Goal: Information Seeking & Learning: Learn about a topic

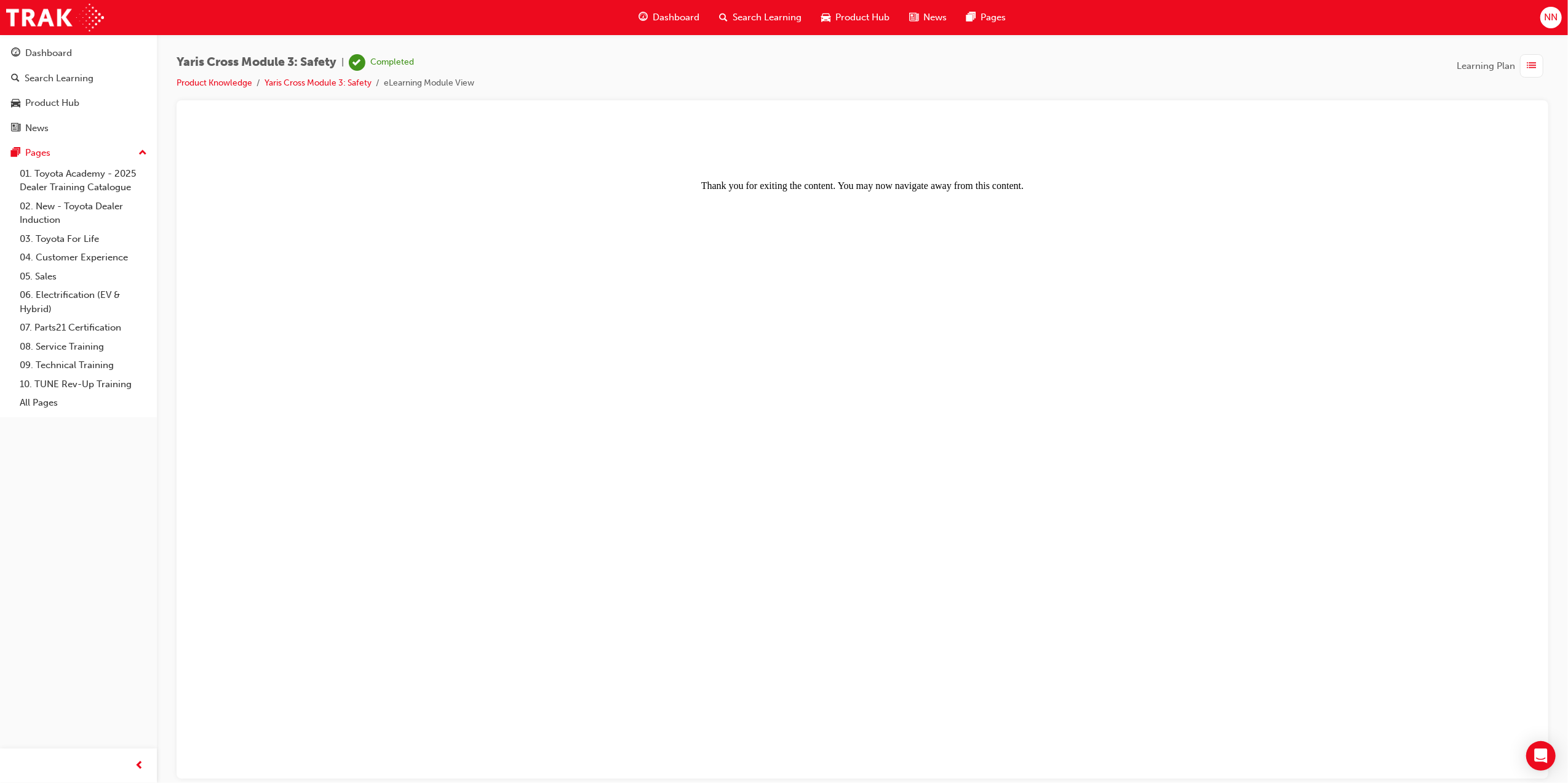
click at [701, 18] on div "Dashboard" at bounding box center [669, 18] width 80 height 26
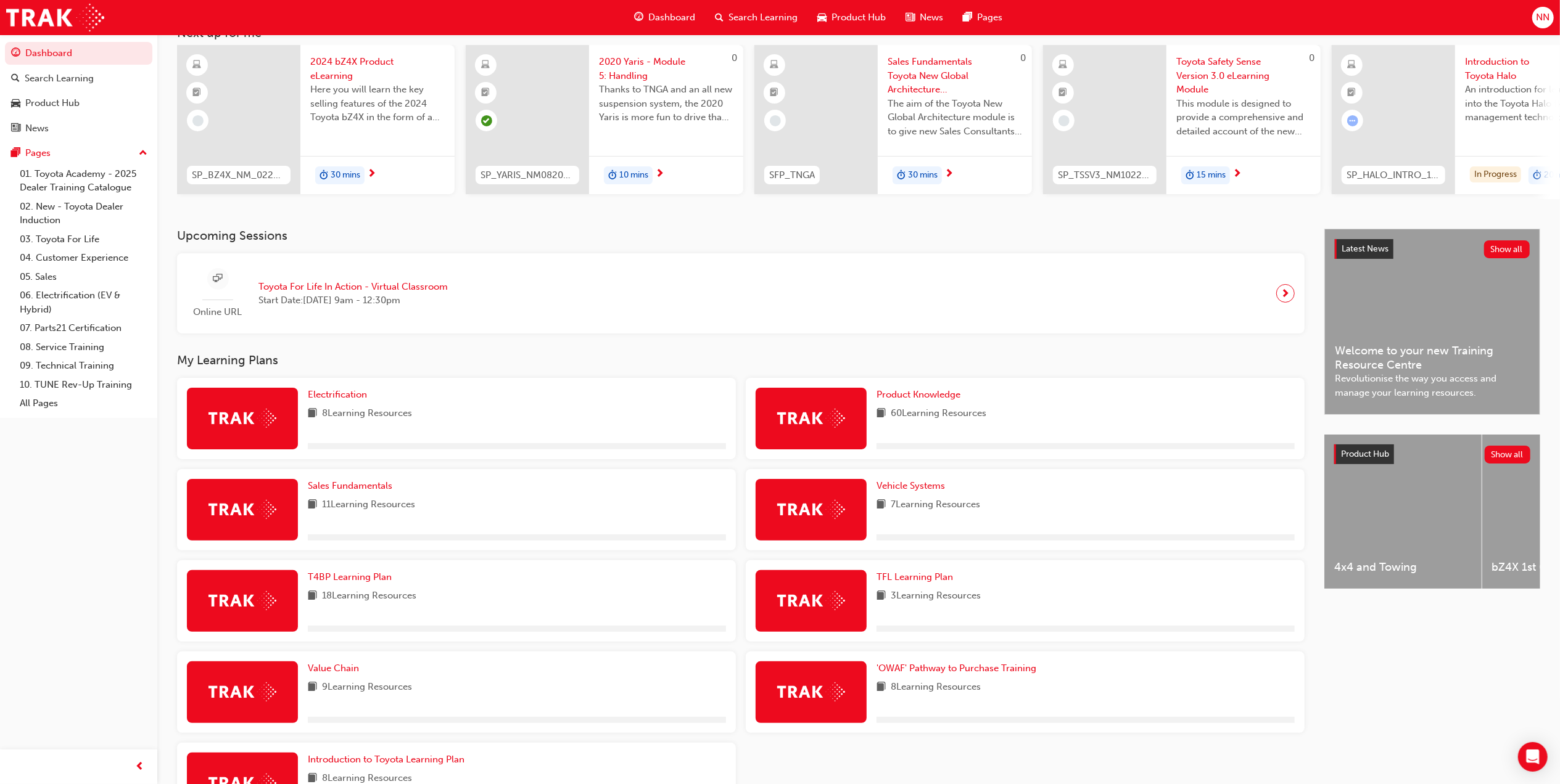
scroll to position [164, 0]
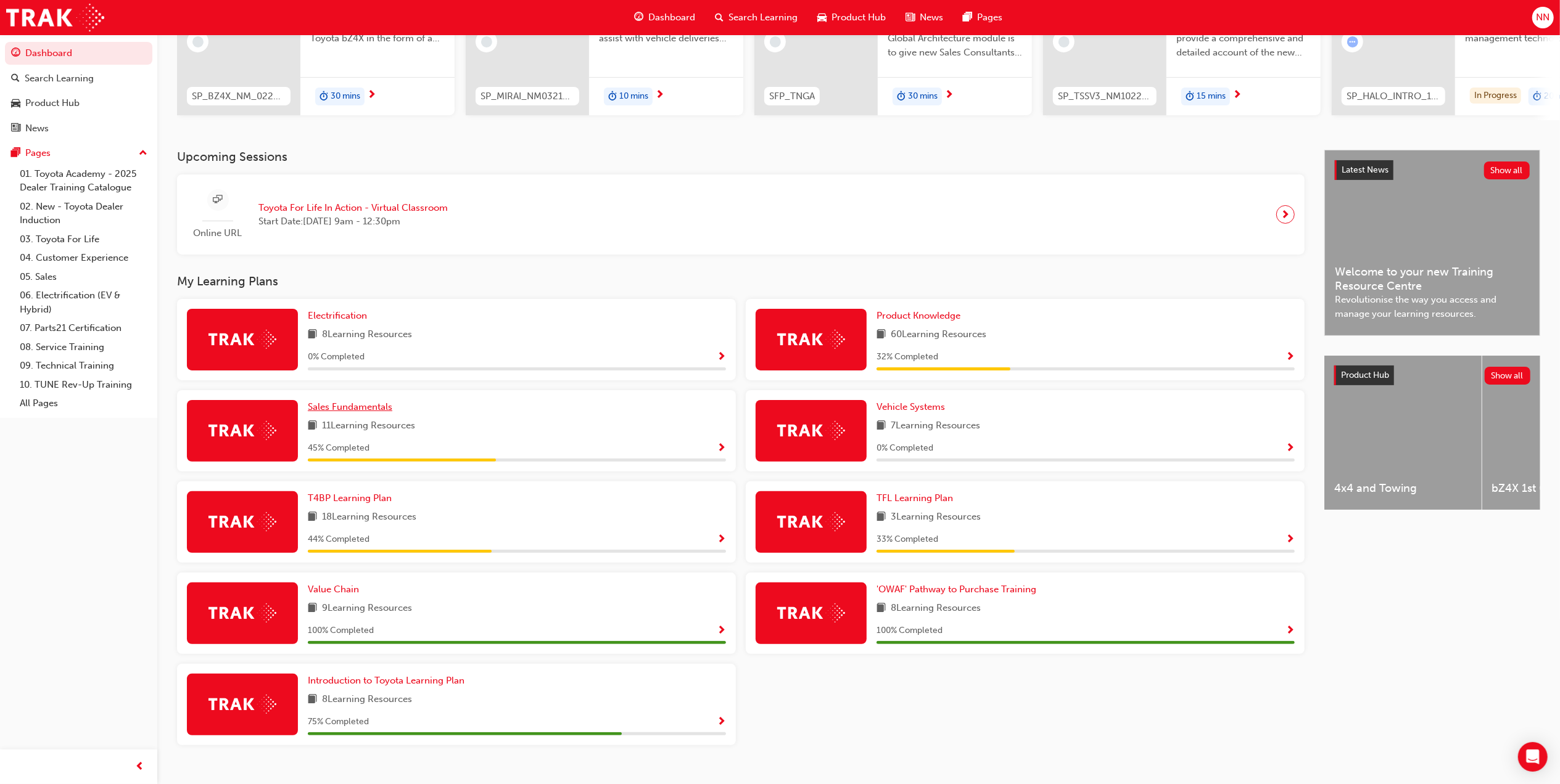
click at [357, 412] on span "Sales Fundamentals" at bounding box center [349, 406] width 84 height 11
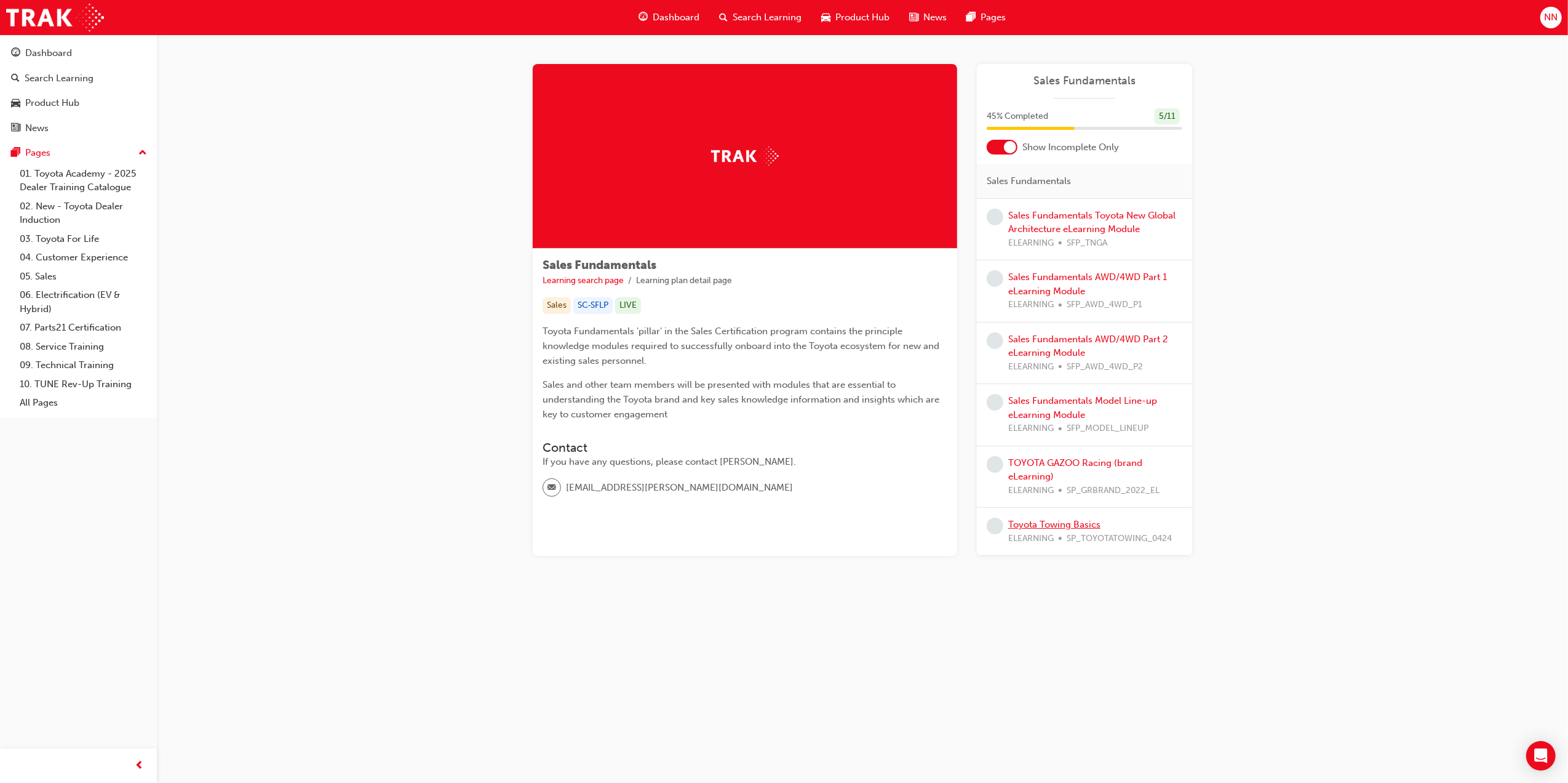
click at [1073, 528] on link "Toyota Towing Basics" at bounding box center [1054, 524] width 92 height 11
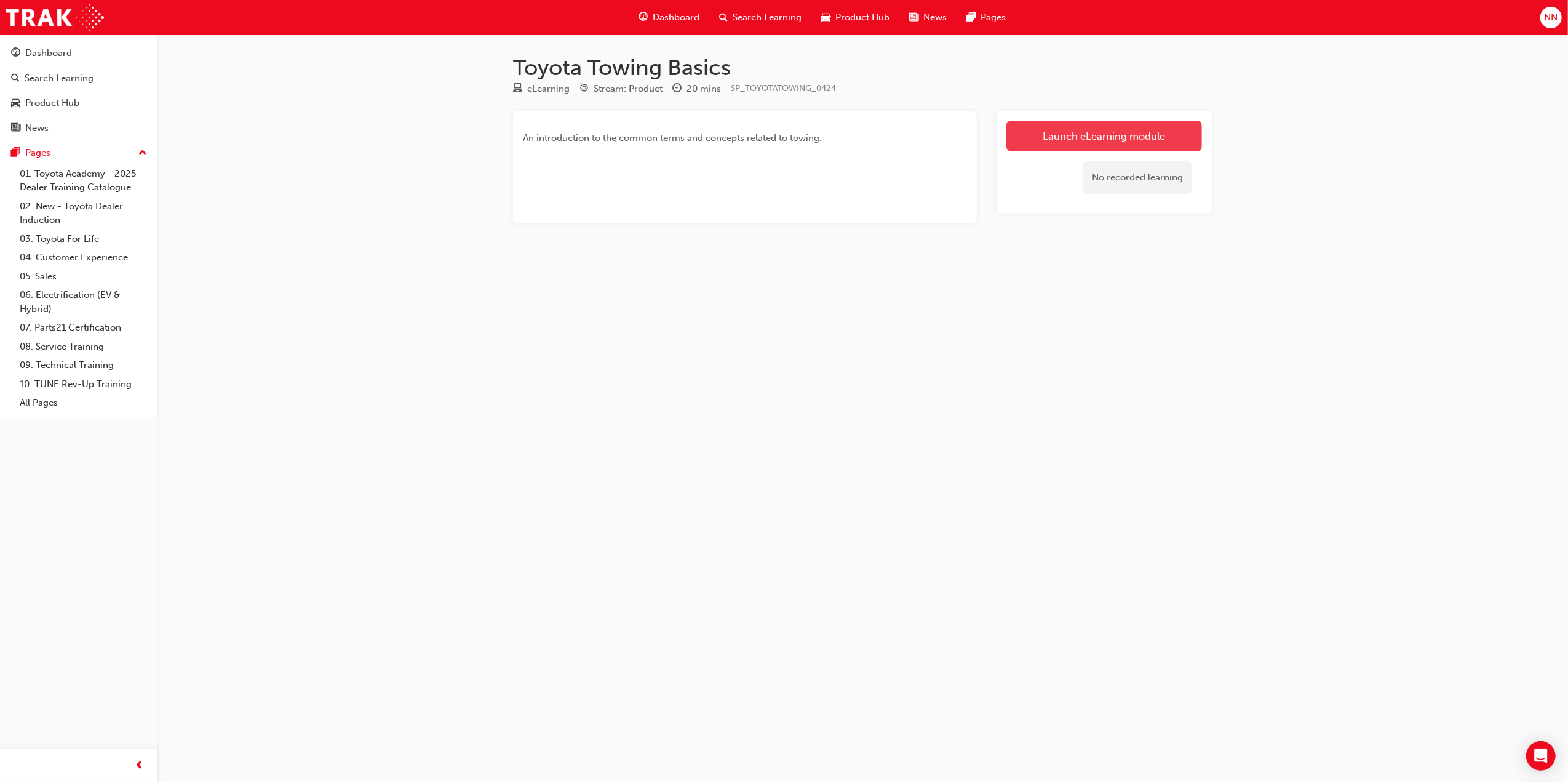
click at [1042, 135] on link "Launch eLearning module" at bounding box center [1105, 136] width 196 height 31
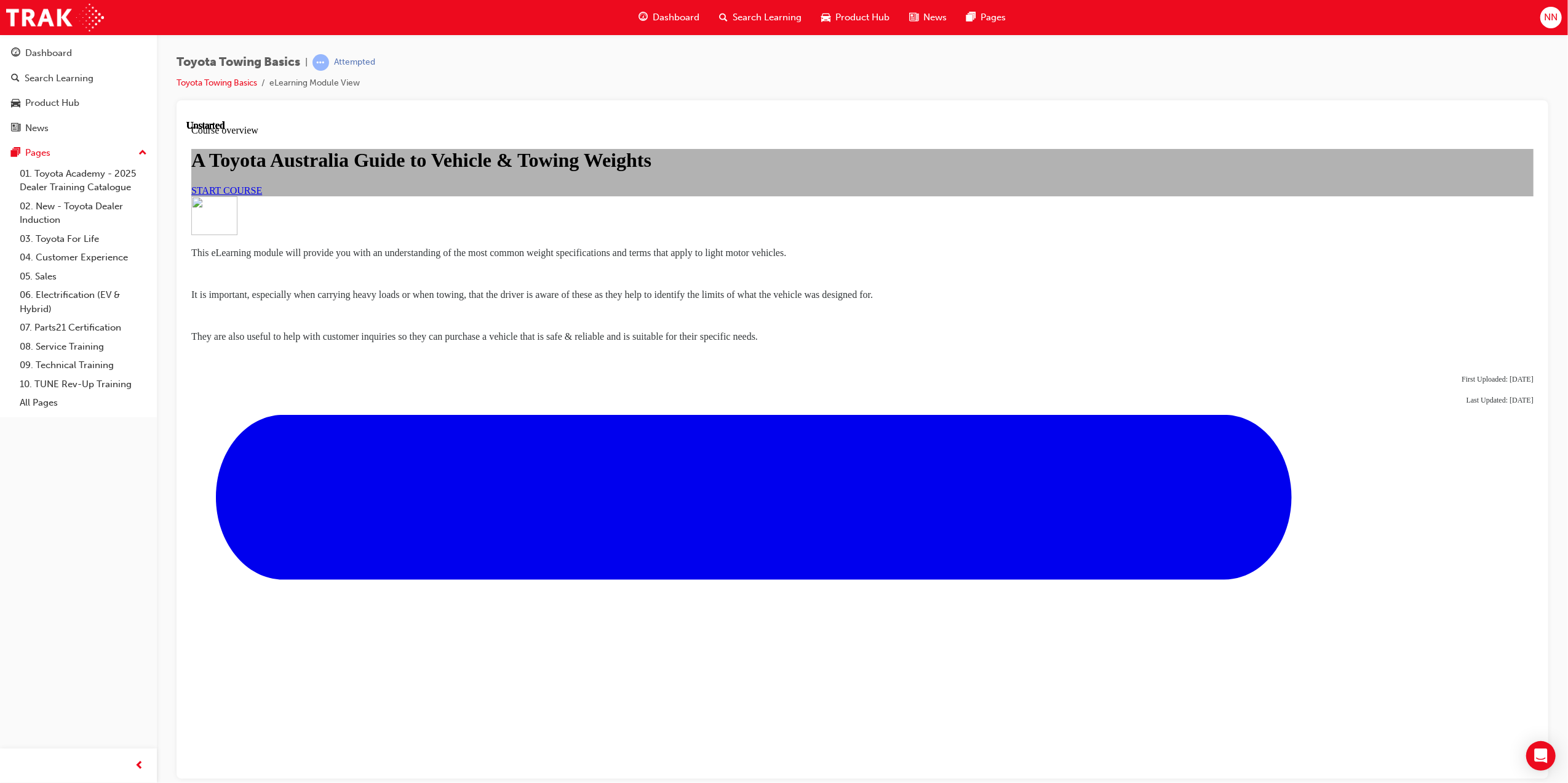
click at [262, 195] on link "START COURSE" at bounding box center [226, 190] width 71 height 10
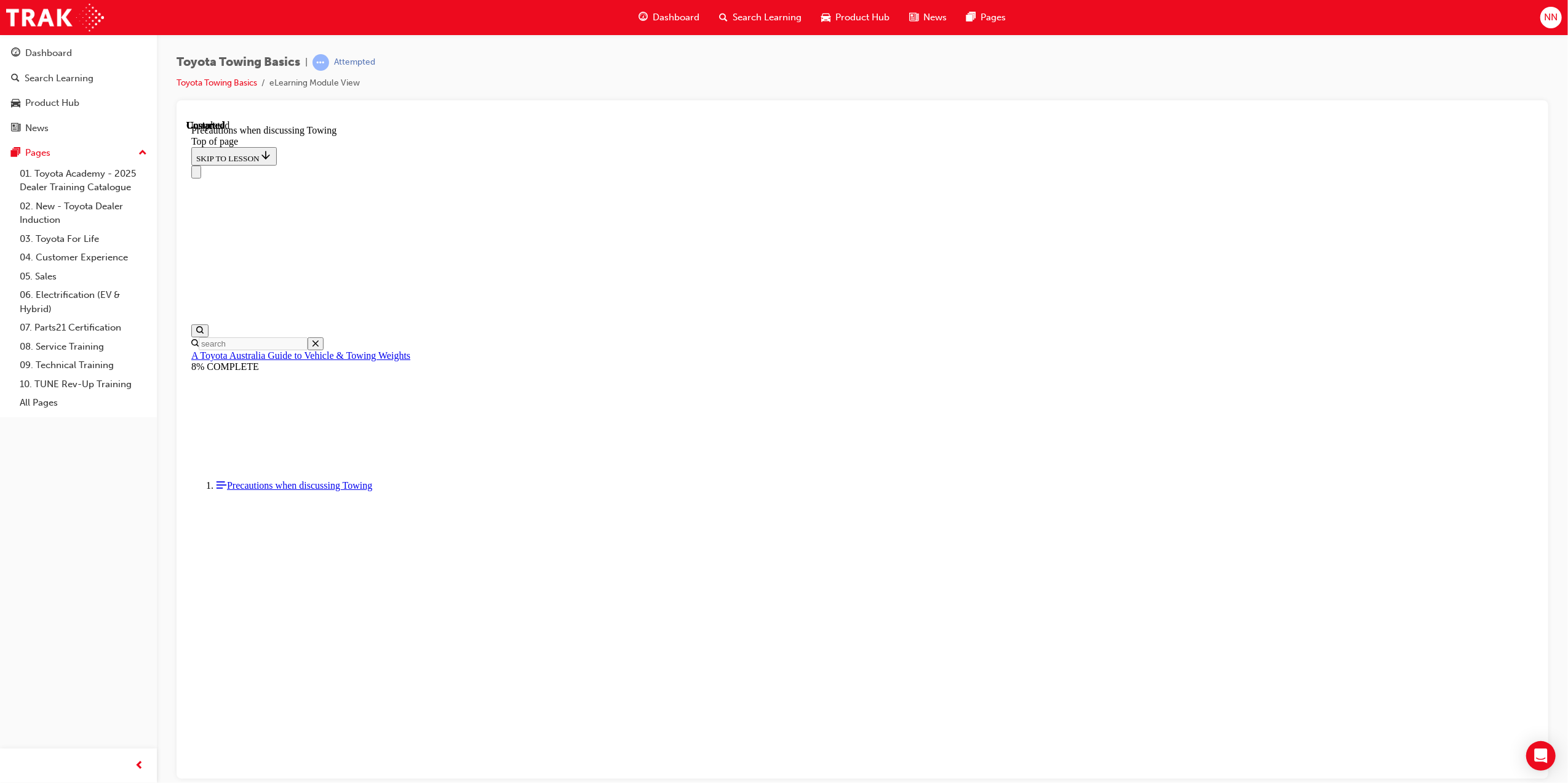
scroll to position [345, 0]
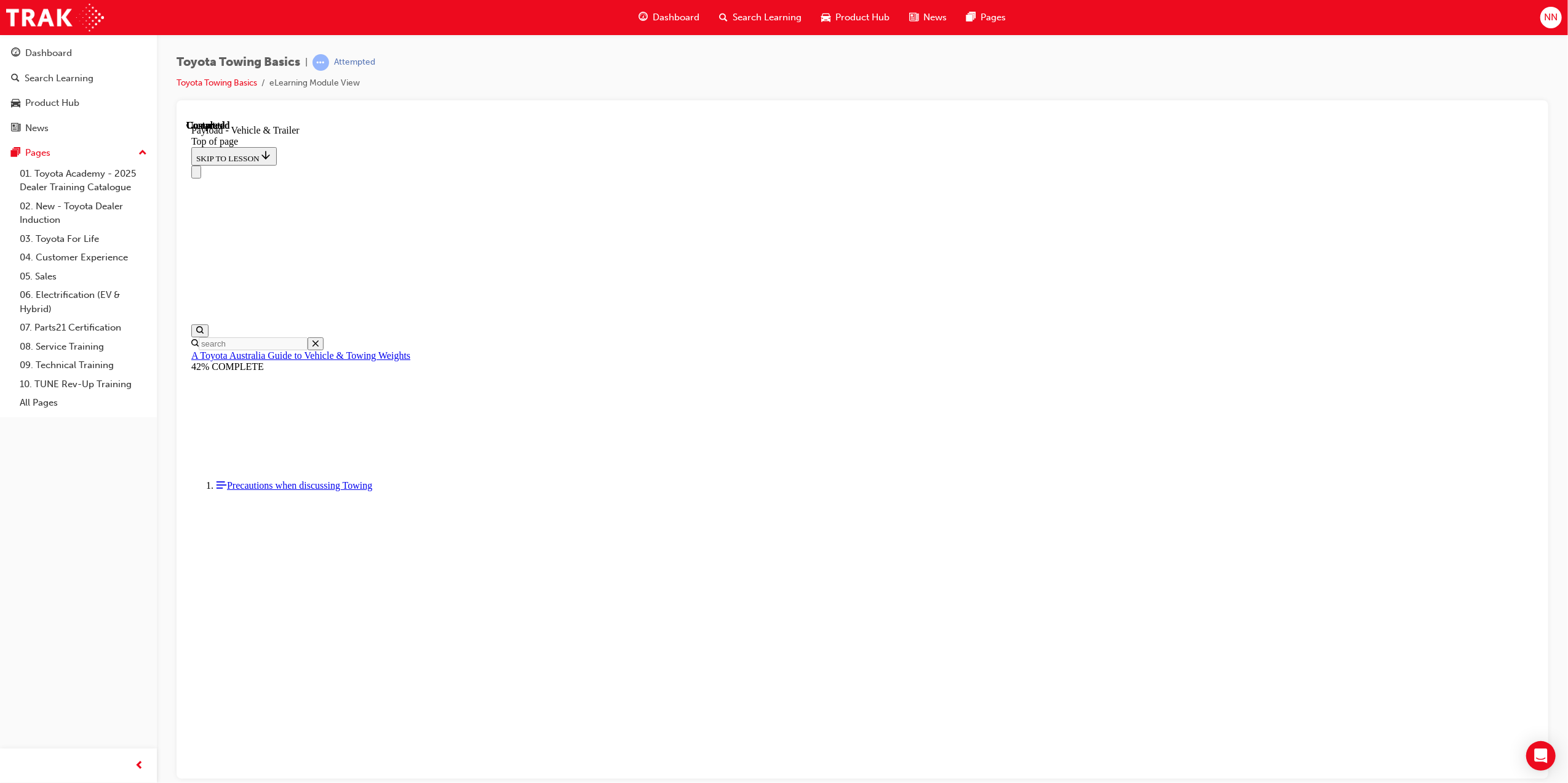
scroll to position [75, 0]
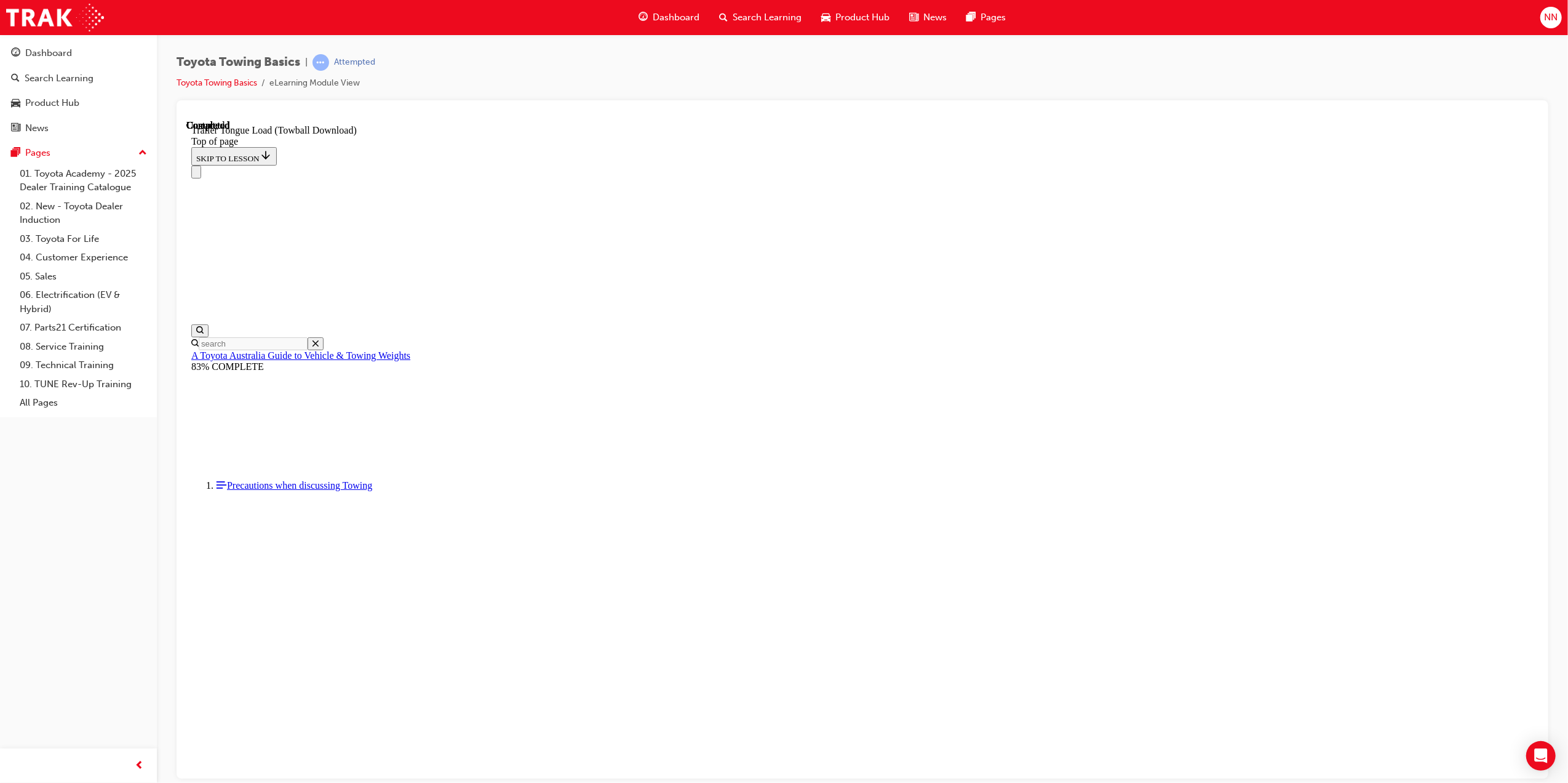
scroll to position [1146, 0]
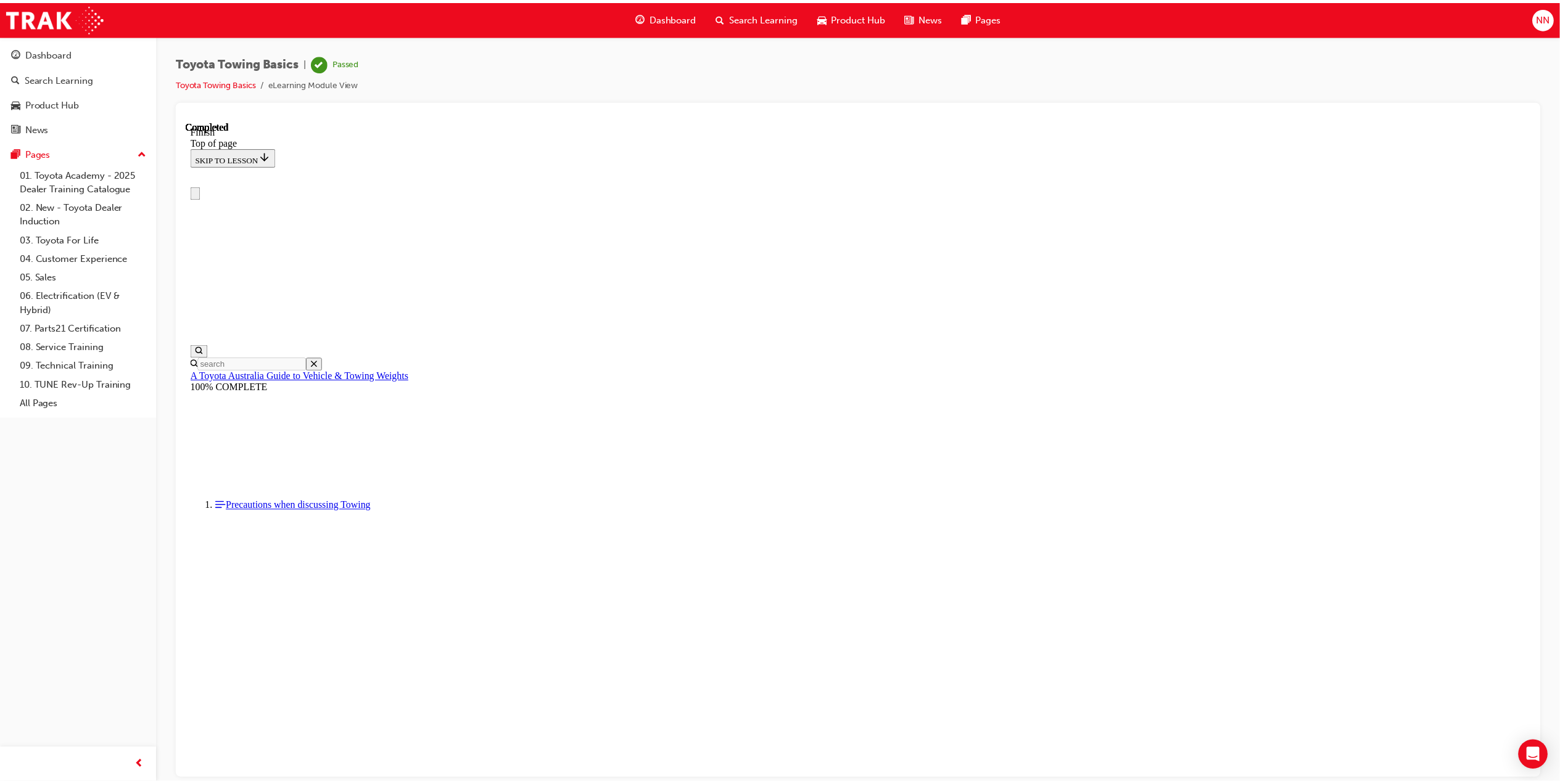
scroll to position [0, 0]
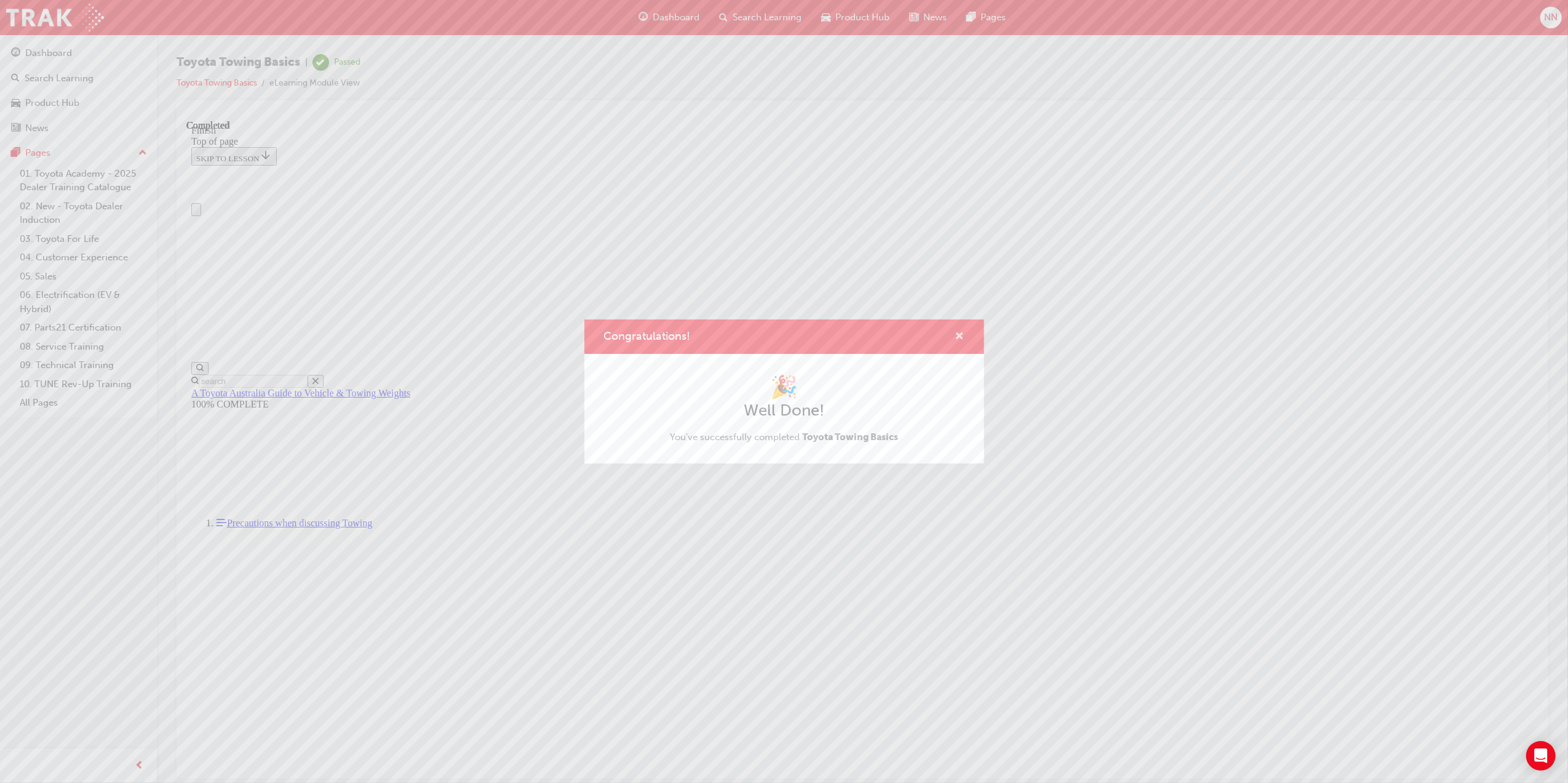
drag, startPoint x: 960, startPoint y: 333, endPoint x: 766, endPoint y: 220, distance: 224.5
click at [960, 333] on span "cross-icon" at bounding box center [960, 337] width 9 height 11
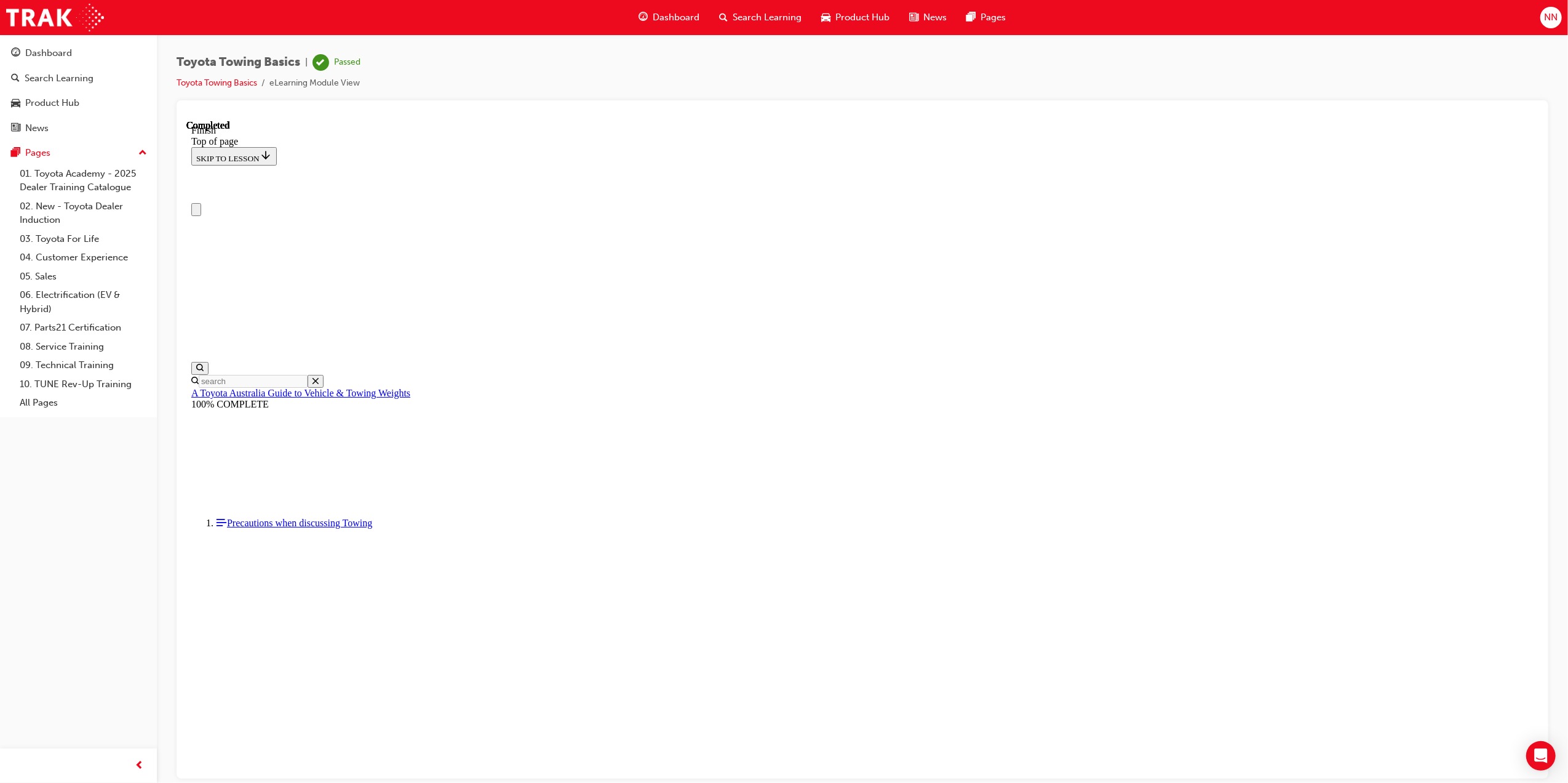
click at [670, 12] on span "Dashboard" at bounding box center [676, 17] width 47 height 14
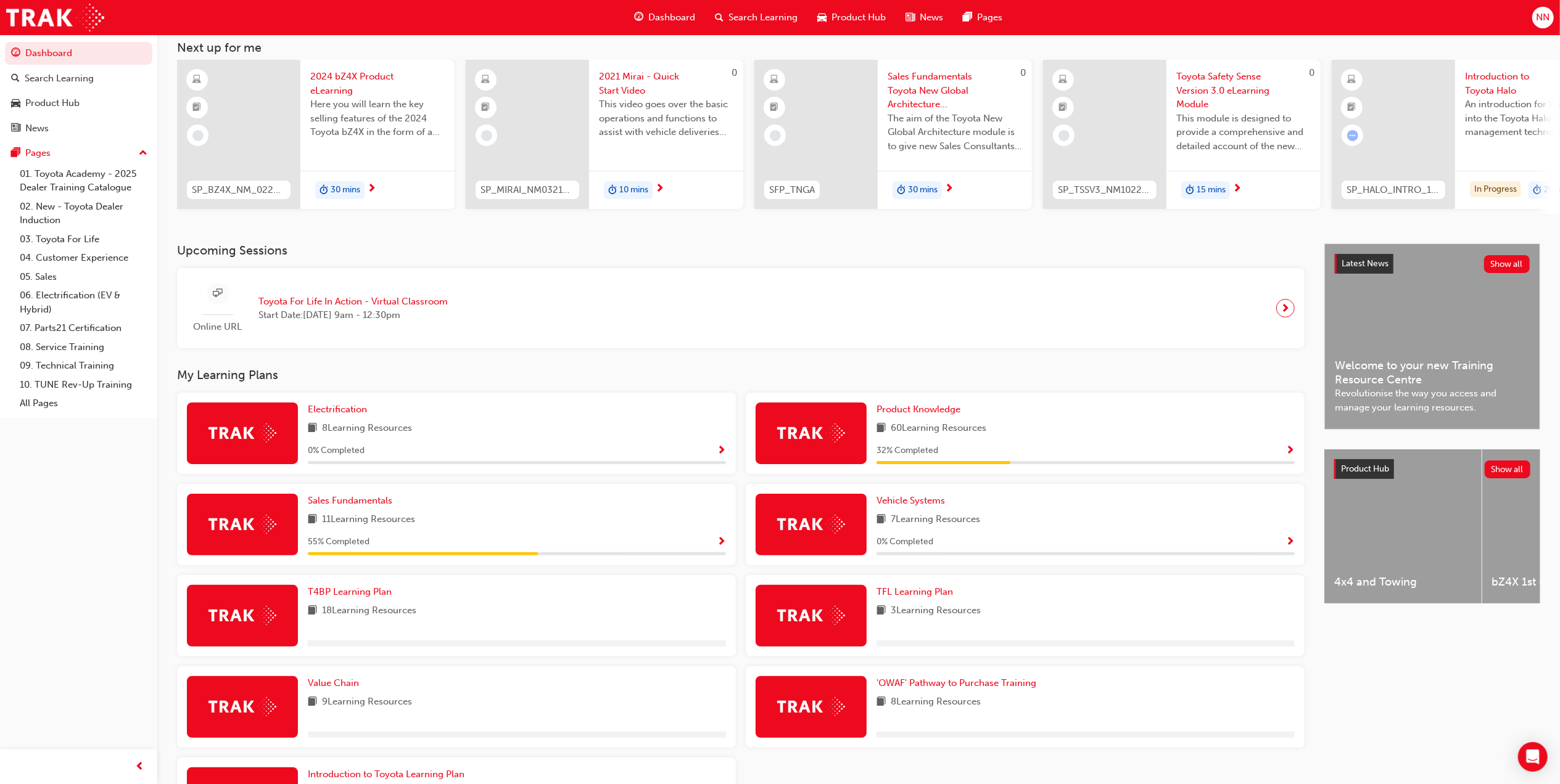
scroll to position [164, 0]
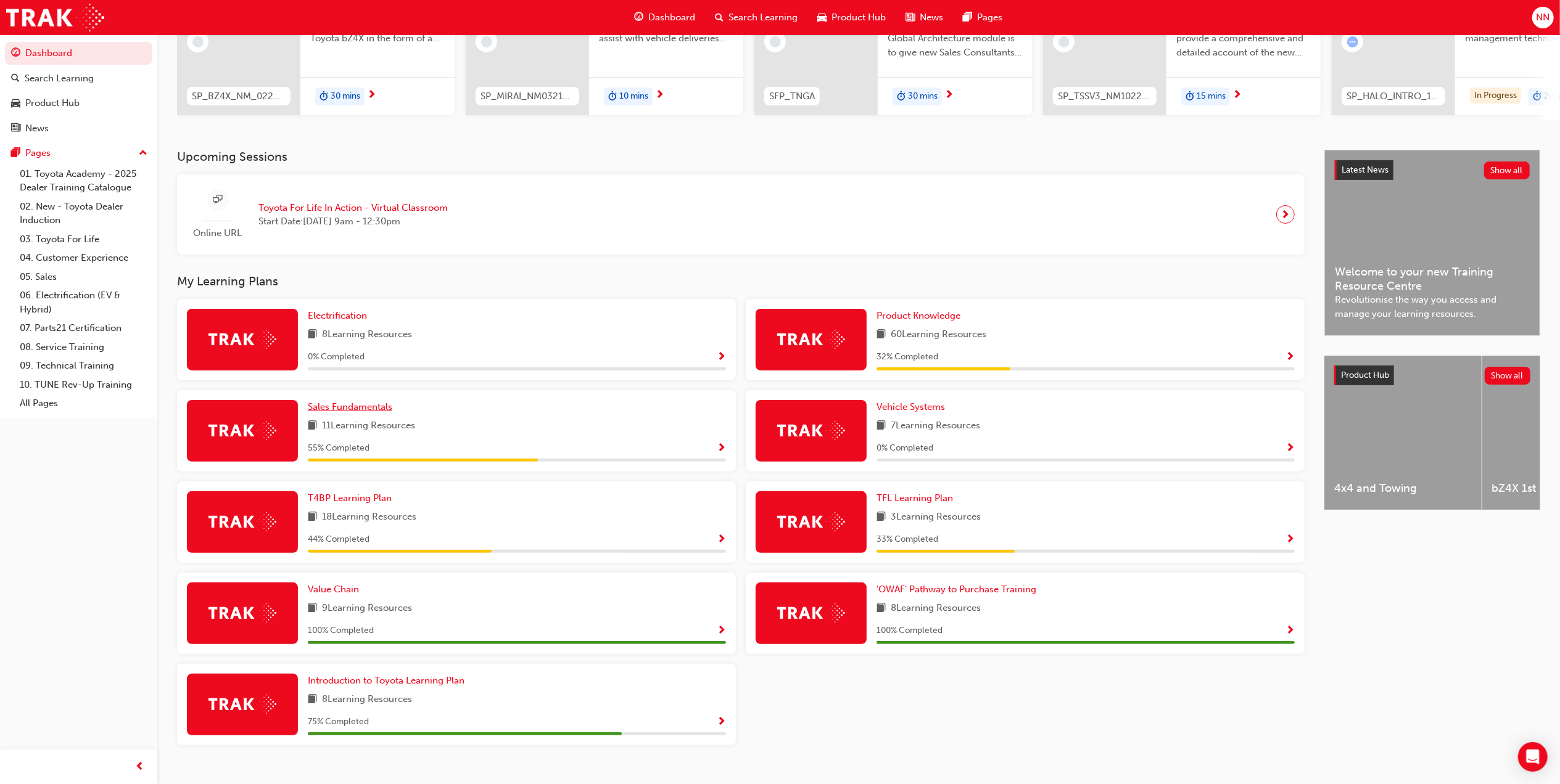
click at [359, 412] on span "Sales Fundamentals" at bounding box center [349, 406] width 84 height 11
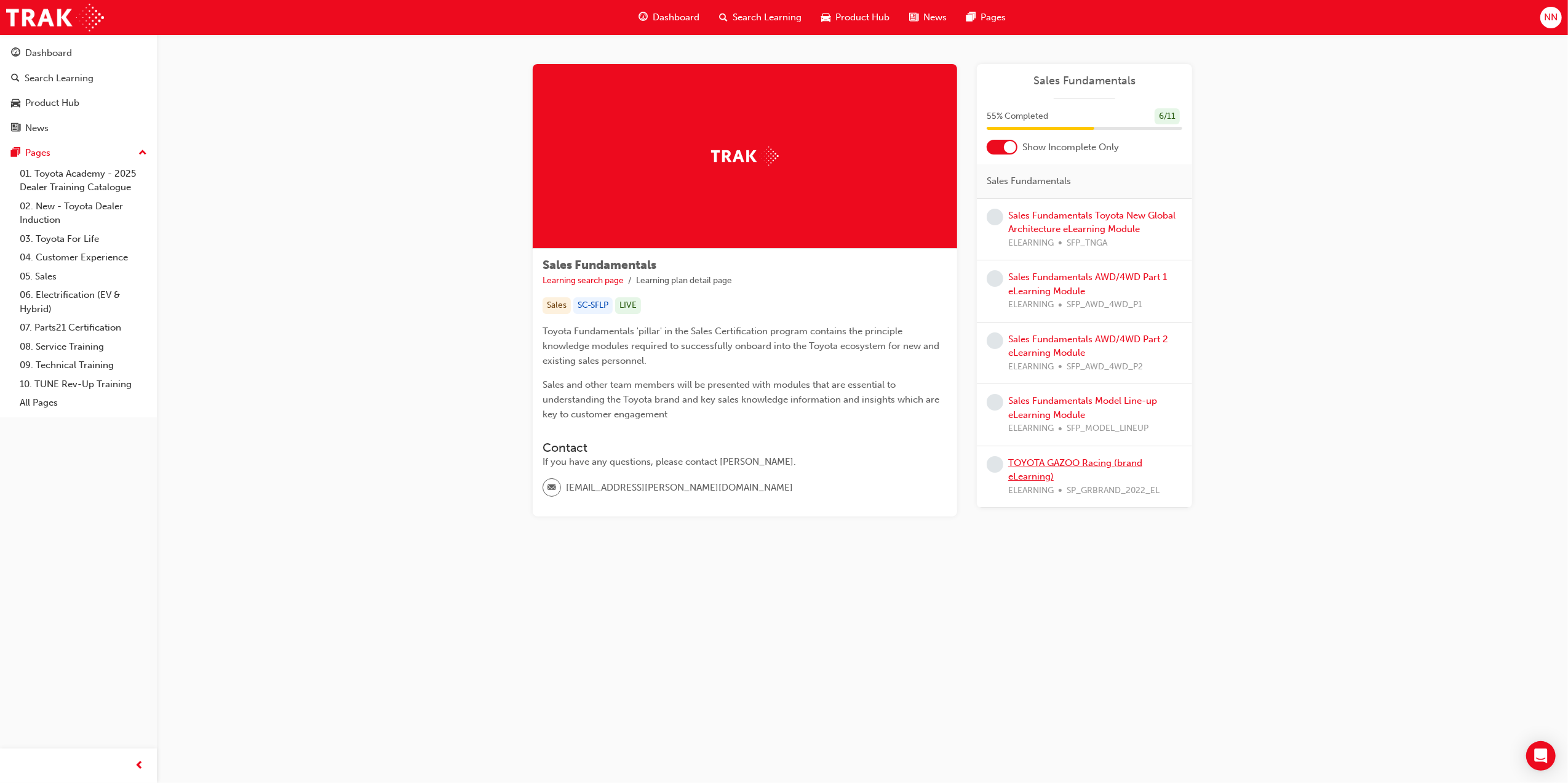
click at [1069, 462] on link "TOYOTA GAZOO Racing (brand eLearning)" at bounding box center [1076, 470] width 134 height 26
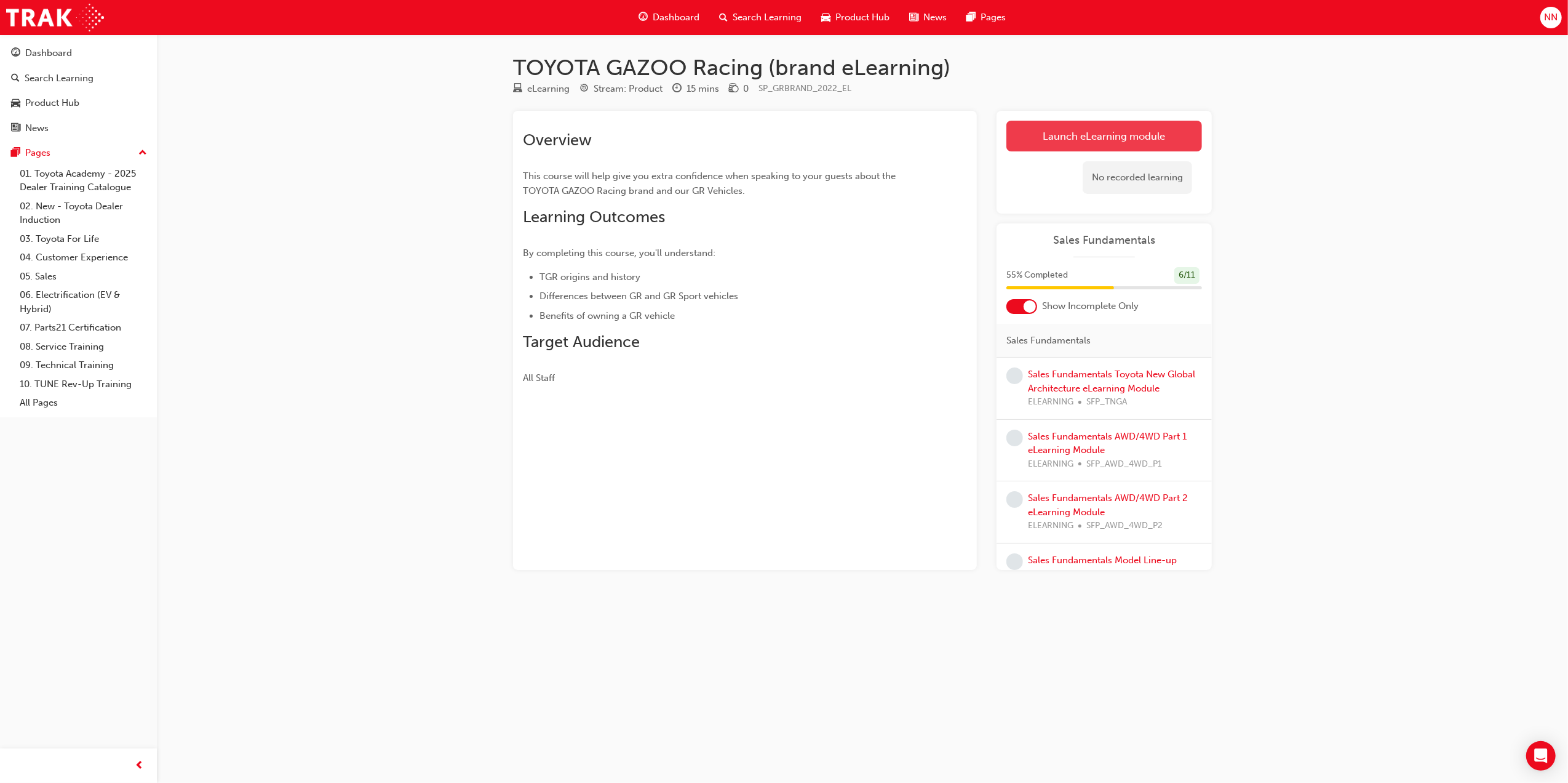
click at [1088, 148] on link "Launch eLearning module" at bounding box center [1105, 136] width 196 height 31
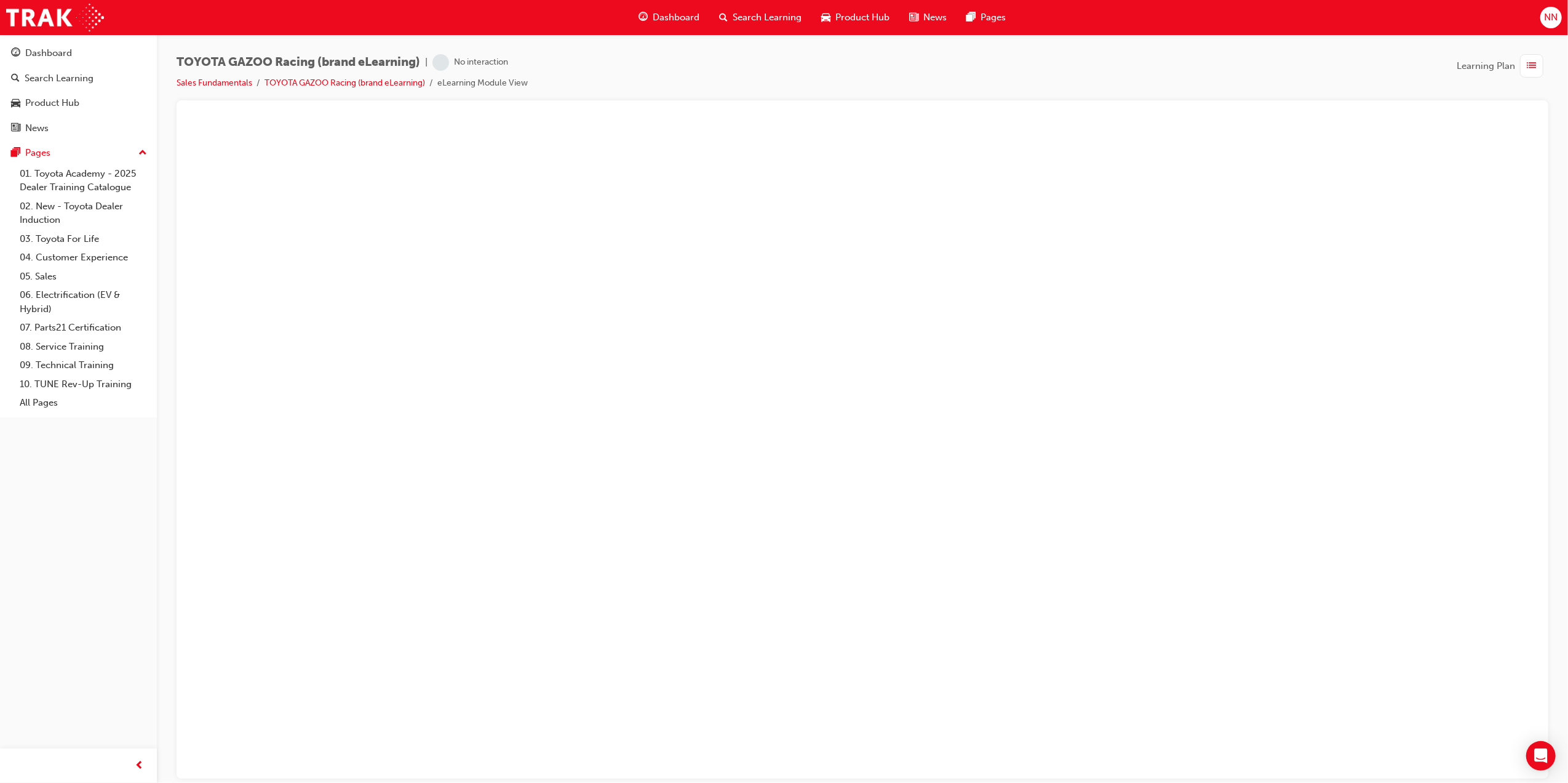
click at [641, 18] on span "guage-icon" at bounding box center [643, 17] width 9 height 15
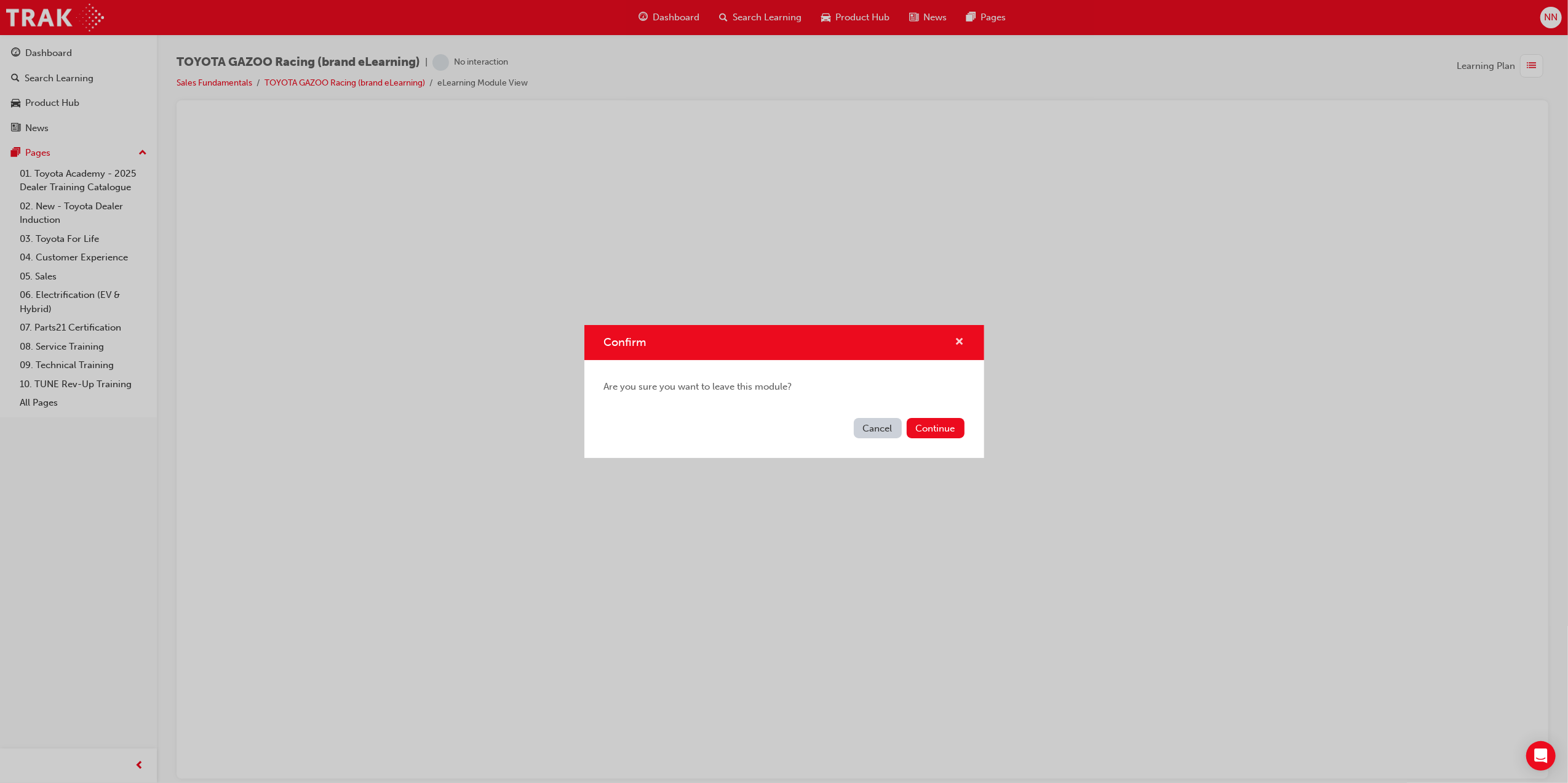
click at [962, 337] on span "cross-icon" at bounding box center [960, 342] width 9 height 11
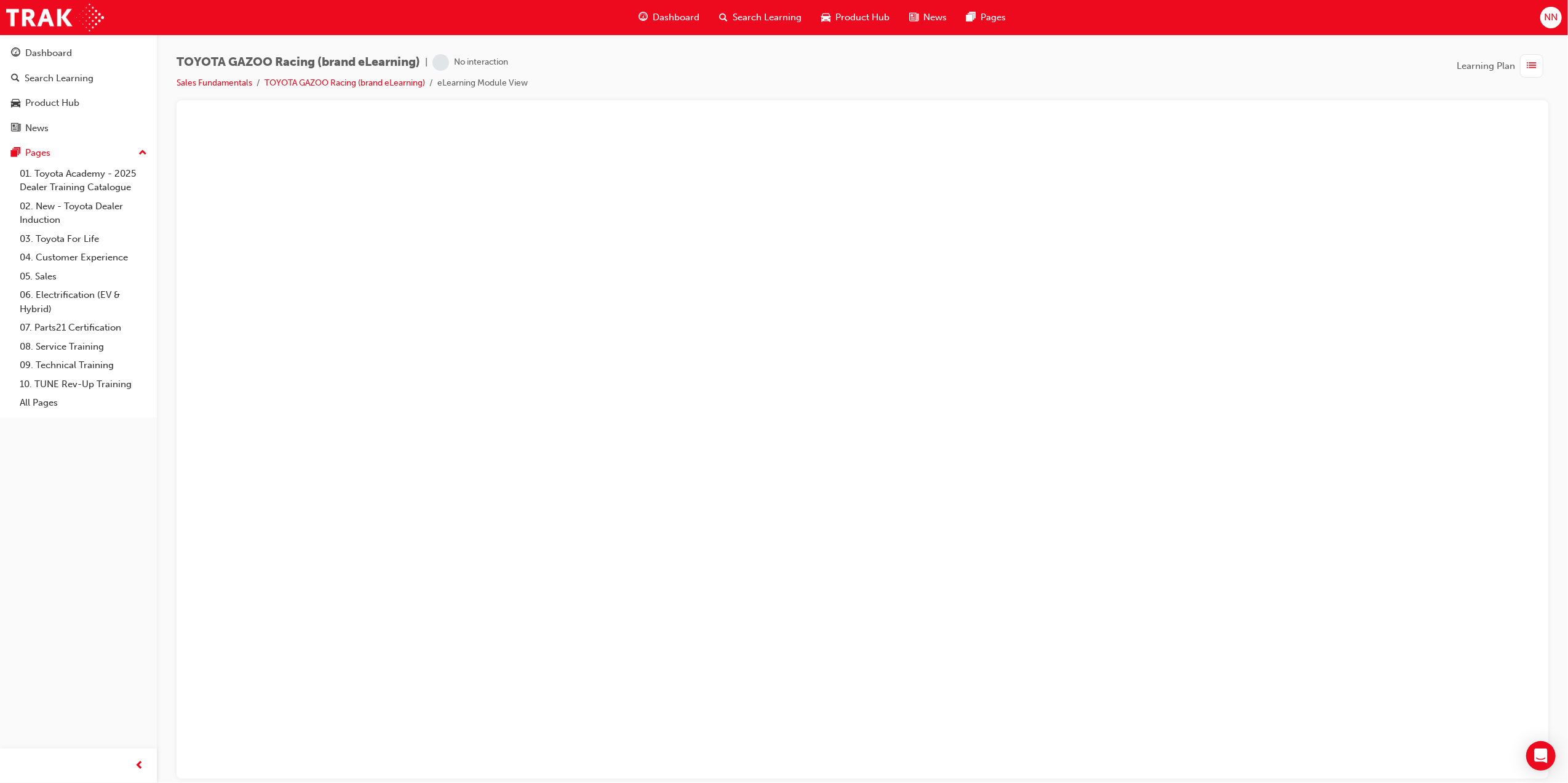
click at [471, 60] on div "No interaction" at bounding box center [481, 62] width 54 height 12
click at [1521, 69] on div "button" at bounding box center [1532, 66] width 23 height 23
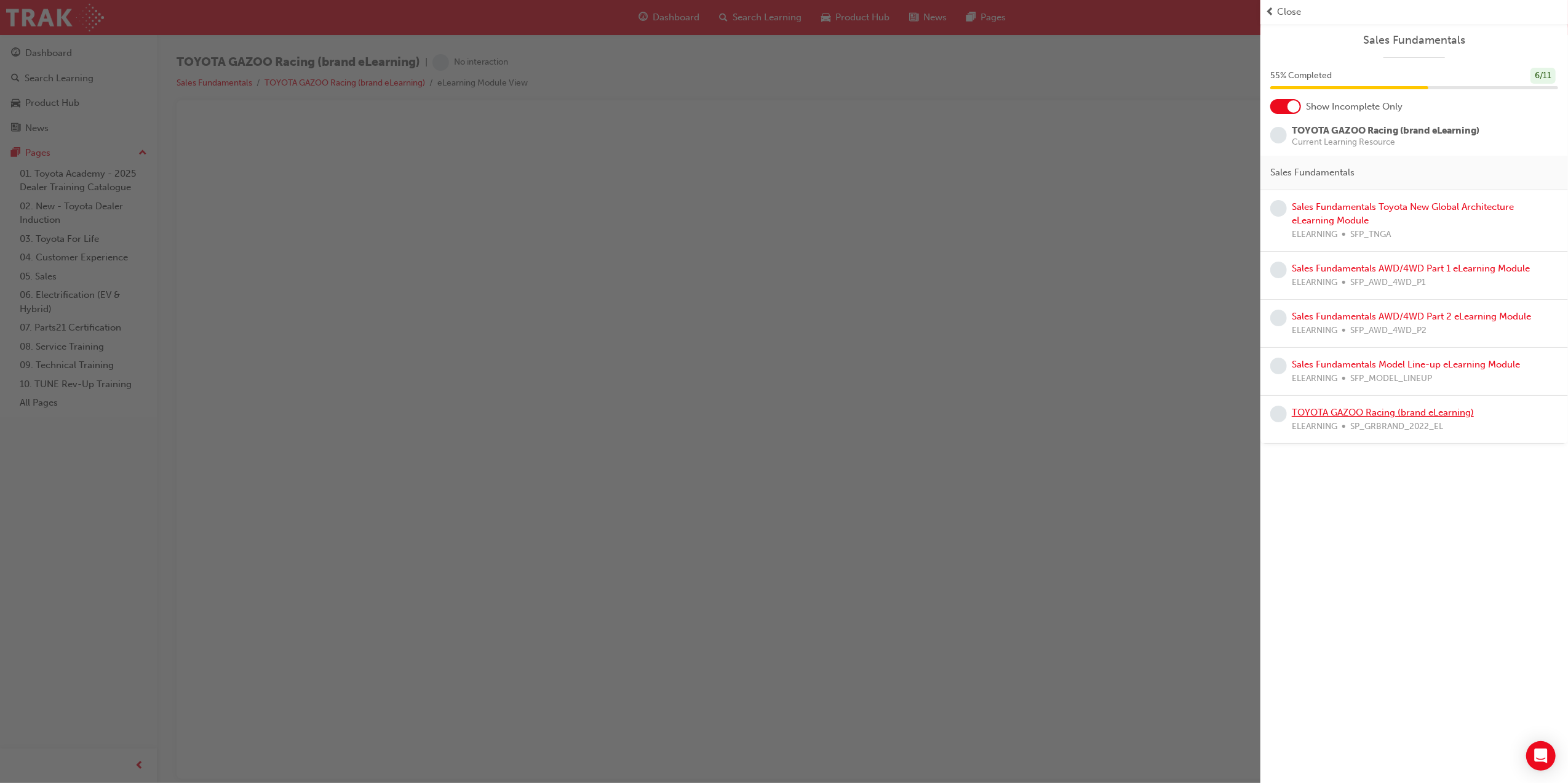
click at [1381, 415] on link "TOYOTA GAZOO Racing (brand eLearning)" at bounding box center [1382, 412] width 182 height 11
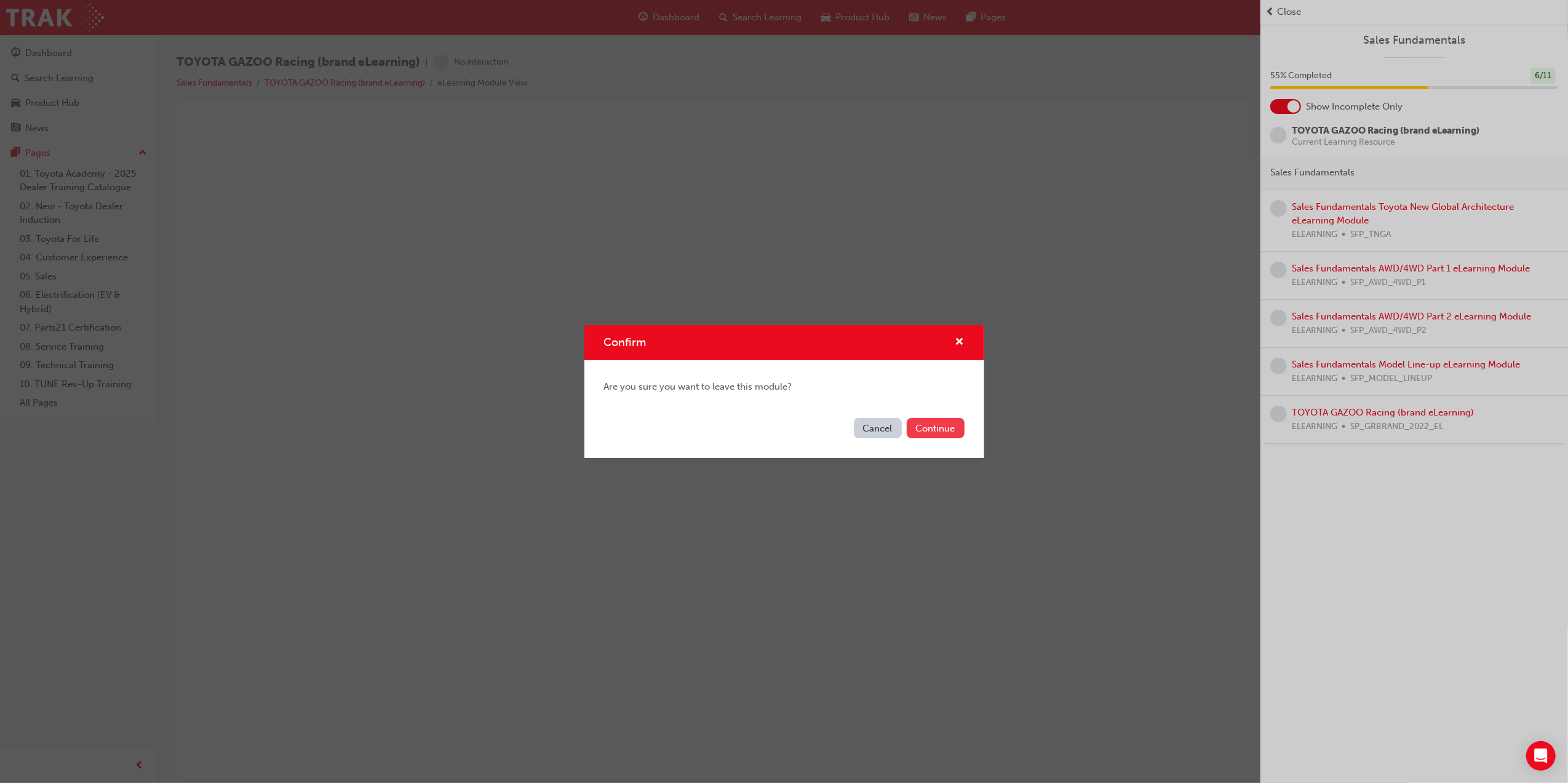
click at [943, 423] on button "Continue" at bounding box center [935, 428] width 58 height 20
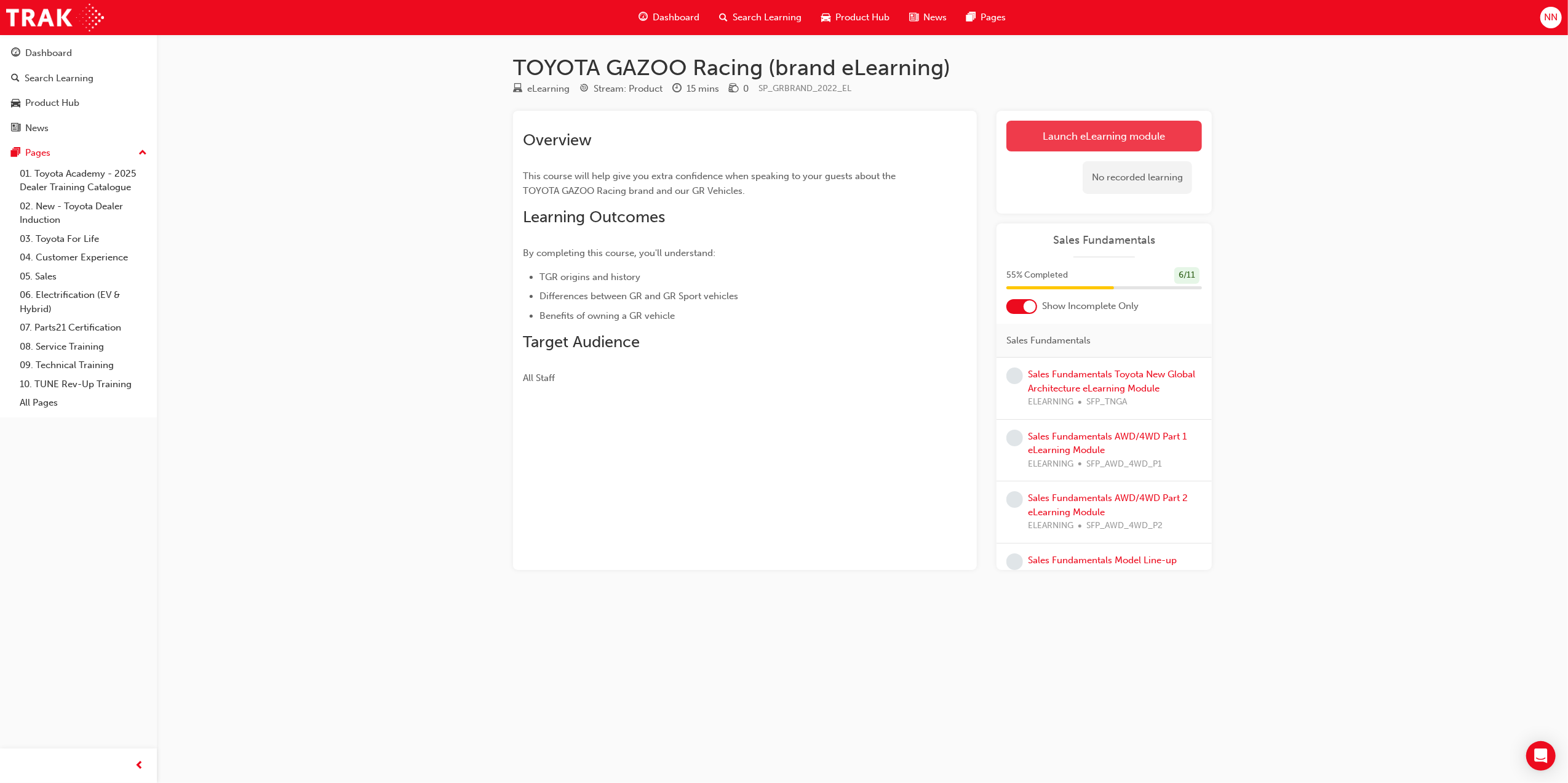
click at [1086, 137] on link "Launch eLearning module" at bounding box center [1105, 136] width 196 height 31
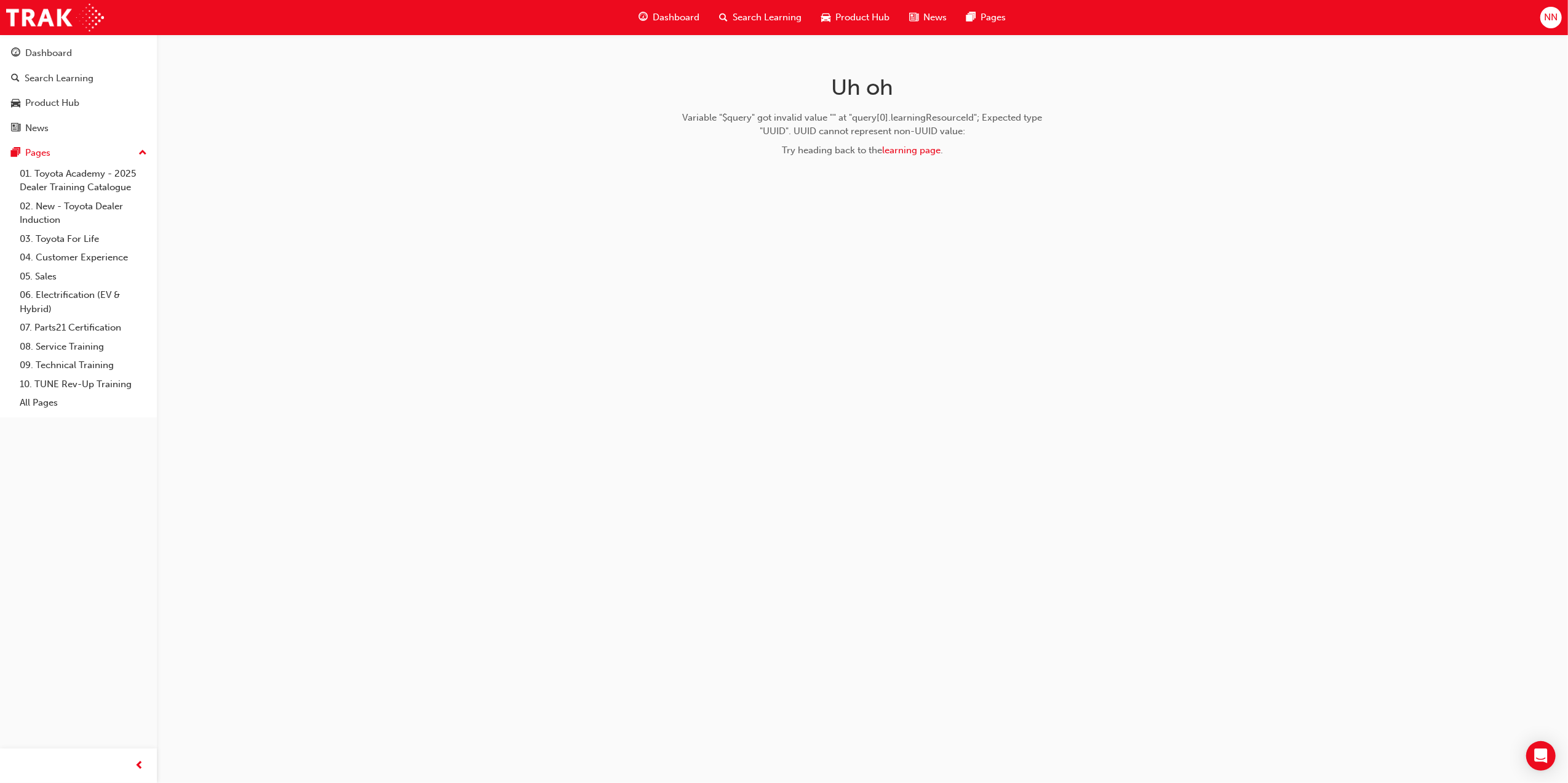
click at [673, 11] on span "Dashboard" at bounding box center [676, 17] width 47 height 14
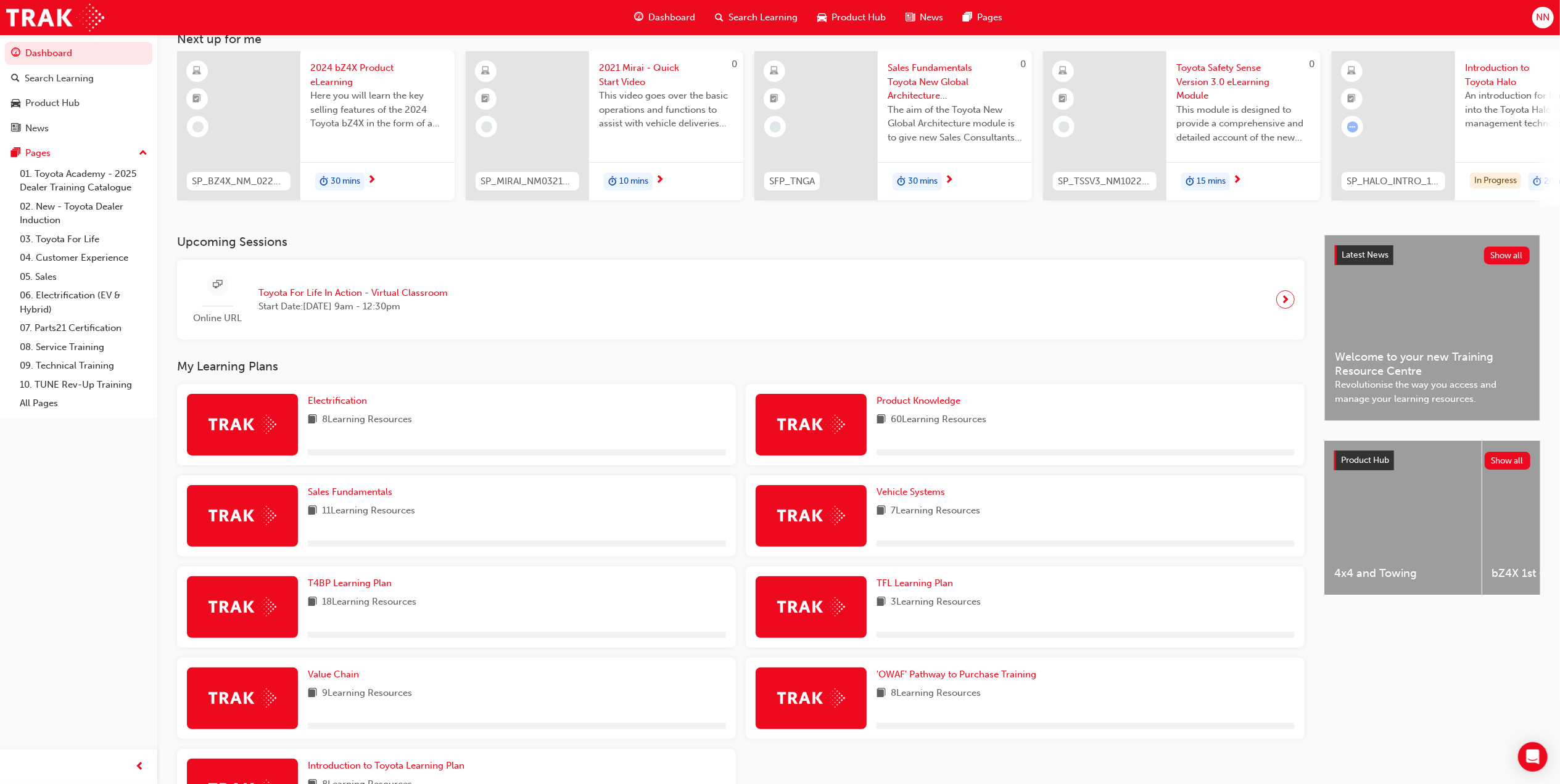
scroll to position [190, 0]
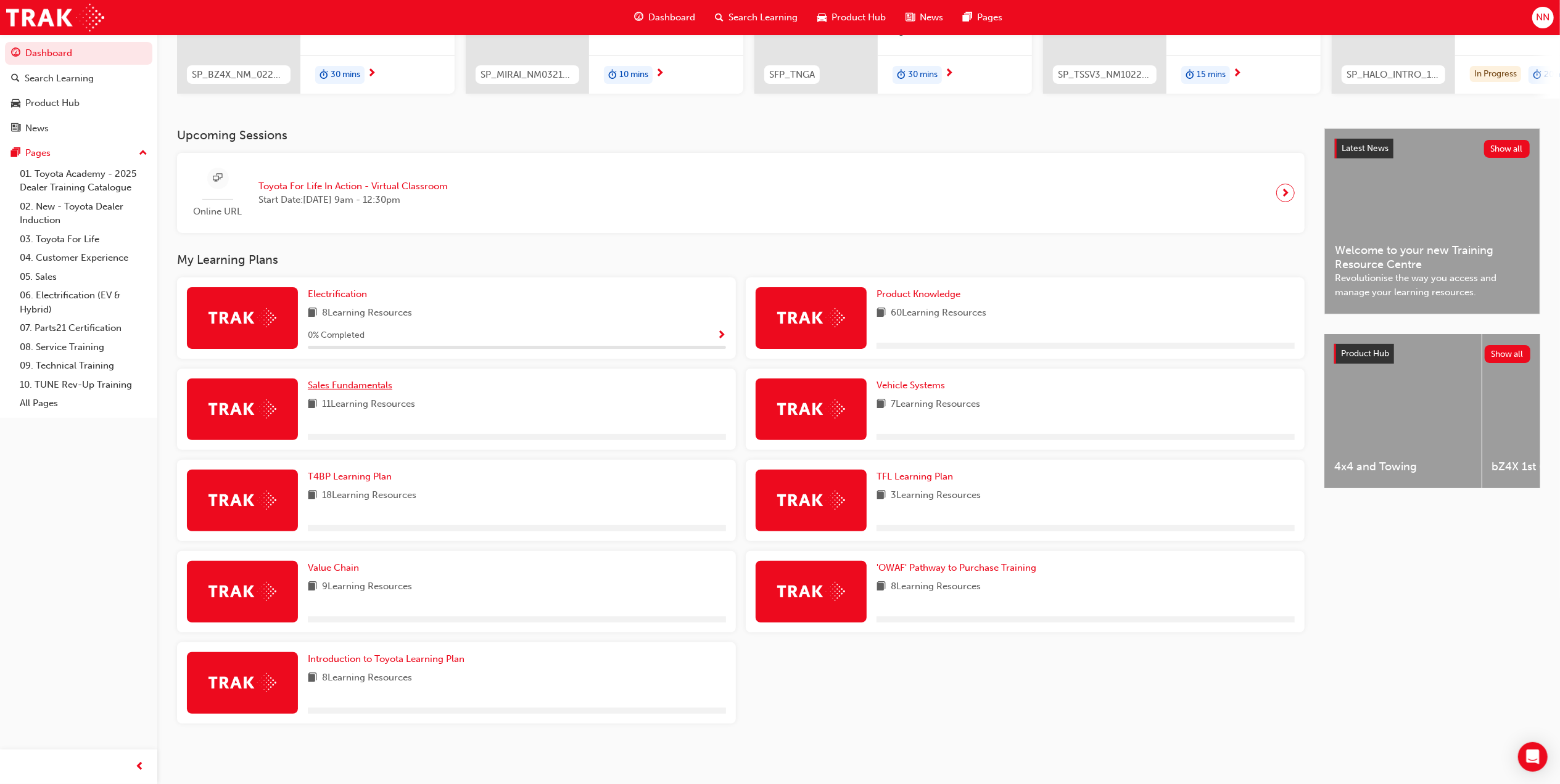
click at [377, 389] on span "Sales Fundamentals" at bounding box center [349, 385] width 84 height 11
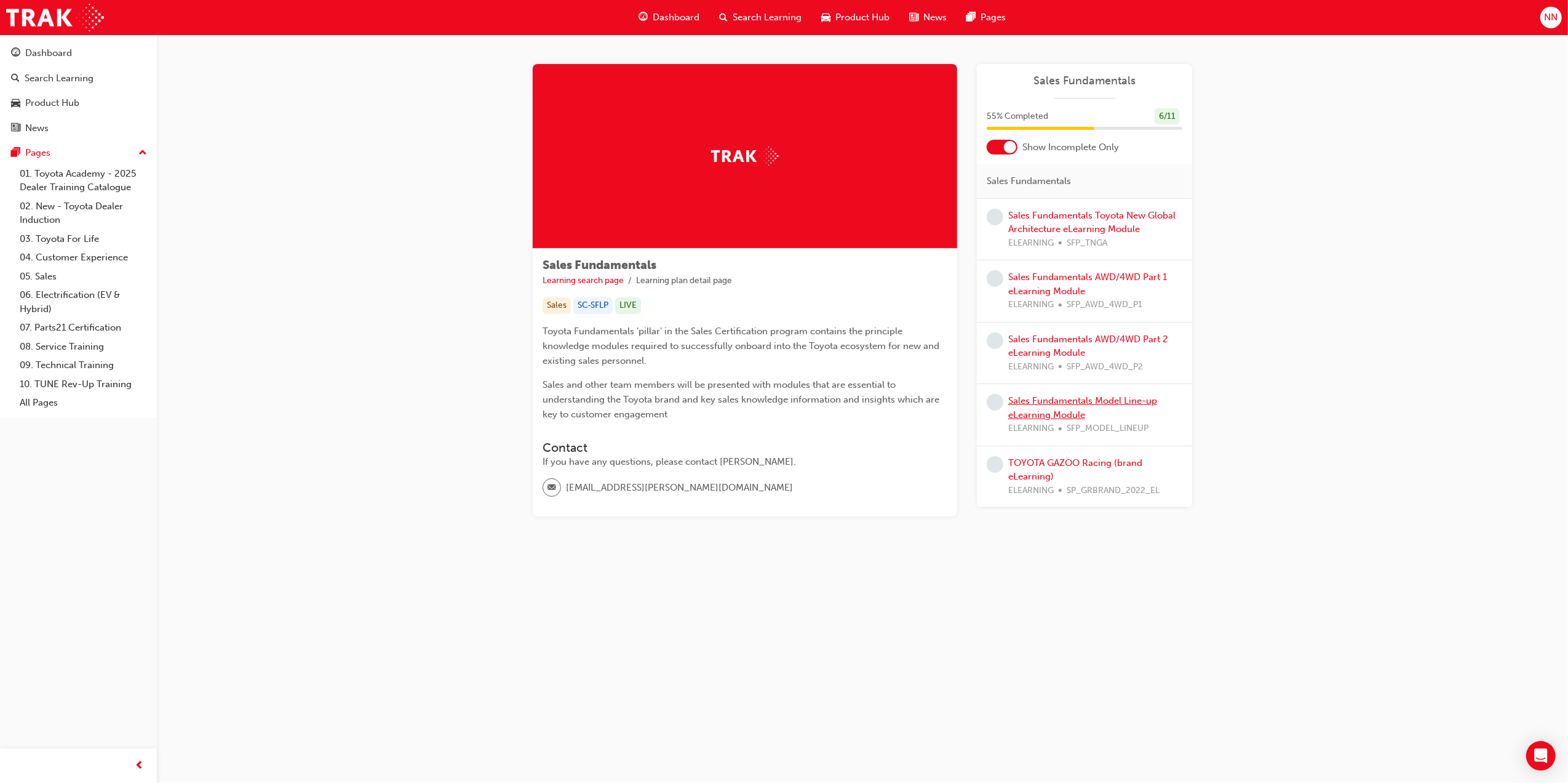
click at [1104, 405] on link "Sales Fundamentals Model Line-up eLearning Module" at bounding box center [1083, 408] width 149 height 26
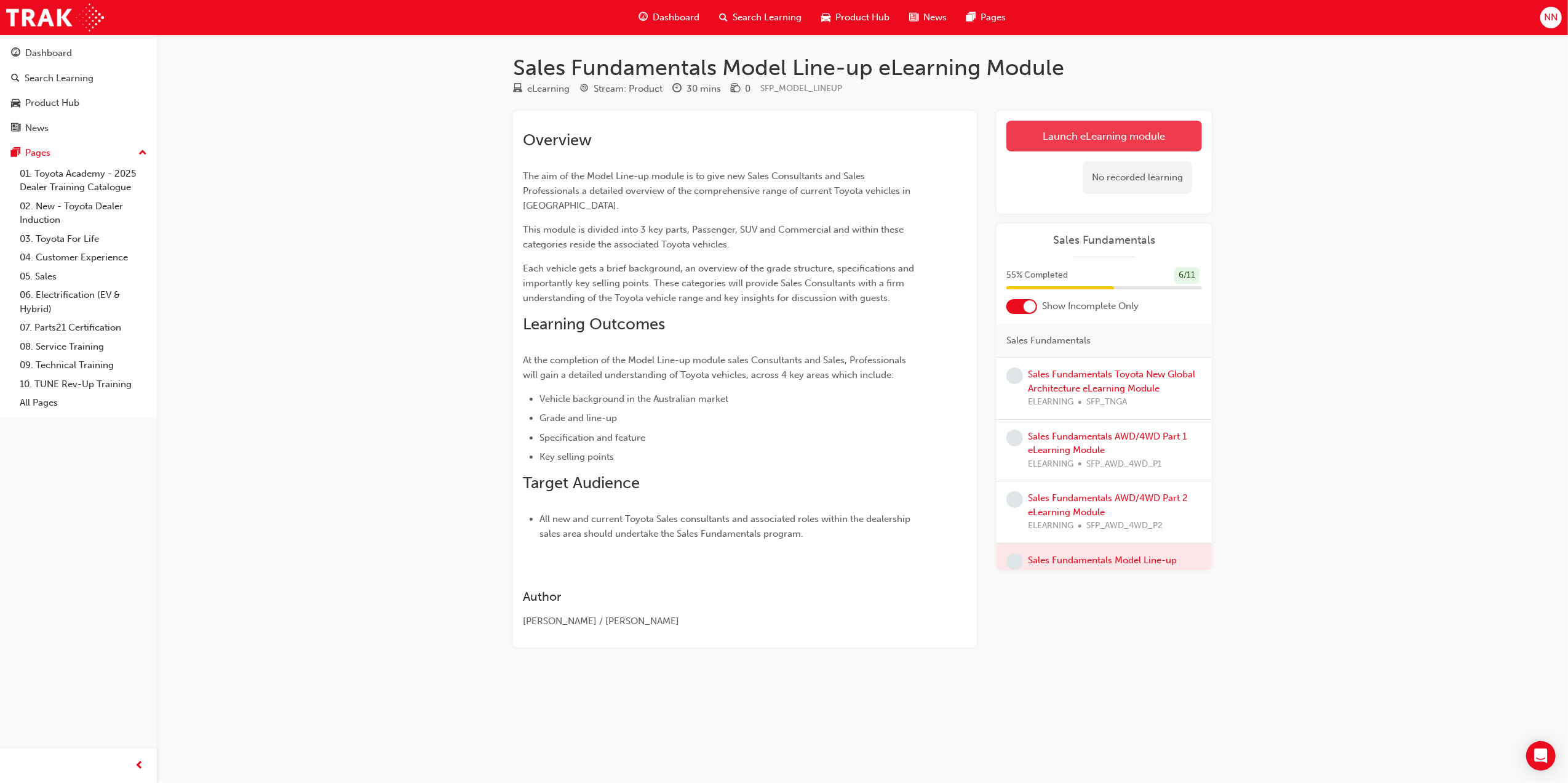
click at [1130, 143] on link "Launch eLearning module" at bounding box center [1105, 136] width 196 height 31
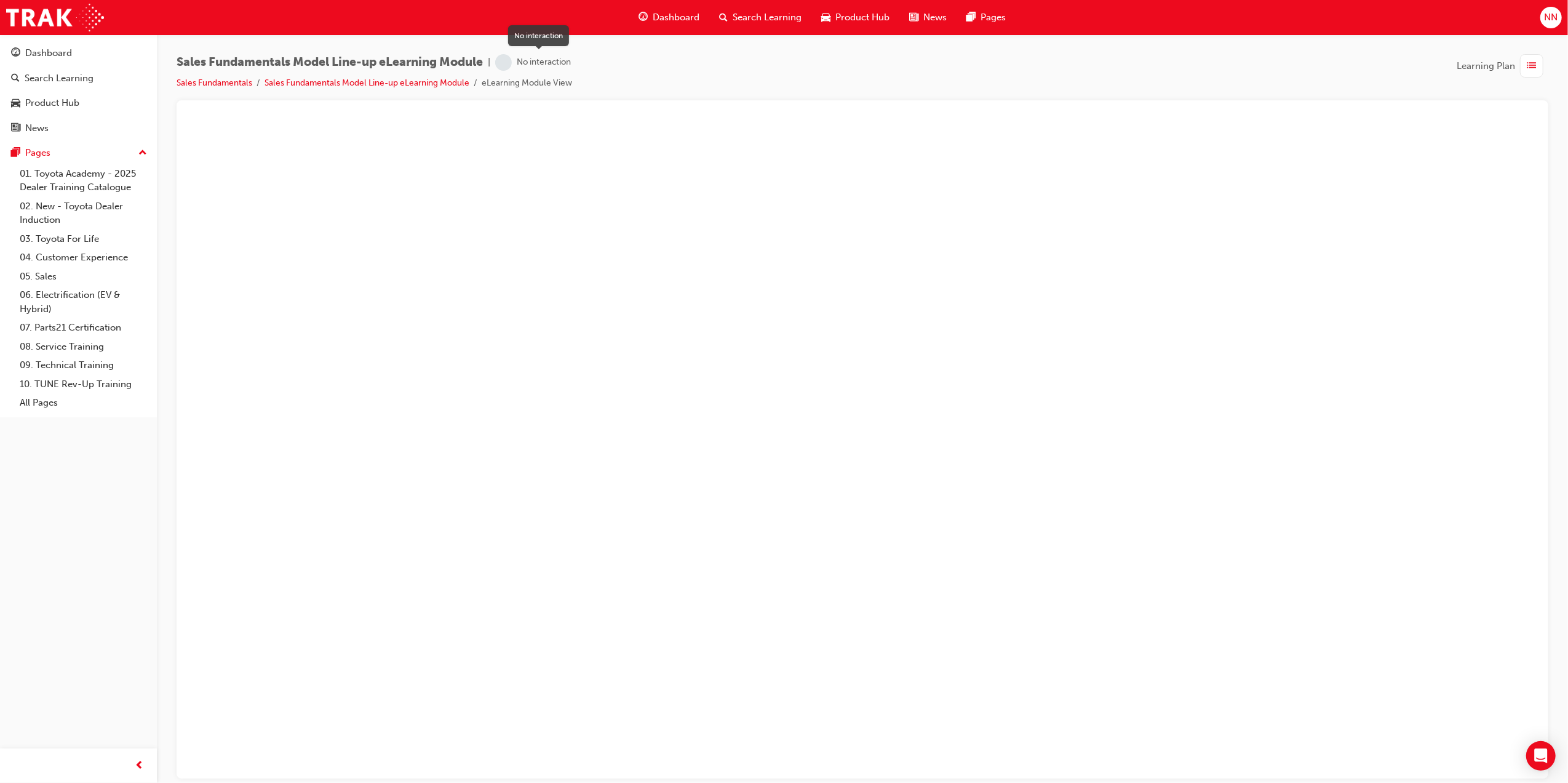
click at [542, 70] on div "No interaction" at bounding box center [533, 62] width 76 height 17
click at [520, 64] on div "No interaction" at bounding box center [533, 62] width 76 height 17
click at [1489, 62] on span "Learning Plan" at bounding box center [1486, 66] width 58 height 14
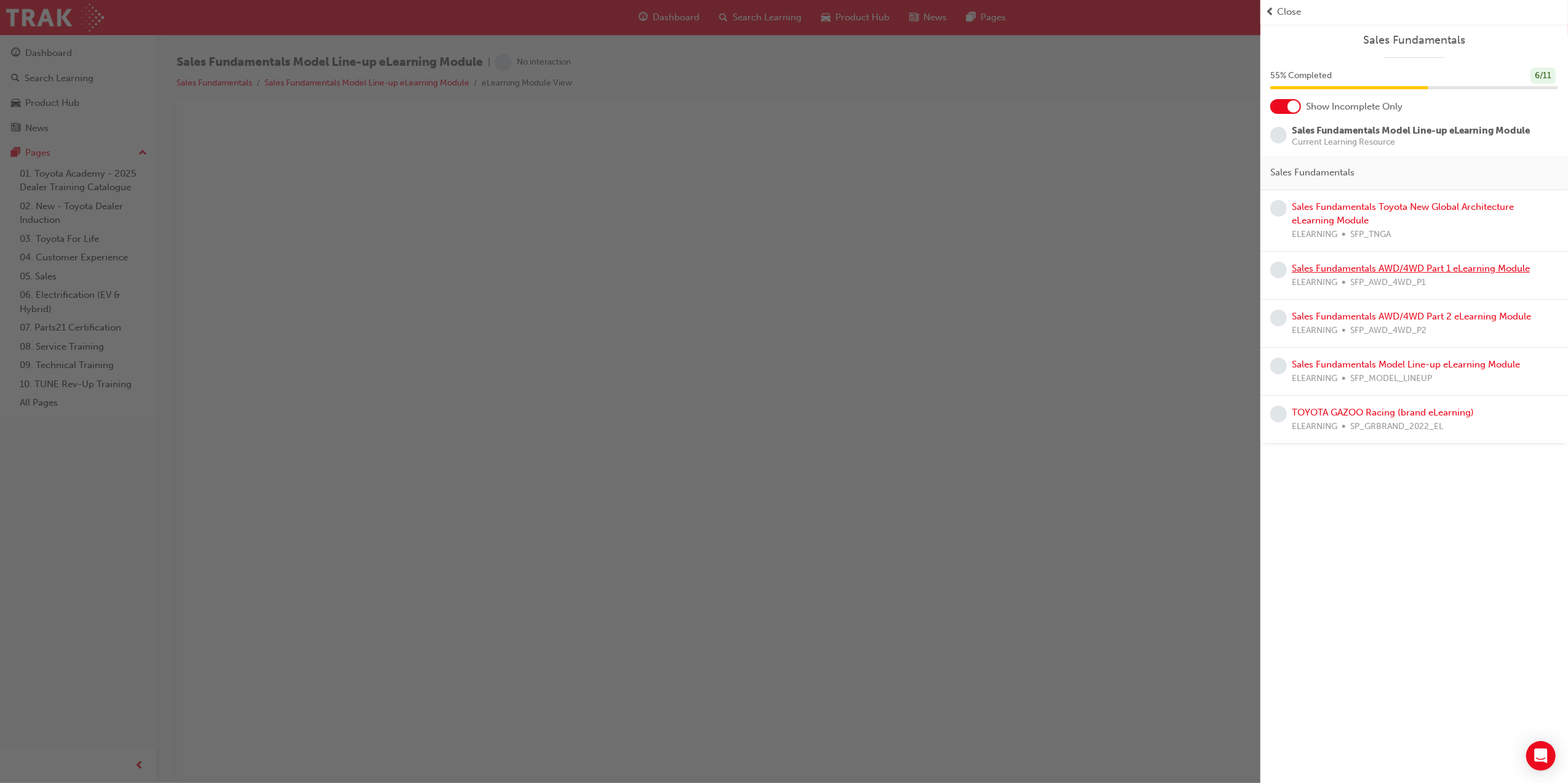
click at [1359, 268] on link "Sales Fundamentals AWD/4WD Part 1 eLearning Module" at bounding box center [1411, 268] width 238 height 11
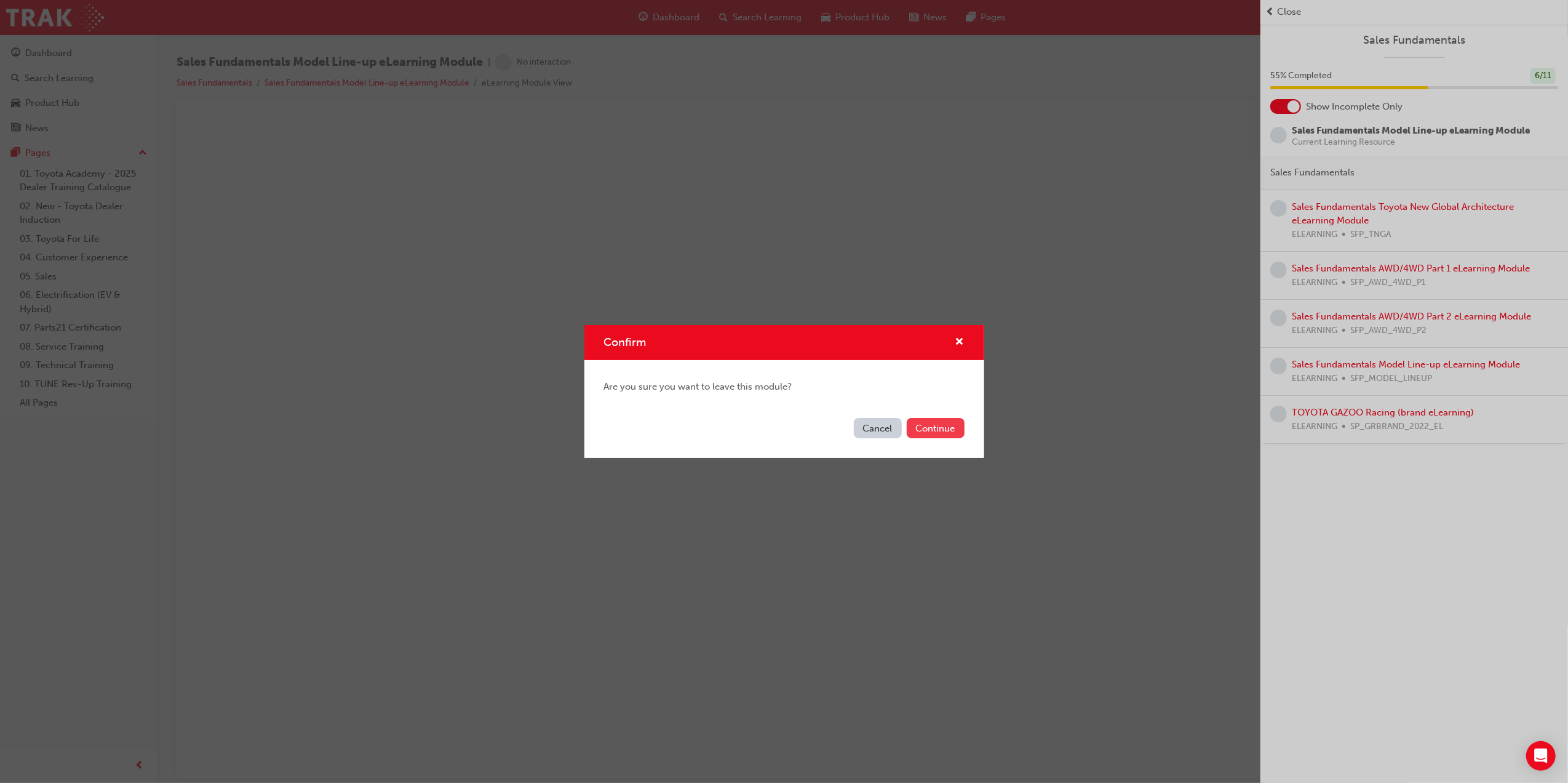
click at [940, 427] on button "Continue" at bounding box center [935, 428] width 58 height 20
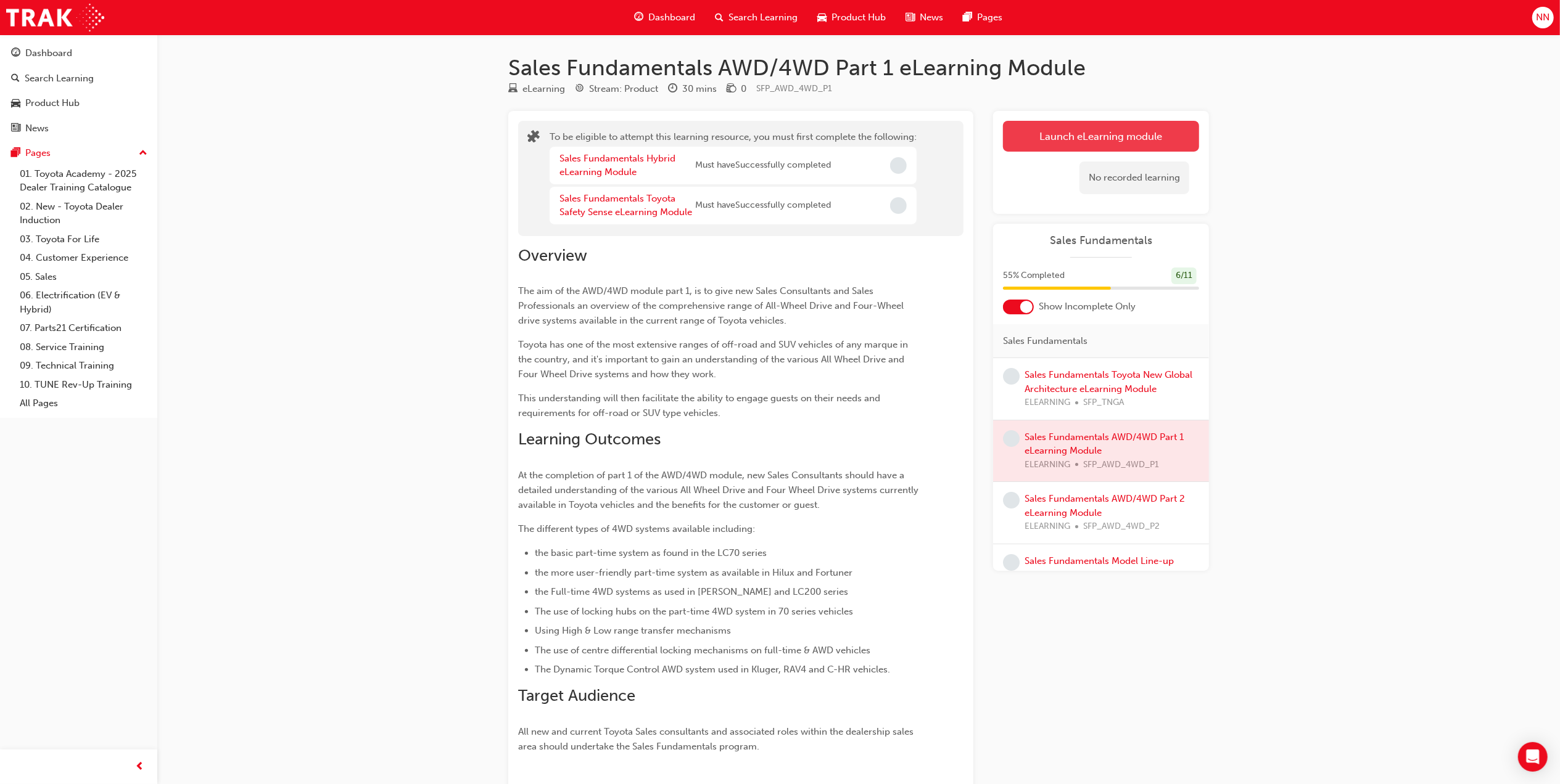
click at [1058, 142] on button "Launch eLearning module" at bounding box center [1101, 136] width 196 height 31
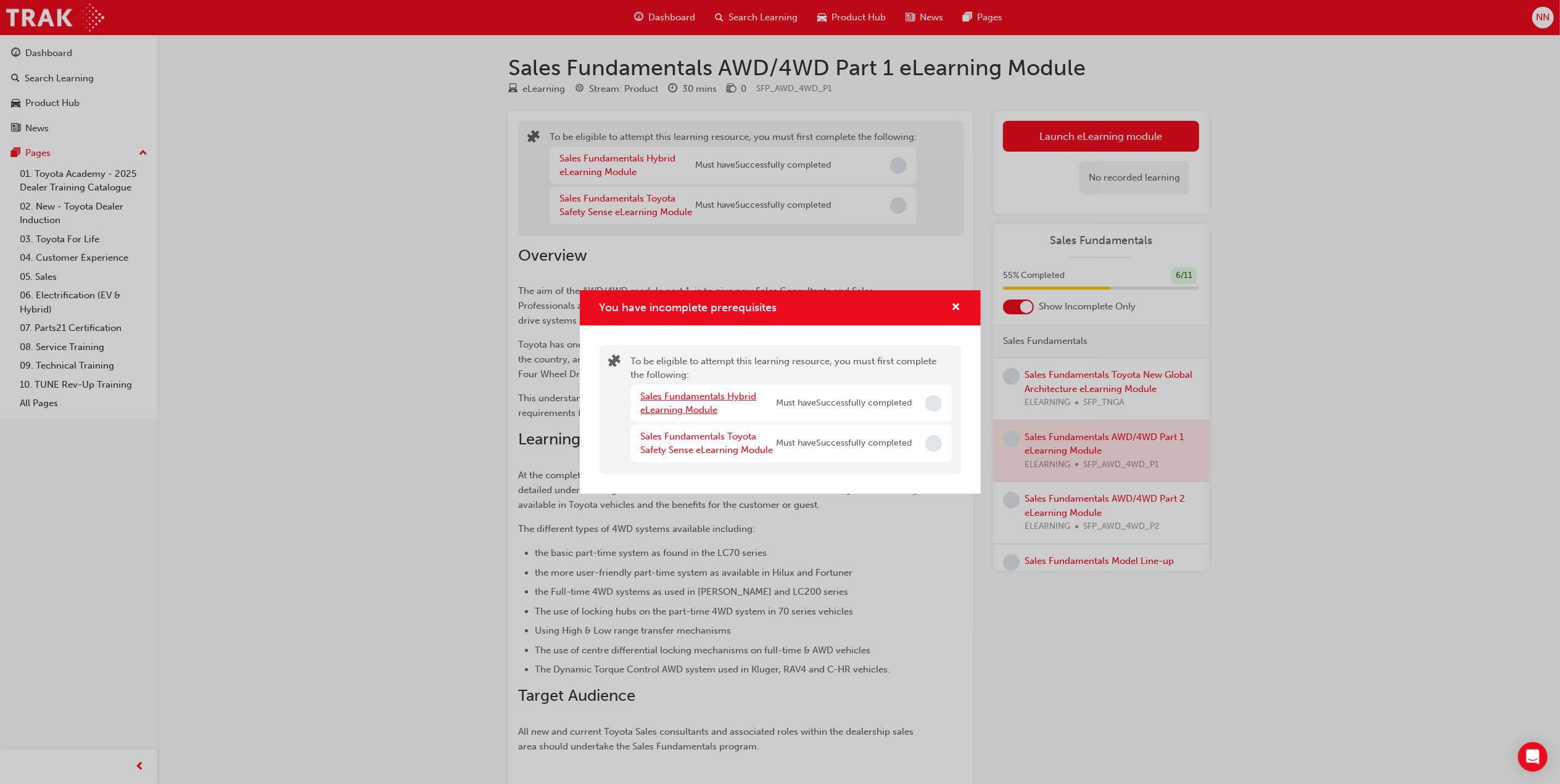
click at [689, 400] on link "Sales Fundamentals Hybrid eLearning Module" at bounding box center [699, 403] width 116 height 26
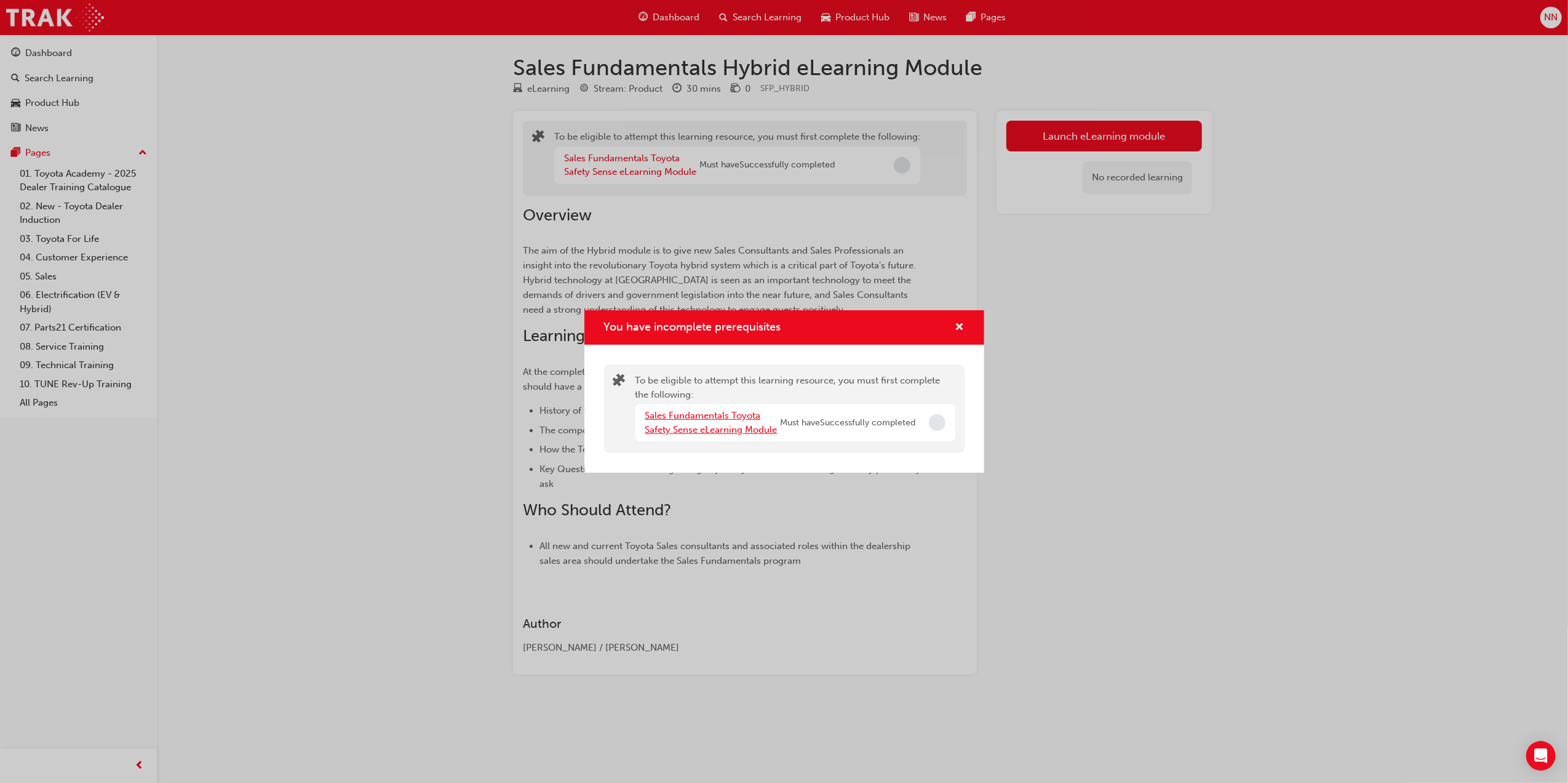
click at [727, 423] on link "Sales Fundamentals Toyota Safety Sense eLearning Module" at bounding box center [711, 423] width 132 height 26
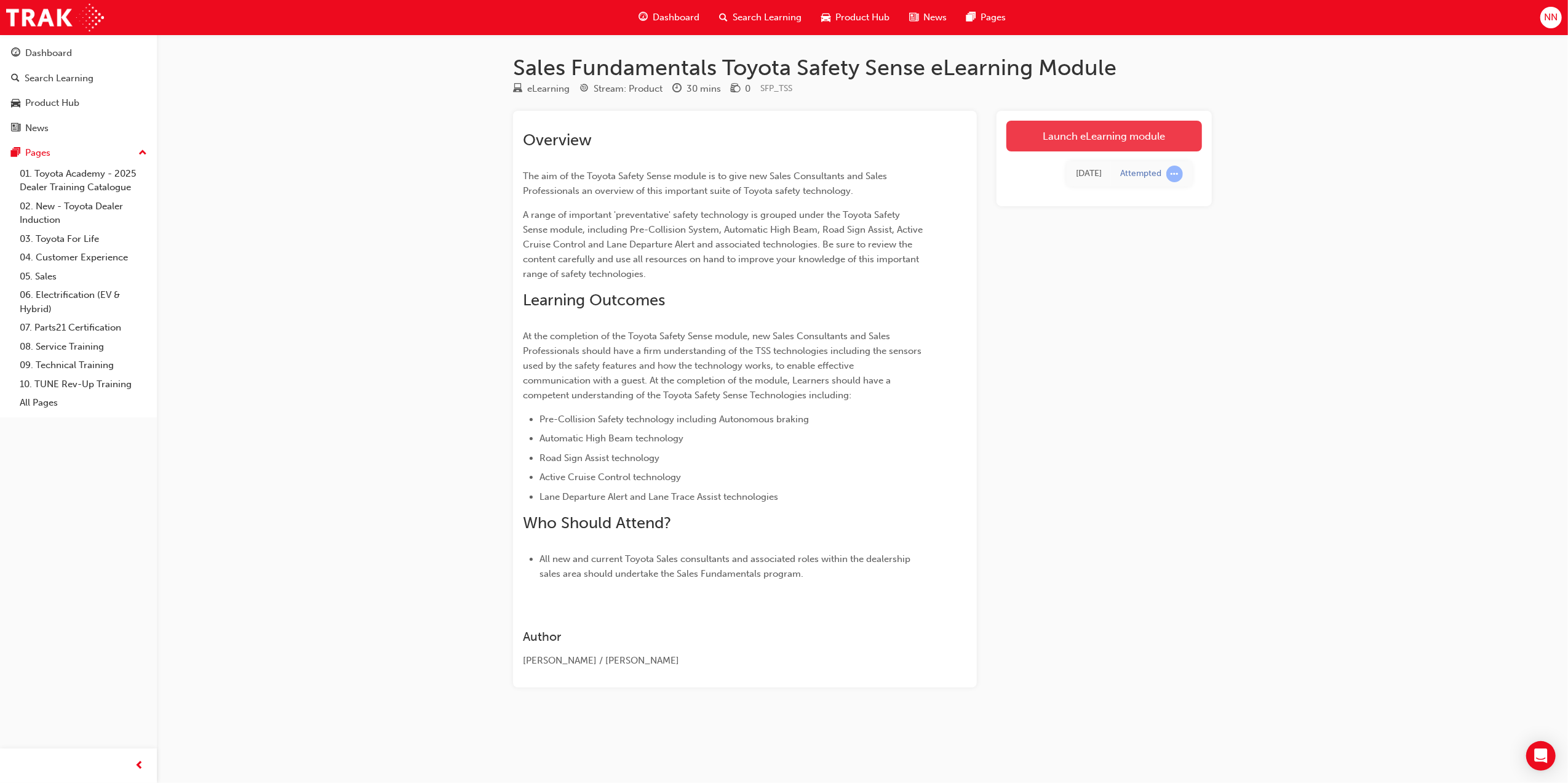
click at [1073, 138] on link "Launch eLearning module" at bounding box center [1105, 136] width 196 height 31
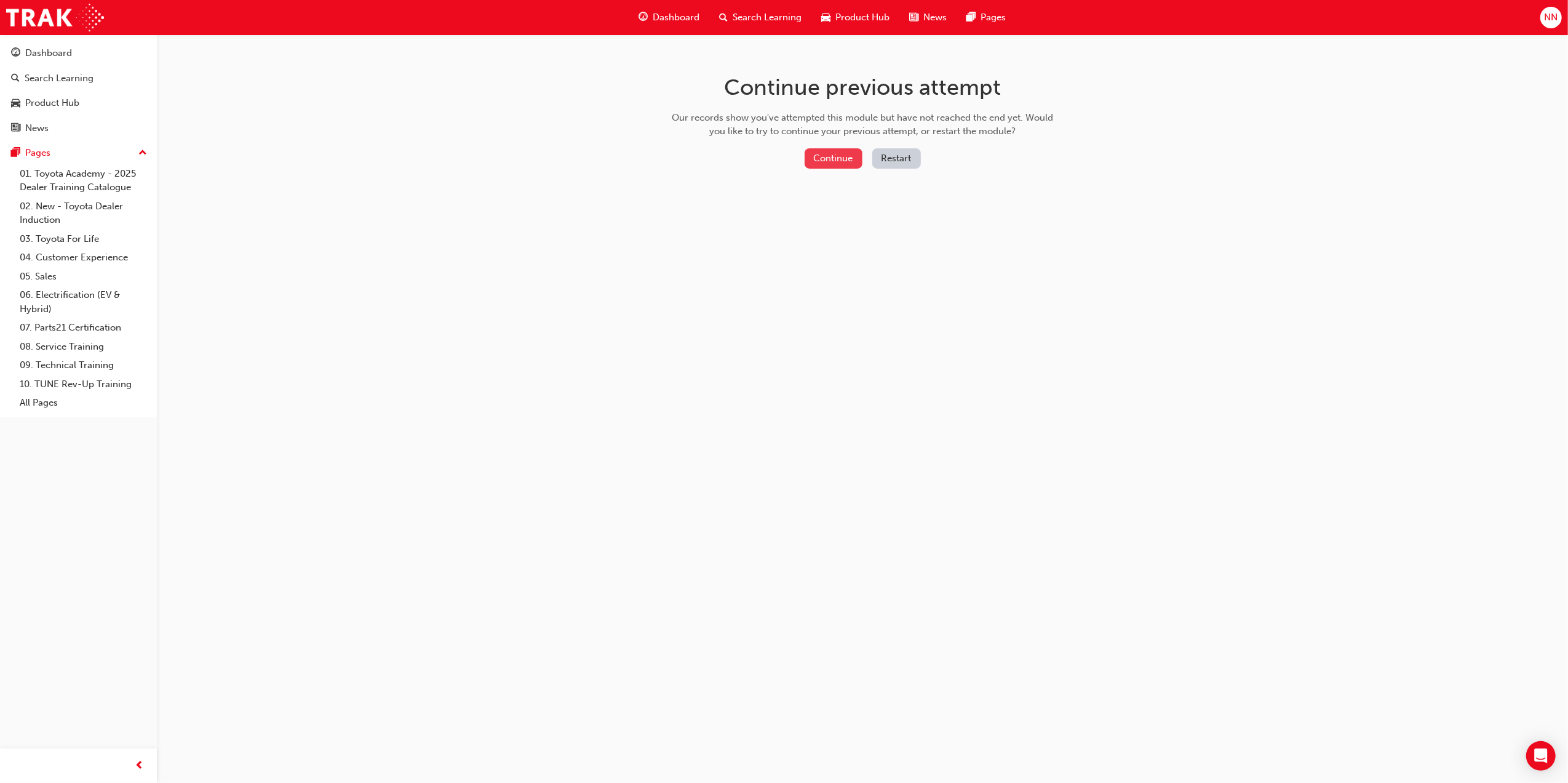
click at [848, 162] on button "Continue" at bounding box center [833, 159] width 58 height 20
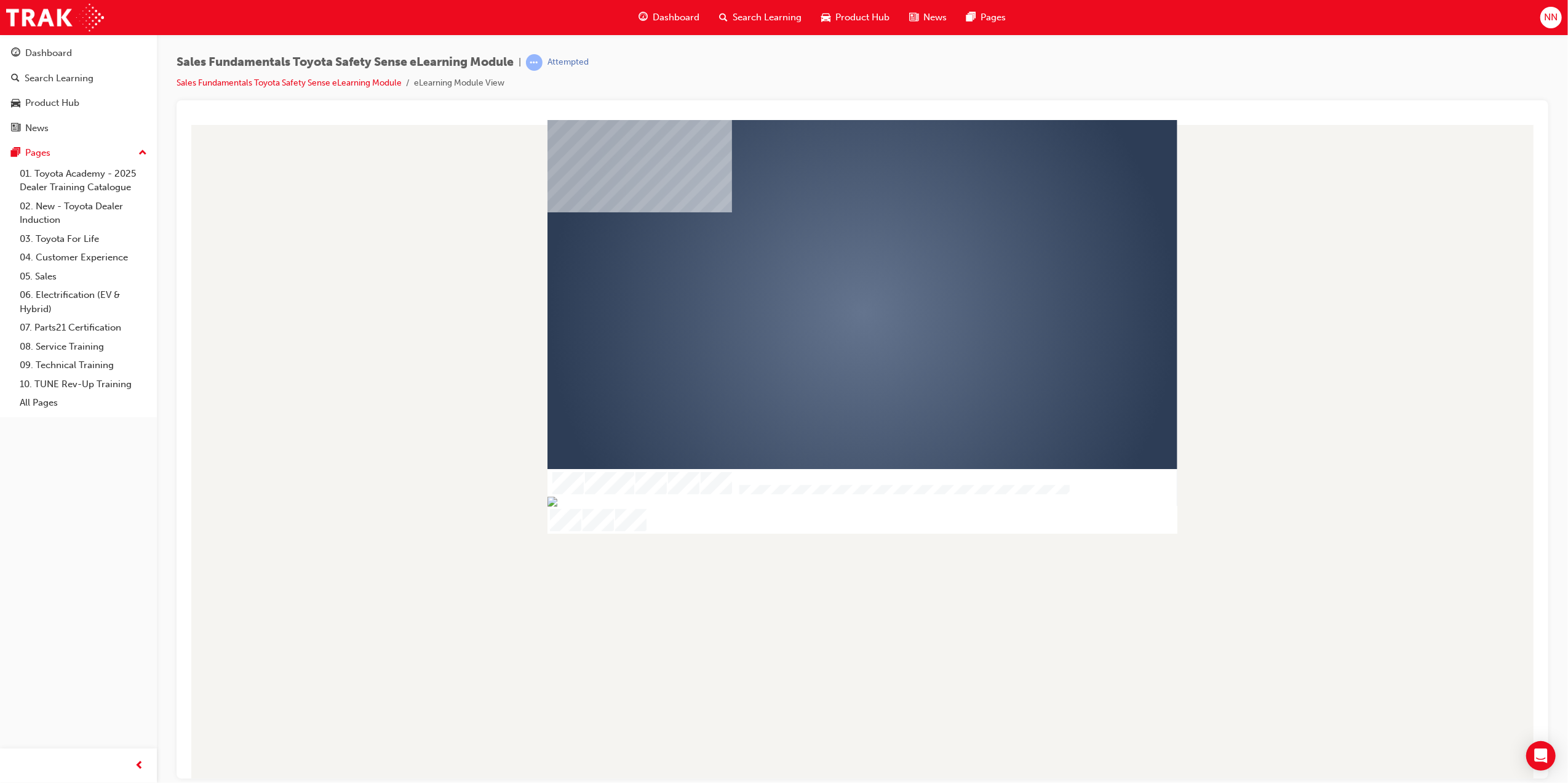
click at [826, 277] on div "play" at bounding box center [826, 277] width 0 height 0
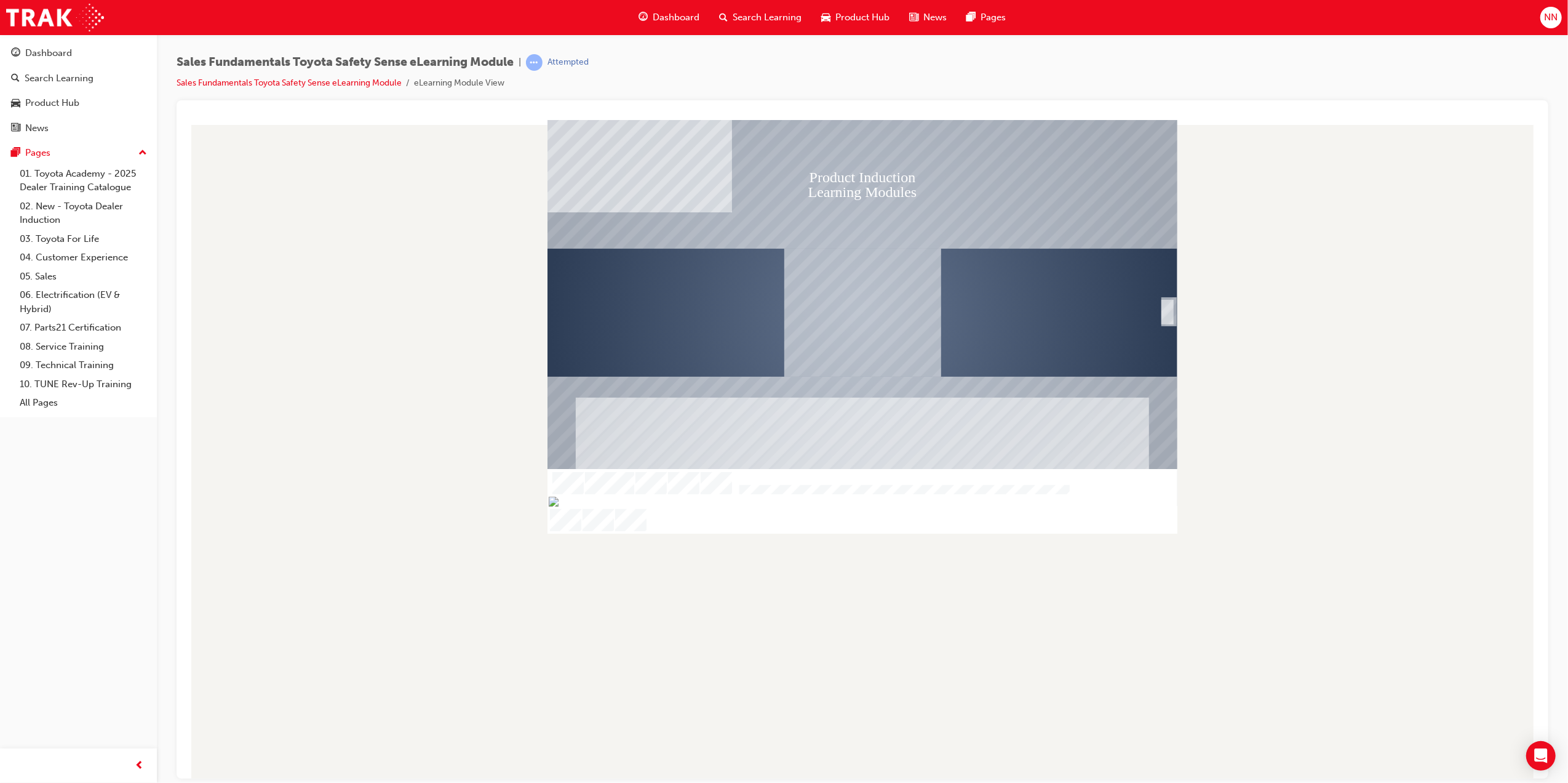
click at [1170, 315] on div "SmartShape" at bounding box center [1167, 325] width 12 height 26
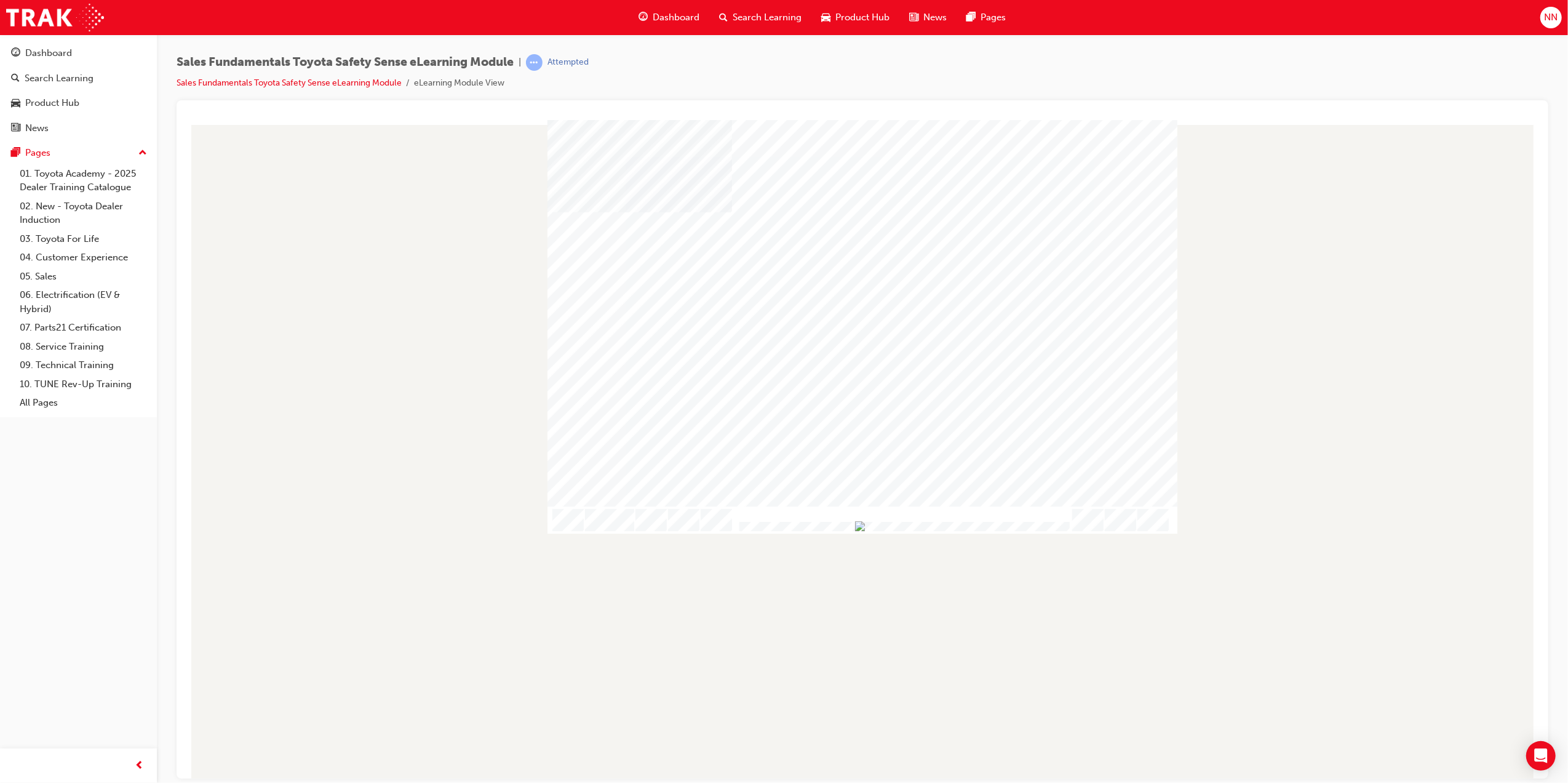
drag, startPoint x: 824, startPoint y: 525, endPoint x: 1085, endPoint y: 532, distance: 261.1
click at [1085, 532] on div at bounding box center [862, 520] width 630 height 28
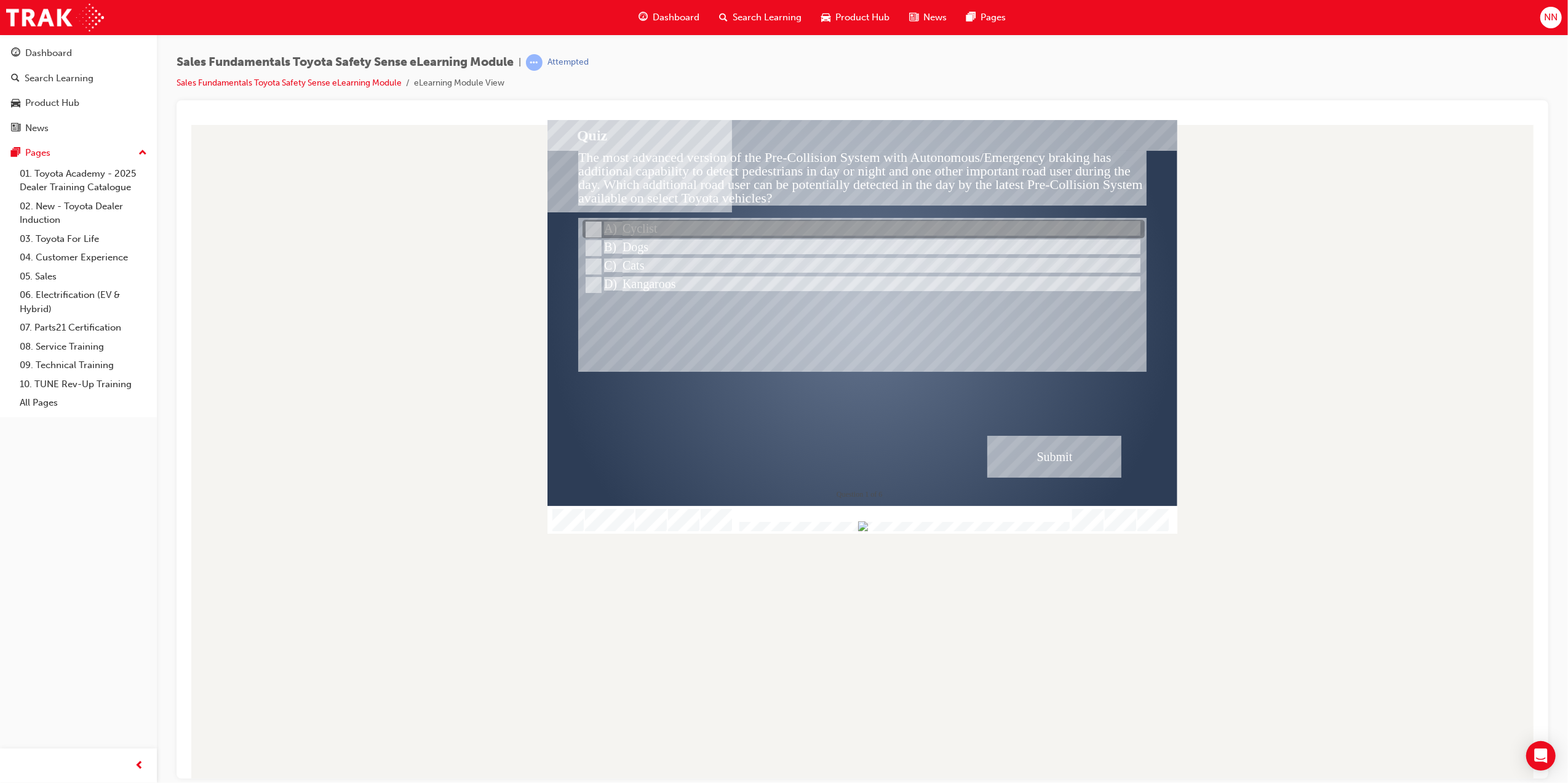
click at [595, 226] on input "Cyclist" at bounding box center [592, 230] width 14 height 14
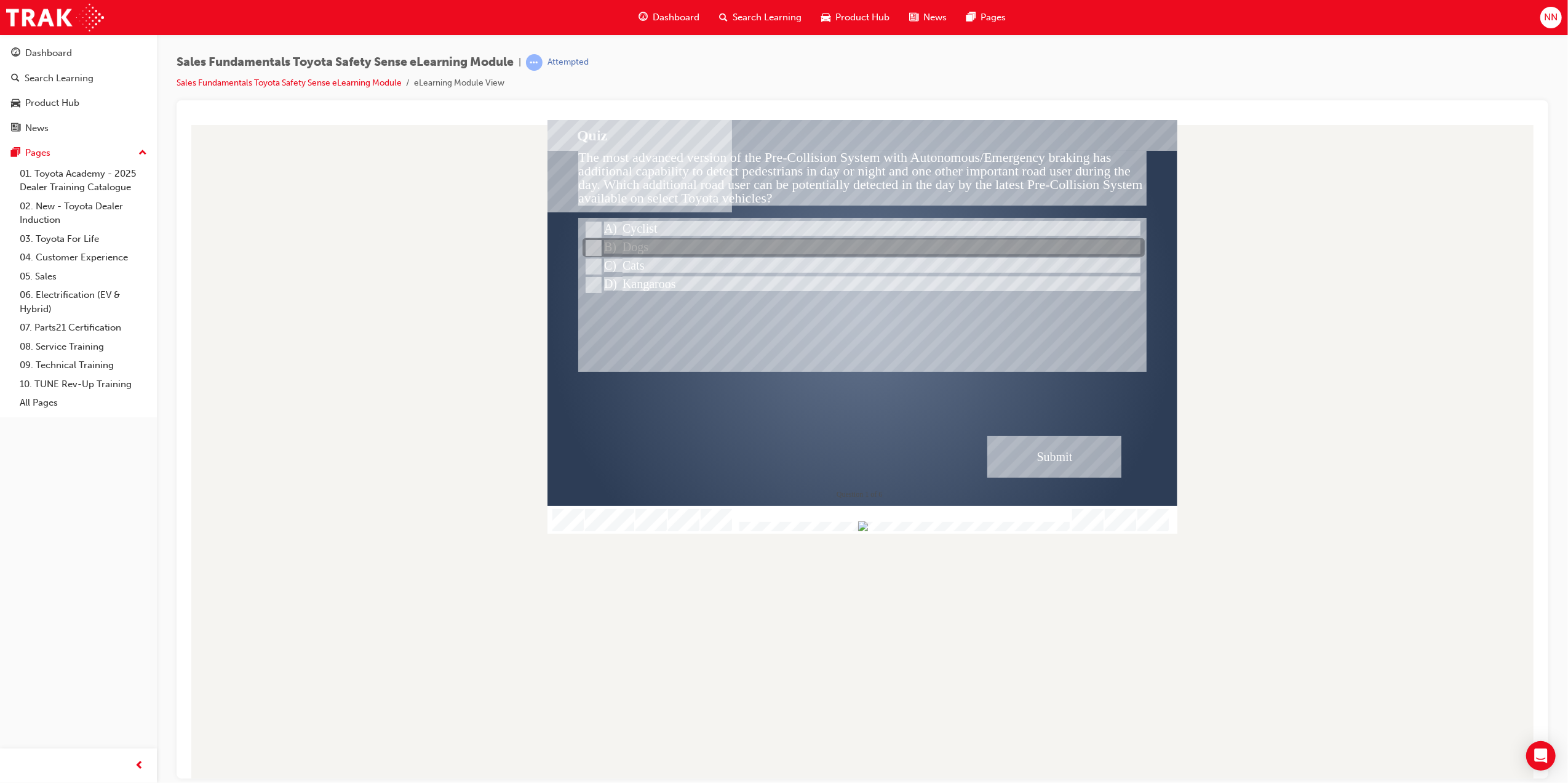
click at [601, 248] on div at bounding box center [864, 248] width 563 height 18
radio input "false"
radio input "true"
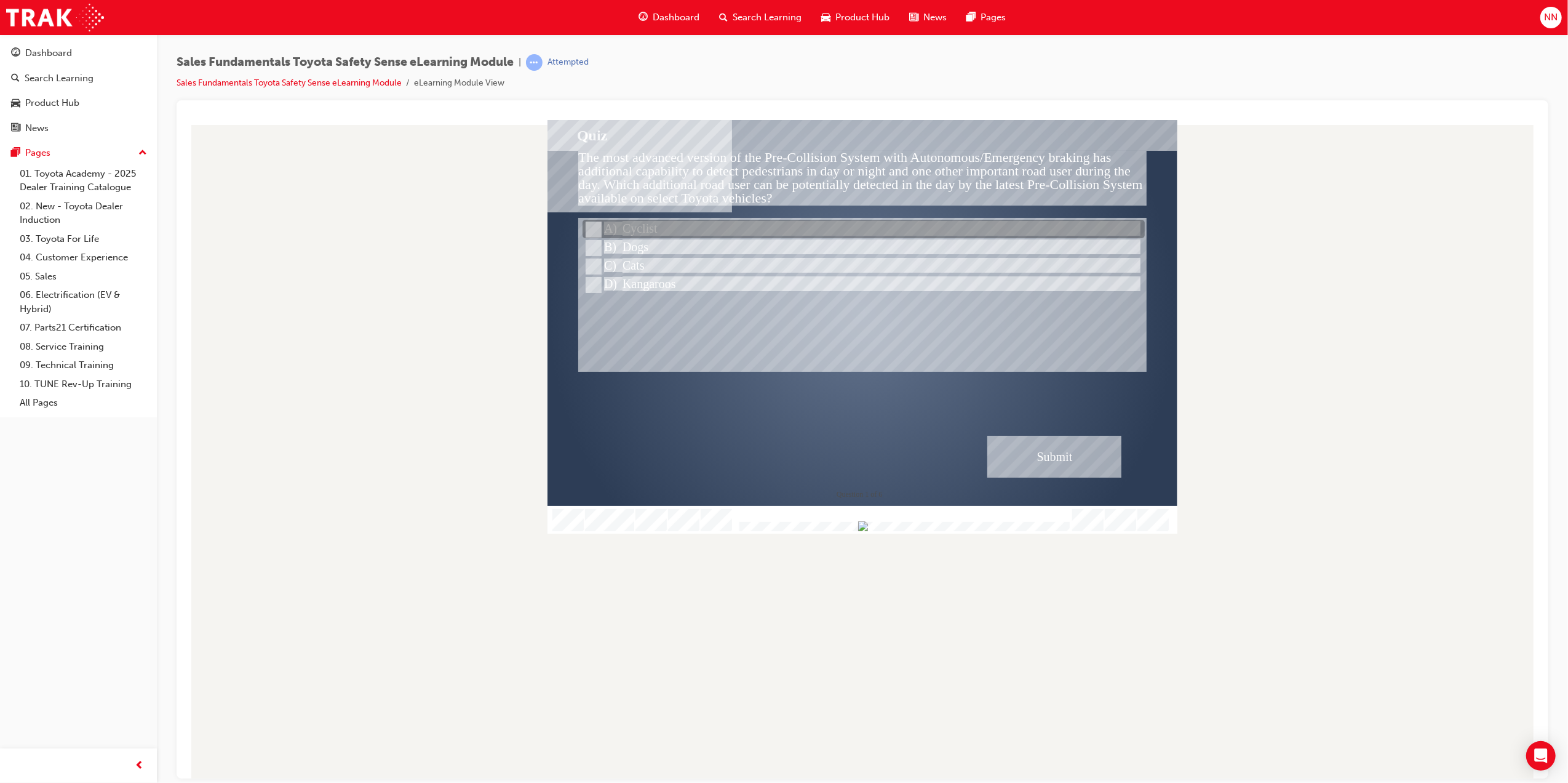
click at [595, 229] on input "Cyclist" at bounding box center [592, 230] width 14 height 14
radio input "true"
click at [1054, 460] on div "Submit" at bounding box center [1054, 455] width 134 height 42
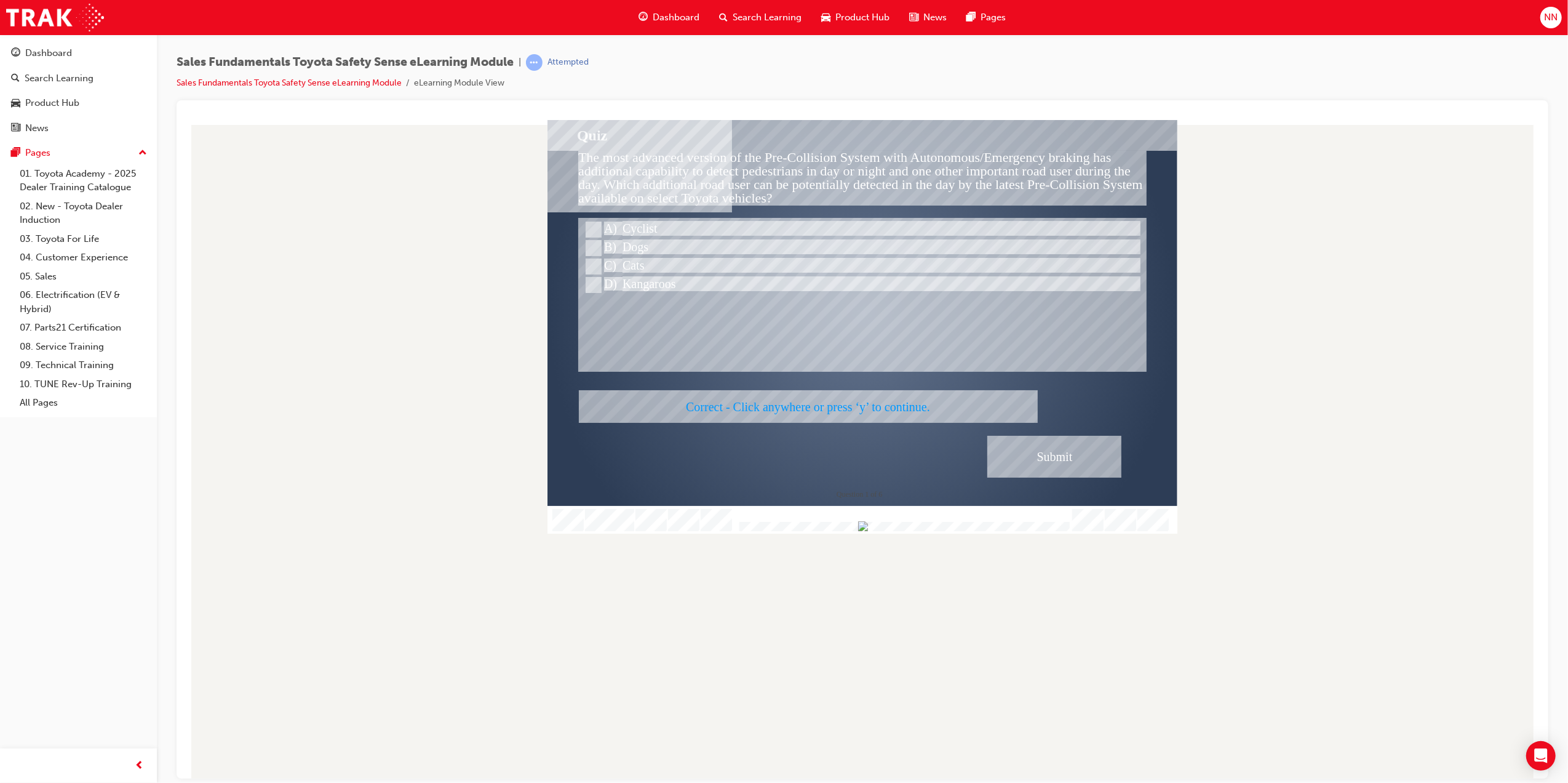
click at [854, 399] on div at bounding box center [862, 326] width 630 height 414
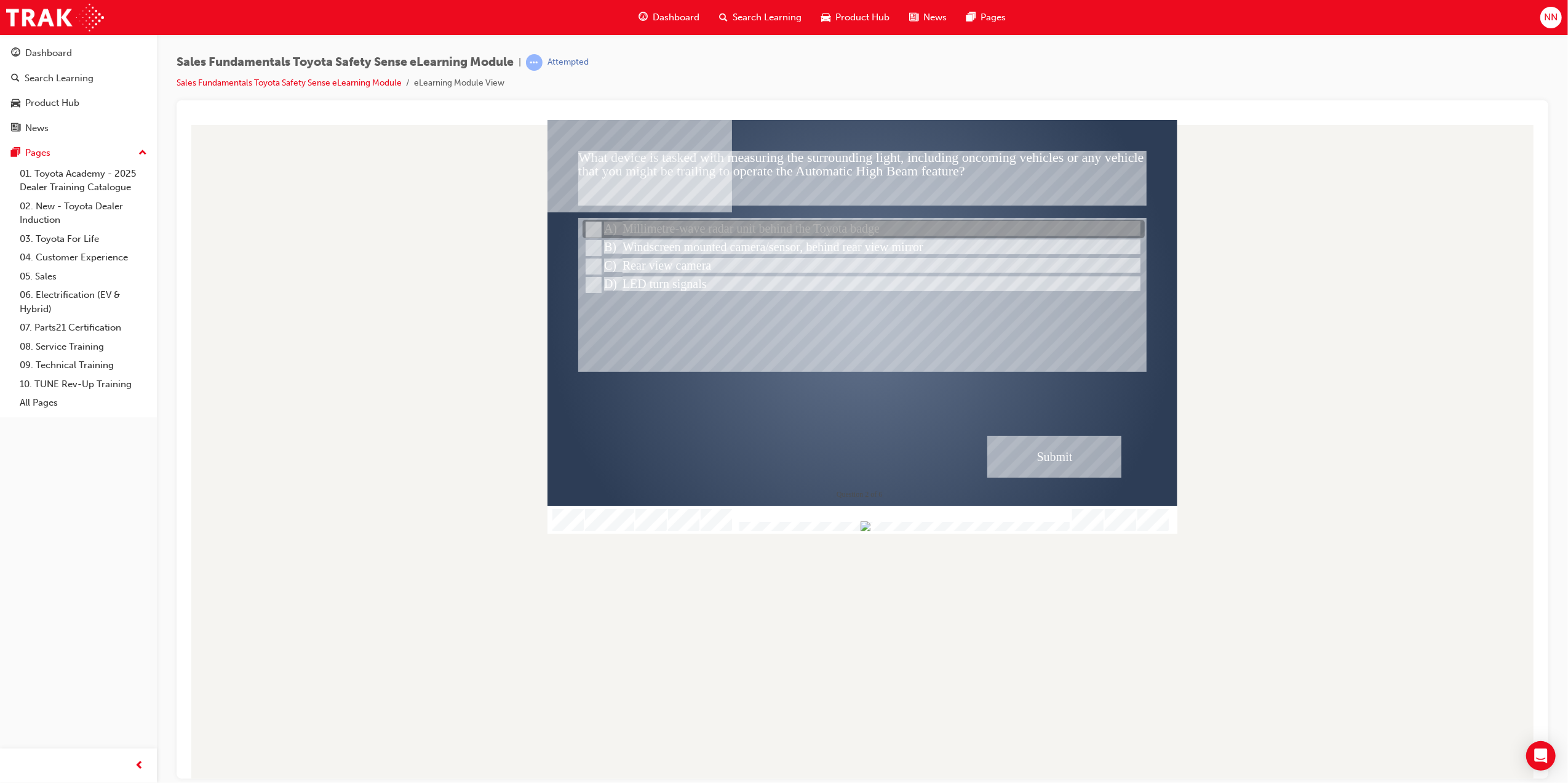
click at [593, 226] on input "Millimetre-wave radar unit behind the Toyota badge" at bounding box center [592, 230] width 14 height 14
radio input "true"
click at [1056, 453] on div "Submit" at bounding box center [1054, 455] width 134 height 42
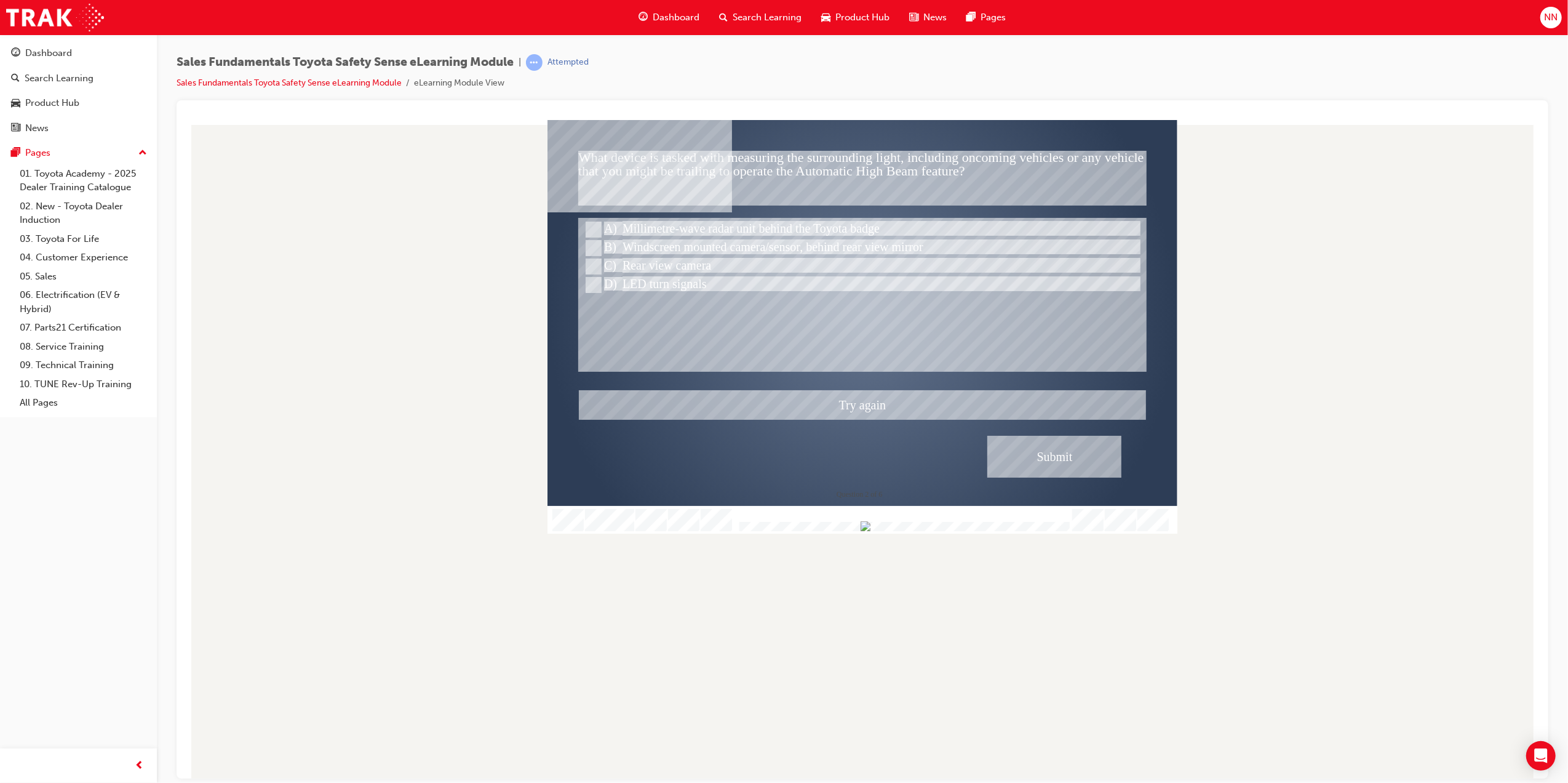
click at [770, 246] on div at bounding box center [862, 326] width 630 height 414
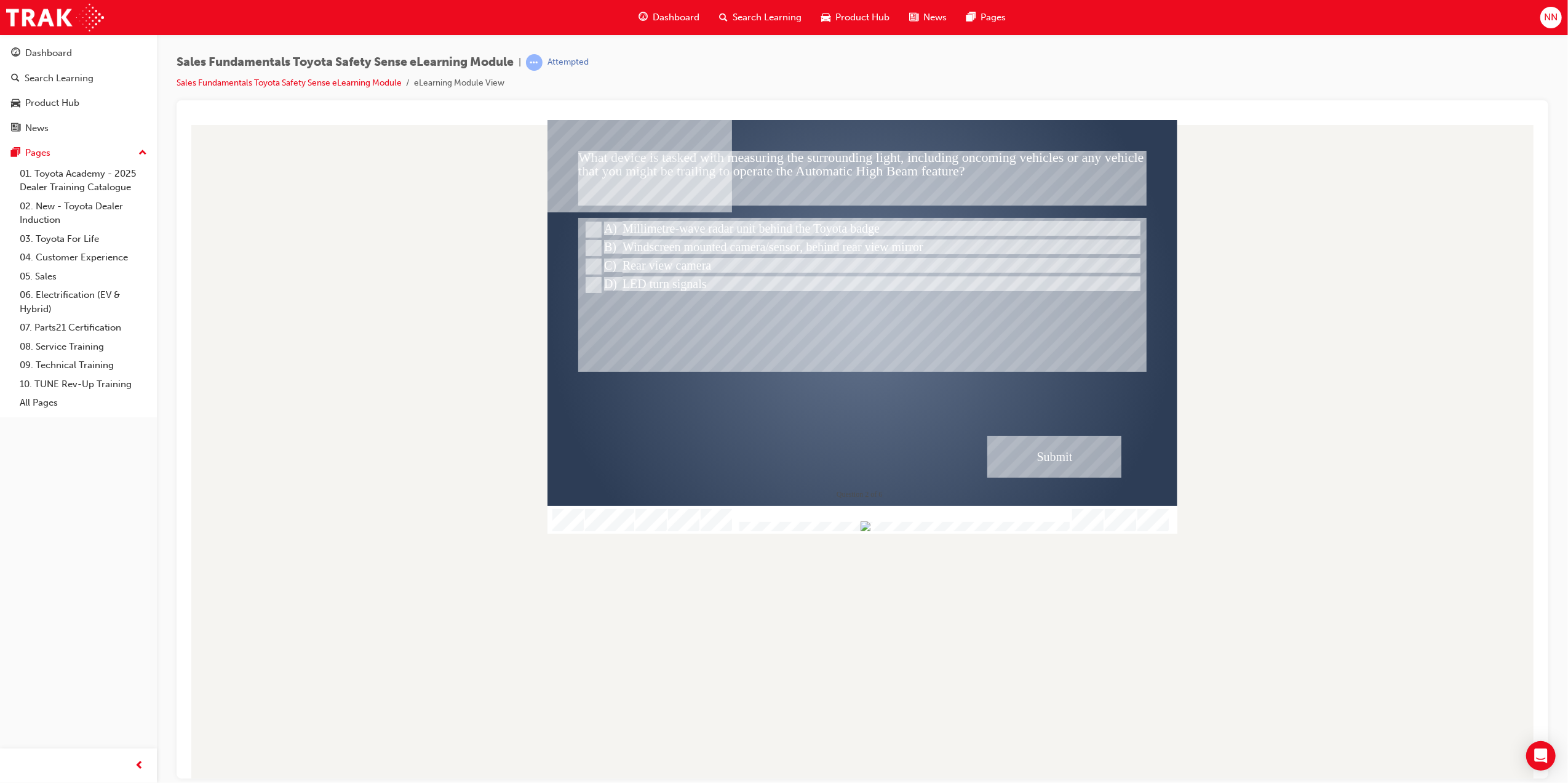
click at [576, 248] on div at bounding box center [862, 312] width 630 height 355
click at [590, 249] on input "Windscreen mounted camera/sensor, behind rear view mirror" at bounding box center [592, 248] width 14 height 14
radio input "true"
click at [1054, 451] on div "Submit" at bounding box center [1054, 455] width 134 height 42
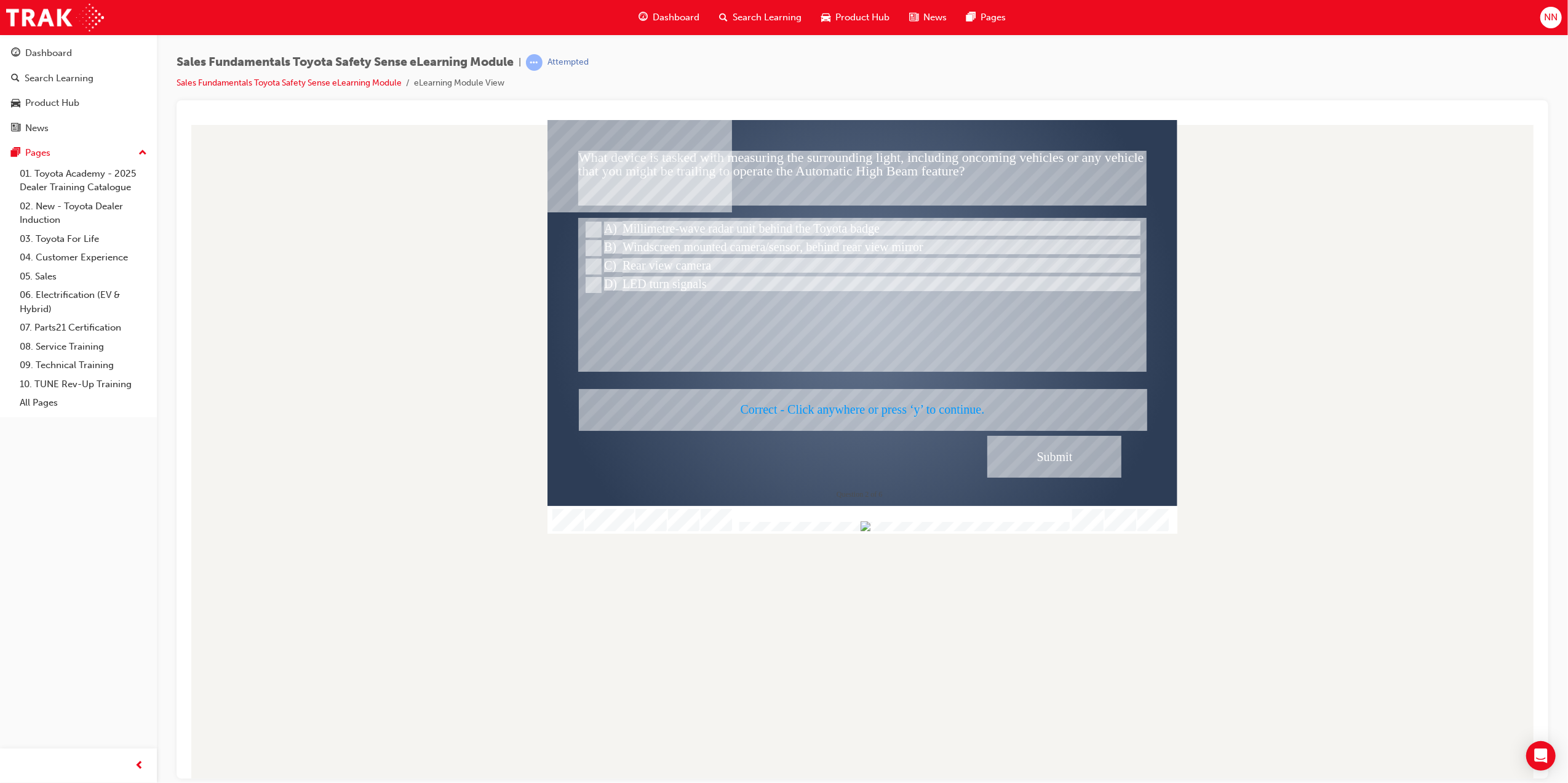
click at [931, 404] on div at bounding box center [862, 326] width 630 height 414
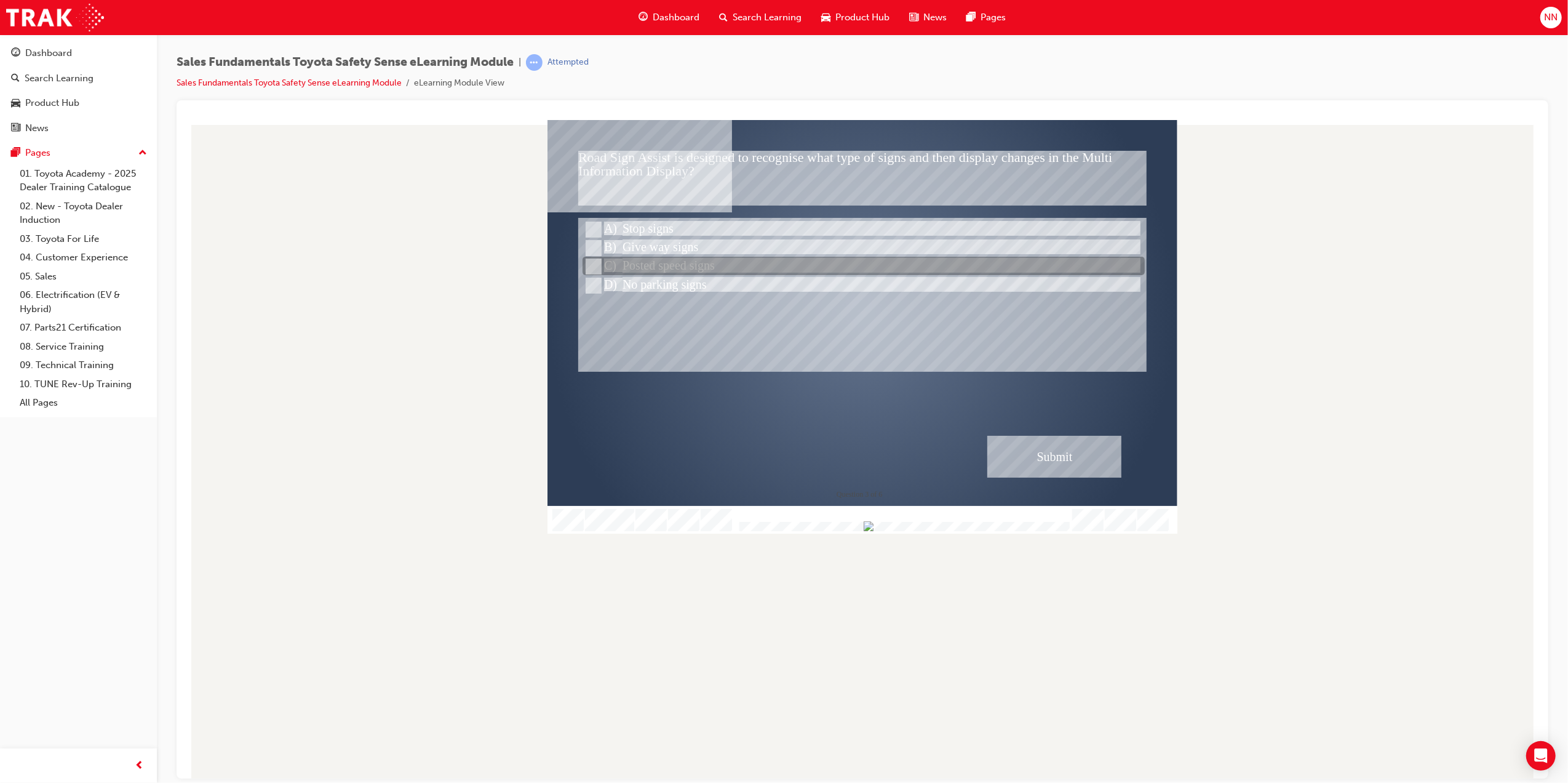
click at [596, 264] on input "Posted speed signs" at bounding box center [592, 266] width 14 height 14
radio input "true"
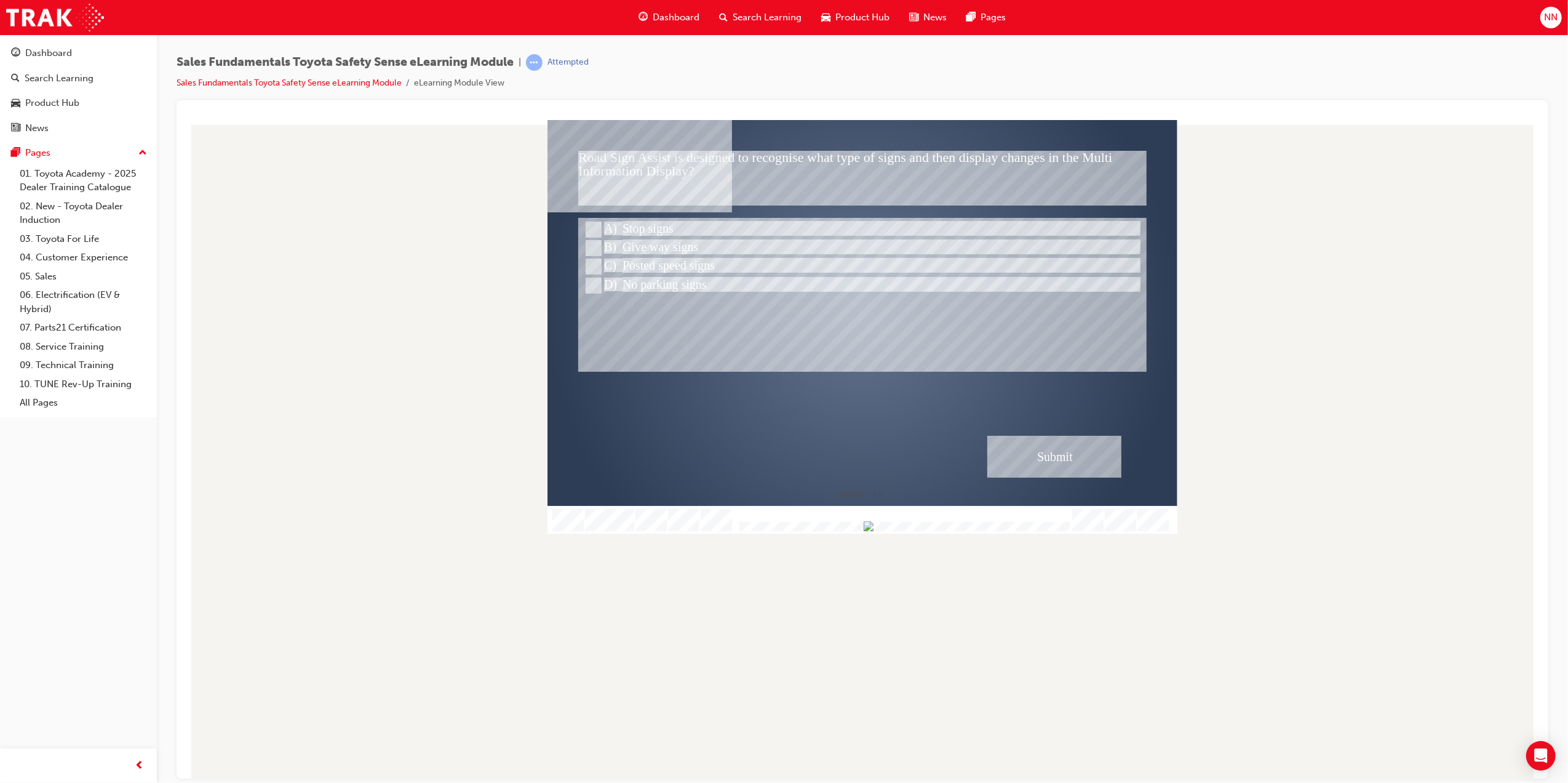
click at [1073, 453] on div "Submit" at bounding box center [1054, 455] width 134 height 42
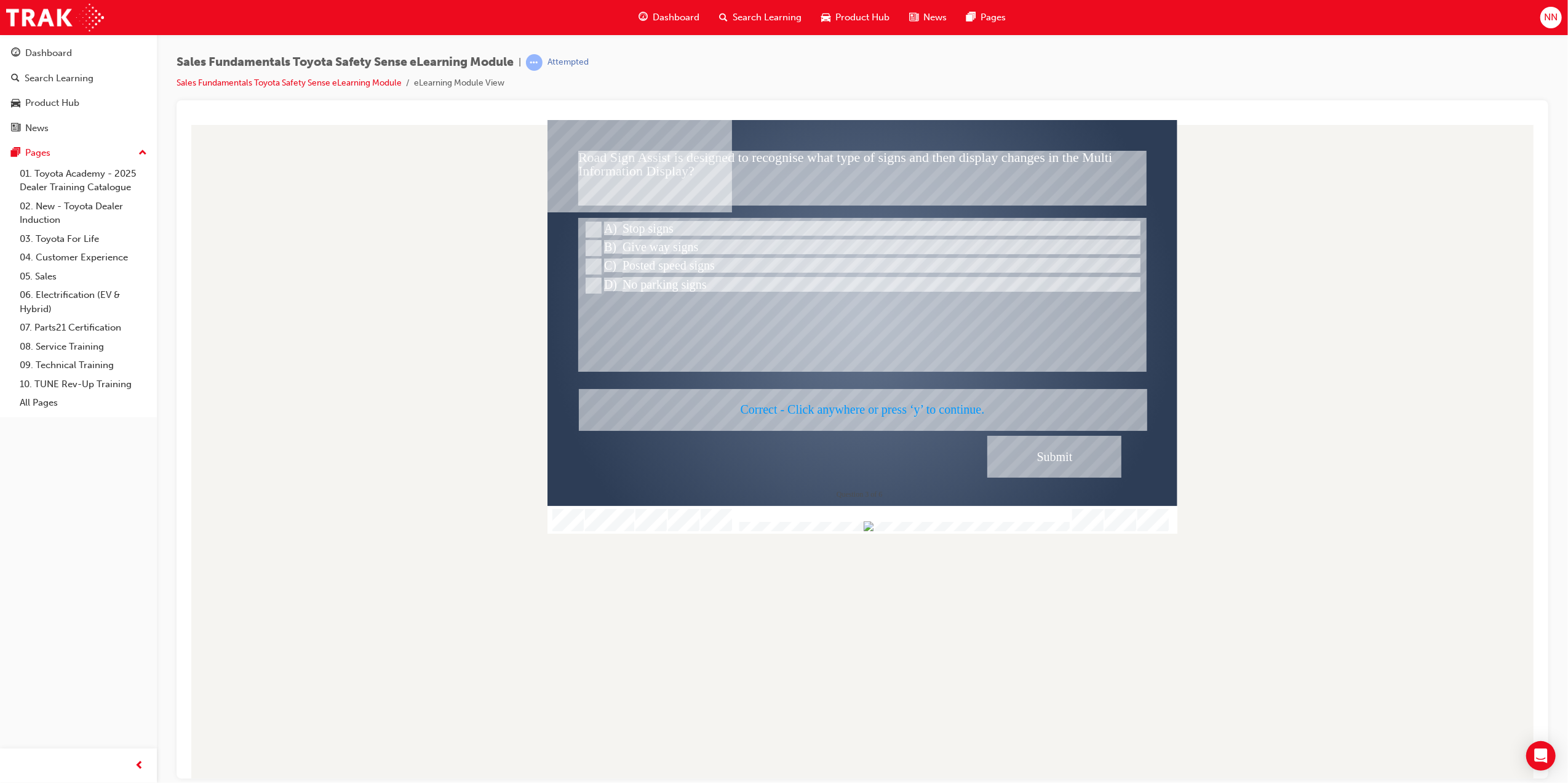
click at [923, 404] on div at bounding box center [862, 326] width 630 height 414
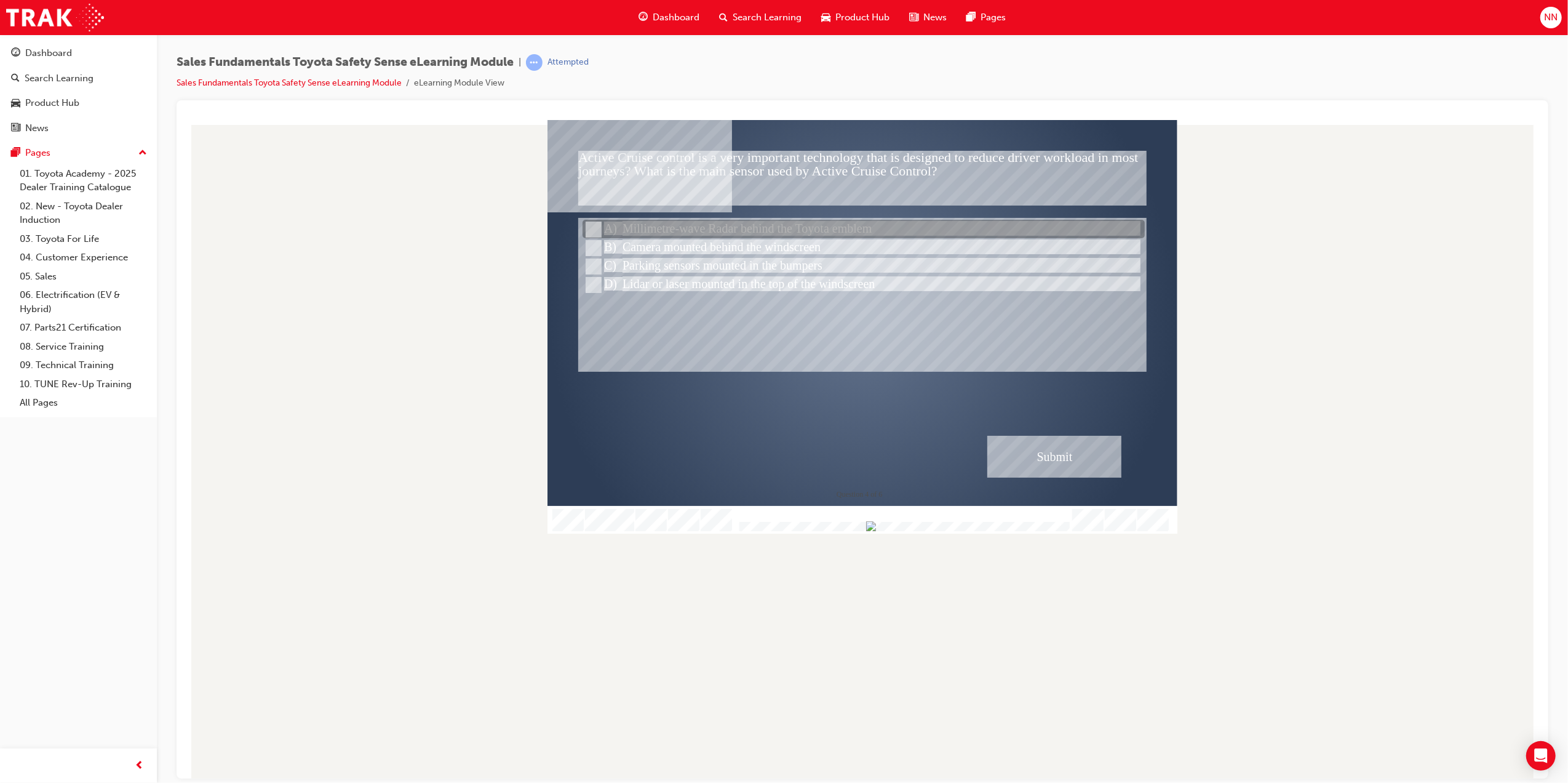
click at [594, 224] on input "Millimetre-wave Radar behind the Toyota emblem" at bounding box center [592, 230] width 14 height 14
radio input "true"
click at [1046, 441] on div "Submit" at bounding box center [1054, 455] width 134 height 42
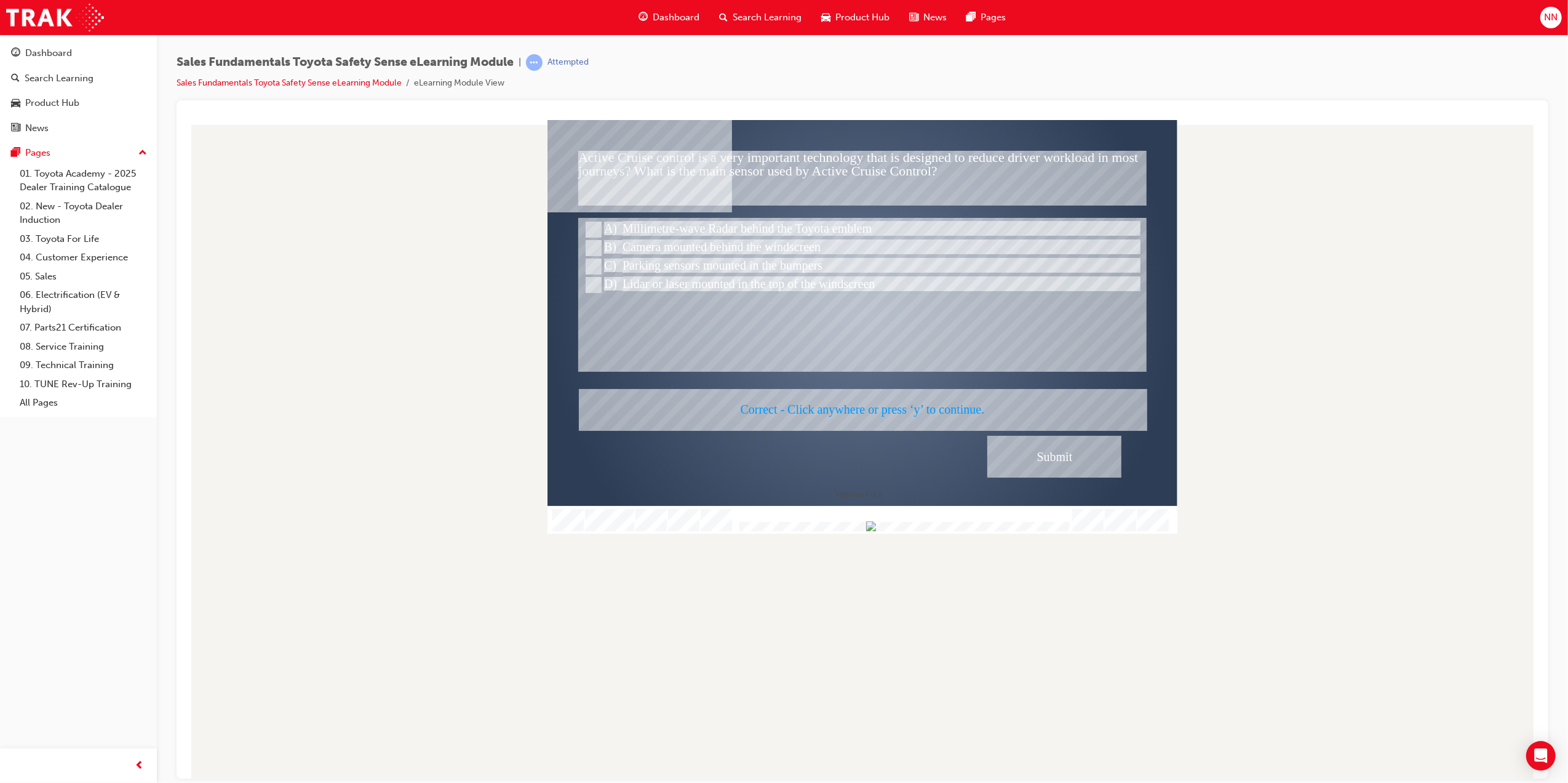
click at [926, 406] on div at bounding box center [862, 326] width 630 height 414
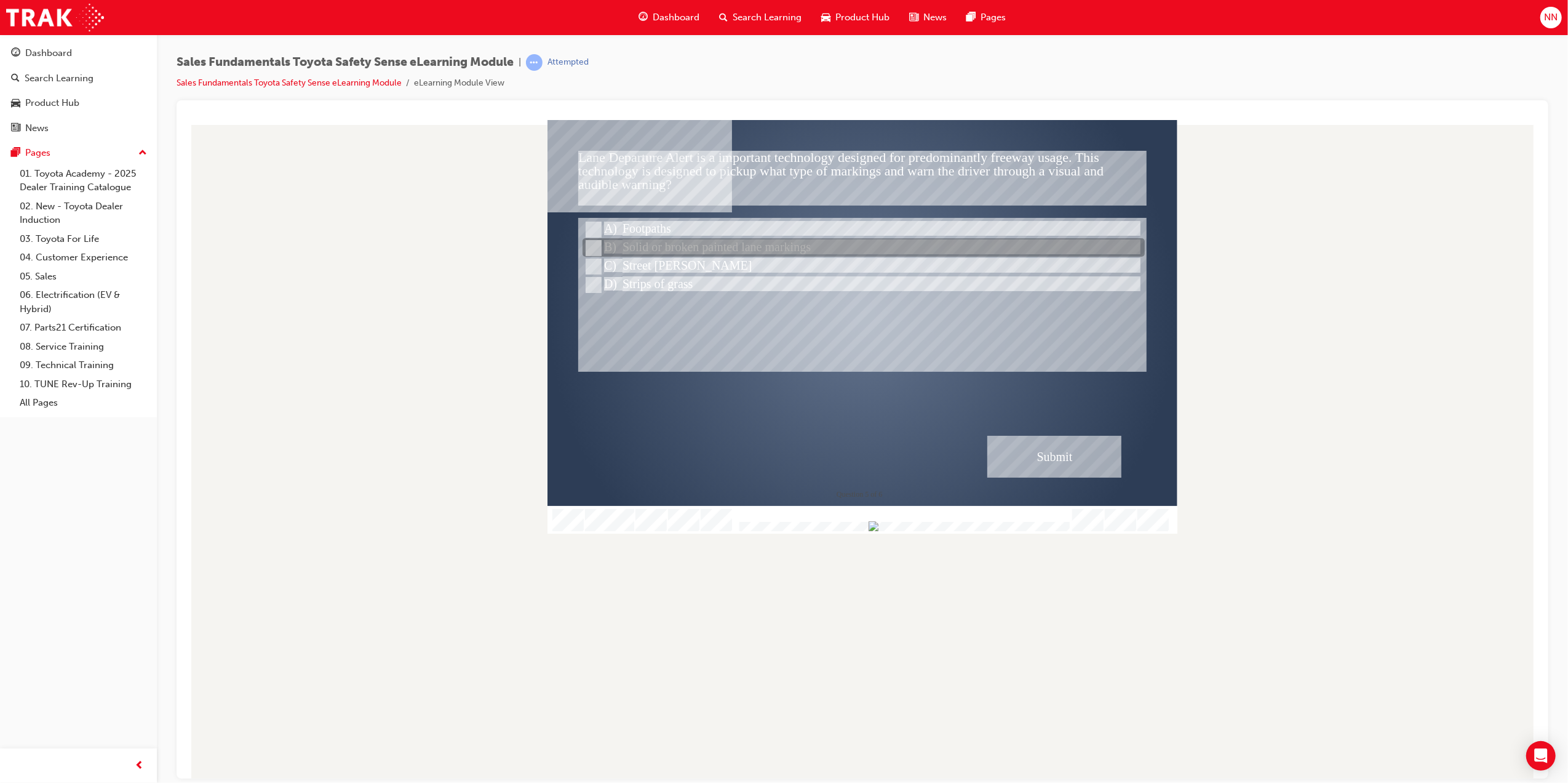
click at [591, 247] on input "Solid or broken painted lane markings" at bounding box center [592, 248] width 14 height 14
radio input "true"
click at [591, 247] on input "Solid or broken painted lane markings" at bounding box center [592, 248] width 14 height 14
click at [1070, 455] on div "Submit" at bounding box center [1054, 455] width 134 height 42
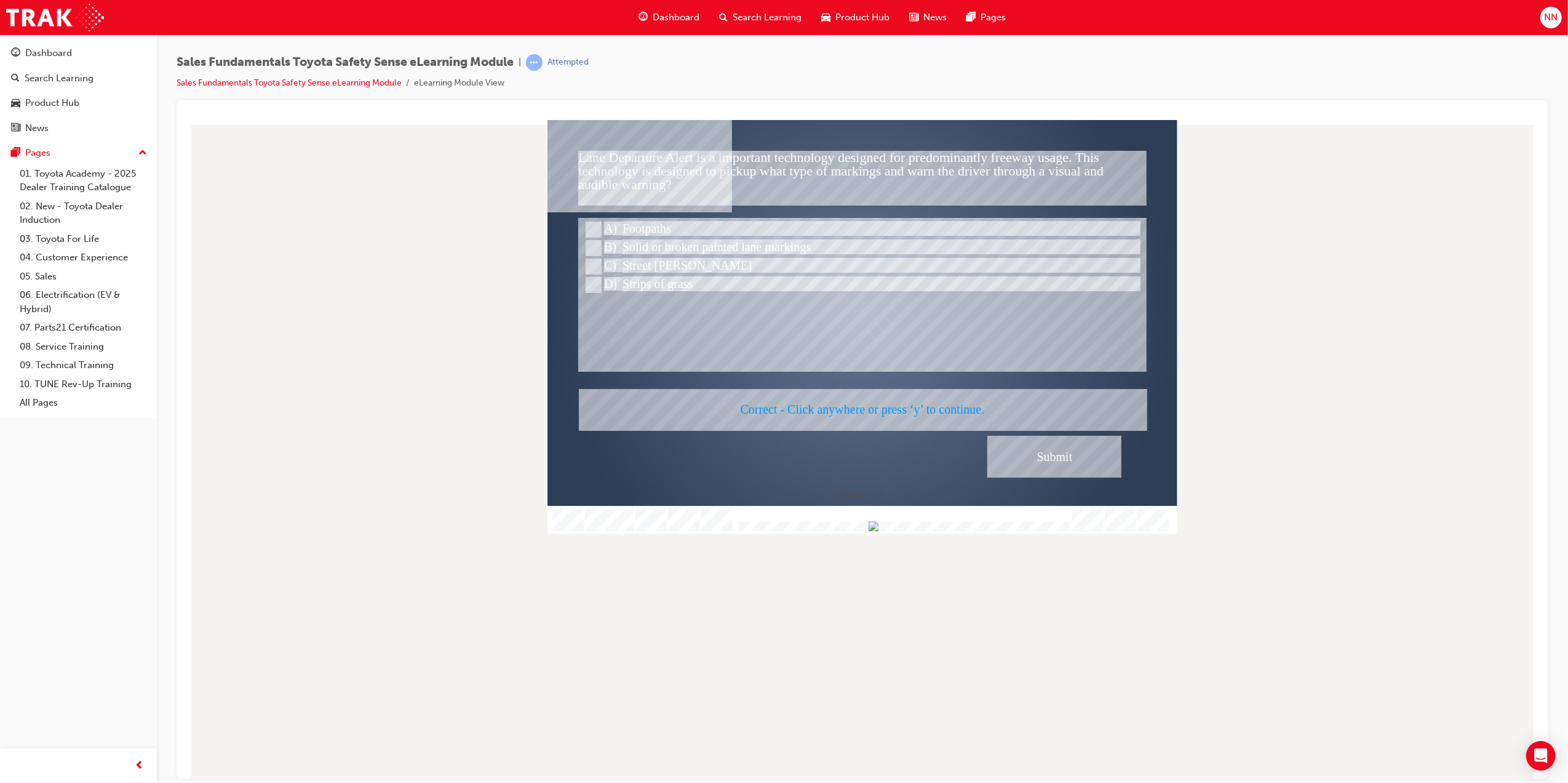
click at [945, 409] on div at bounding box center [862, 326] width 630 height 414
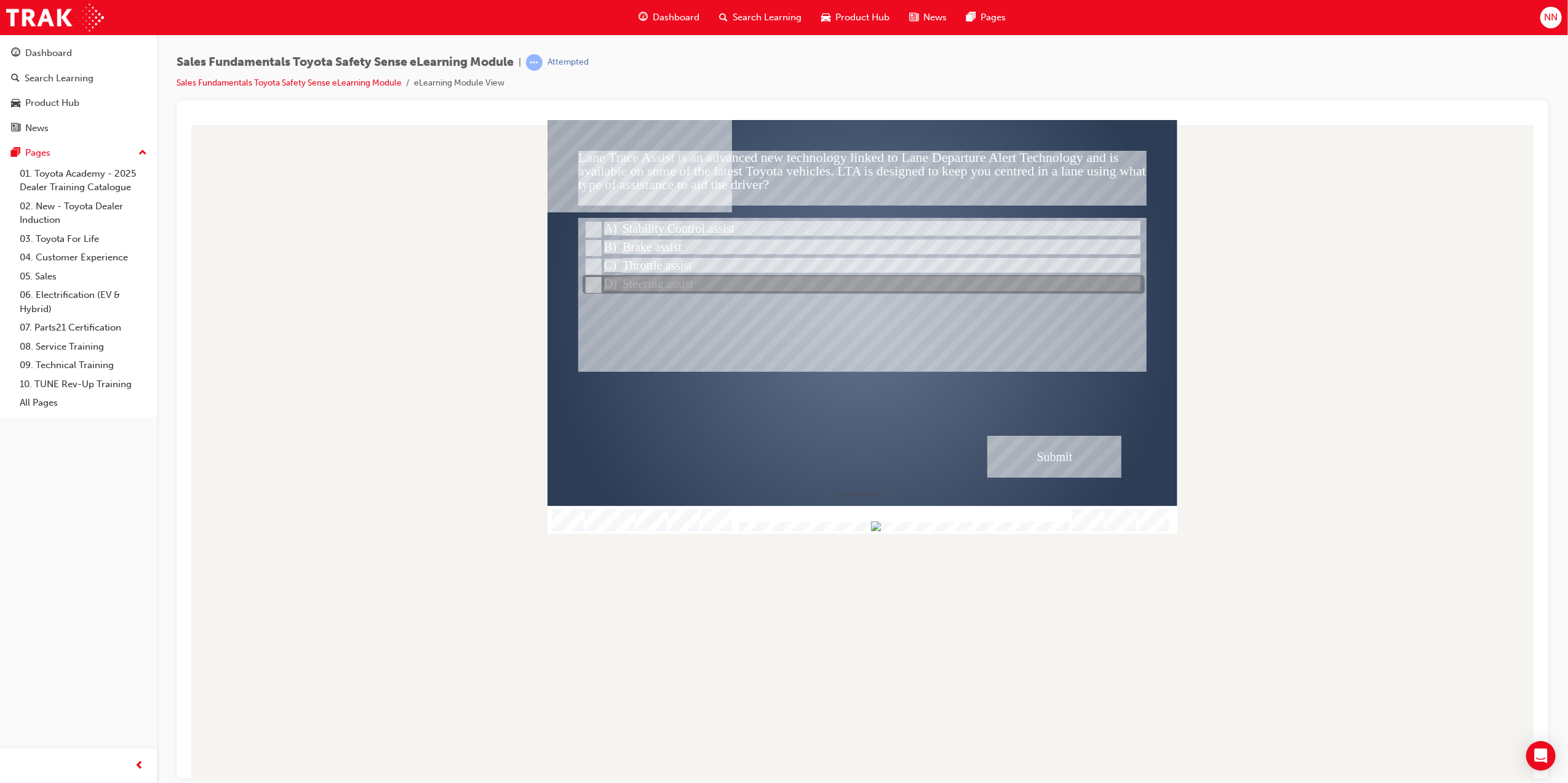
click at [590, 285] on input "Steering assist" at bounding box center [592, 285] width 14 height 14
radio input "true"
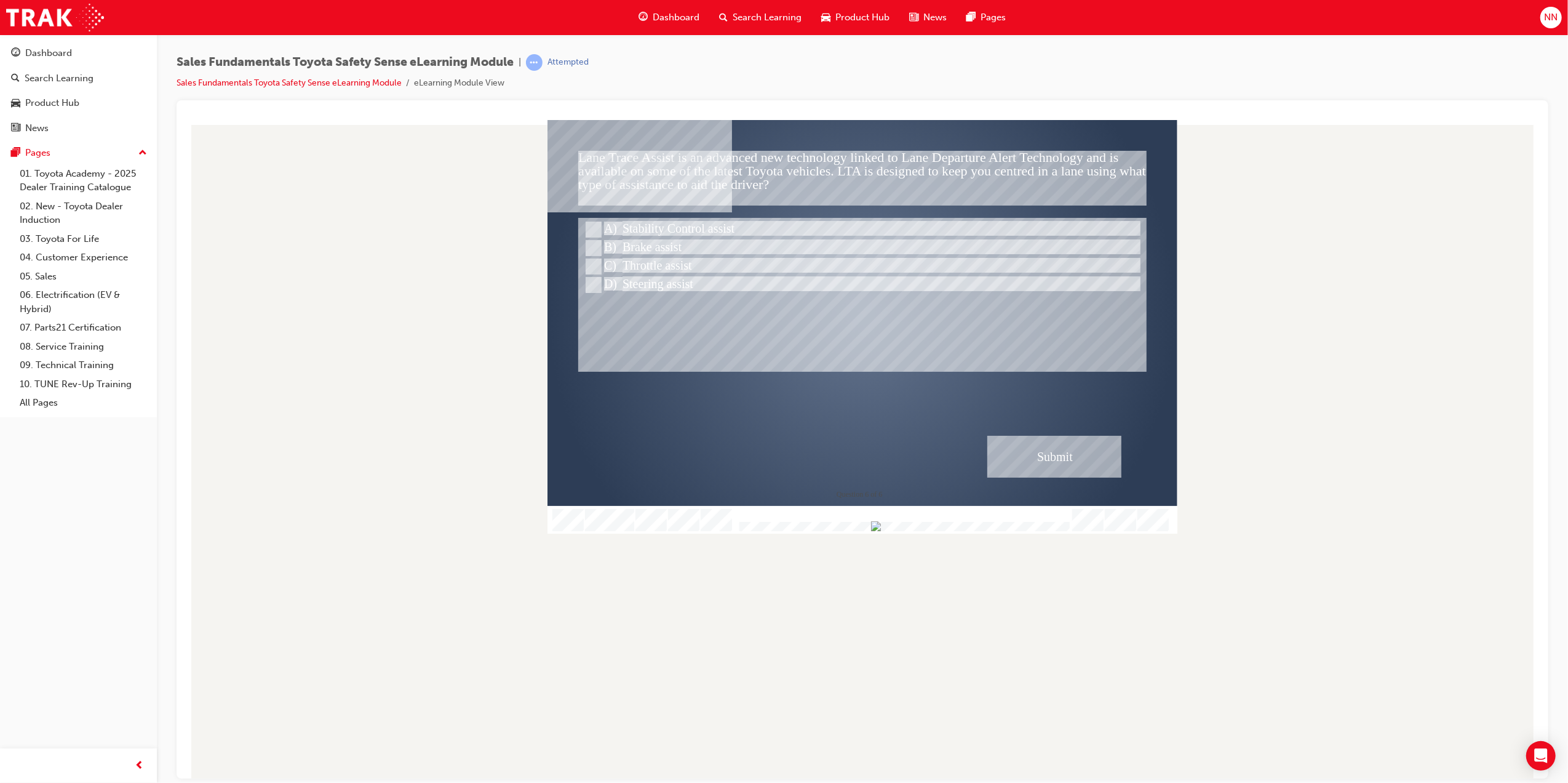
click at [1085, 460] on div "Submit" at bounding box center [1054, 455] width 134 height 42
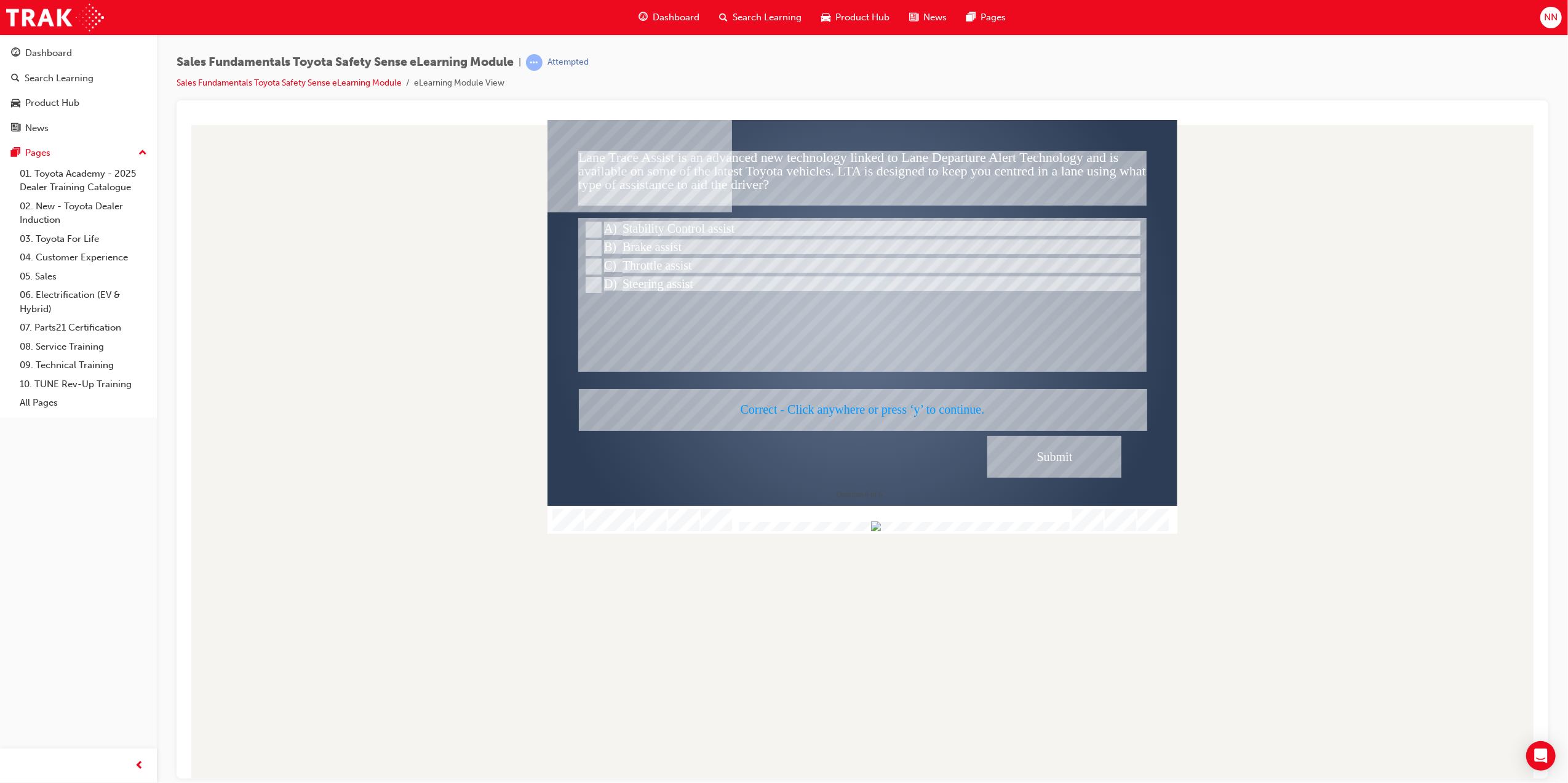
click at [943, 409] on div at bounding box center [862, 326] width 630 height 414
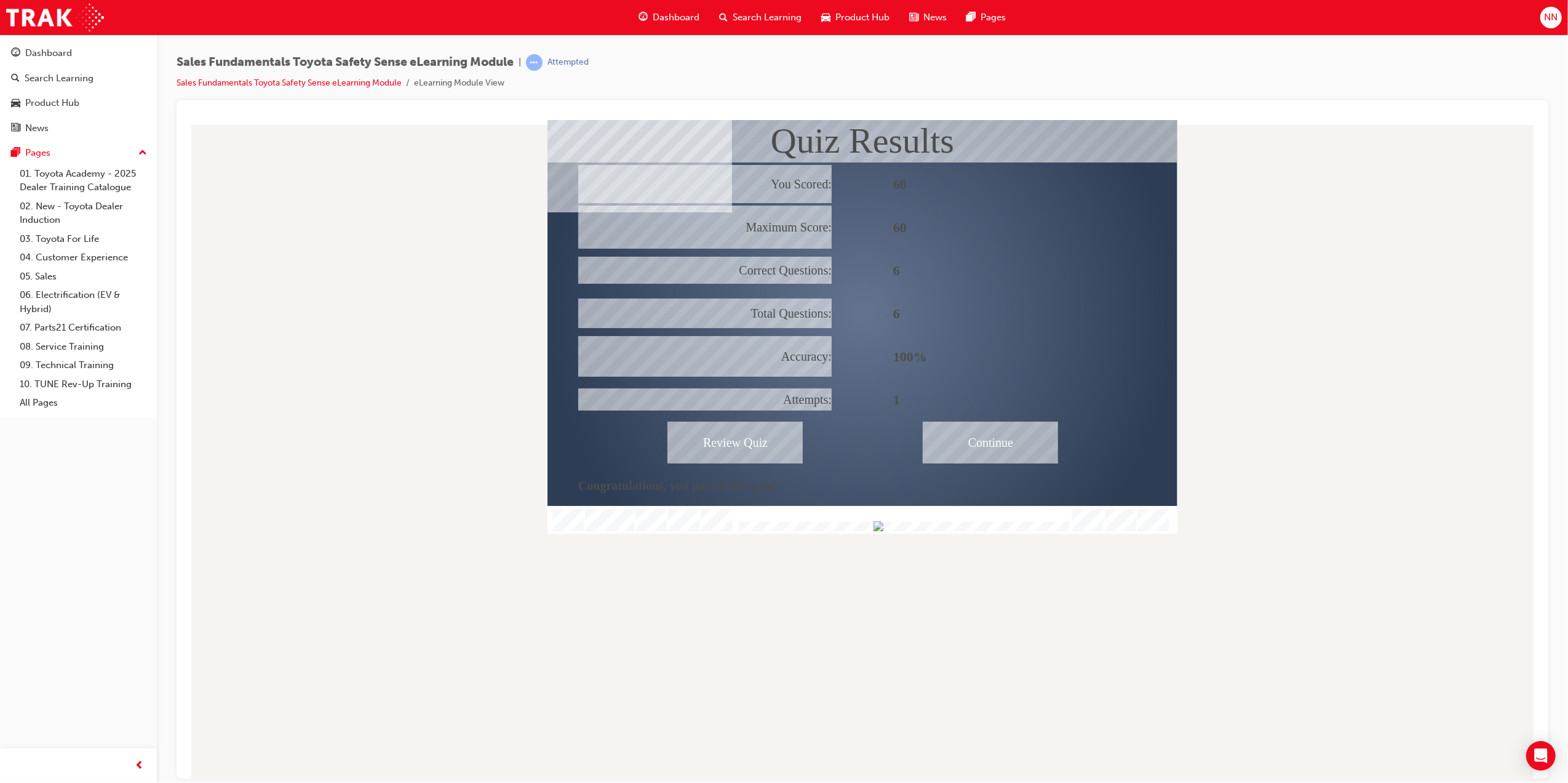
click at [996, 446] on div "Continue" at bounding box center [989, 442] width 135 height 42
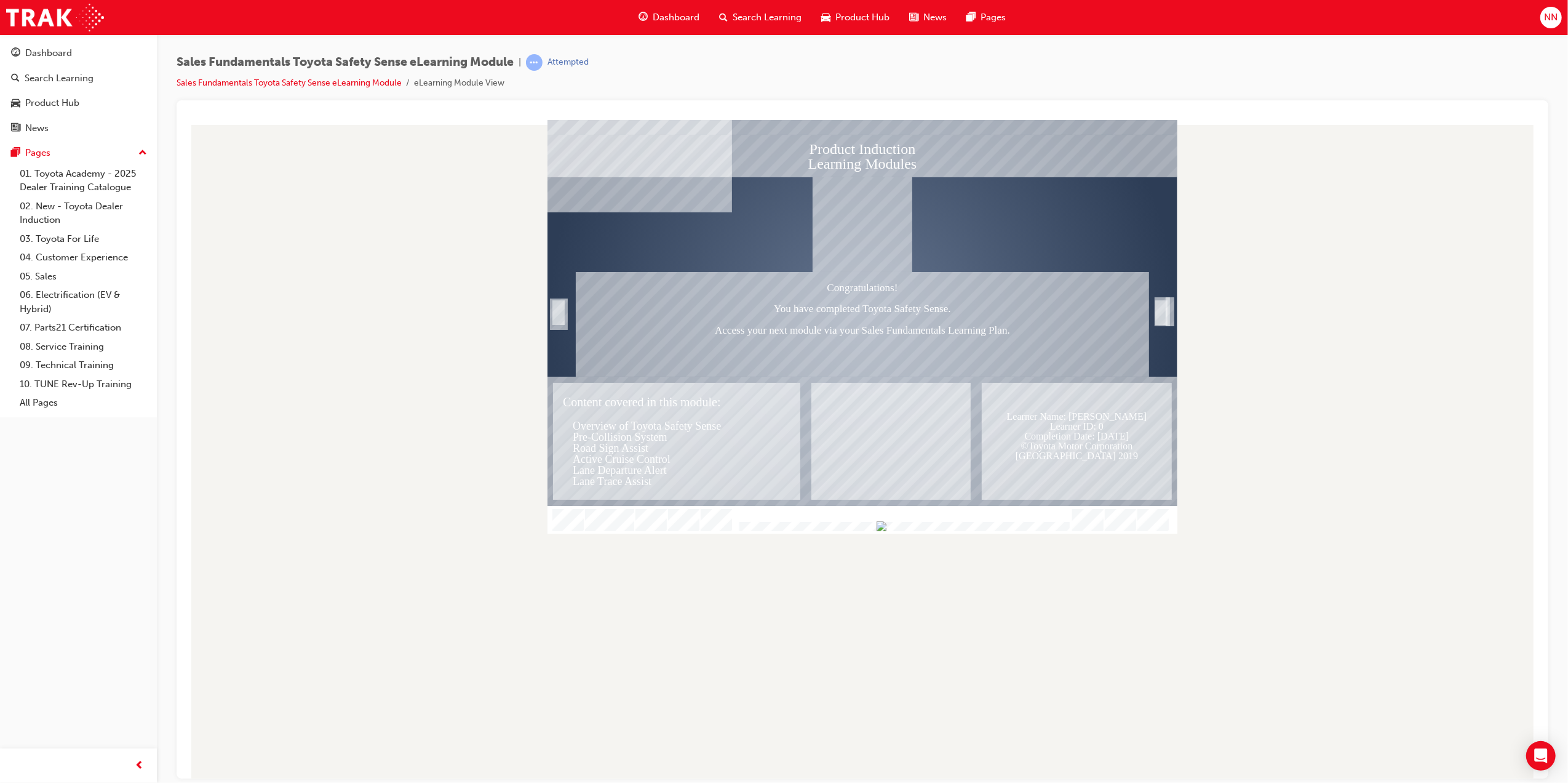
click at [1065, 447] on div "Learner Name: $$cpQuizInfoStudentName$$ Learner ID: $$cpQuizInfoStudentID$$ Com…" at bounding box center [1076, 441] width 190 height 117
click at [1164, 313] on div "Trigger this button to exit" at bounding box center [1161, 326] width 12 height 26
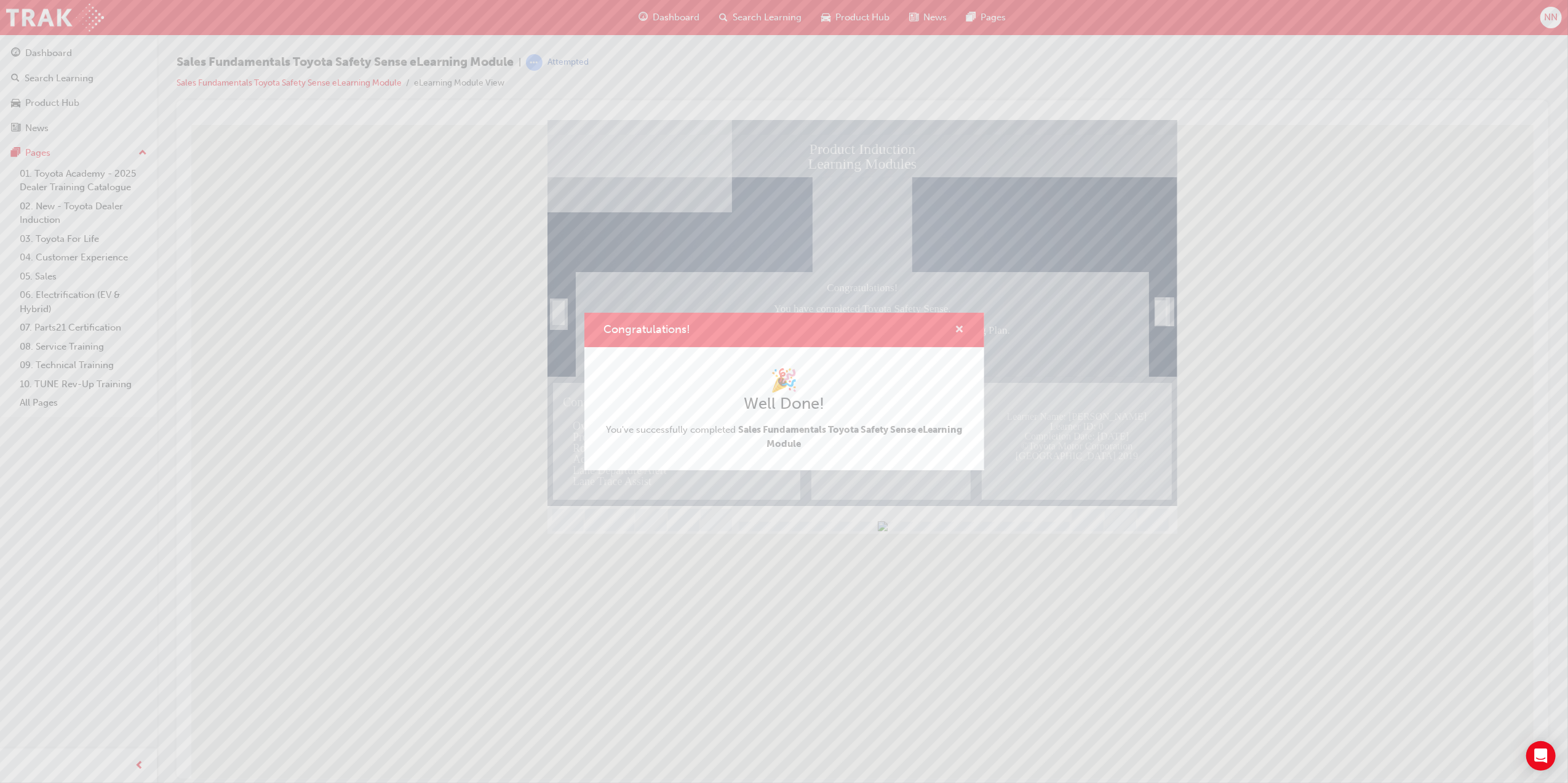
click at [957, 331] on span "cross-icon" at bounding box center [960, 330] width 9 height 11
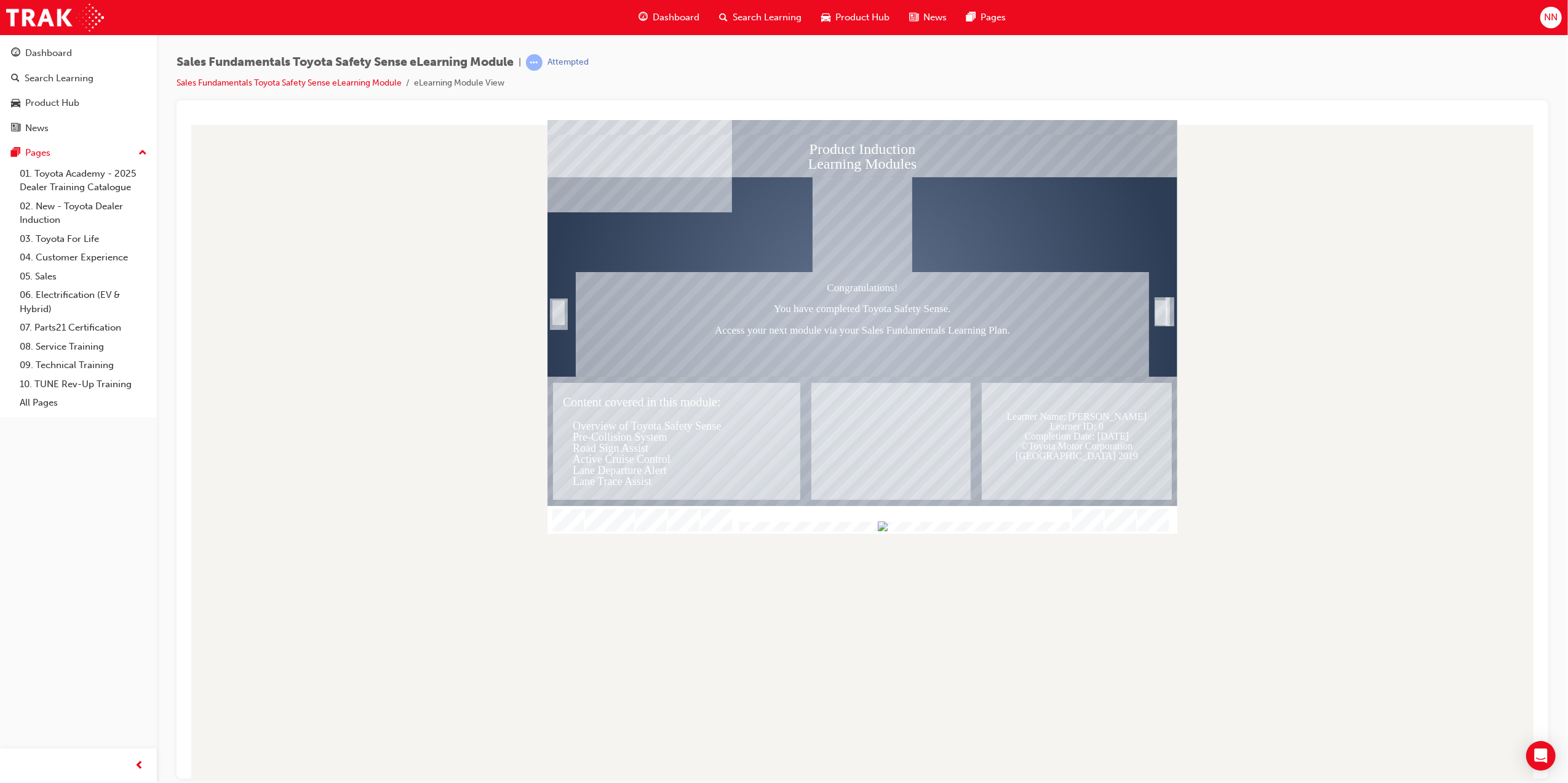
click at [1168, 313] on div "Trigger this button to exit" at bounding box center [1169, 324] width 2 height 23
click at [1364, 287] on div at bounding box center [861, 448] width 1352 height 659
click at [449, 211] on div at bounding box center [861, 448] width 1352 height 659
click at [957, 352] on div "Congratulations! You have completed Toyota Safety Sense. Access your next modul…" at bounding box center [861, 323] width 574 height 105
drag, startPoint x: 1356, startPoint y: 206, endPoint x: 1423, endPoint y: 225, distance: 69.6
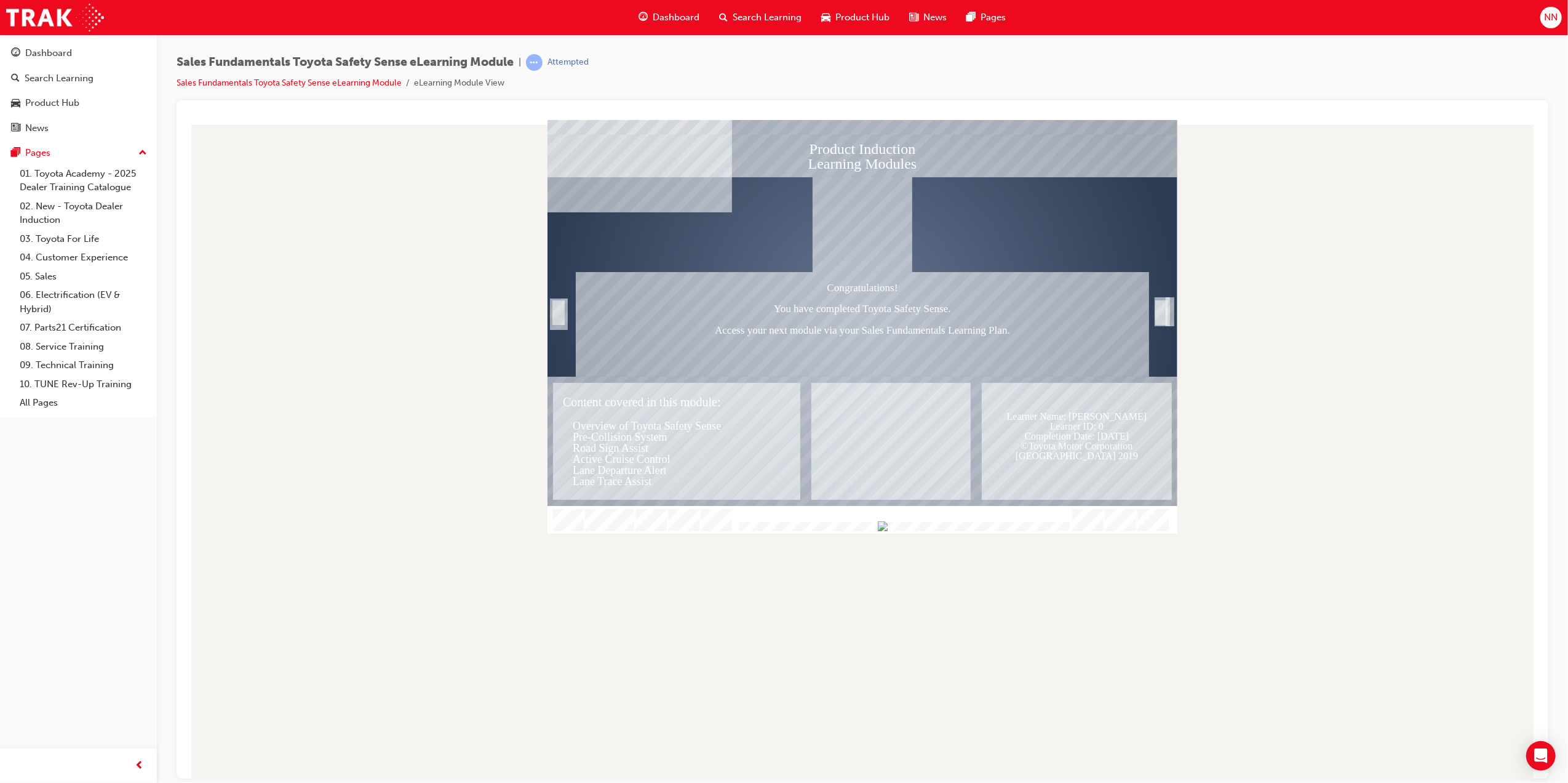
click at [1356, 206] on div at bounding box center [861, 448] width 1352 height 659
drag, startPoint x: 1469, startPoint y: 227, endPoint x: 1474, endPoint y: 167, distance: 60.2
click at [1471, 221] on div at bounding box center [861, 448] width 1352 height 659
click at [246, 82] on link "Sales Fundamentals Toyota Safety Sense eLearning Module" at bounding box center [289, 83] width 225 height 10
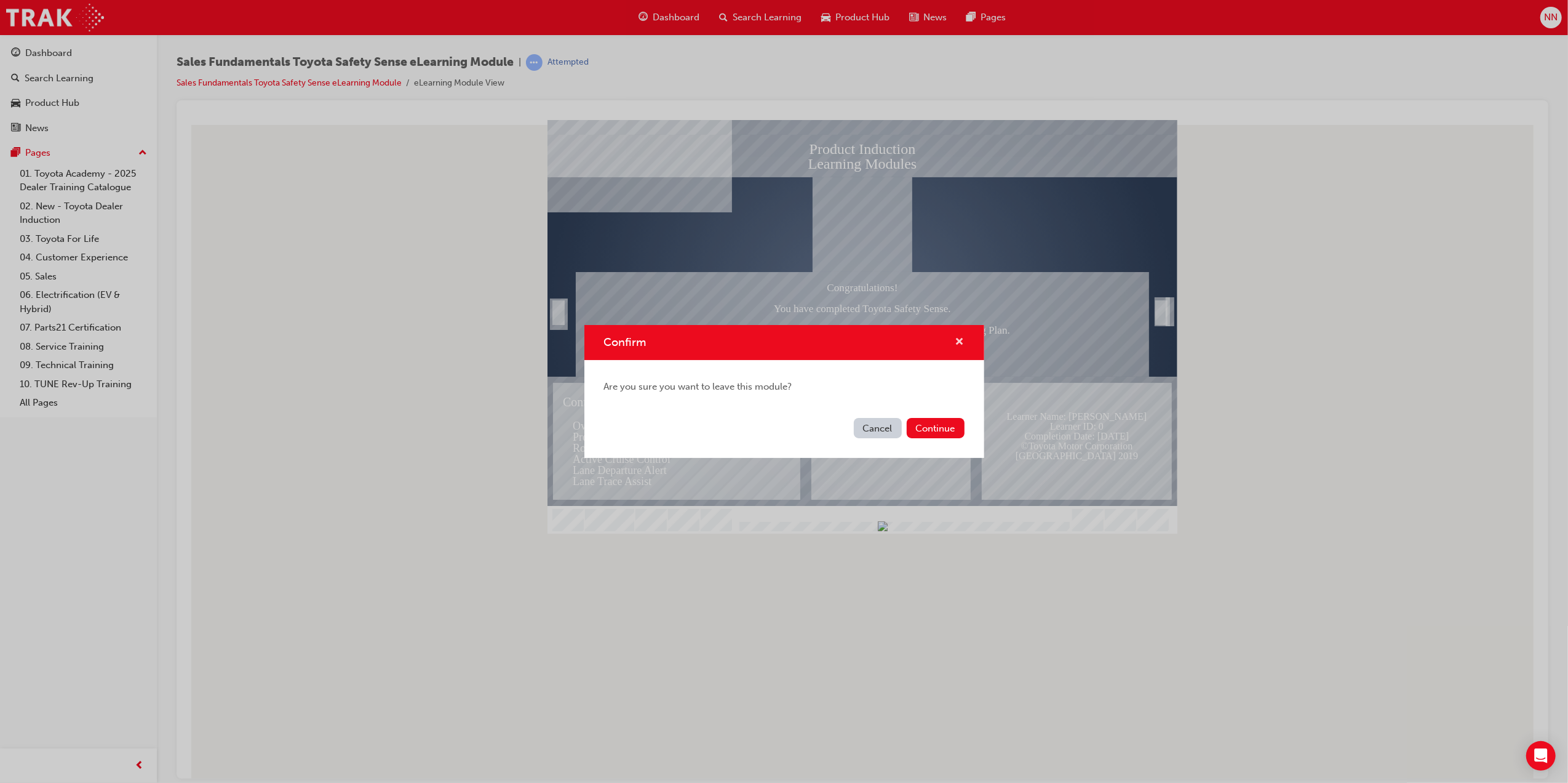
click at [961, 341] on span "cross-icon" at bounding box center [960, 342] width 9 height 11
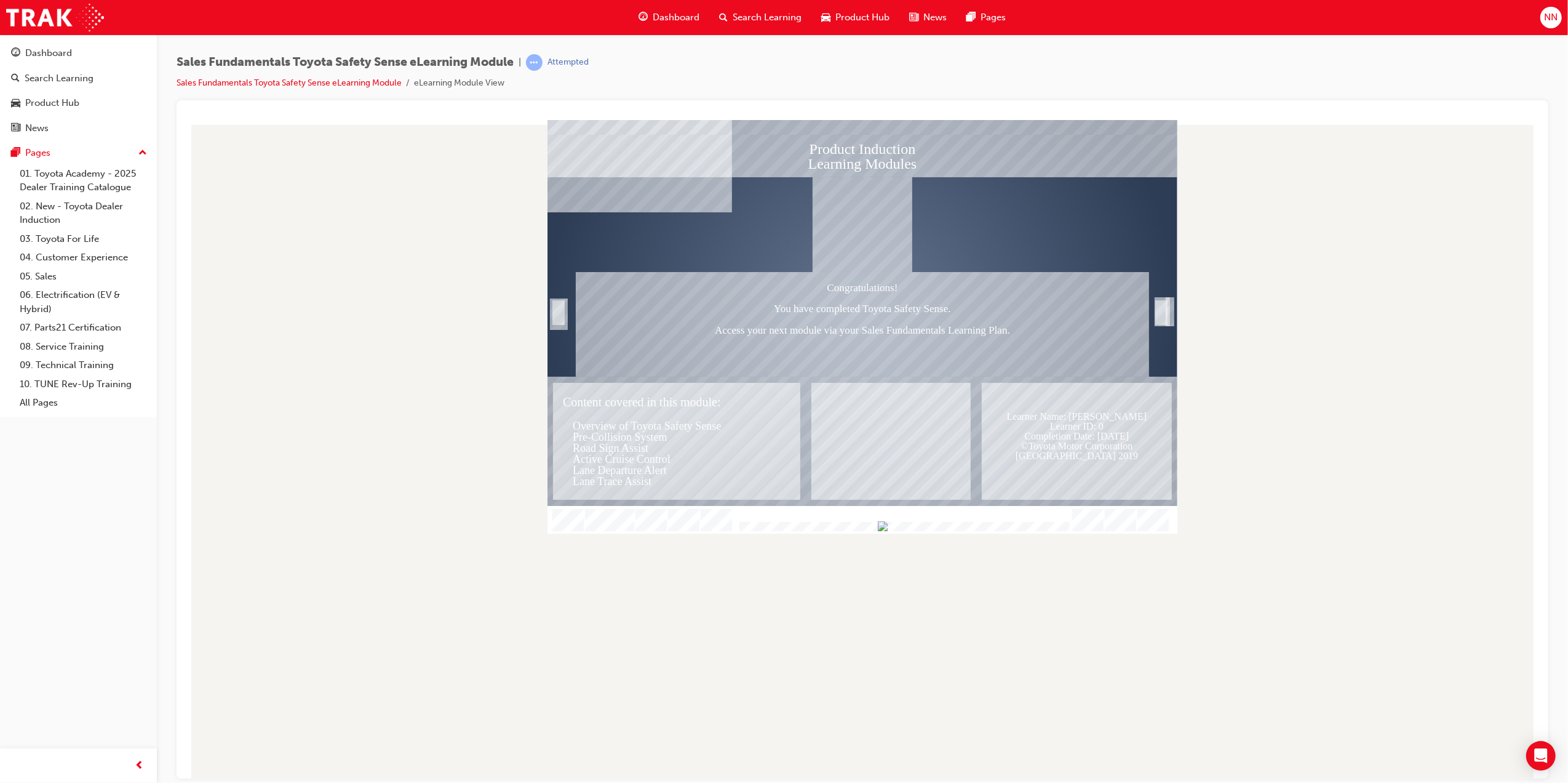
click at [1141, 322] on div "Congratulations! You have completed Toyota Safety Sense. Access your next modul…" at bounding box center [861, 323] width 574 height 105
click at [1162, 313] on div "Trigger this button to exit" at bounding box center [1161, 326] width 12 height 26
click at [974, 349] on div "Congratulations! You have completed Toyota Safety Sense. Access your next modul…" at bounding box center [861, 323] width 574 height 105
drag, startPoint x: 899, startPoint y: 385, endPoint x: 893, endPoint y: 455, distance: 70.3
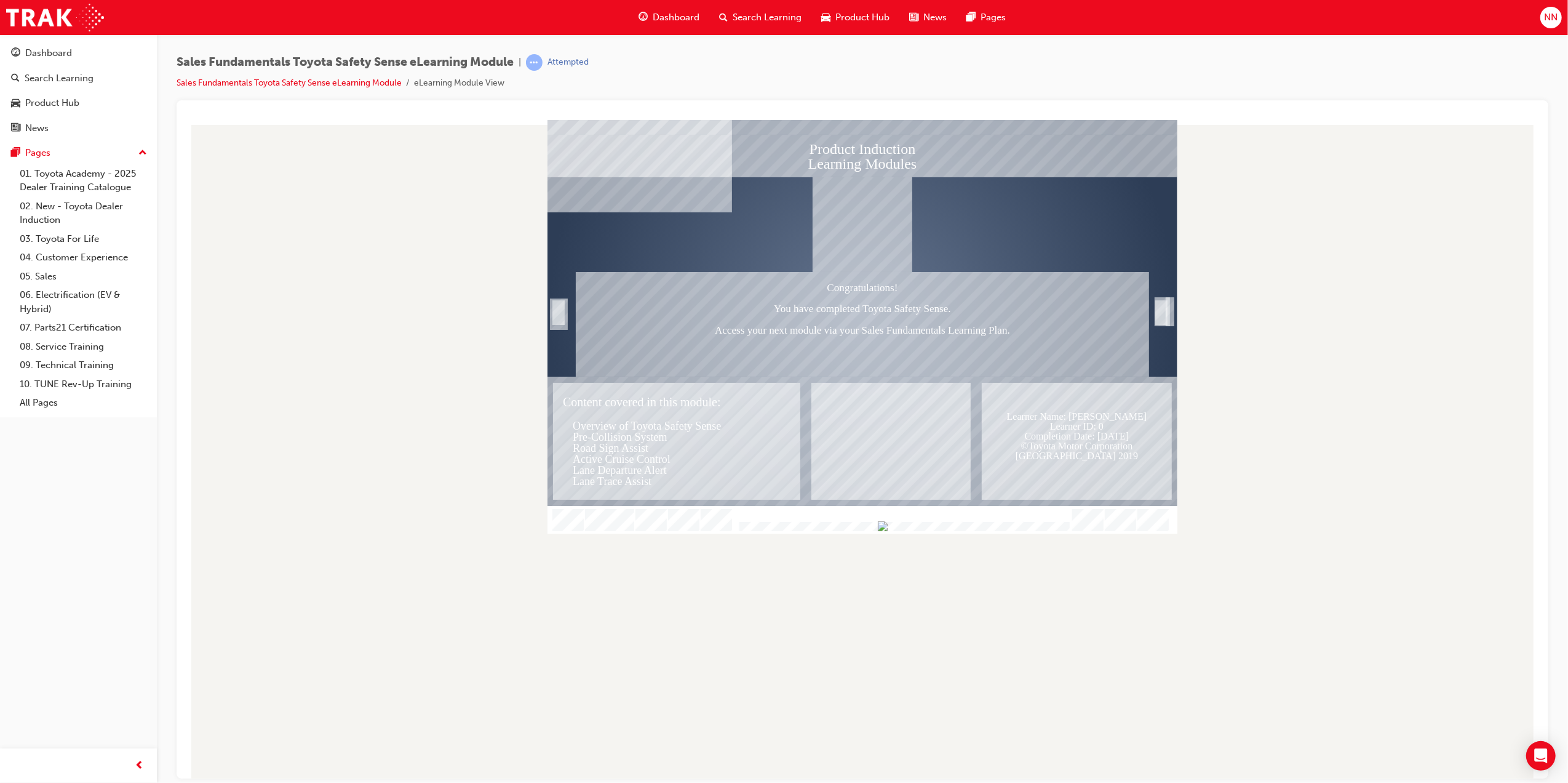
click at [898, 387] on div "Text" at bounding box center [891, 441] width 159 height 117
drag, startPoint x: 800, startPoint y: 330, endPoint x: 1007, endPoint y: 347, distance: 207.7
click at [1007, 347] on div "Congratulations! You have completed Toyota Safety Sense. Access your next modul…" at bounding box center [861, 323] width 574 height 105
click at [997, 330] on div "Congratulations! You have completed Toyota Safety Sense. Access your next modul…" at bounding box center [861, 323] width 574 height 105
click at [532, 371] on div at bounding box center [861, 448] width 1352 height 659
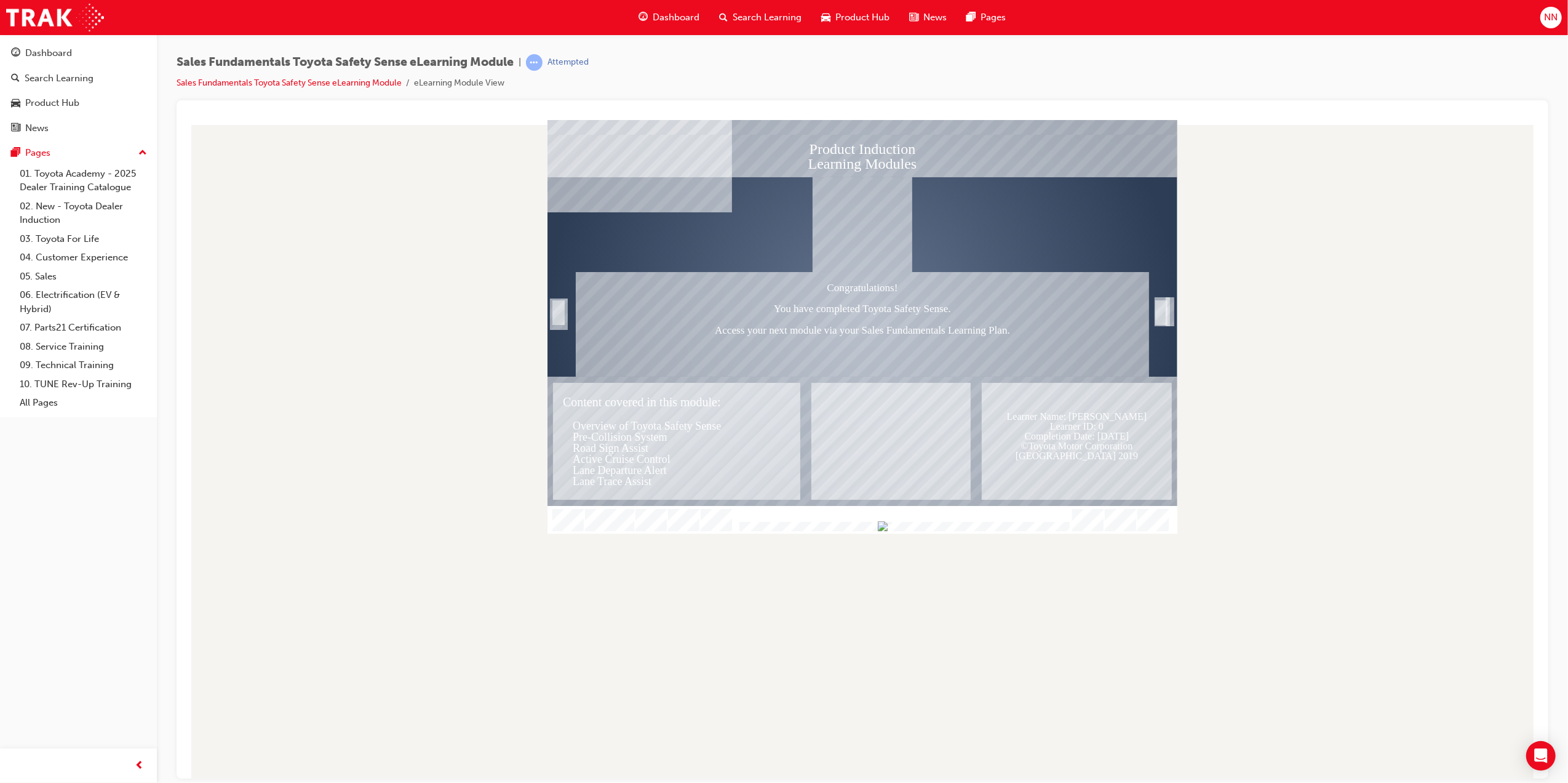
click at [532, 371] on div at bounding box center [861, 448] width 1352 height 659
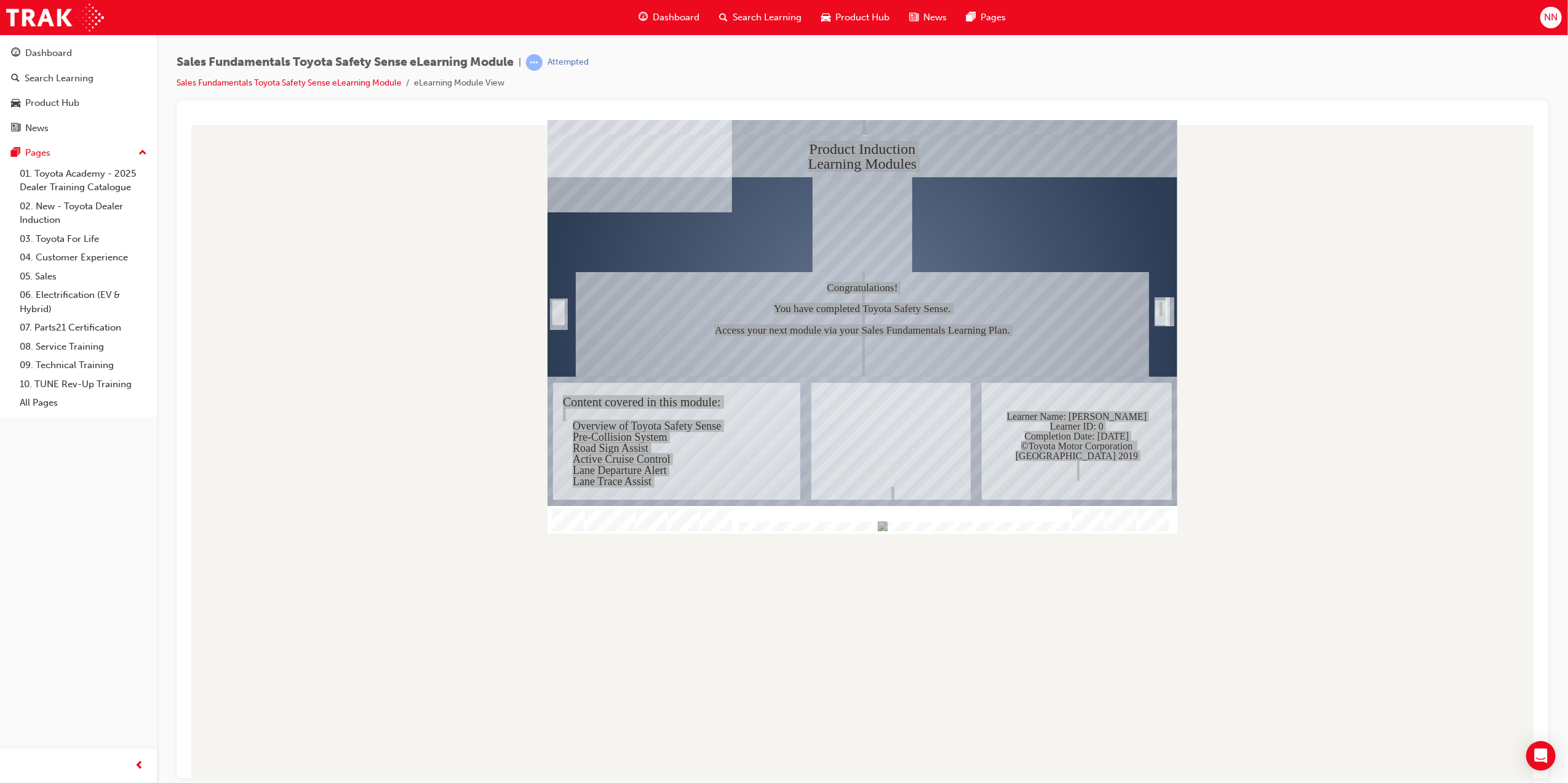
click at [696, 18] on span "Dashboard" at bounding box center [676, 17] width 47 height 14
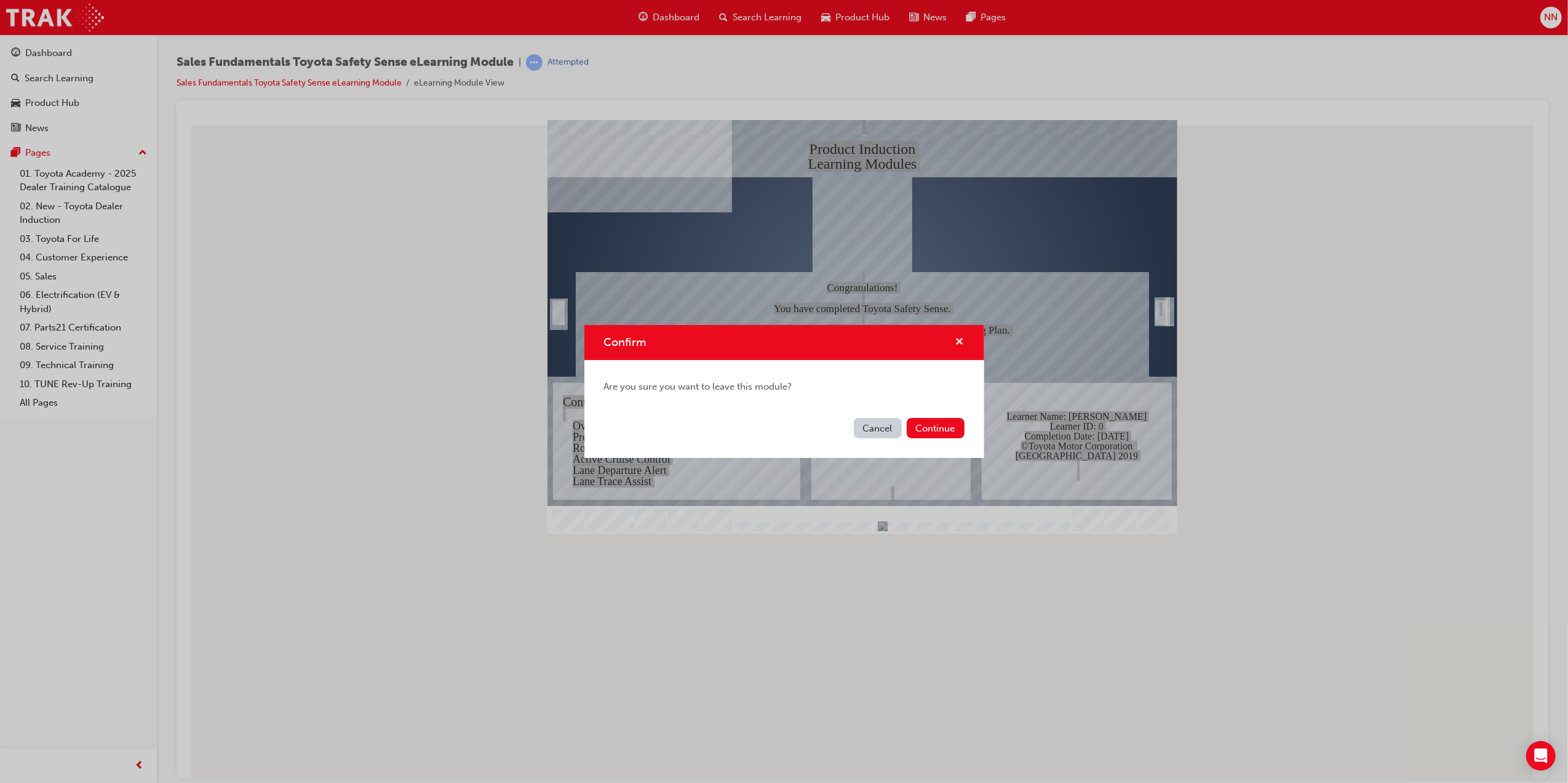
click at [956, 341] on span "cross-icon" at bounding box center [960, 342] width 9 height 11
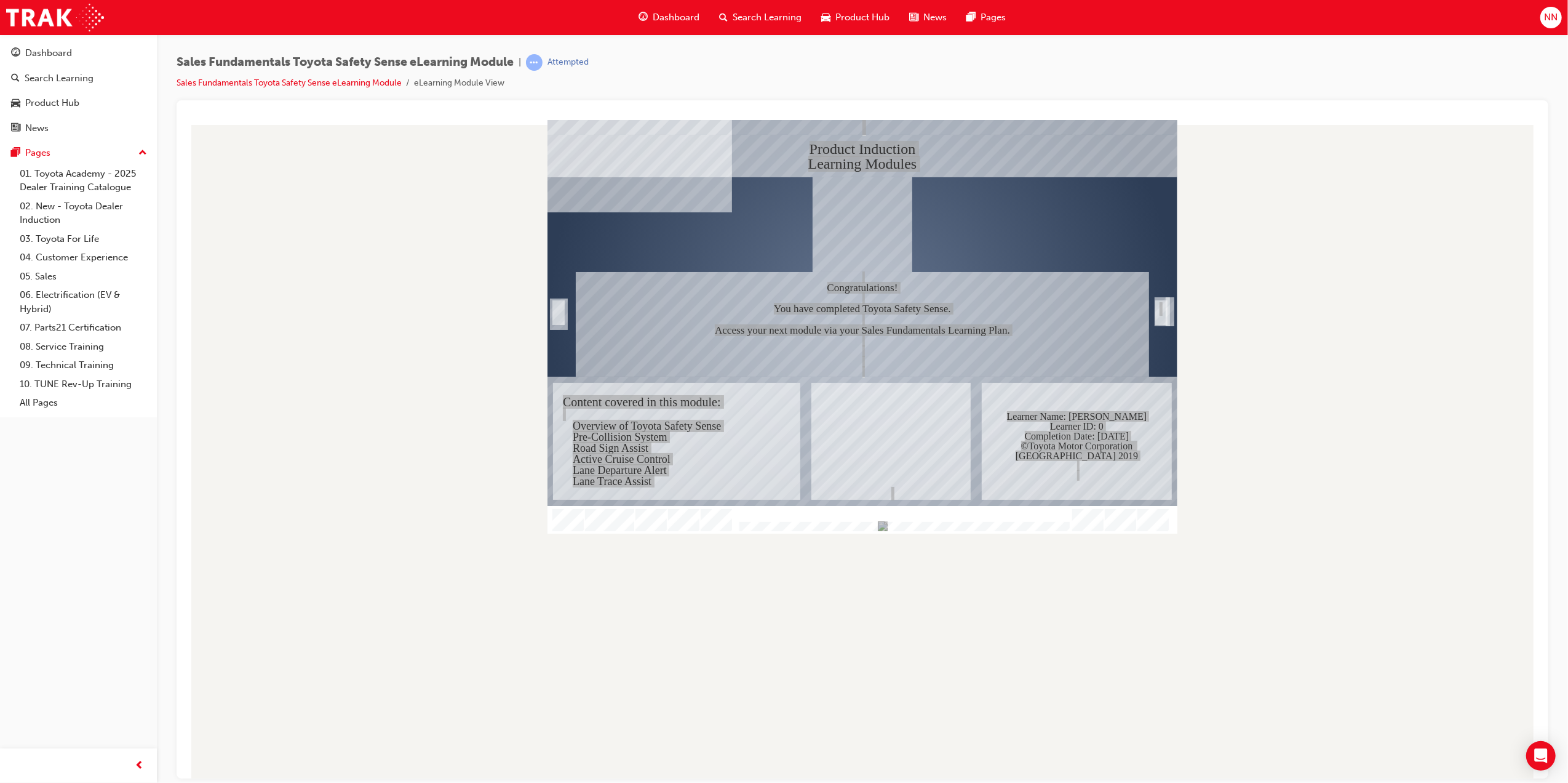
click at [667, 11] on span "Dashboard" at bounding box center [676, 17] width 47 height 14
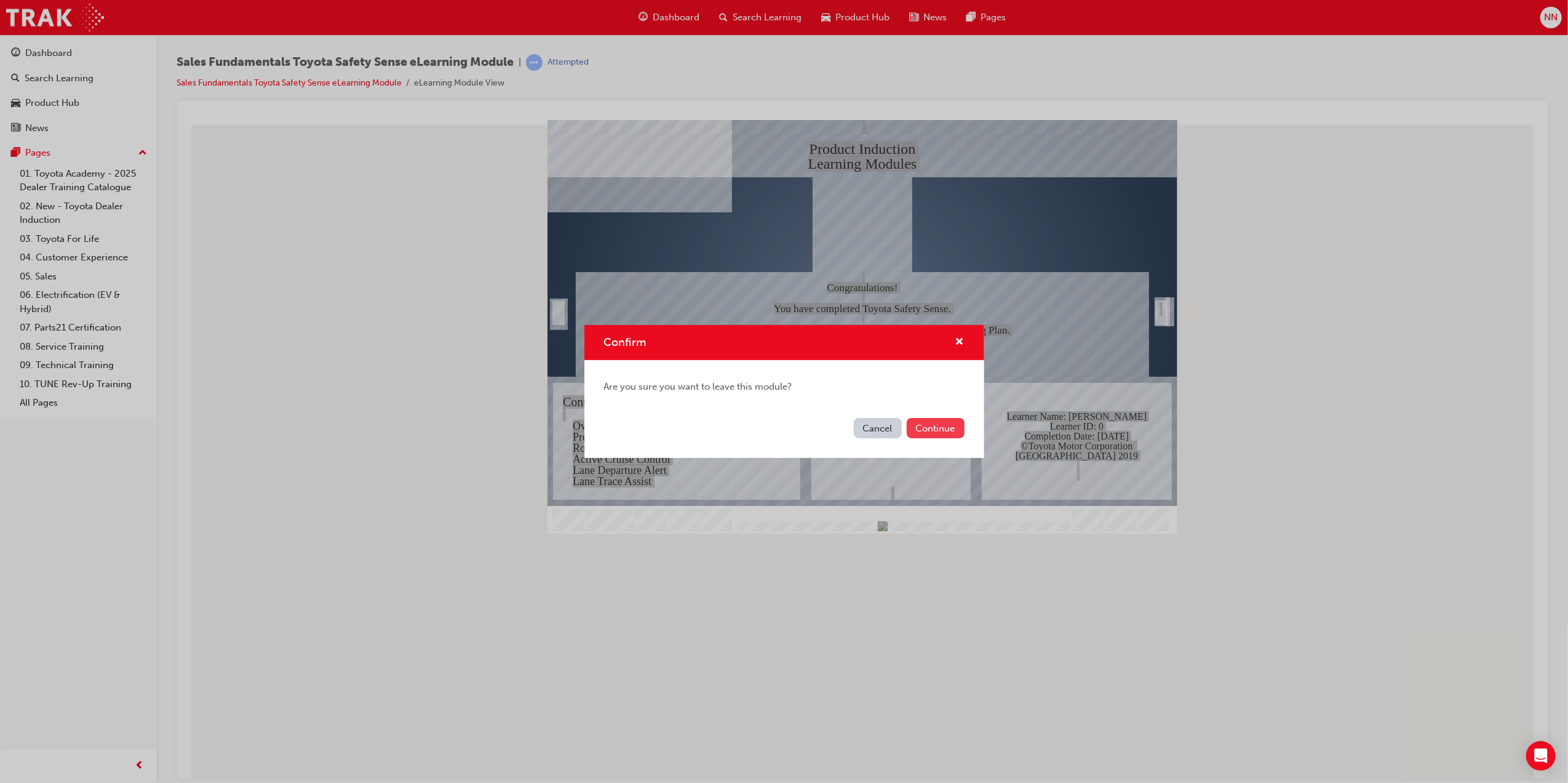
click at [916, 431] on button "Continue" at bounding box center [935, 428] width 58 height 20
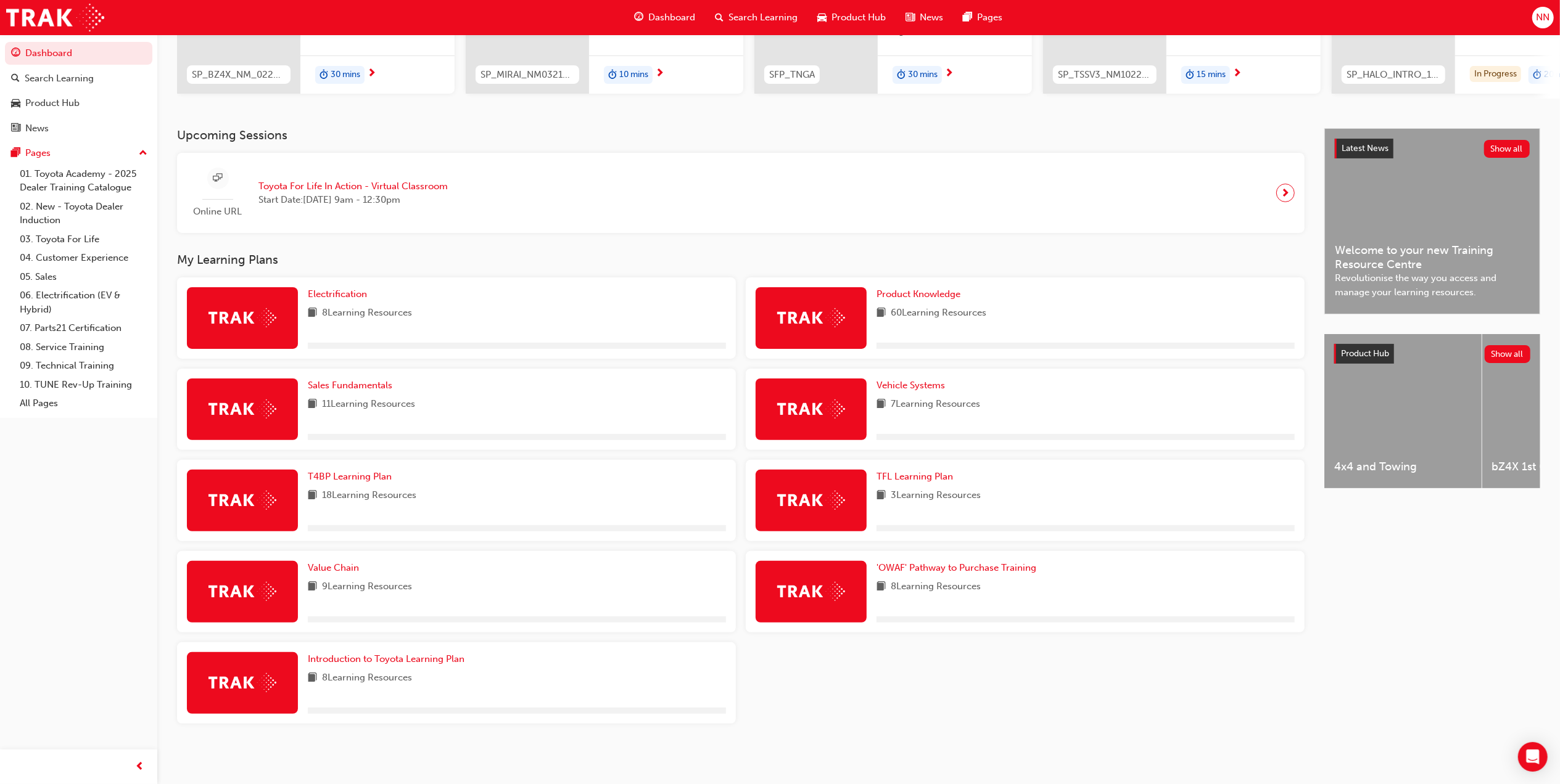
scroll to position [190, 0]
click at [366, 388] on span "Sales Fundamentals" at bounding box center [349, 385] width 84 height 11
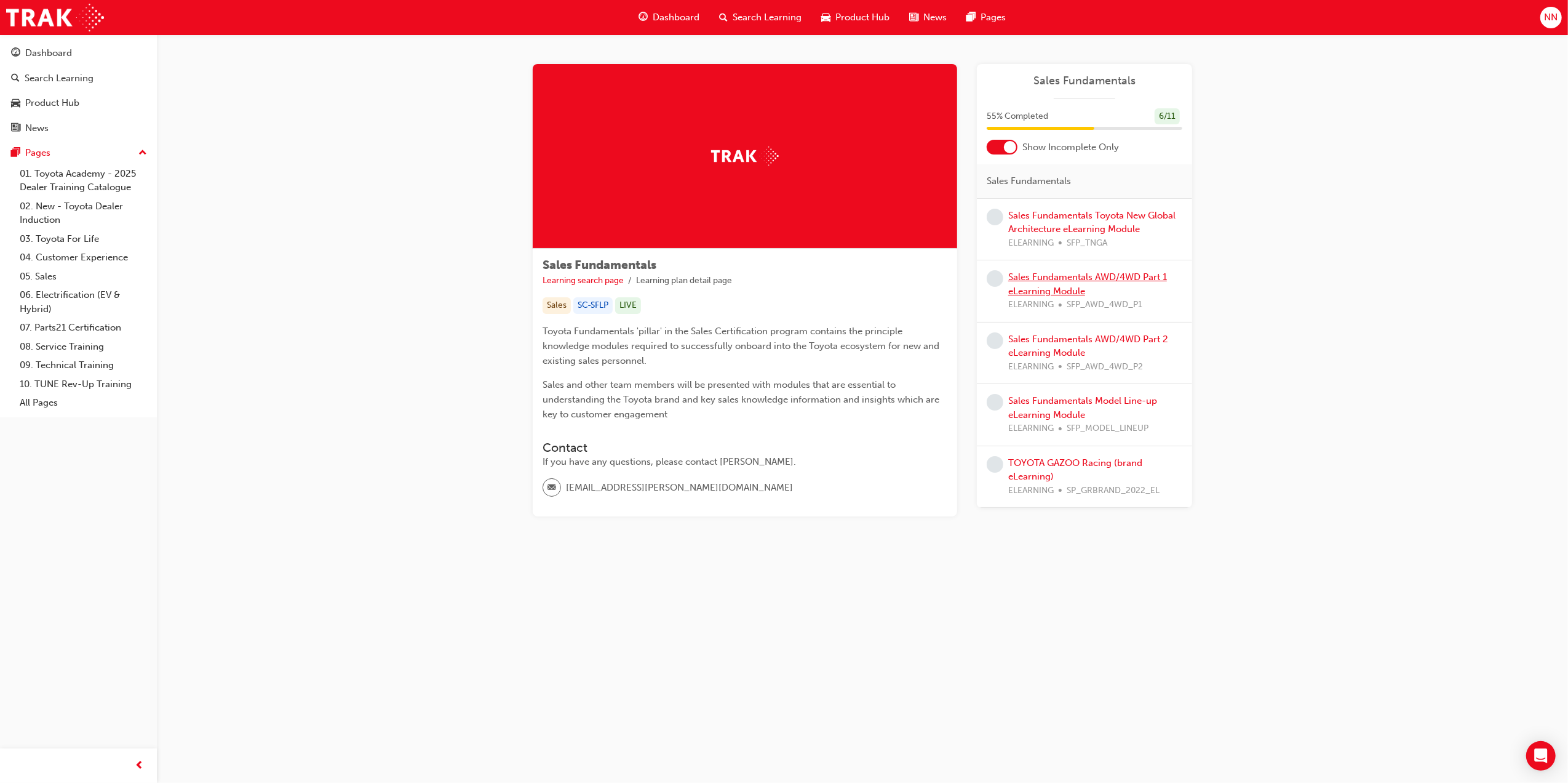
click at [1099, 279] on link "Sales Fundamentals AWD/4WD Part 1 eLearning Module" at bounding box center [1087, 284] width 159 height 26
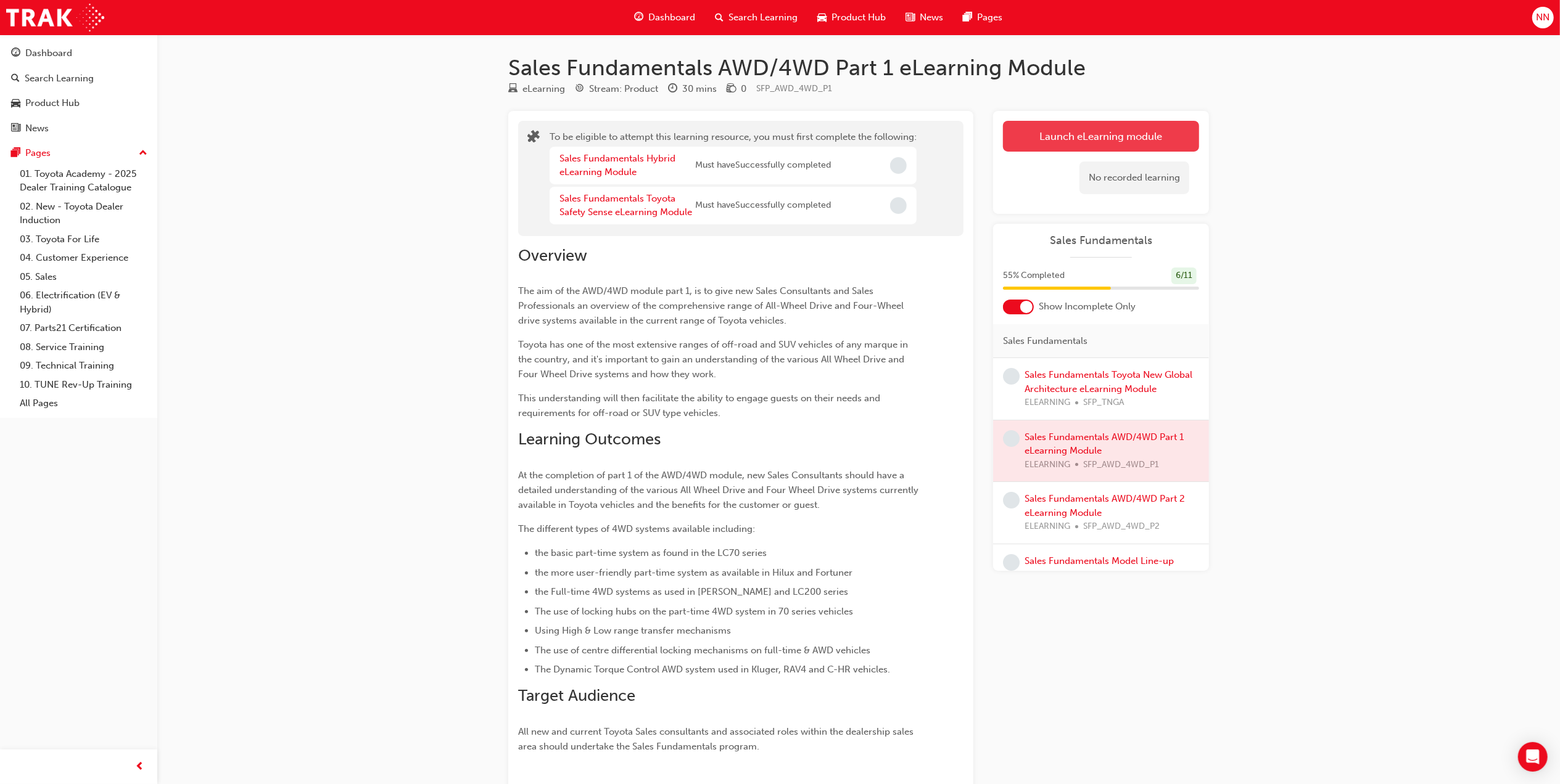
click at [1056, 127] on button "Launch eLearning module" at bounding box center [1101, 136] width 196 height 31
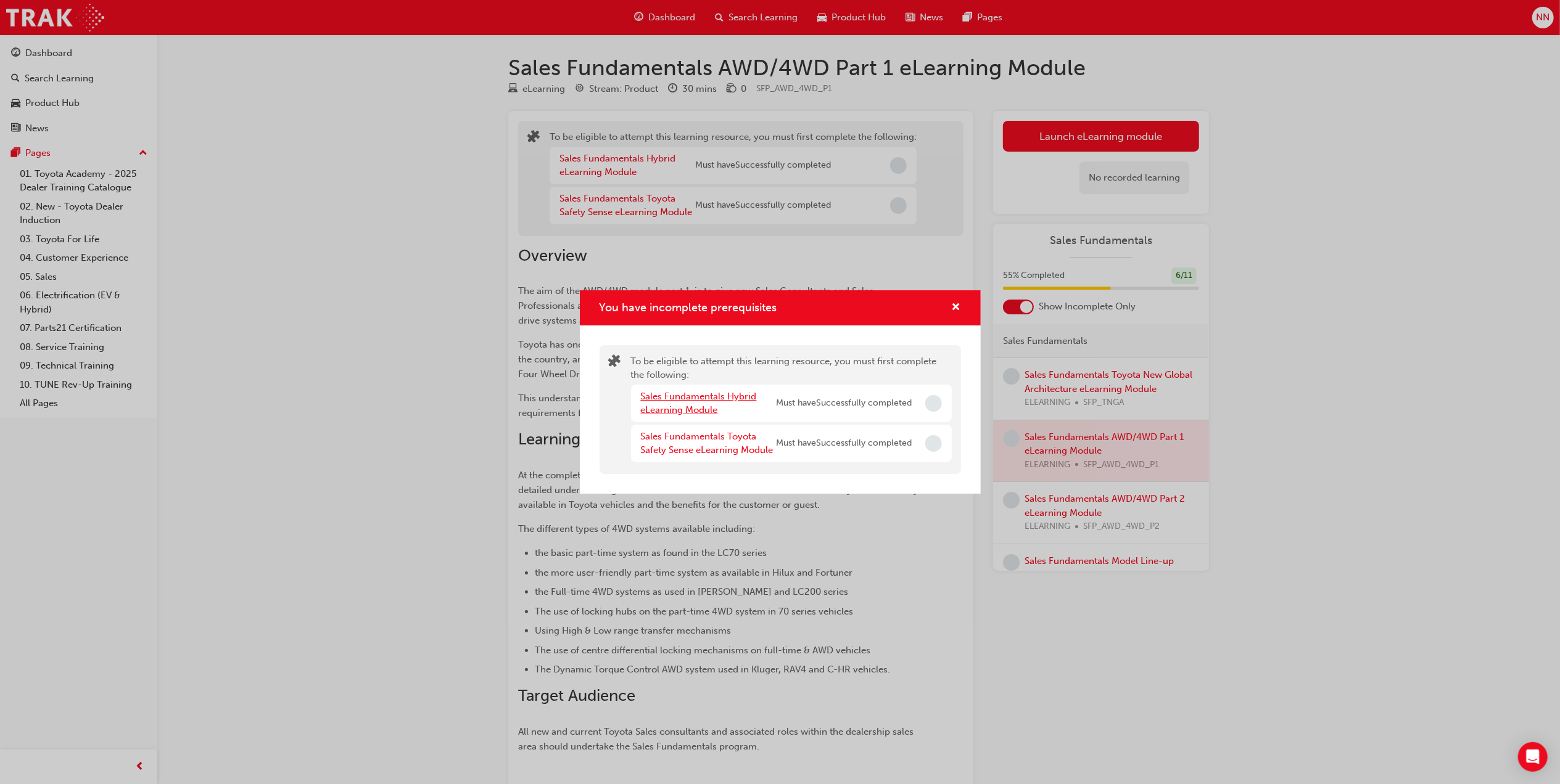
click at [701, 405] on link "Sales Fundamentals Hybrid eLearning Module" at bounding box center [699, 403] width 116 height 26
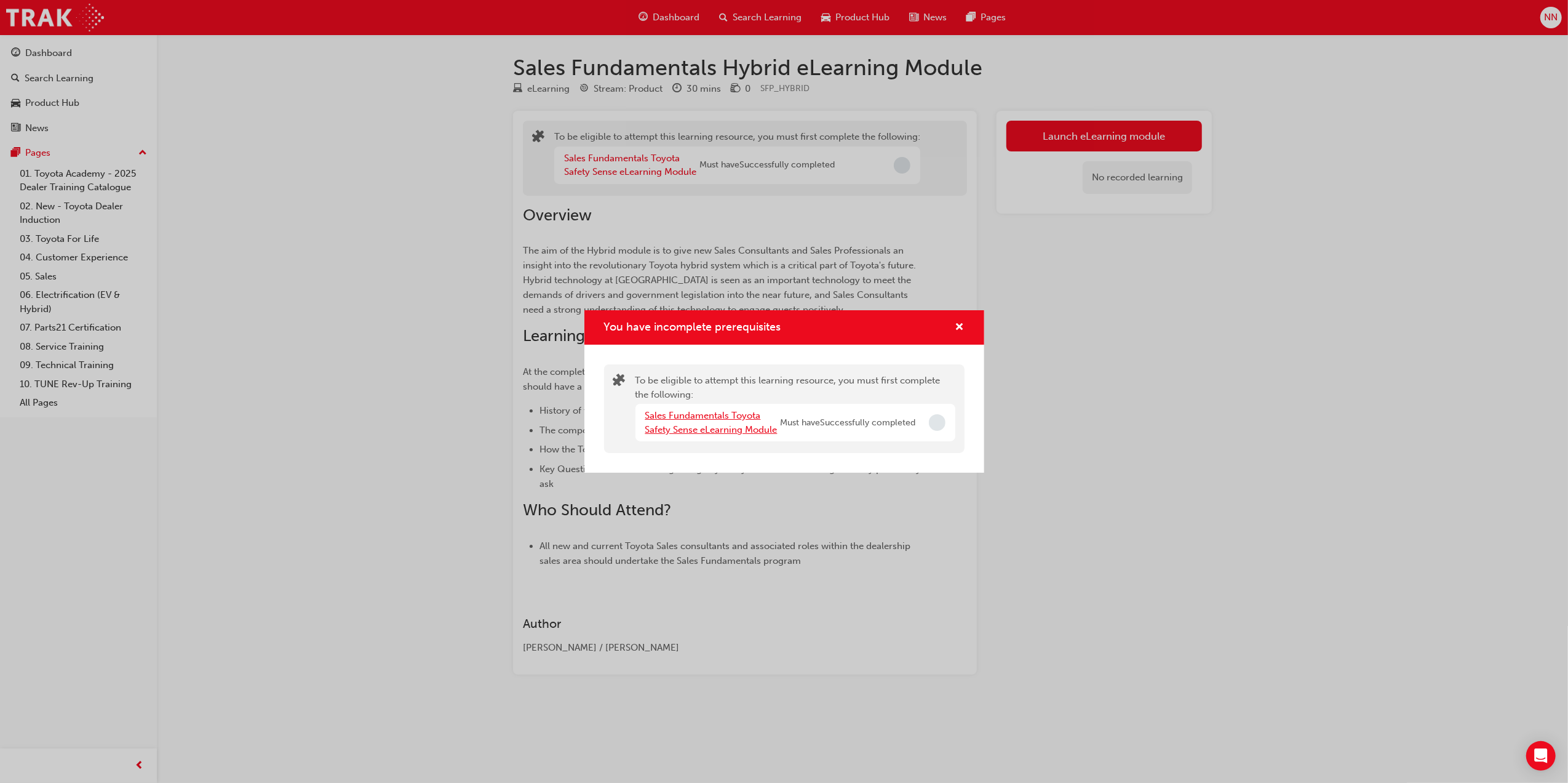
click at [709, 415] on link "Sales Fundamentals Toyota Safety Sense eLearning Module" at bounding box center [711, 423] width 132 height 26
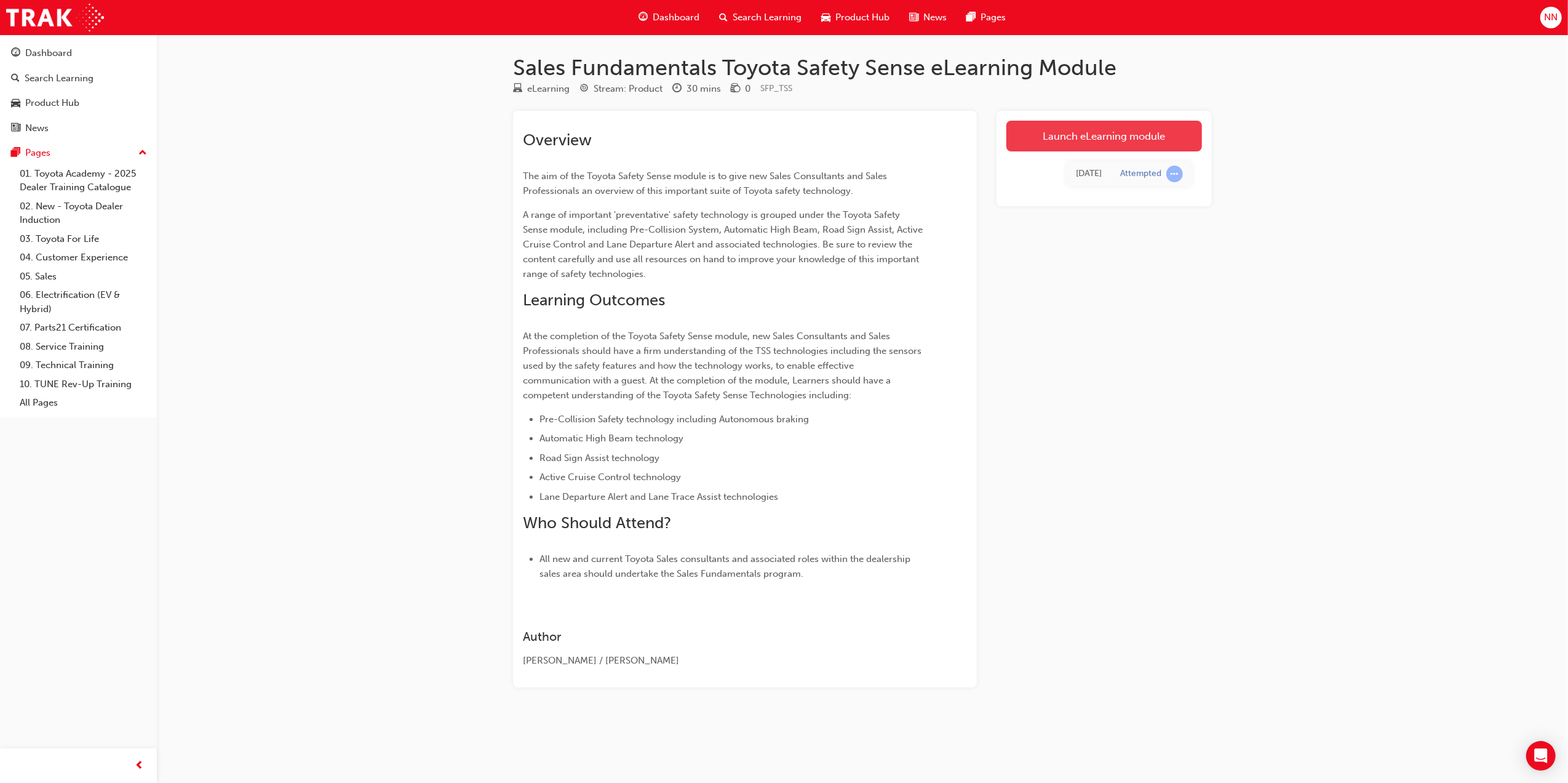
click at [1078, 122] on link "Launch eLearning module" at bounding box center [1105, 136] width 196 height 31
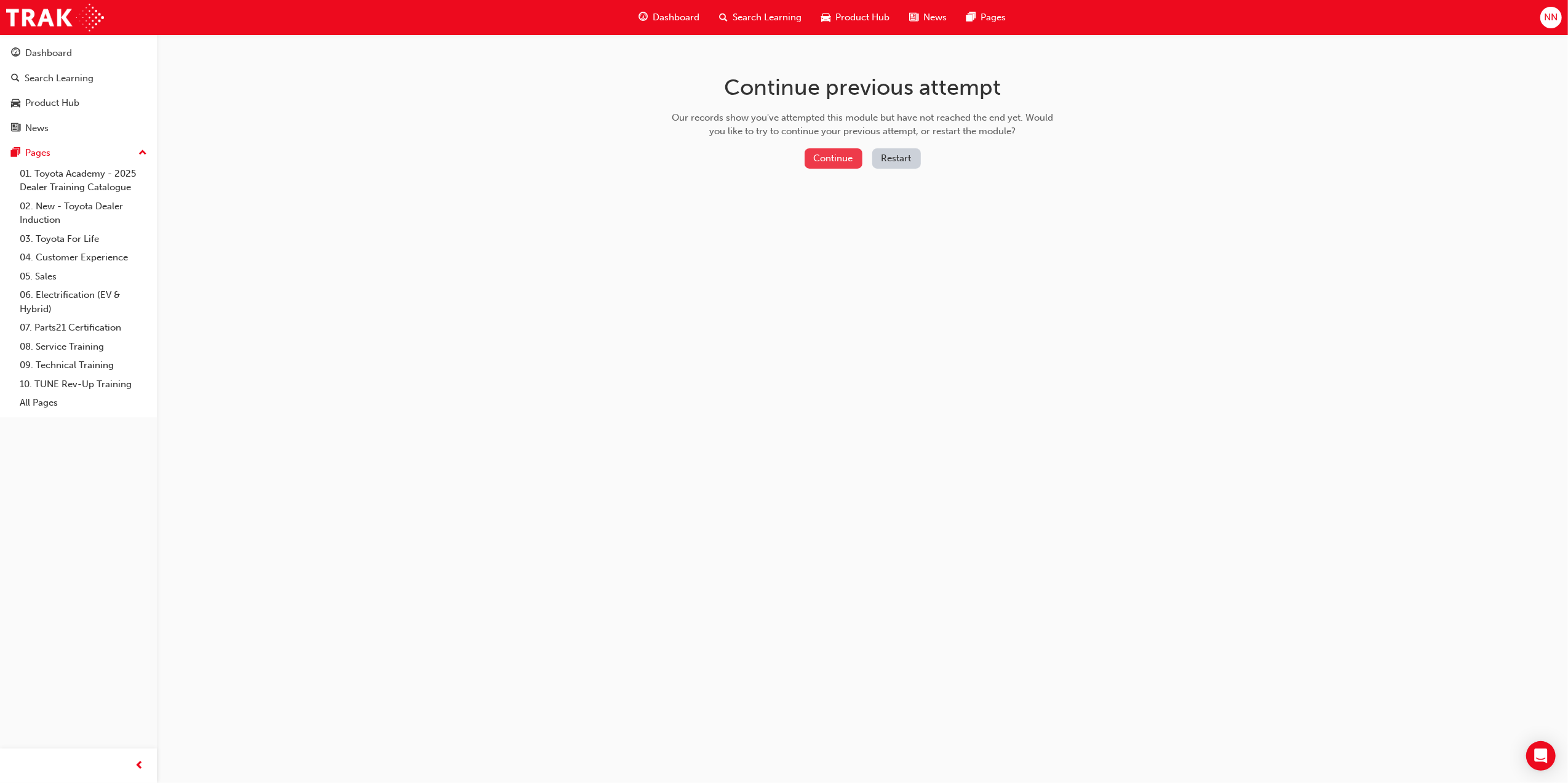
click at [840, 166] on button "Continue" at bounding box center [833, 159] width 58 height 20
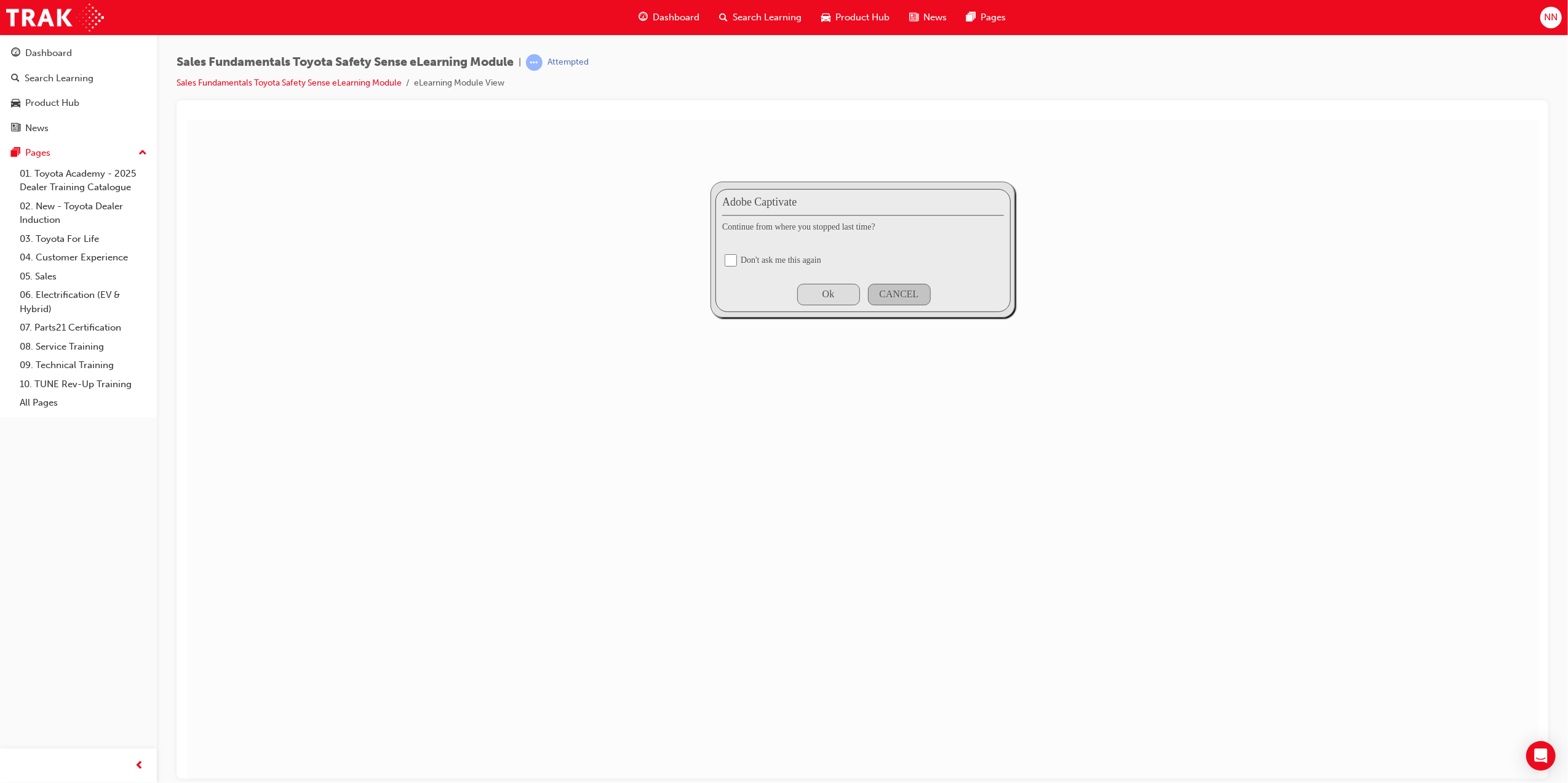
click at [824, 300] on div "Ok" at bounding box center [828, 293] width 63 height 21
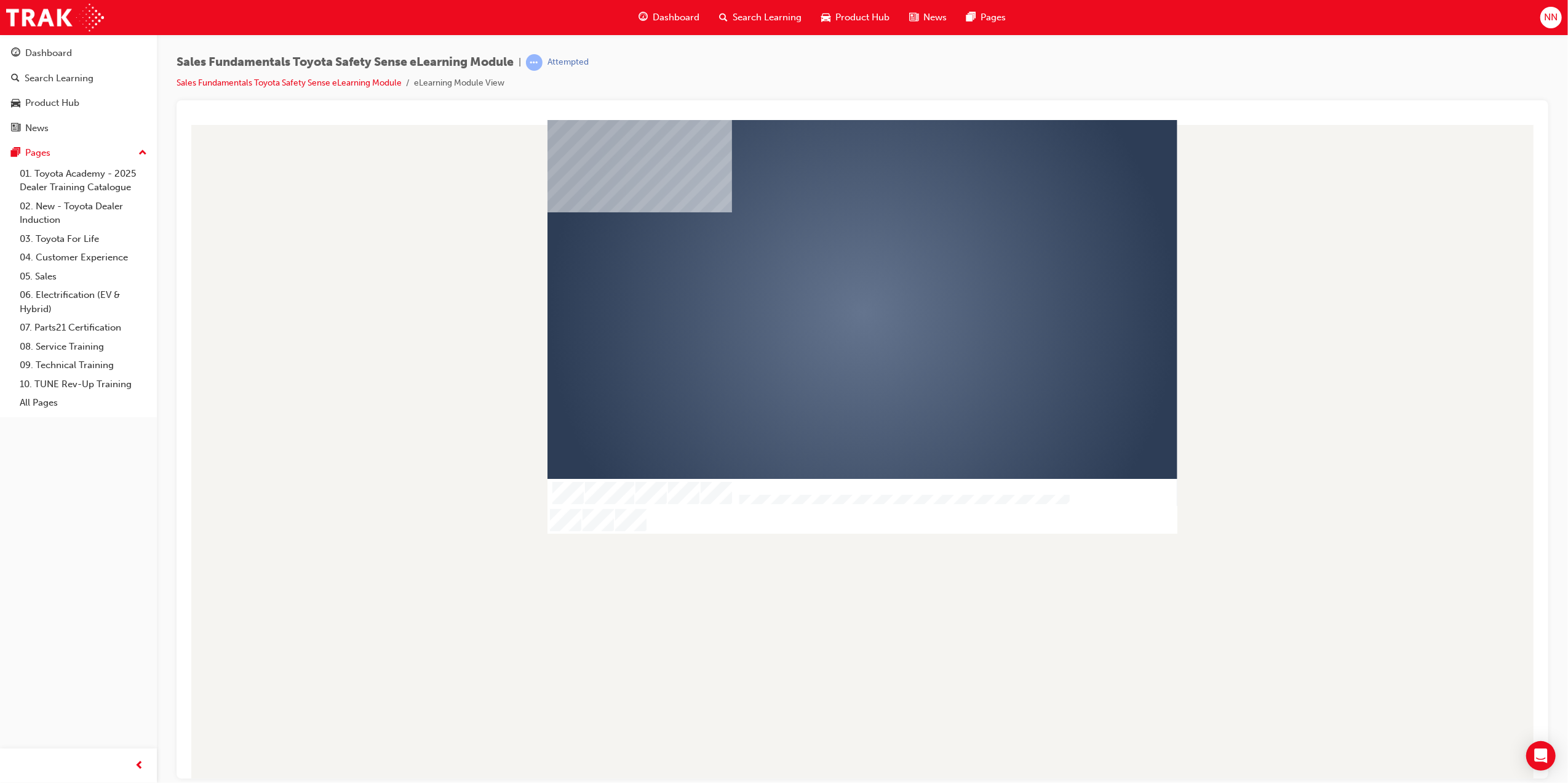
click at [826, 277] on div "play" at bounding box center [826, 277] width 0 height 0
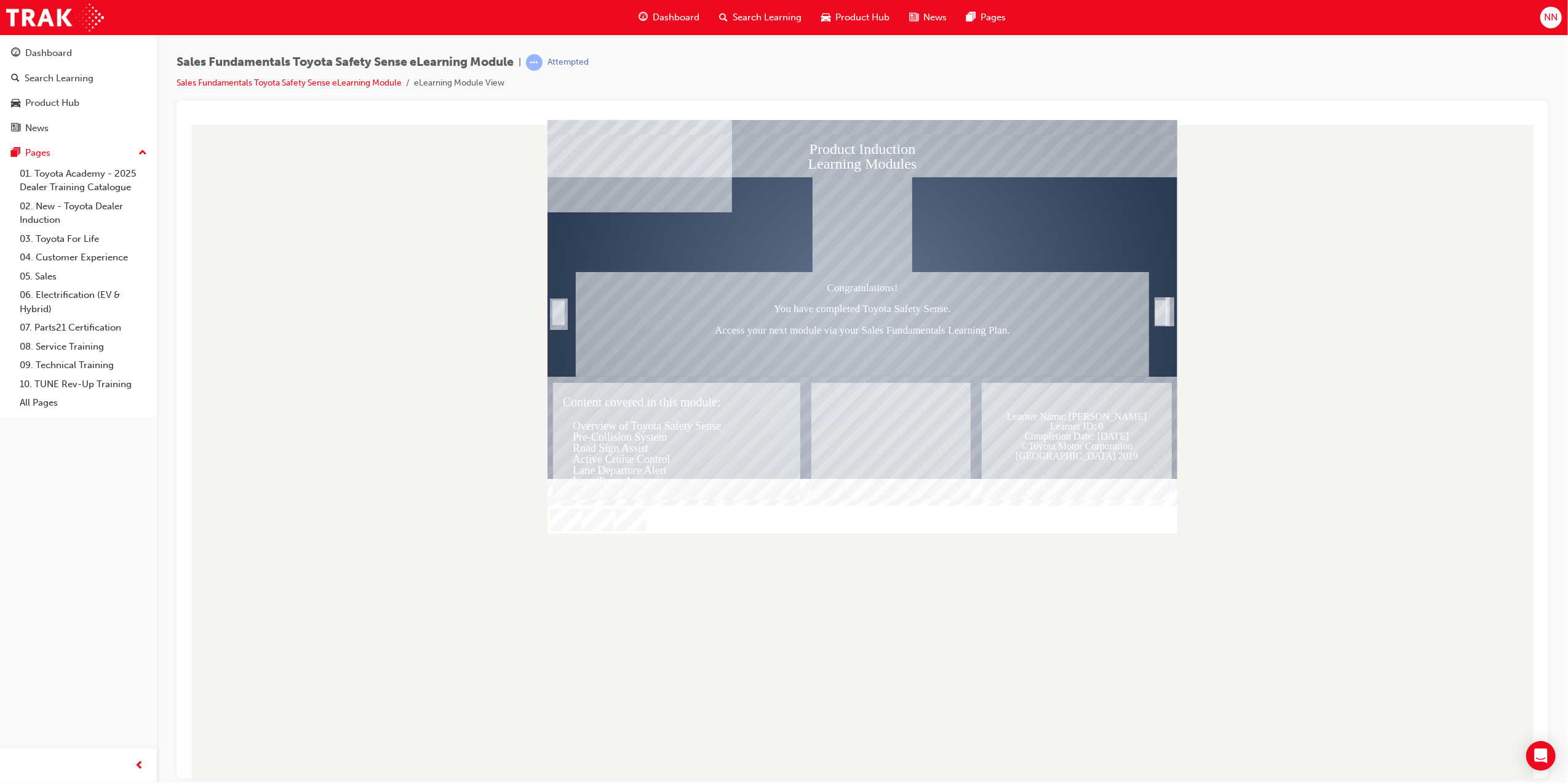
click at [880, 330] on div "Congratulations! You have completed Toyota Safety Sense. Access your next modul…" at bounding box center [861, 323] width 574 height 105
click at [879, 309] on div "Congratulations! You have completed Toyota Safety Sense. Access your next modul…" at bounding box center [861, 323] width 574 height 105
click at [891, 325] on div "Congratulations! You have completed Toyota Safety Sense. Access your next modul…" at bounding box center [861, 323] width 574 height 105
click at [1051, 406] on div "Learner Name: $$cpQuizInfoStudentName$$ Learner ID: $$cpQuizInfoStudentID$$ Com…" at bounding box center [1076, 441] width 190 height 117
click at [1076, 527] on div at bounding box center [862, 505] width 630 height 55
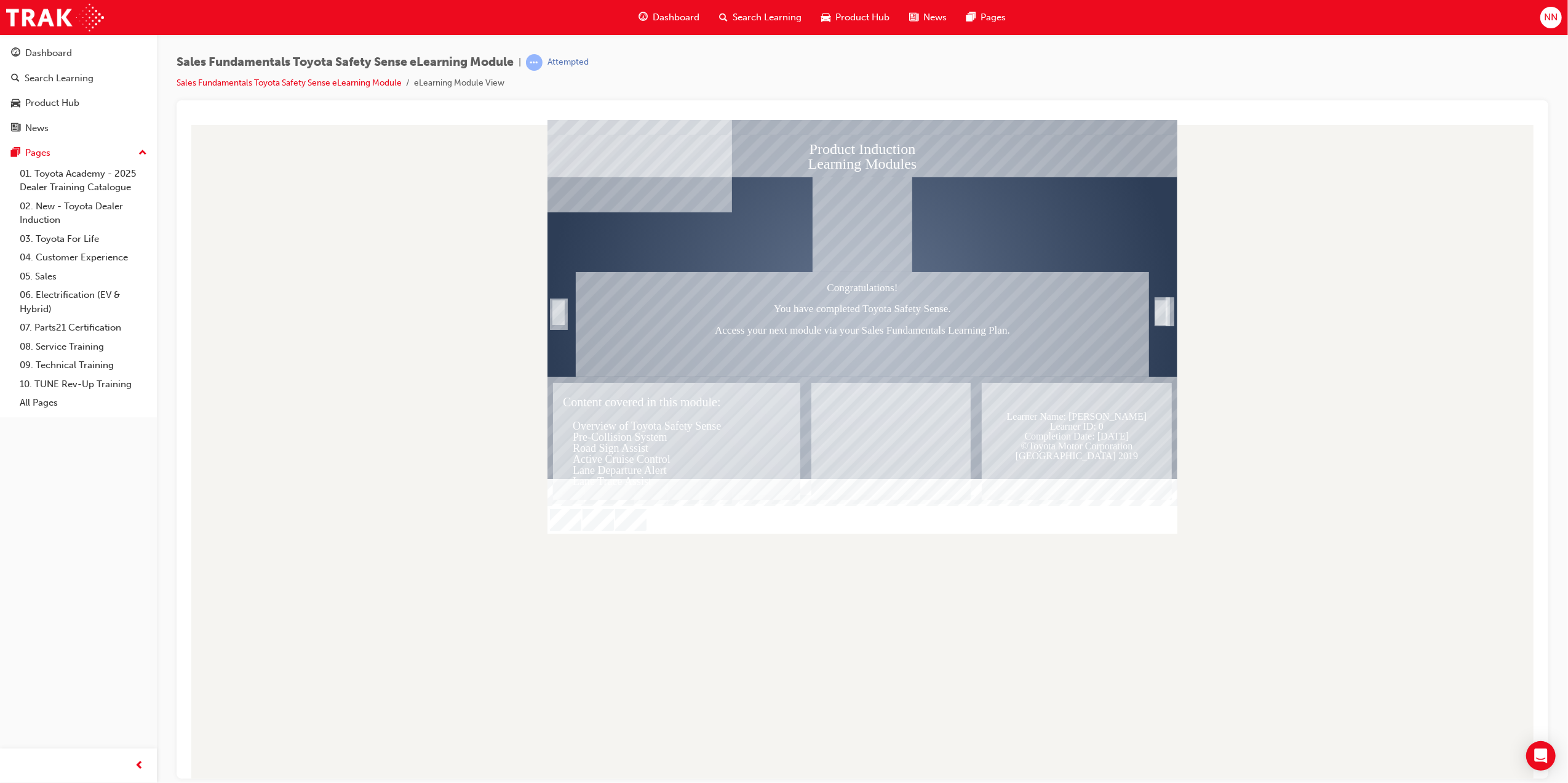
click at [1167, 290] on rect "Exit" at bounding box center [862, 312] width 630 height 386
click at [1155, 313] on div "Trigger this button to exit" at bounding box center [1161, 326] width 12 height 26
drag, startPoint x: 921, startPoint y: 318, endPoint x: 664, endPoint y: 317, distance: 257.0
click at [913, 318] on div "Congratulations! You have completed Toyota Safety Sense. Access your next modul…" at bounding box center [861, 323] width 574 height 105
click at [631, 314] on div "Congratulations! You have completed Toyota Safety Sense. Access your next modul…" at bounding box center [861, 323] width 574 height 105
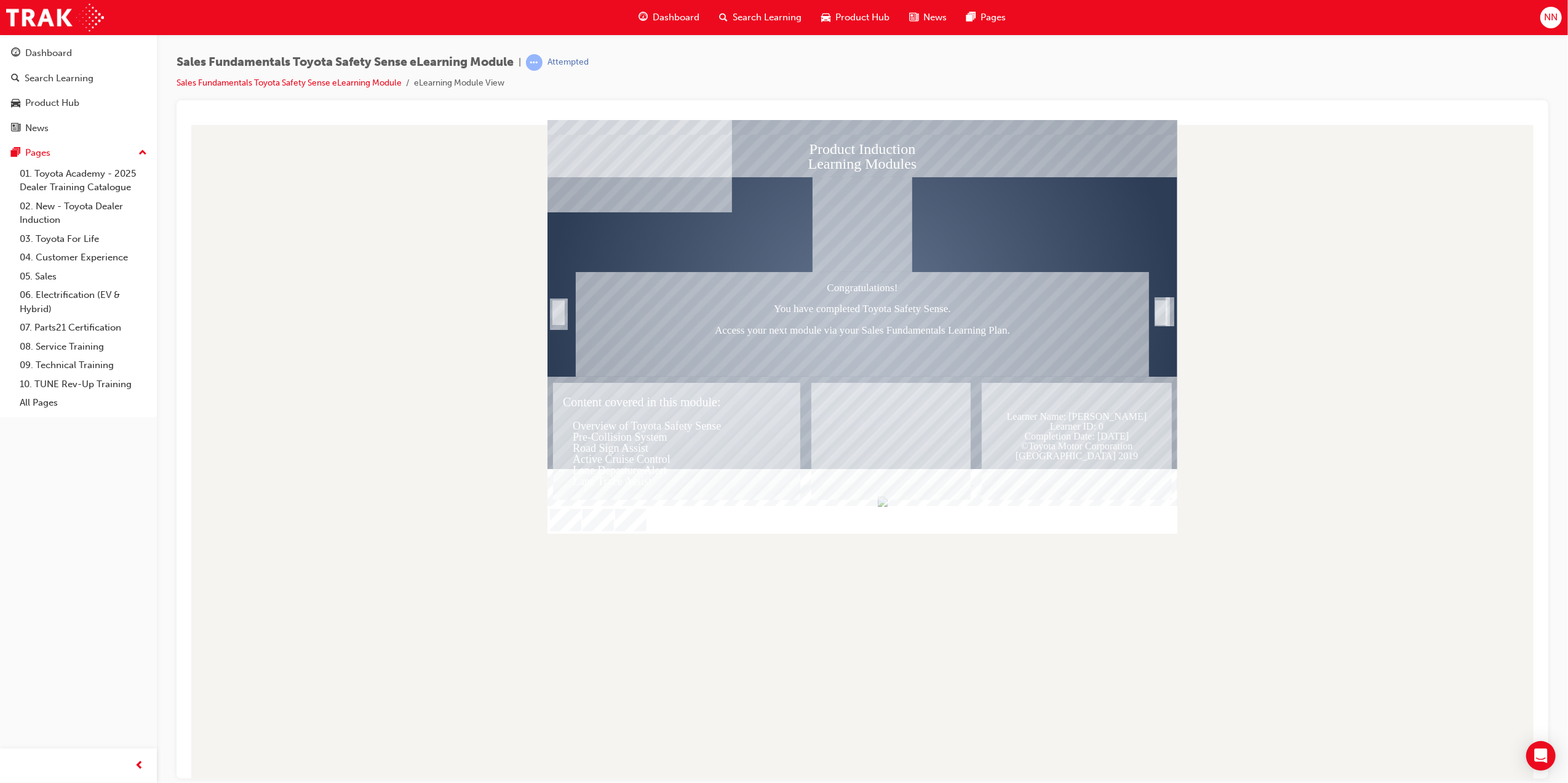
drag, startPoint x: 551, startPoint y: 303, endPoint x: 756, endPoint y: 222, distance: 220.4
click at [595, 296] on div "Product Induction Learning Modules Congratulations! You have completed Toyota S…" at bounding box center [862, 326] width 630 height 414
drag, startPoint x: 756, startPoint y: 222, endPoint x: 834, endPoint y: 212, distance: 78.6
click at [758, 222] on rect "Exit" at bounding box center [862, 312] width 630 height 386
drag, startPoint x: 834, startPoint y: 212, endPoint x: 857, endPoint y: 362, distance: 151.8
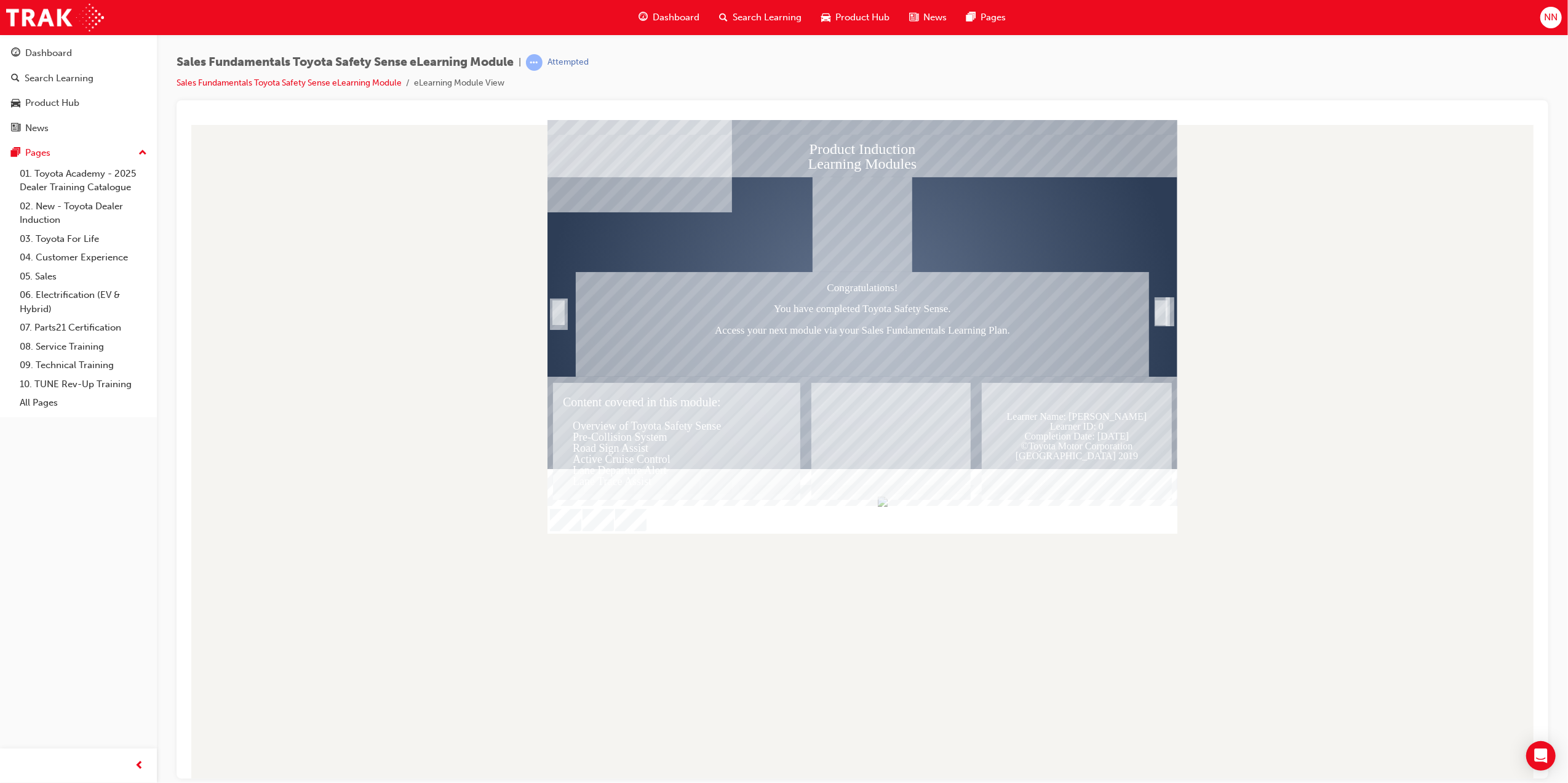
click at [848, 237] on div "Image" at bounding box center [862, 224] width 99 height 95
click at [886, 360] on div "Congratulations! You have completed Toyota Safety Sense. Access your next modul…" at bounding box center [861, 323] width 574 height 105
drag, startPoint x: 508, startPoint y: 421, endPoint x: 633, endPoint y: 409, distance: 125.6
click at [517, 423] on div at bounding box center [861, 448] width 1352 height 659
drag, startPoint x: 645, startPoint y: 407, endPoint x: 633, endPoint y: 433, distance: 28.6
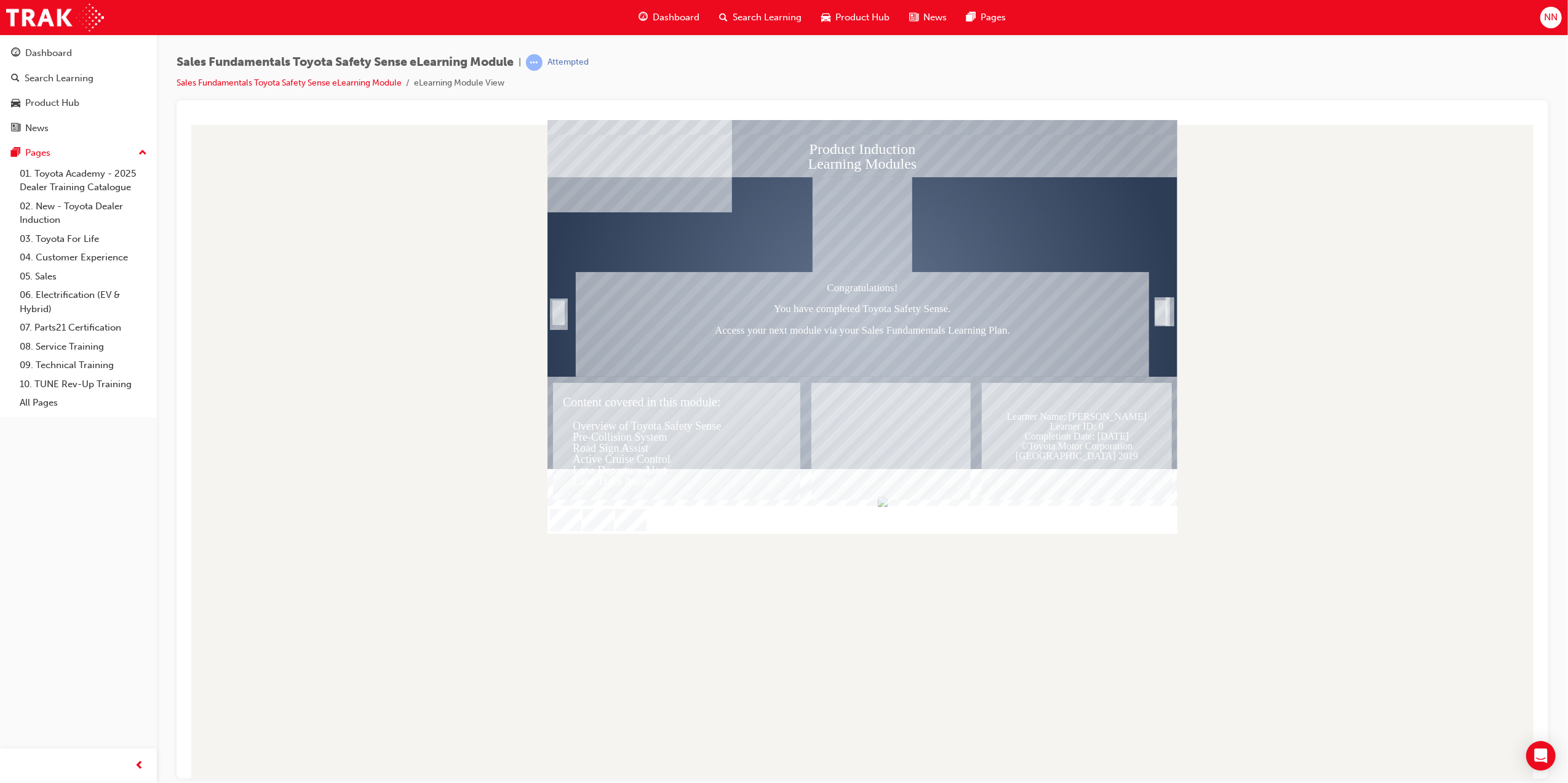
click at [645, 415] on div "Content covered in this module: Overview of Toyota Safety Sense Pre-Collision S…" at bounding box center [676, 441] width 248 height 117
drag, startPoint x: 633, startPoint y: 436, endPoint x: 630, endPoint y: 472, distance: 36.1
click at [633, 440] on div "Content covered in this module: Overview of Toyota Safety Sense Pre-Collision S…" at bounding box center [676, 441] width 248 height 117
drag, startPoint x: 630, startPoint y: 472, endPoint x: 758, endPoint y: 455, distance: 129.1
click at [644, 473] on div "Content covered in this module: Overview of Toyota Safety Sense Pre-Collision S…" at bounding box center [676, 441] width 248 height 117
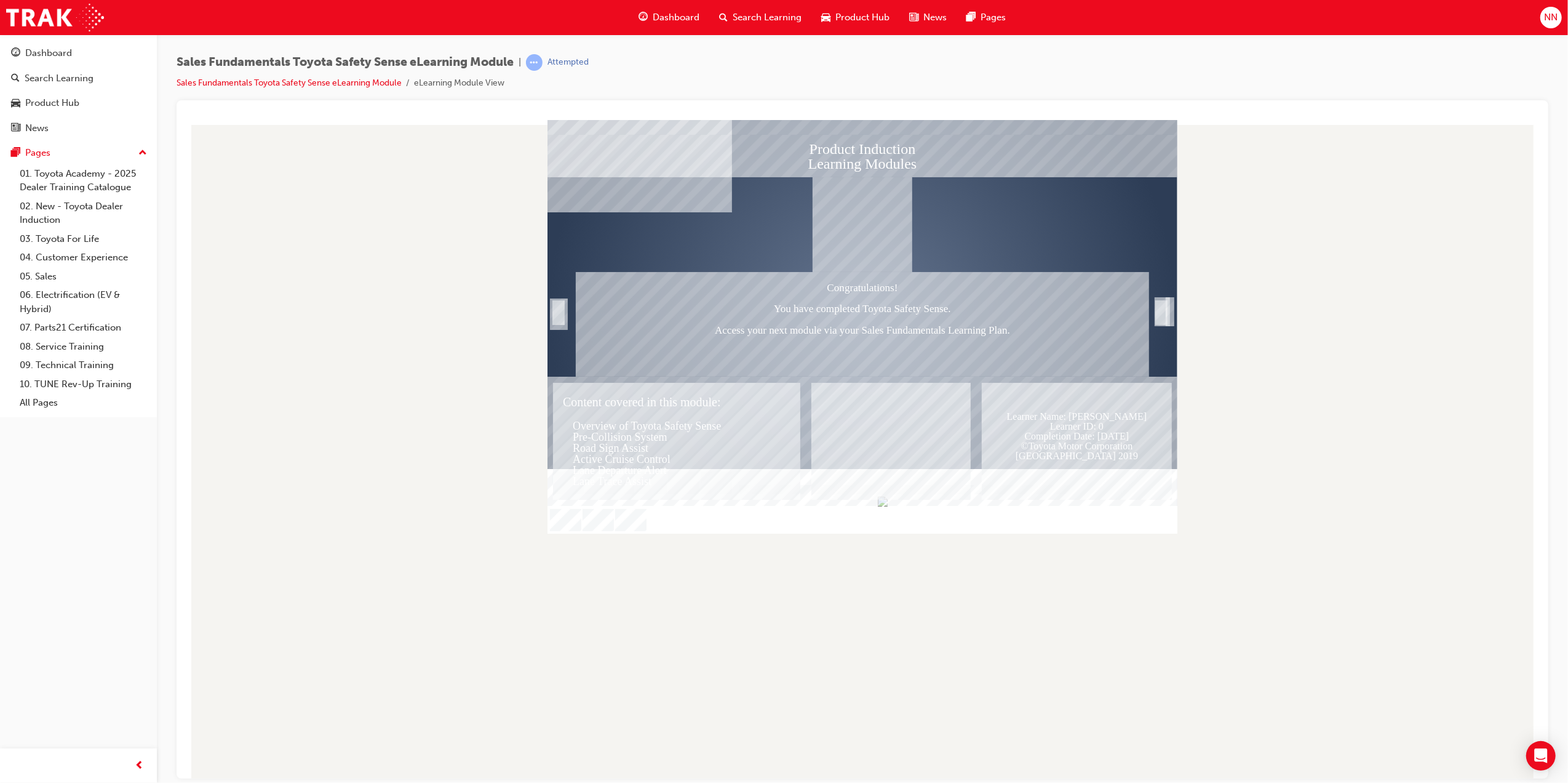
drag, startPoint x: 767, startPoint y: 453, endPoint x: 788, endPoint y: 442, distance: 23.7
click at [782, 446] on div "Content covered in this module: Overview of Toyota Safety Sense Pre-Collision S…" at bounding box center [676, 441] width 248 height 117
drag, startPoint x: 847, startPoint y: 422, endPoint x: 859, endPoint y: 427, distance: 13.0
click at [851, 423] on div "Text" at bounding box center [891, 441] width 159 height 117
click at [859, 427] on div "Text" at bounding box center [891, 441] width 159 height 117
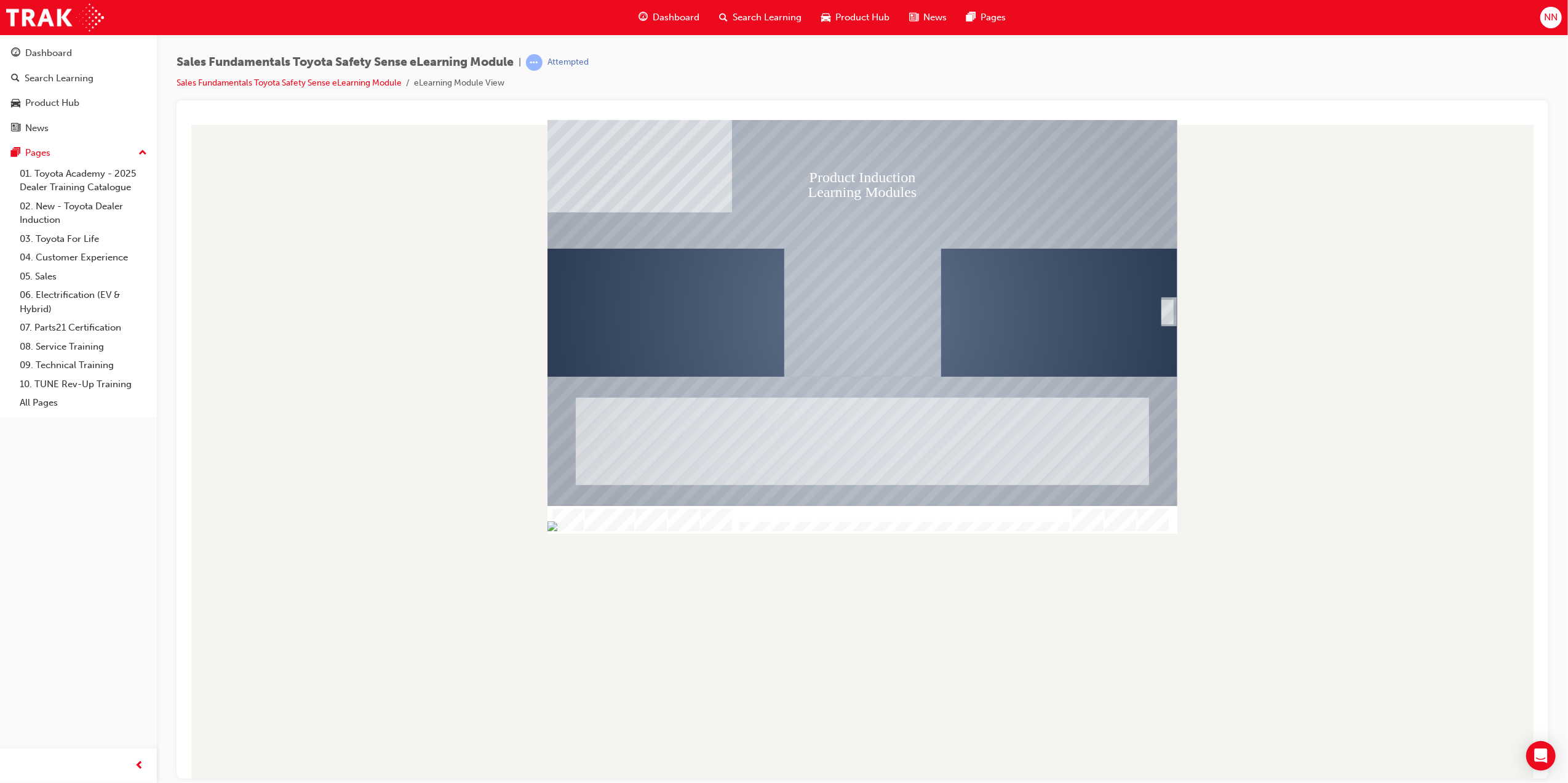
drag, startPoint x: 1069, startPoint y: 527, endPoint x: 715, endPoint y: 535, distance: 354.1
click at [715, 535] on div "Product Induction Learning Modules Welcome Table Of Contents Exit Slide Title W…" at bounding box center [861, 448] width 1352 height 659
click at [558, 529] on img "Progress, Slide 1 of 18" at bounding box center [552, 525] width 9 height 10
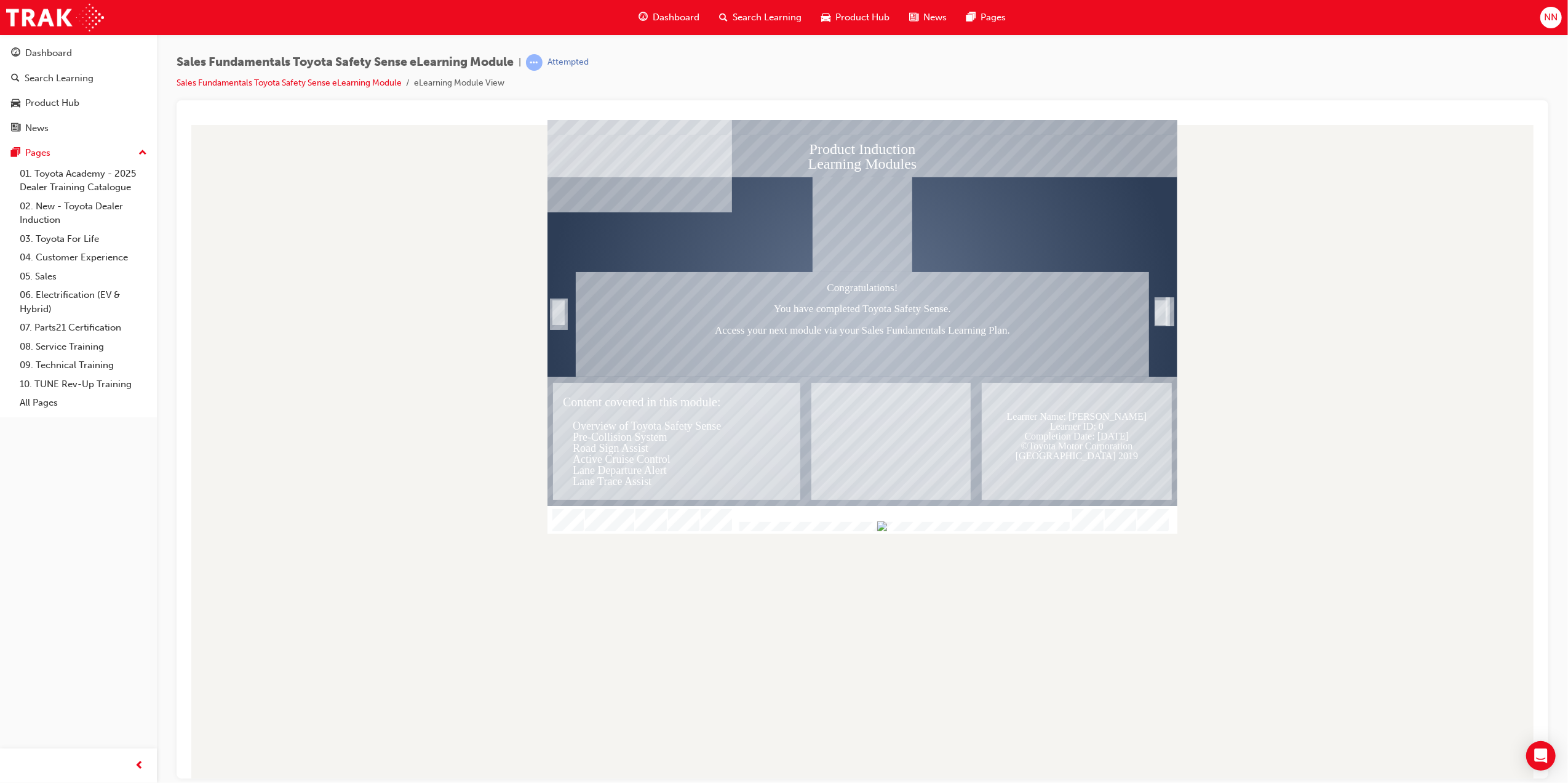
click at [1100, 528] on div at bounding box center [862, 520] width 630 height 28
click at [1161, 314] on div "Trigger this button to exit" at bounding box center [1161, 326] width 12 height 26
click at [1165, 316] on div "Trigger this button to exit" at bounding box center [1161, 326] width 12 height 26
drag, startPoint x: 1165, startPoint y: 316, endPoint x: 856, endPoint y: 287, distance: 310.4
click at [1159, 316] on div "Trigger this button to exit" at bounding box center [1161, 326] width 12 height 26
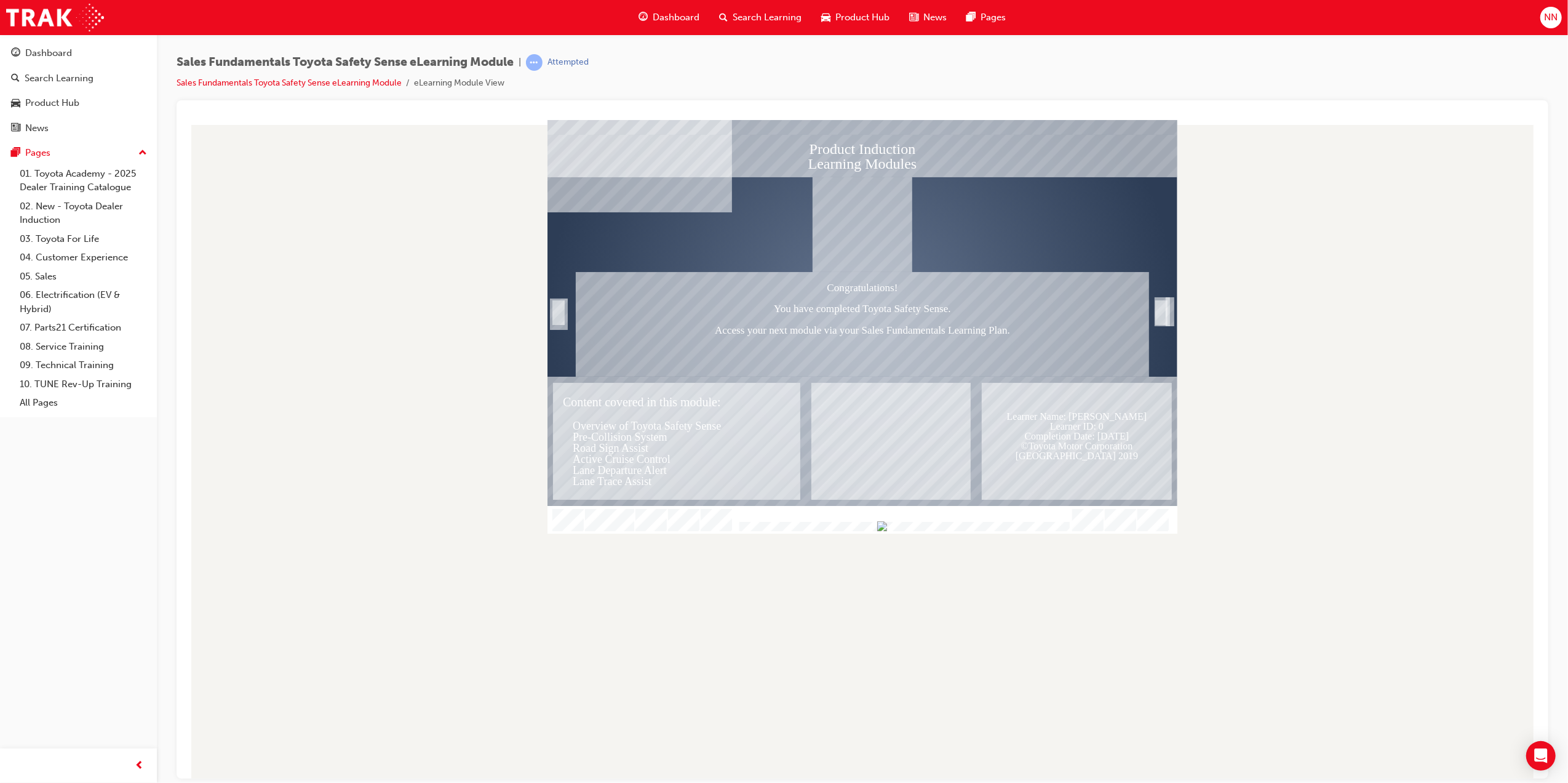
drag, startPoint x: 829, startPoint y: 285, endPoint x: 802, endPoint y: 235, distance: 56.8
click at [828, 285] on div "Congratulations! You have completed Toyota Safety Sense. Access your next modul…" at bounding box center [861, 323] width 574 height 105
drag, startPoint x: 802, startPoint y: 235, endPoint x: 877, endPoint y: 352, distance: 139.0
click at [807, 243] on div "Exit" at bounding box center [862, 324] width 630 height 386
click at [872, 355] on div "Congratulations! You have completed Toyota Safety Sense. Access your next modul…" at bounding box center [861, 323] width 574 height 105
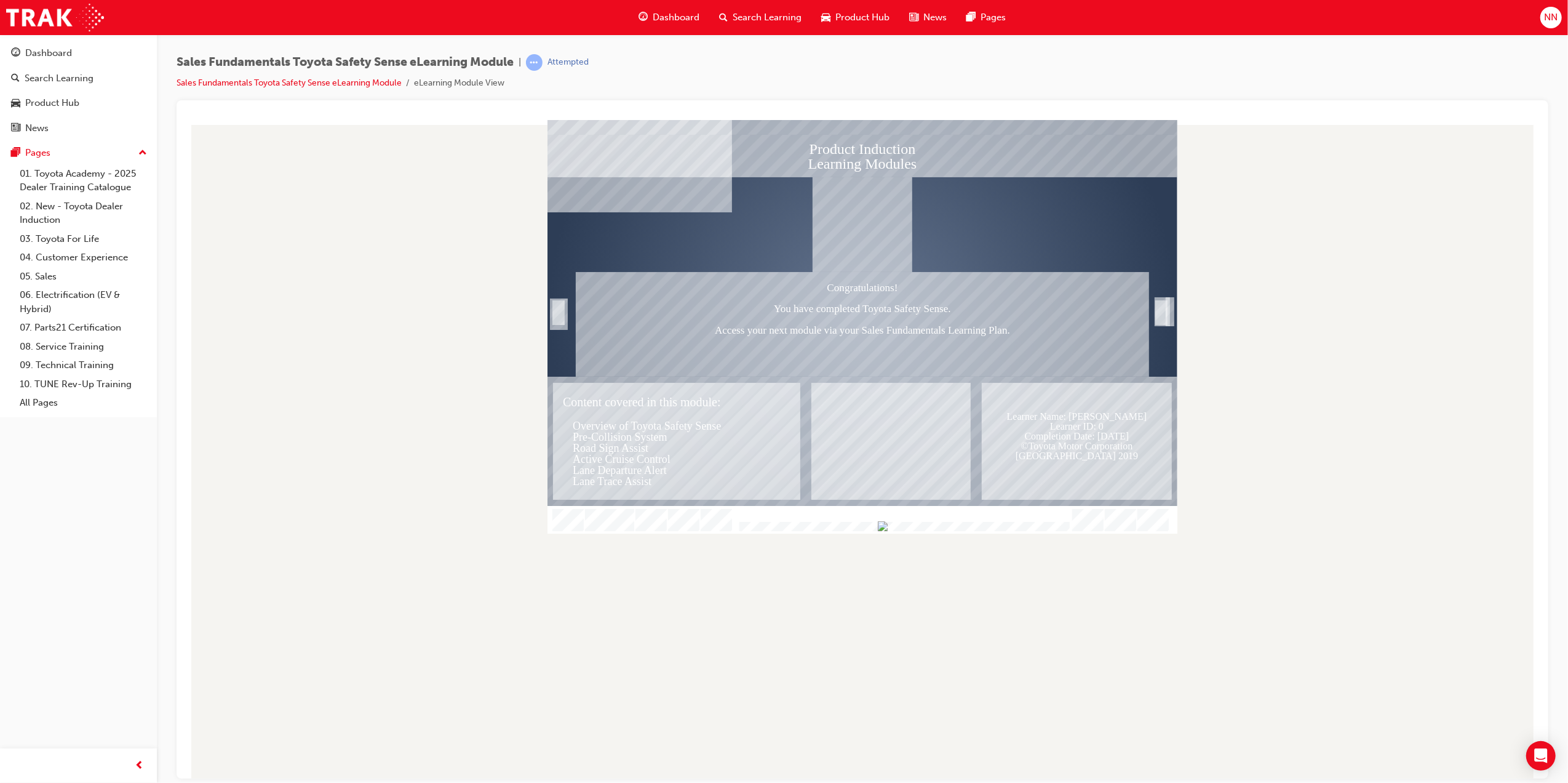
click at [836, 333] on div "Congratulations! You have completed Toyota Safety Sense. Access your next modul…" at bounding box center [861, 323] width 574 height 105
drag, startPoint x: 835, startPoint y: 333, endPoint x: 735, endPoint y: 341, distance: 100.3
click at [829, 333] on div "Congratulations! You have completed Toyota Safety Sense. Access your next modul…" at bounding box center [861, 323] width 574 height 105
click at [729, 345] on div "Congratulations! You have completed Toyota Safety Sense. Access your next modul…" at bounding box center [861, 323] width 574 height 105
drag, startPoint x: 715, startPoint y: 381, endPoint x: 716, endPoint y: 390, distance: 9.1
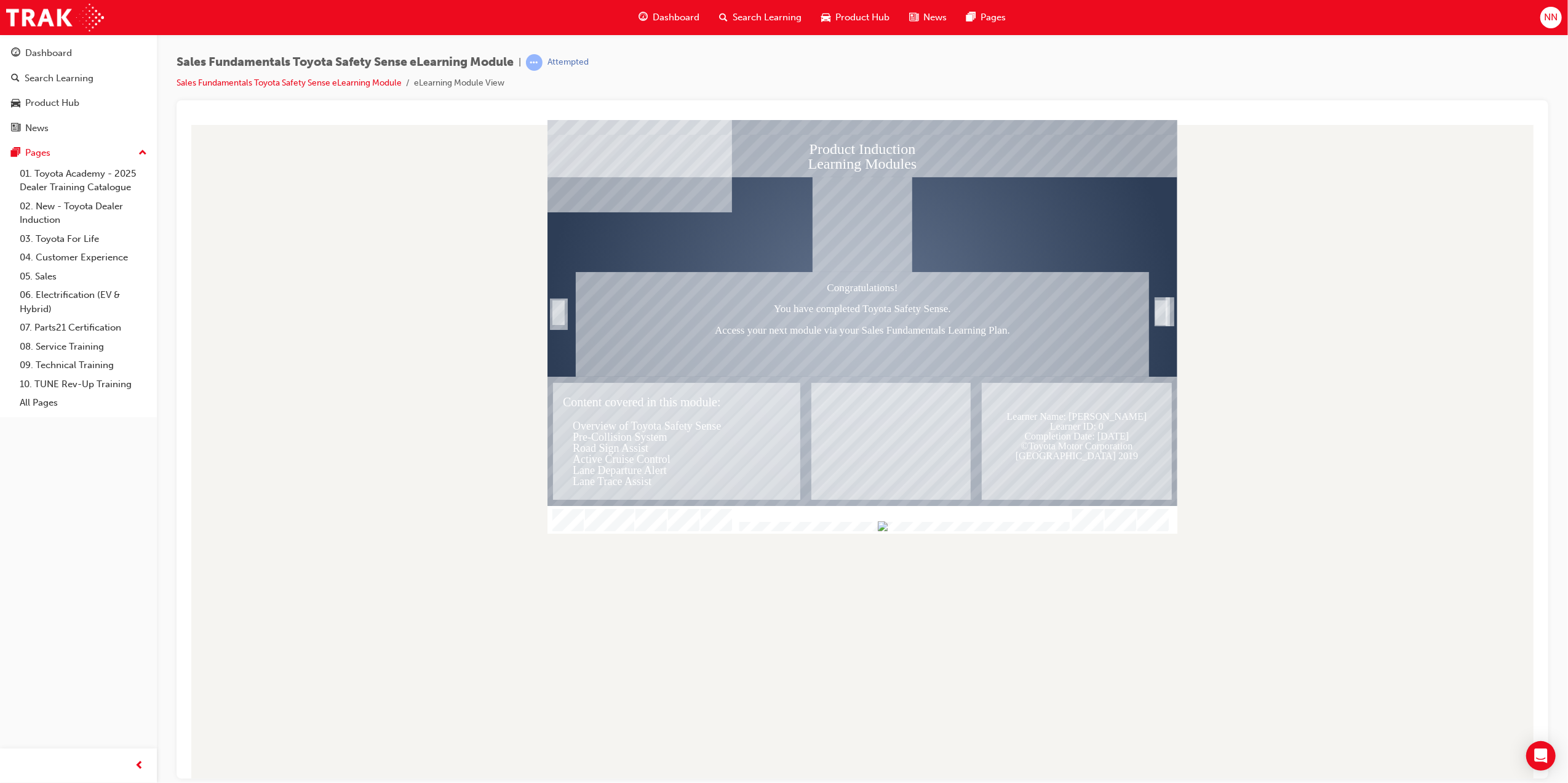
click at [715, 385] on div "Product Induction Learning Modules Congratulations! You have completed Toyota S…" at bounding box center [862, 326] width 630 height 414
click at [687, 419] on div "Content covered in this module: Overview of Toyota Safety Sense Pre-Collision S…" at bounding box center [676, 441] width 248 height 117
drag, startPoint x: 663, startPoint y: 431, endPoint x: 675, endPoint y: 438, distance: 13.9
click at [665, 434] on div "Content covered in this module: Overview of Toyota Safety Sense Pre-Collision S…" at bounding box center [676, 441] width 248 height 117
drag, startPoint x: 815, startPoint y: 451, endPoint x: 842, endPoint y: 433, distance: 32.4
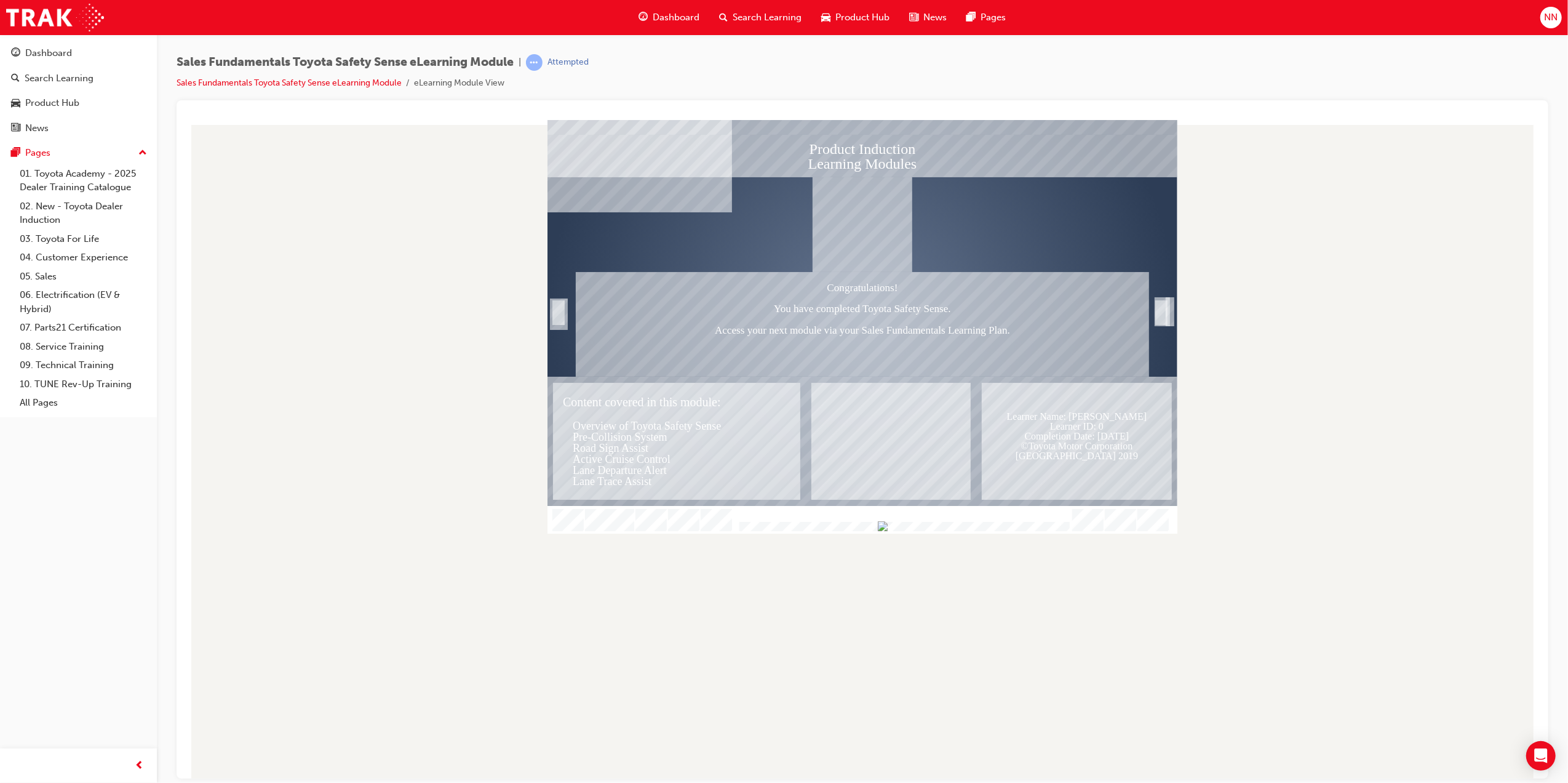
click at [820, 451] on div "Text" at bounding box center [891, 441] width 159 height 117
click at [845, 429] on div "Text" at bounding box center [891, 441] width 159 height 117
click at [1138, 467] on div "Learner Name: $$cpQuizInfoStudentName$$ Learner ID: $$cpQuizInfoStudentID$$ Com…" at bounding box center [1076, 441] width 190 height 117
click at [485, 86] on li "eLearning Module View" at bounding box center [460, 83] width 91 height 14
click at [554, 318] on div "SmartShape" at bounding box center [557, 326] width 12 height 26
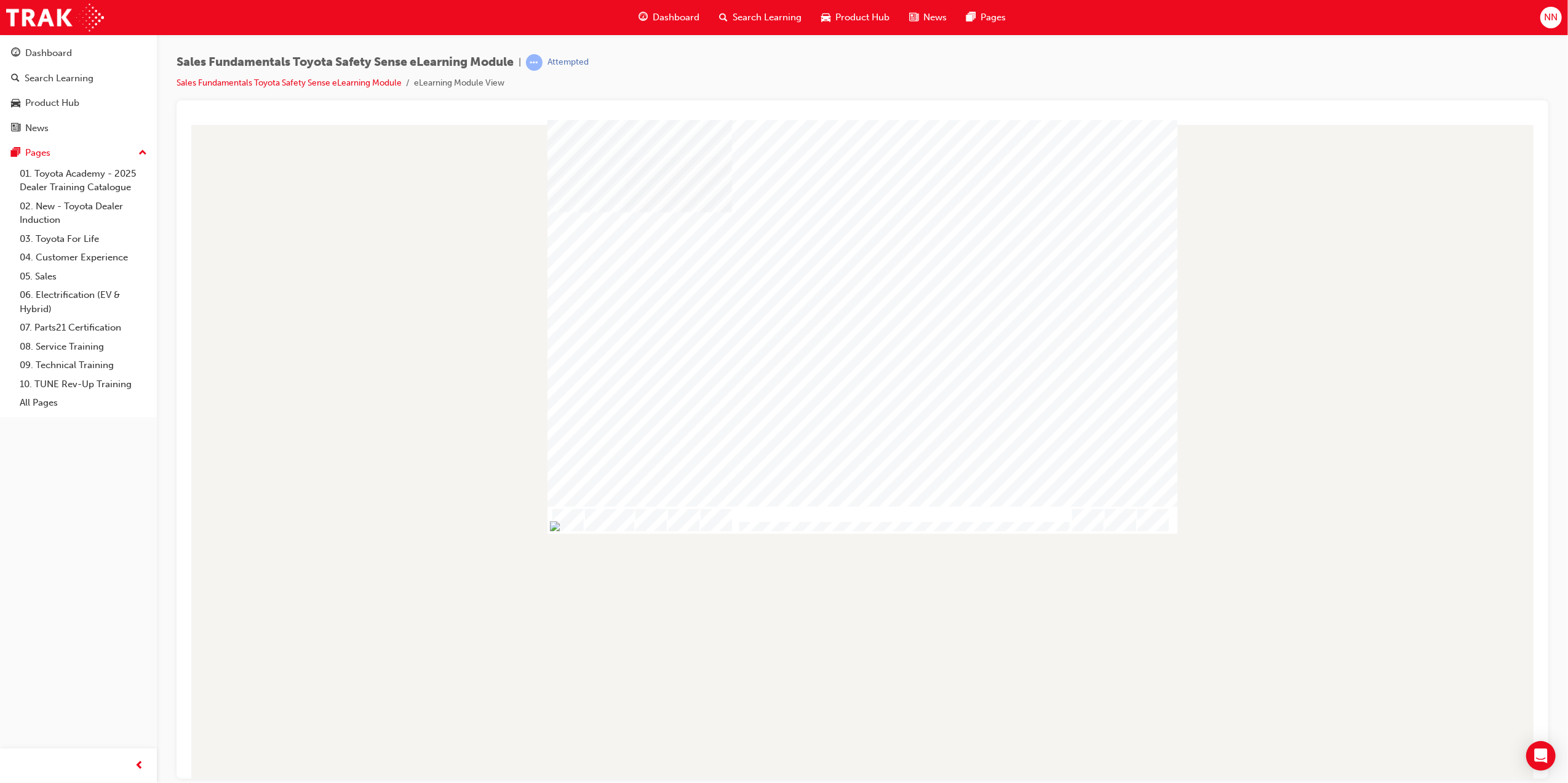
drag, startPoint x: 739, startPoint y: 527, endPoint x: 755, endPoint y: 528, distance: 16.0
click at [755, 528] on div at bounding box center [862, 520] width 630 height 28
click at [785, 528] on div at bounding box center [862, 520] width 630 height 28
click at [785, 520] on body "Video Introduction Table Of Contents Exit Slide Title Welcome Video Introductio…" at bounding box center [861, 453] width 1342 height 659
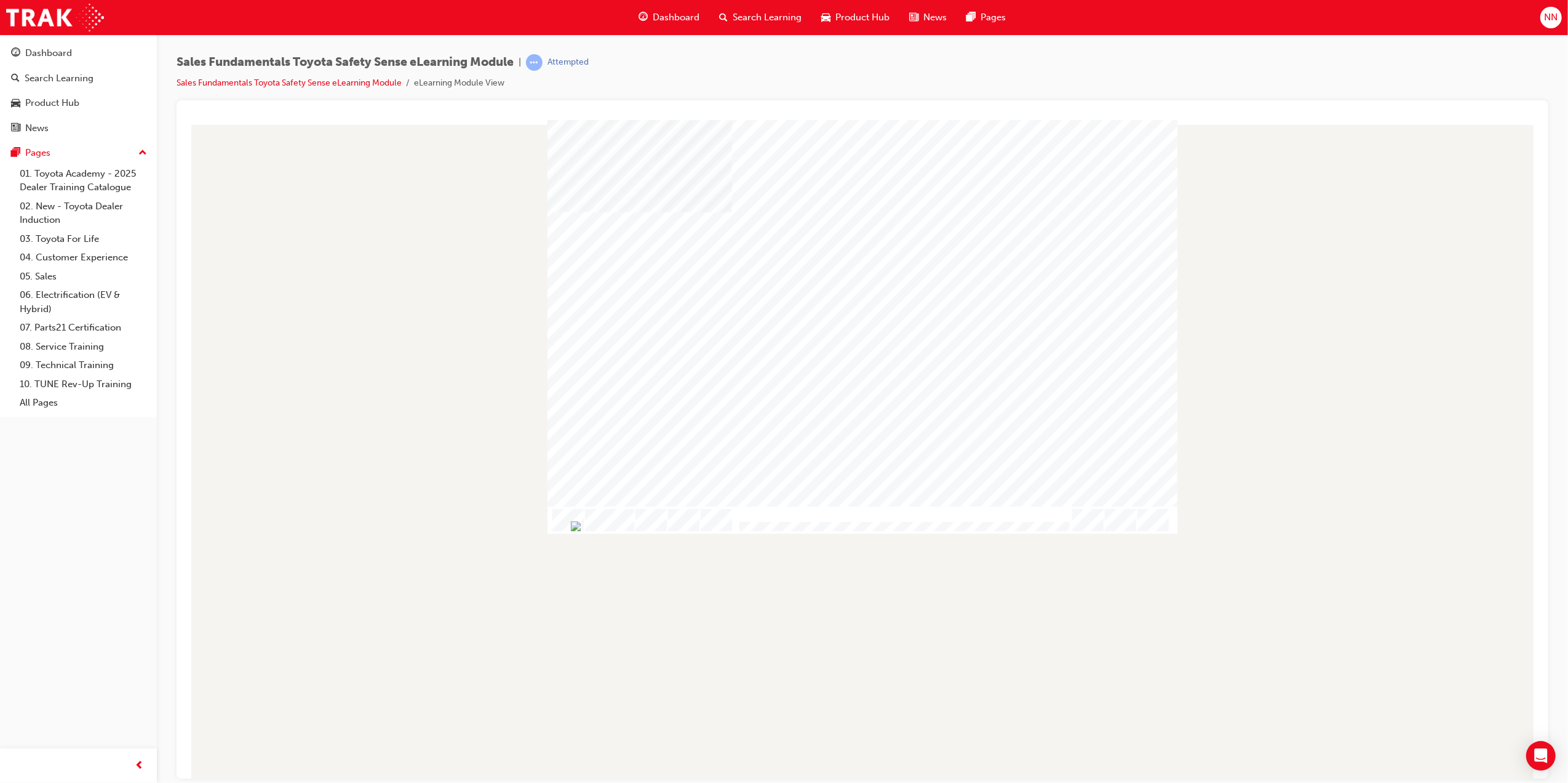
drag, startPoint x: 688, startPoint y: 524, endPoint x: 731, endPoint y: 512, distance: 44.6
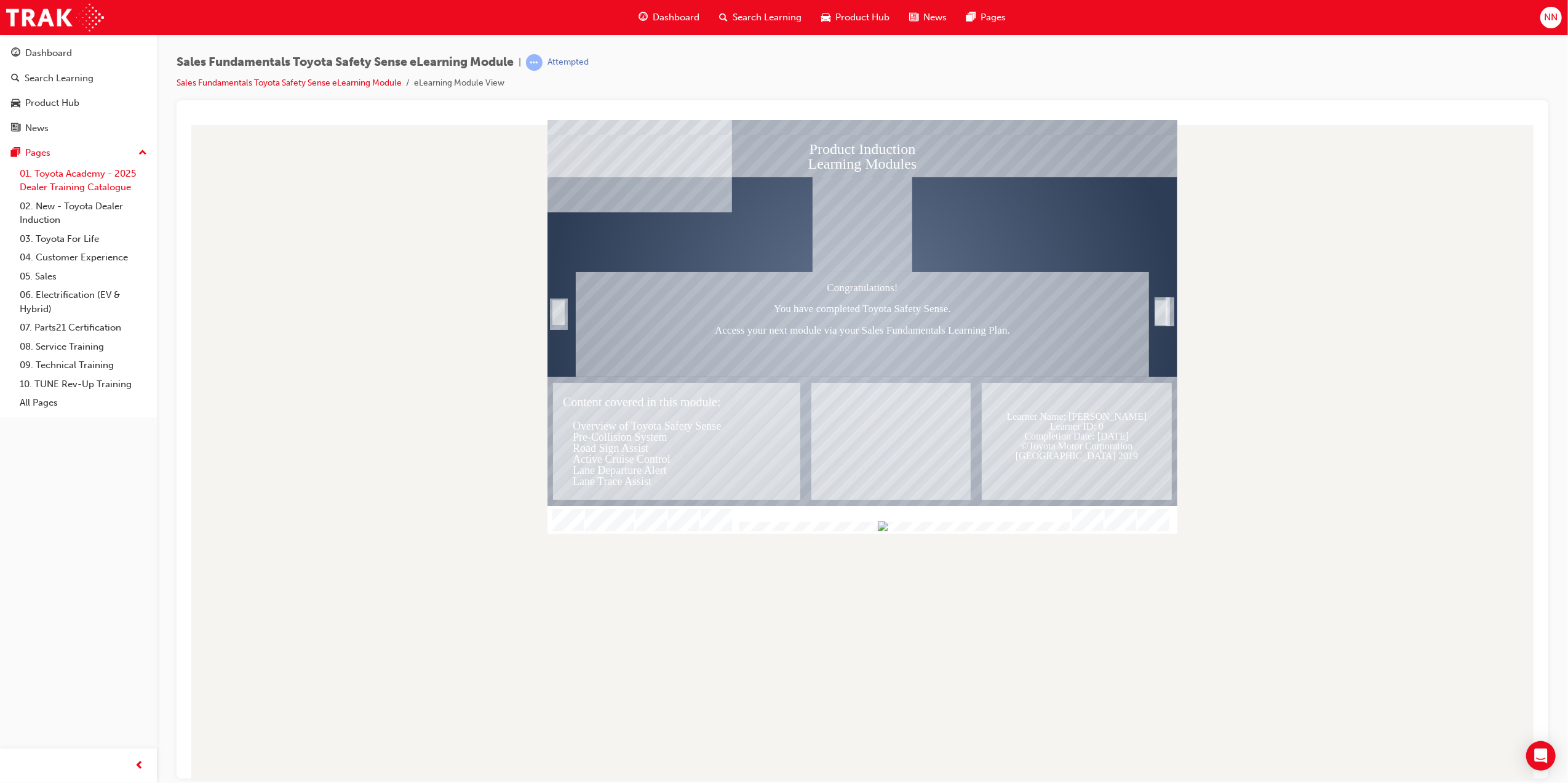
click at [115, 178] on link "01. Toyota Academy - 2025 Dealer Training Catalogue" at bounding box center [83, 181] width 137 height 33
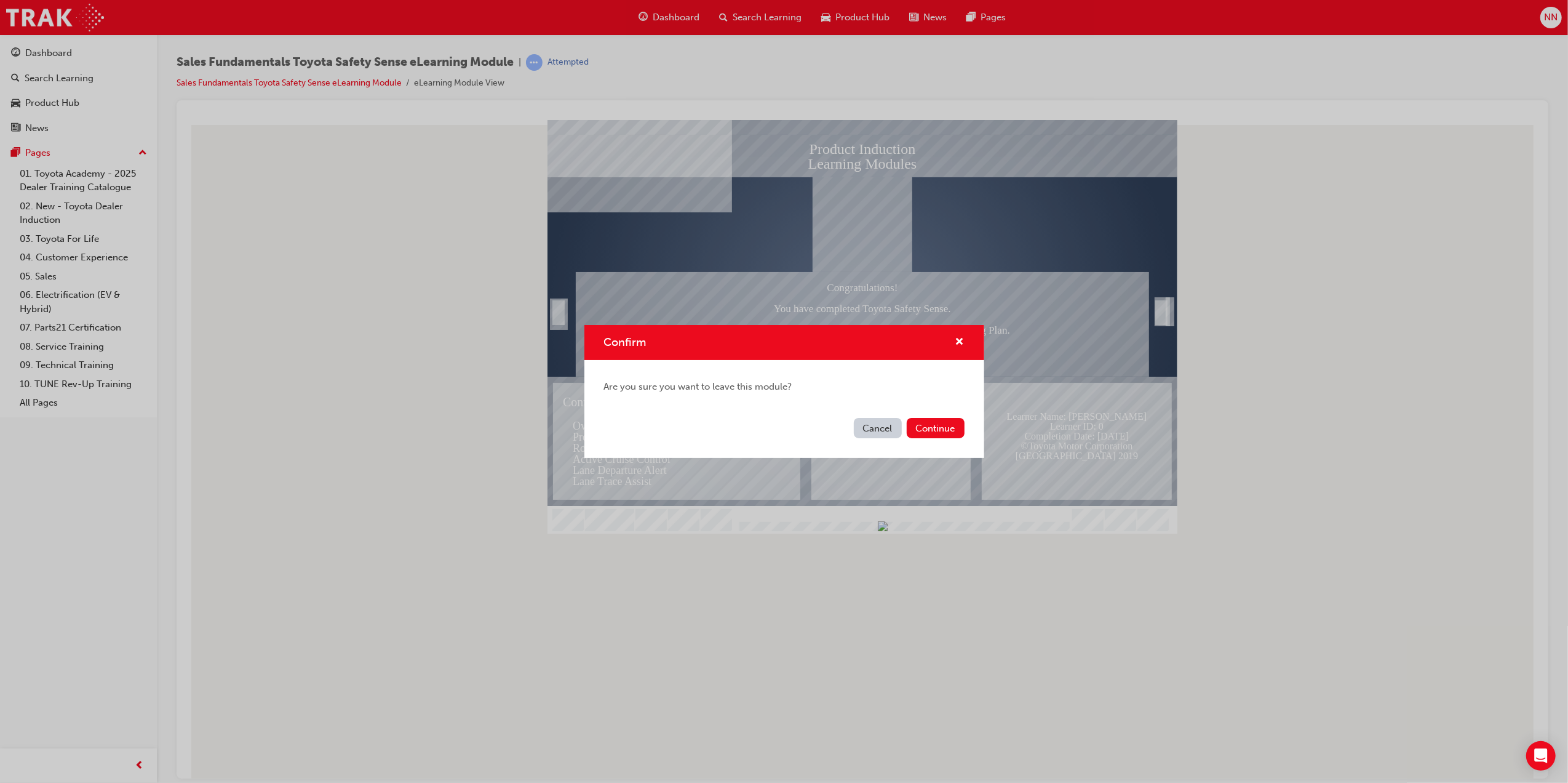
click at [964, 343] on div "Confirm" at bounding box center [784, 343] width 400 height 35
click at [963, 341] on span "cross-icon" at bounding box center [960, 342] width 9 height 11
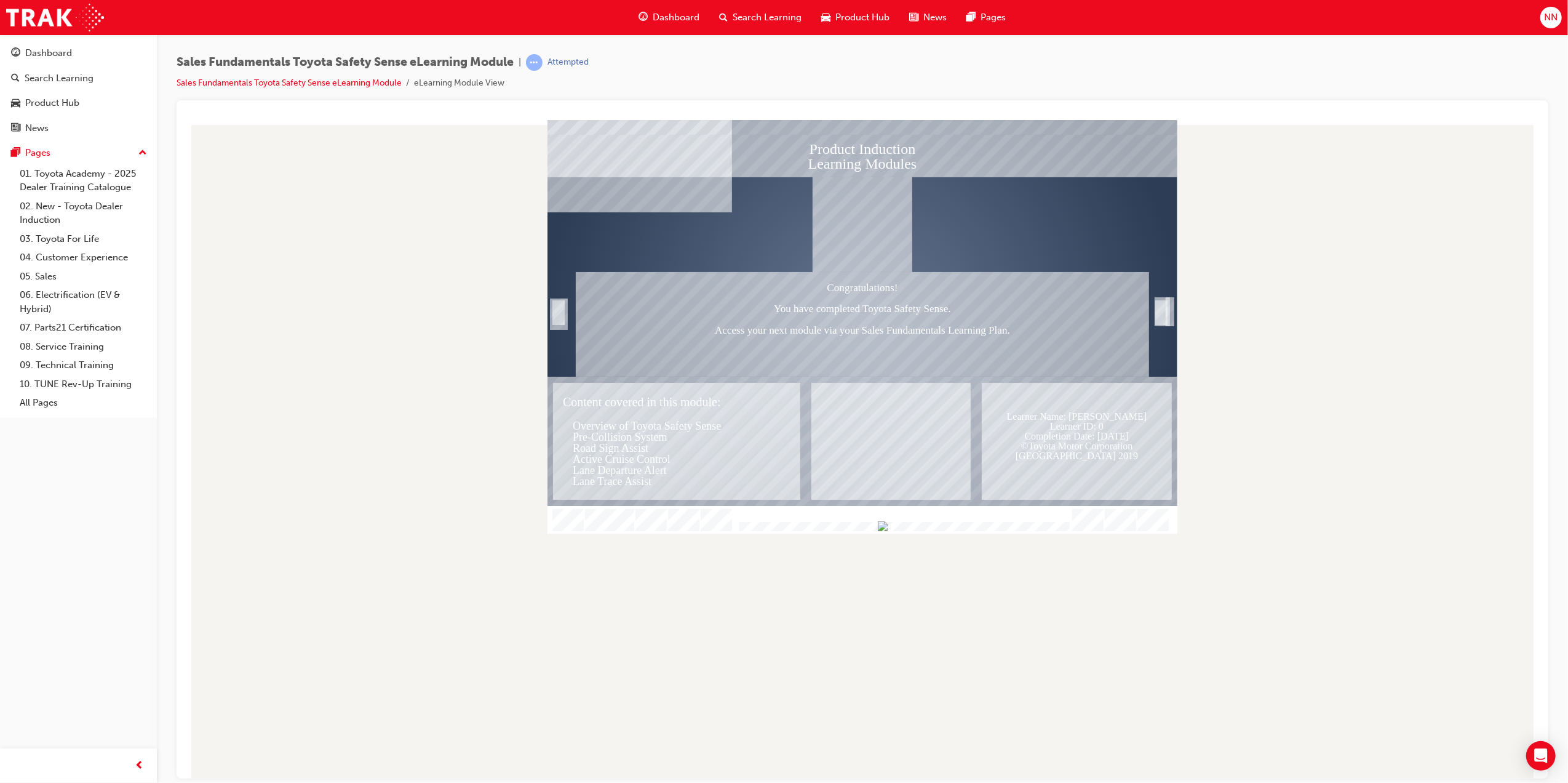
click at [758, 308] on div "Congratulations! You have completed Toyota Safety Sense. Access your next modul…" at bounding box center [861, 323] width 574 height 105
click at [925, 532] on div at bounding box center [862, 520] width 630 height 28
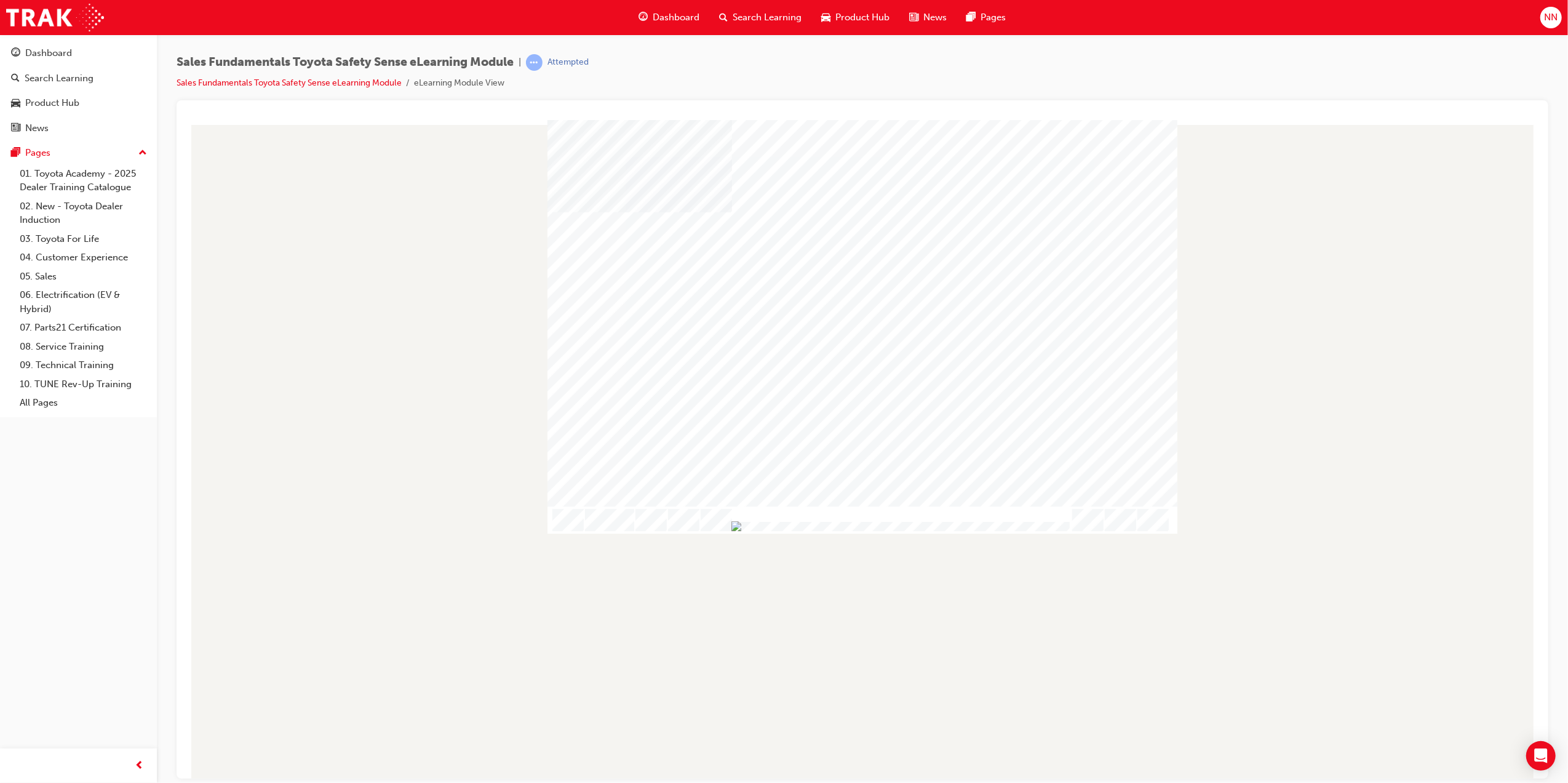
click at [873, 526] on div at bounding box center [902, 527] width 334 height 10
click at [936, 526] on div at bounding box center [902, 527] width 334 height 10
click at [608, 506] on div at bounding box center [862, 520] width 630 height 28
click at [563, 521] on img "Progress, Slide 1 of 18" at bounding box center [558, 525] width 9 height 10
click at [665, 16] on span "Dashboard" at bounding box center [676, 17] width 47 height 14
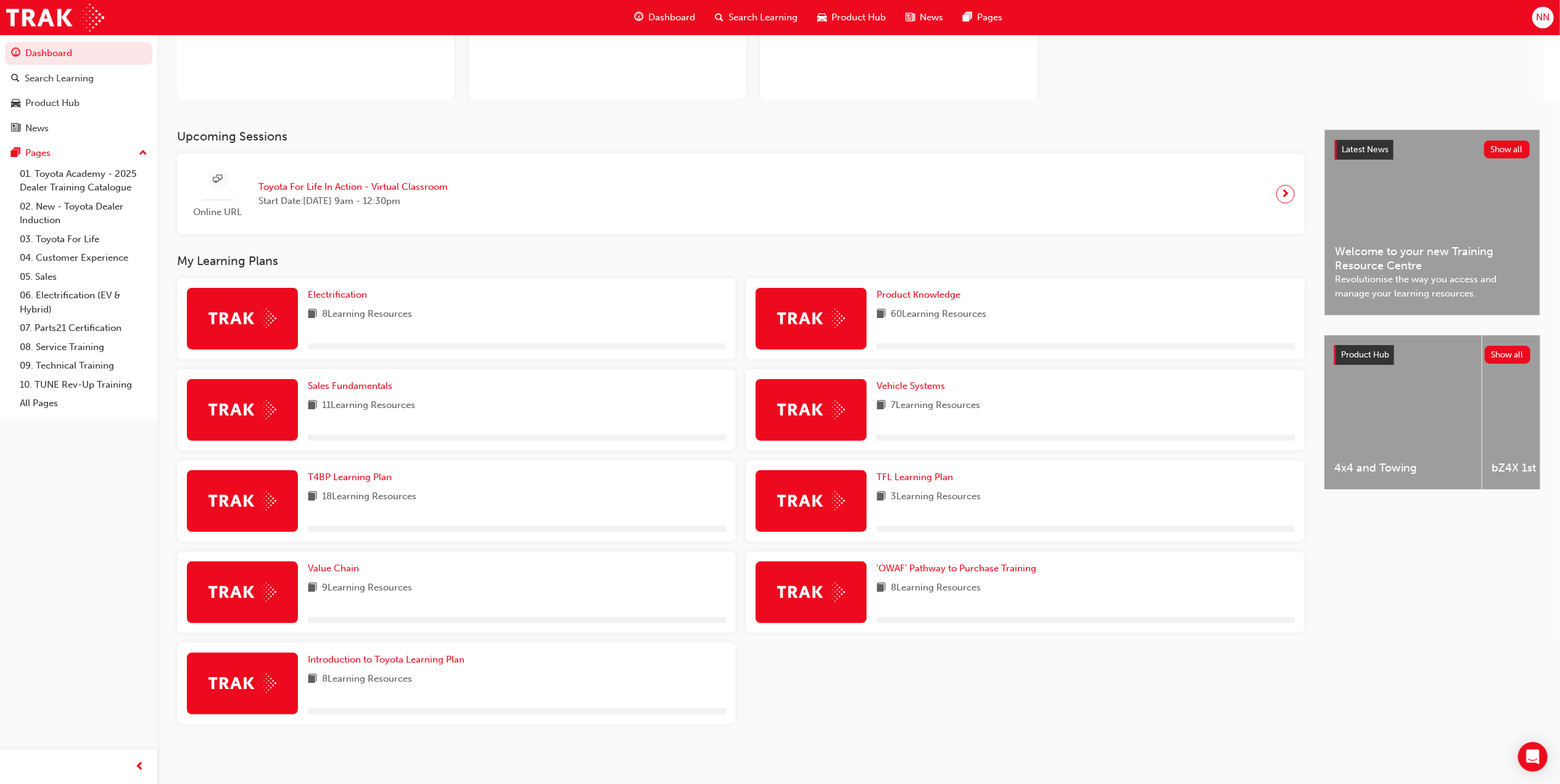
scroll to position [141, 0]
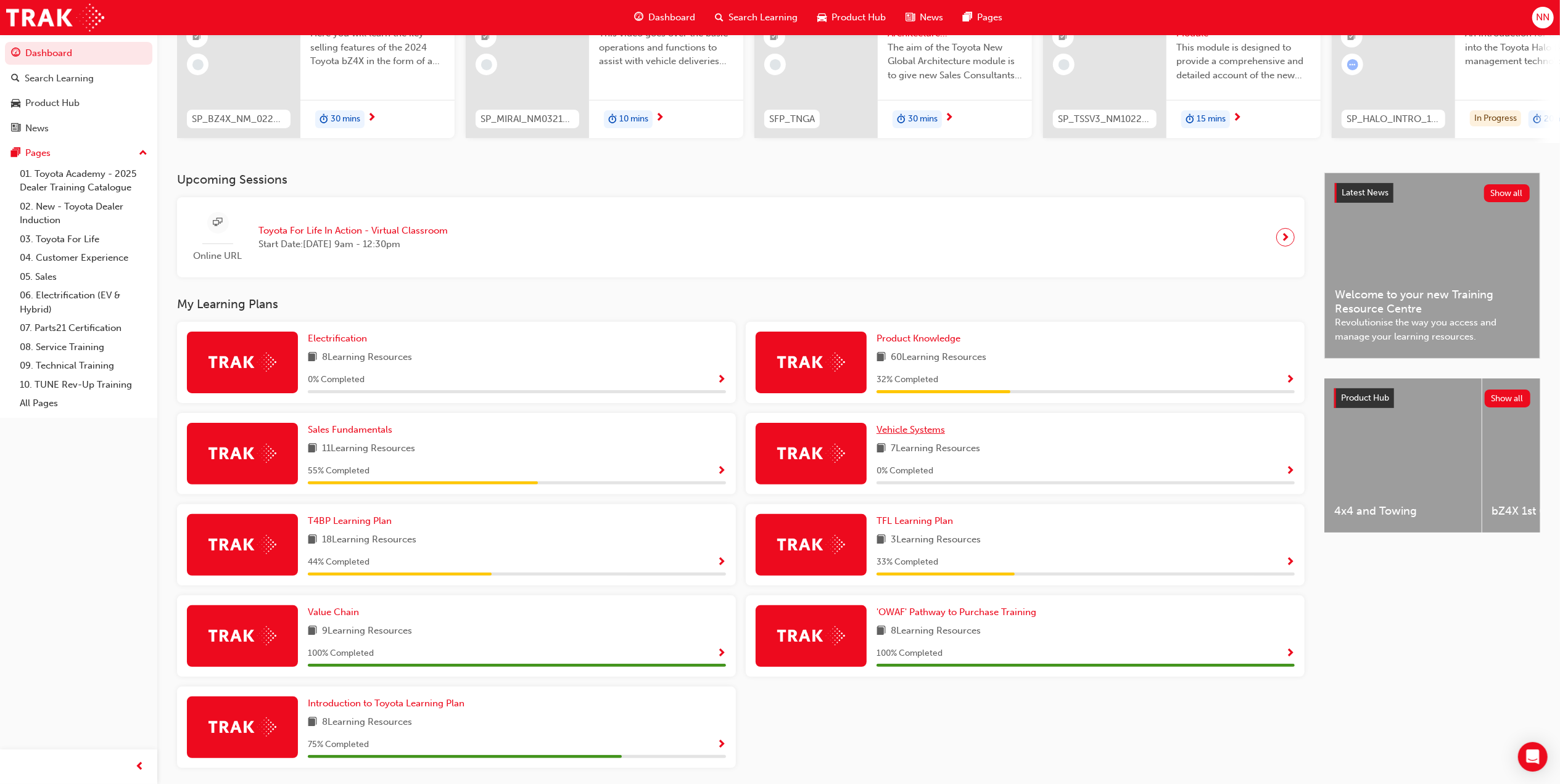
click at [929, 435] on span "Vehicle Systems" at bounding box center [910, 429] width 68 height 11
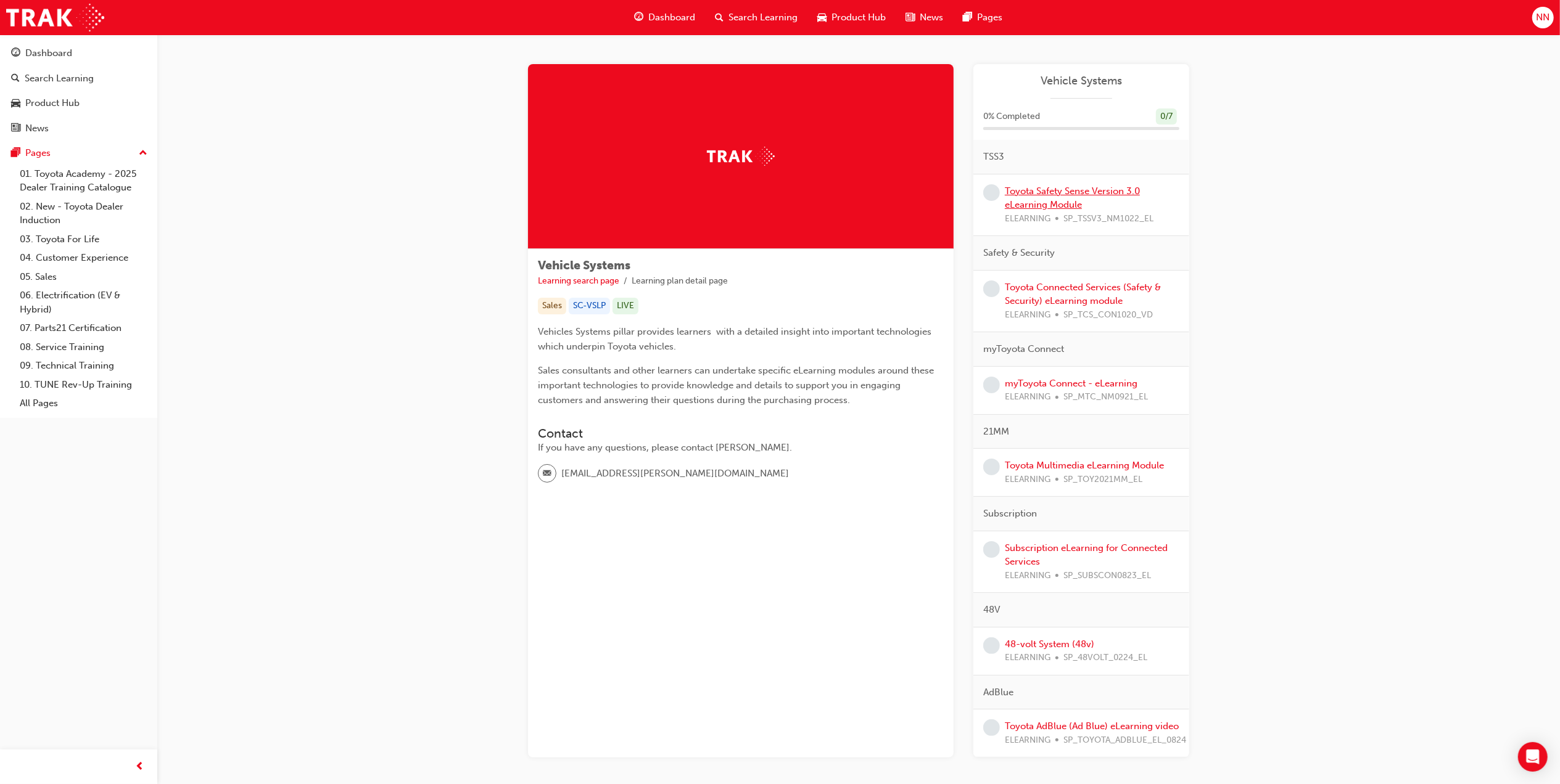
click at [1084, 193] on link "Toyota Safety Sense Version 3.0 eLearning Module" at bounding box center [1072, 198] width 135 height 26
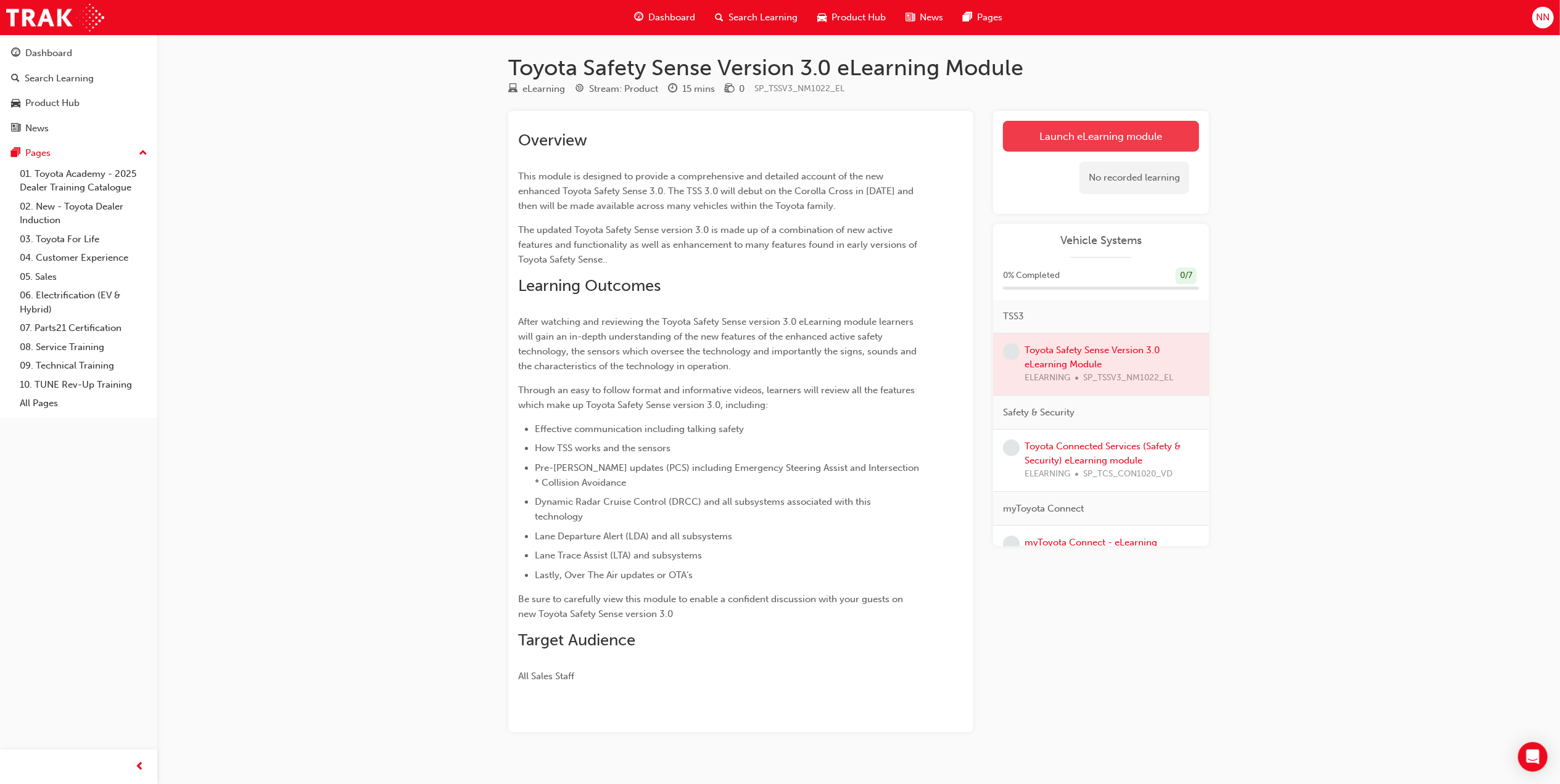
click at [1058, 141] on link "Launch eLearning module" at bounding box center [1101, 136] width 196 height 31
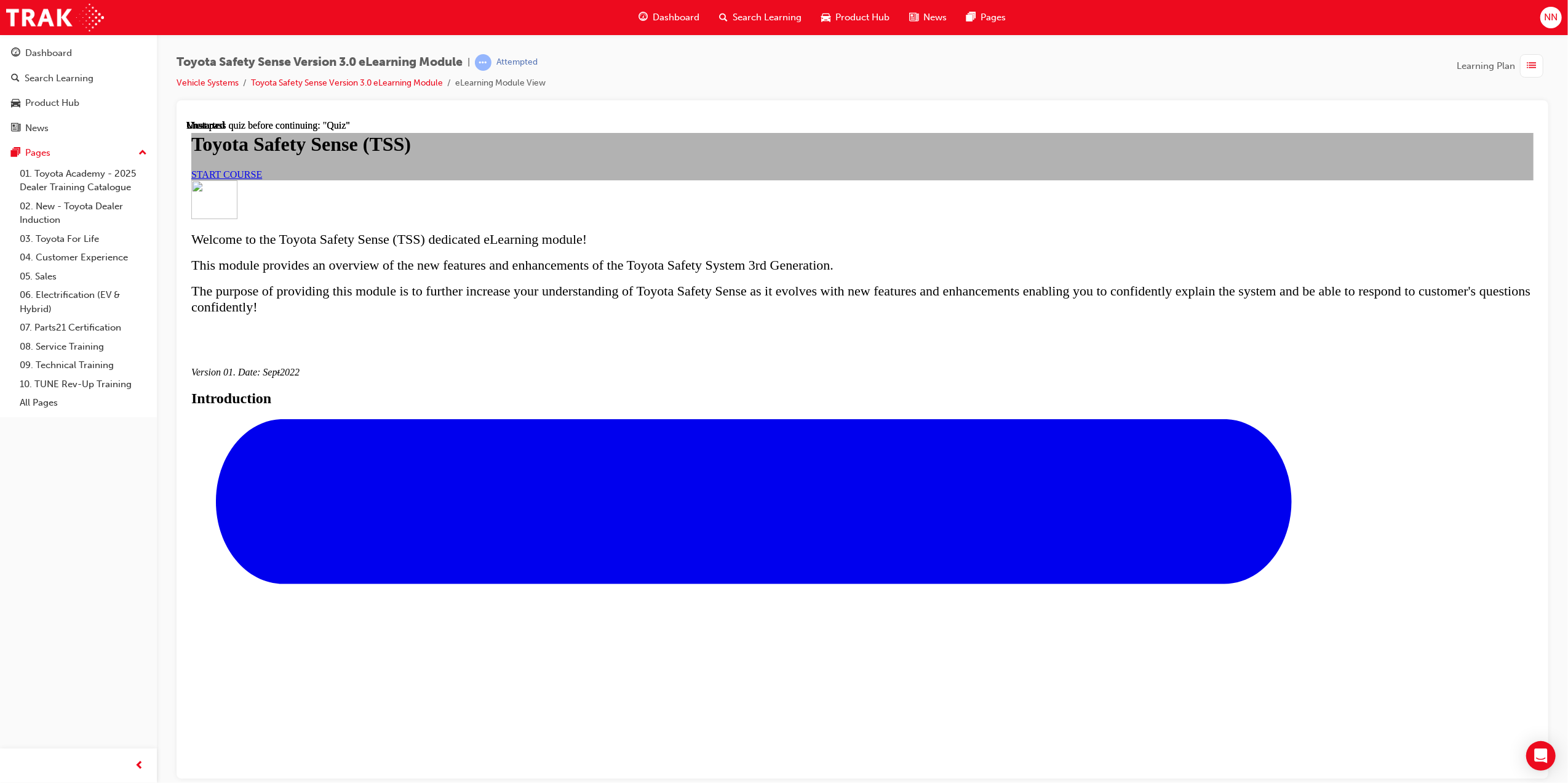
click at [262, 179] on span "START COURSE" at bounding box center [226, 174] width 71 height 10
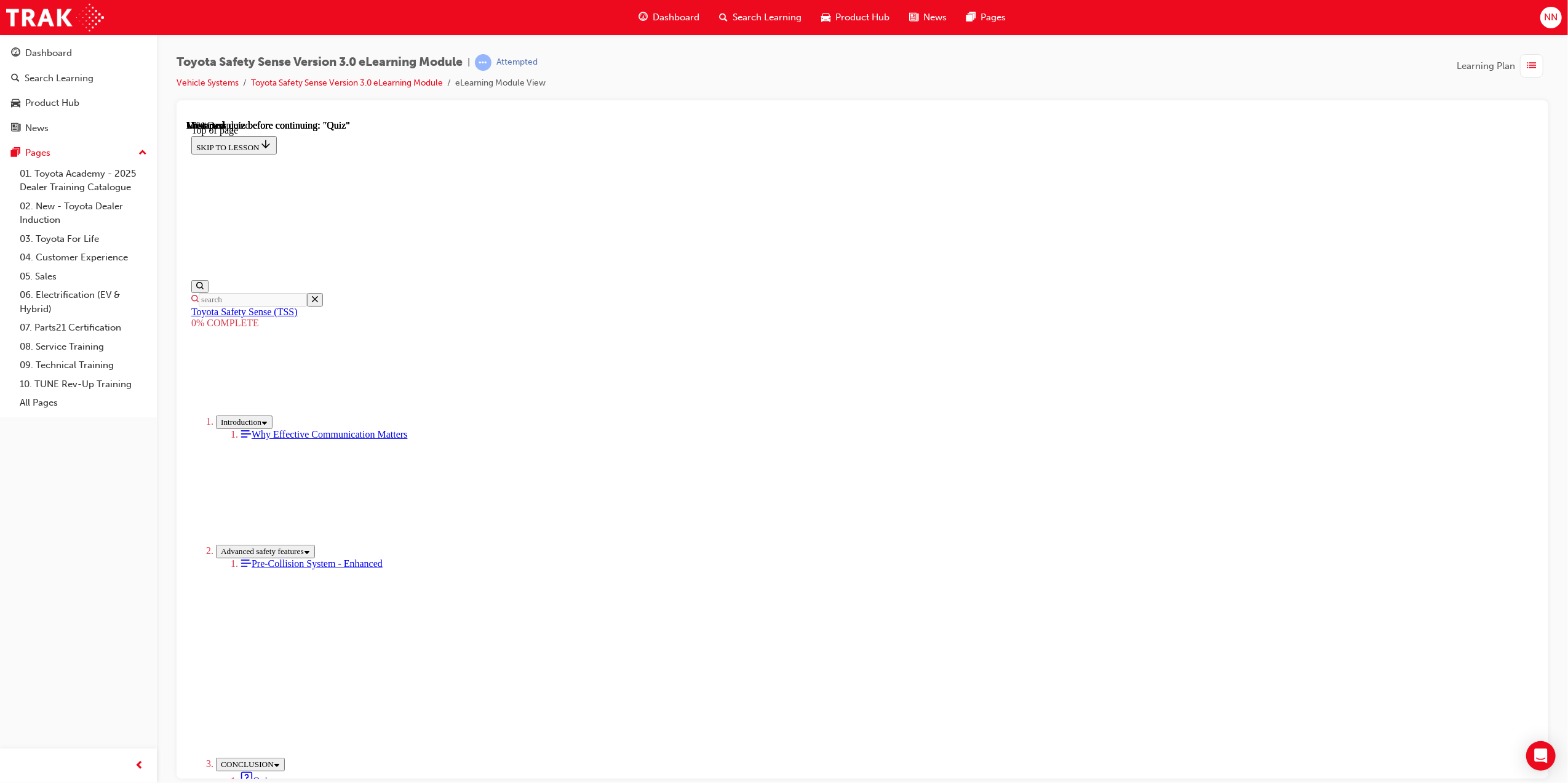
scroll to position [37, 0]
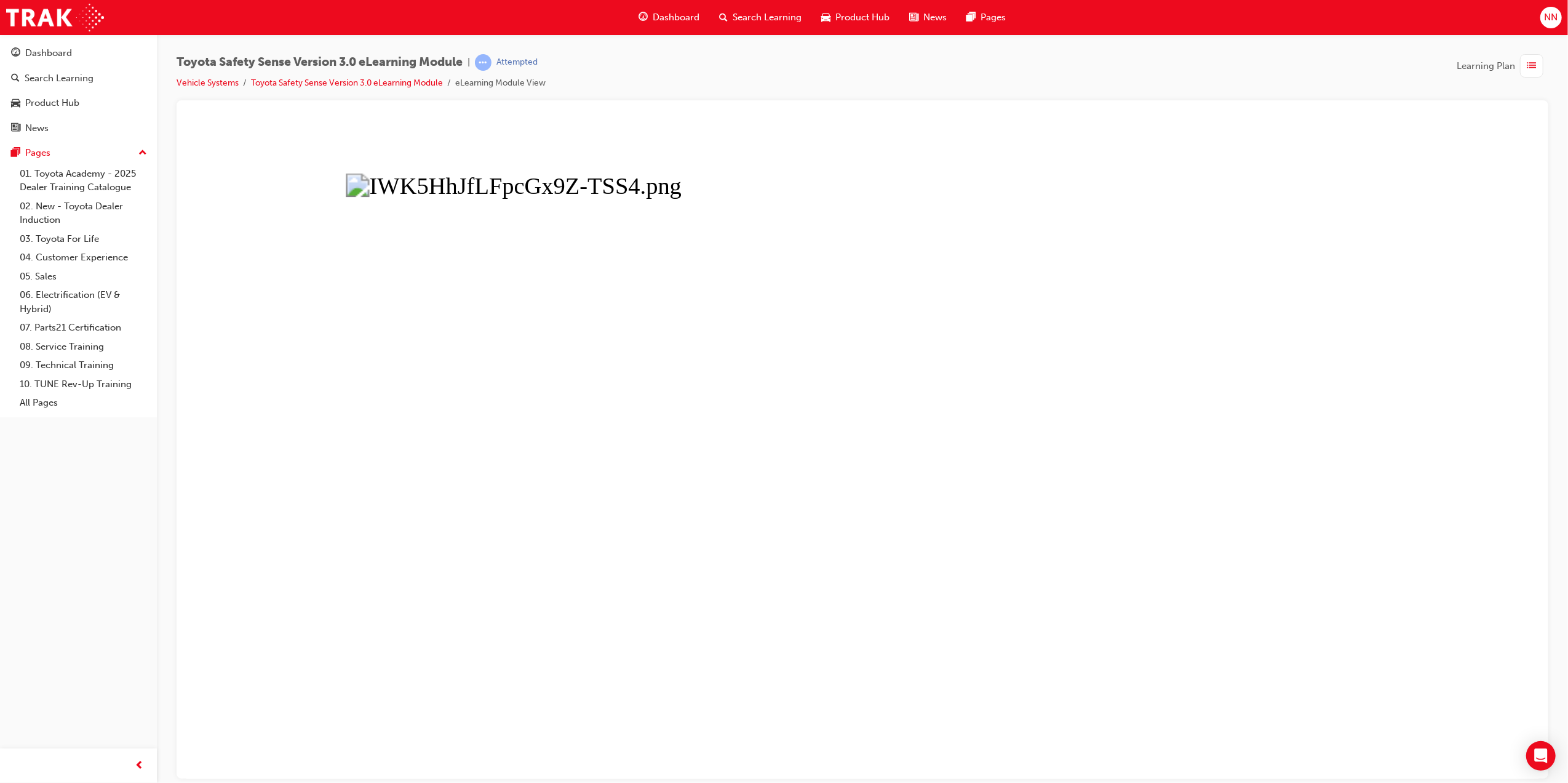
click at [1007, 401] on button "Unzoom image" at bounding box center [861, 448] width 1352 height 659
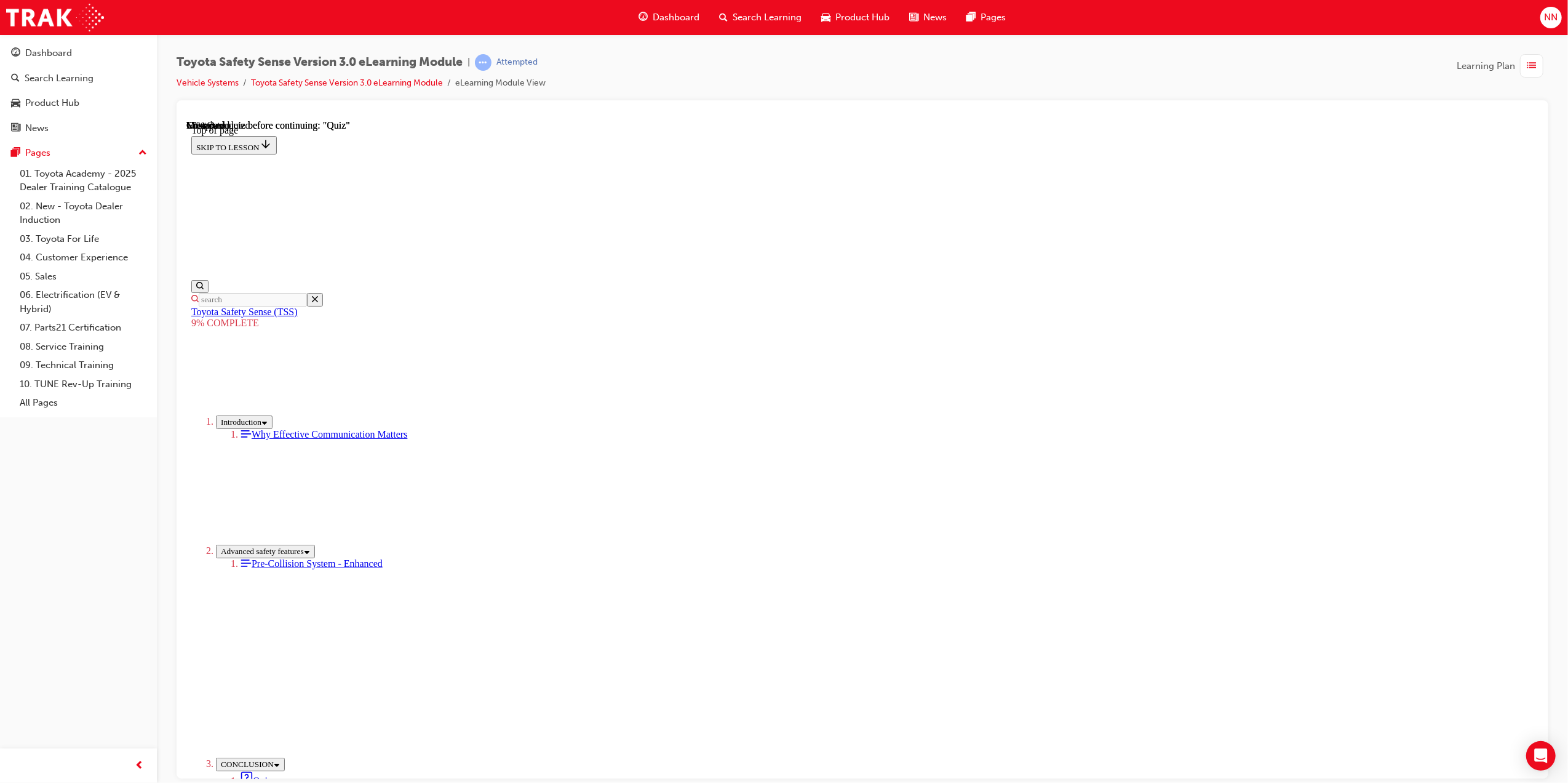
scroll to position [269, 0]
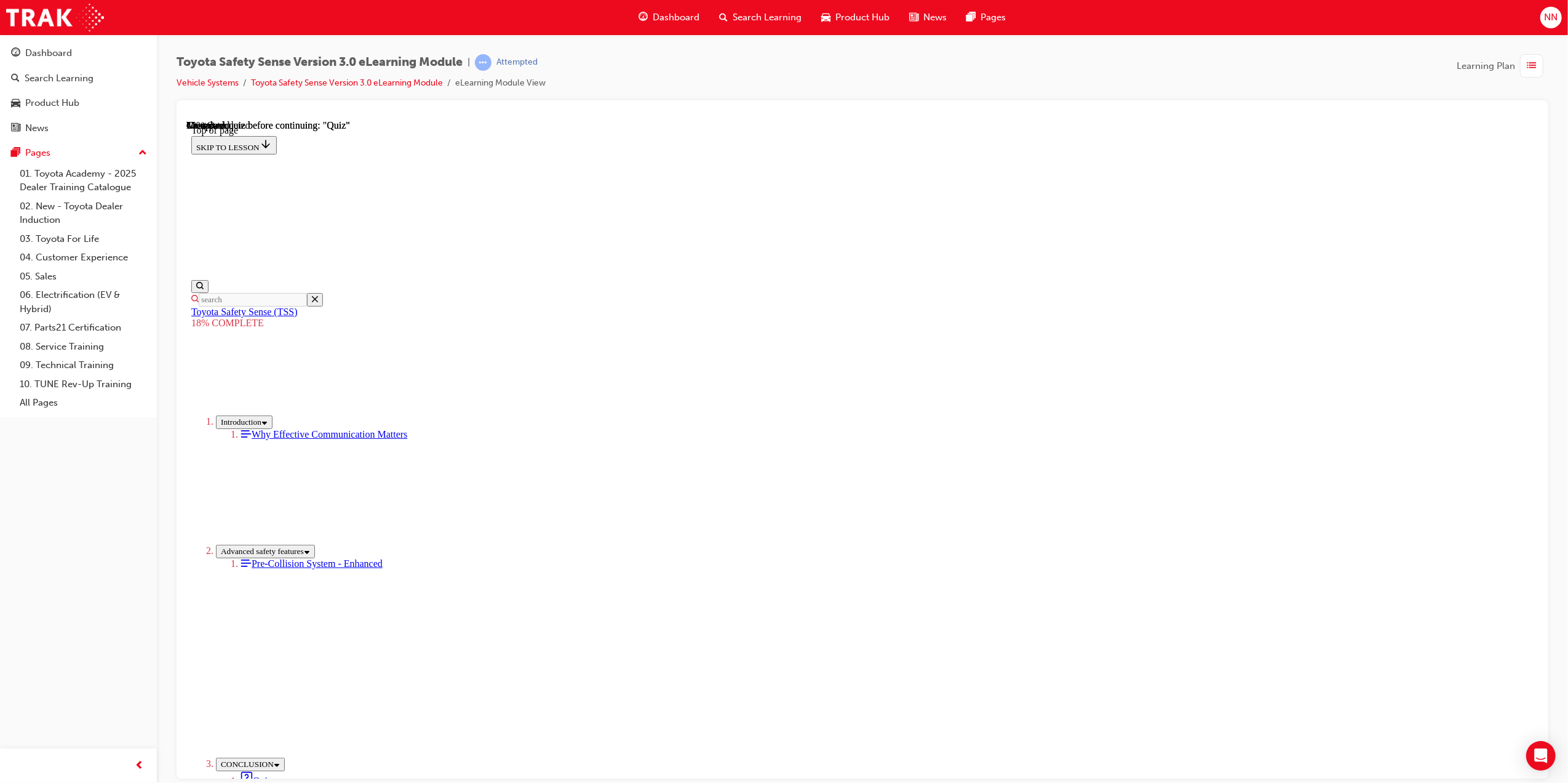
scroll to position [429, 0]
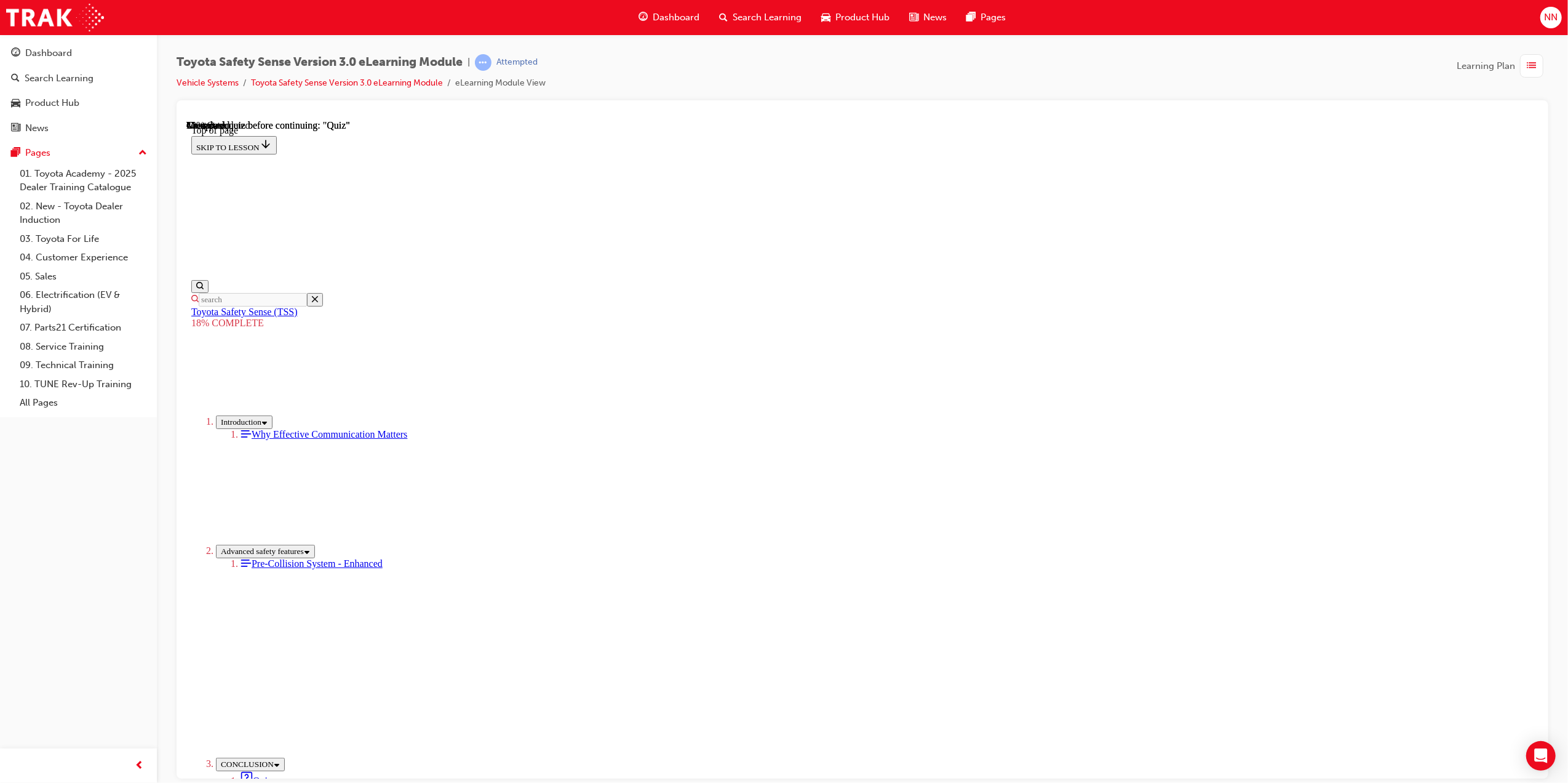
drag, startPoint x: 940, startPoint y: 394, endPoint x: 802, endPoint y: 545, distance: 204.6
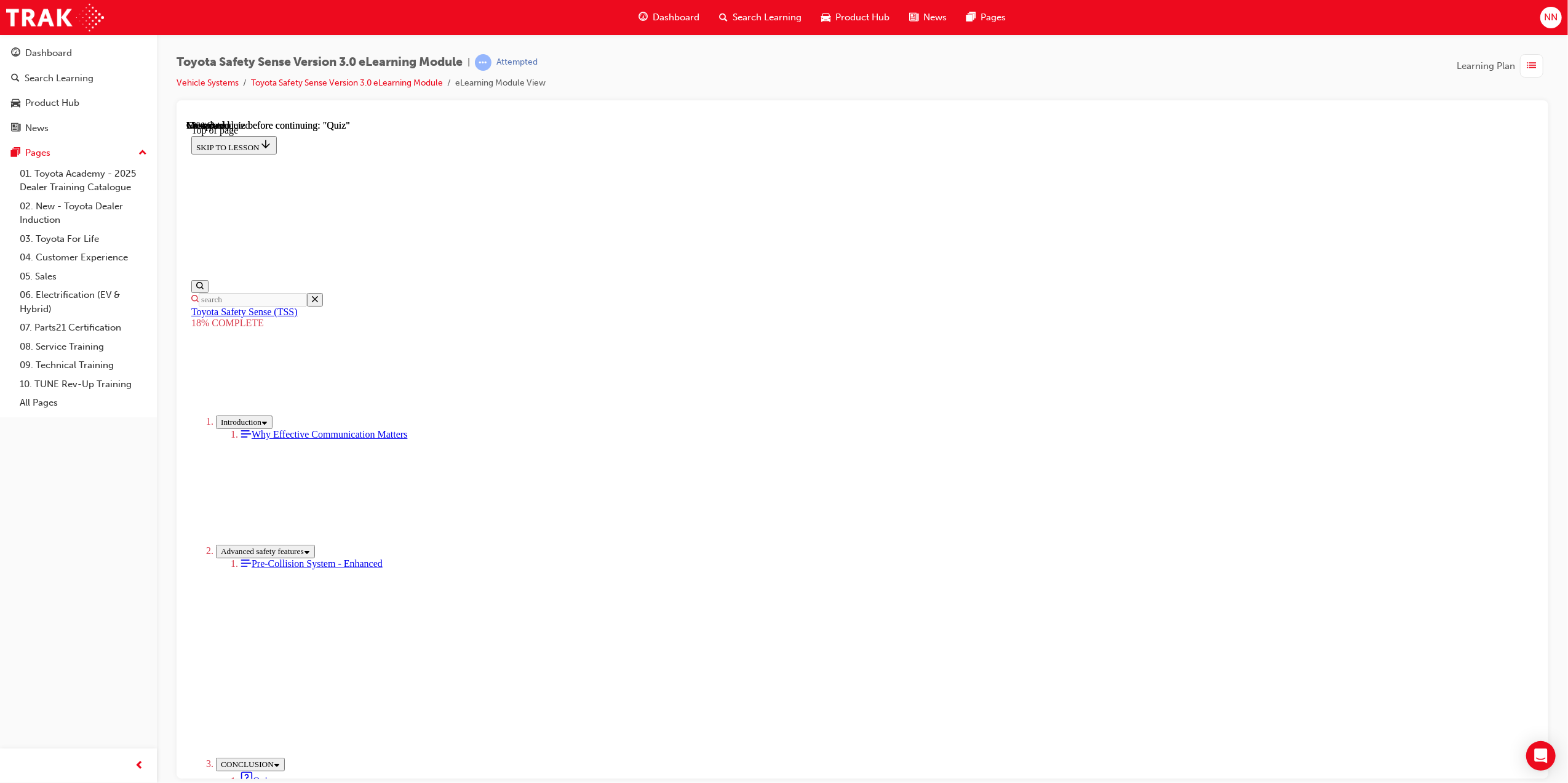
drag, startPoint x: 956, startPoint y: 384, endPoint x: 803, endPoint y: 559, distance: 232.5
drag, startPoint x: 915, startPoint y: 470, endPoint x: 825, endPoint y: 571, distance: 135.3
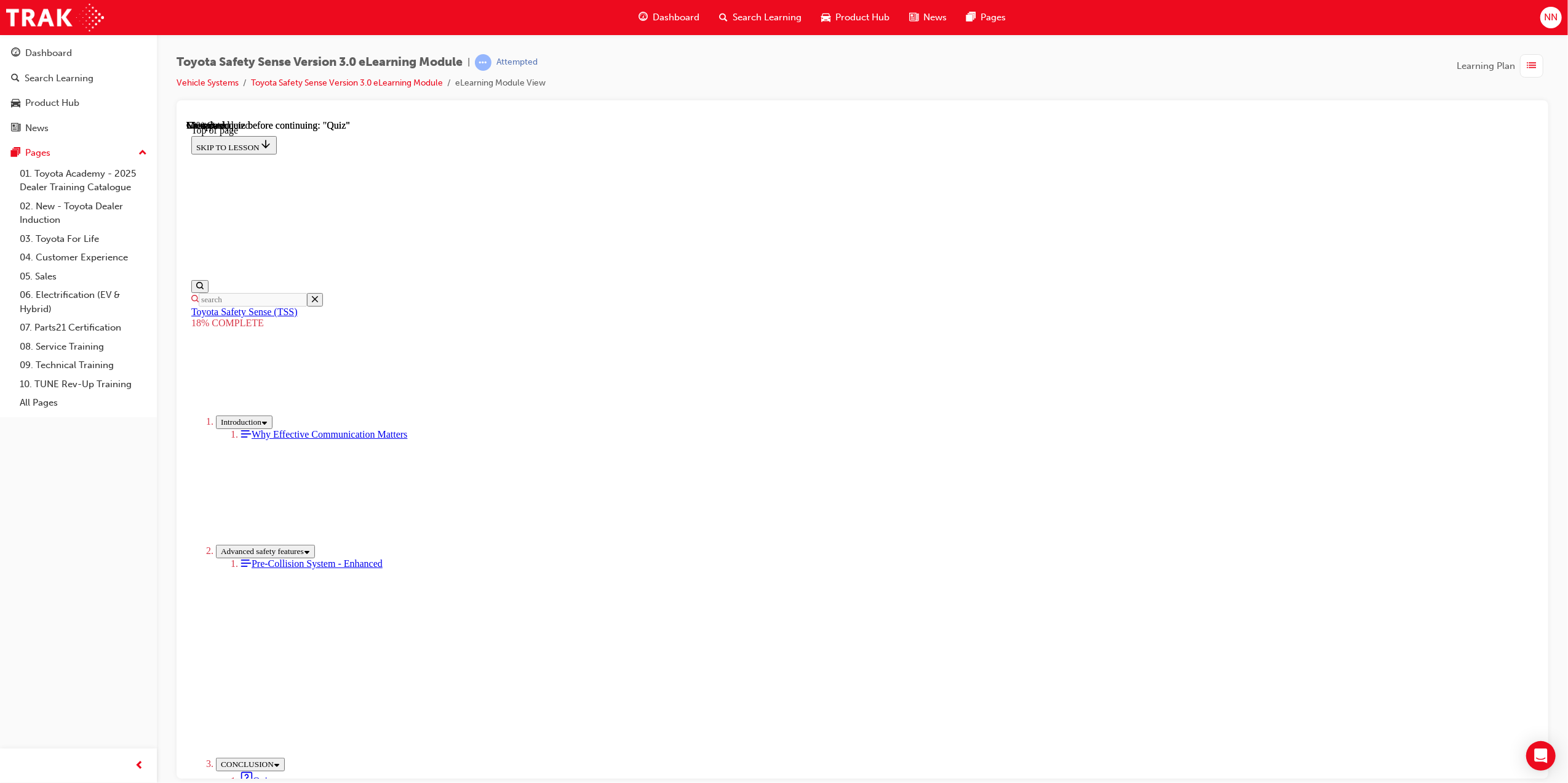
drag, startPoint x: 972, startPoint y: 407, endPoint x: 874, endPoint y: 526, distance: 154.2
drag, startPoint x: 945, startPoint y: 442, endPoint x: 790, endPoint y: 591, distance: 215.0
drag, startPoint x: 869, startPoint y: 559, endPoint x: 975, endPoint y: 516, distance: 114.4
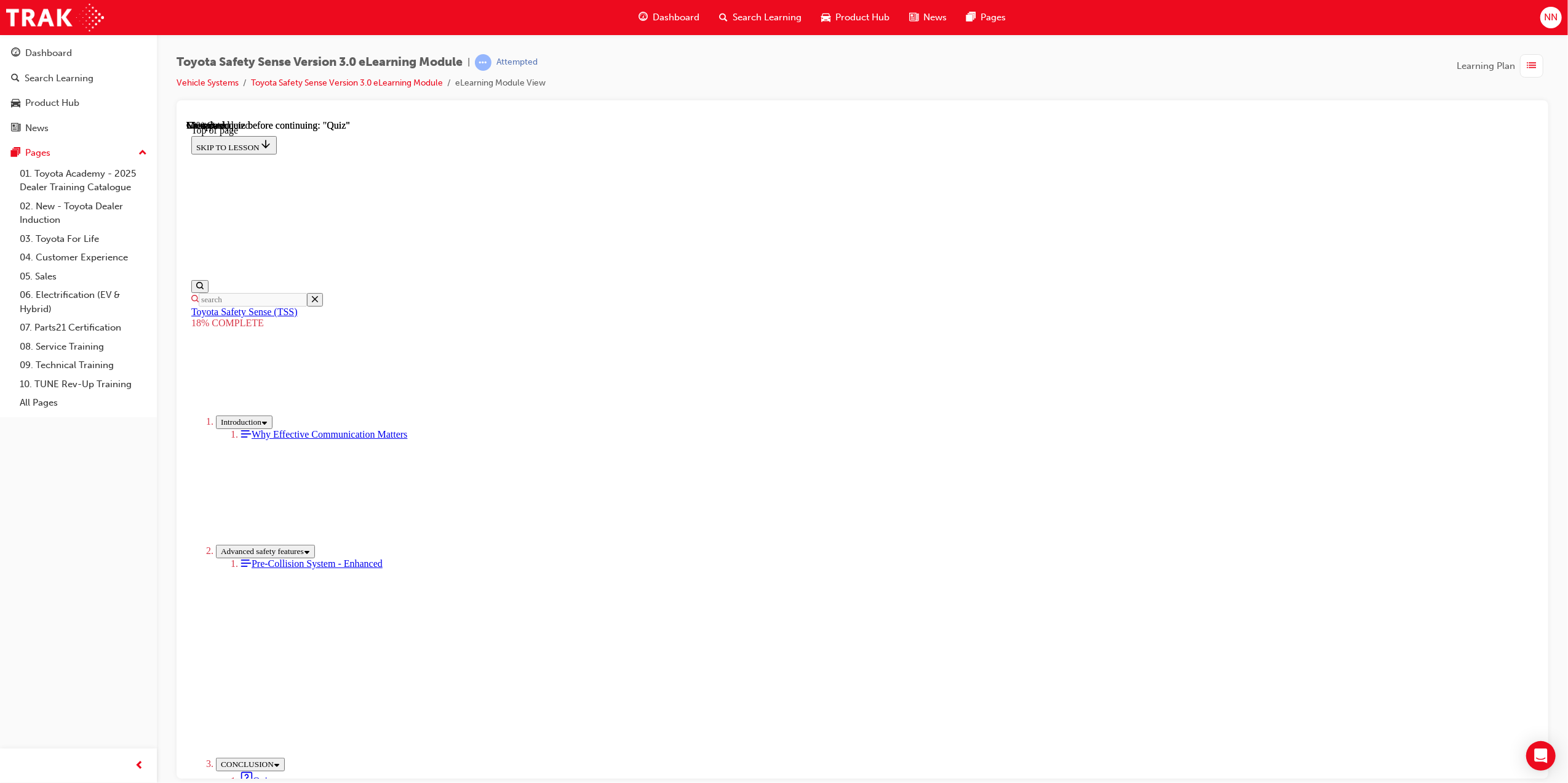
drag, startPoint x: 965, startPoint y: 415, endPoint x: 948, endPoint y: 443, distance: 32.8
drag, startPoint x: 948, startPoint y: 443, endPoint x: 824, endPoint y: 557, distance: 168.4
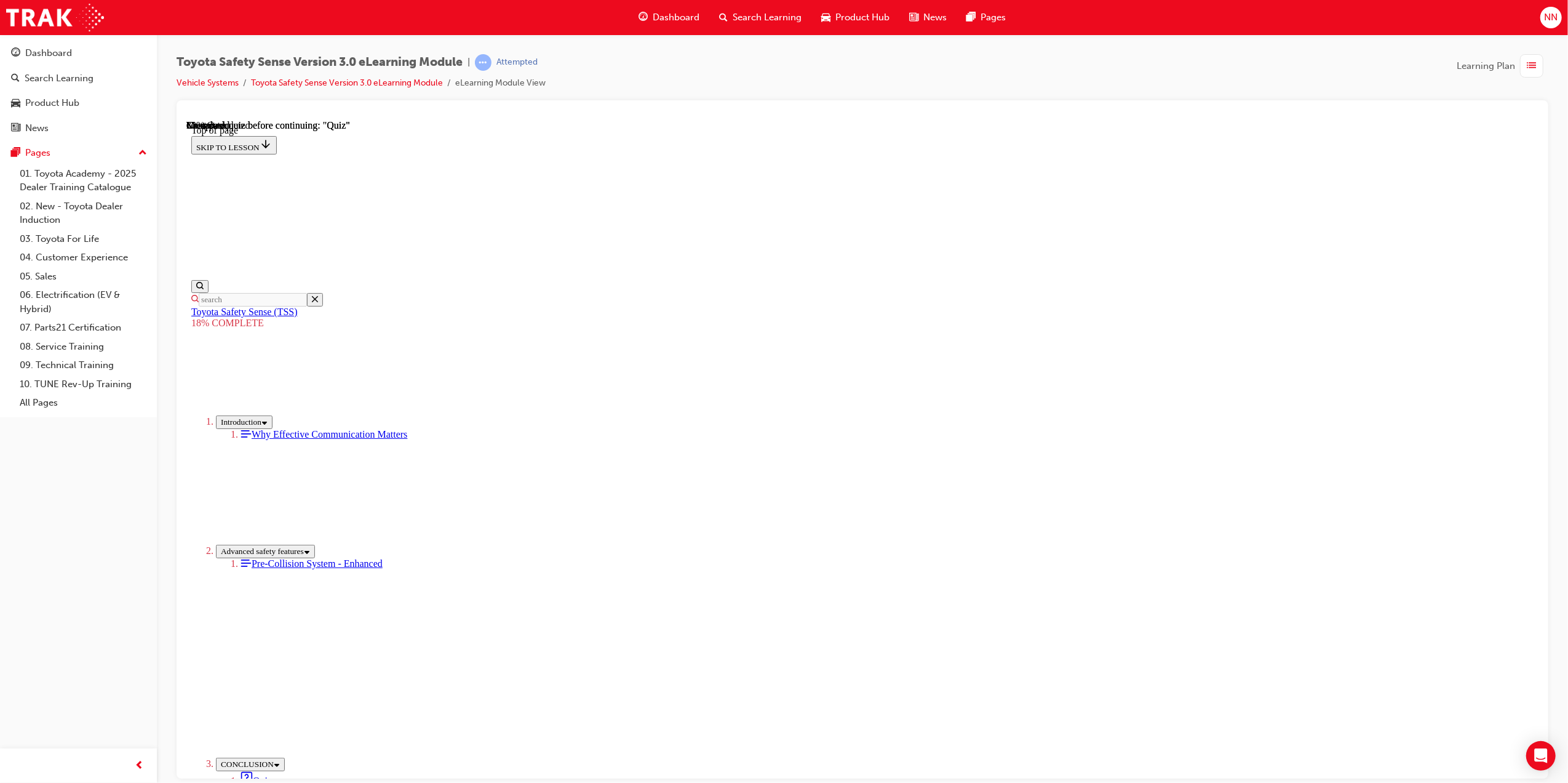
drag, startPoint x: 1032, startPoint y: 512, endPoint x: 1116, endPoint y: 512, distance: 84.0
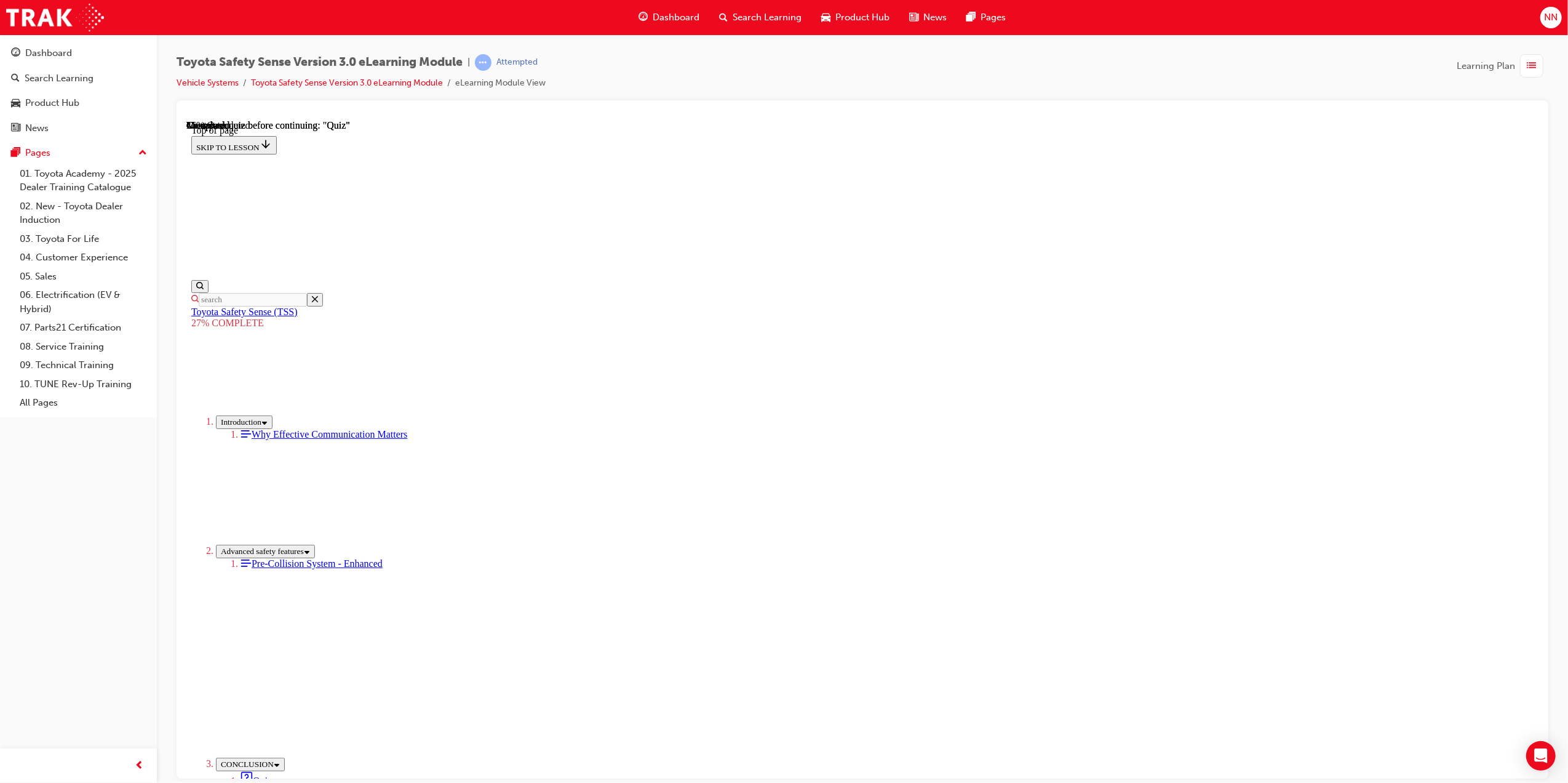
drag, startPoint x: 1381, startPoint y: 551, endPoint x: 1386, endPoint y: 555, distance: 6.4
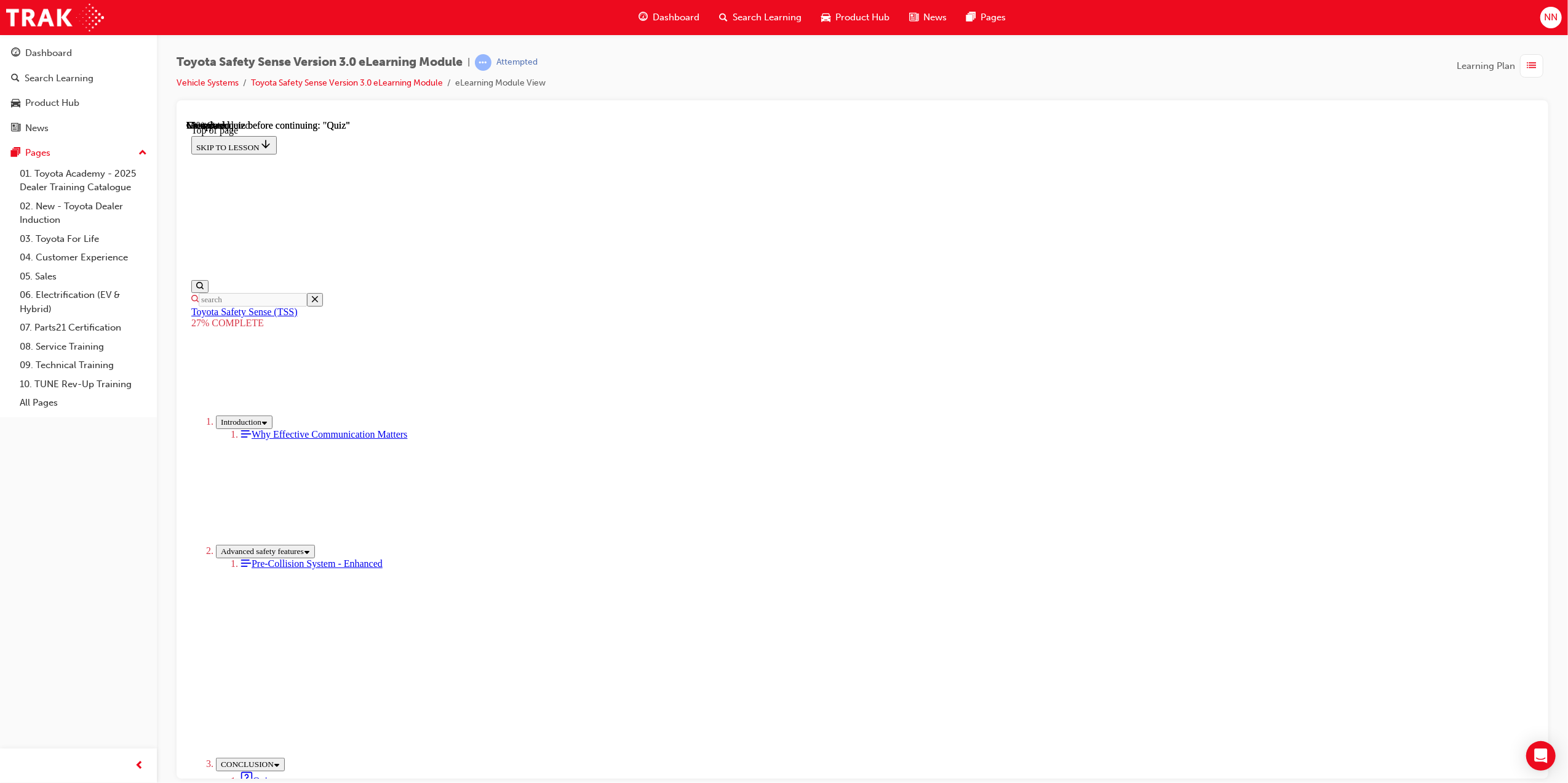
scroll to position [2418, 0]
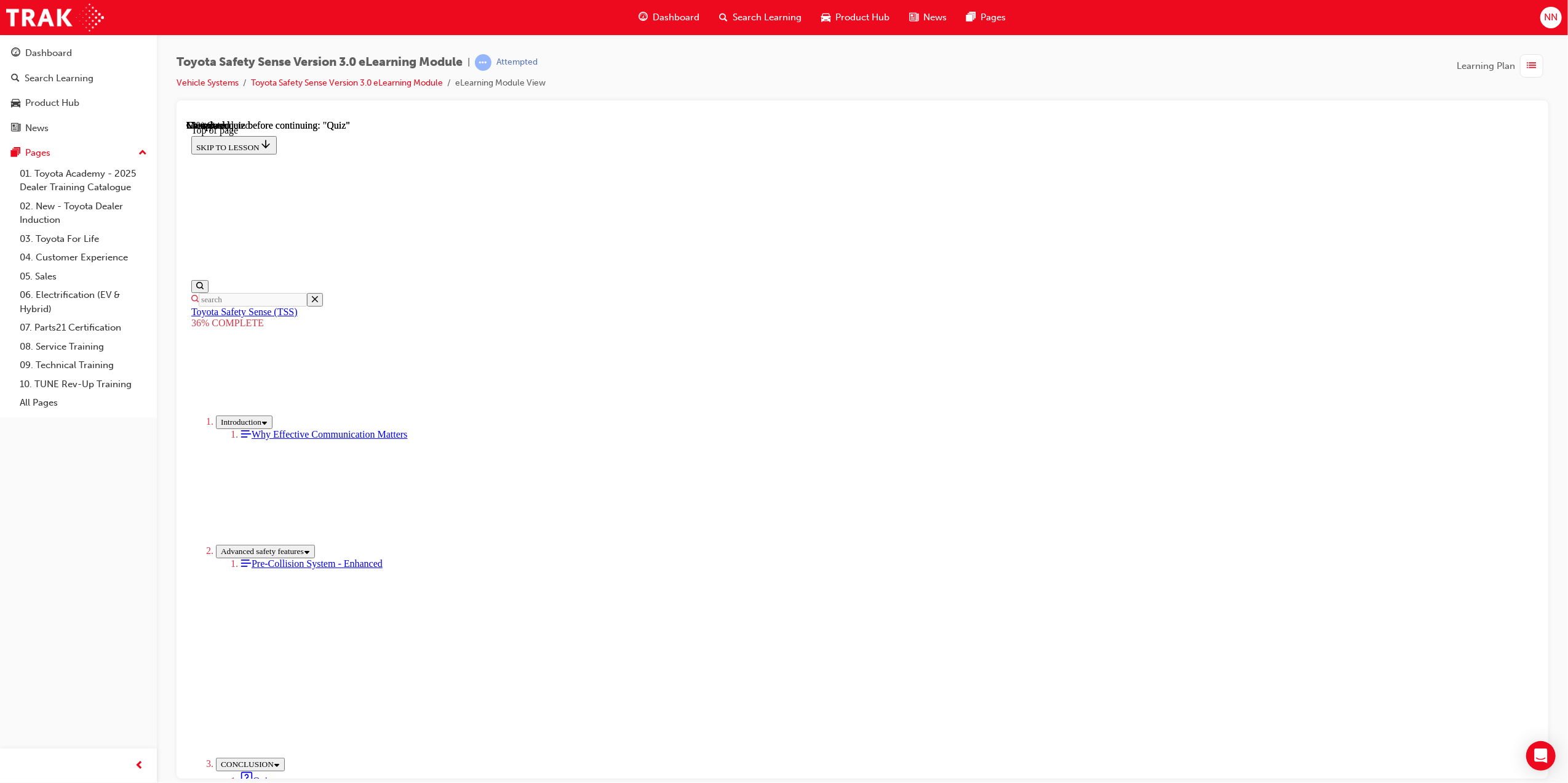
drag, startPoint x: 807, startPoint y: 584, endPoint x: 994, endPoint y: 579, distance: 187.1
drag, startPoint x: 997, startPoint y: 583, endPoint x: 1103, endPoint y: 579, distance: 106.1
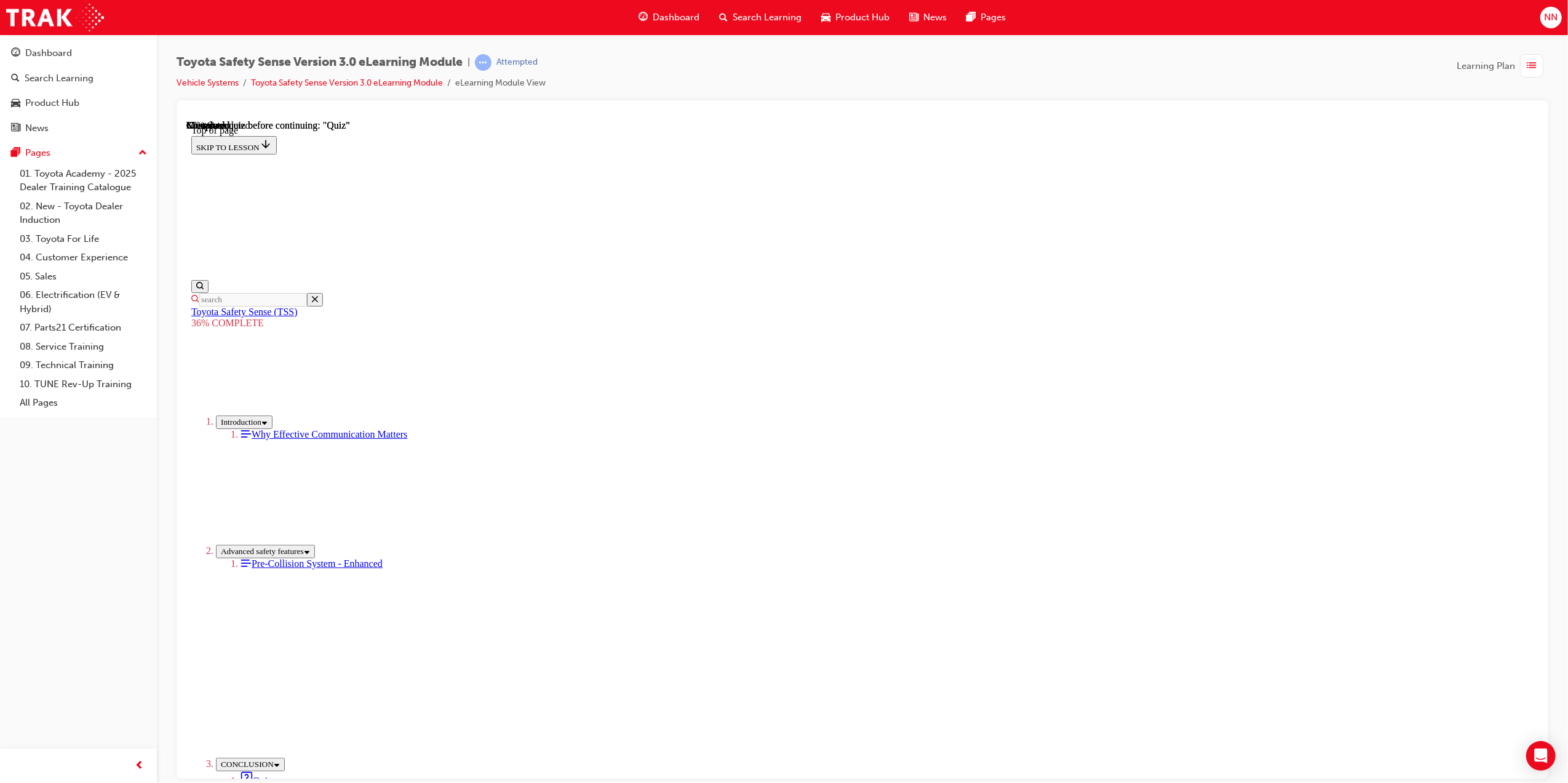
scroll to position [4388, 0]
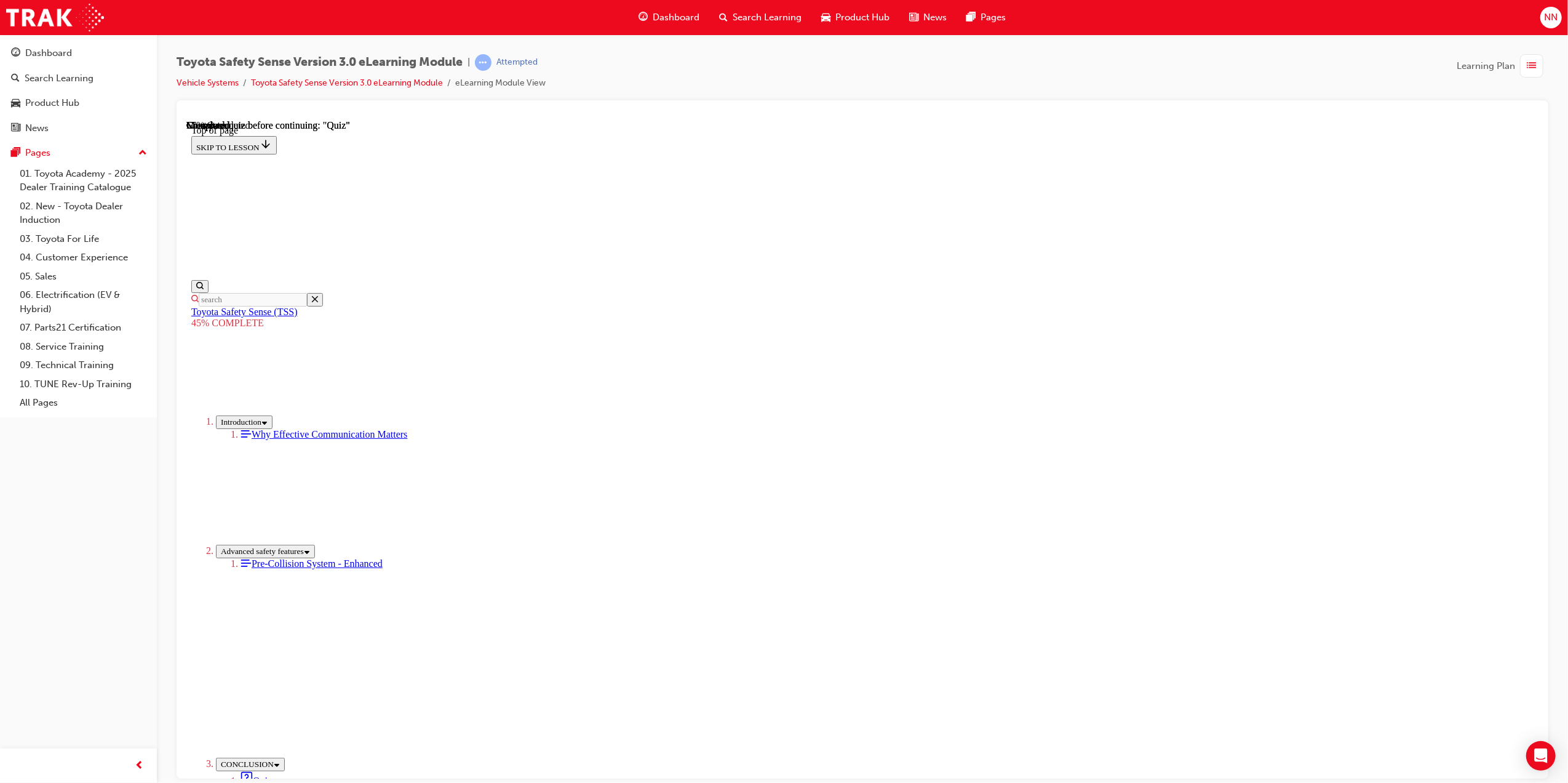
scroll to position [1177, 0]
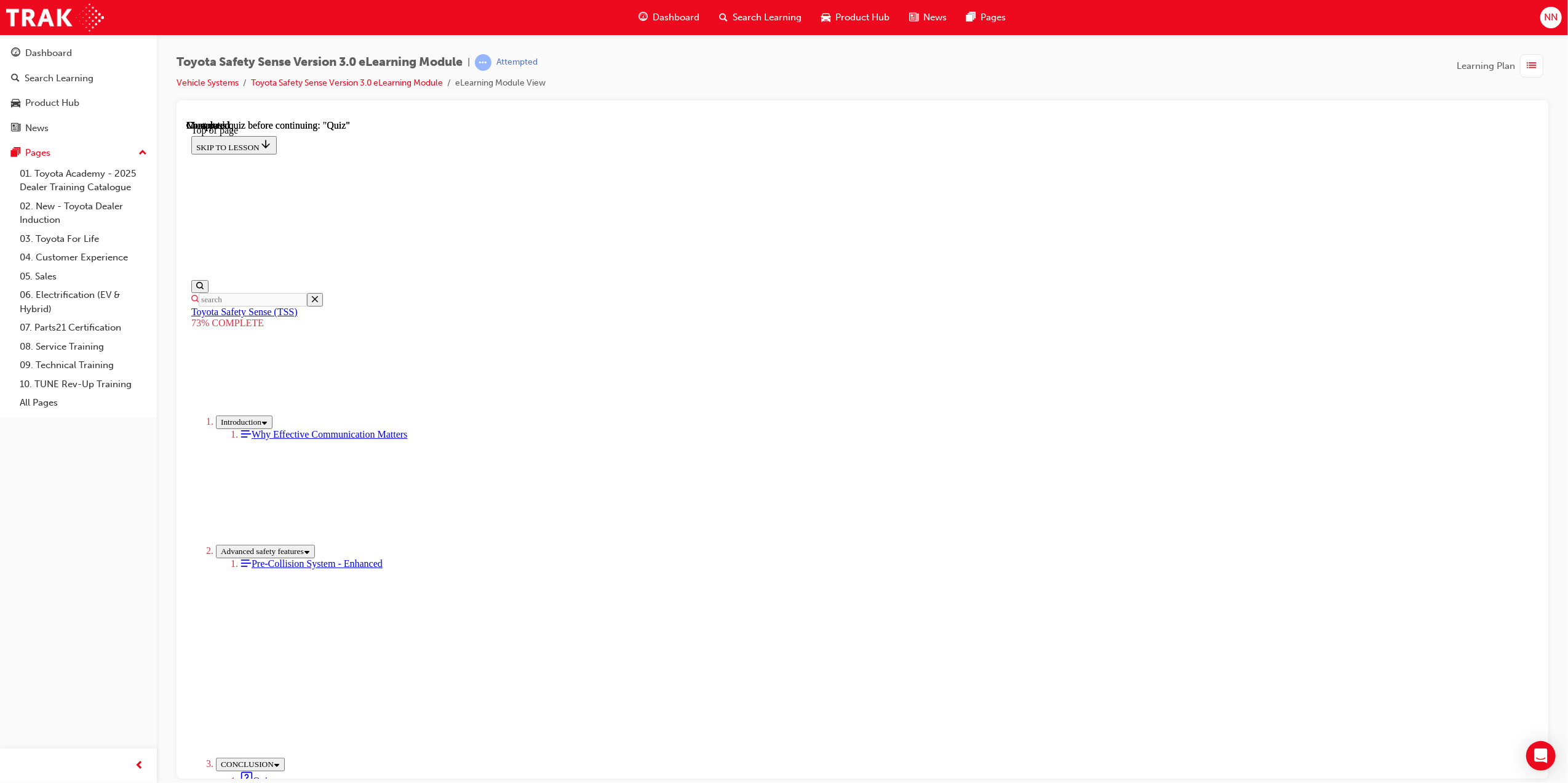
scroll to position [37, 0]
drag, startPoint x: 735, startPoint y: 300, endPoint x: 915, endPoint y: 548, distance: 306.4
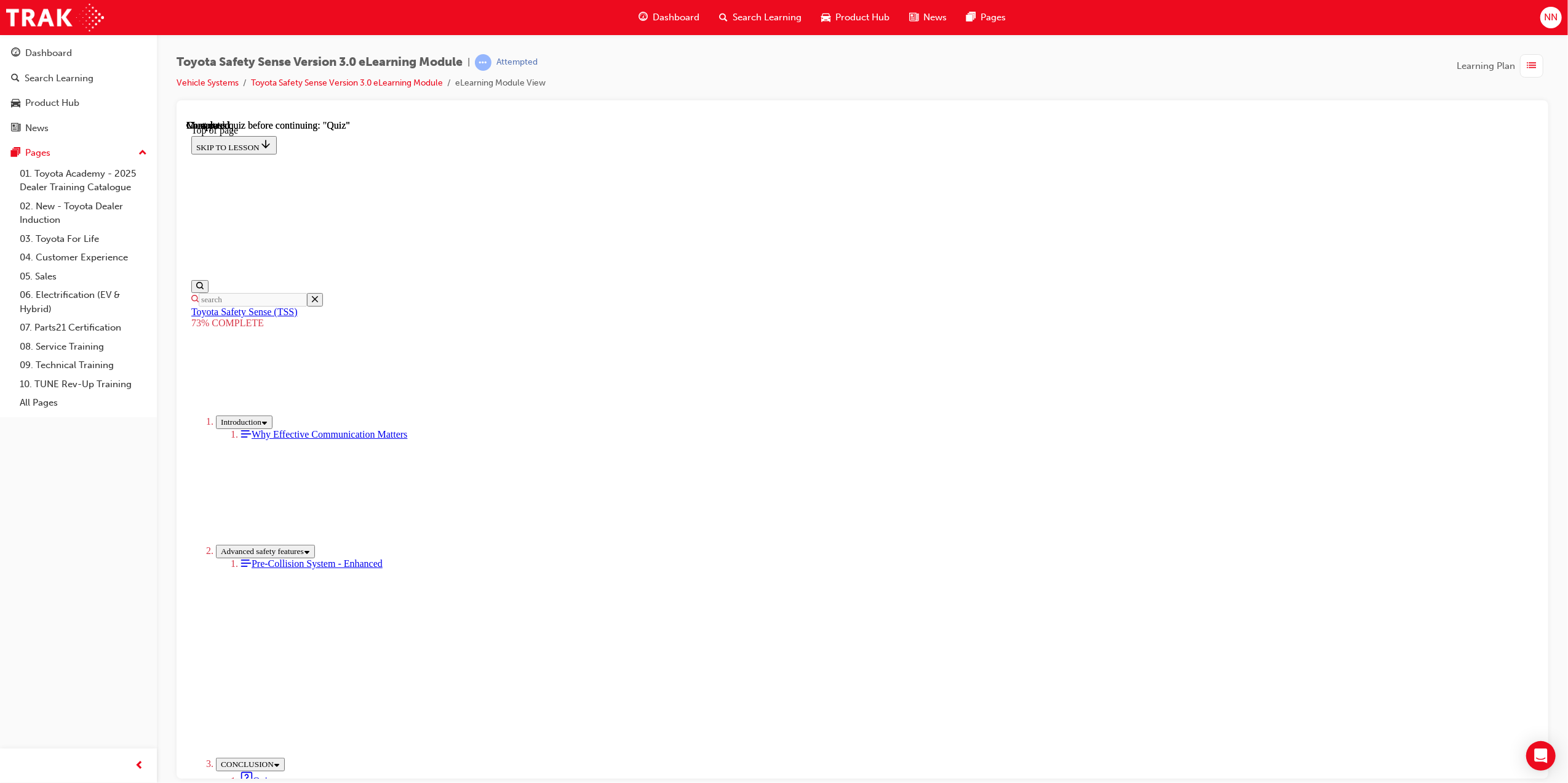
scroll to position [121, 0]
drag, startPoint x: 910, startPoint y: 643, endPoint x: 788, endPoint y: 623, distance: 123.6
drag, startPoint x: 788, startPoint y: 623, endPoint x: 753, endPoint y: 620, distance: 35.1
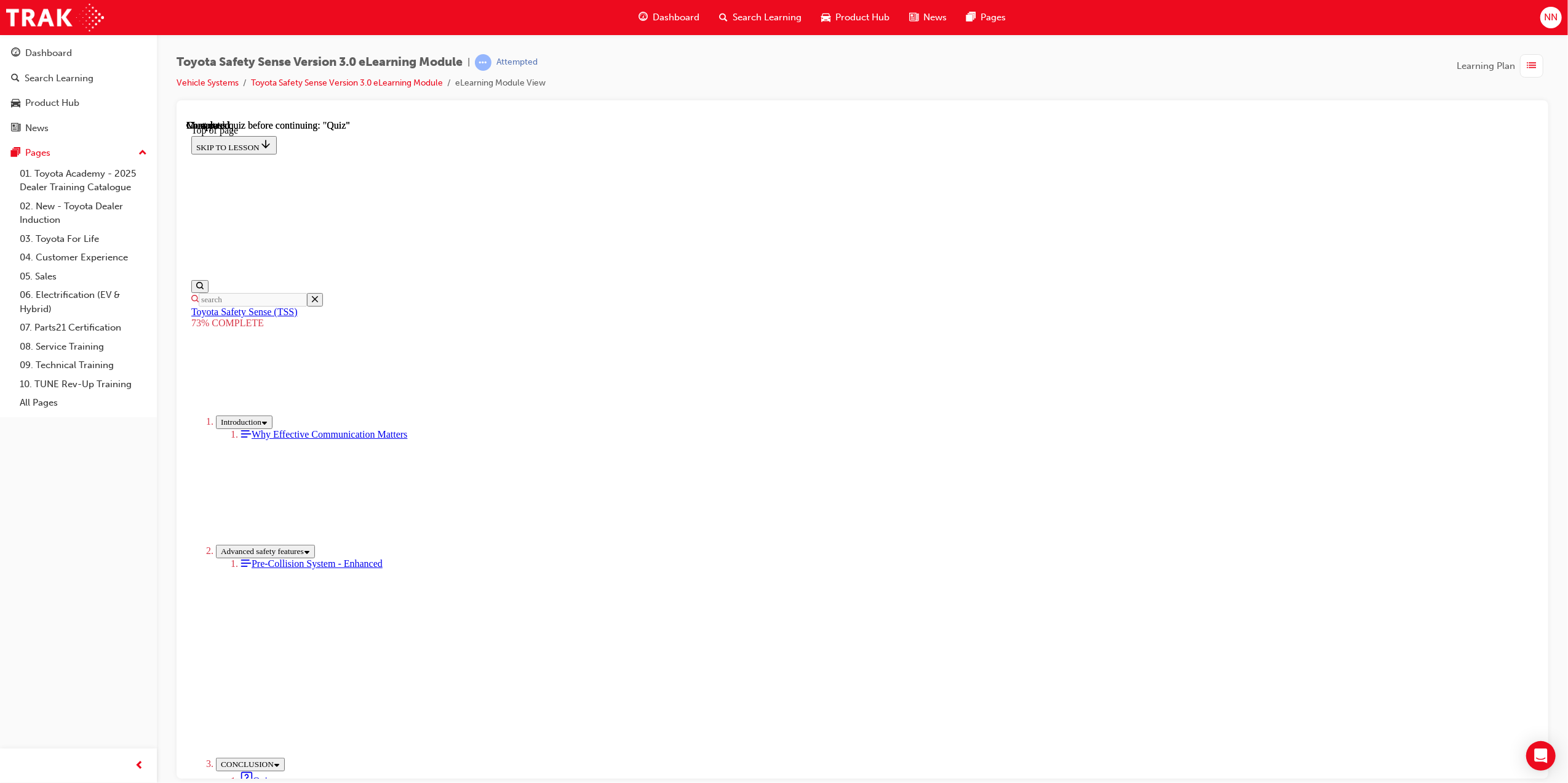
drag, startPoint x: 731, startPoint y: 217, endPoint x: 925, endPoint y: 316, distance: 217.8
copy div "Pre-Collision System PCS operates certain functions in response to the possibil…"
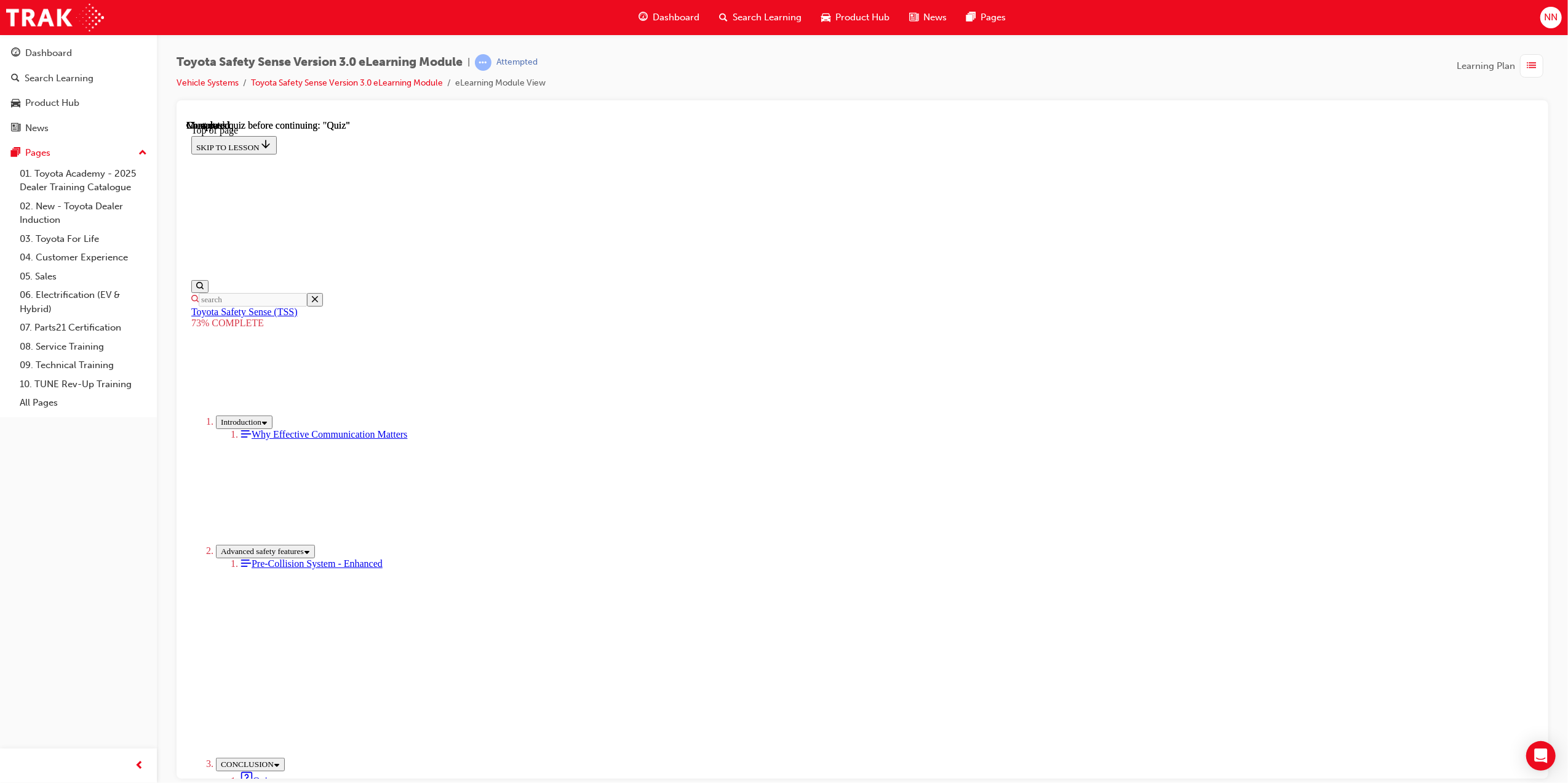
drag, startPoint x: 905, startPoint y: 379, endPoint x: 798, endPoint y: 384, distance: 107.1
copy p "-collision brake assist"
drag, startPoint x: 880, startPoint y: 364, endPoint x: 893, endPoint y: 371, distance: 14.8
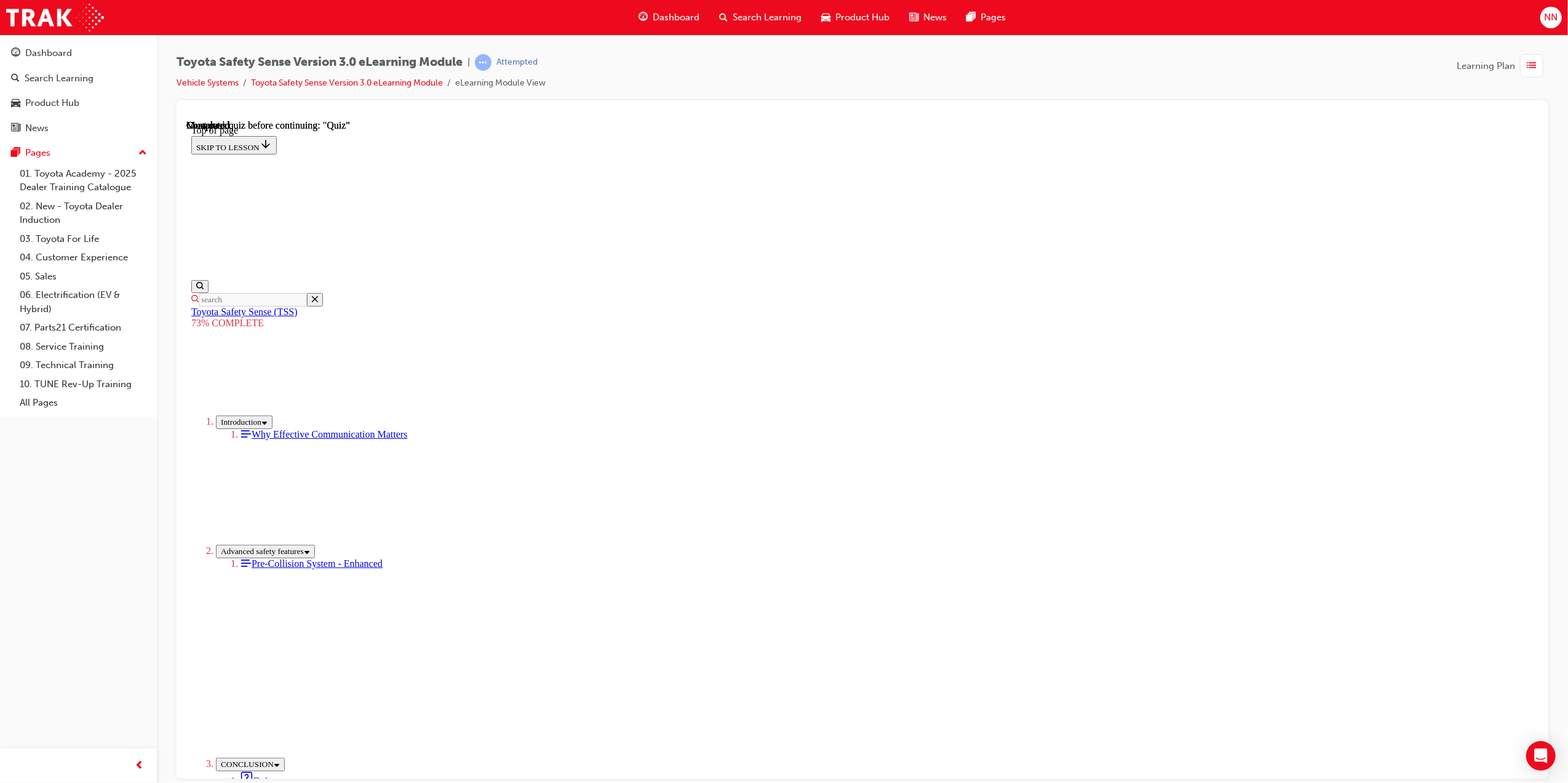
drag, startPoint x: 911, startPoint y: 377, endPoint x: 792, endPoint y: 386, distance: 119.3
copy p "Pre-collision brake assist"
drag, startPoint x: 968, startPoint y: 431, endPoint x: 460, endPoint y: 566, distance: 525.6
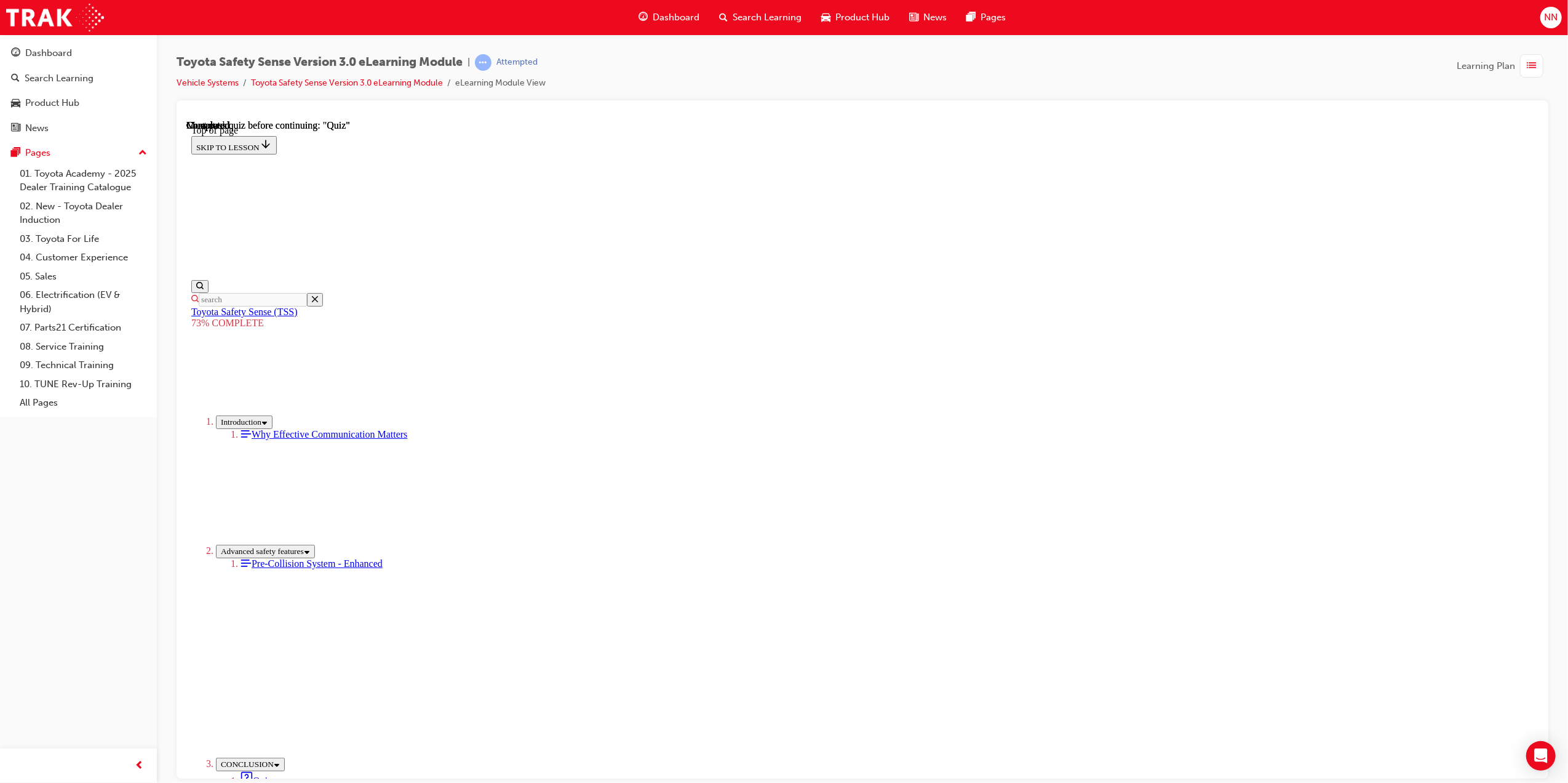
copy p "Intersection collision avoidance support"
drag, startPoint x: 902, startPoint y: 477, endPoint x: 787, endPoint y: 480, distance: 115.0
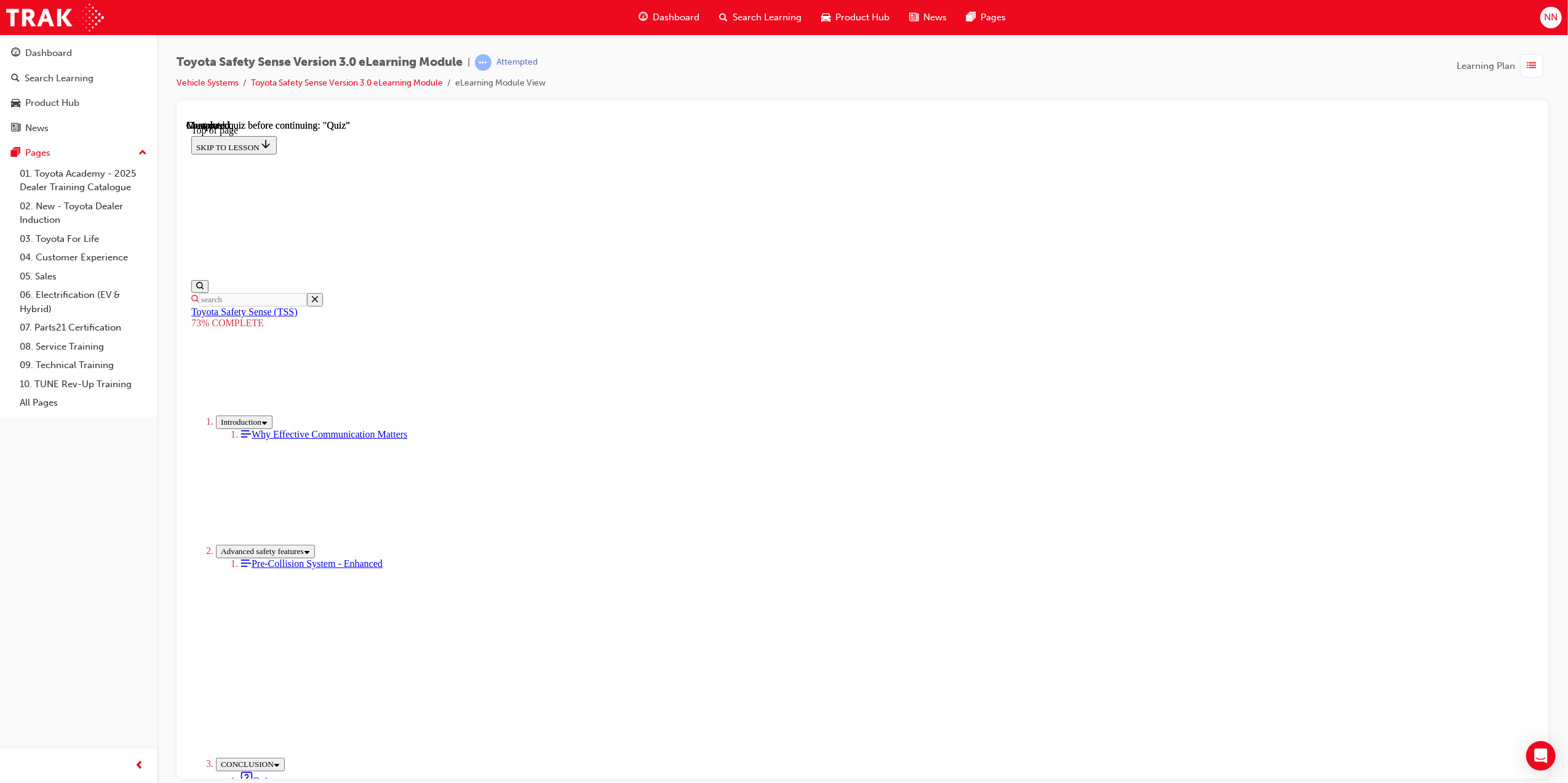
copy p "Emergency steering assist"
drag, startPoint x: 975, startPoint y: 528, endPoint x: 766, endPoint y: 534, distance: 209.1
copy p "Acceleration Suppression at Low Speed"
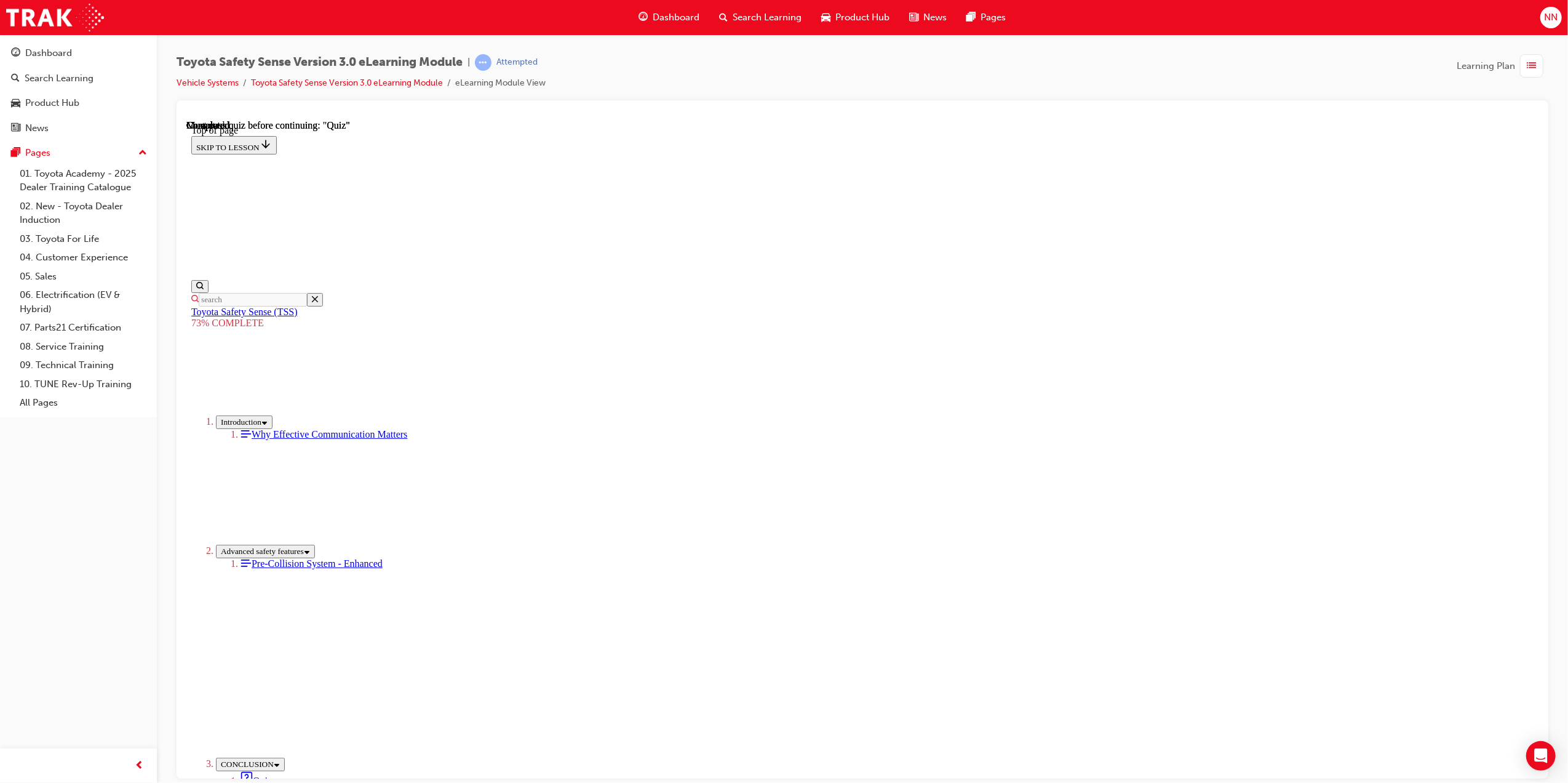
drag, startPoint x: 940, startPoint y: 493, endPoint x: 787, endPoint y: 497, distance: 153.1
copy p "Collision damage mitigation"
drag, startPoint x: 1075, startPoint y: 542, endPoint x: 787, endPoint y: 547, distance: 288.0
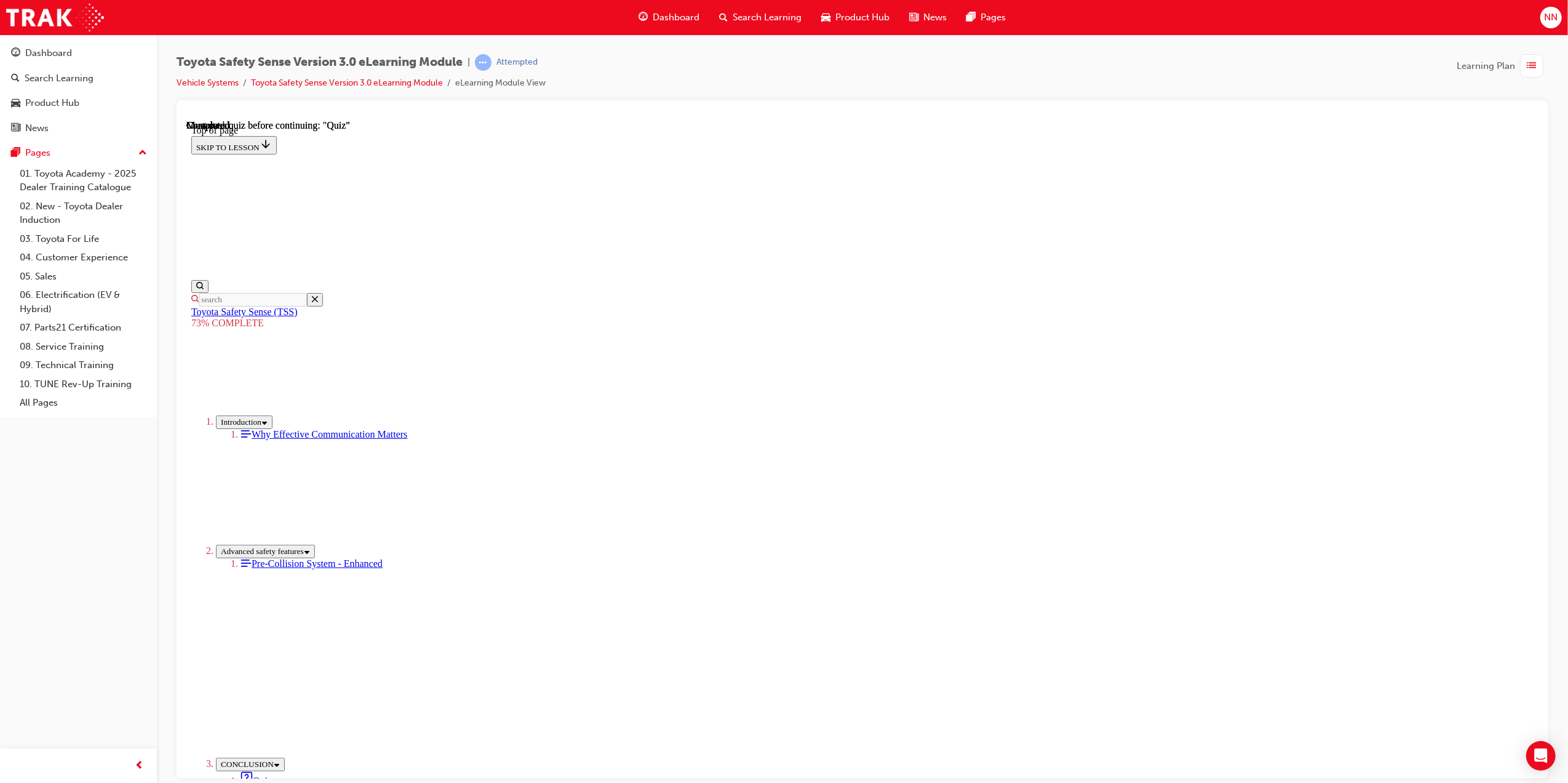
copy p "Pre-collision warning (multi-information display buzzer)"
drag, startPoint x: 906, startPoint y: 591, endPoint x: 788, endPoint y: 591, distance: 118.0
copy p "Pre-collision brake"
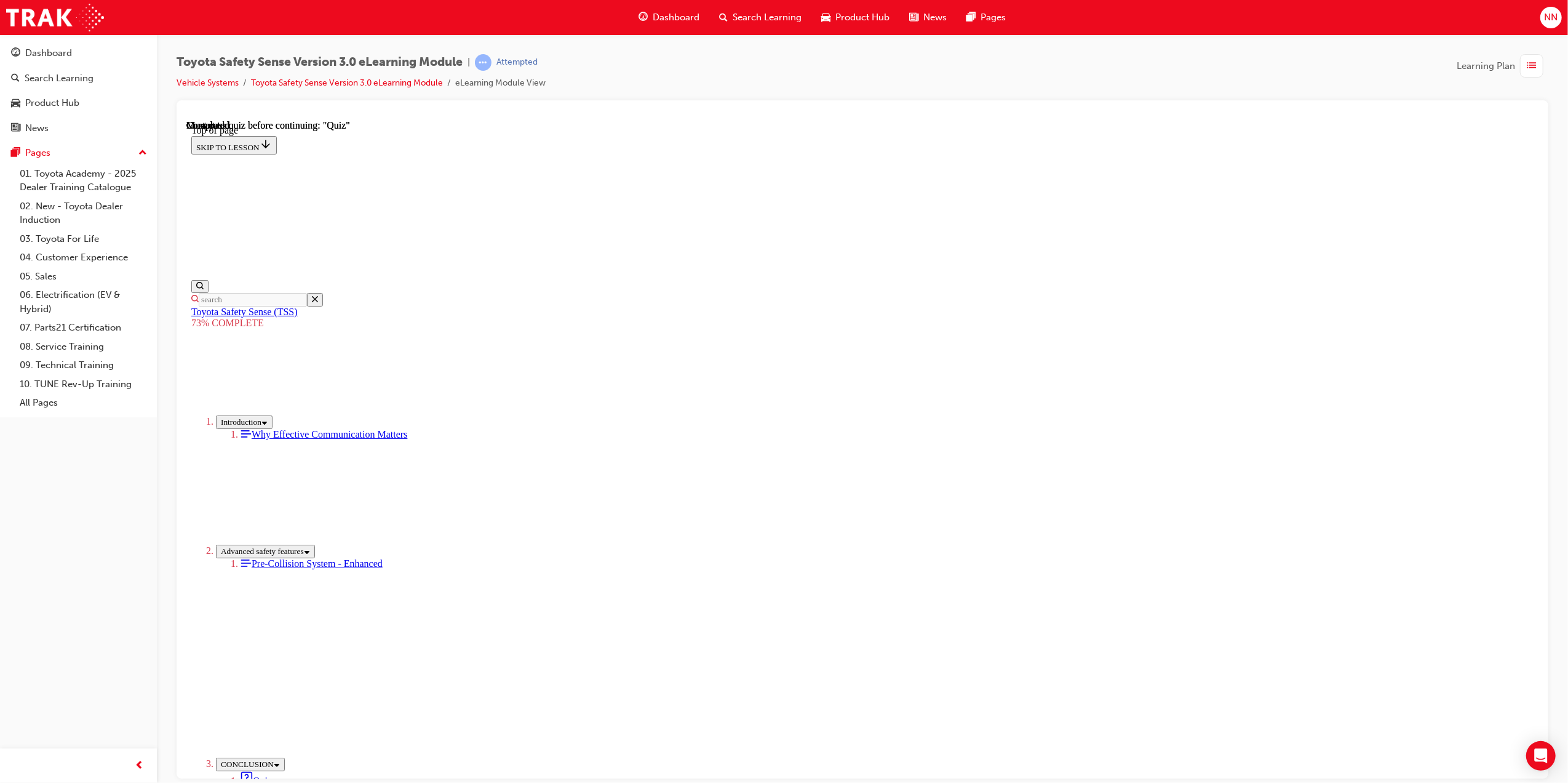
drag, startPoint x: 760, startPoint y: 439, endPoint x: 761, endPoint y: 461, distance: 22.0
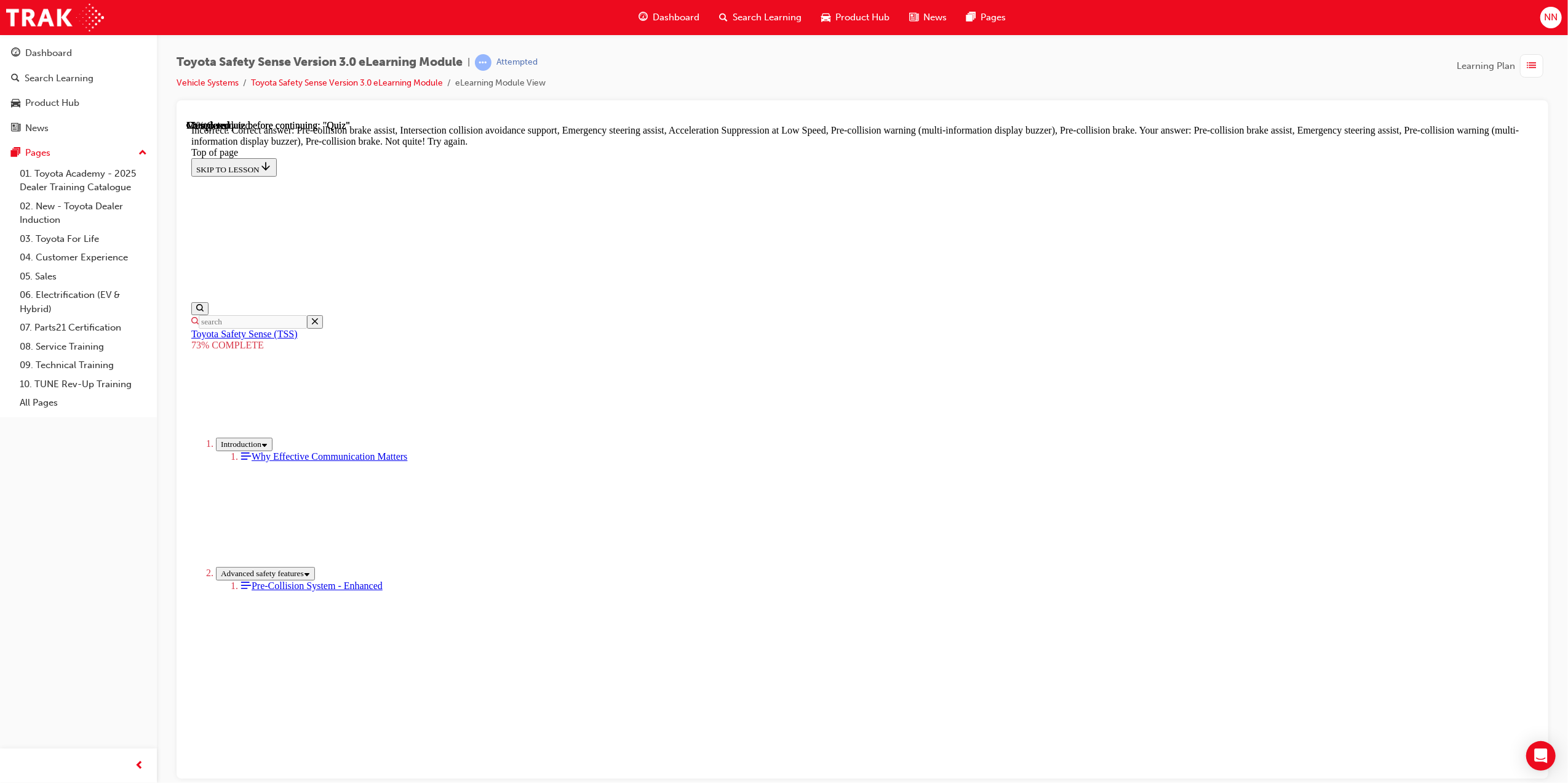
scroll to position [303, 0]
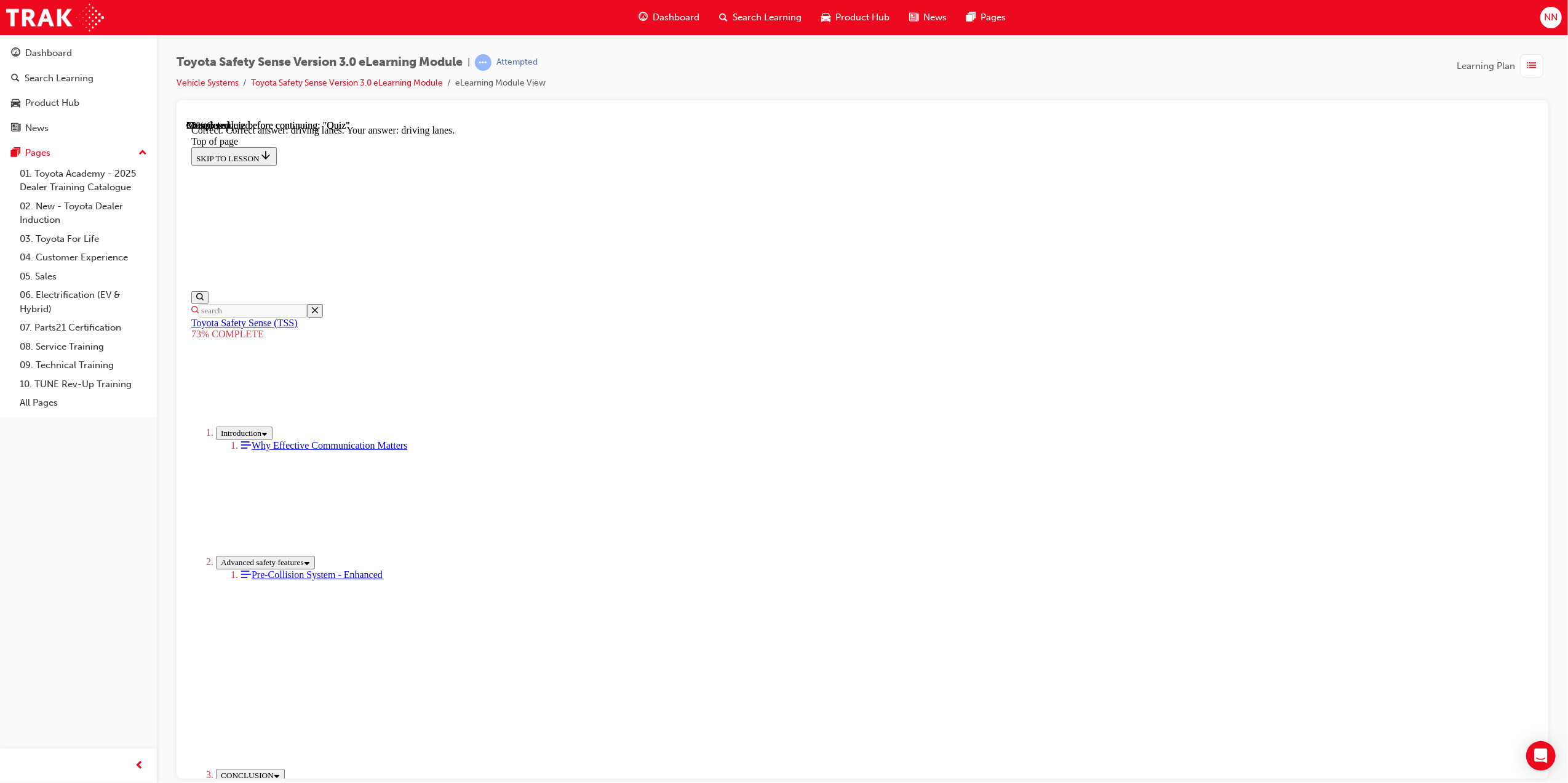
scroll to position [74, 0]
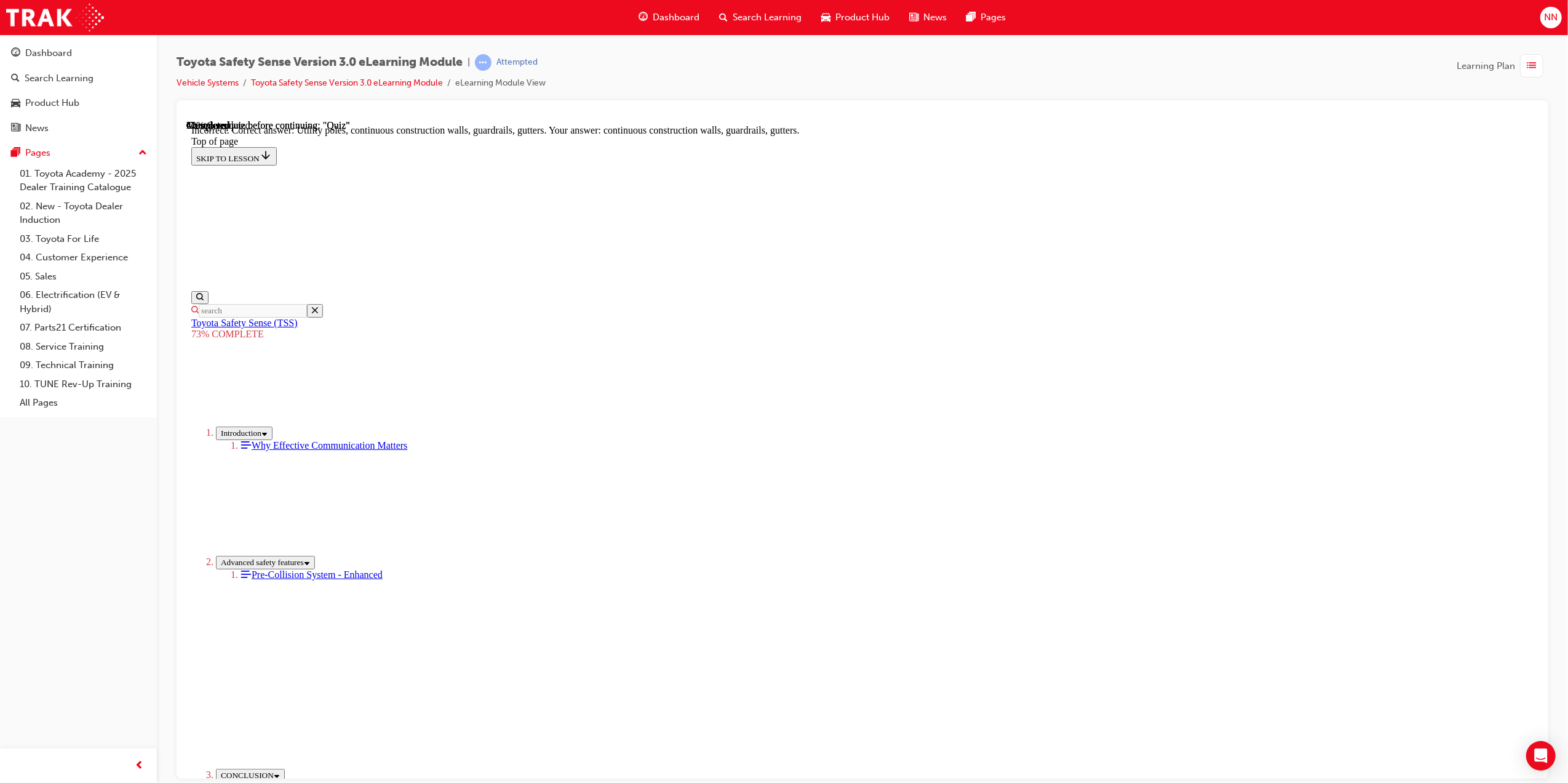
scroll to position [123, 0]
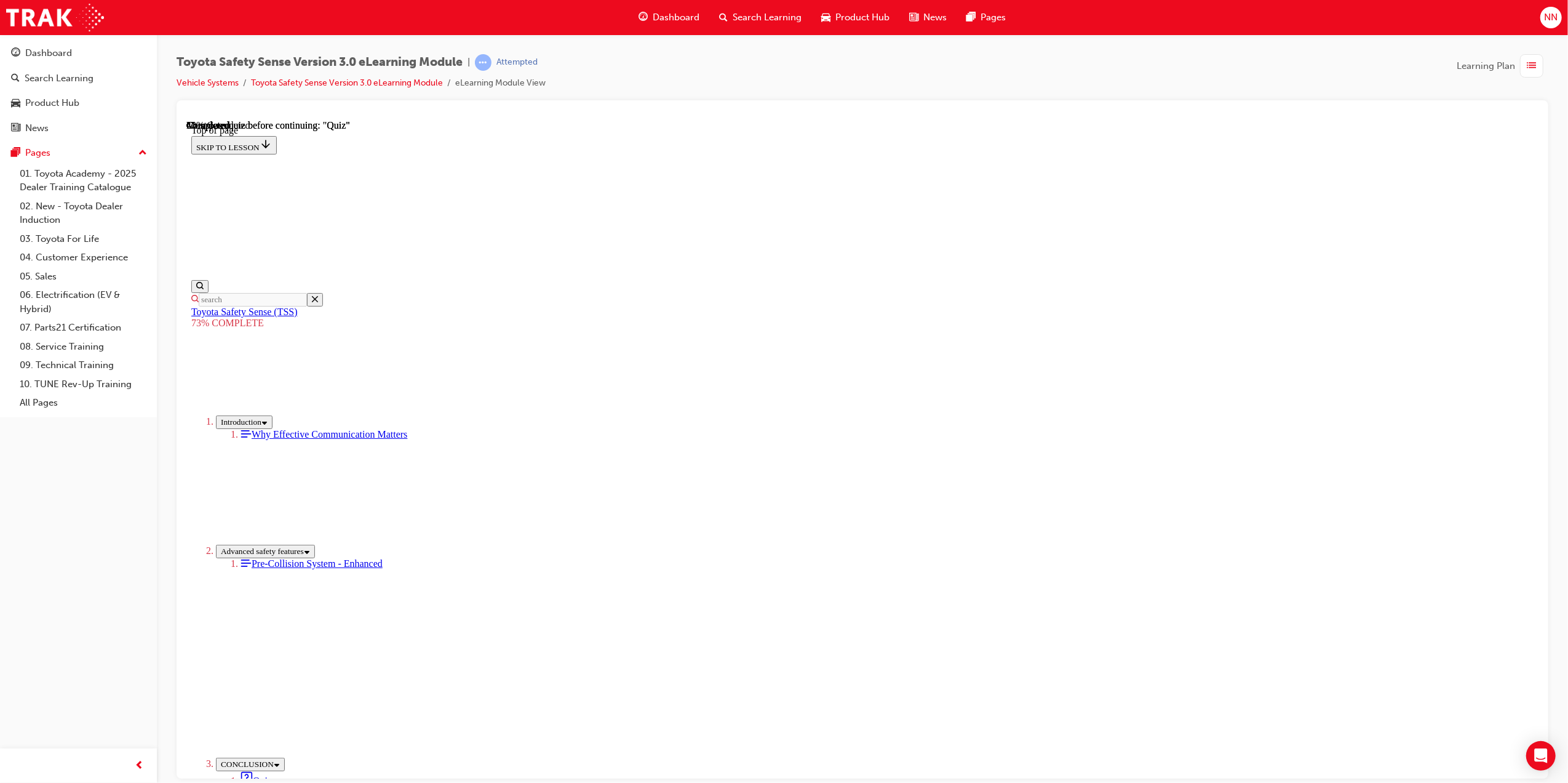
scroll to position [45, 0]
drag, startPoint x: 893, startPoint y: 317, endPoint x: 1023, endPoint y: 341, distance: 132.2
drag, startPoint x: 1023, startPoint y: 341, endPoint x: 947, endPoint y: 362, distance: 78.8
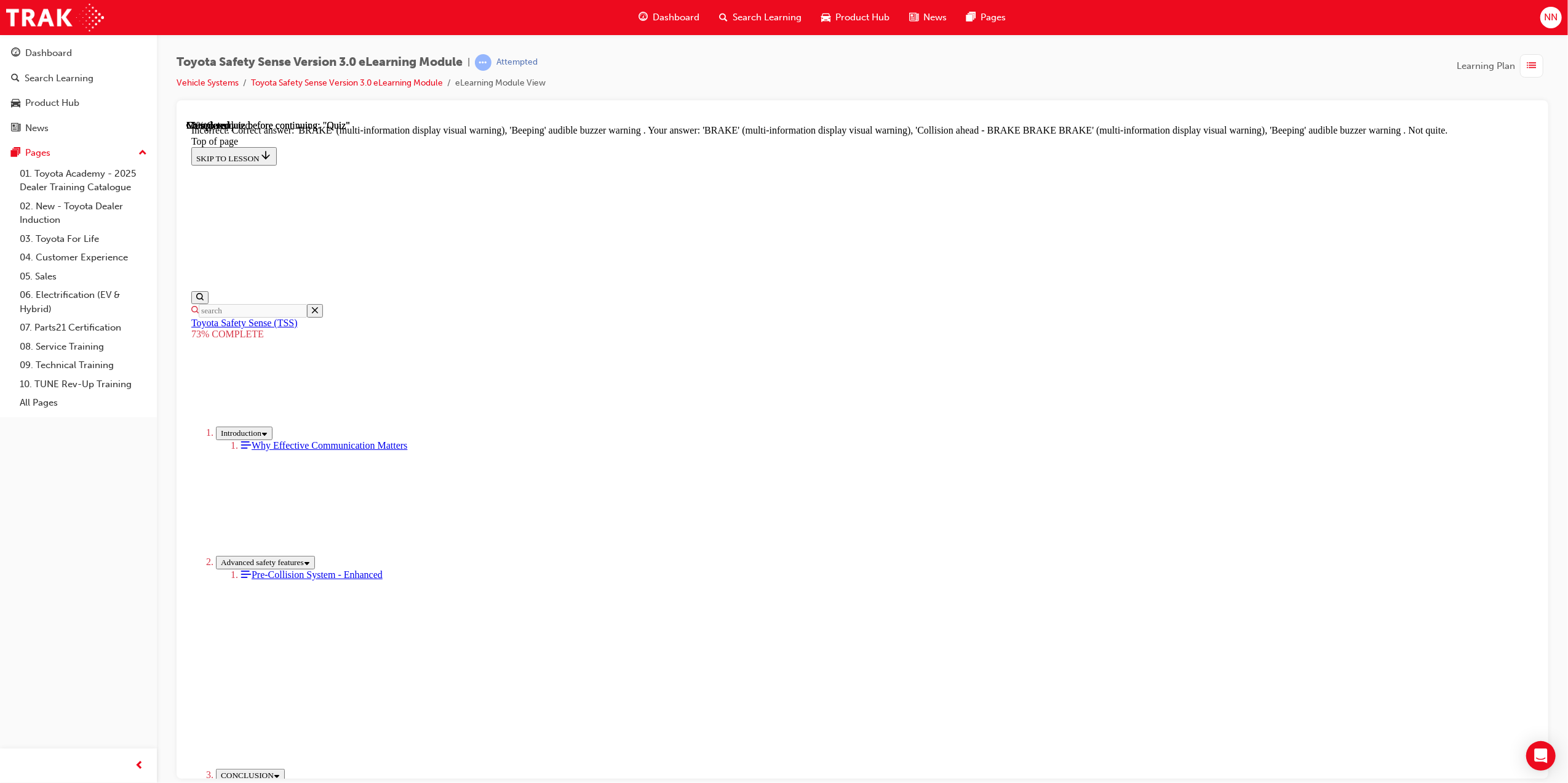
scroll to position [189, 0]
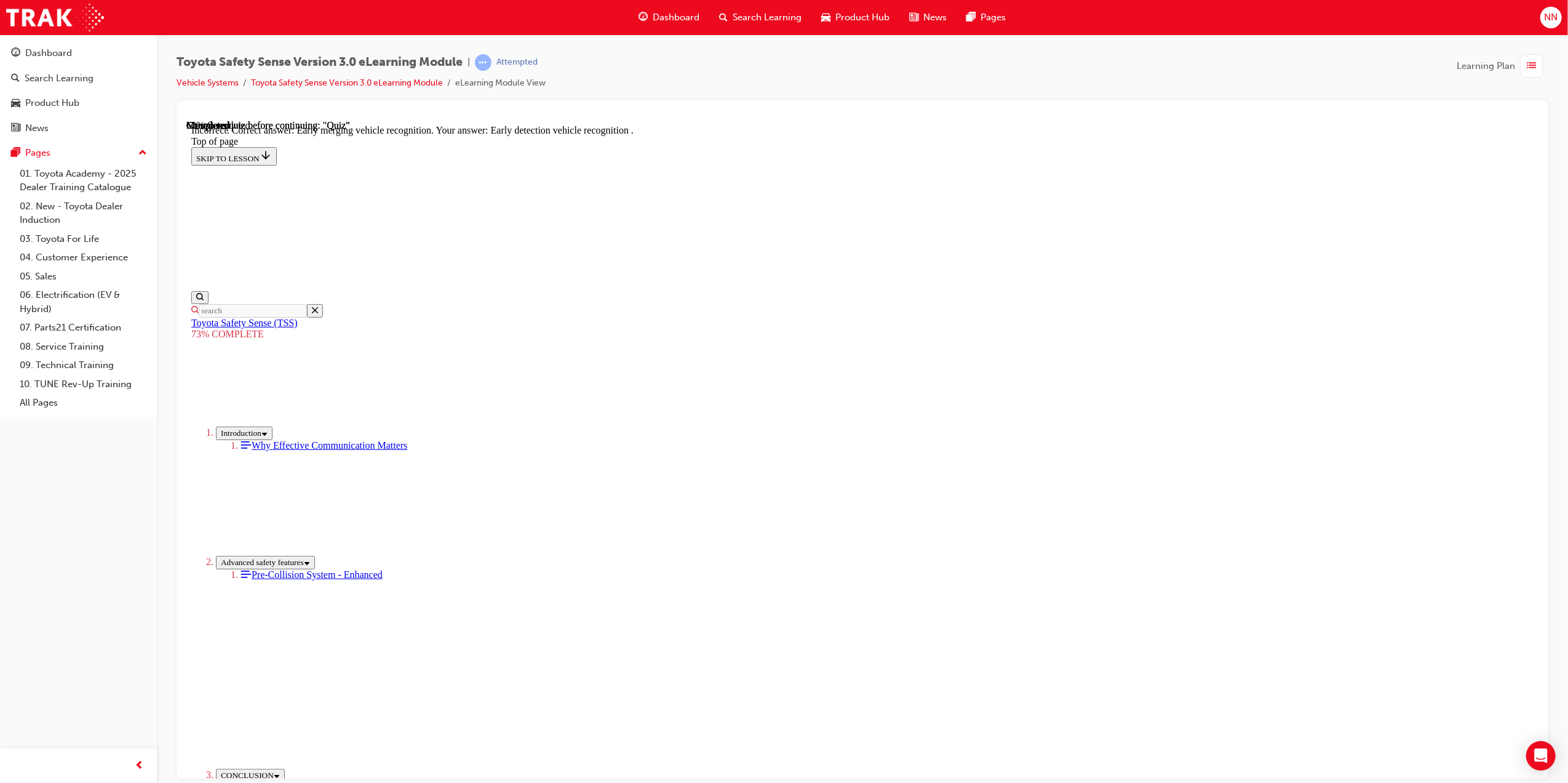
scroll to position [94, 0]
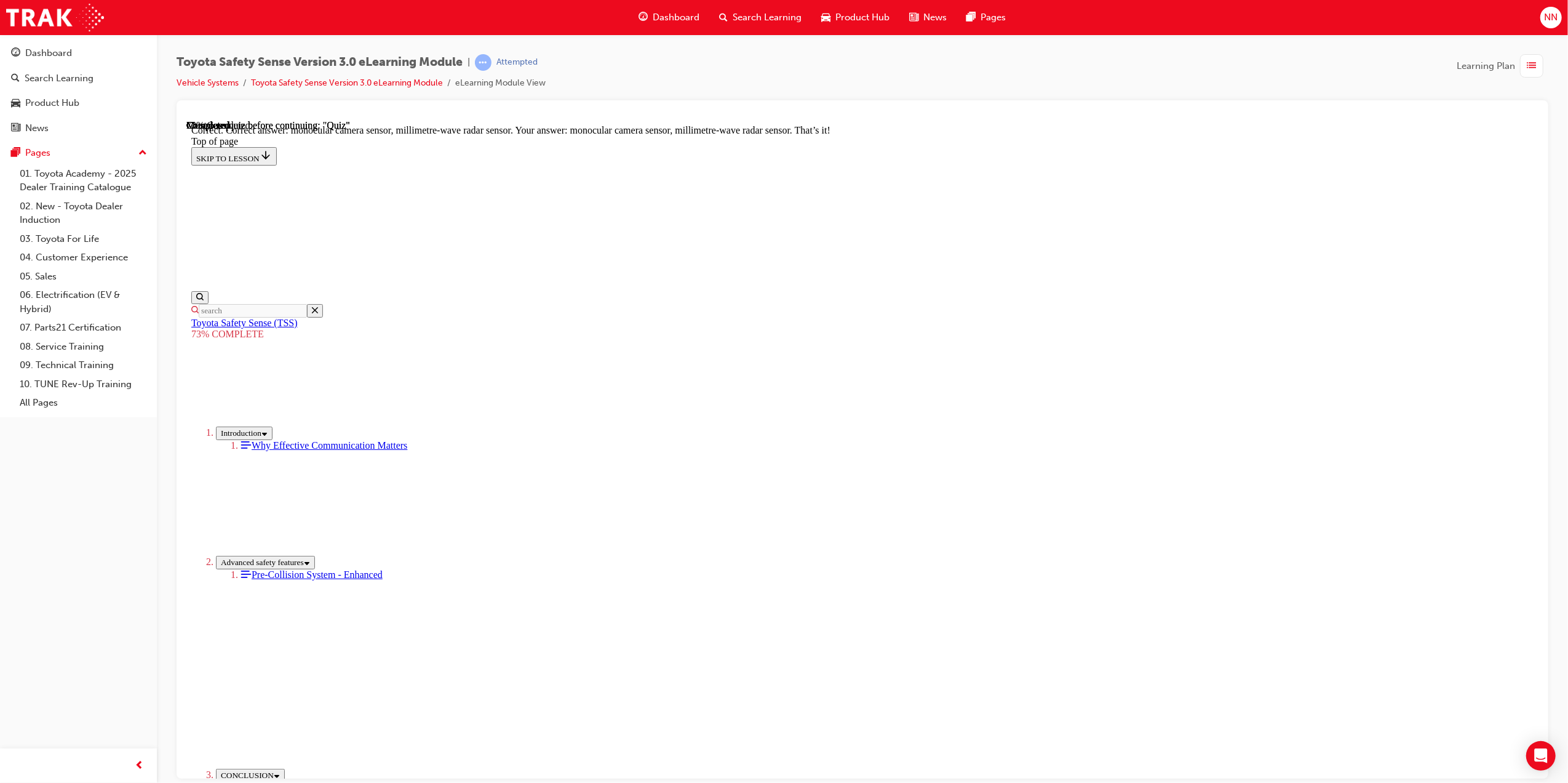
scroll to position [205, 0]
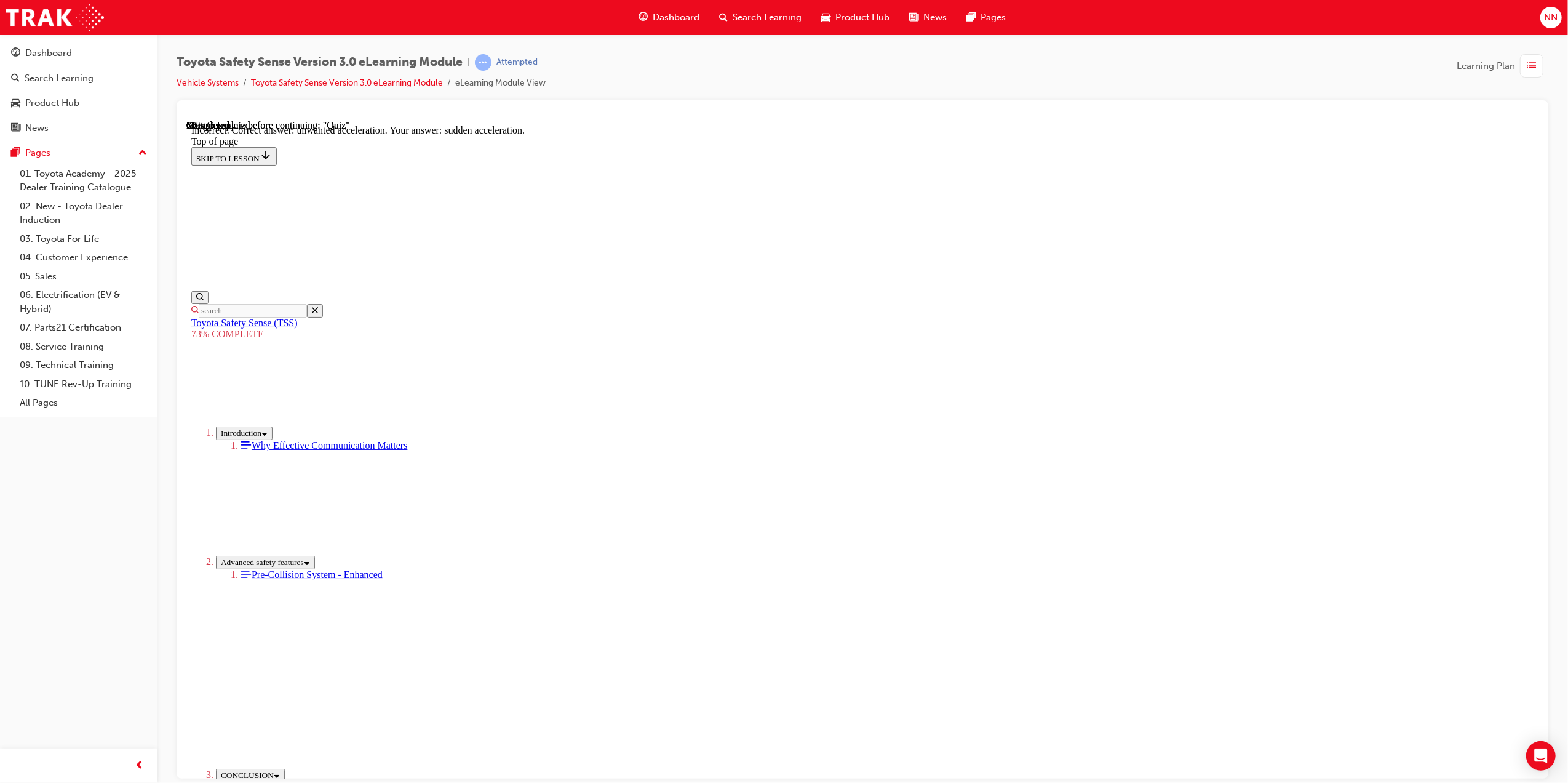
scroll to position [94, 0]
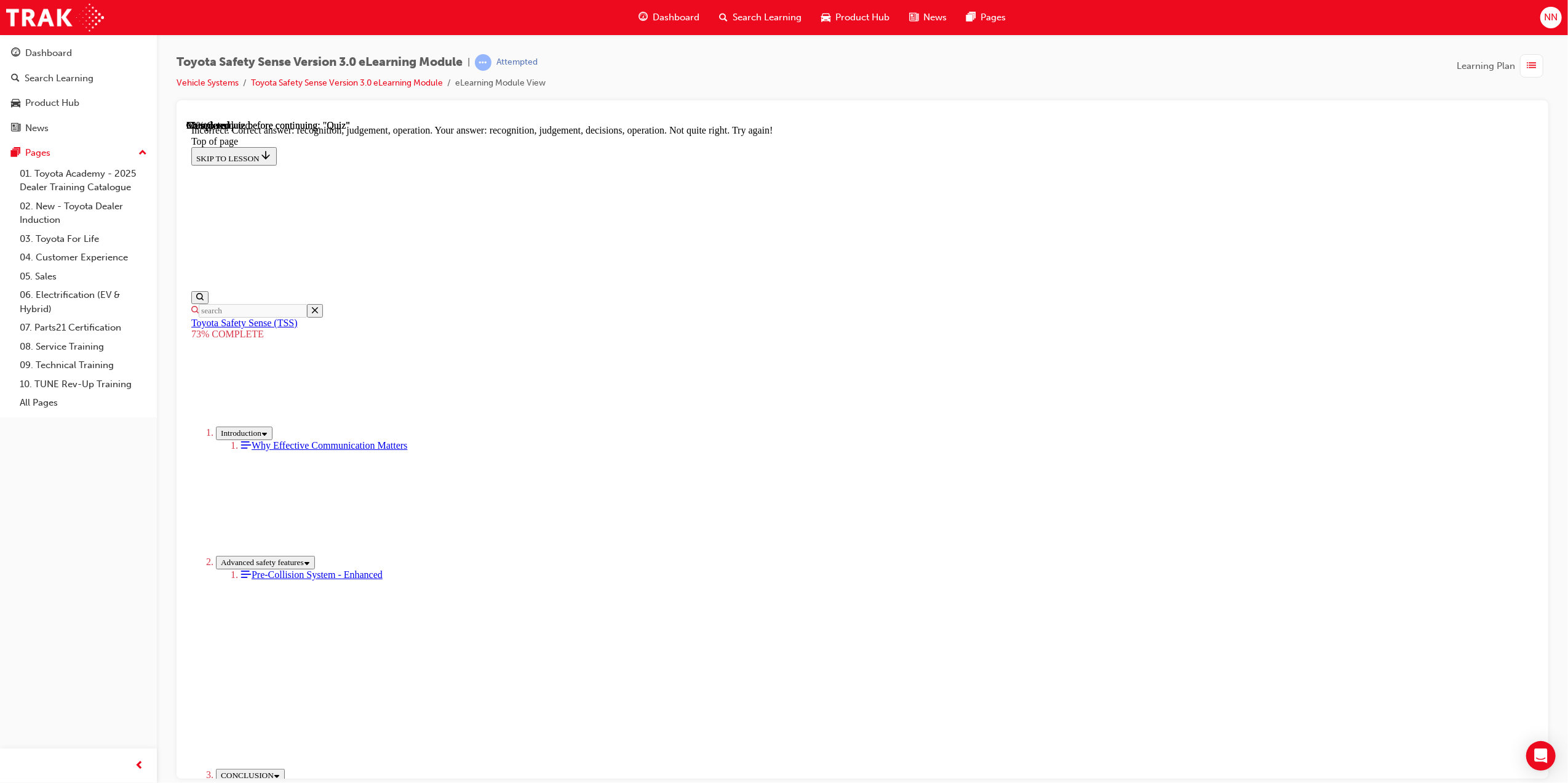
scroll to position [295, 0]
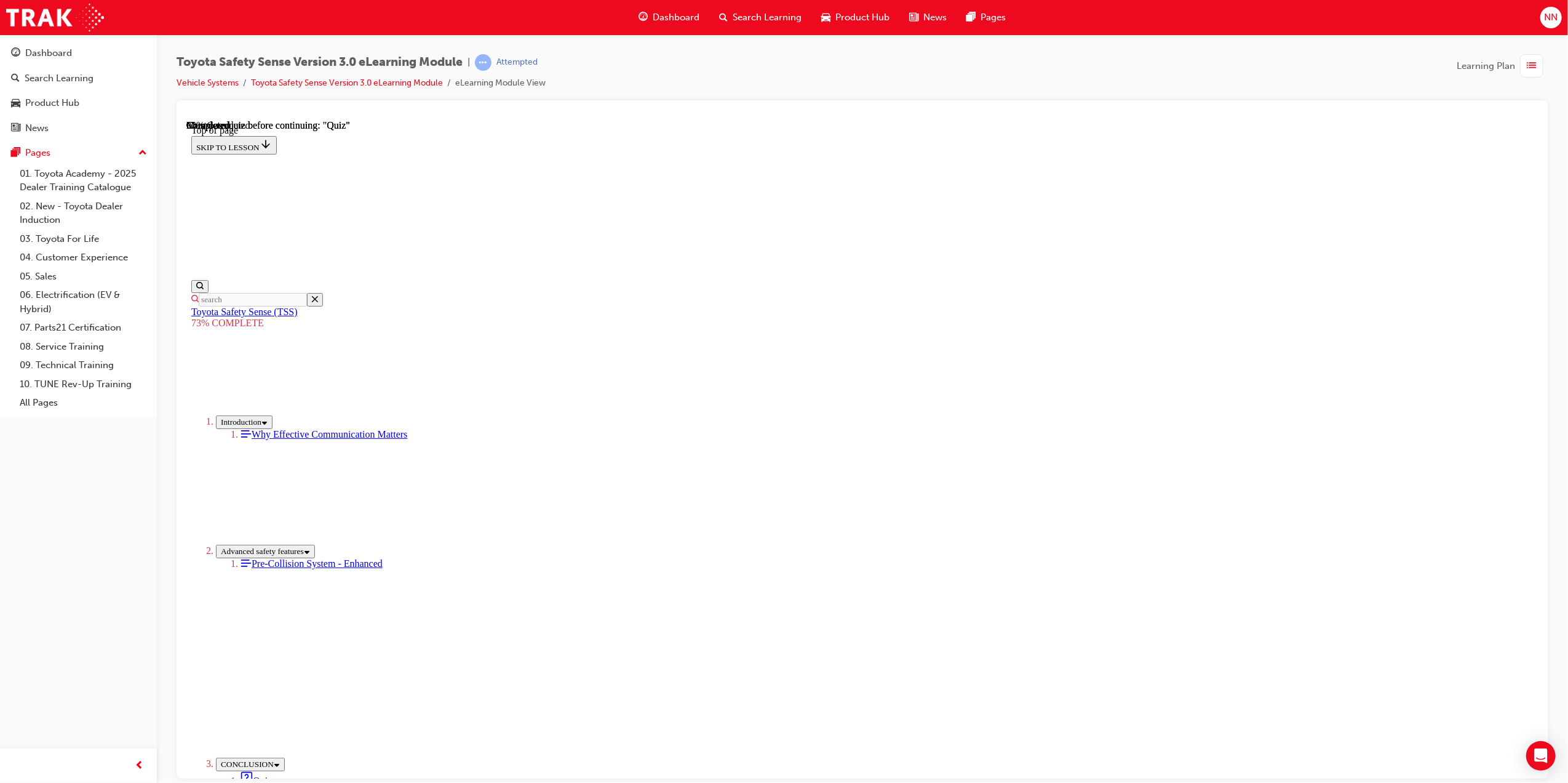
scroll to position [38, 0]
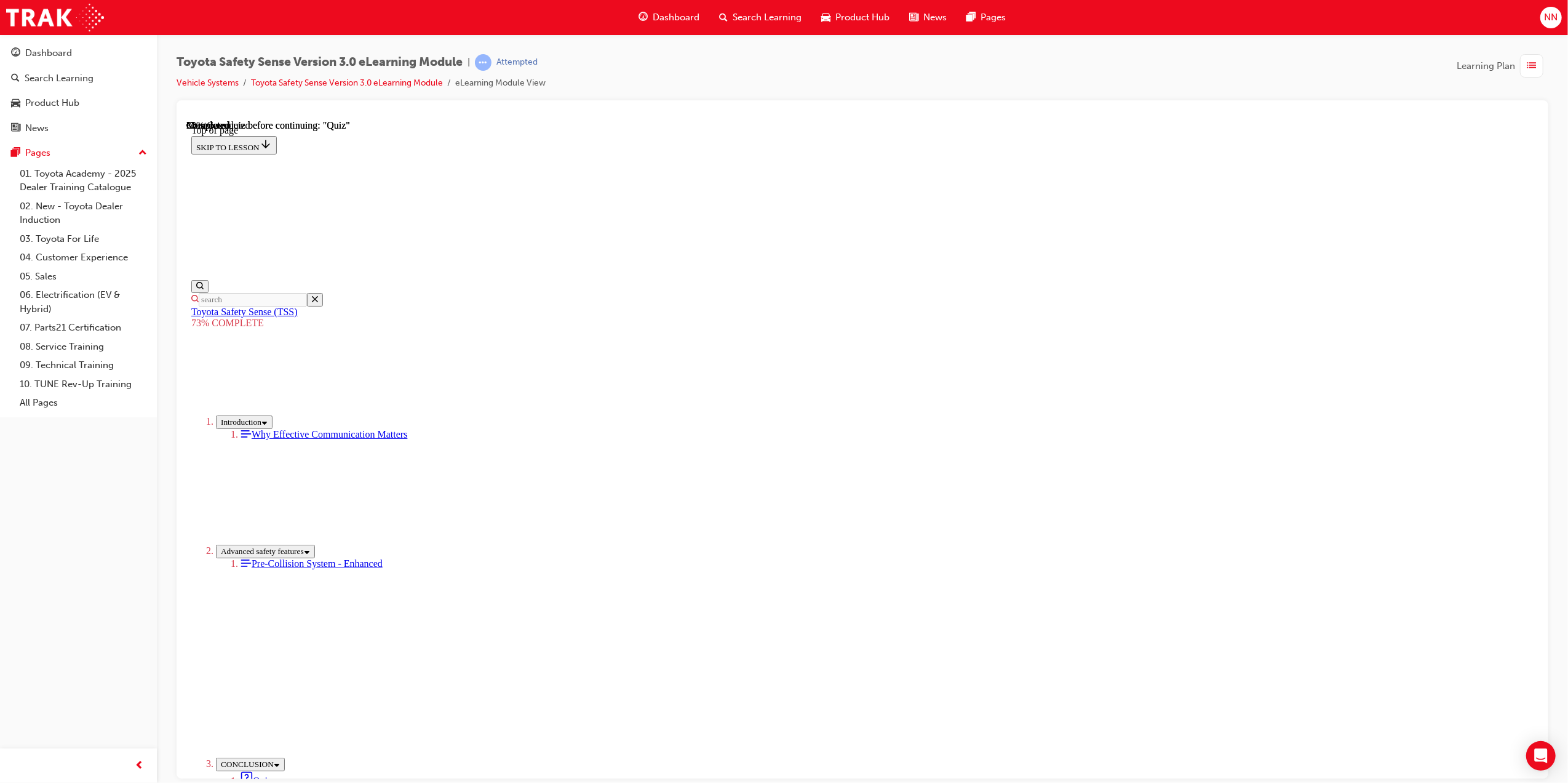
scroll to position [126, 0]
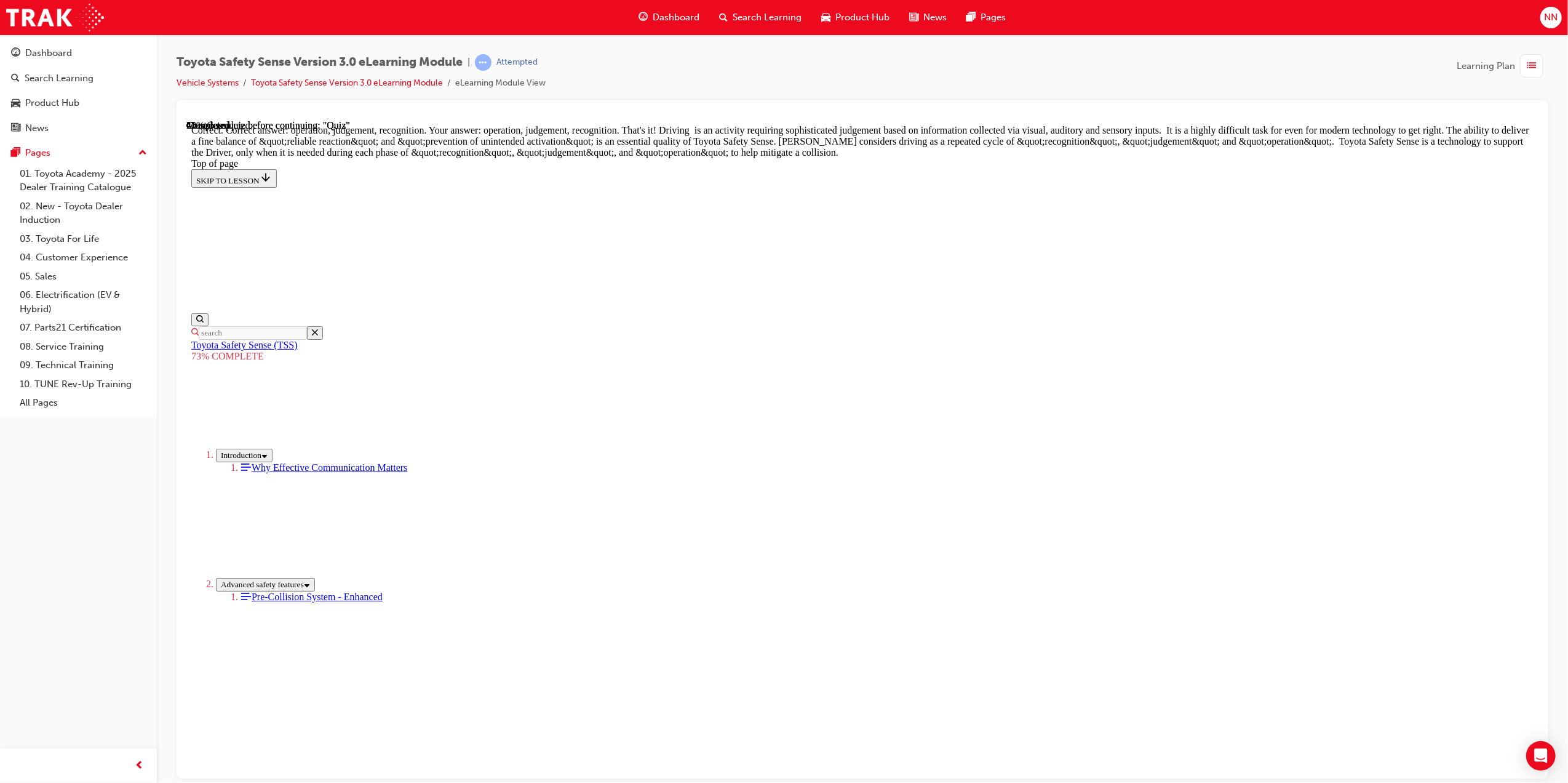
scroll to position [412, 0]
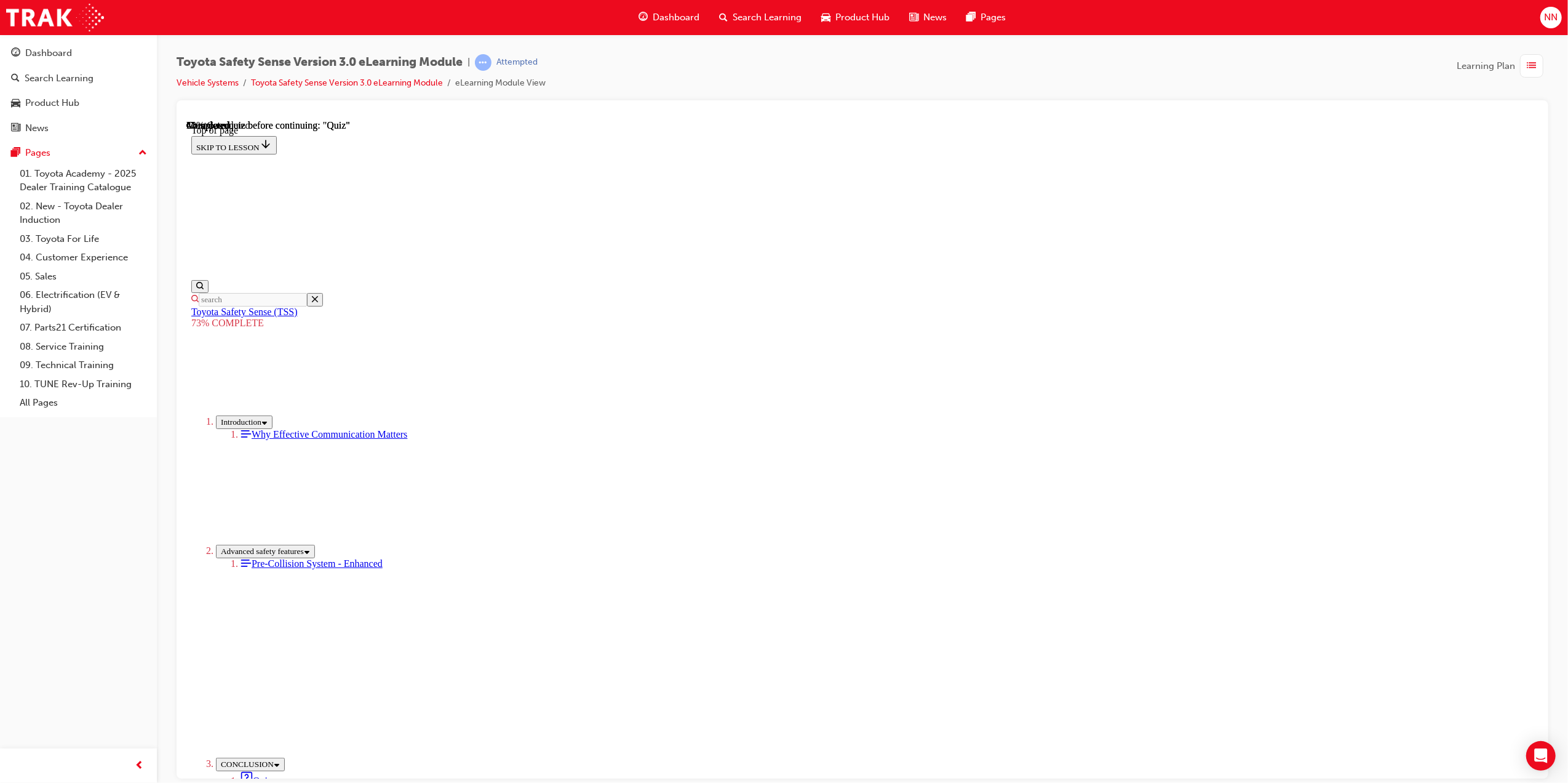
scroll to position [121, 0]
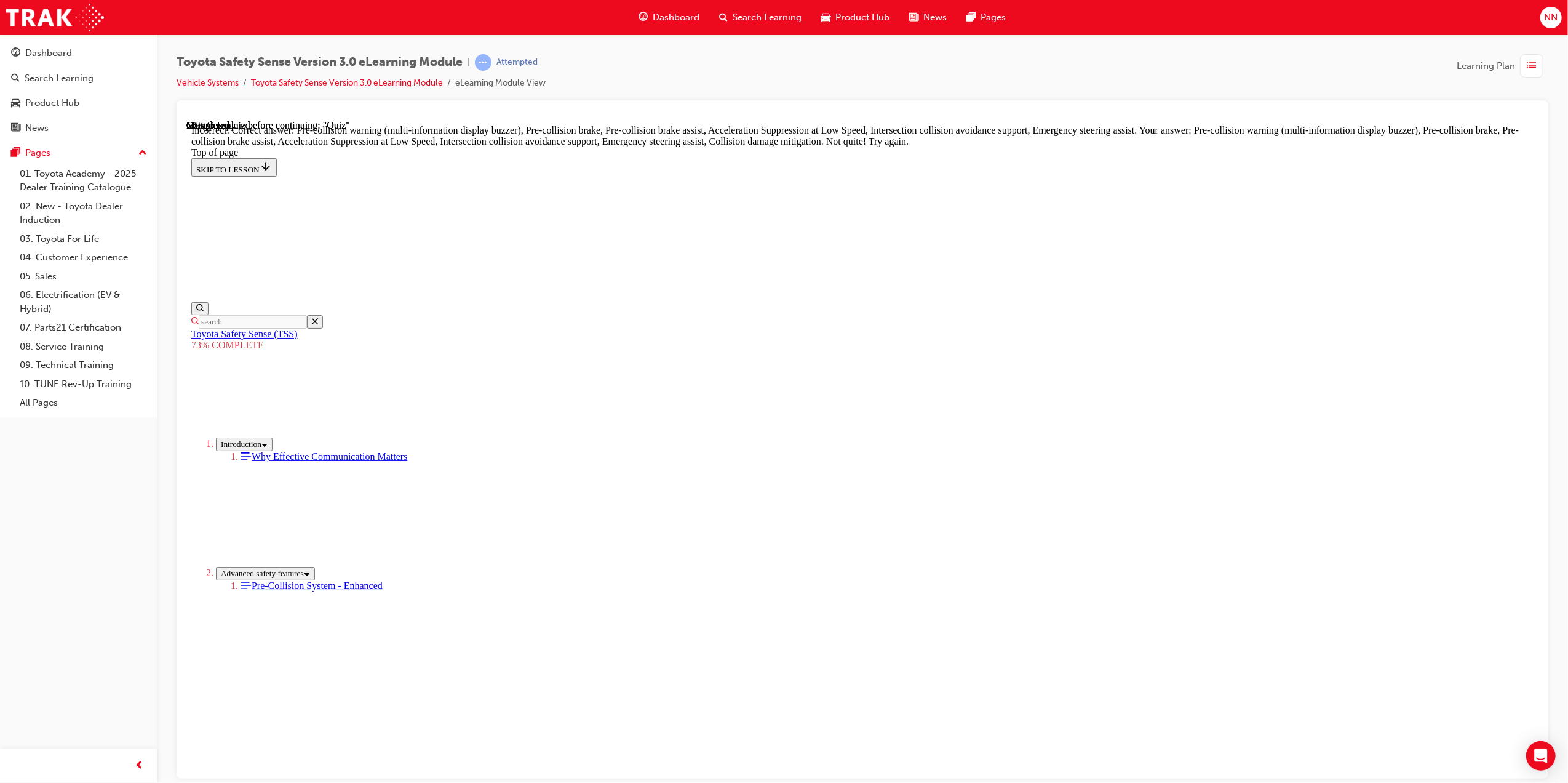
scroll to position [303, 0]
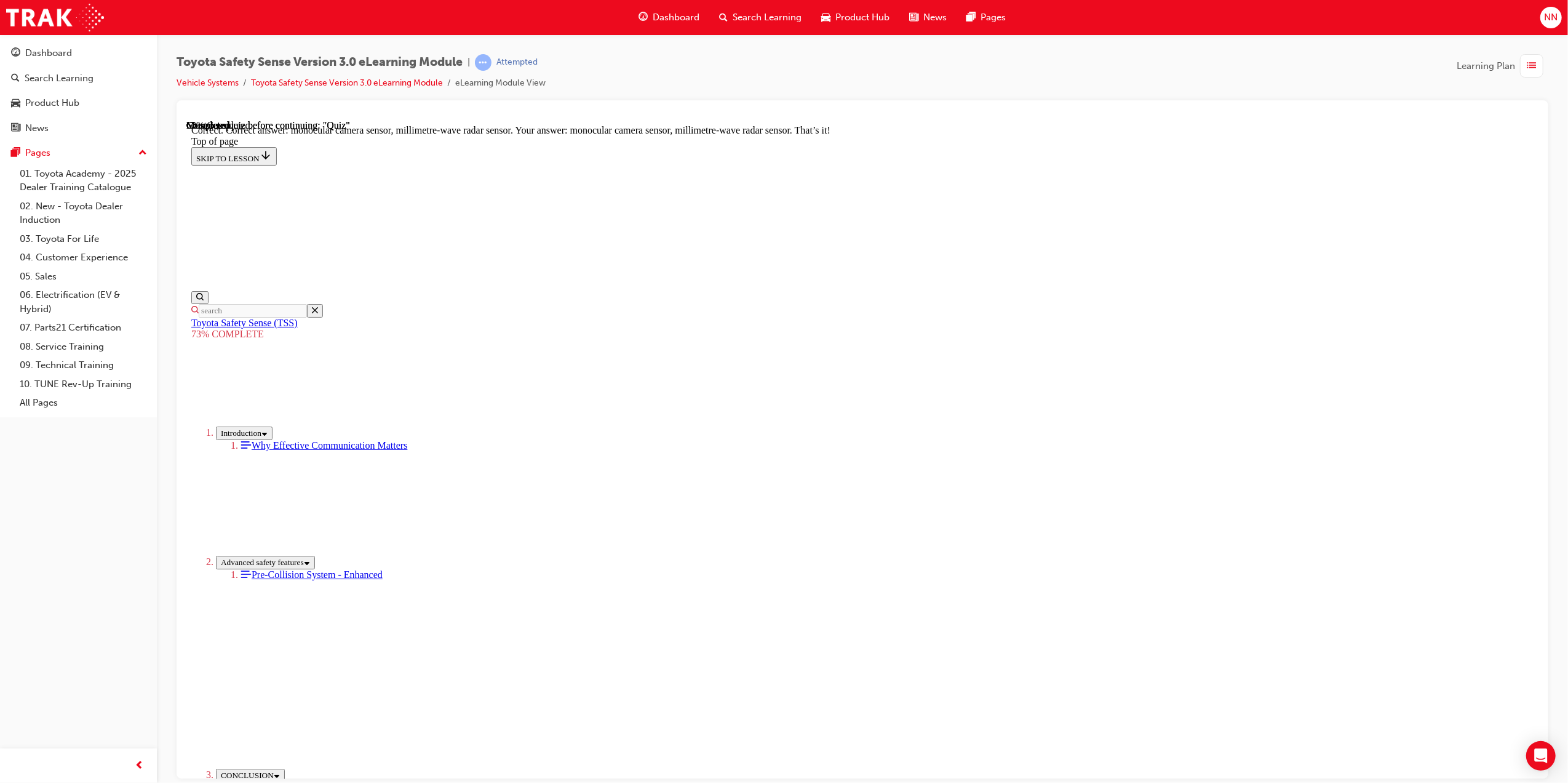
scroll to position [205, 0]
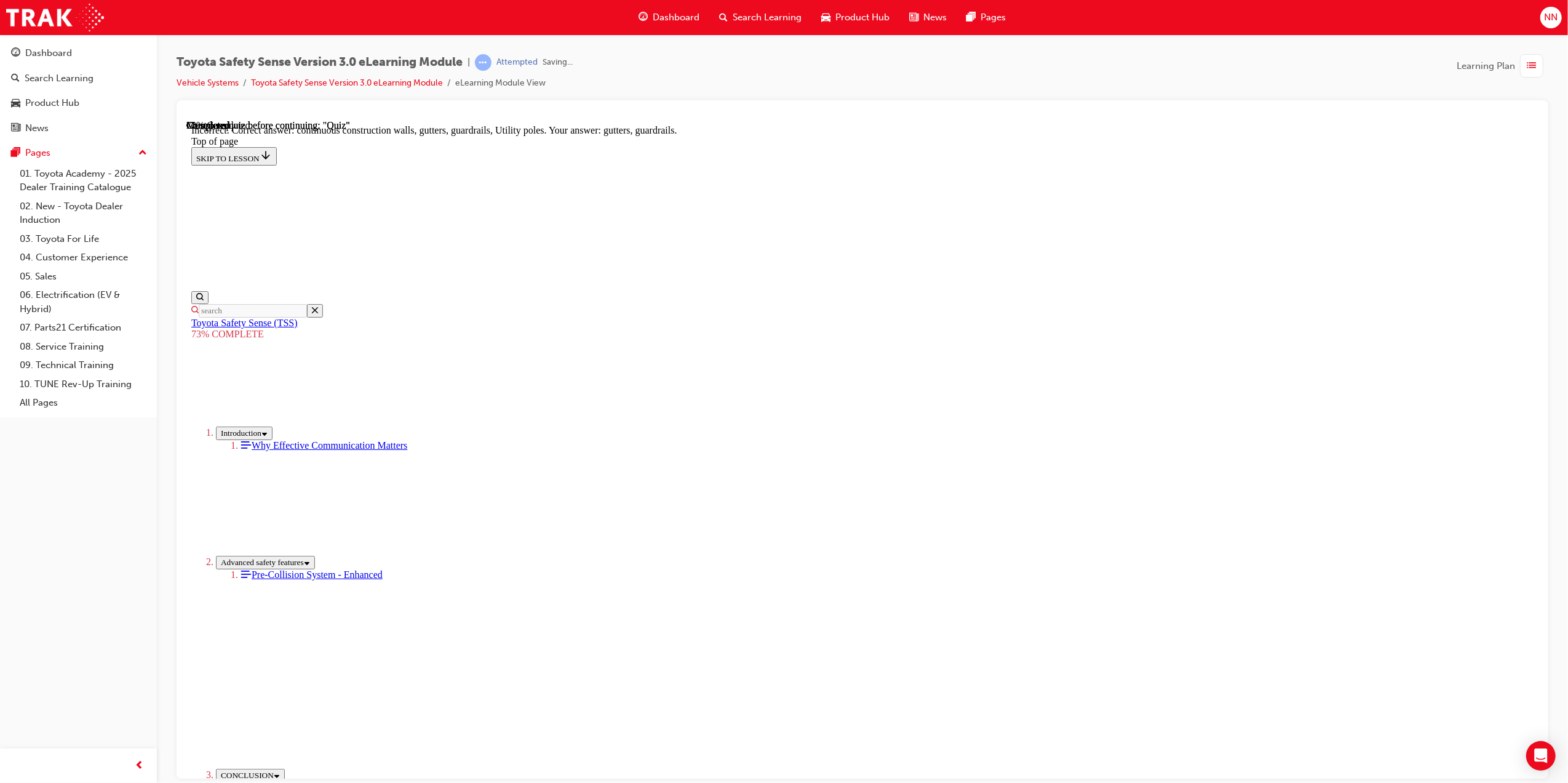
scroll to position [123, 0]
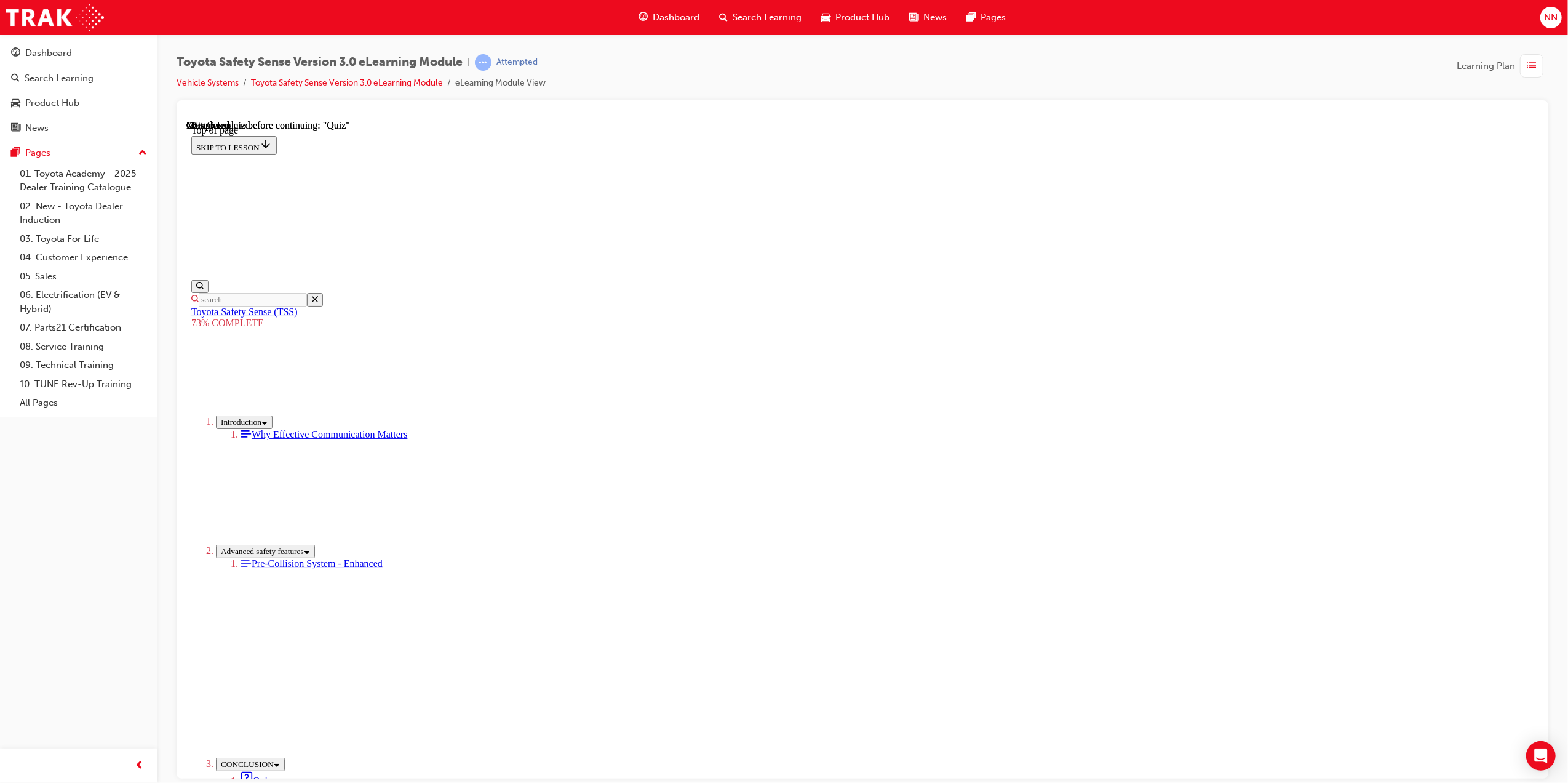
scroll to position [38, 0]
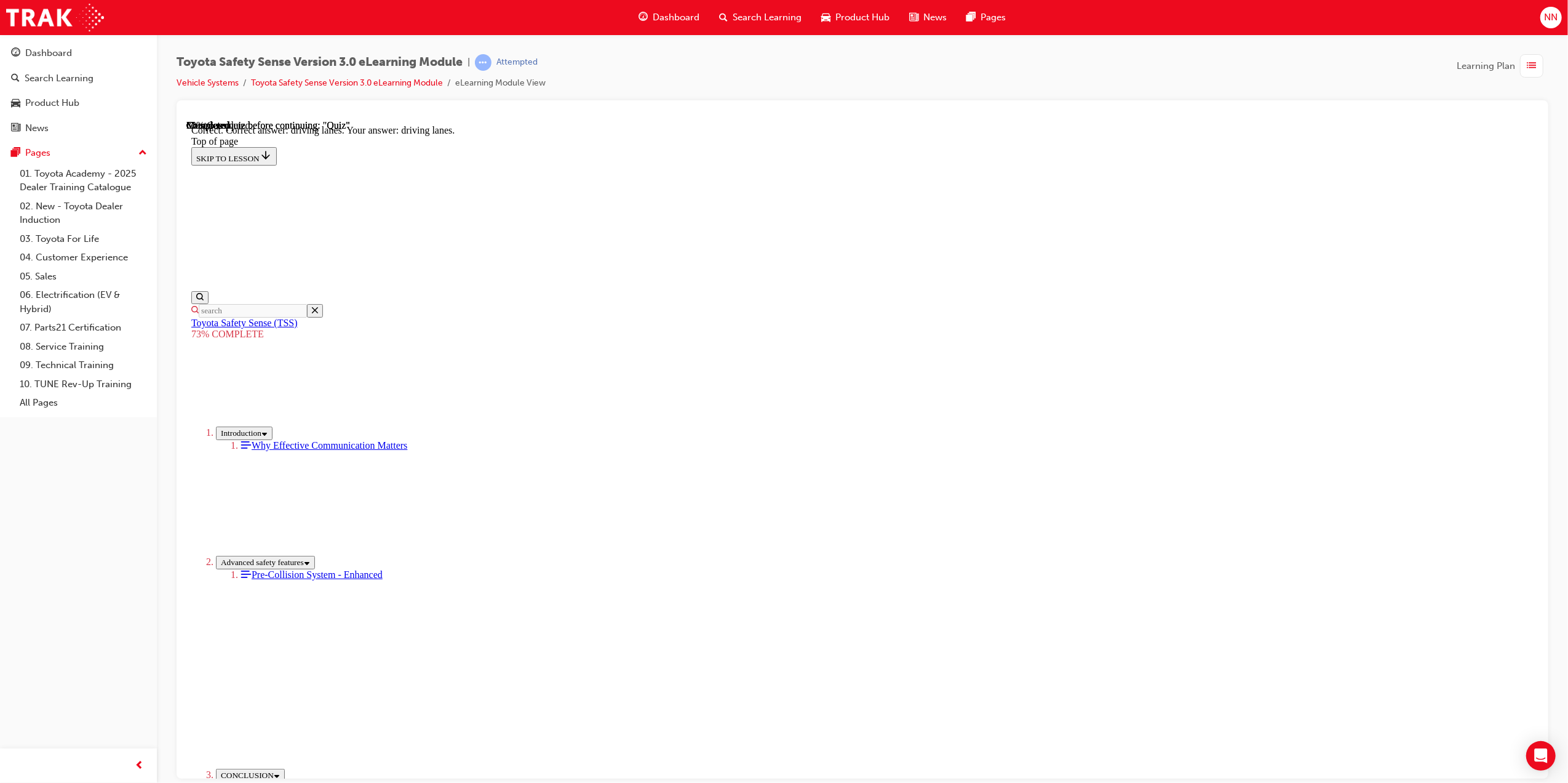
scroll to position [74, 0]
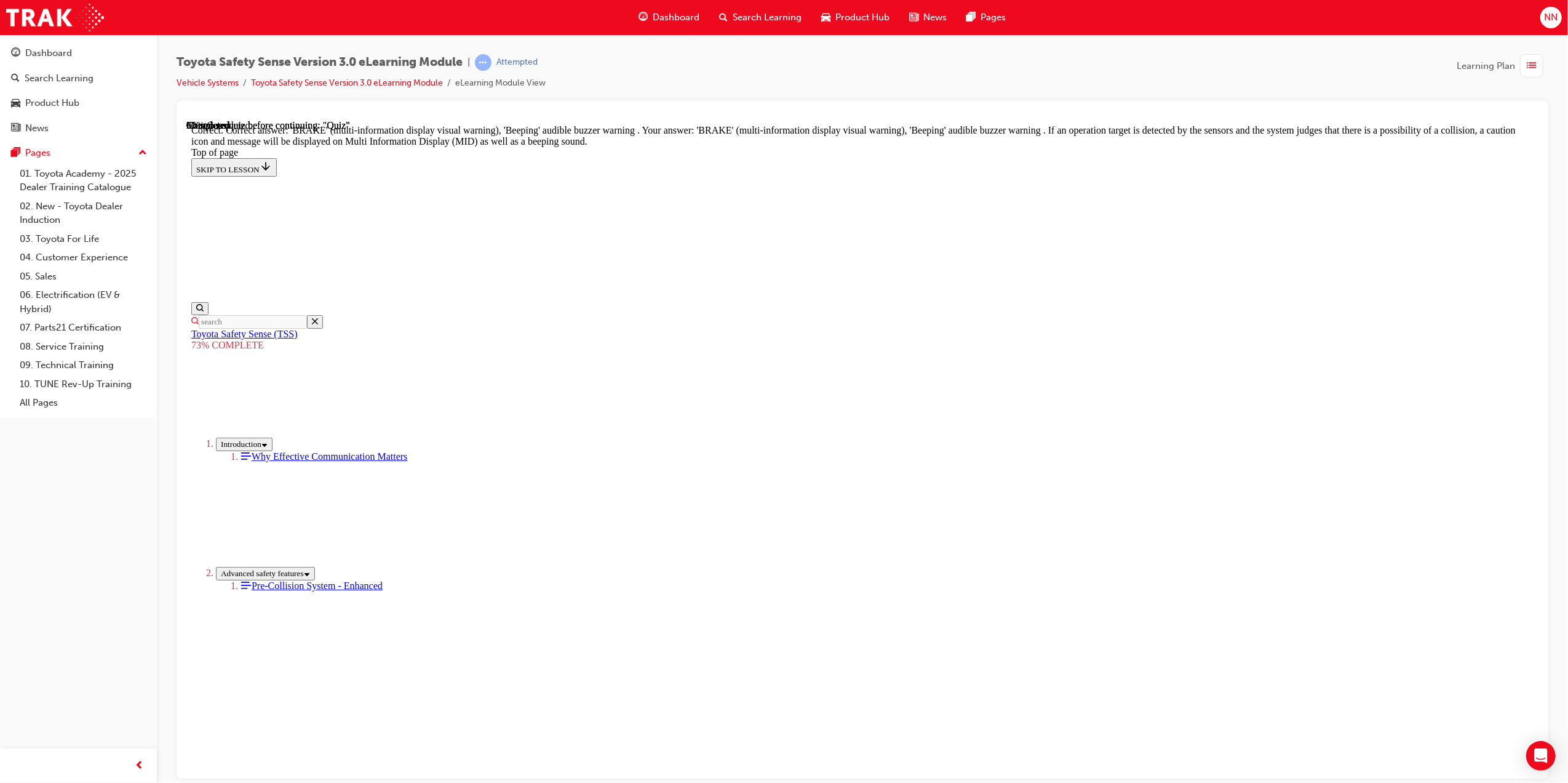
scroll to position [218, 0]
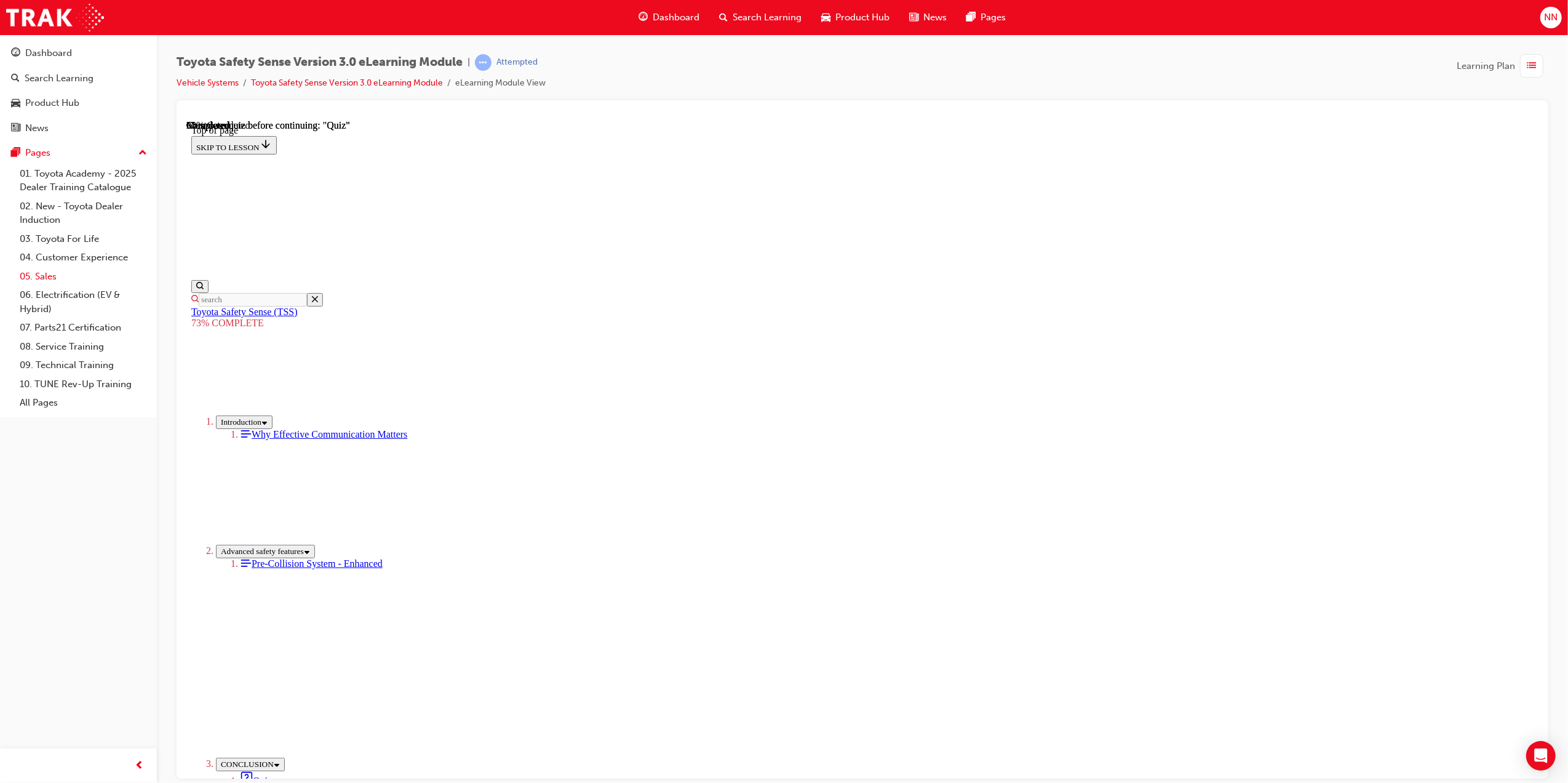
scroll to position [45, 0]
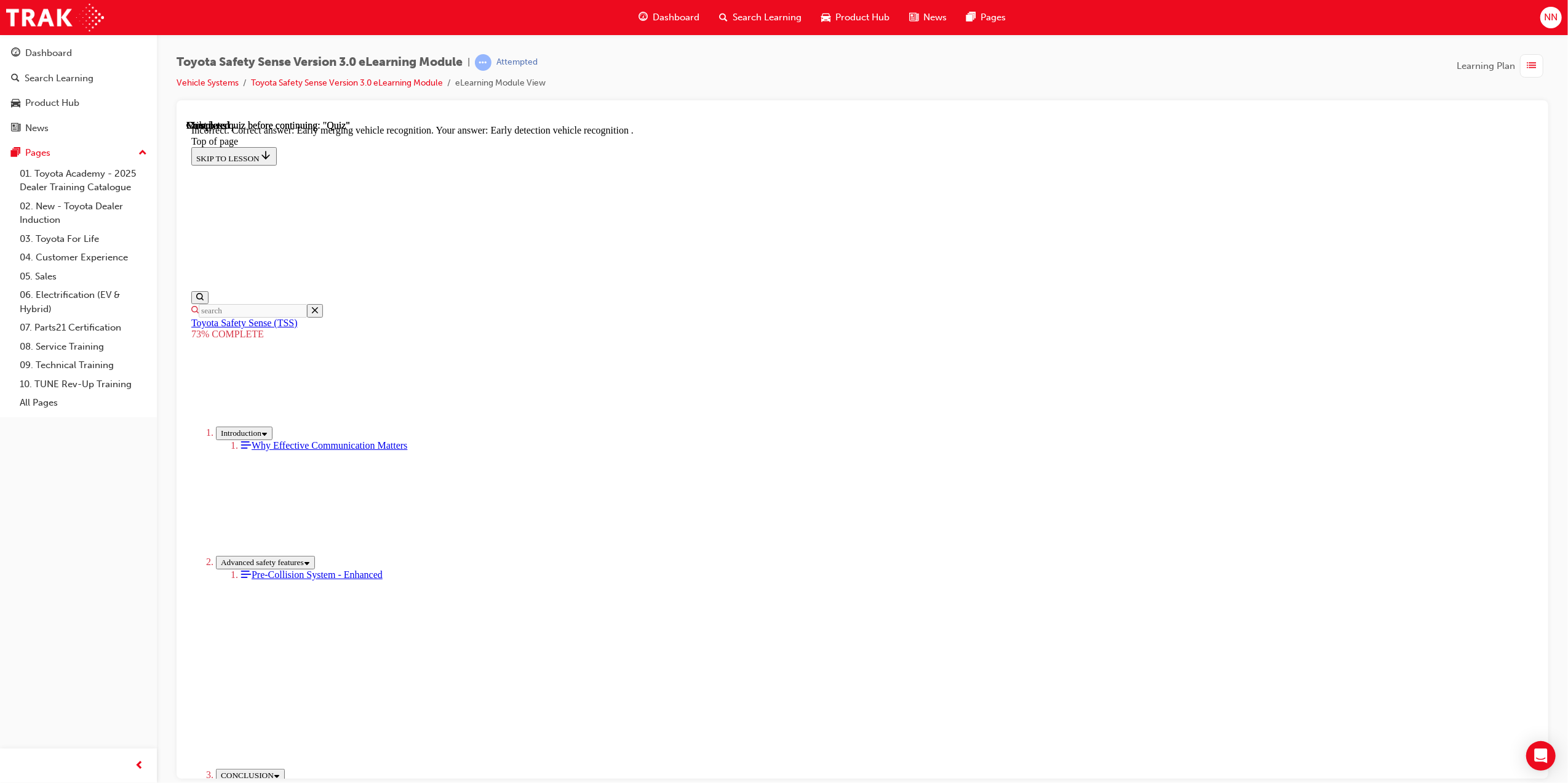
scroll to position [94, 0]
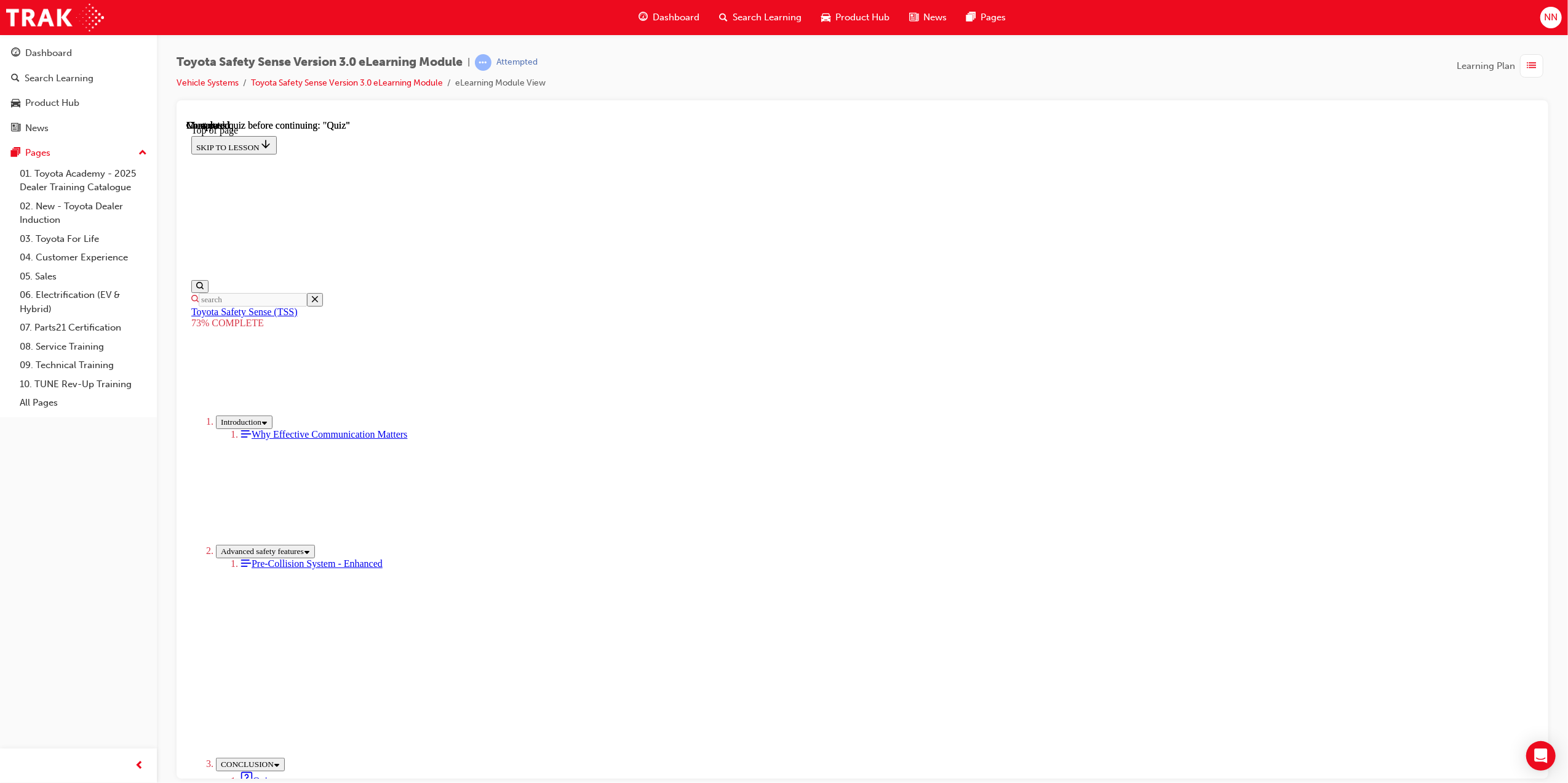
drag, startPoint x: 925, startPoint y: 708, endPoint x: 992, endPoint y: 667, distance: 78.5
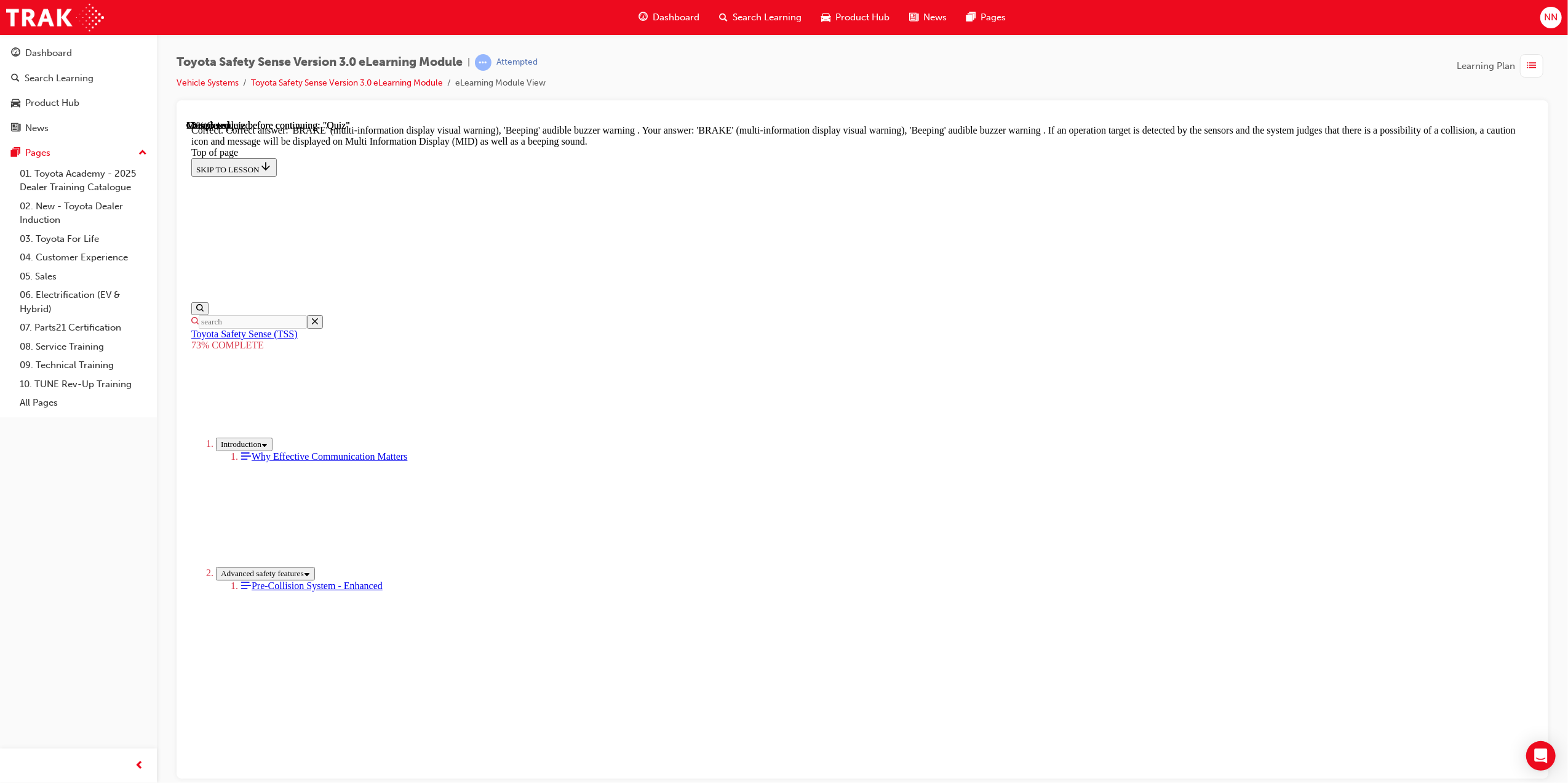
scroll to position [218, 0]
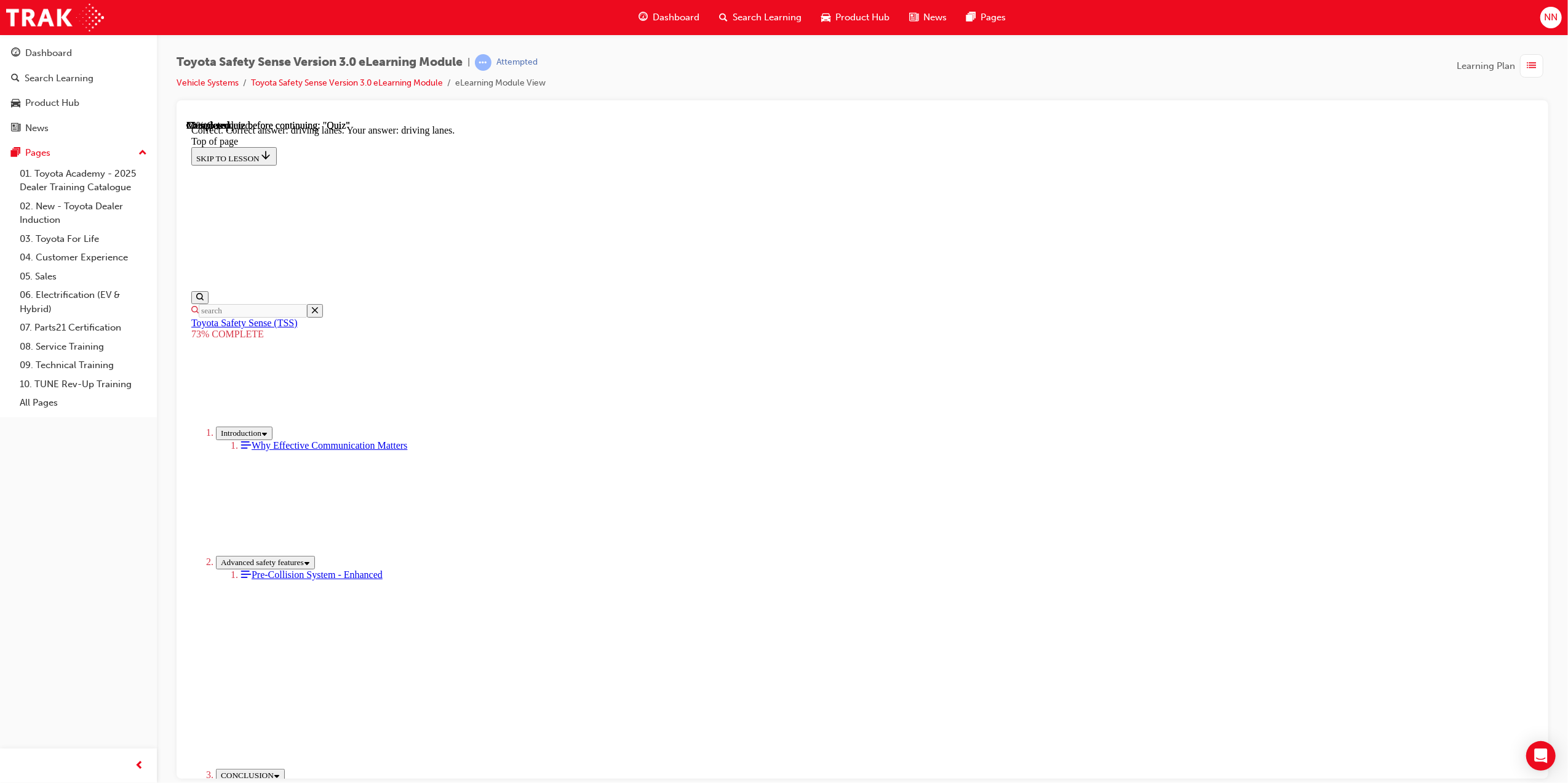
scroll to position [74, 0]
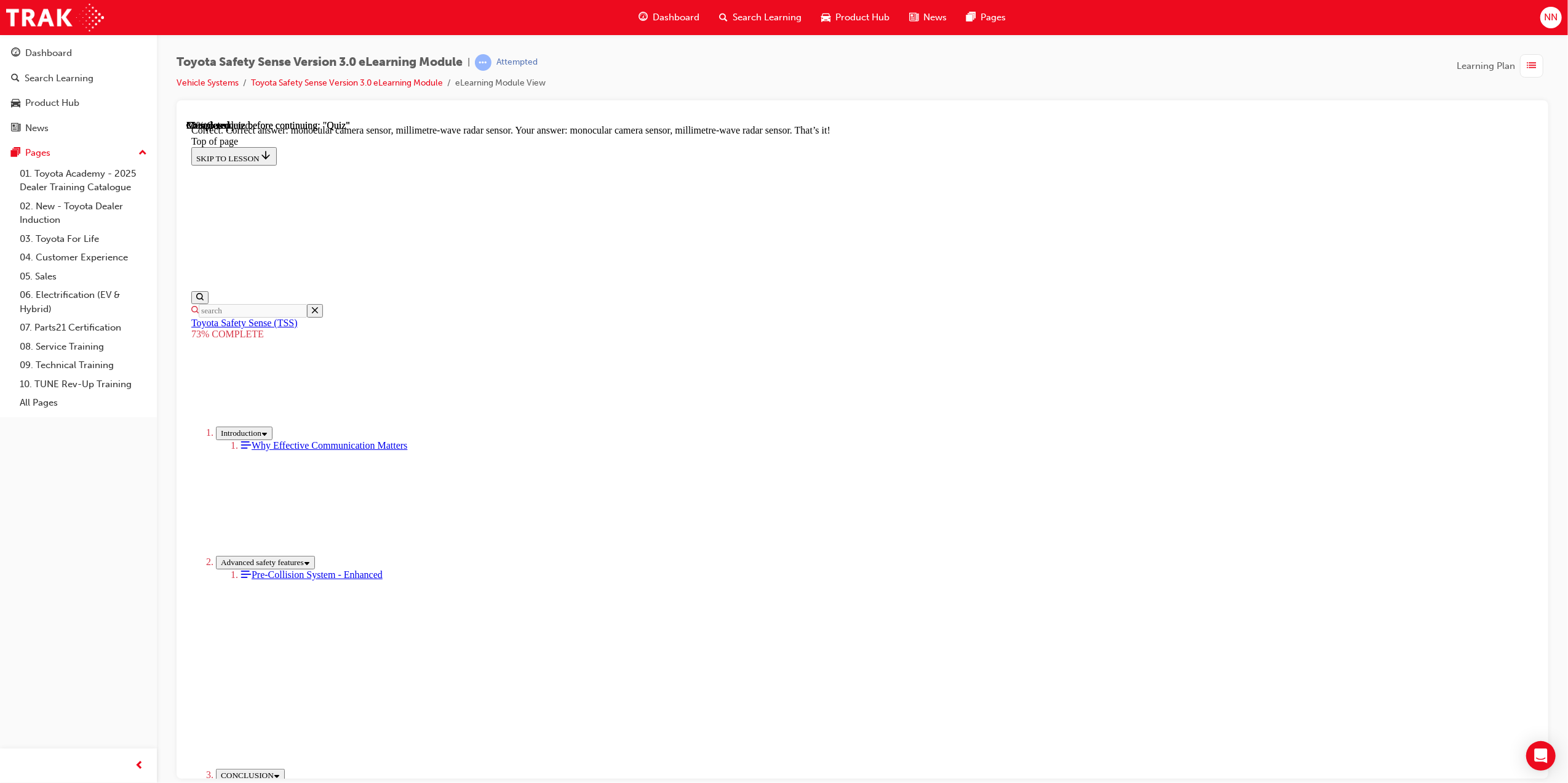
scroll to position [205, 0]
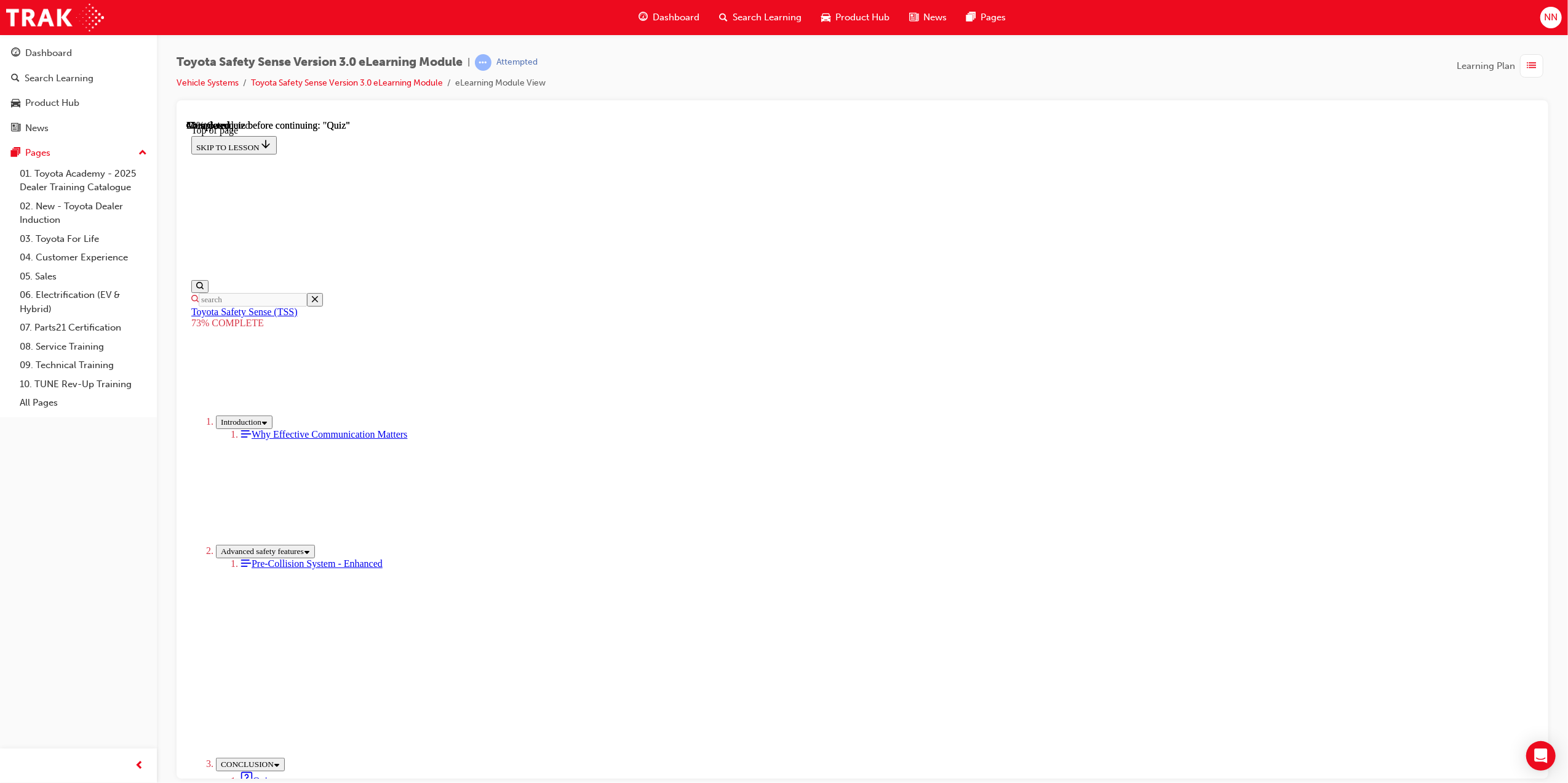
scroll to position [126, 0]
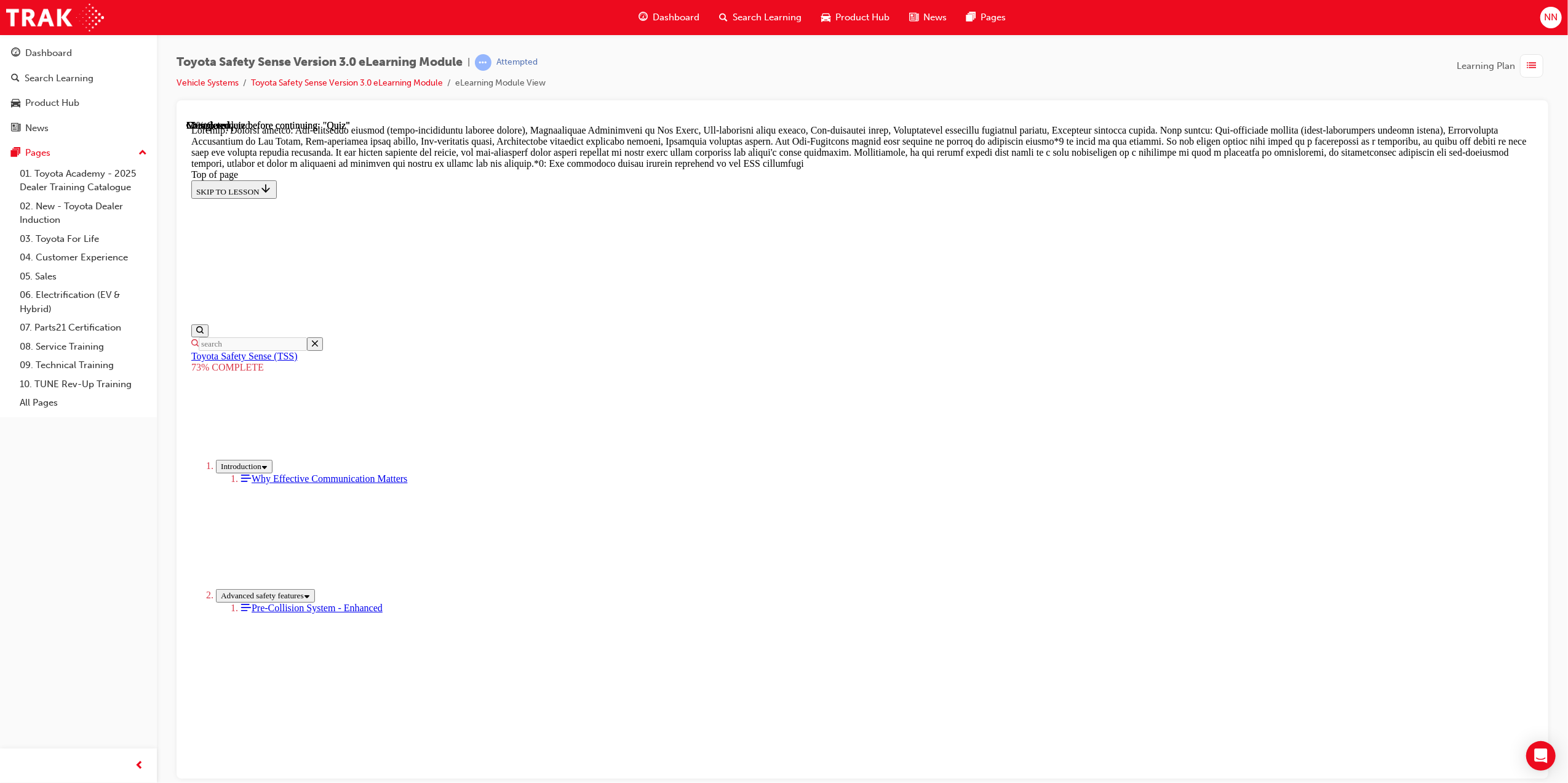
scroll to position [501, 0]
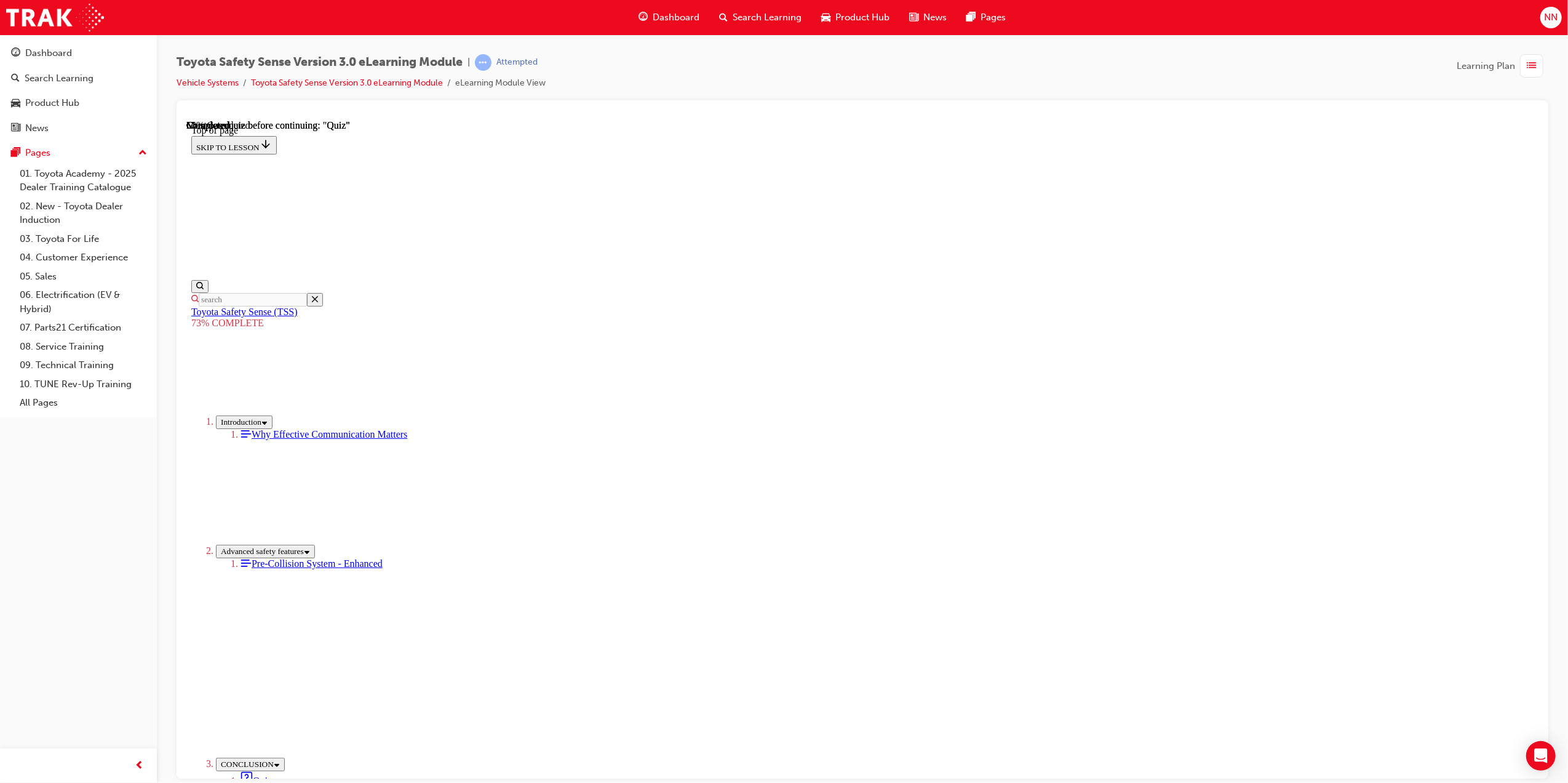
scroll to position [45, 0]
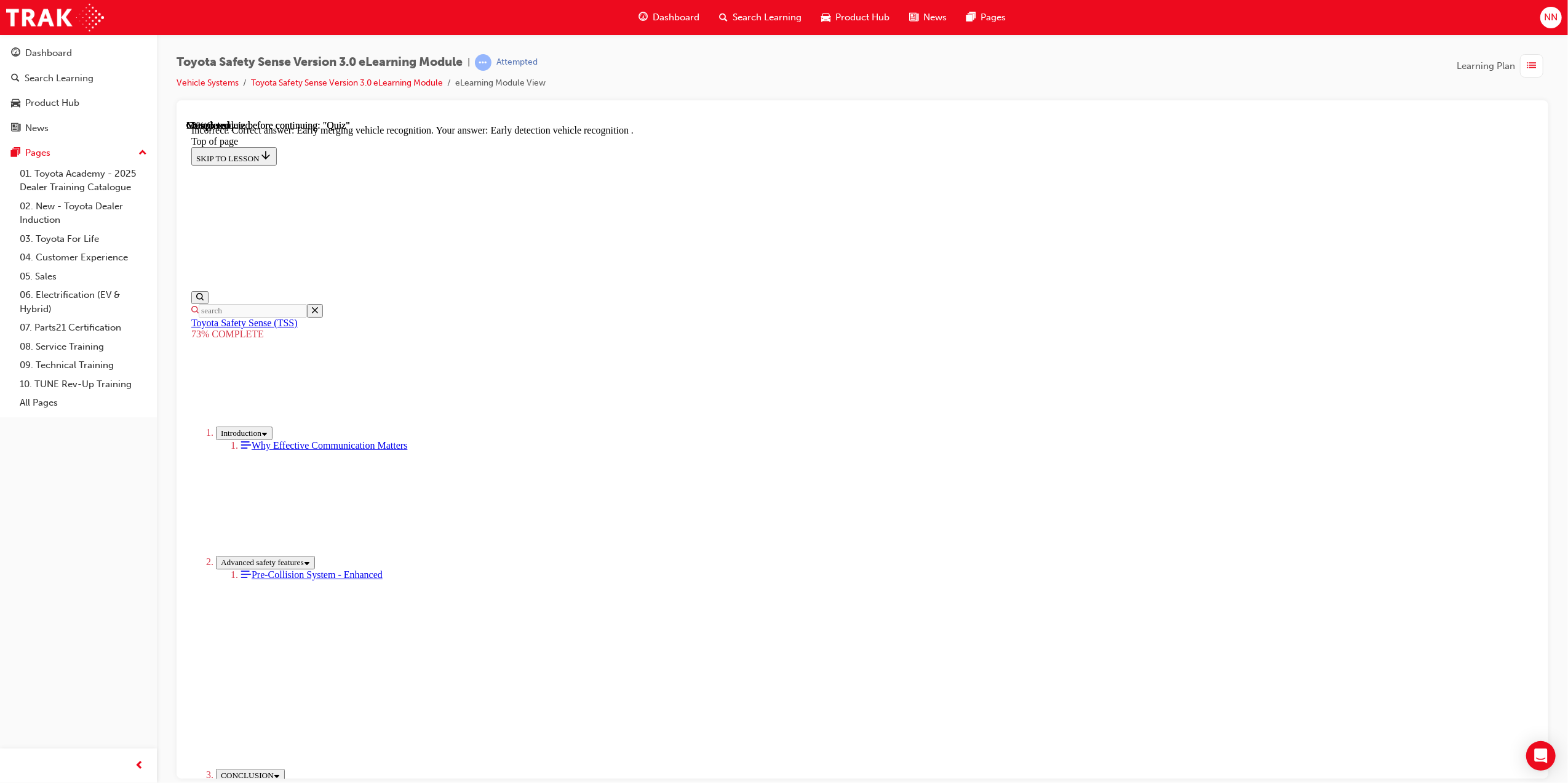
scroll to position [94, 0]
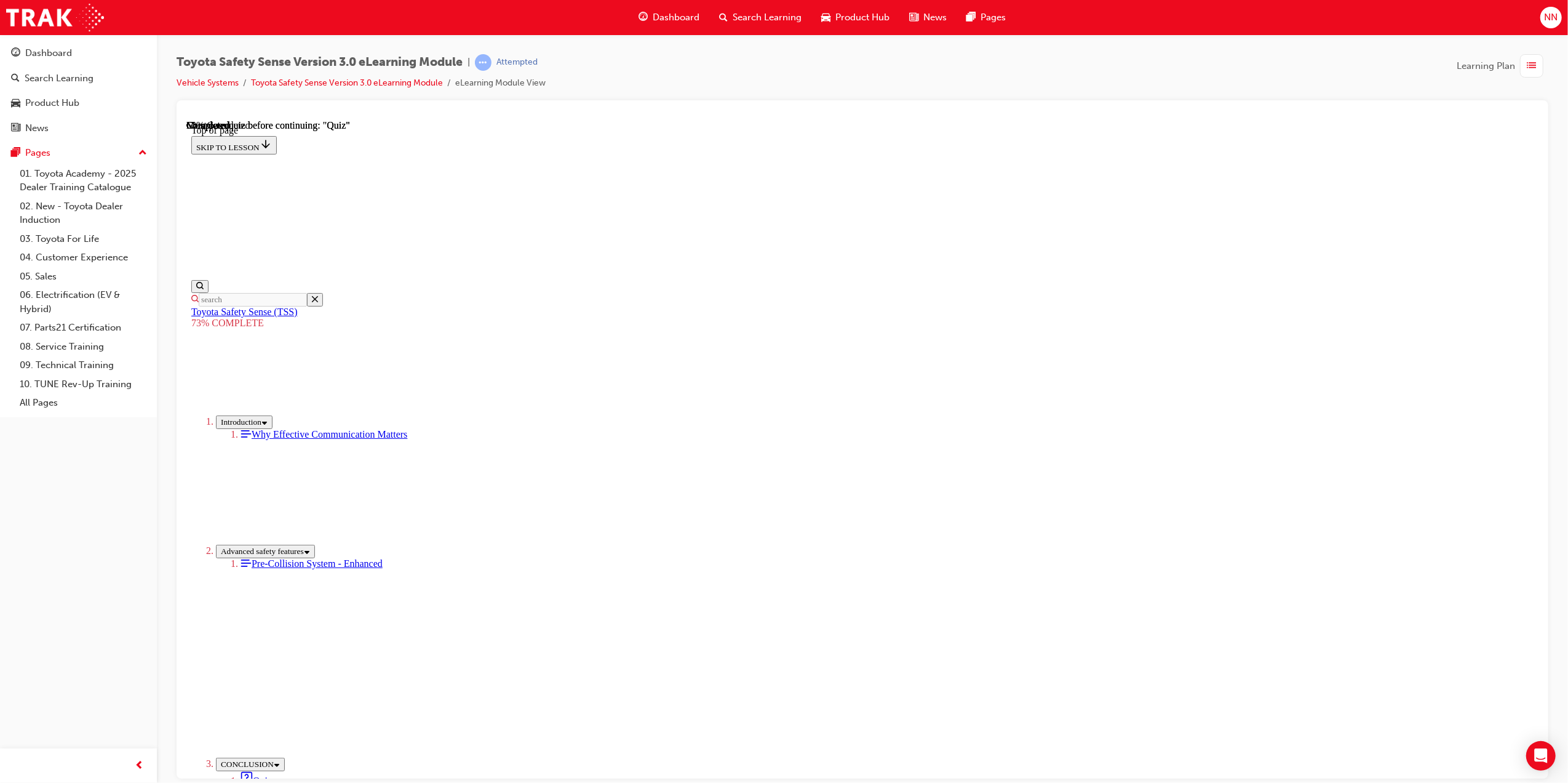
scroll to position [45, 0]
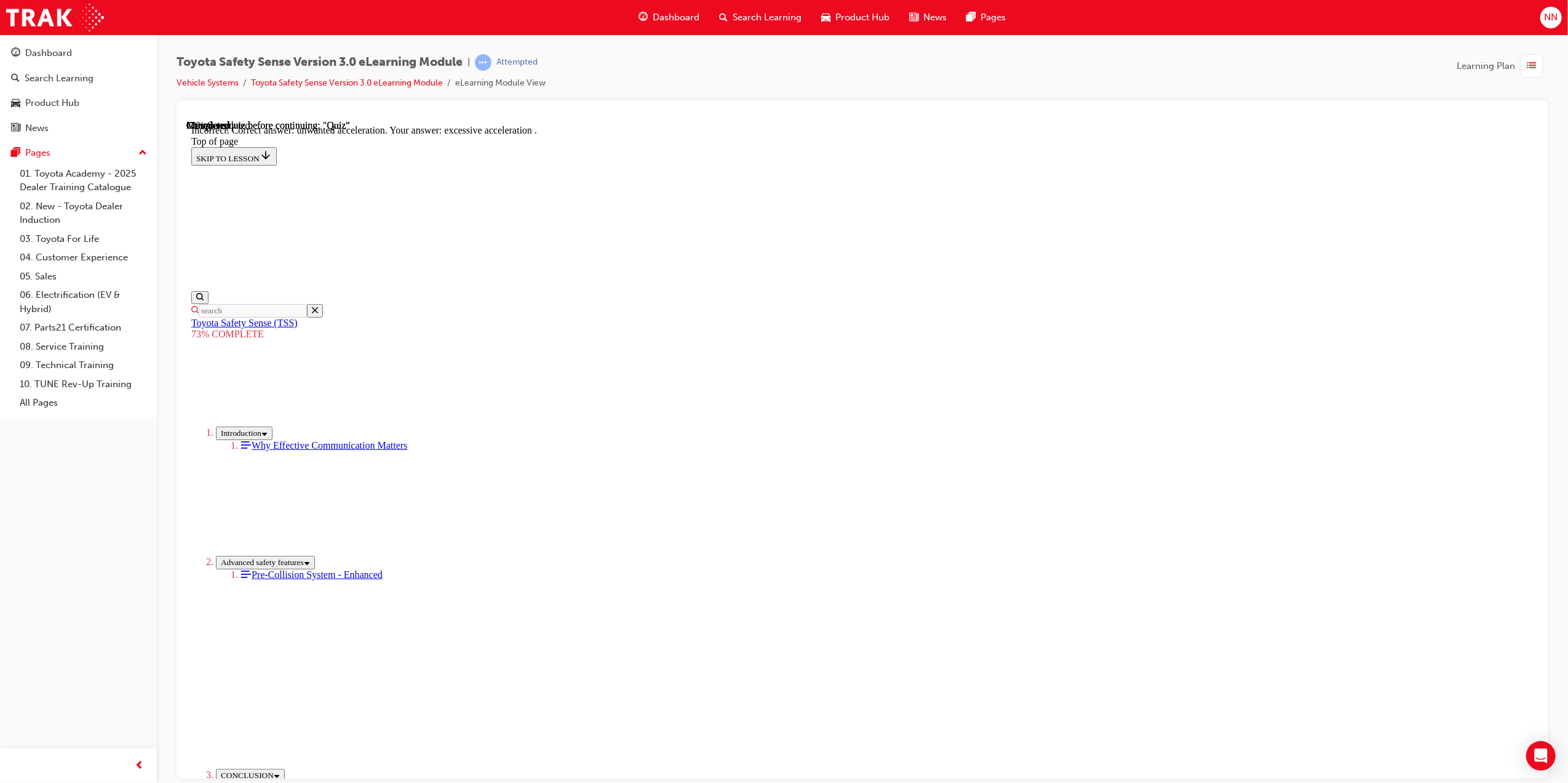
scroll to position [94, 0]
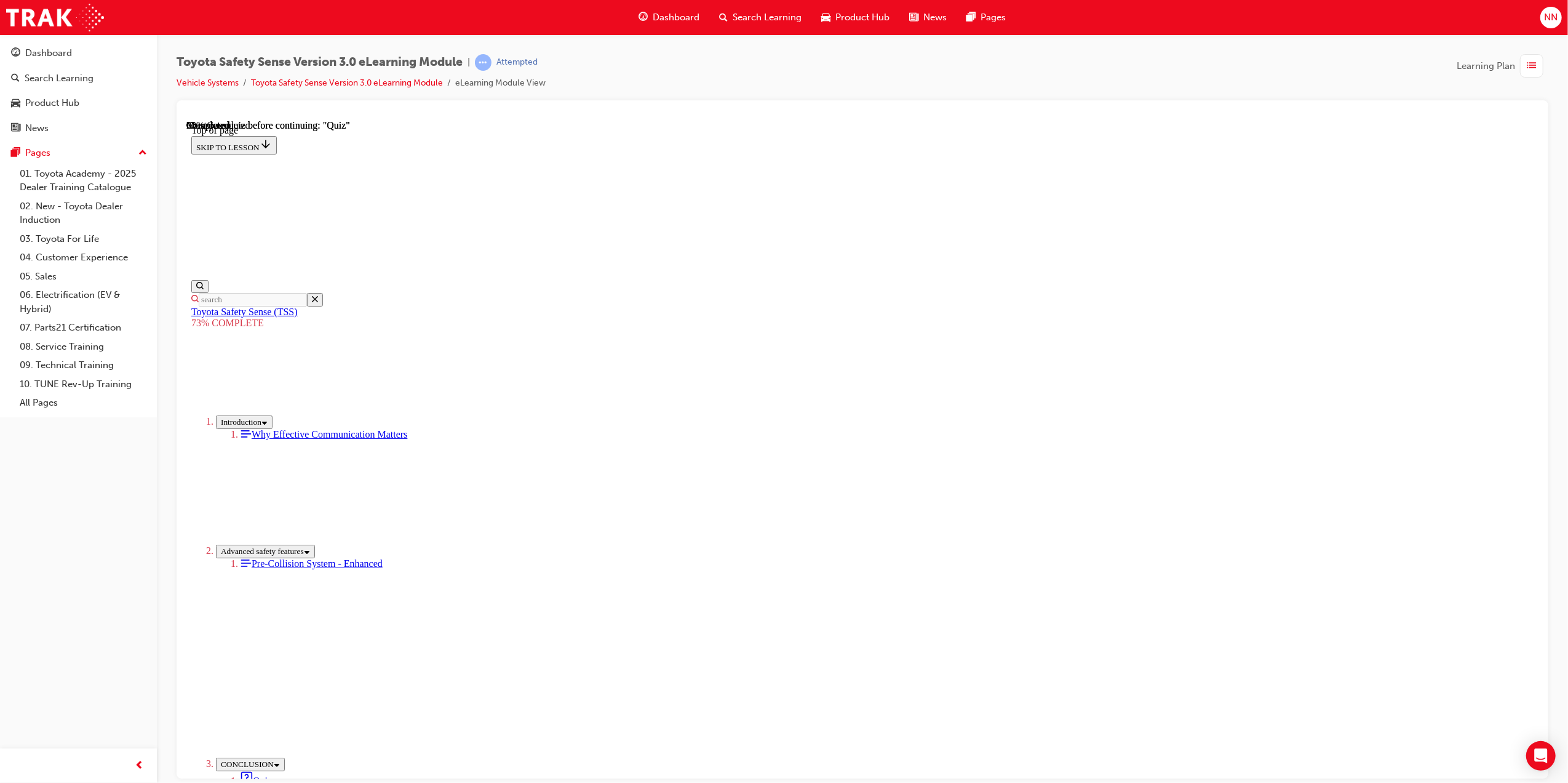
scroll to position [45, 0]
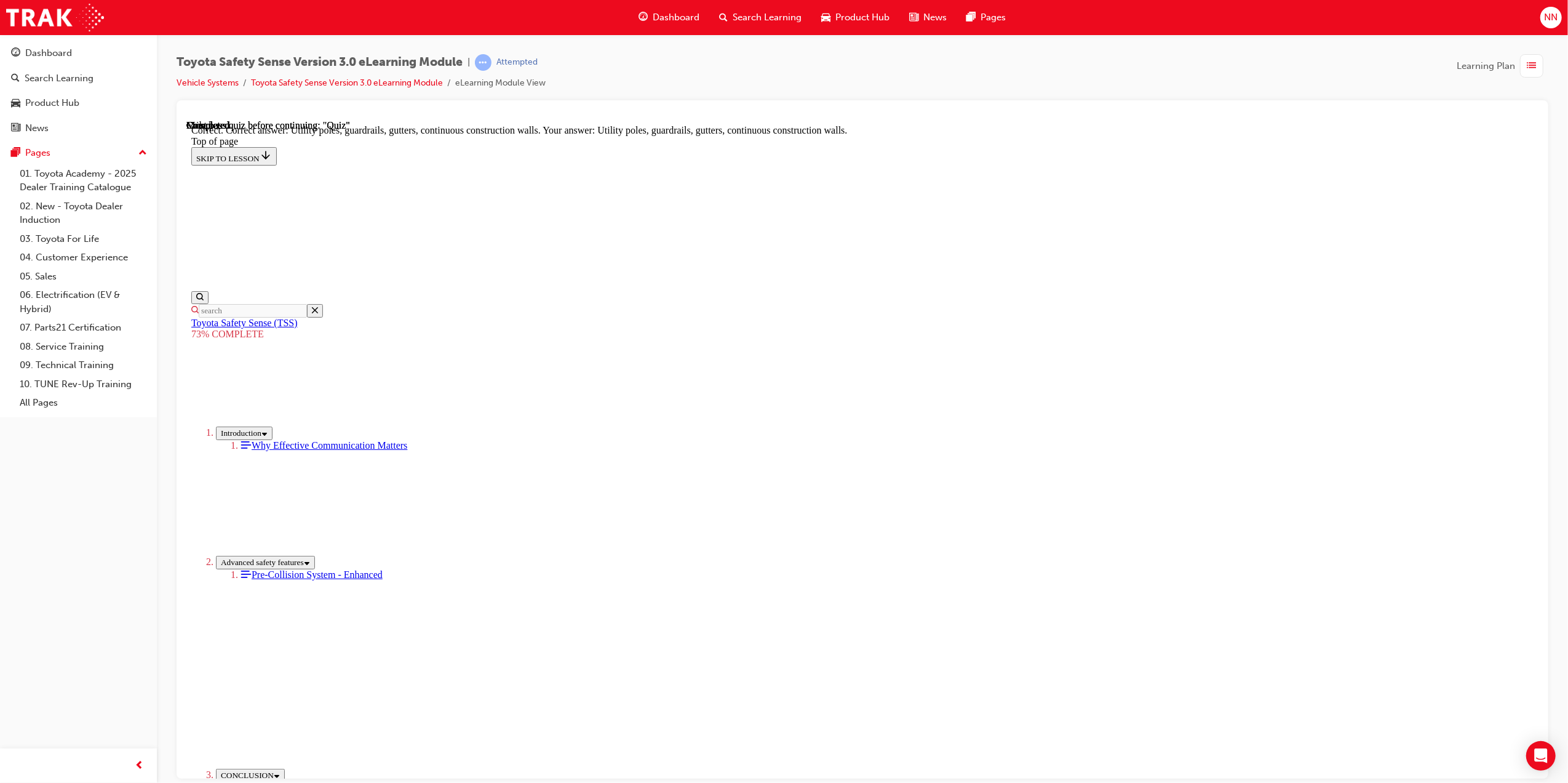
scroll to position [123, 0]
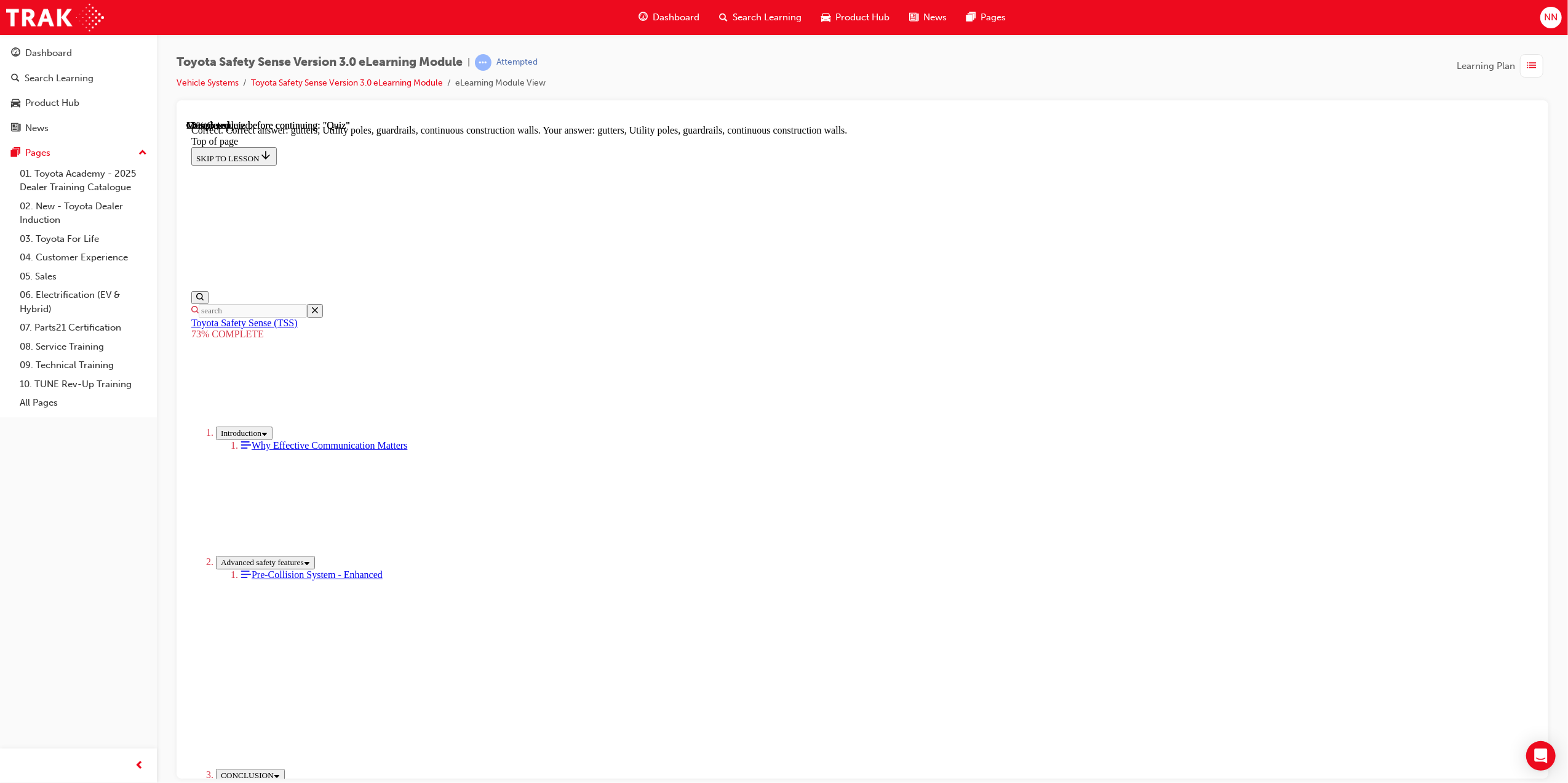
scroll to position [123, 0]
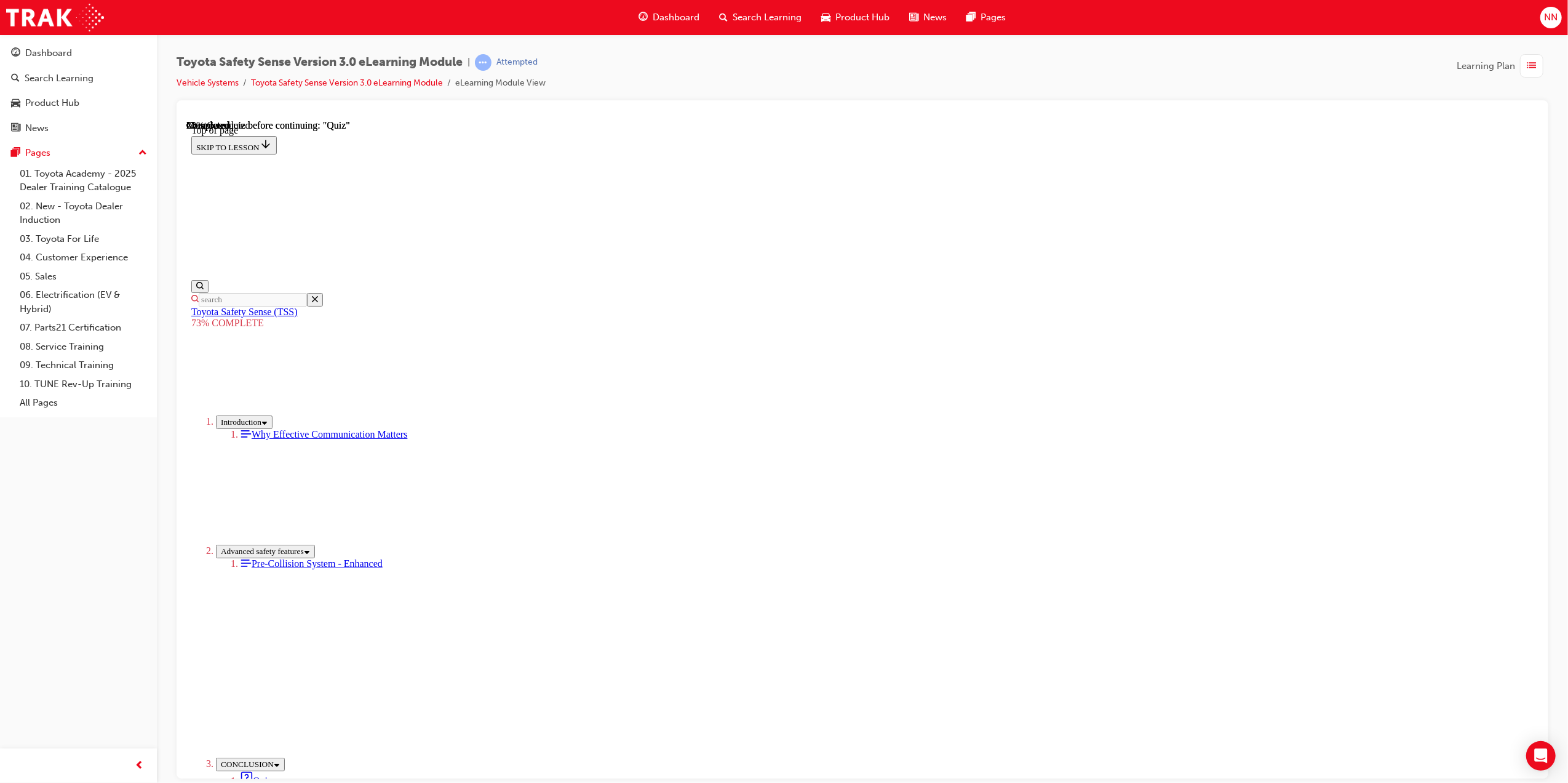
drag, startPoint x: 921, startPoint y: 397, endPoint x: 731, endPoint y: 284, distance: 221.1
copy div "Dynamic Radar Cruise Control (DRCC) The system now has the ability to detect th…"
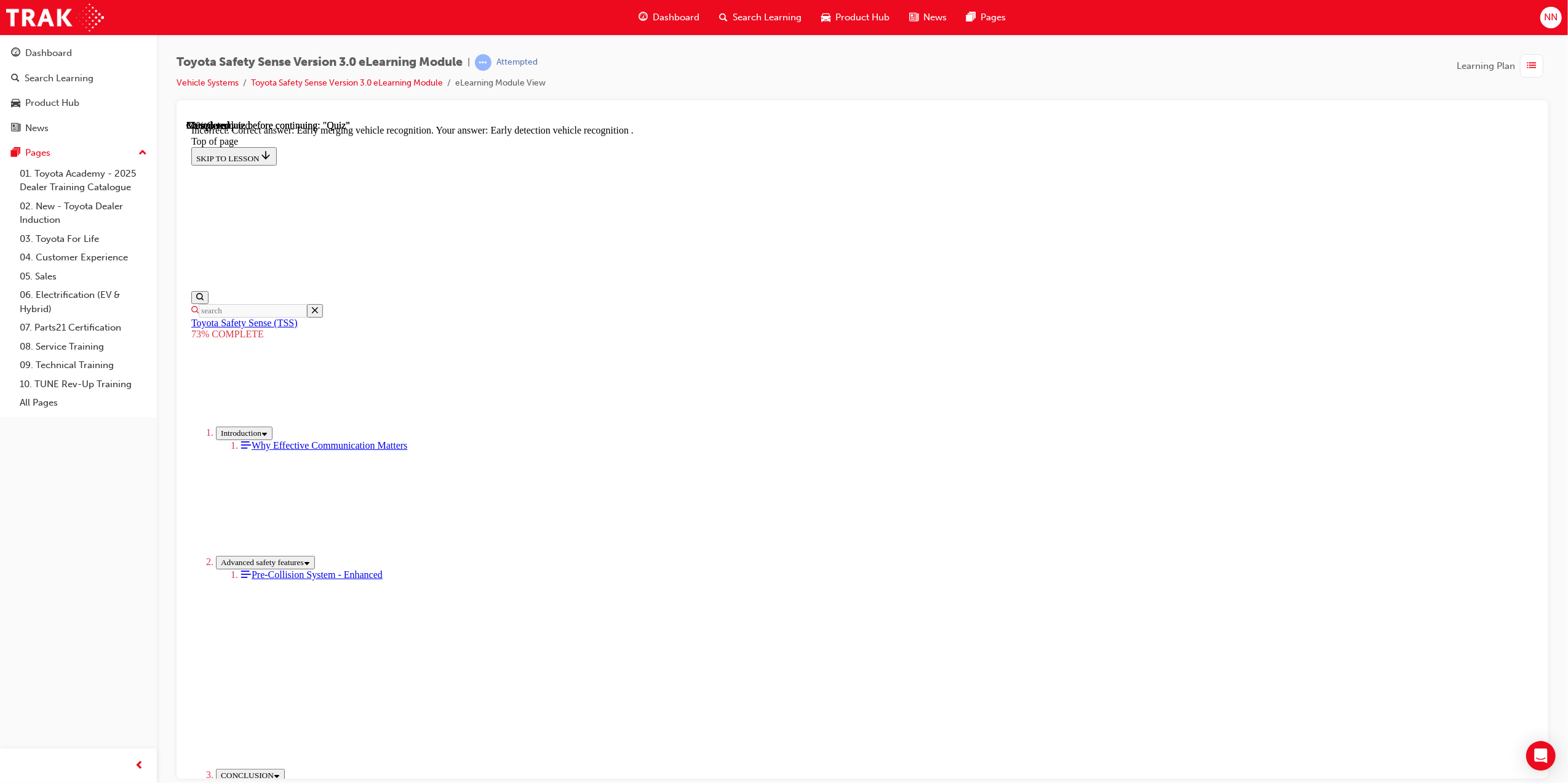
scroll to position [94, 0]
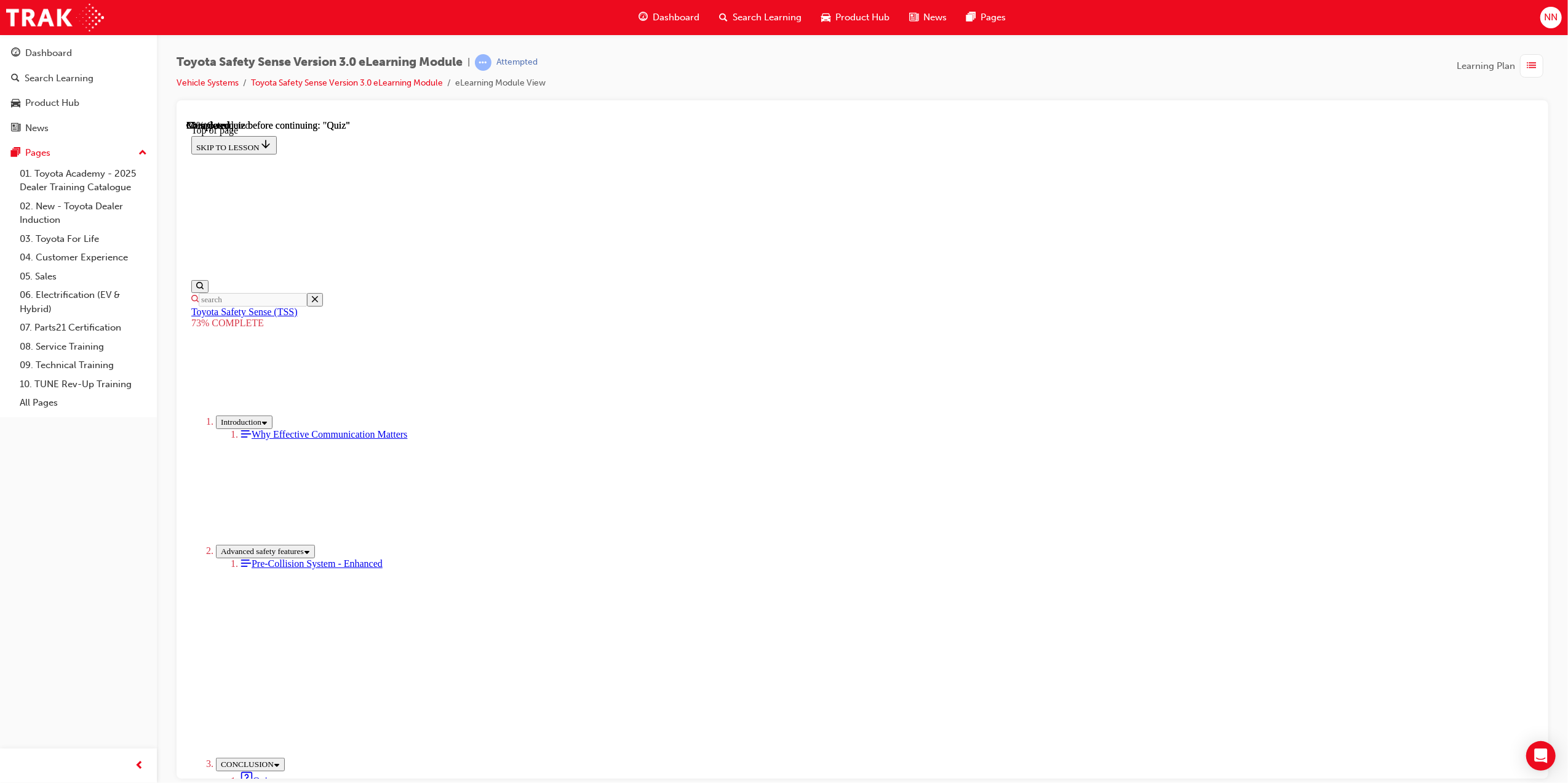
scroll to position [45, 0]
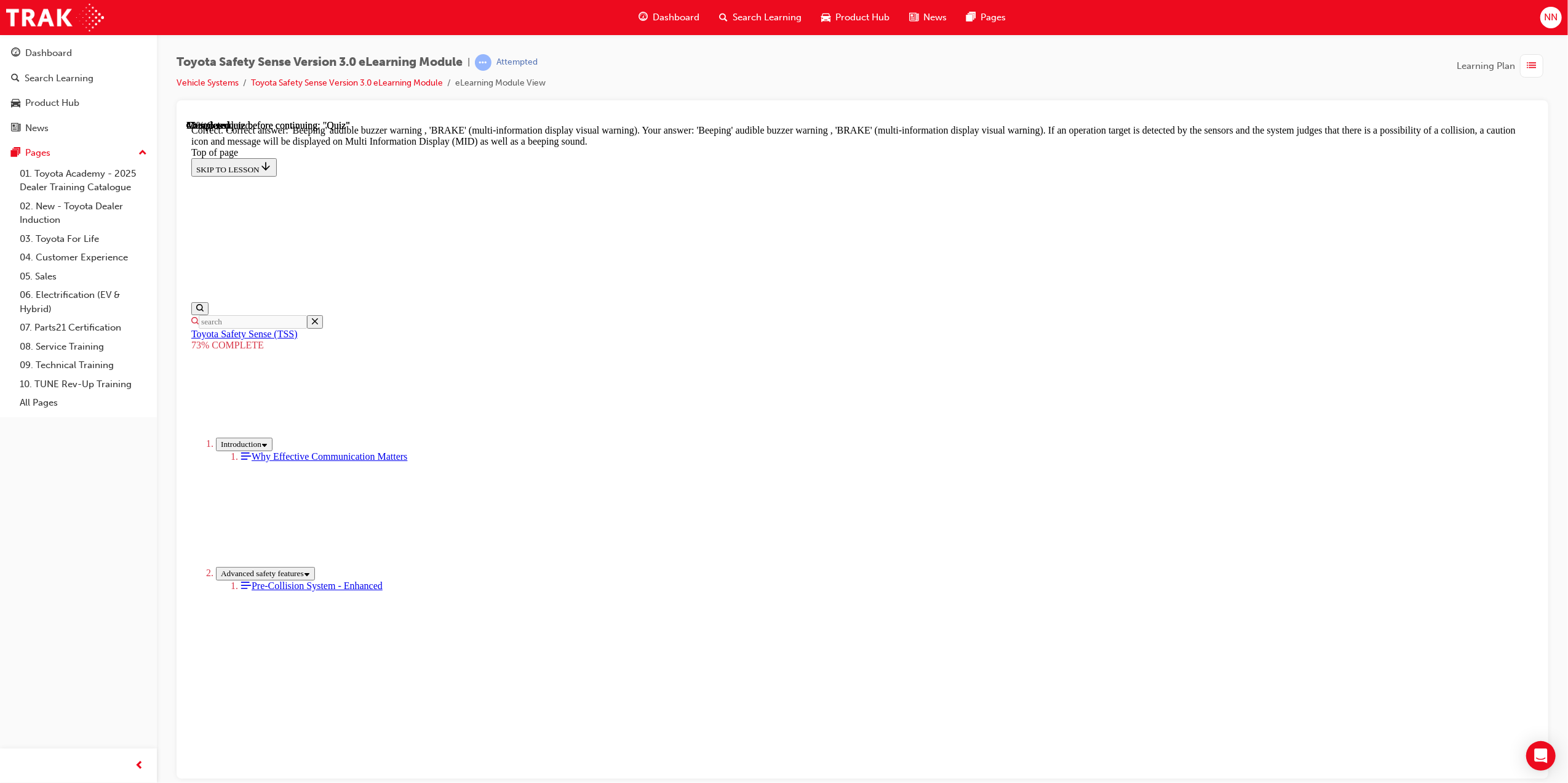
scroll to position [218, 0]
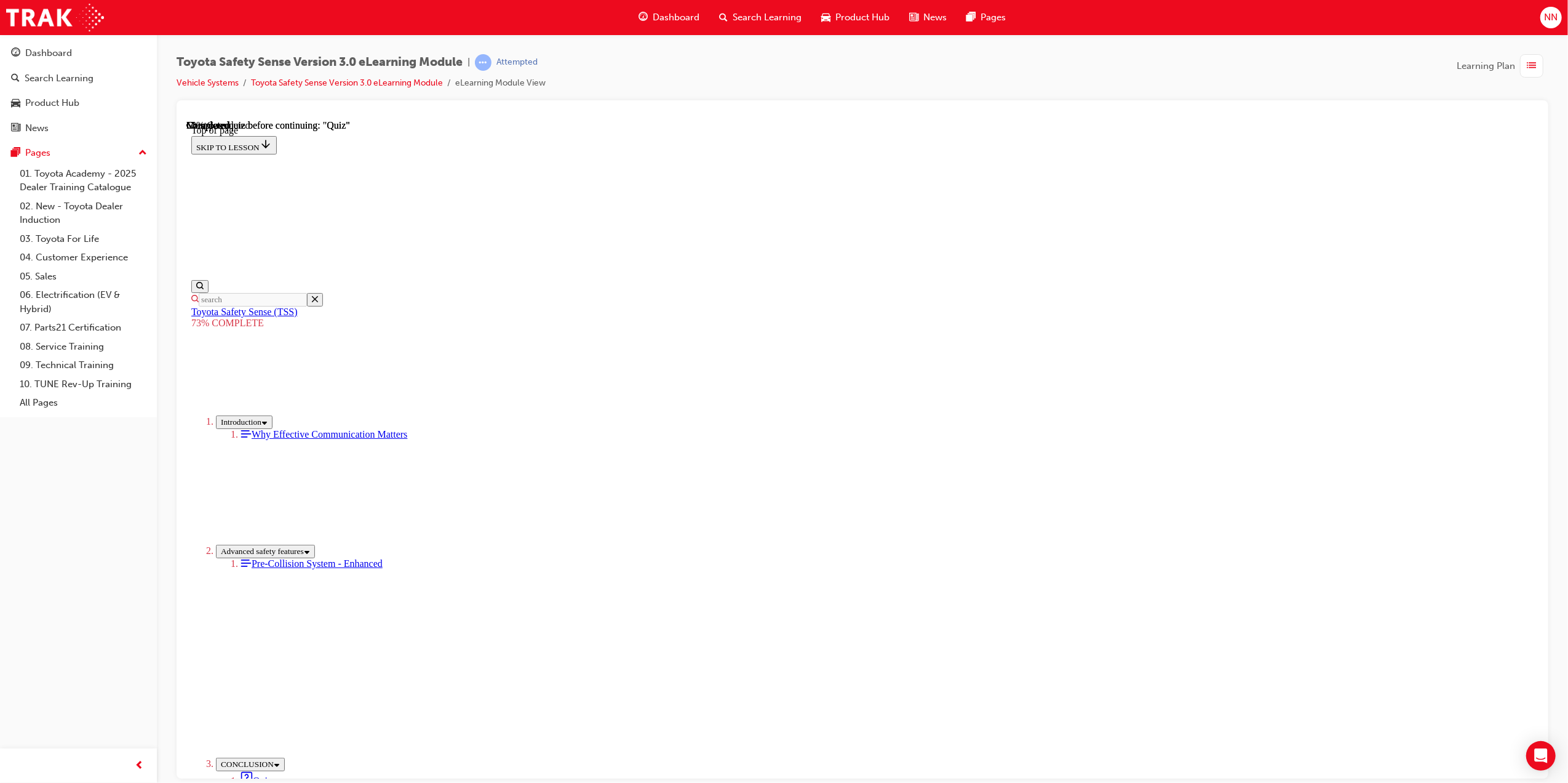
scroll to position [45, 0]
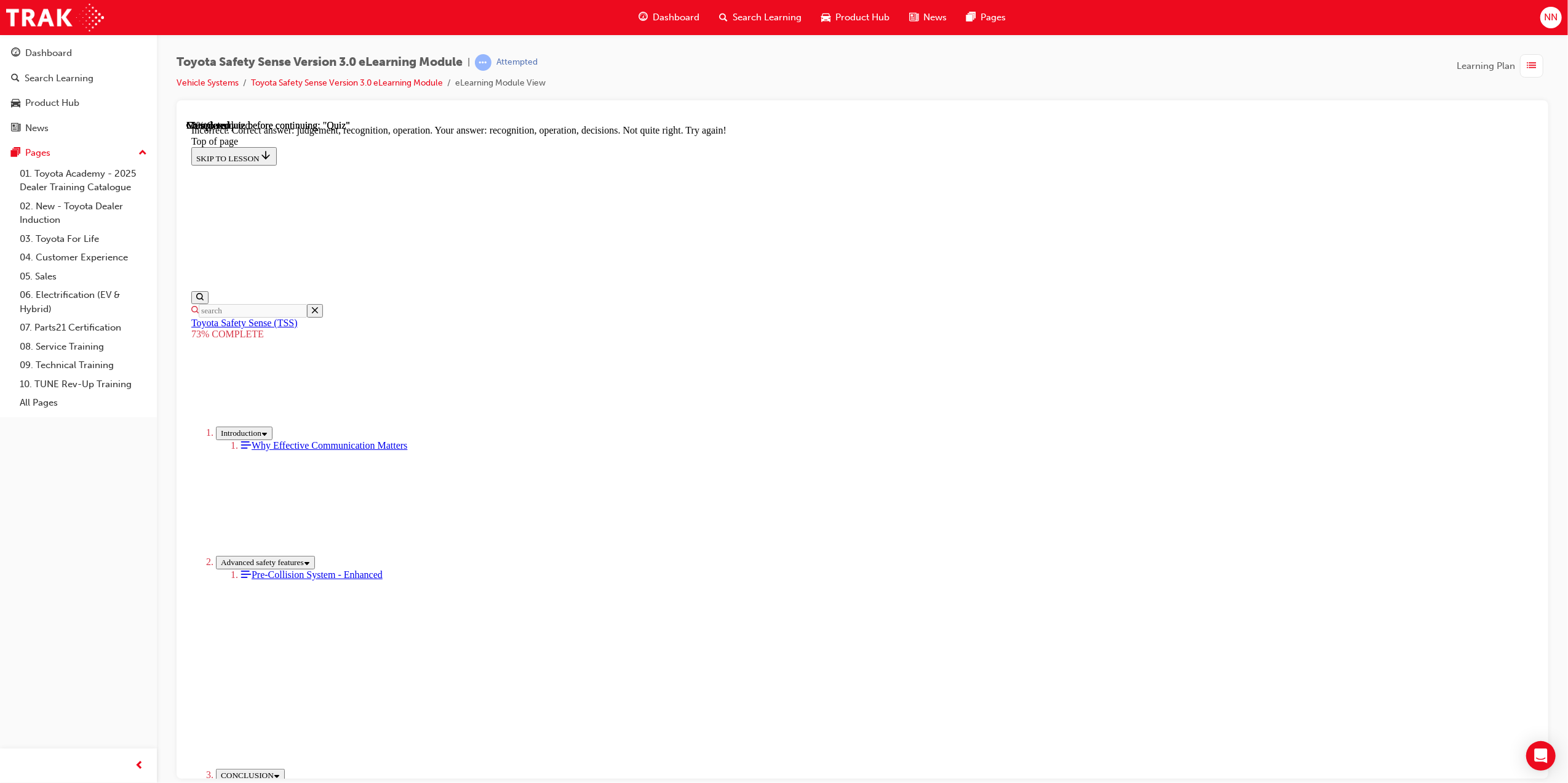
scroll to position [295, 0]
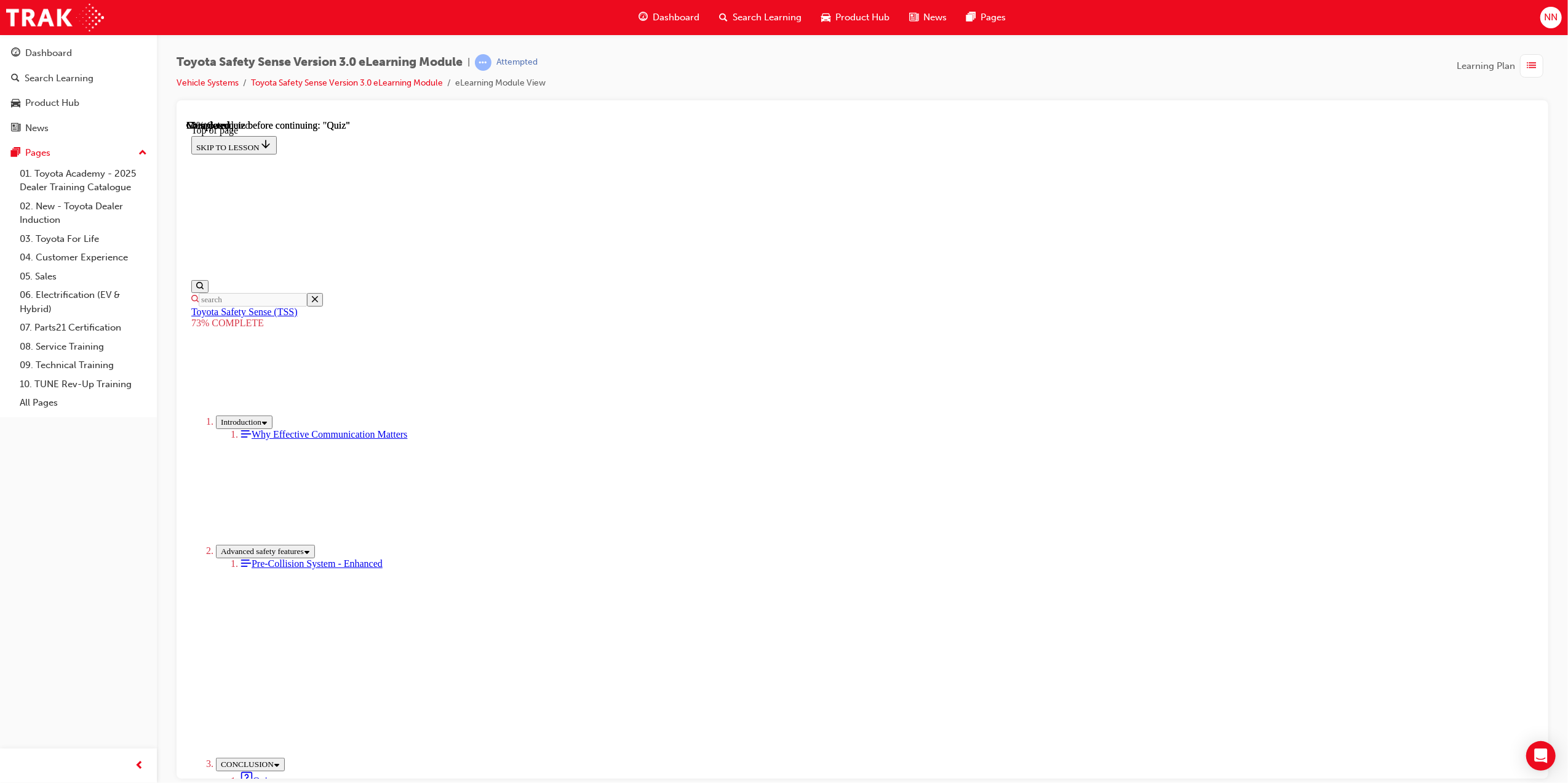
scroll to position [38, 0]
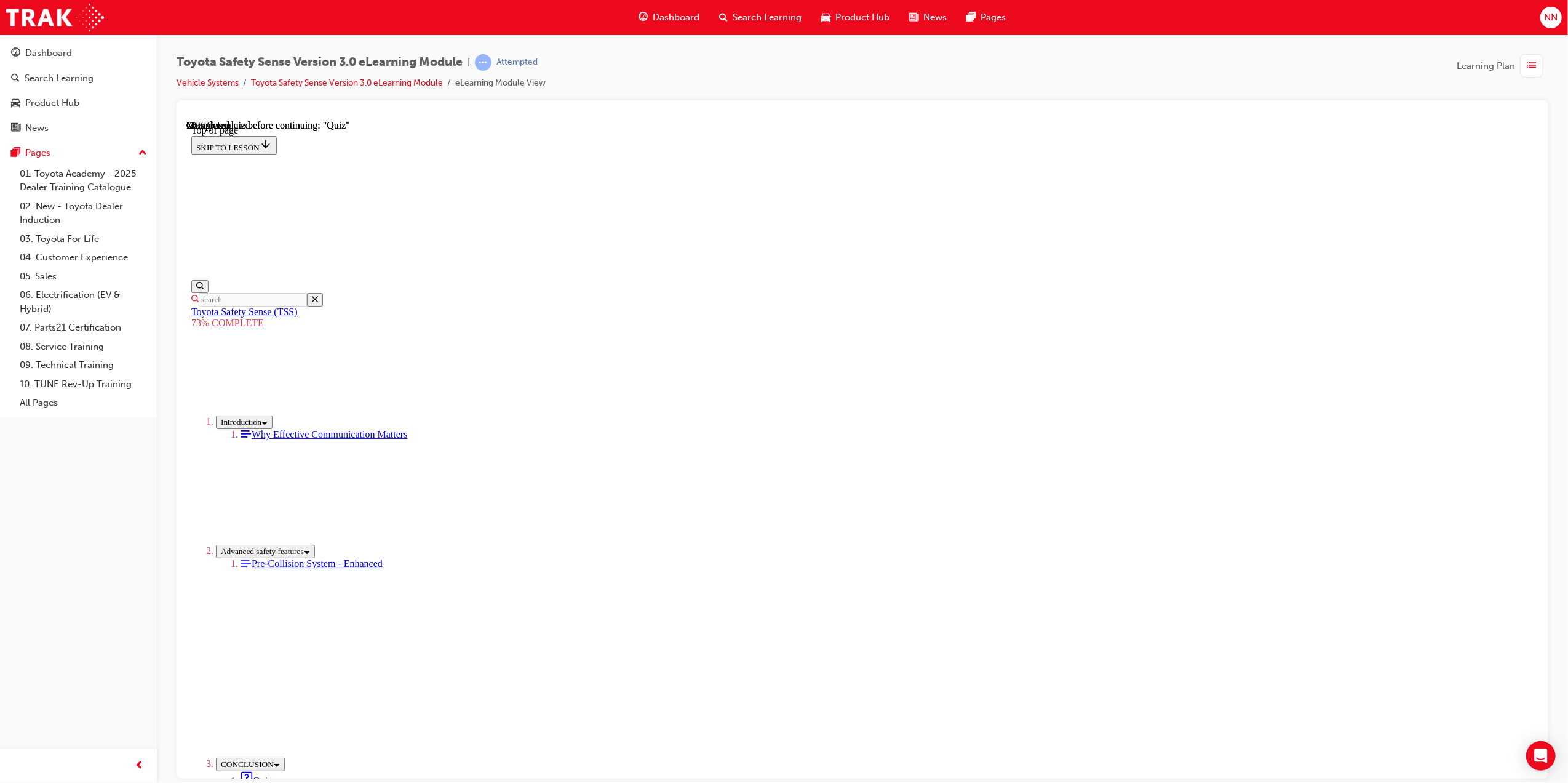
scroll to position [45, 0]
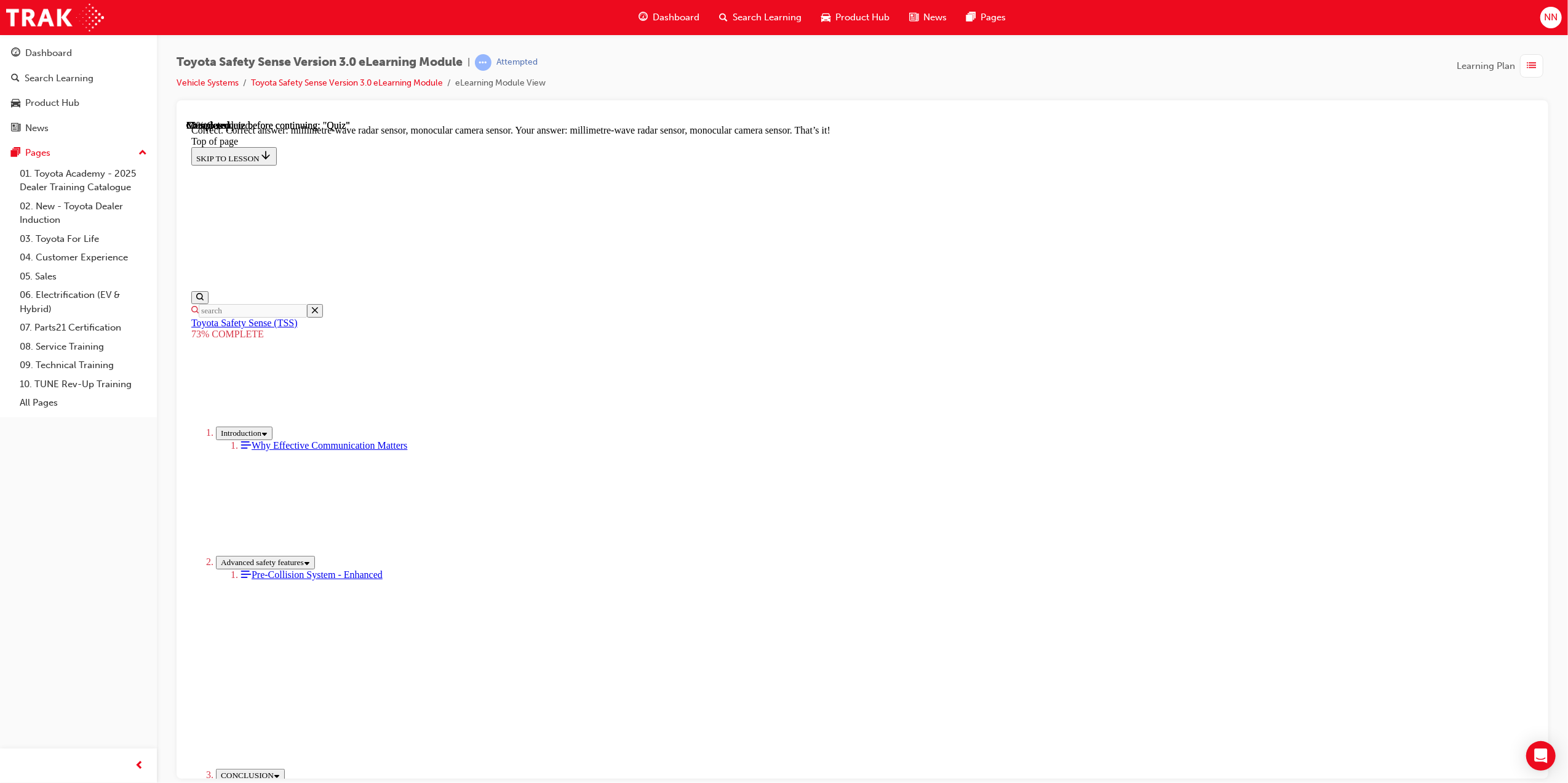
scroll to position [205, 0]
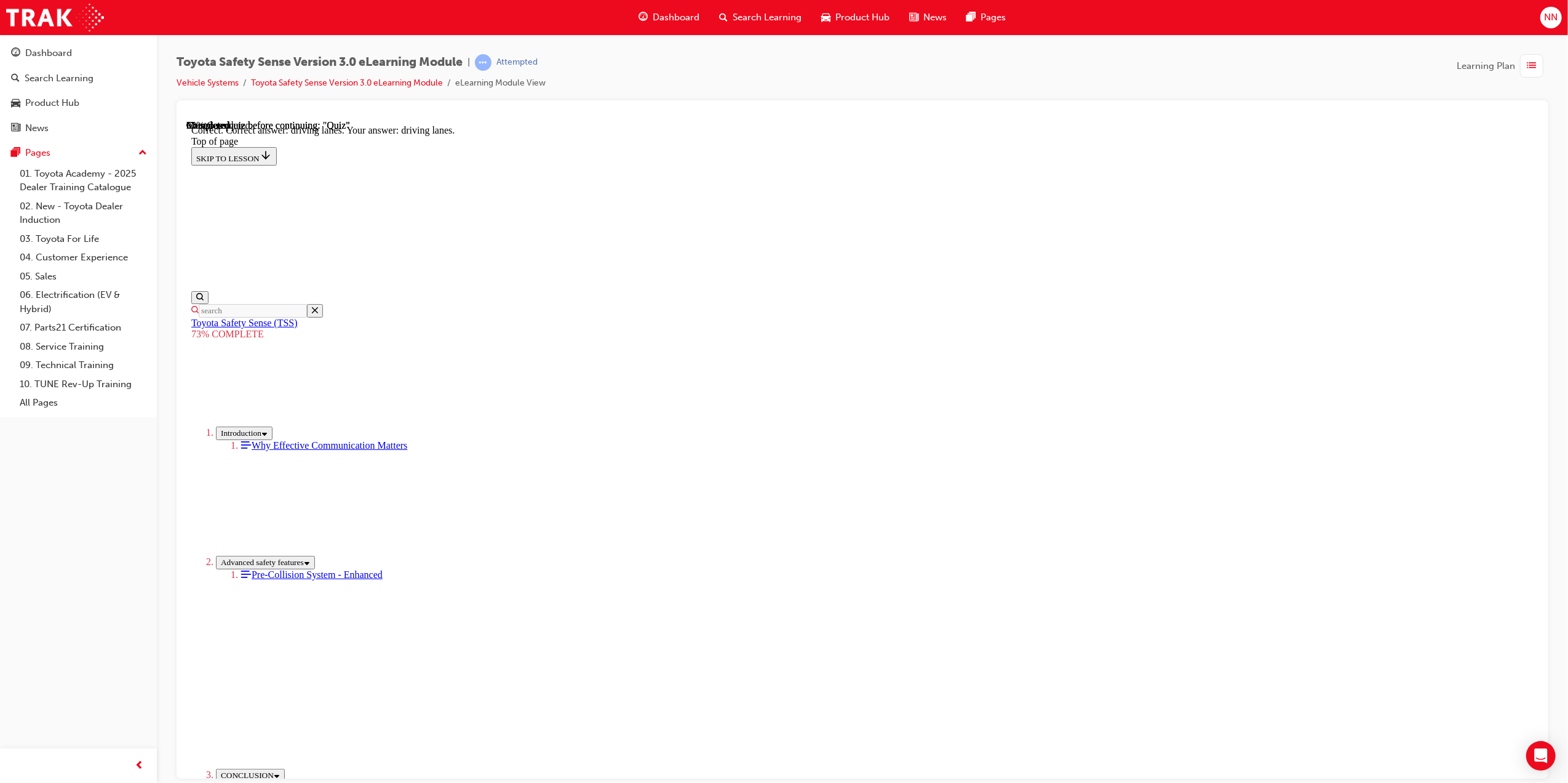
scroll to position [74, 0]
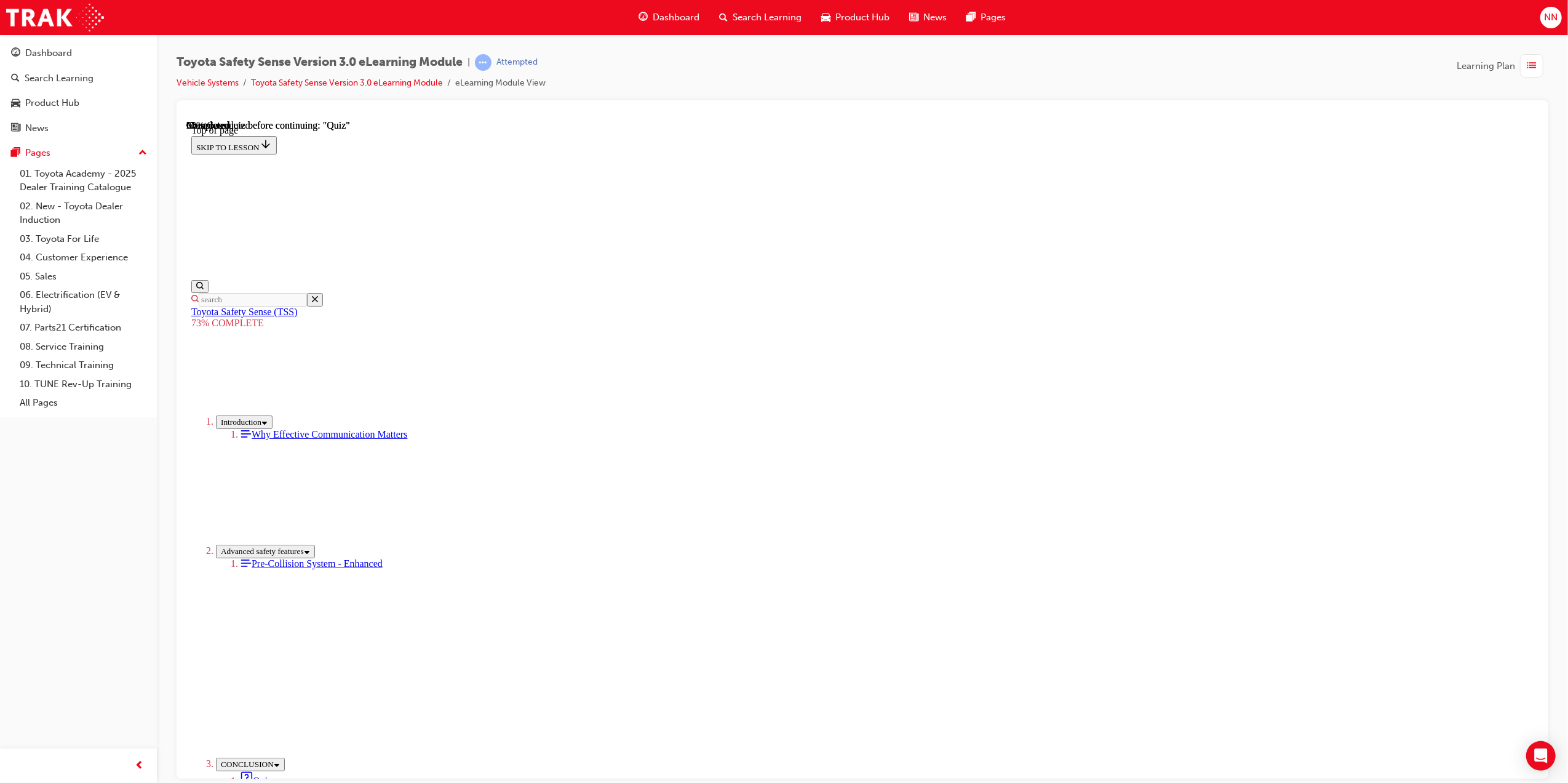
drag, startPoint x: 758, startPoint y: 700, endPoint x: 756, endPoint y: 714, distance: 14.1
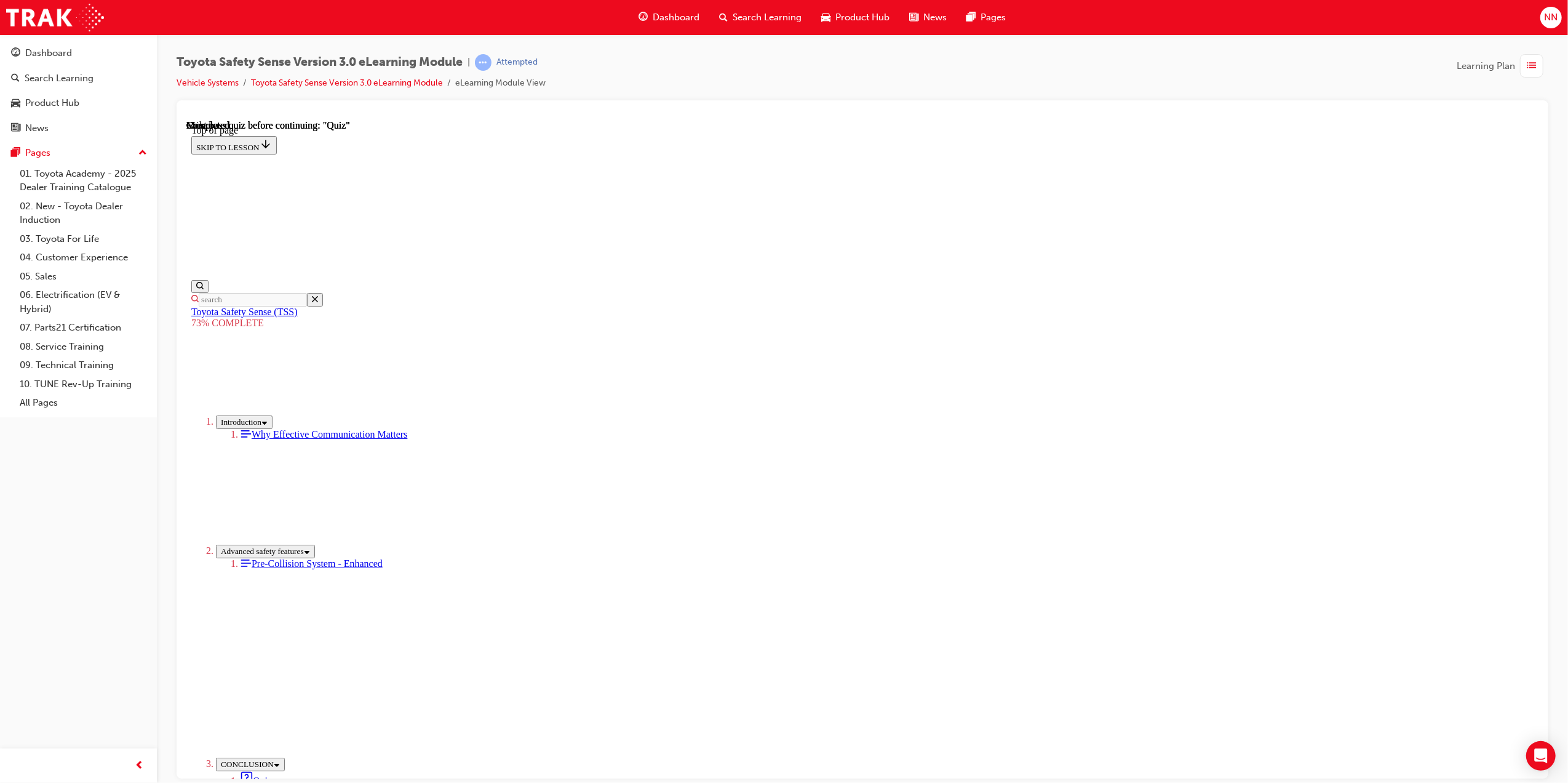
scroll to position [38, 0]
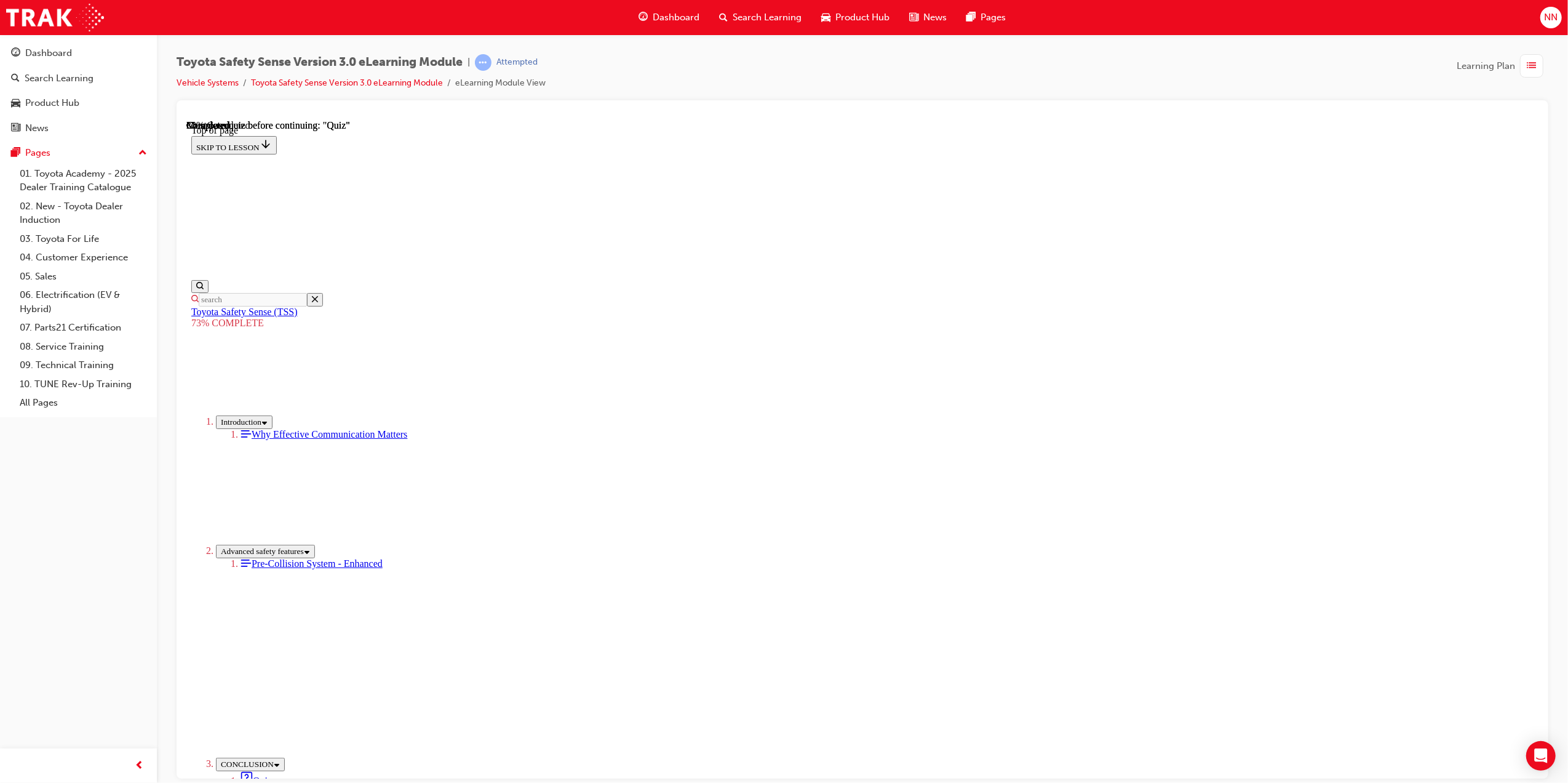
scroll to position [45, 0]
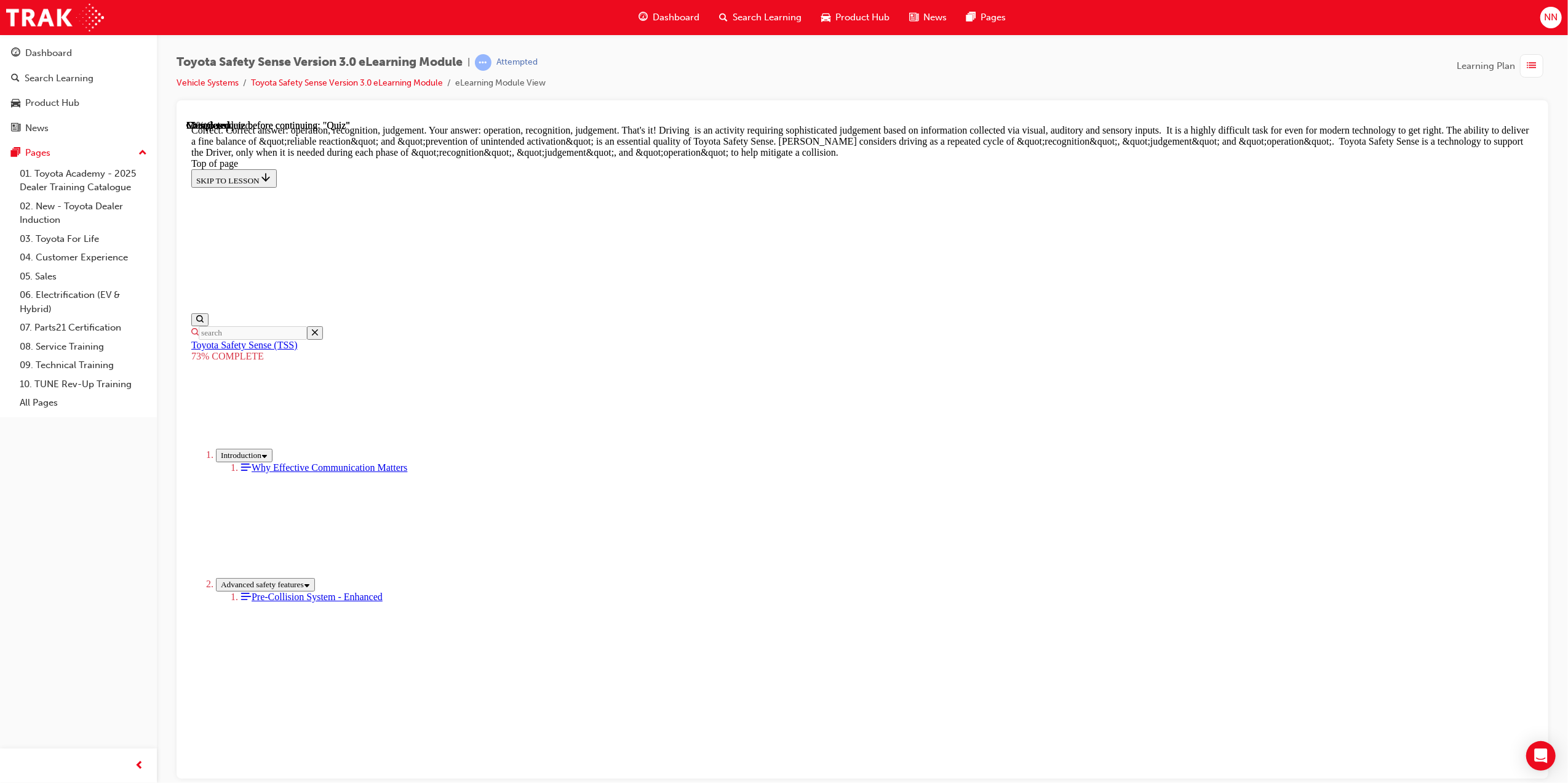
drag, startPoint x: 979, startPoint y: 717, endPoint x: 1002, endPoint y: 631, distance: 89.0
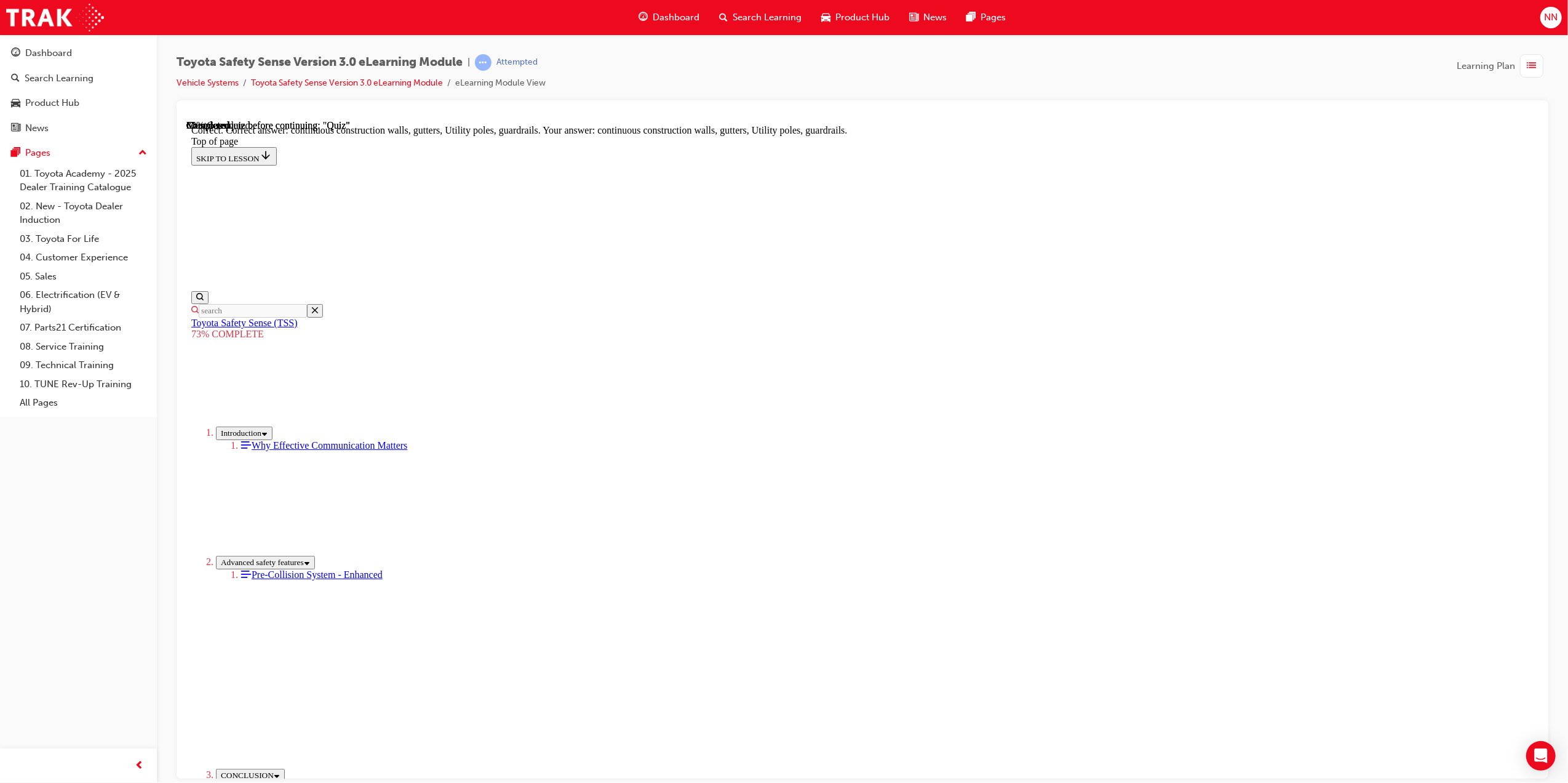
scroll to position [123, 0]
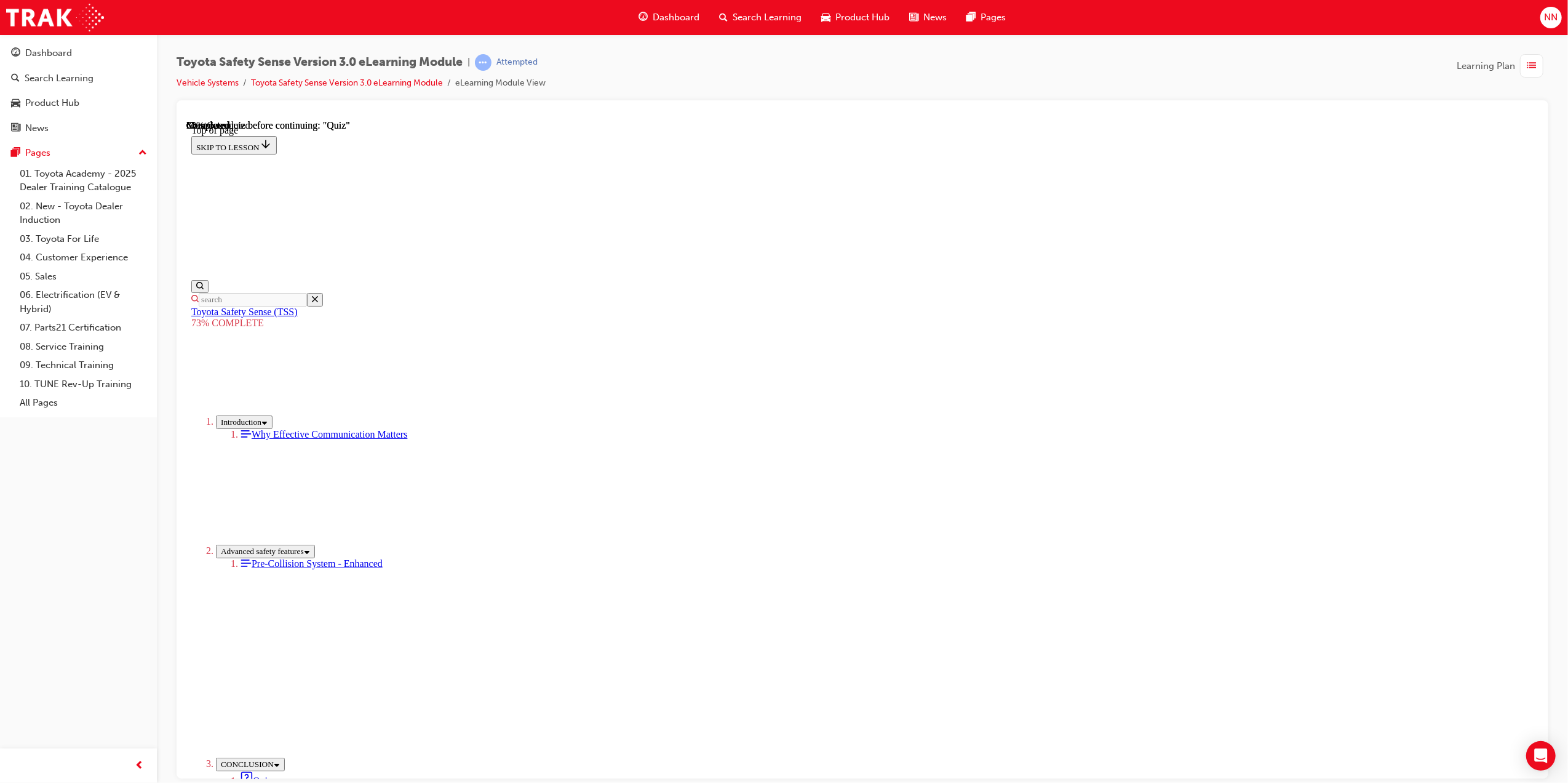
scroll to position [38, 0]
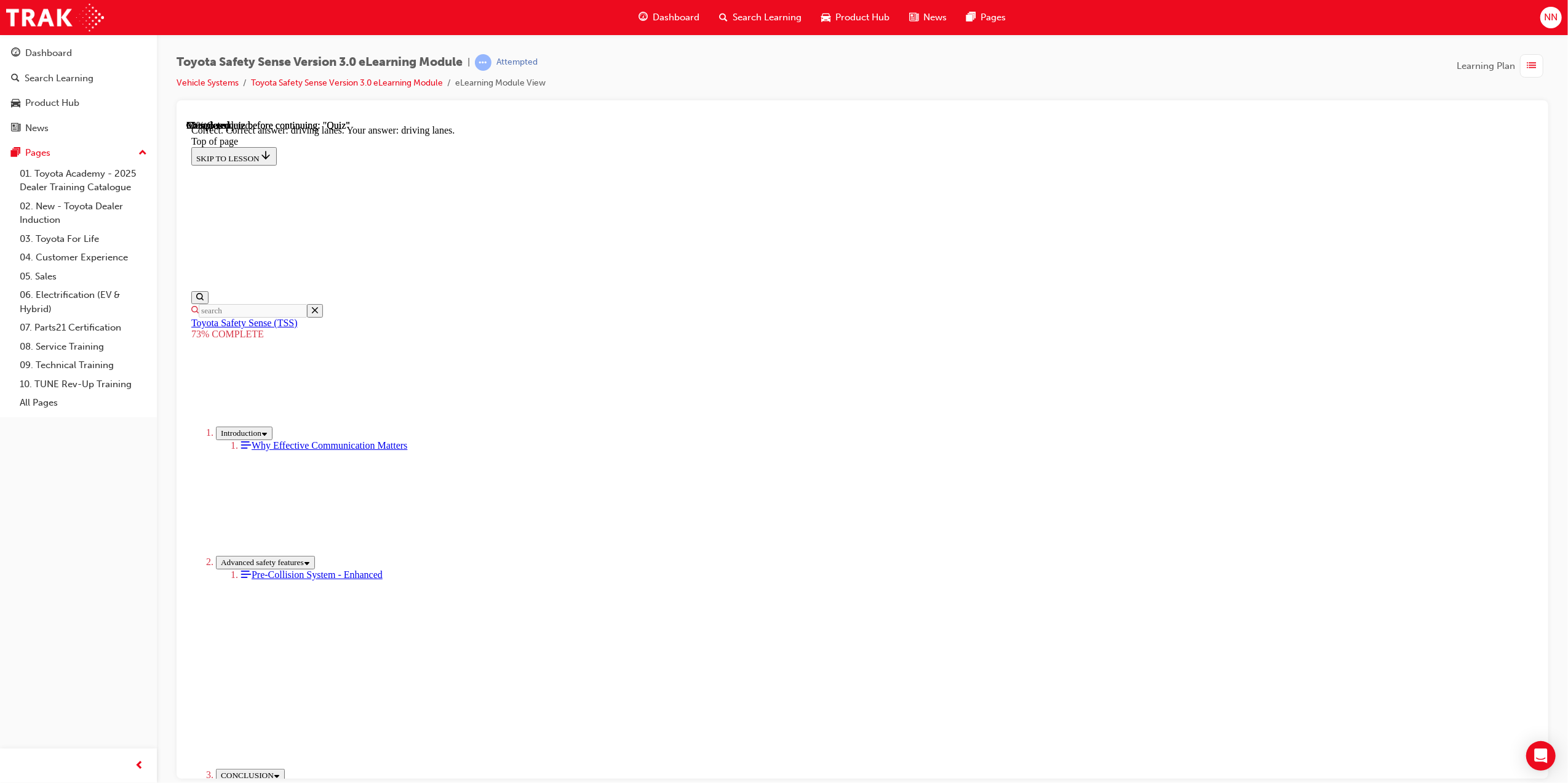
scroll to position [74, 0]
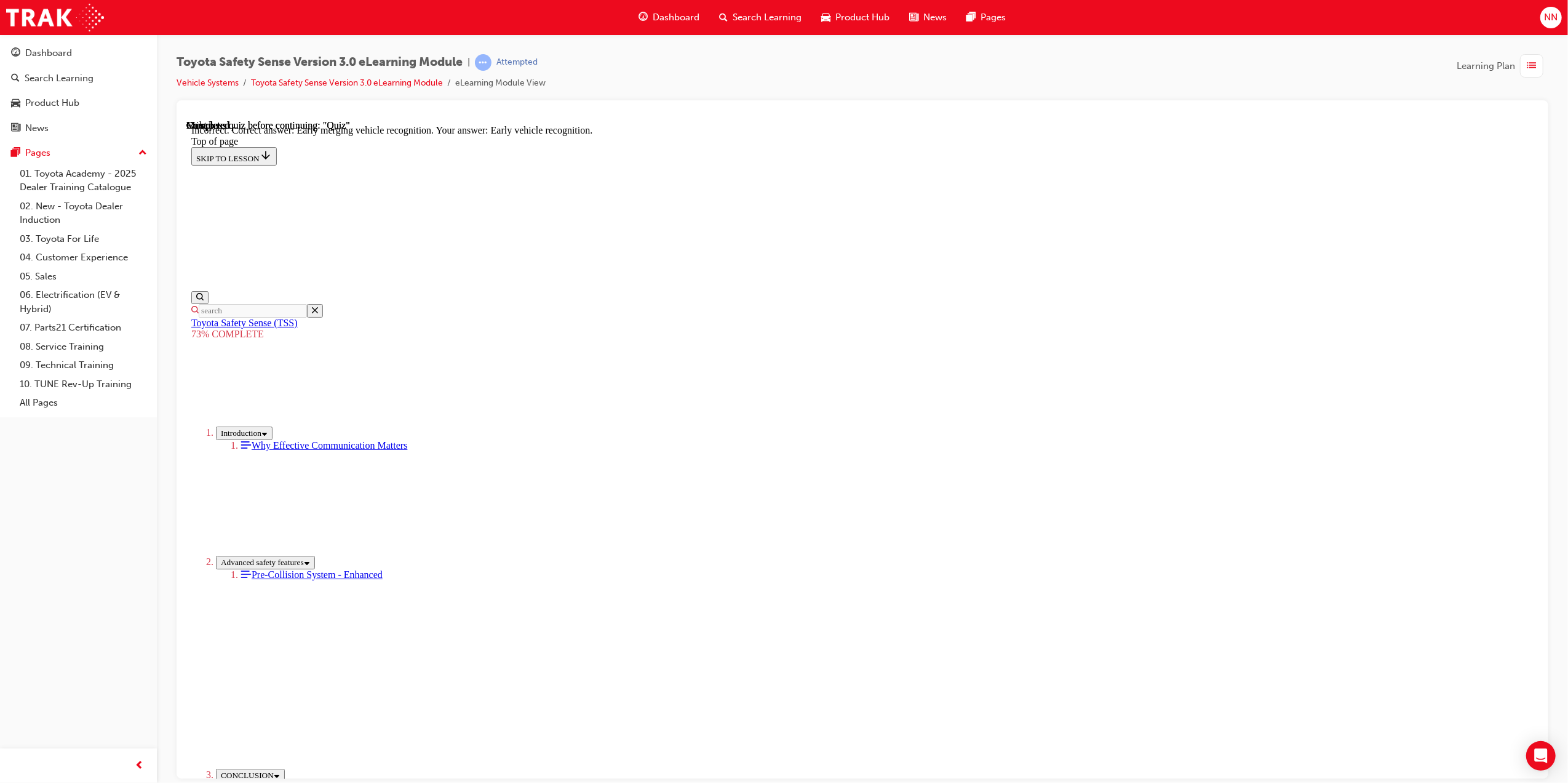
scroll to position [94, 0]
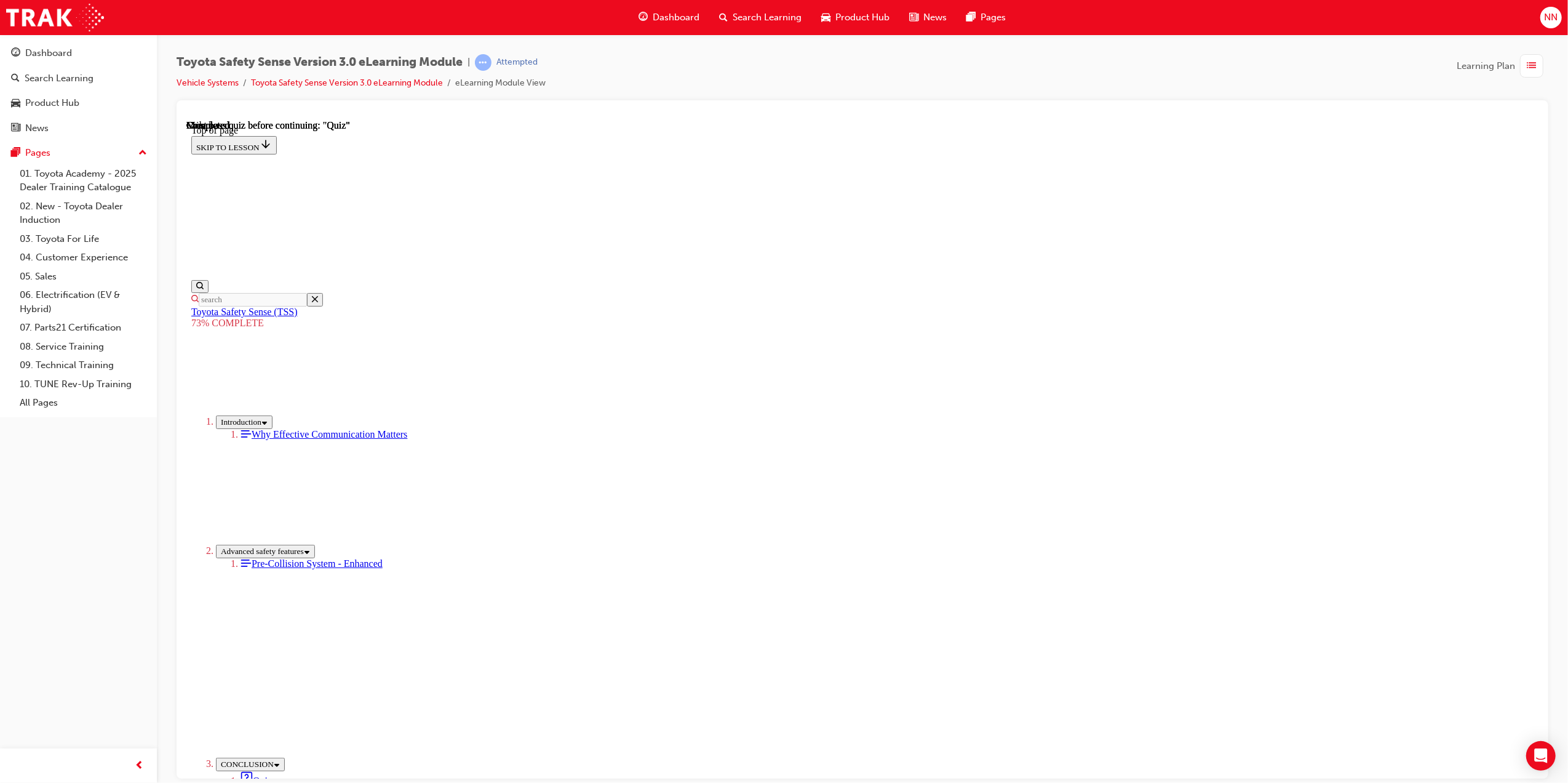
scroll to position [38, 0]
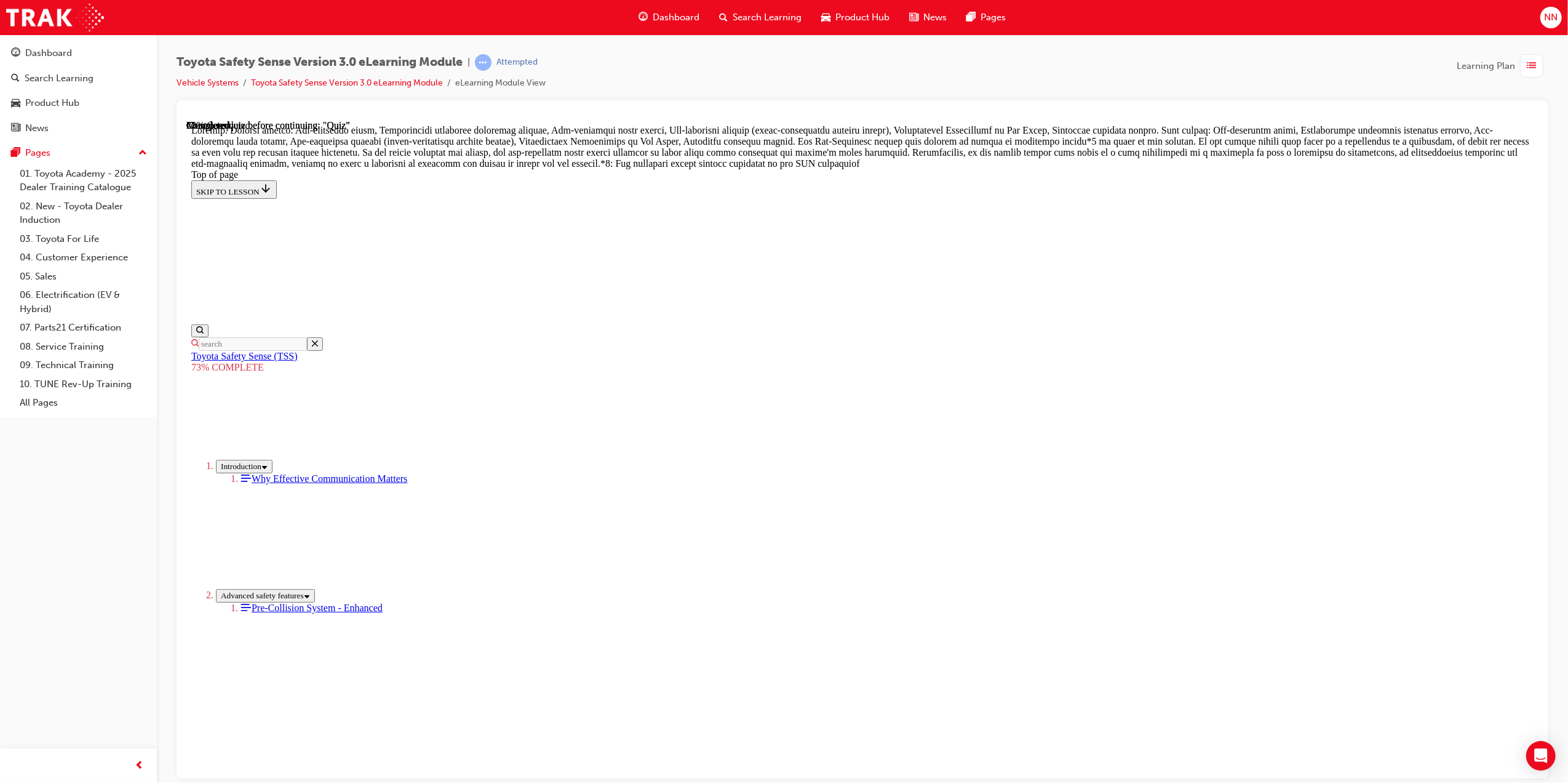
scroll to position [501, 0]
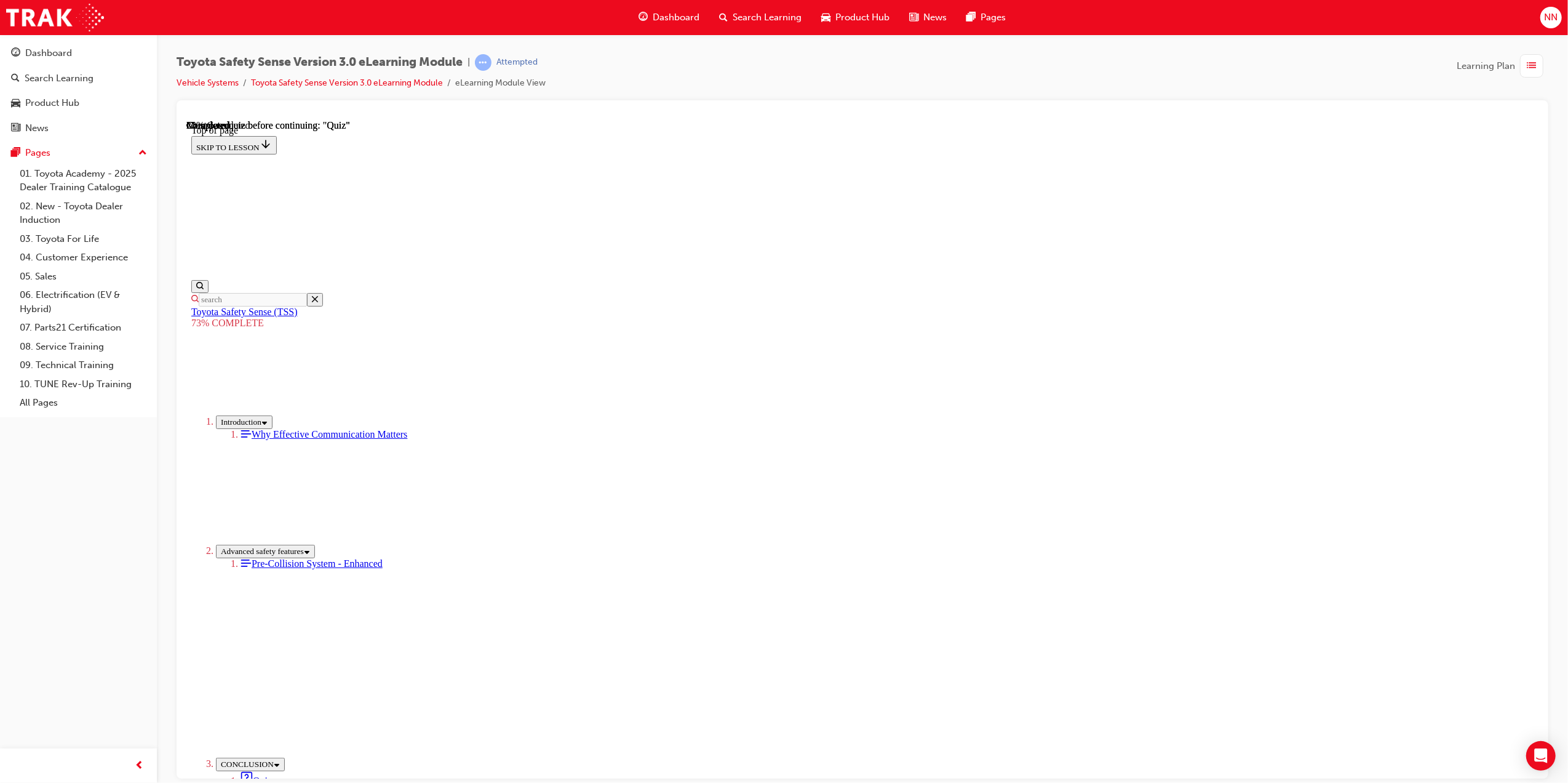
scroll to position [45, 0]
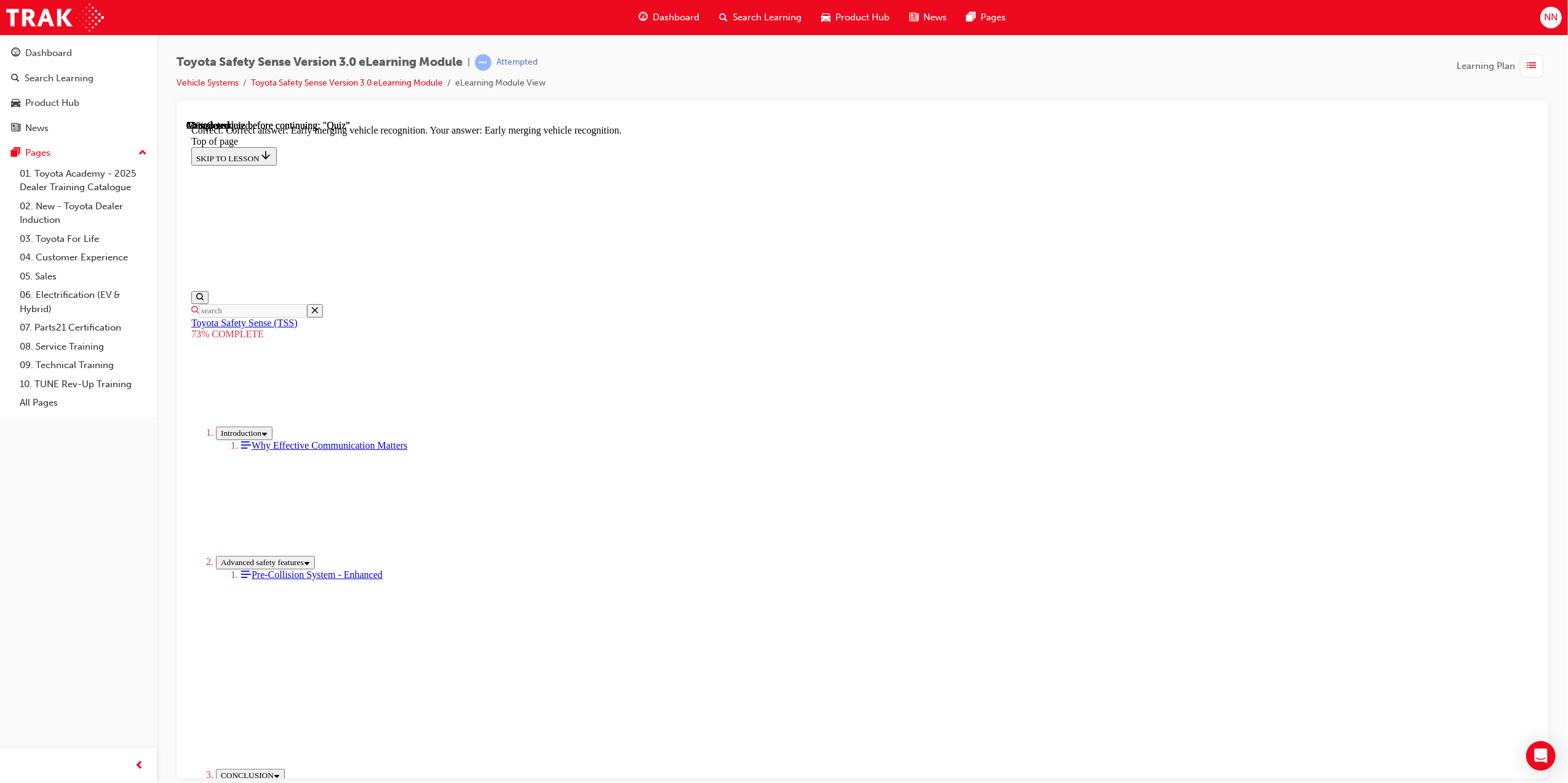
scroll to position [94, 0]
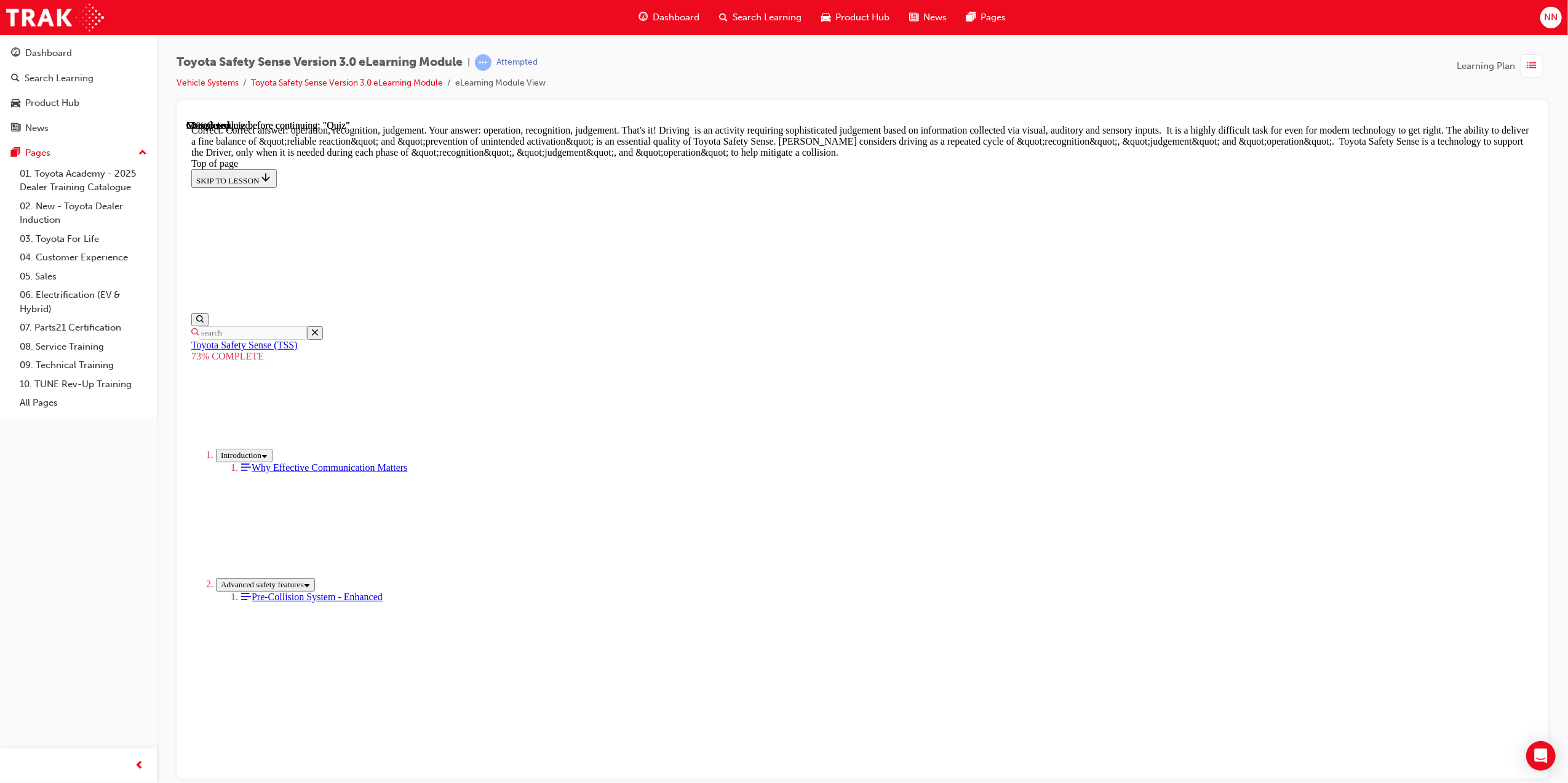
scroll to position [412, 0]
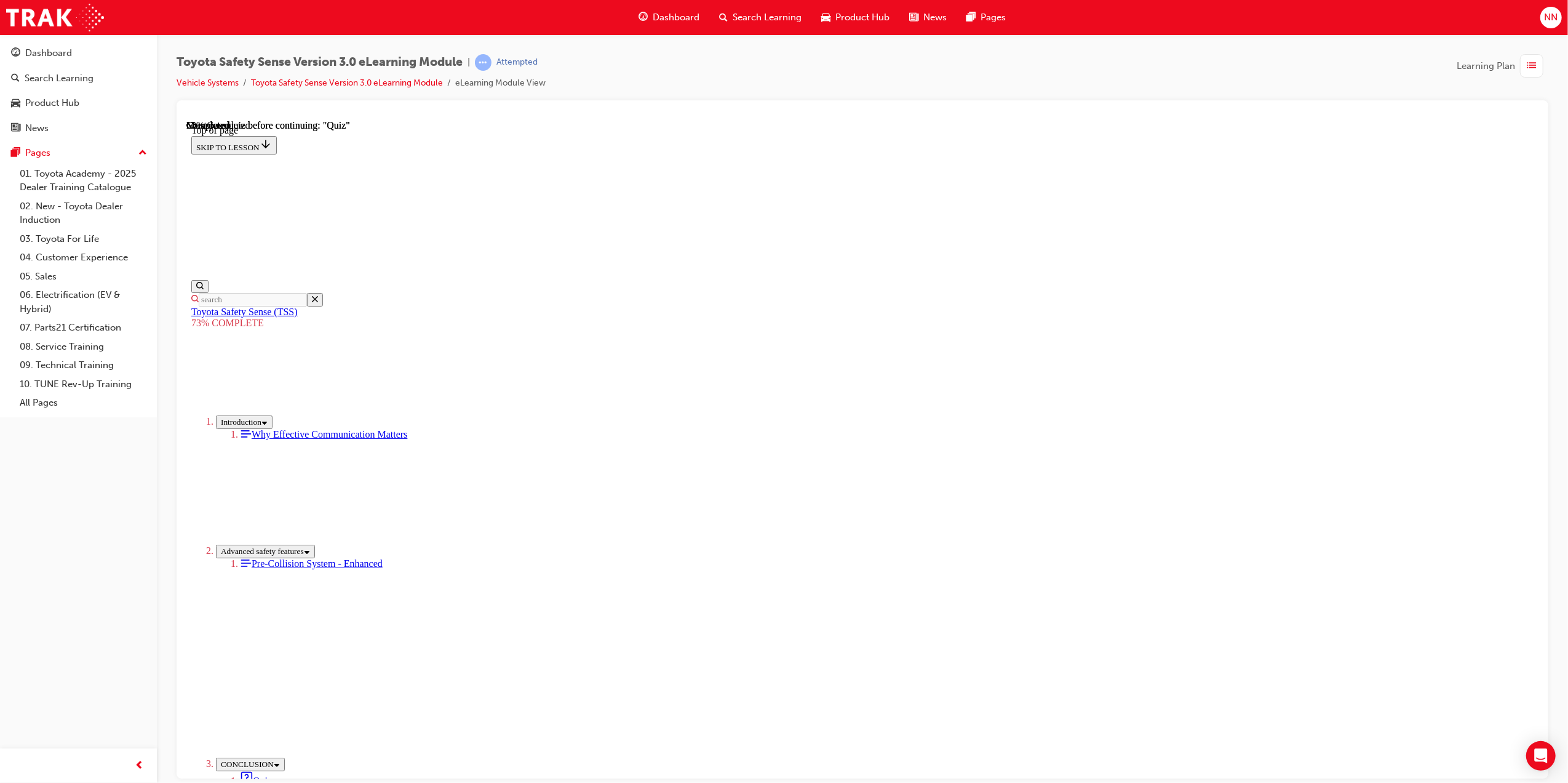
scroll to position [38, 0]
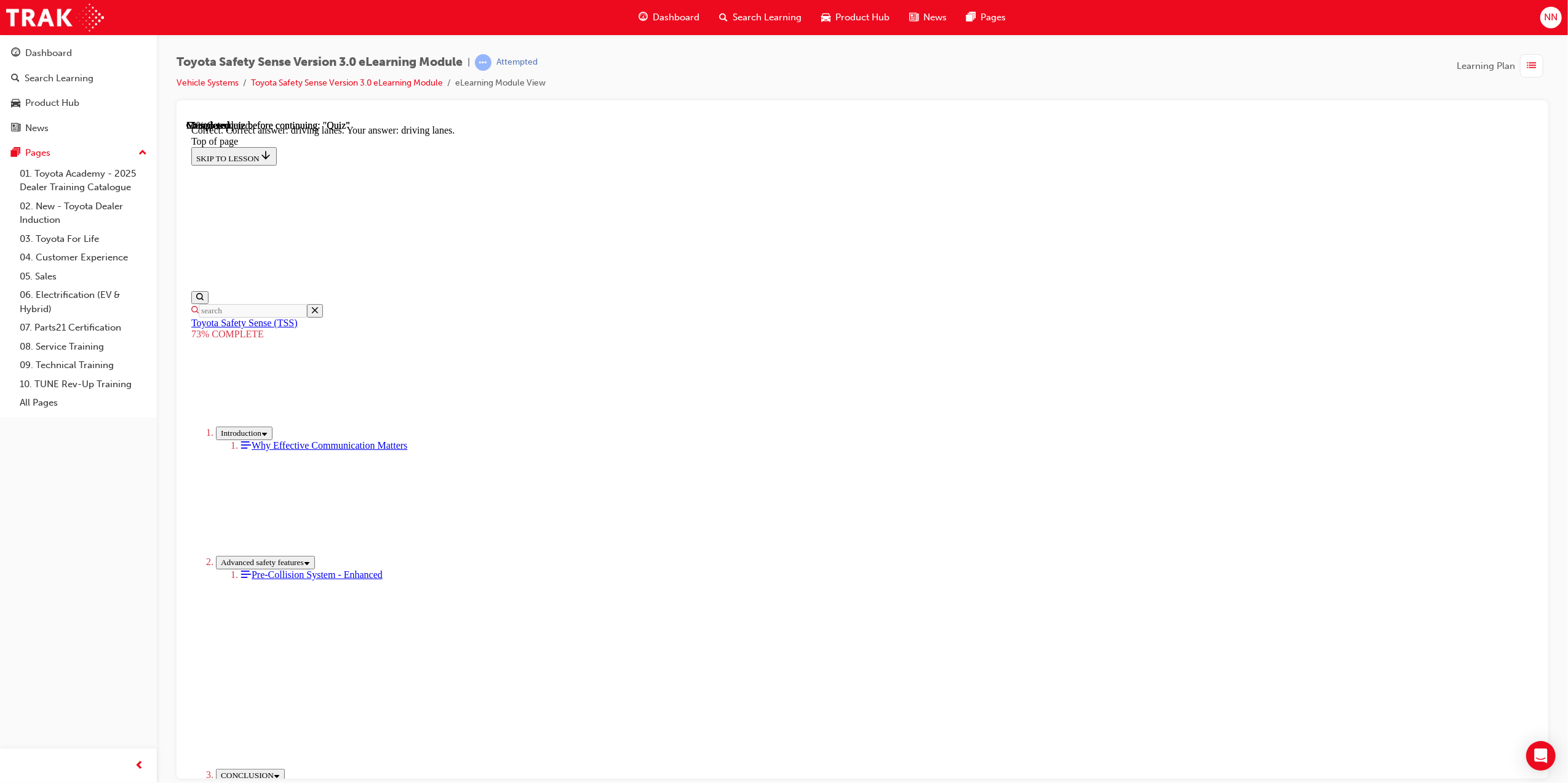
scroll to position [74, 0]
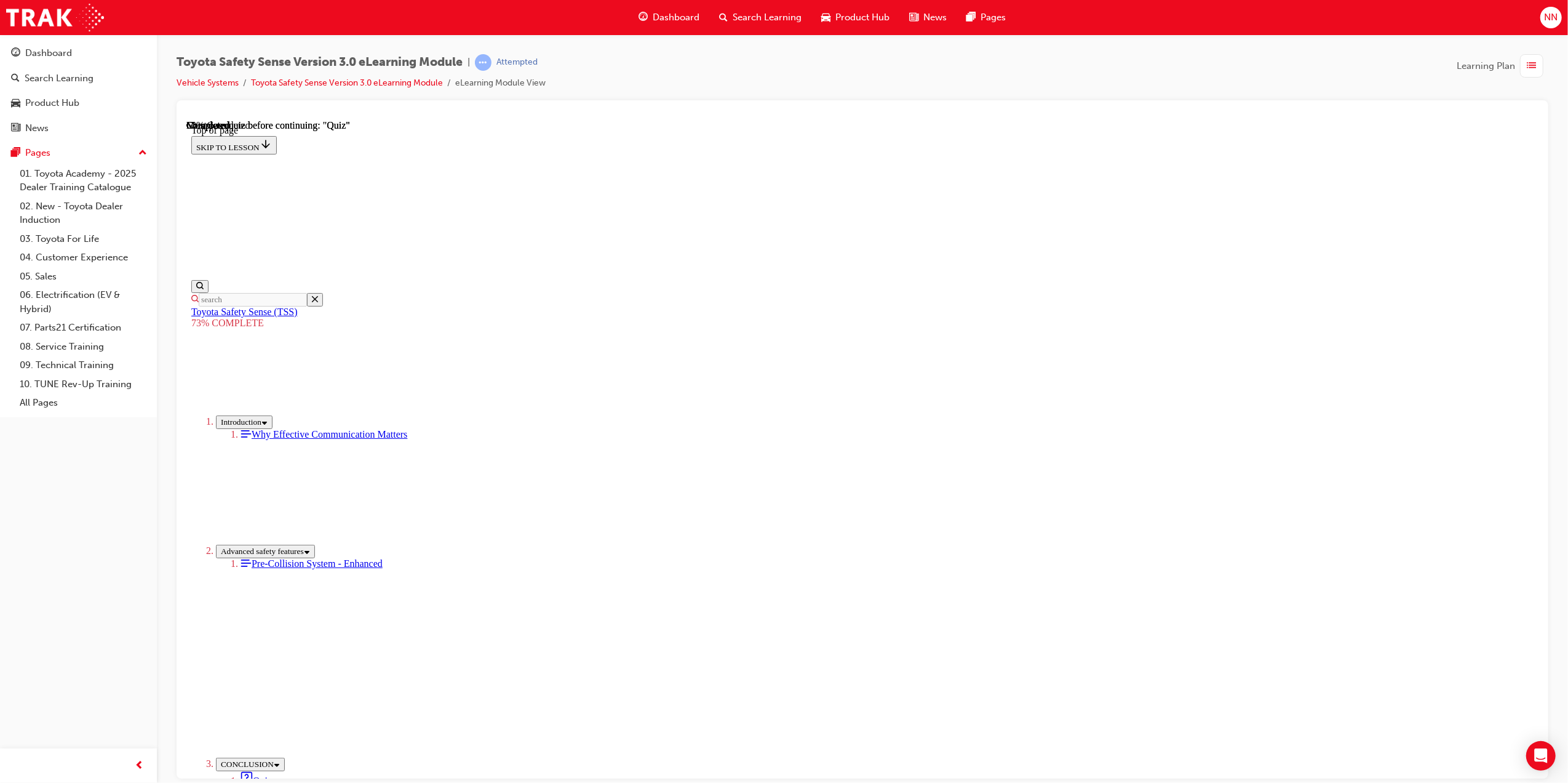
scroll to position [45, 0]
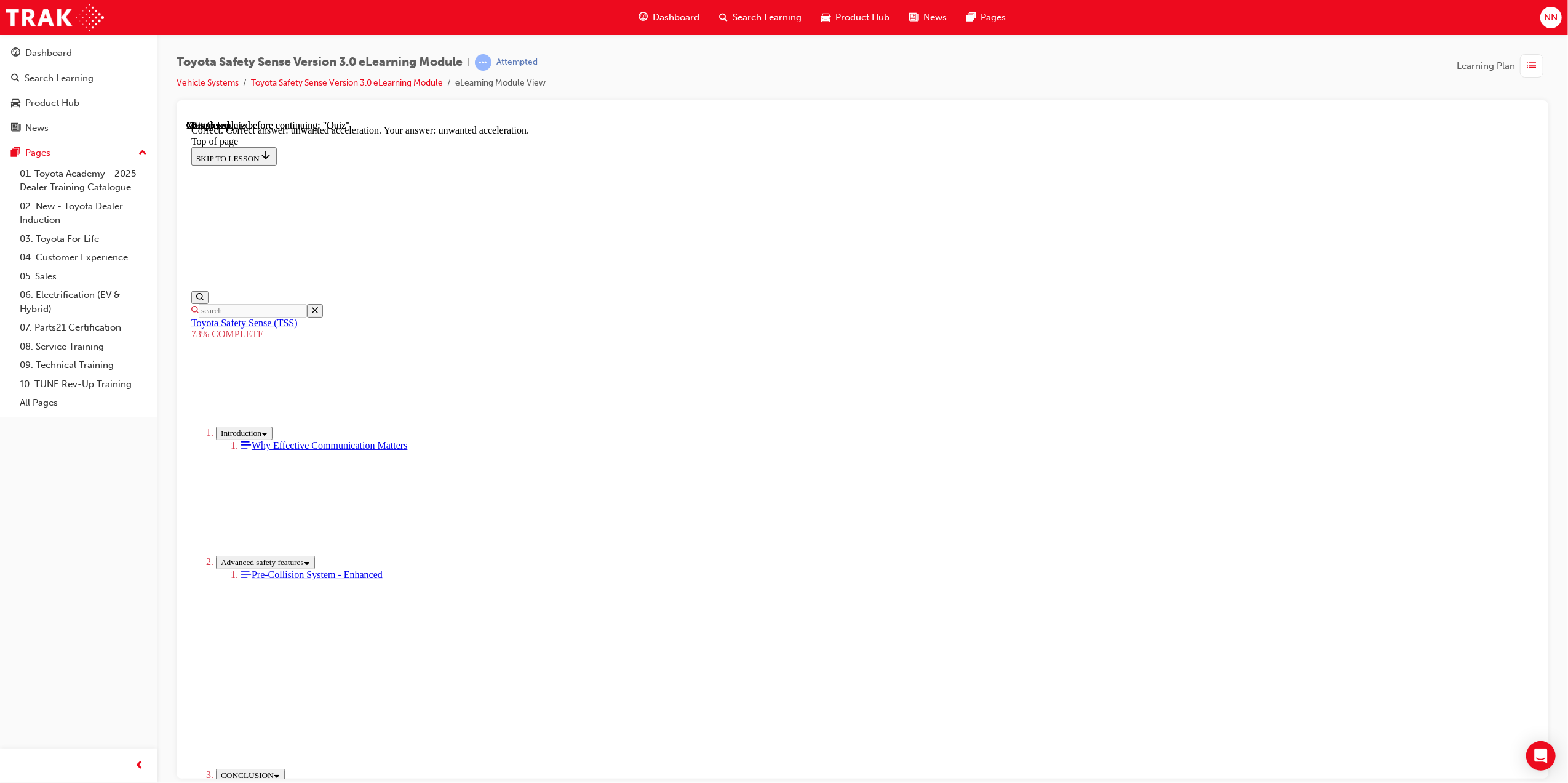
scroll to position [94, 0]
drag, startPoint x: 941, startPoint y: 730, endPoint x: 942, endPoint y: 722, distance: 8.1
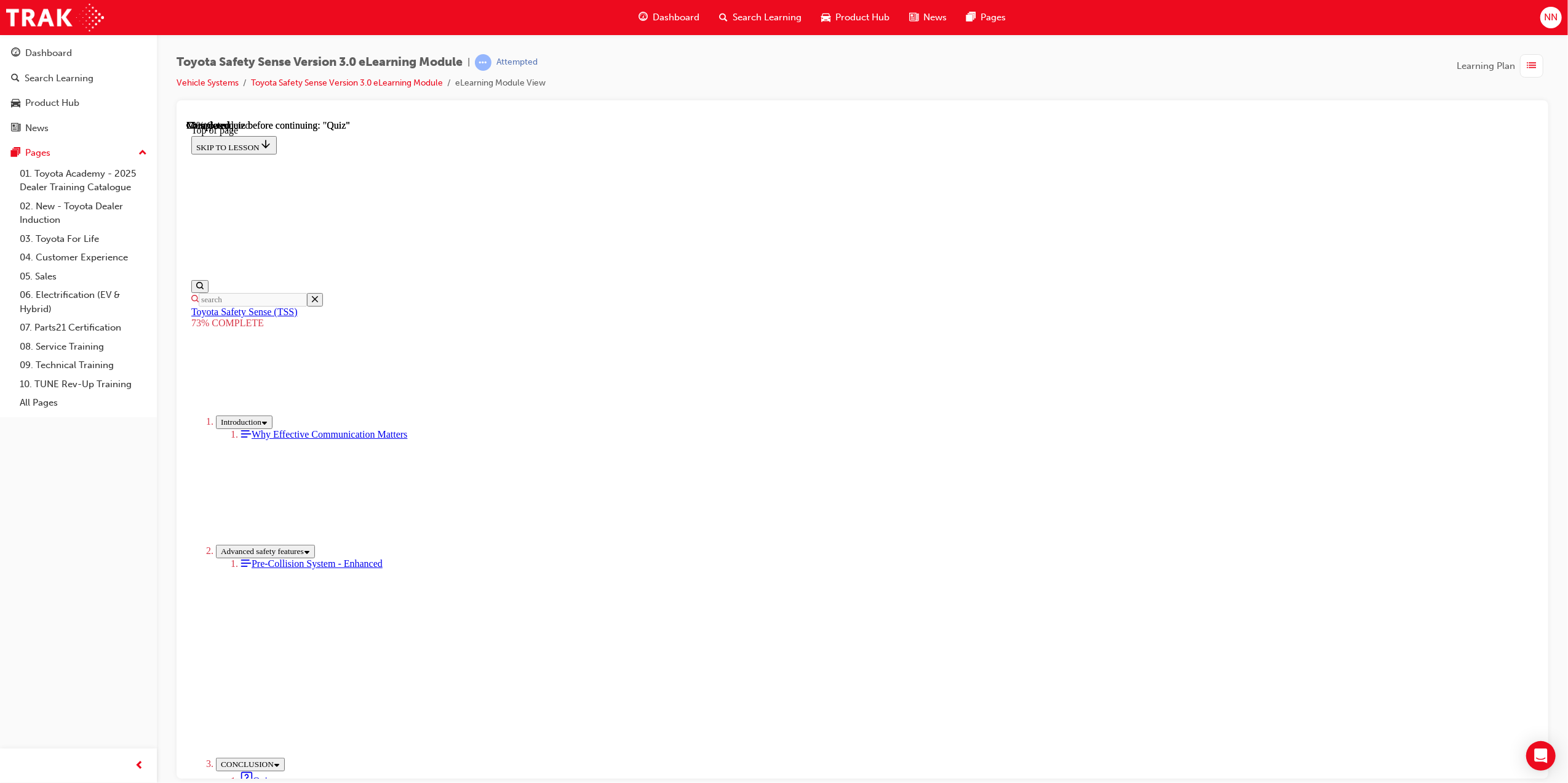
scroll to position [45, 0]
drag, startPoint x: 758, startPoint y: 529, endPoint x: 758, endPoint y: 571, distance: 42.0
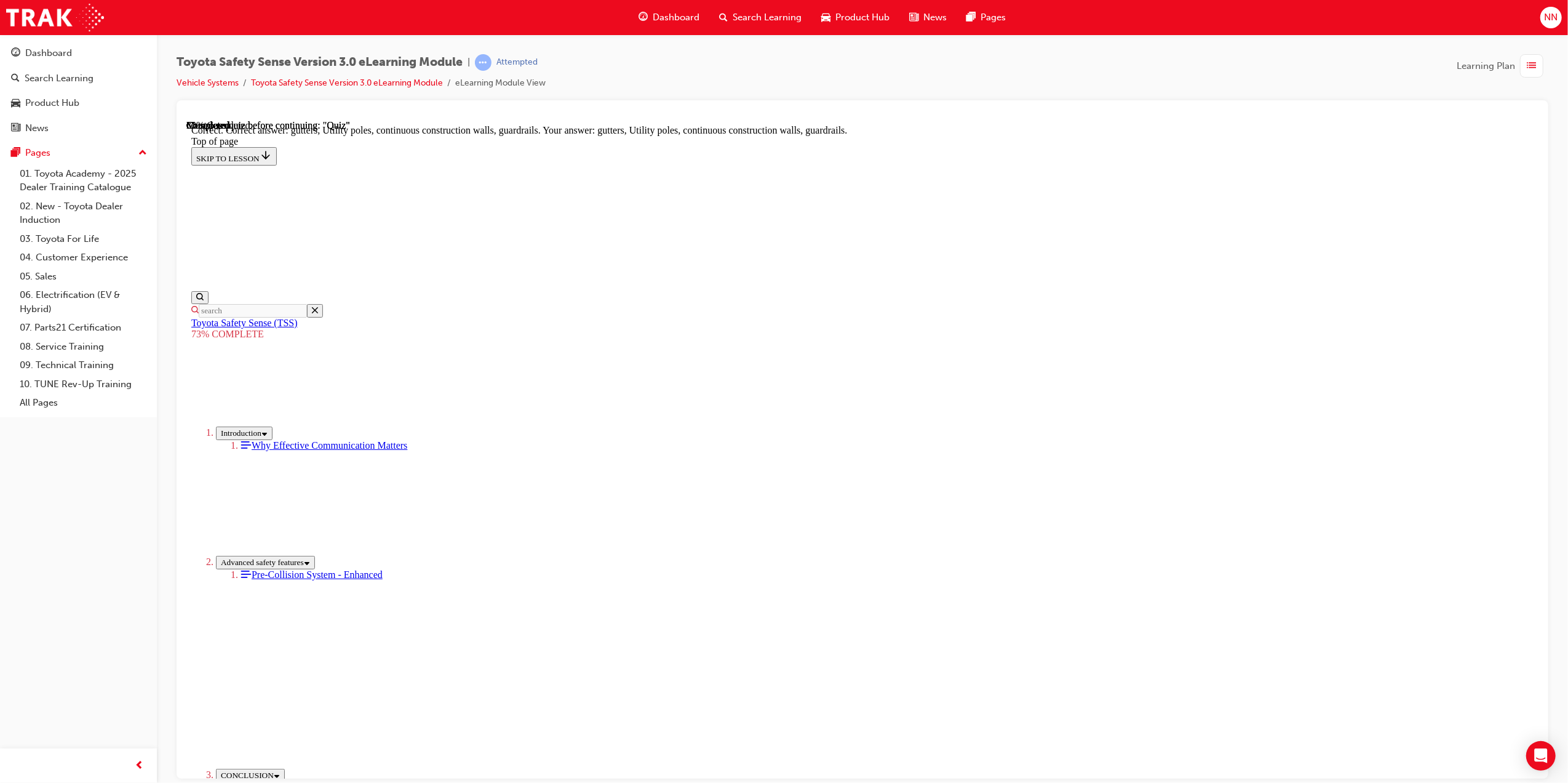
scroll to position [123, 0]
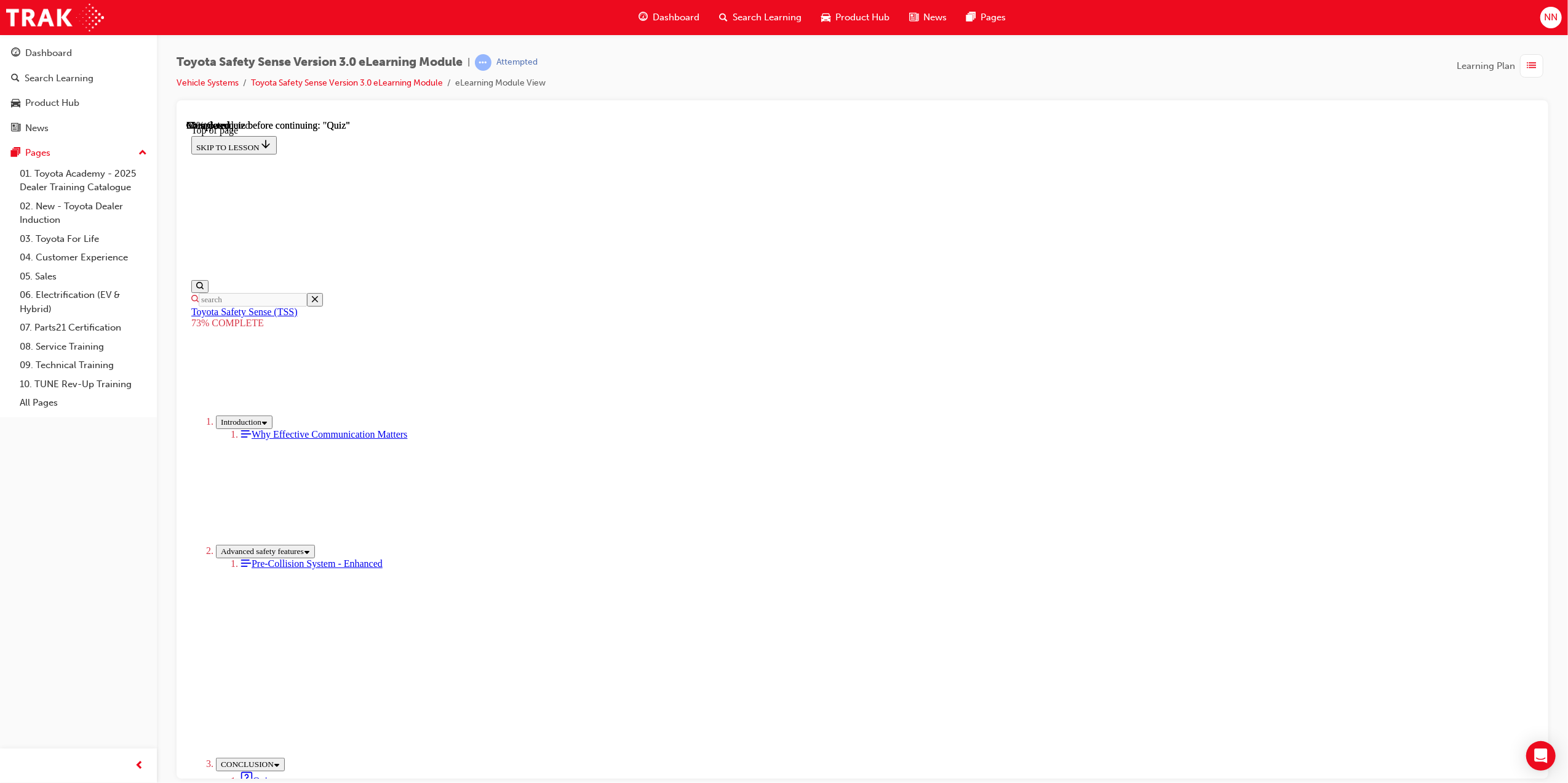
scroll to position [45, 0]
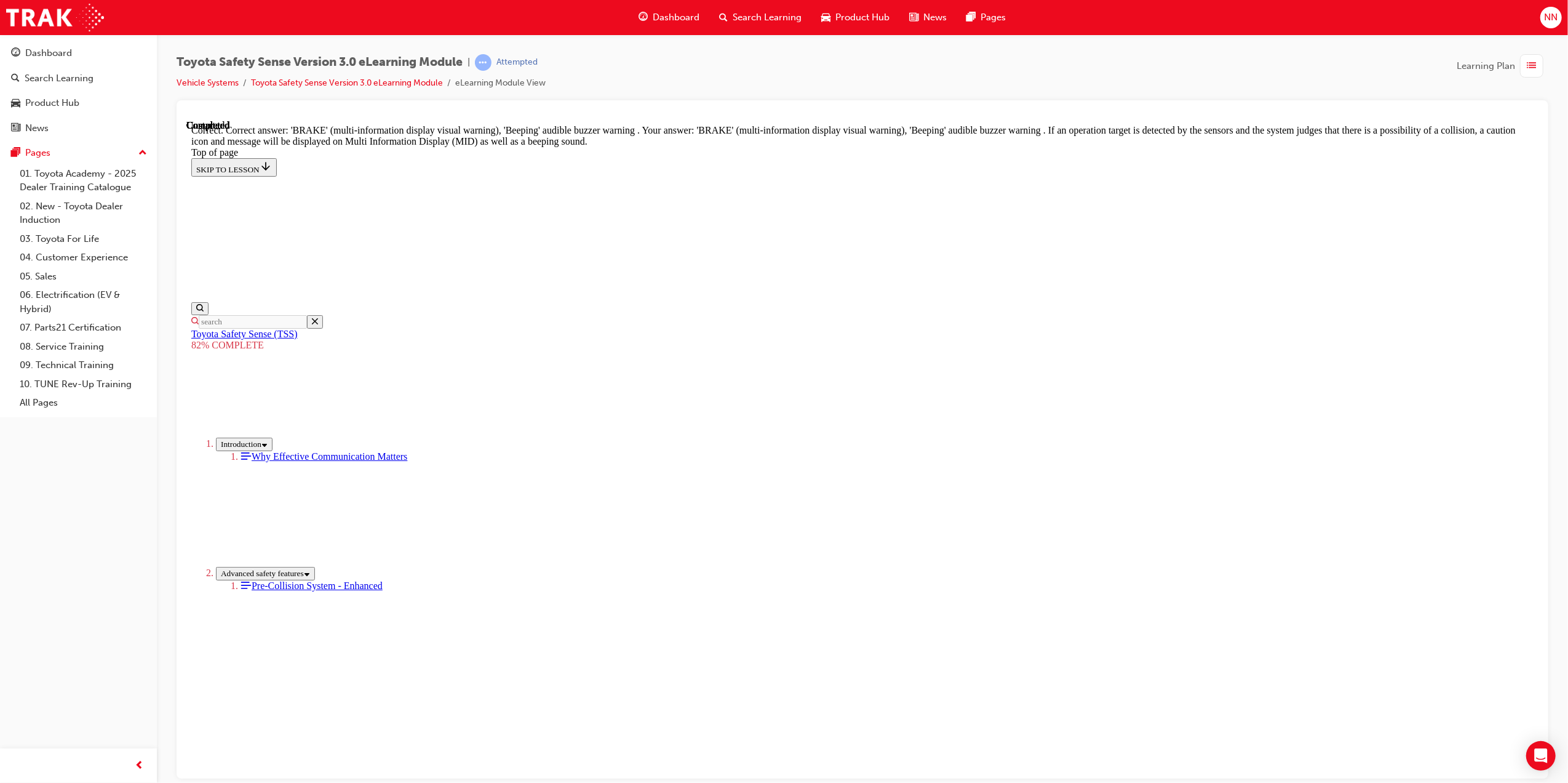
scroll to position [218, 0]
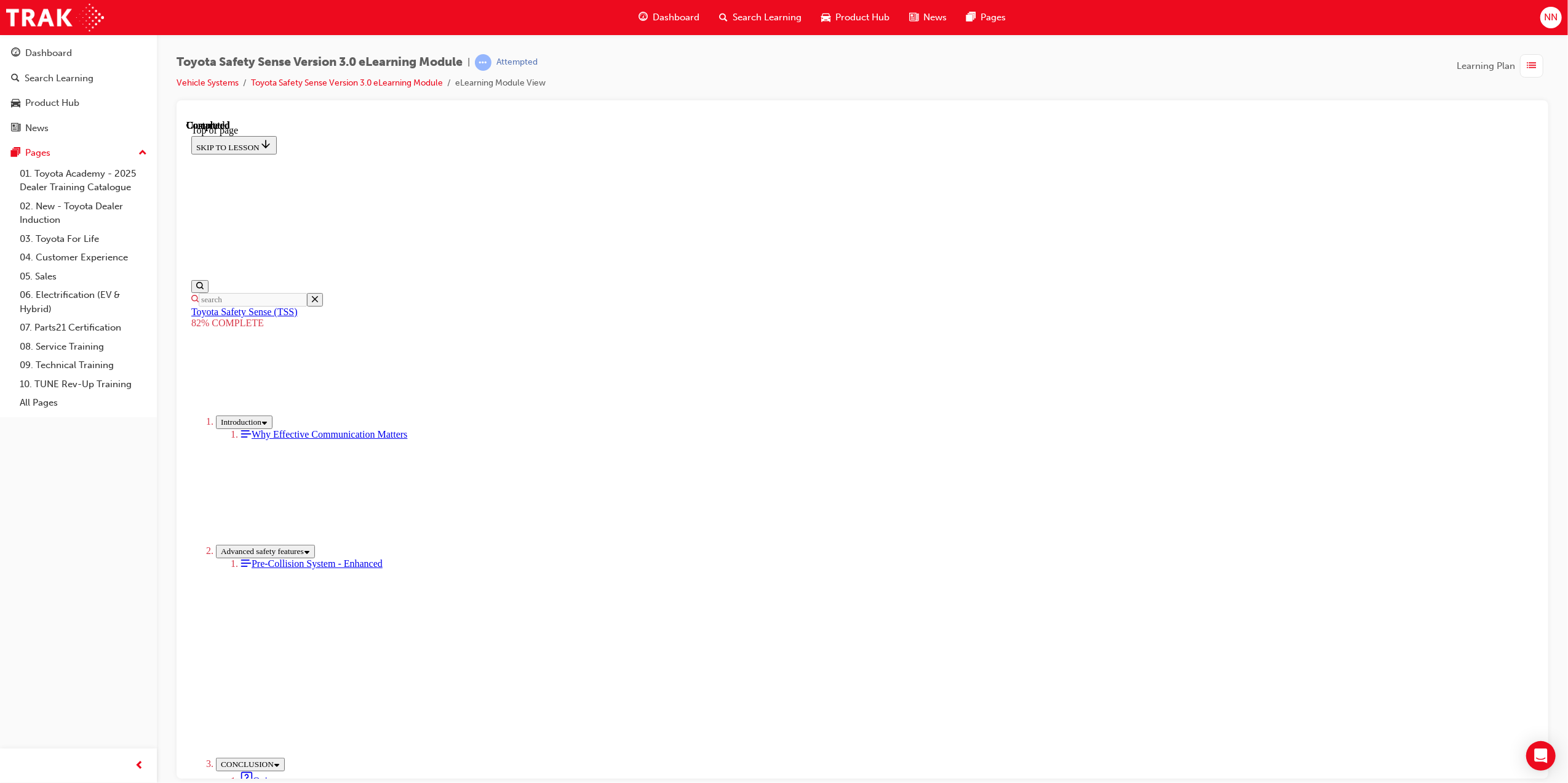
click at [220, 759] on span "CONCLUSION" at bounding box center [246, 763] width 53 height 10
click at [229, 759] on span "CONCLUSION" at bounding box center [246, 763] width 53 height 10
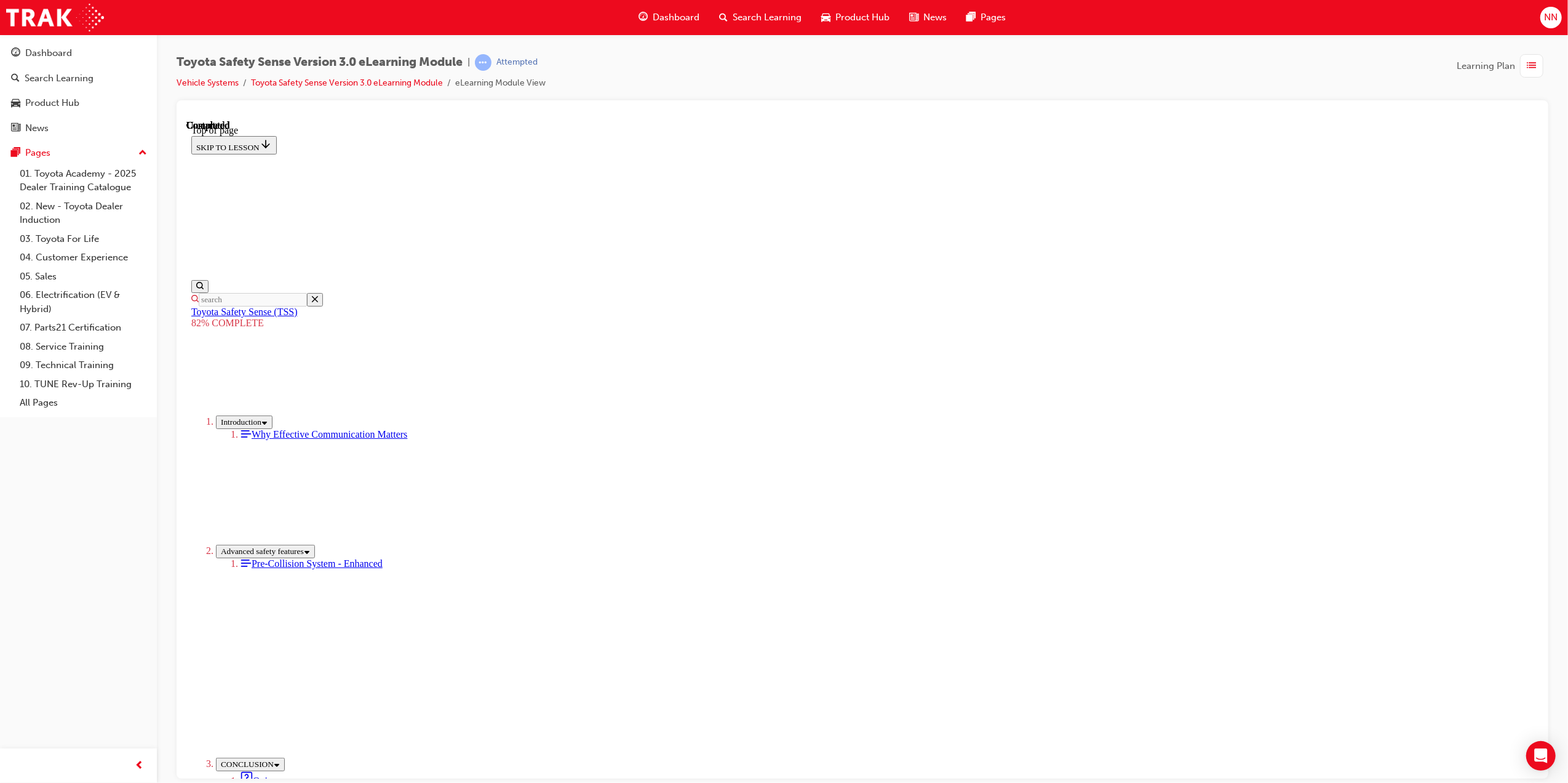
drag, startPoint x: 935, startPoint y: 518, endPoint x: 941, endPoint y: 519, distance: 6.1
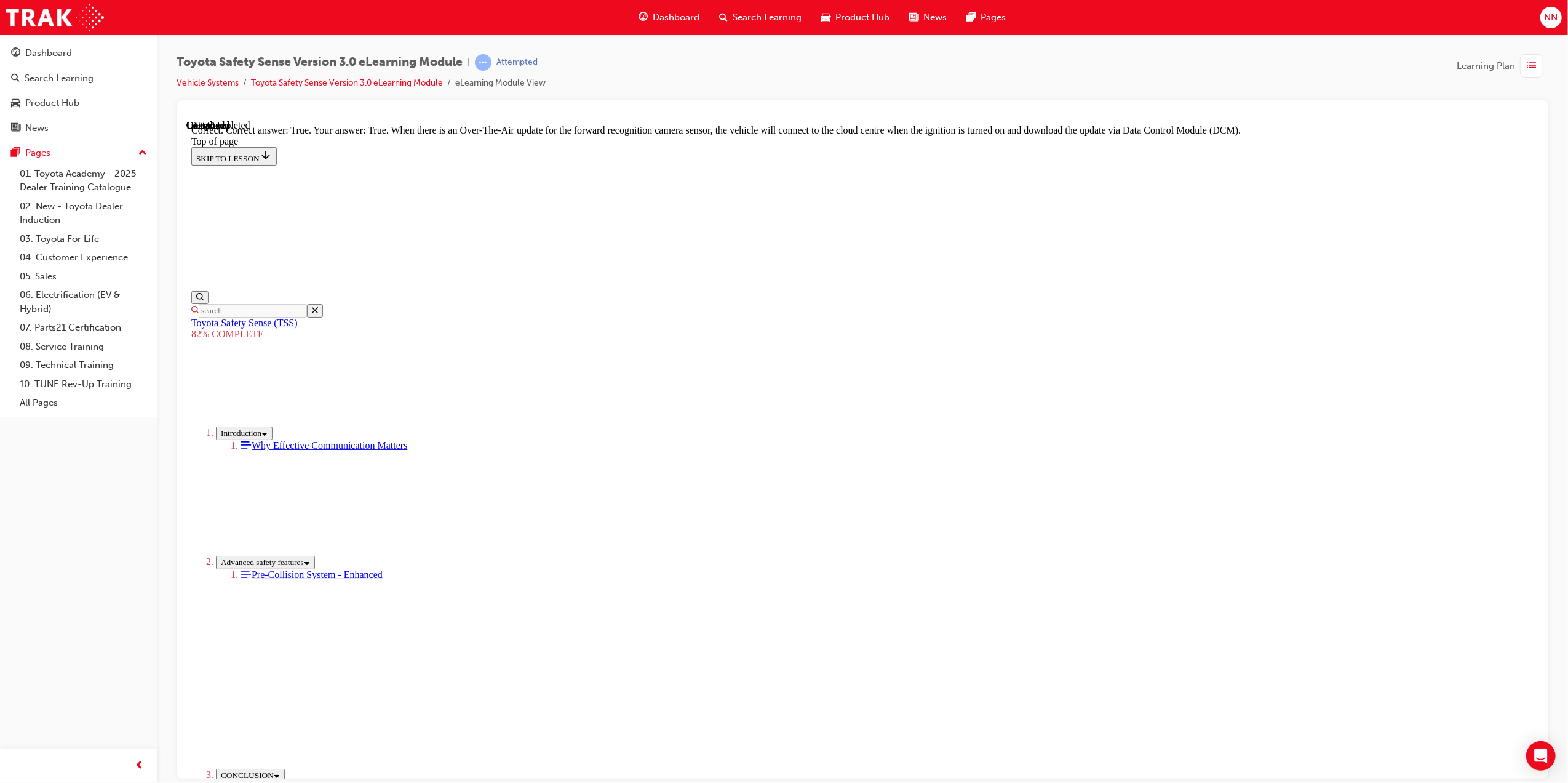
drag, startPoint x: 755, startPoint y: 557, endPoint x: 754, endPoint y: 566, distance: 9.1
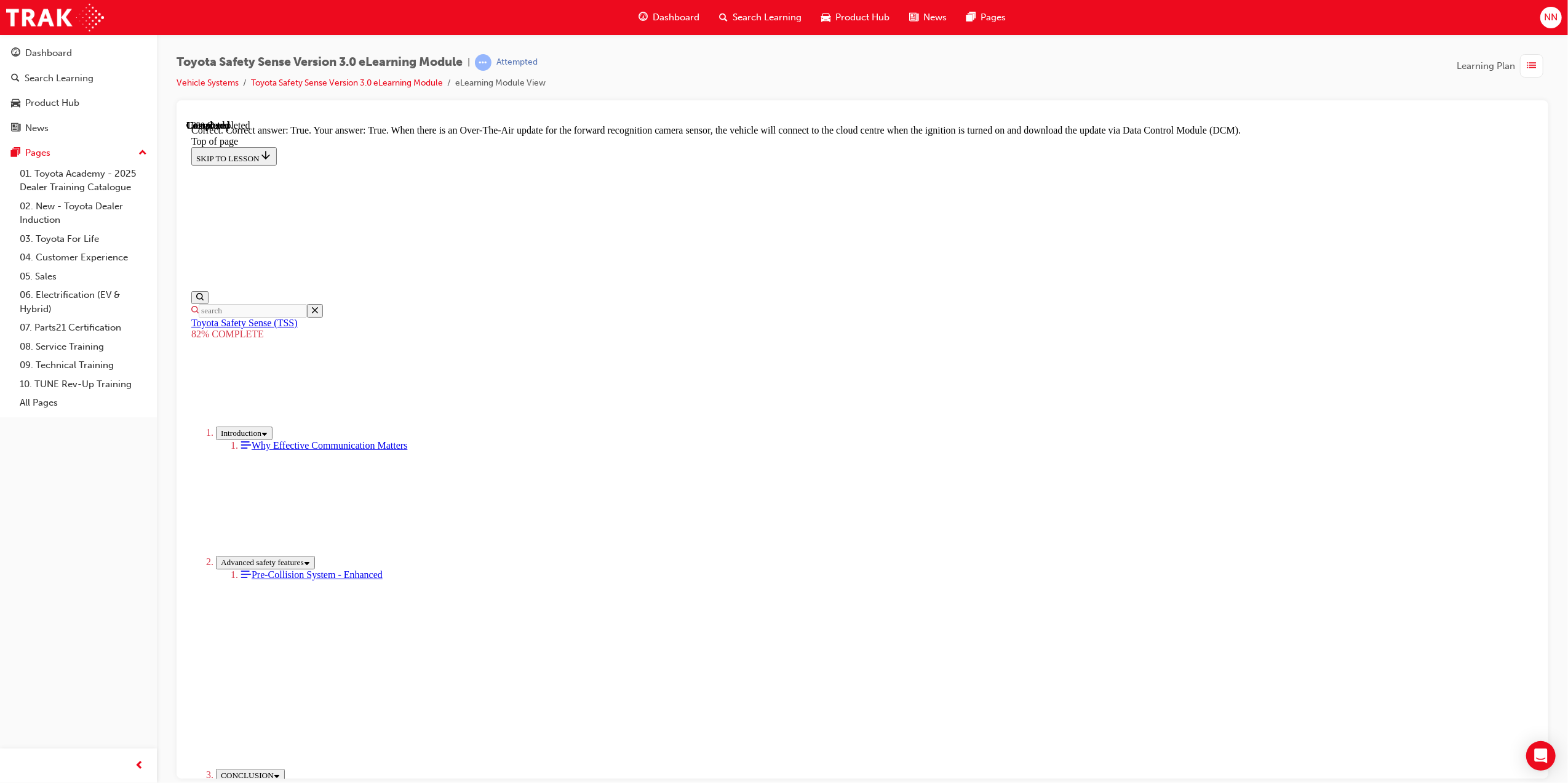
scroll to position [126, 0]
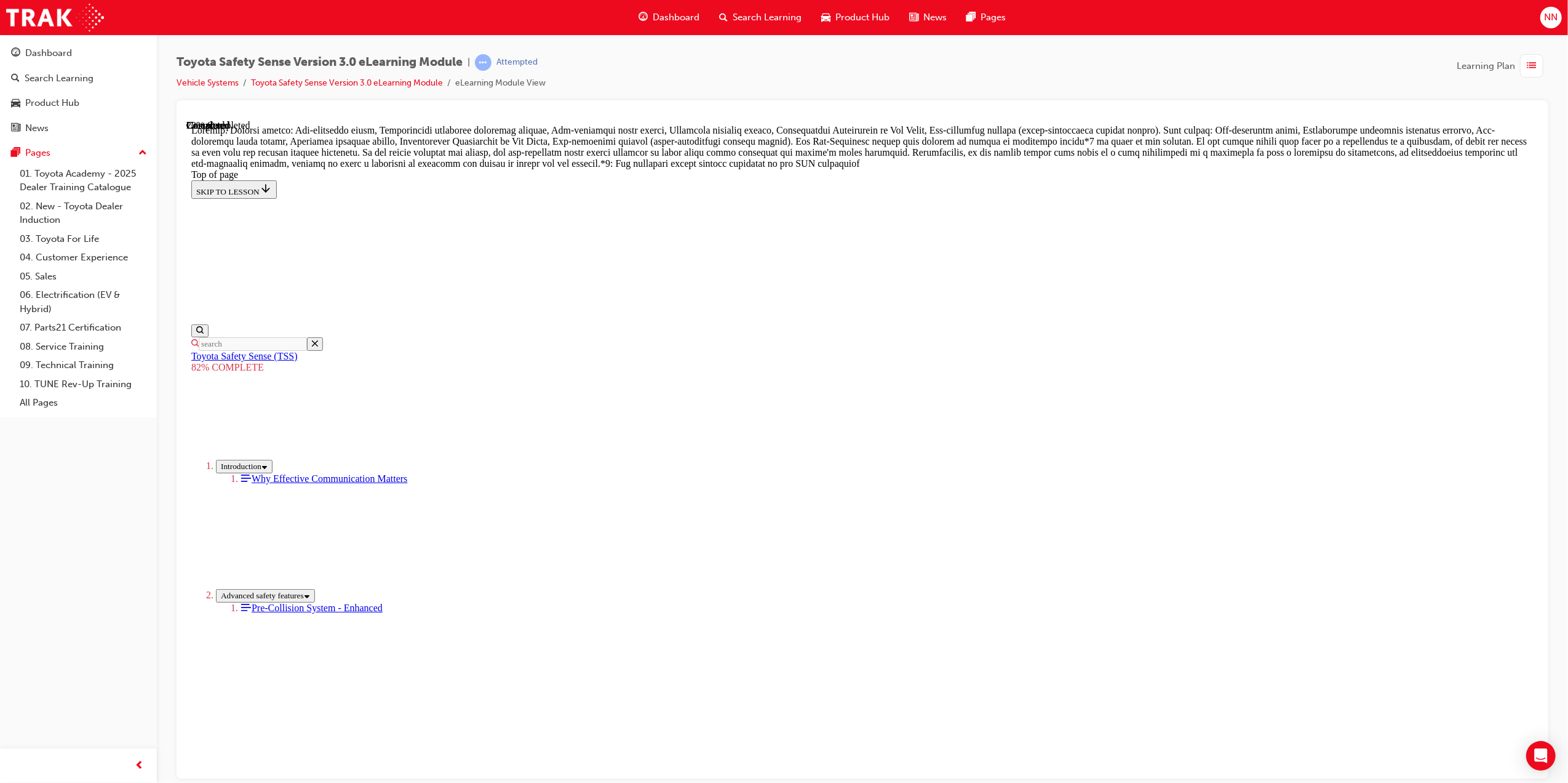
scroll to position [501, 0]
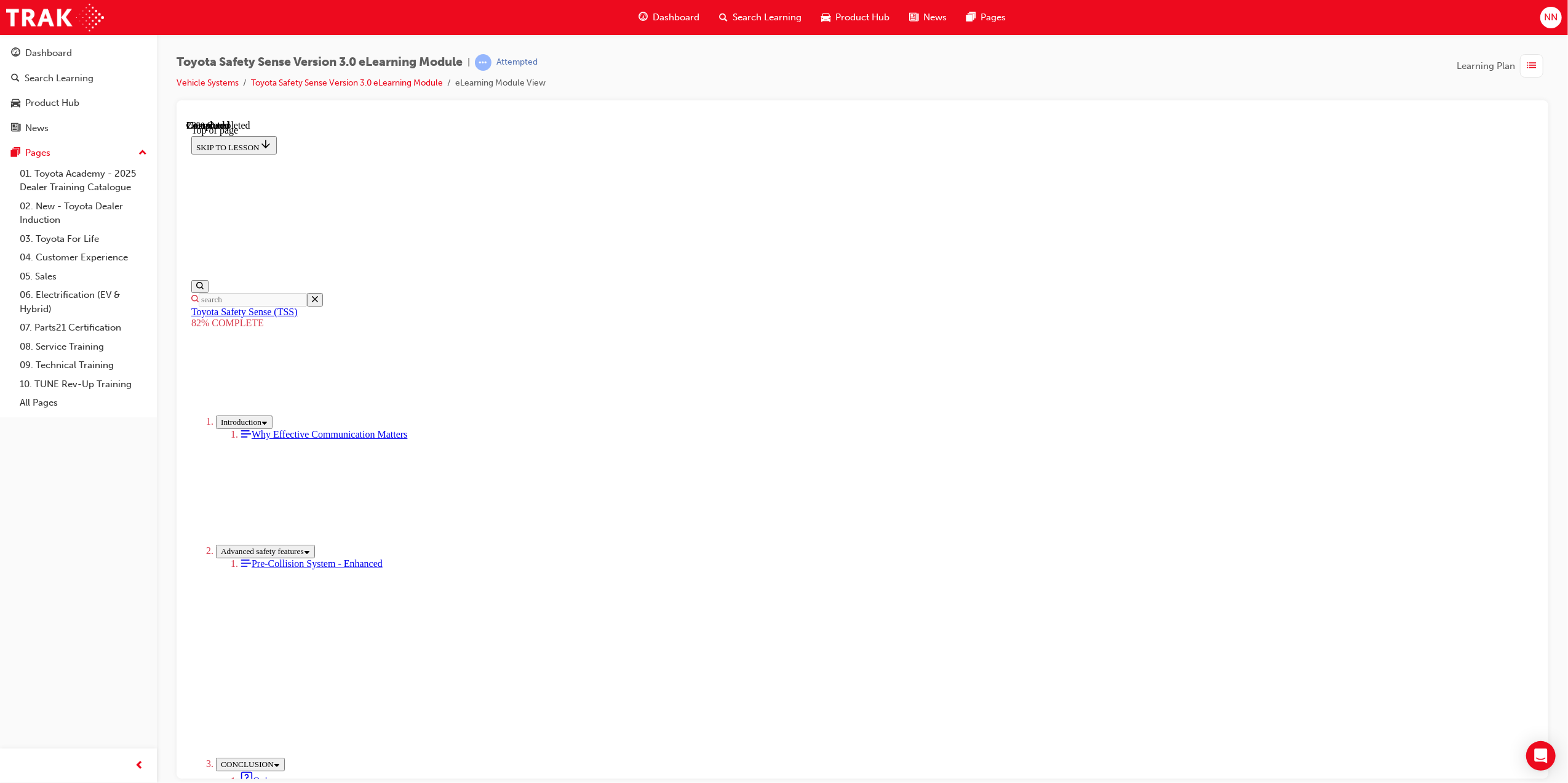
scroll to position [38, 0]
drag, startPoint x: 747, startPoint y: 415, endPoint x: 832, endPoint y: 475, distance: 104.0
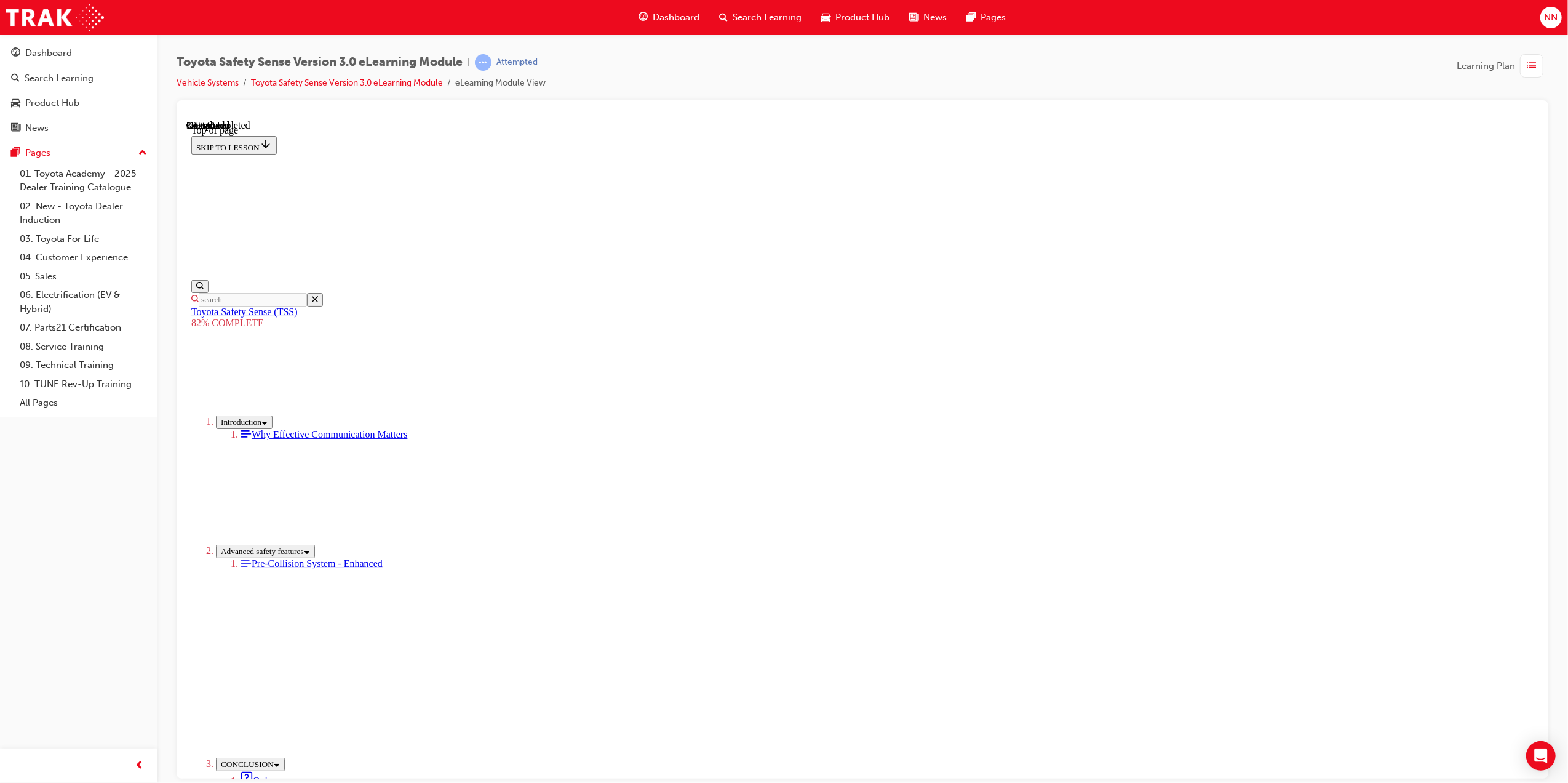
drag, startPoint x: 820, startPoint y: 487, endPoint x: 859, endPoint y: 542, distance: 67.4
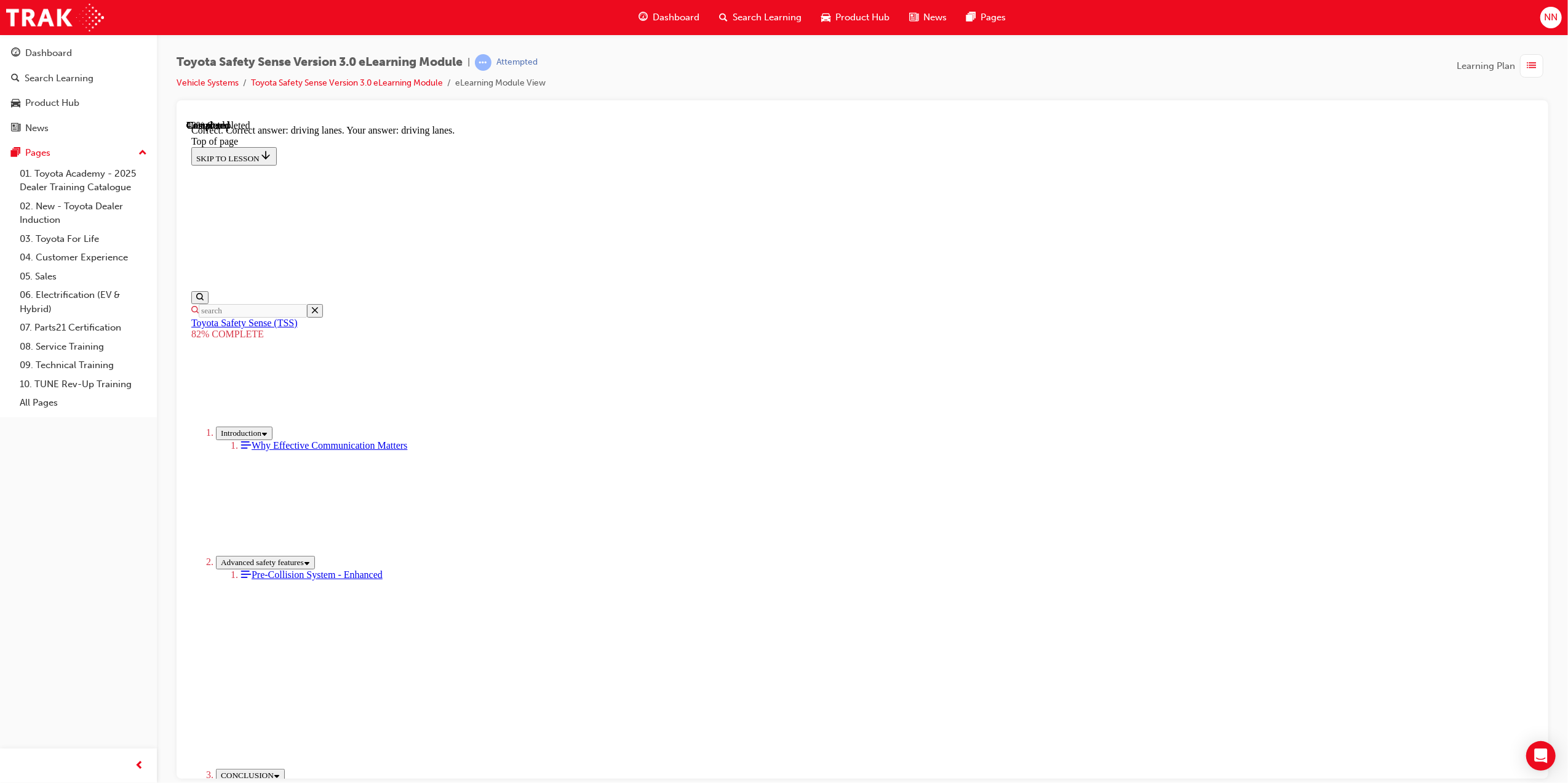
scroll to position [74, 0]
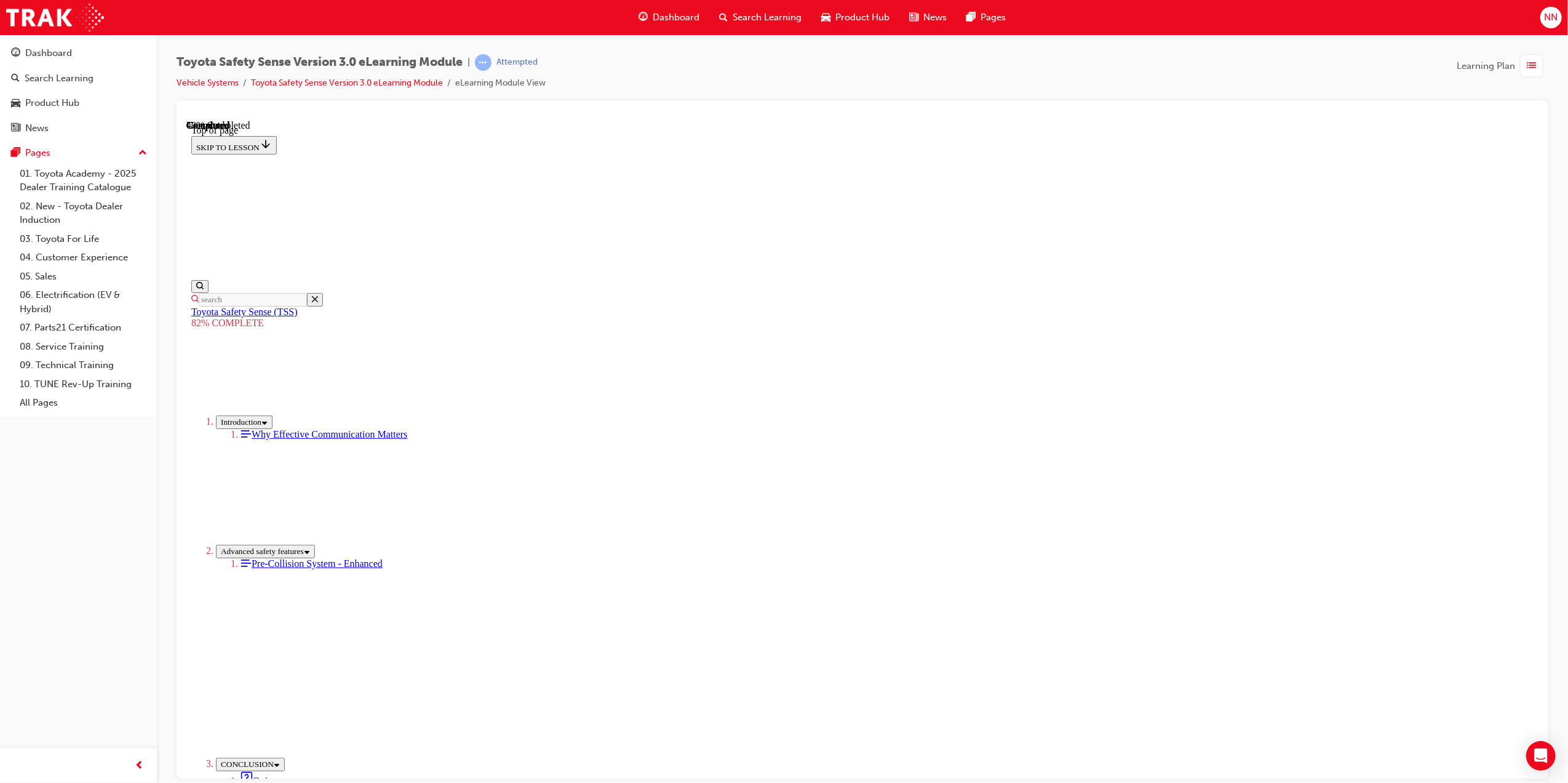
scroll to position [45, 0]
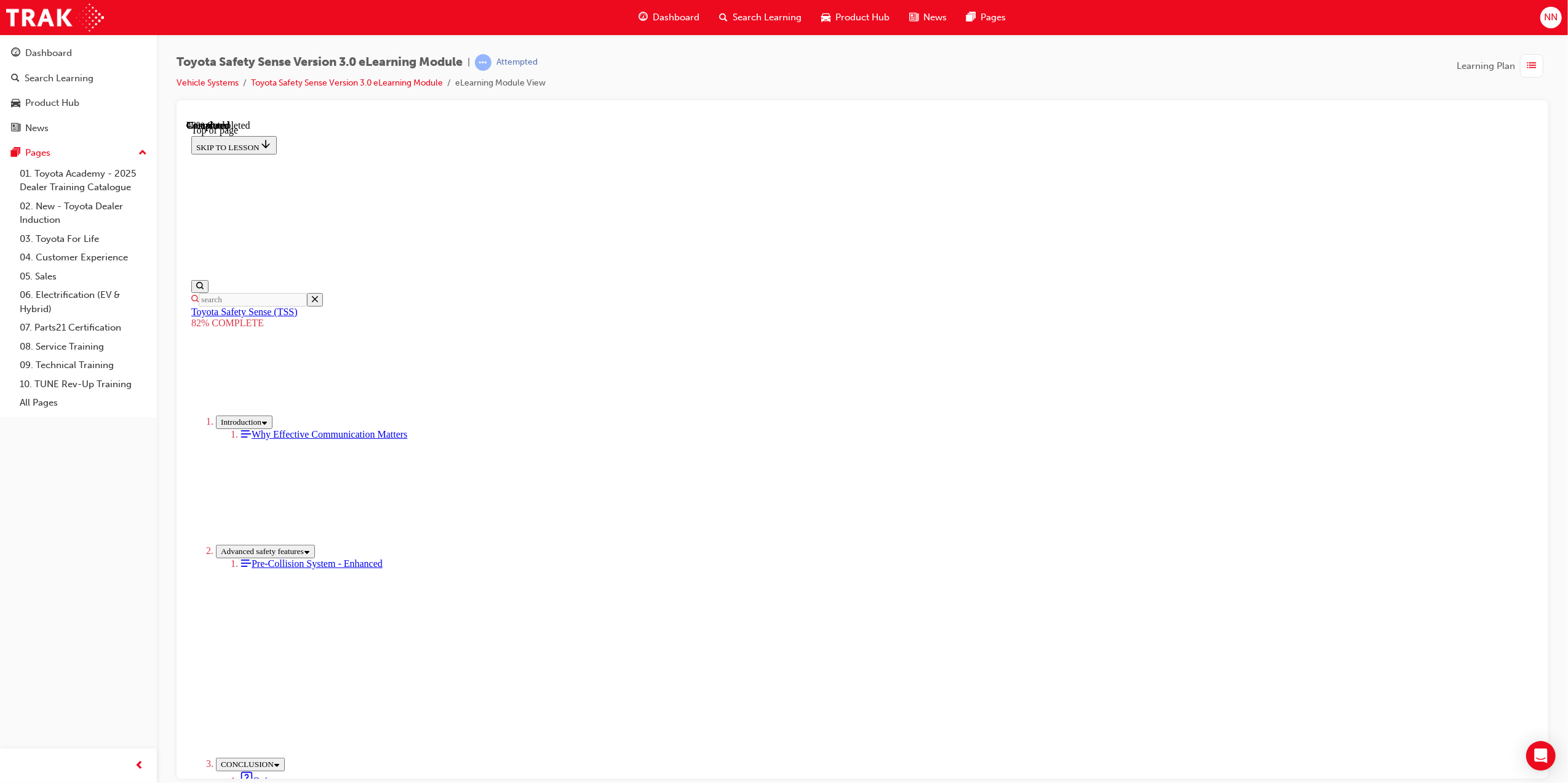
drag, startPoint x: 933, startPoint y: 709, endPoint x: 933, endPoint y: 700, distance: 9.0
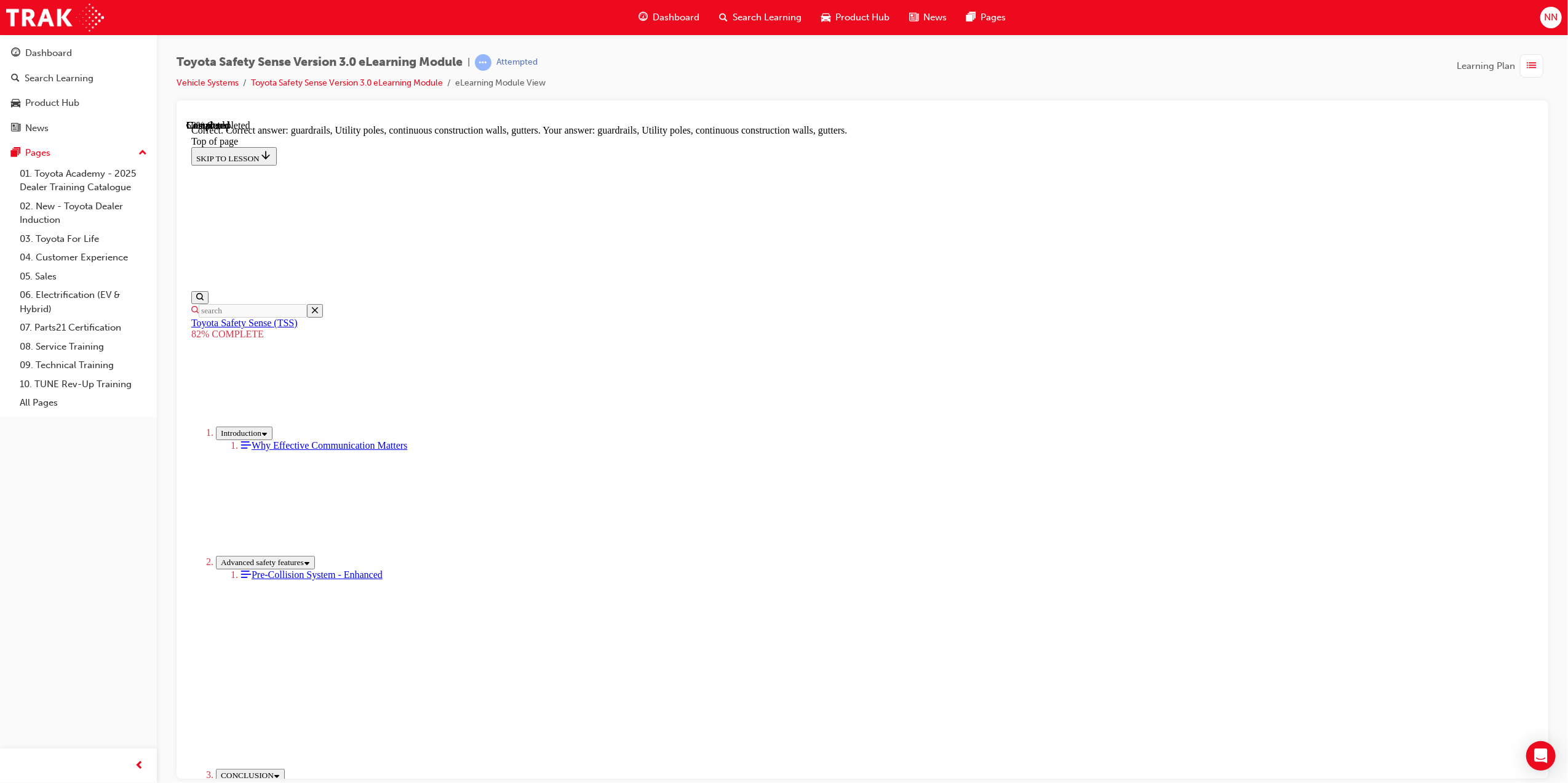
scroll to position [123, 0]
drag, startPoint x: 974, startPoint y: 719, endPoint x: 960, endPoint y: 714, distance: 14.9
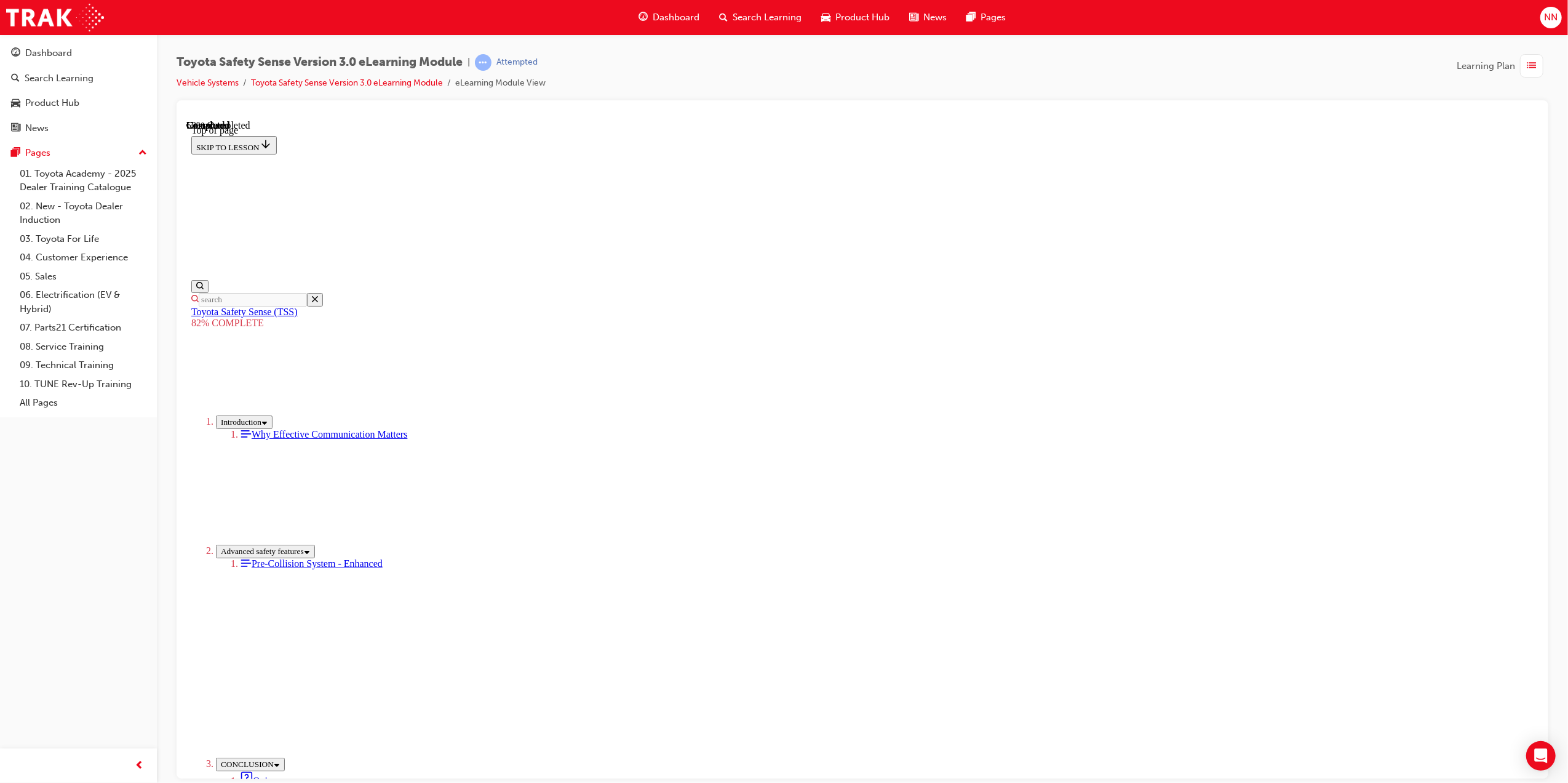
scroll to position [45, 0]
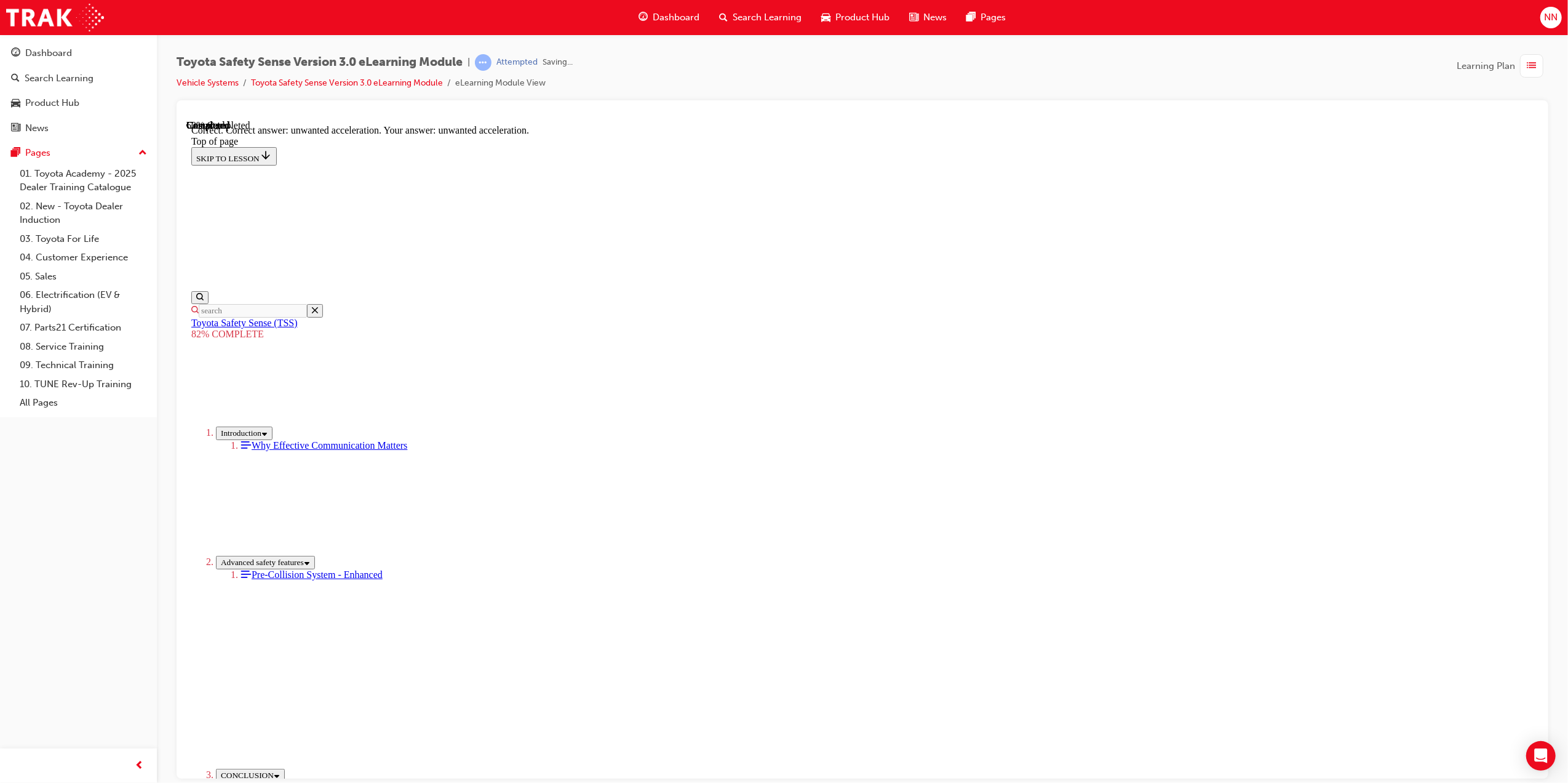
scroll to position [94, 0]
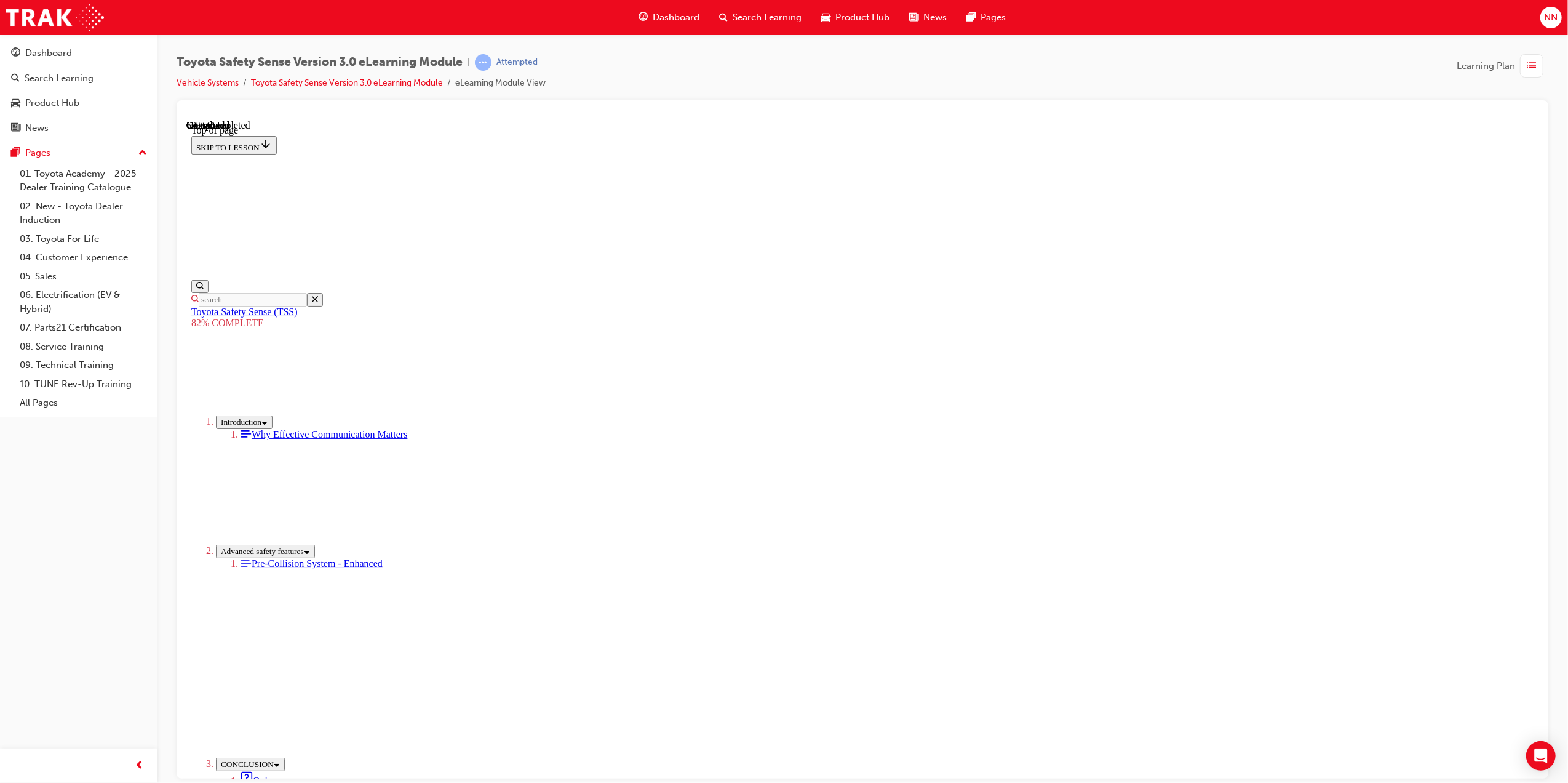
drag, startPoint x: 872, startPoint y: 589, endPoint x: 746, endPoint y: 638, distance: 135.2
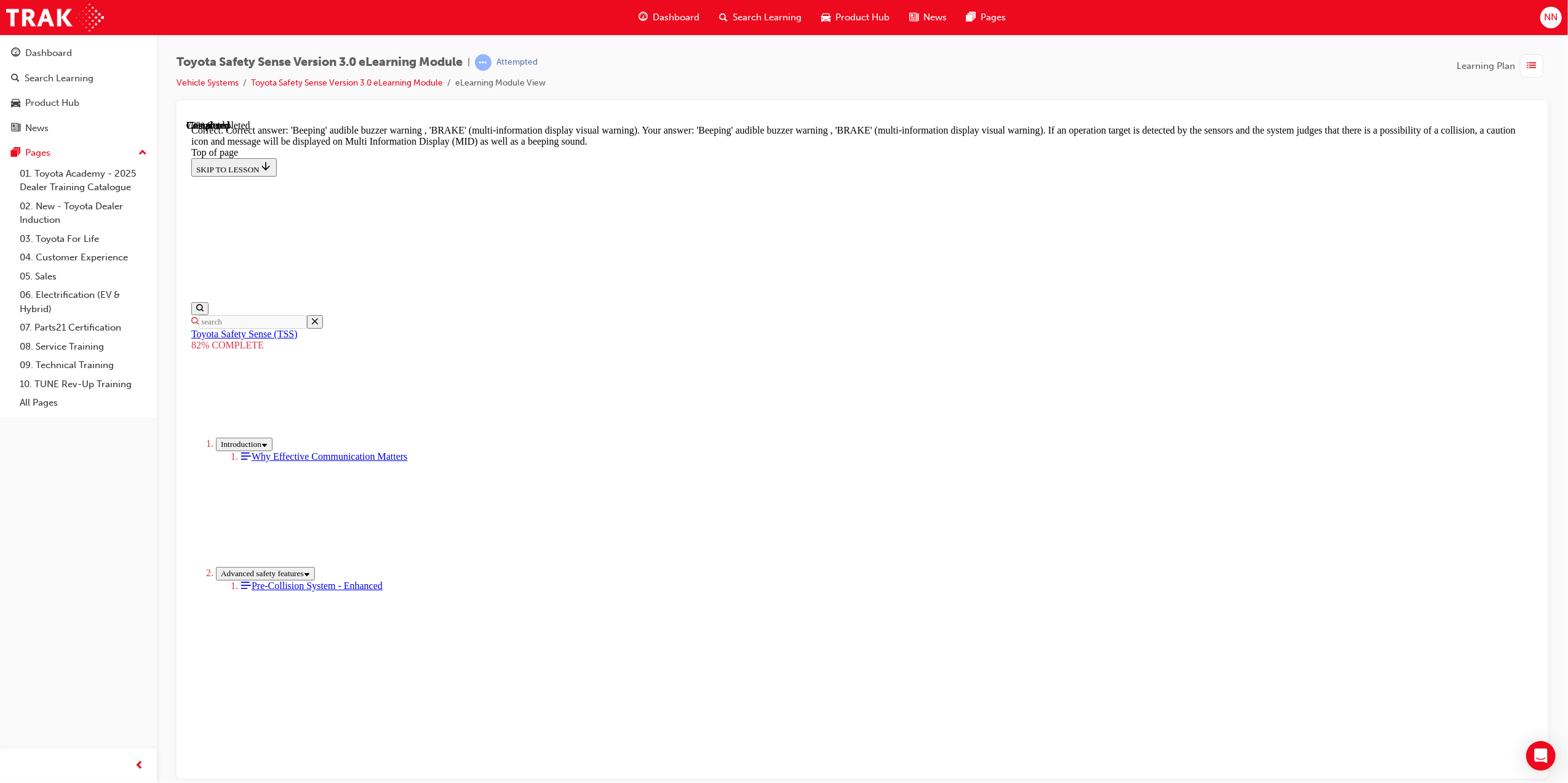
scroll to position [218, 0]
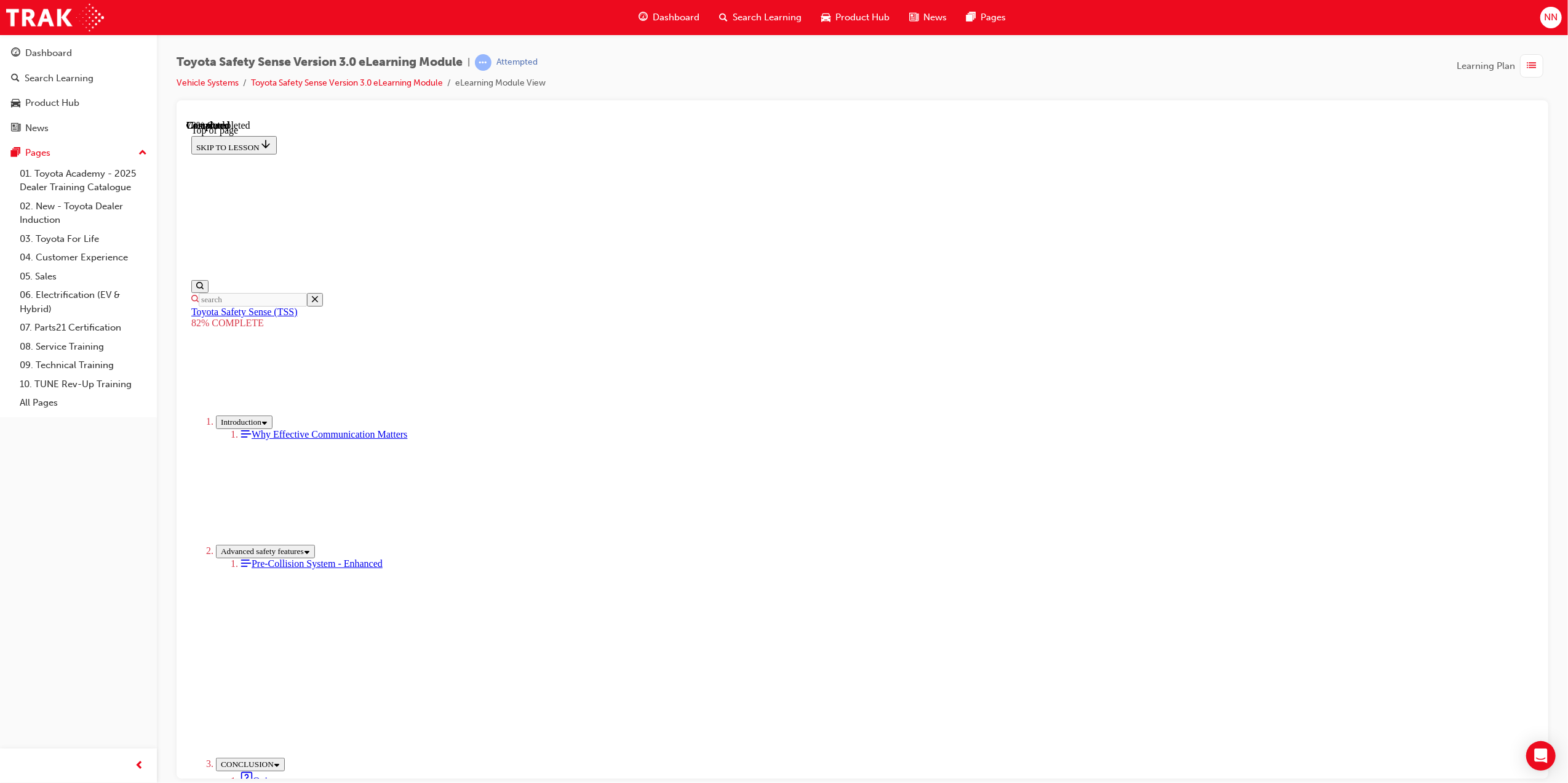
scroll to position [45, 0]
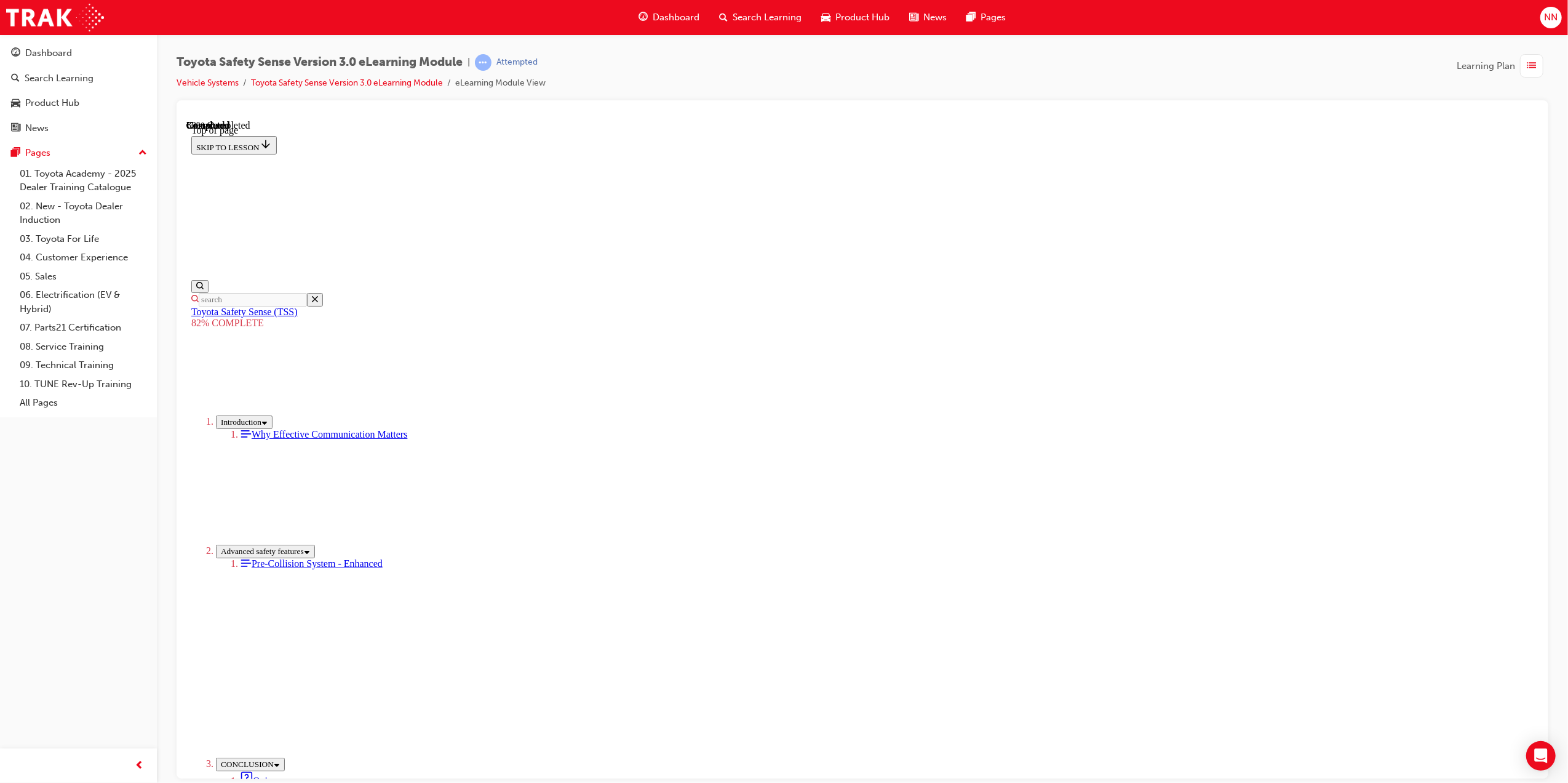
drag, startPoint x: 754, startPoint y: 507, endPoint x: 900, endPoint y: 526, distance: 147.2
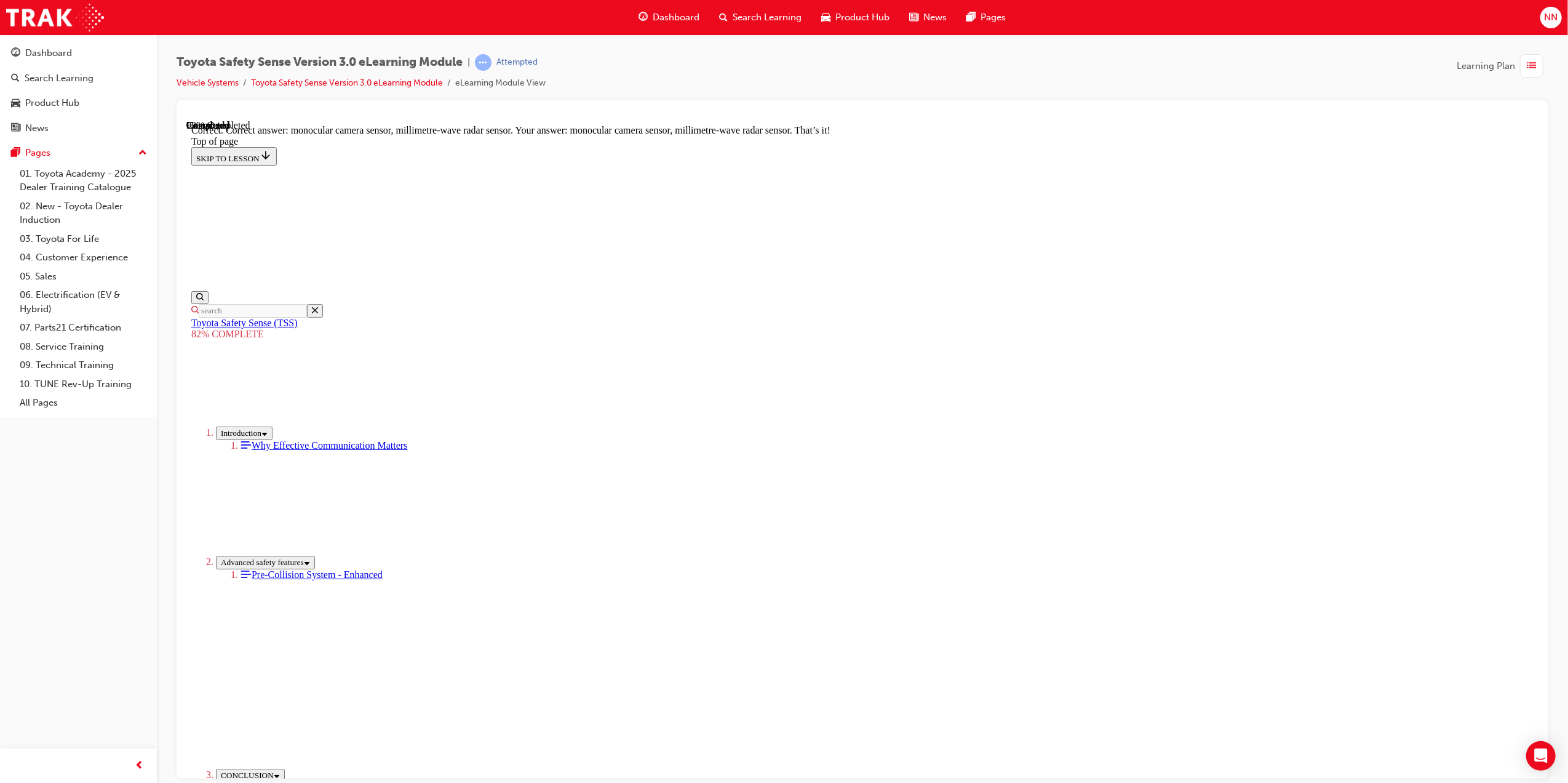
scroll to position [205, 0]
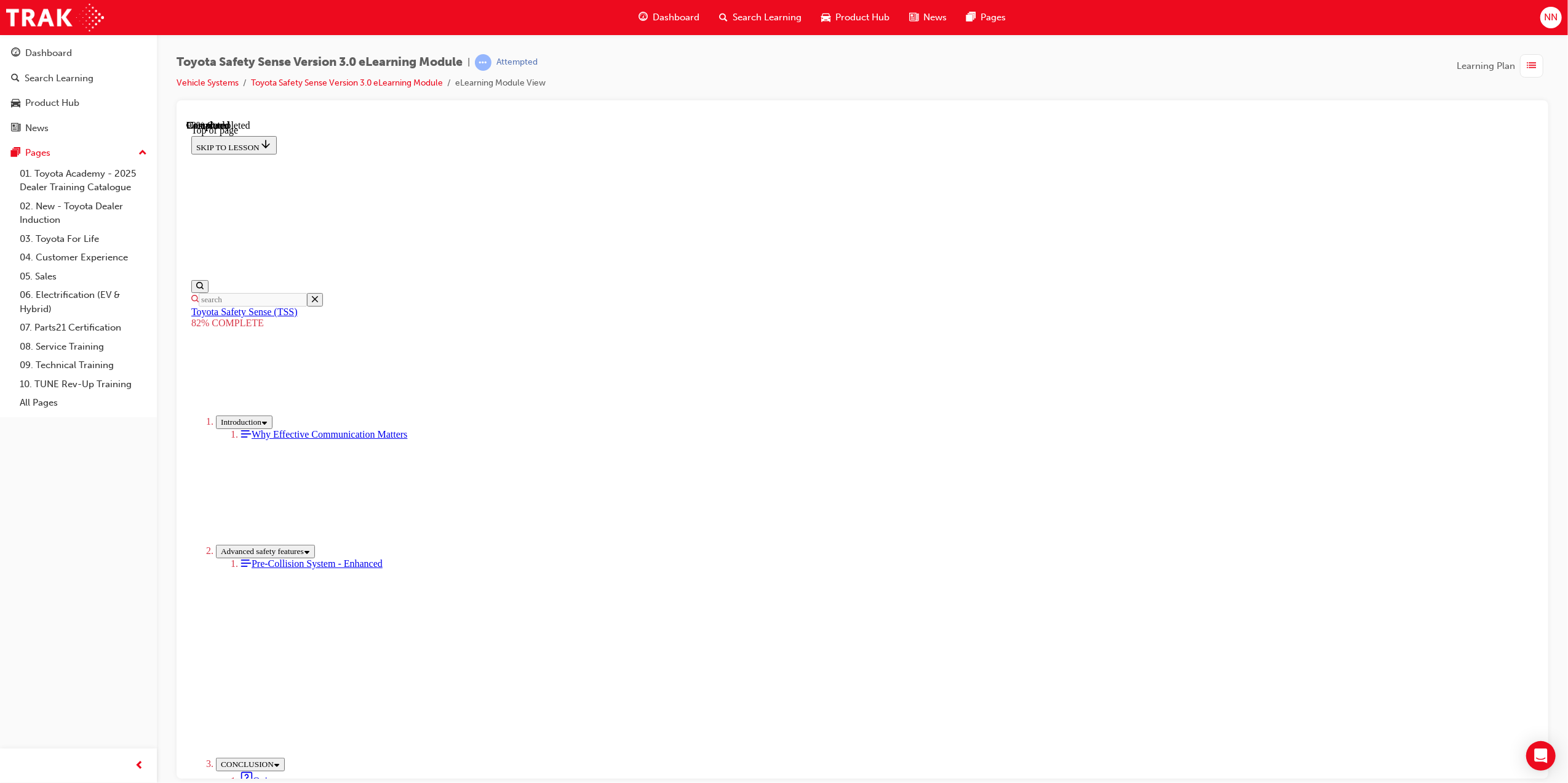
scroll to position [45, 0]
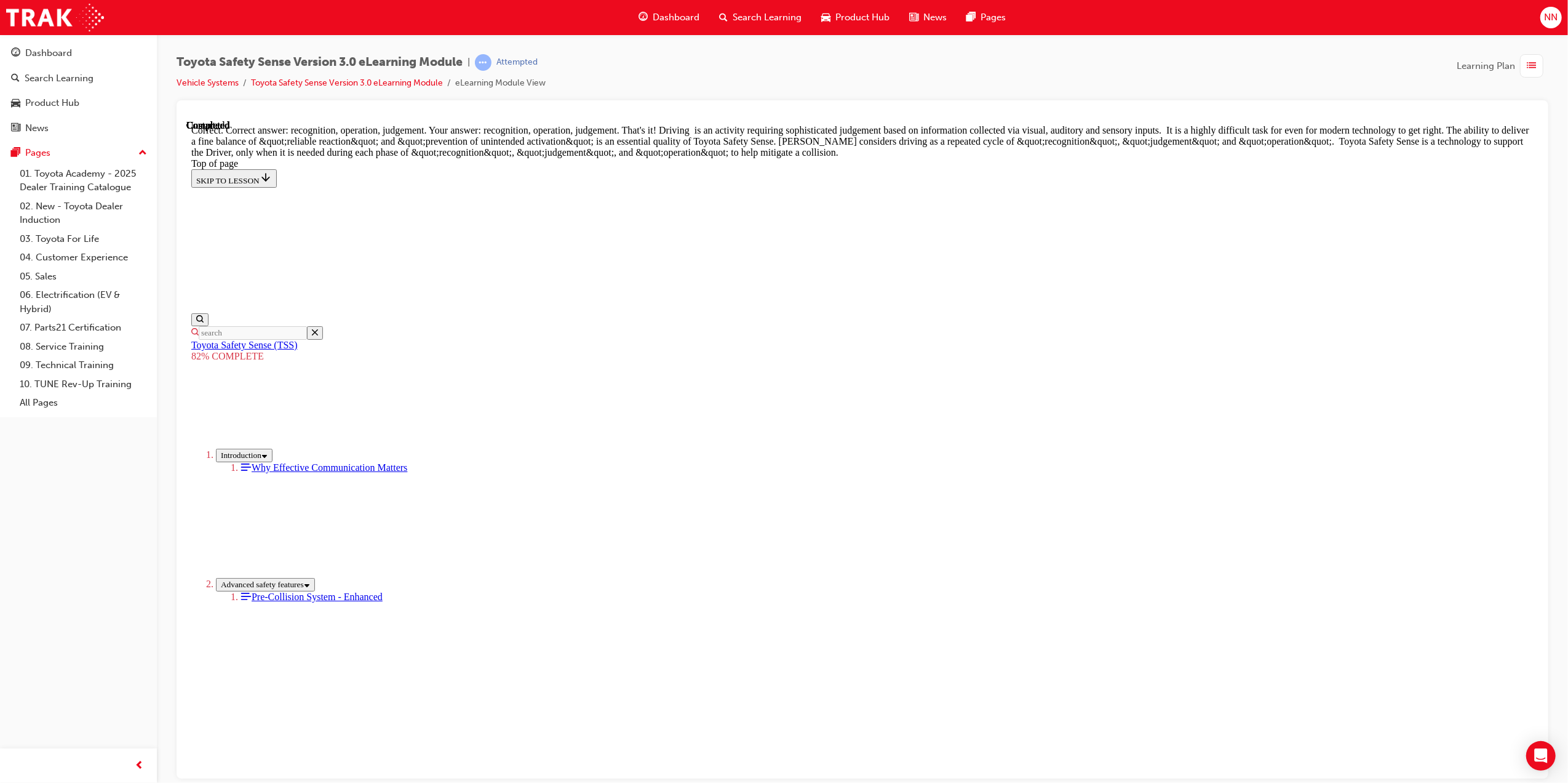
scroll to position [412, 0]
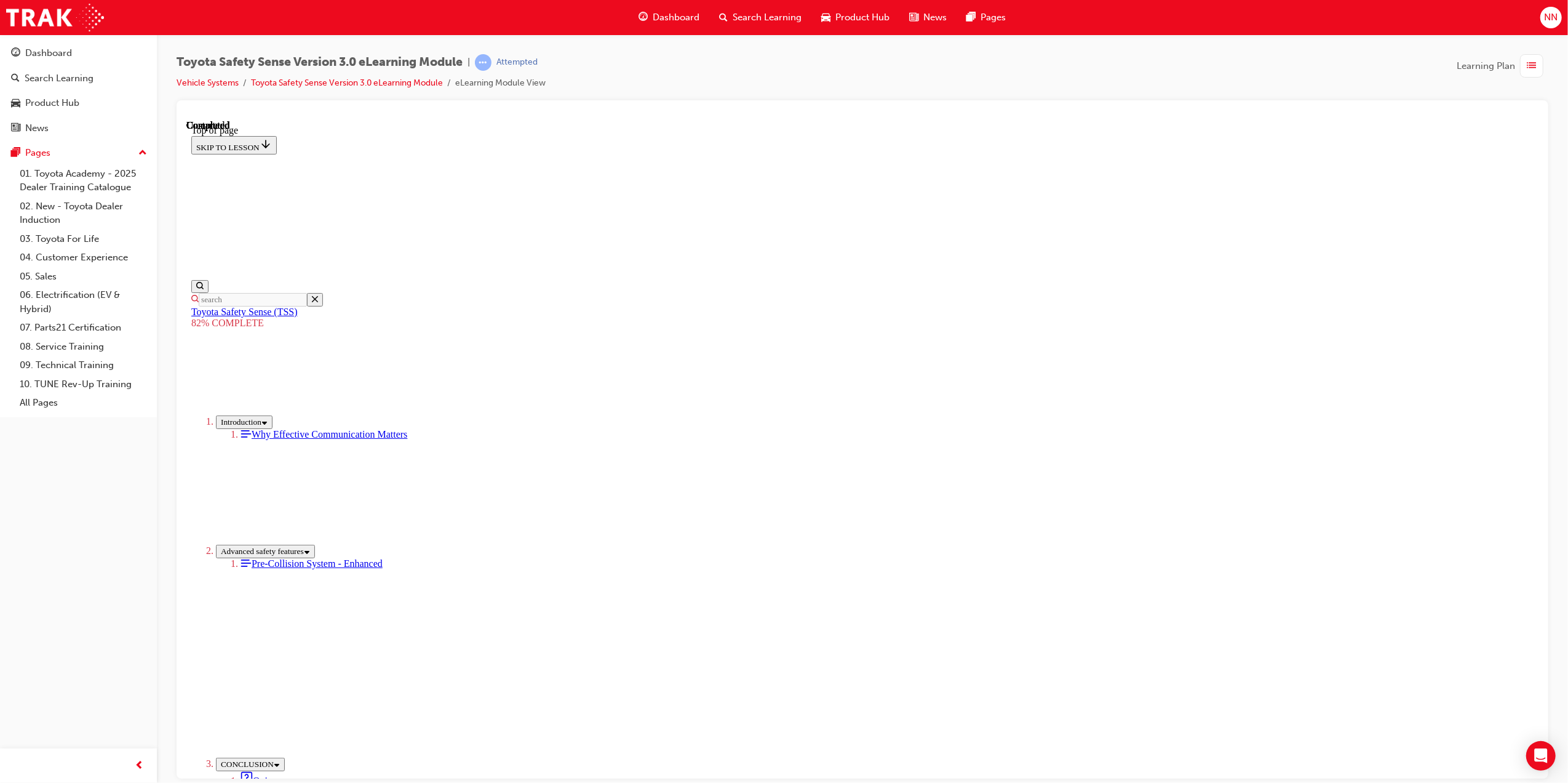
scroll to position [38, 0]
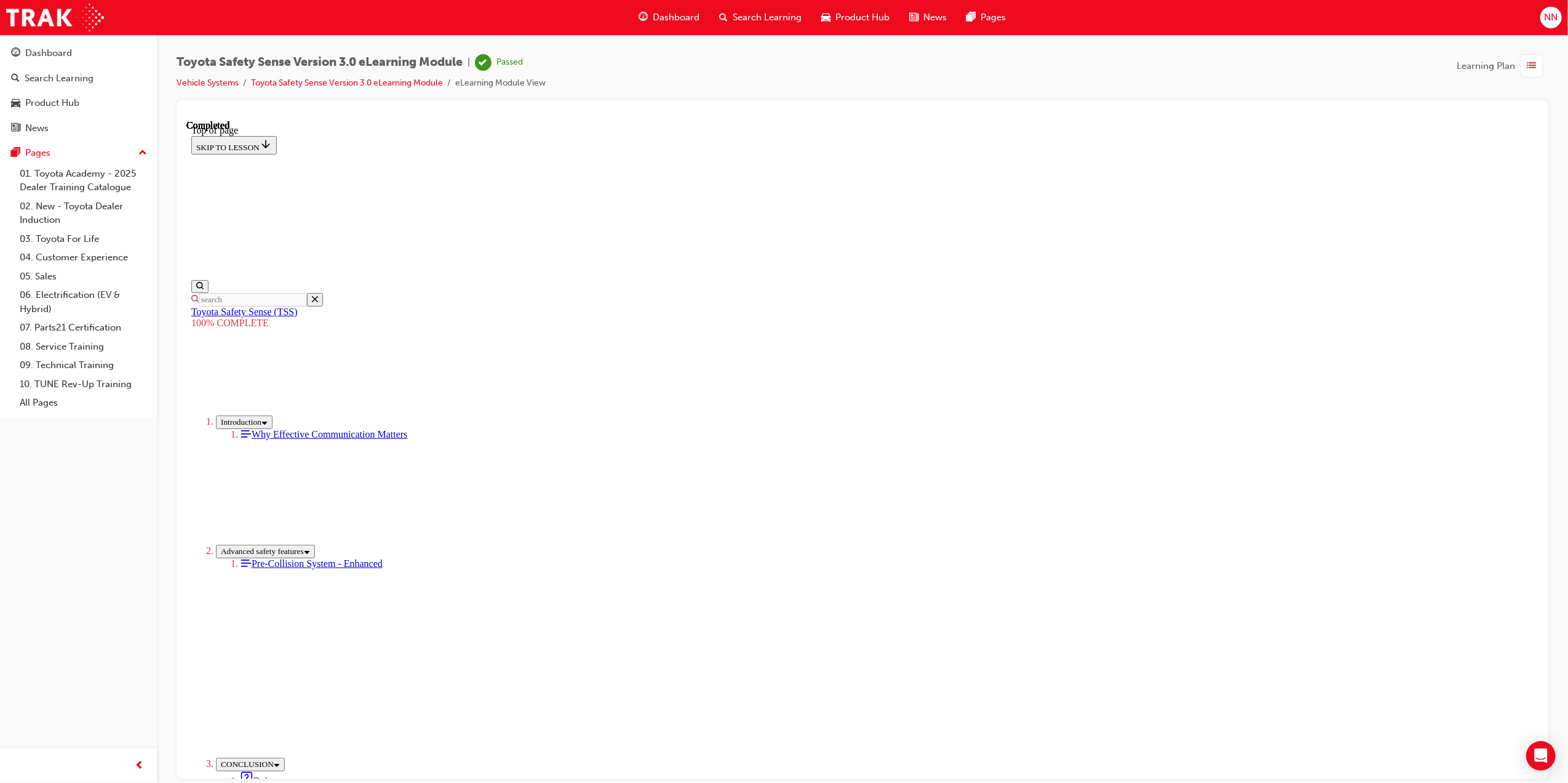
click at [1536, 72] on span "list-icon" at bounding box center [1532, 66] width 9 height 15
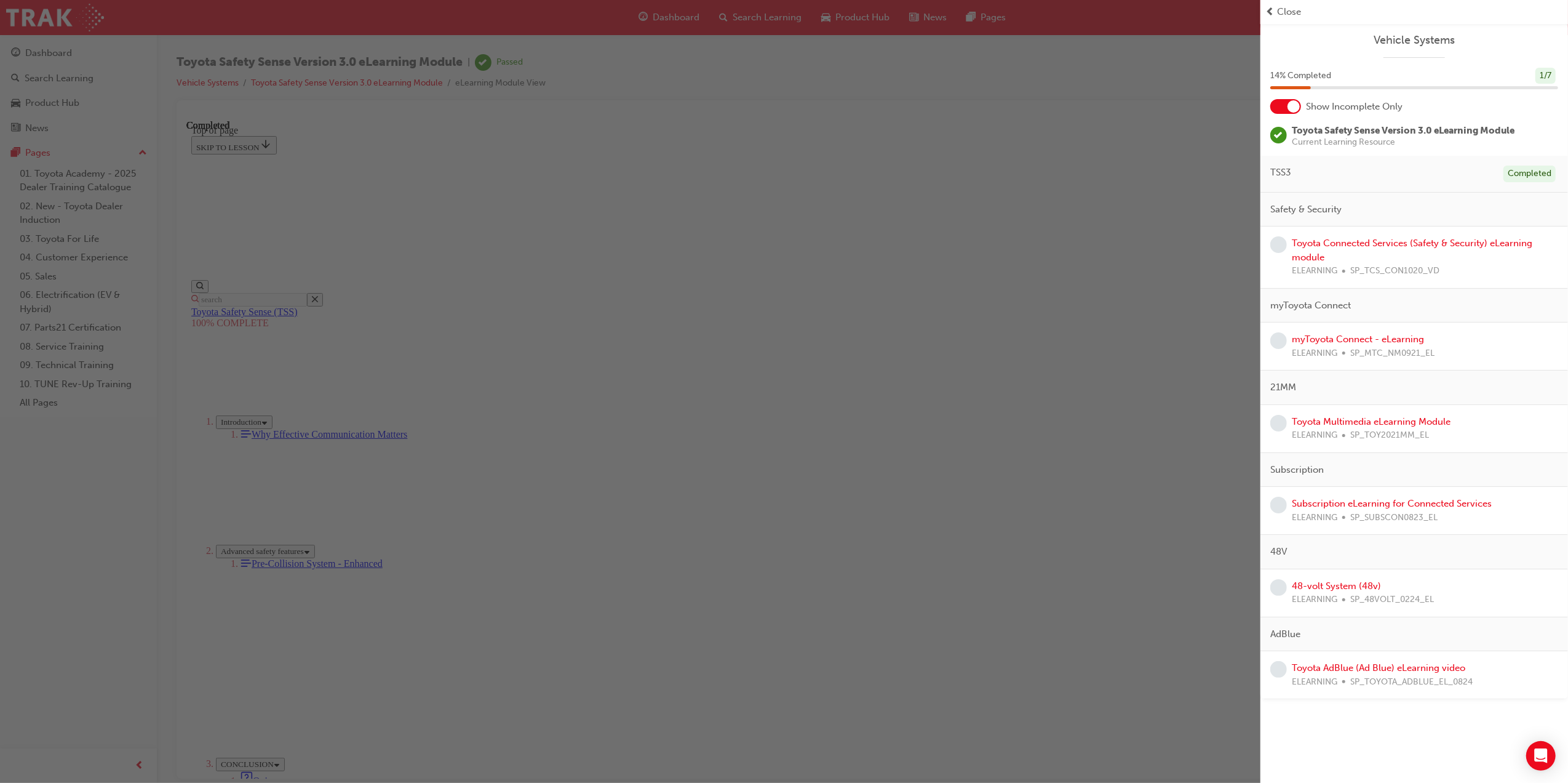
click at [1292, 108] on div at bounding box center [1293, 106] width 12 height 12
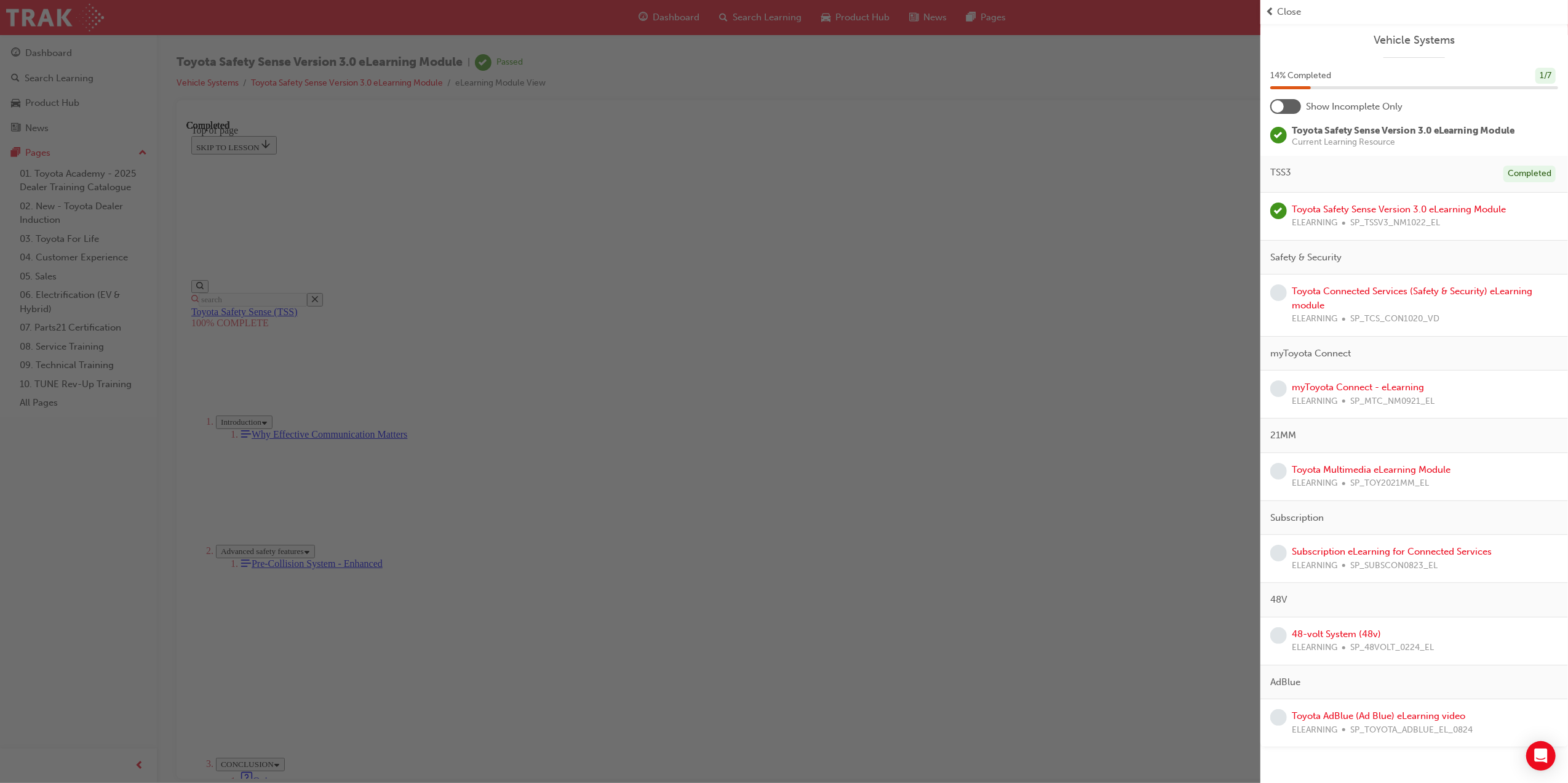
click at [1293, 107] on div at bounding box center [1286, 107] width 31 height 15
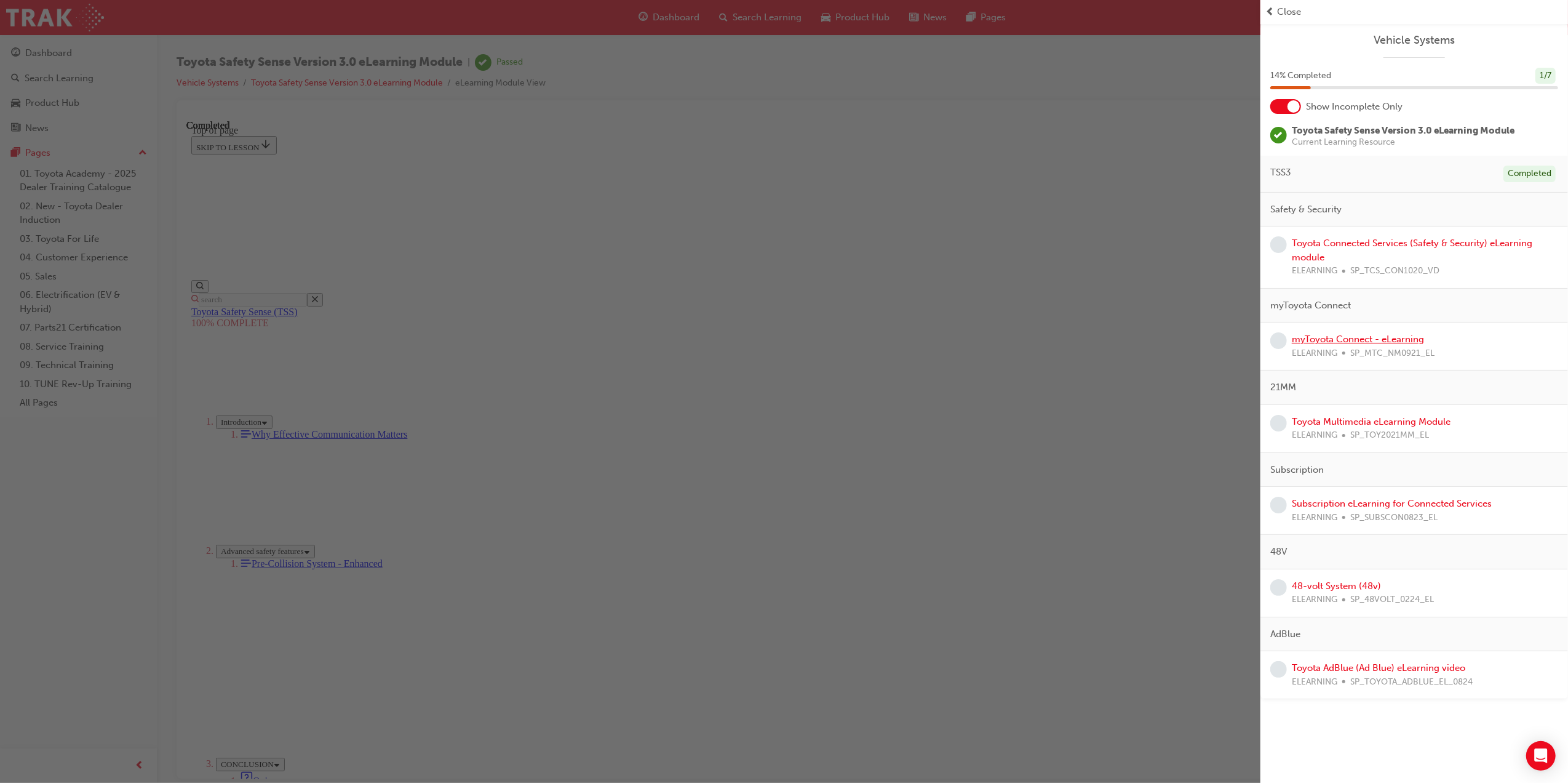
click at [1390, 341] on link "myToyota Connect - eLearning" at bounding box center [1358, 338] width 132 height 11
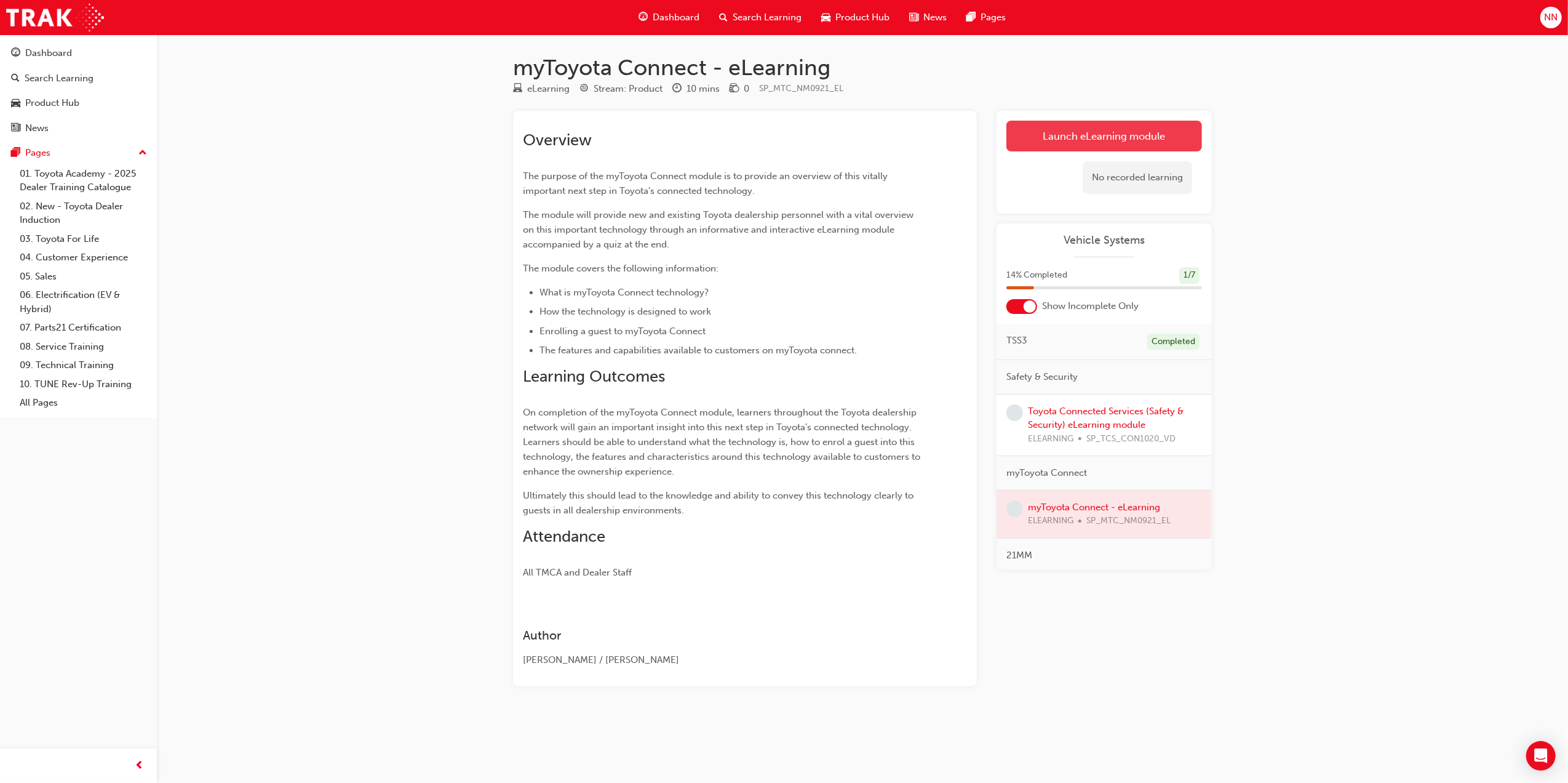
click at [1078, 136] on link "Launch eLearning module" at bounding box center [1105, 136] width 196 height 31
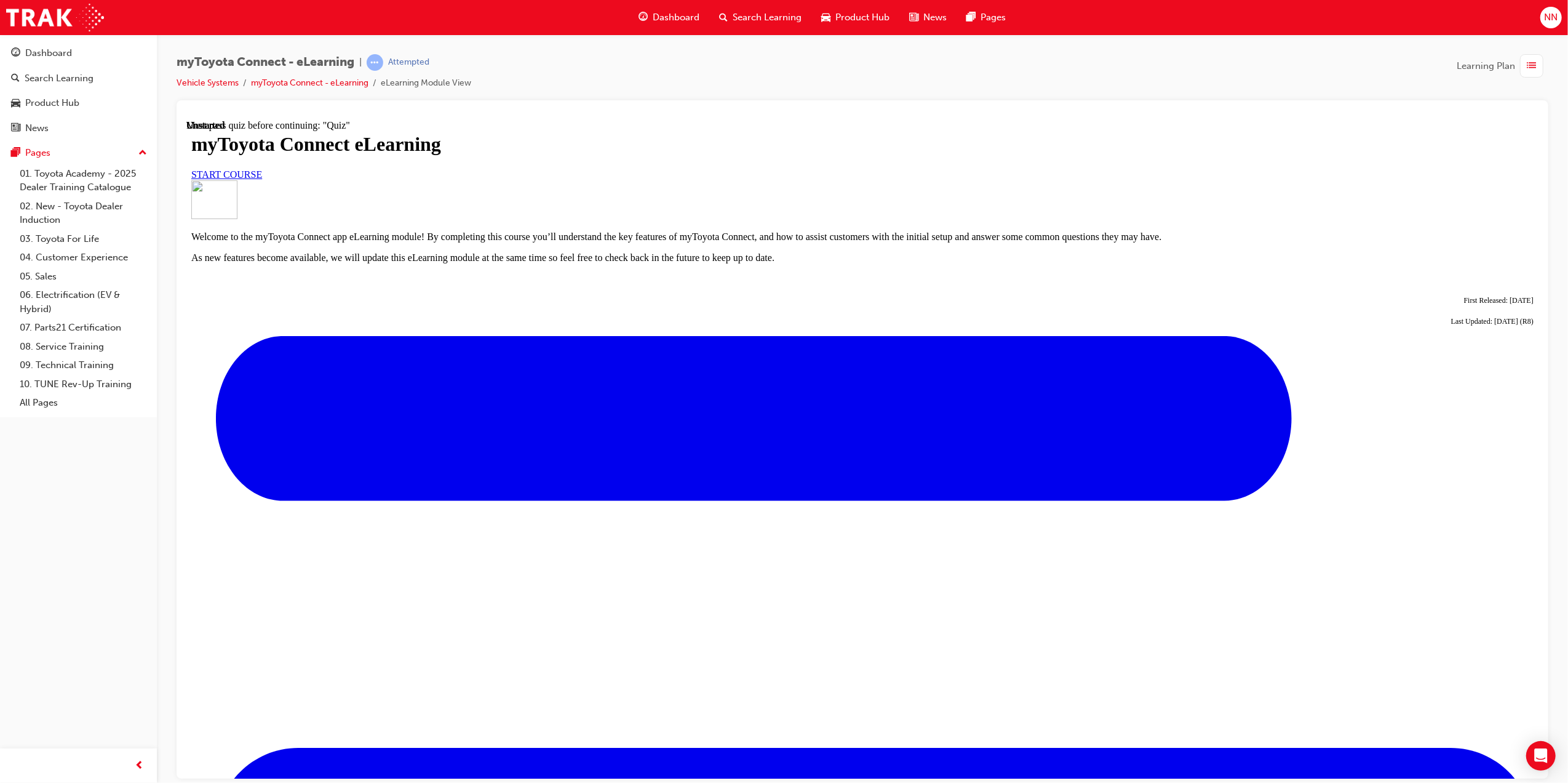
click at [262, 179] on link "START COURSE" at bounding box center [226, 174] width 71 height 10
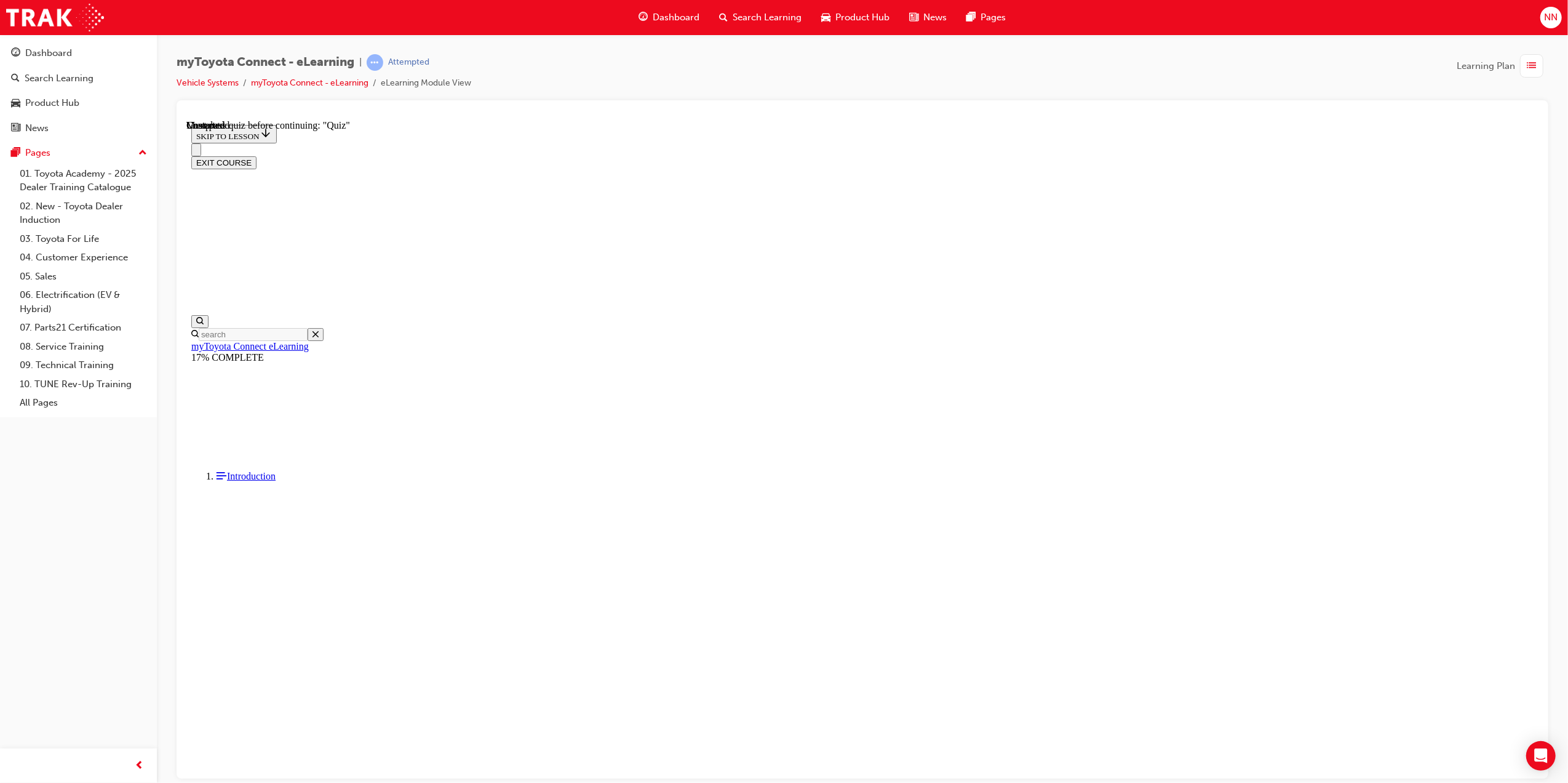
scroll to position [855, 0]
drag, startPoint x: 950, startPoint y: 756, endPoint x: 788, endPoint y: 620, distance: 211.5
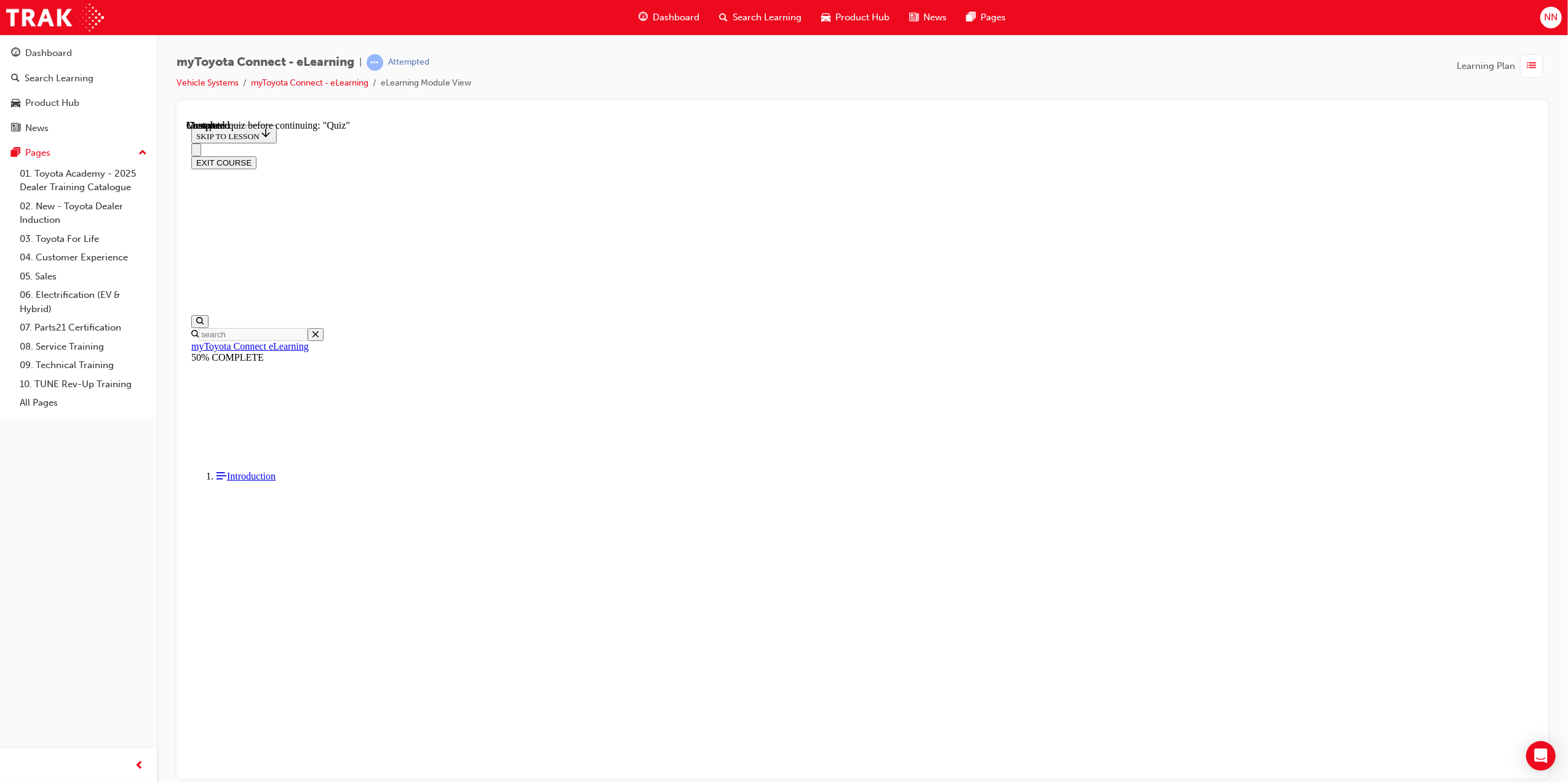
scroll to position [38, 0]
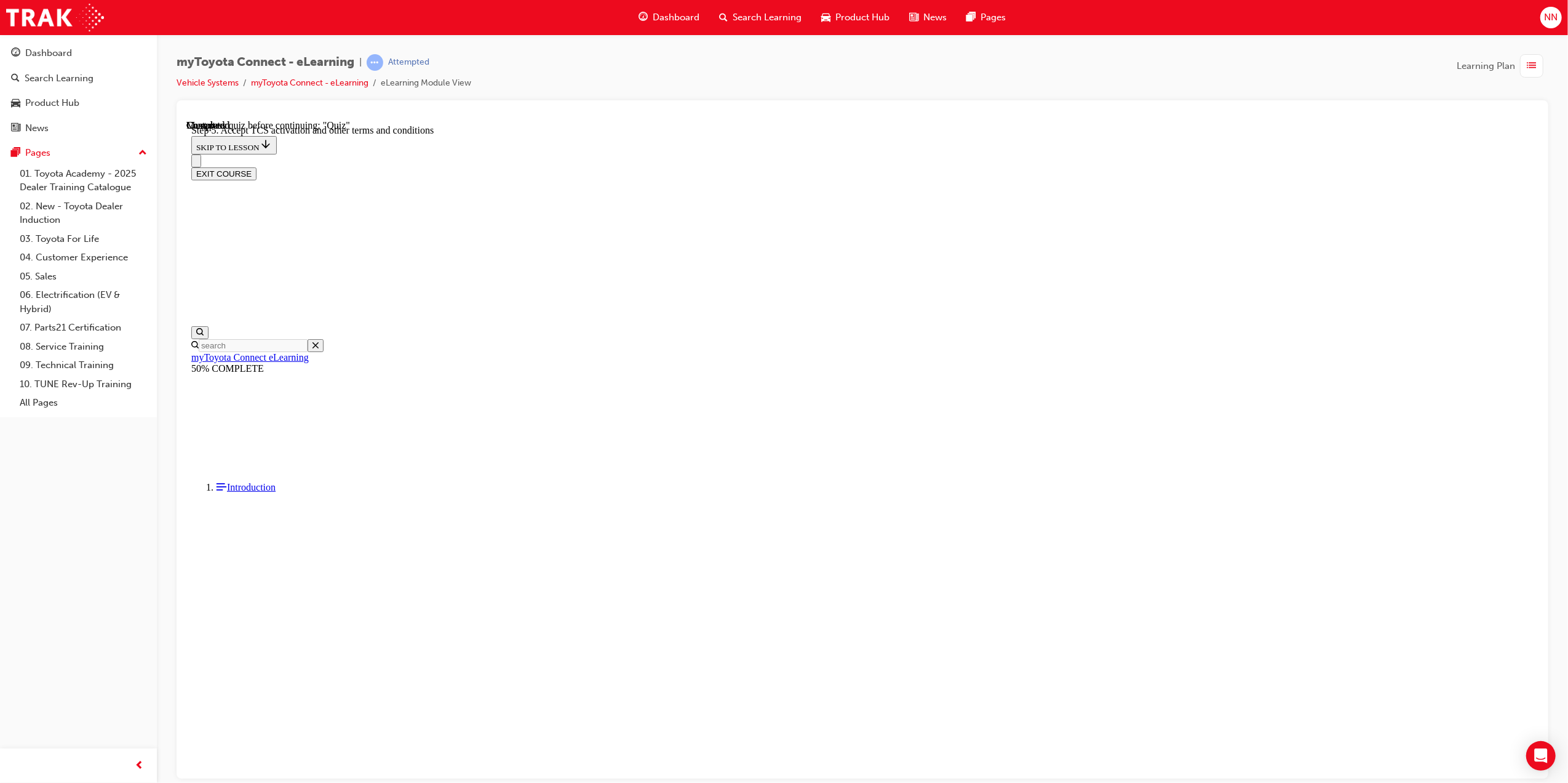
scroll to position [193, 0]
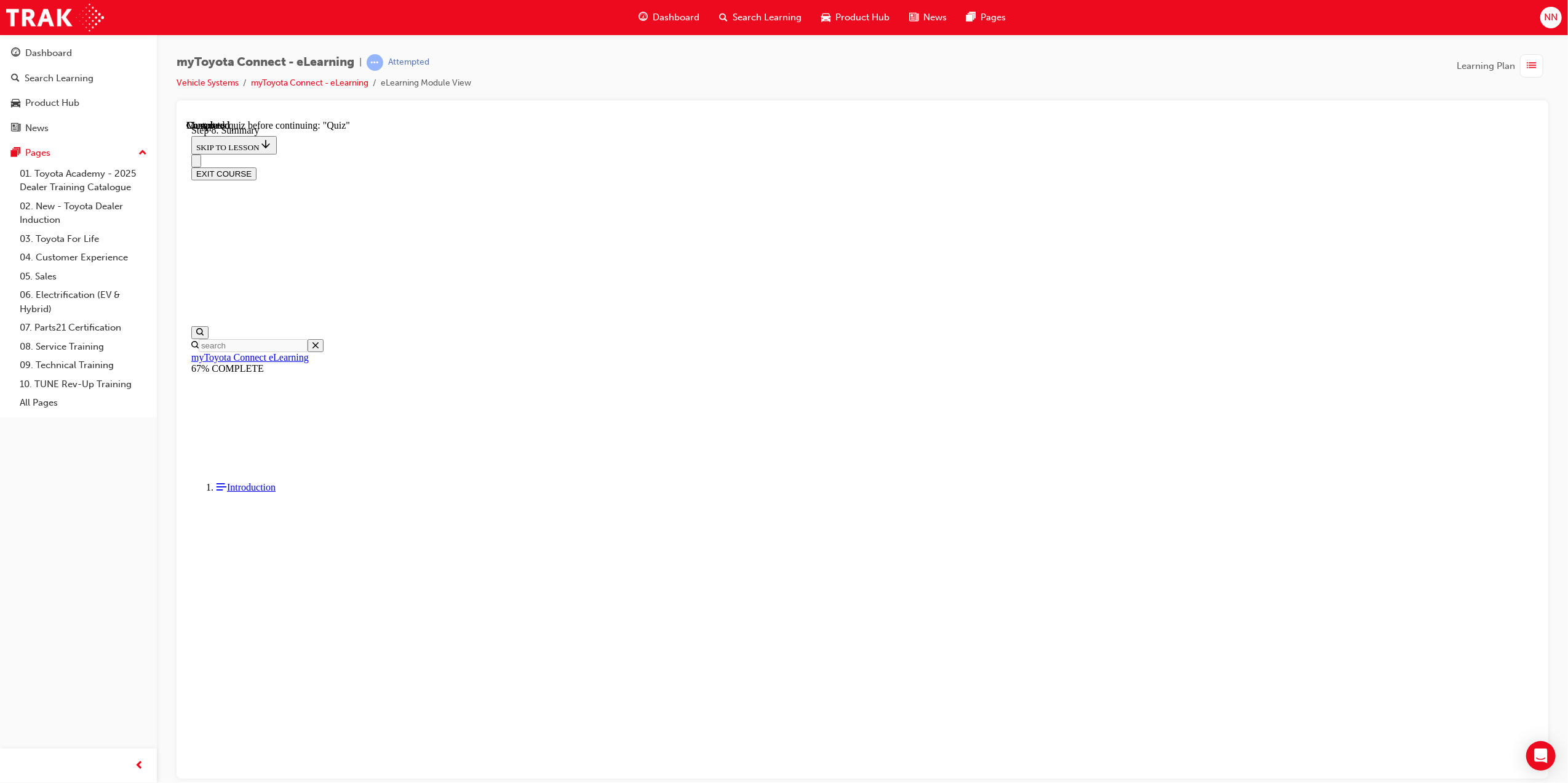
drag, startPoint x: 953, startPoint y: 750, endPoint x: 918, endPoint y: 690, distance: 69.5
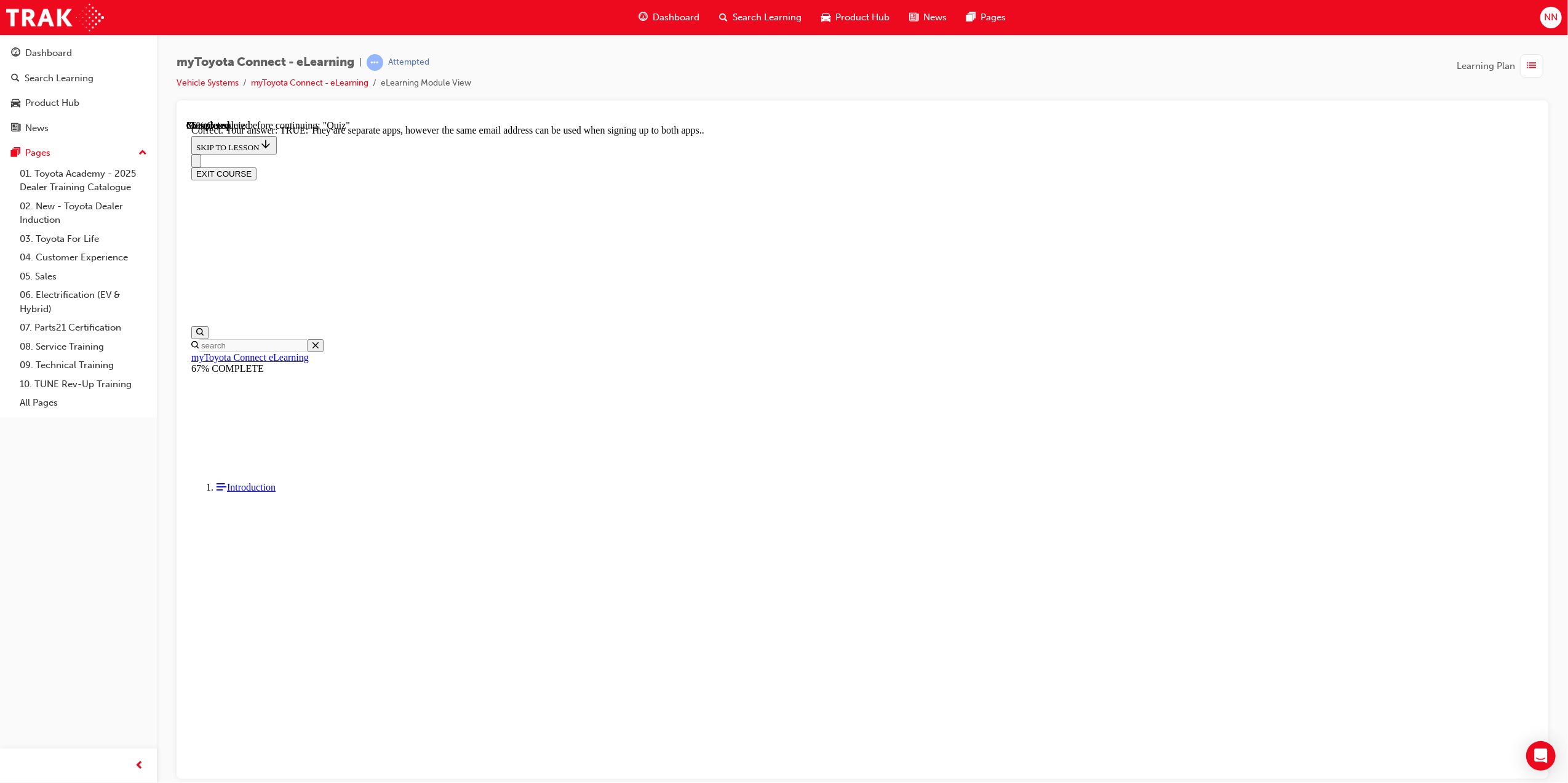
click at [186, 119] on div "SUBMIT" at bounding box center [186, 119] width 0 height 0
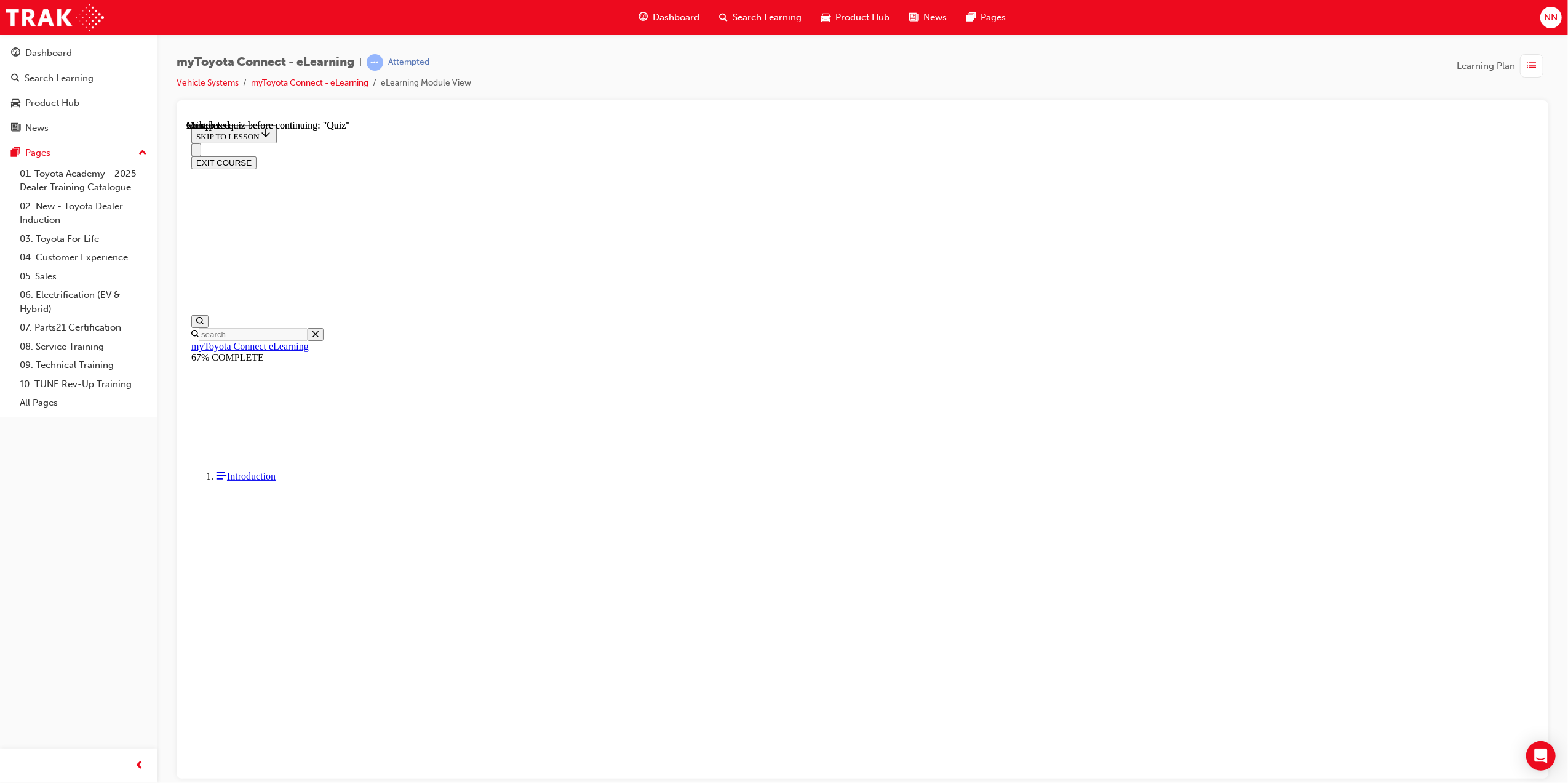
scroll to position [76, 0]
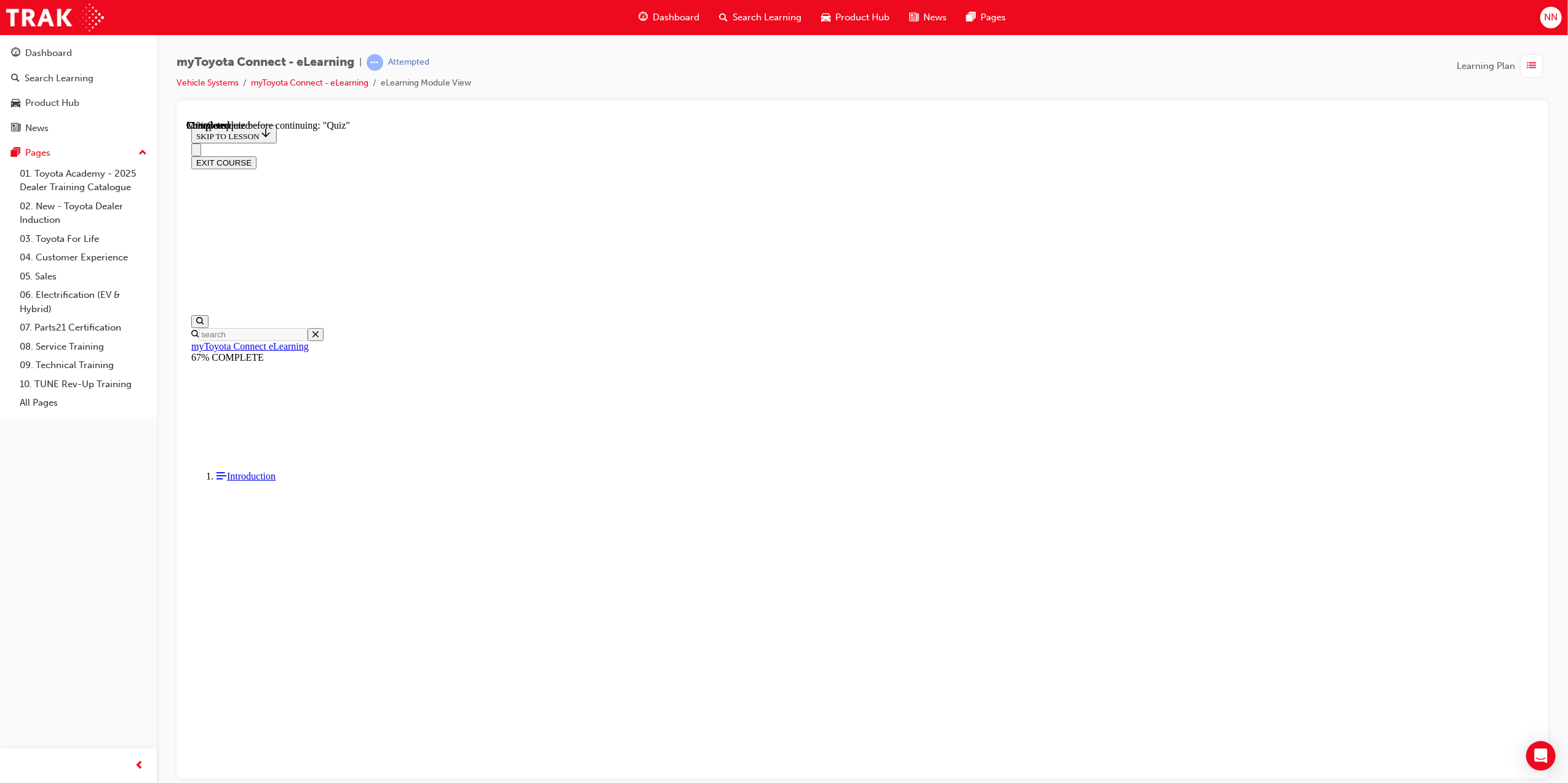
drag, startPoint x: 851, startPoint y: 382, endPoint x: 879, endPoint y: 424, distance: 50.5
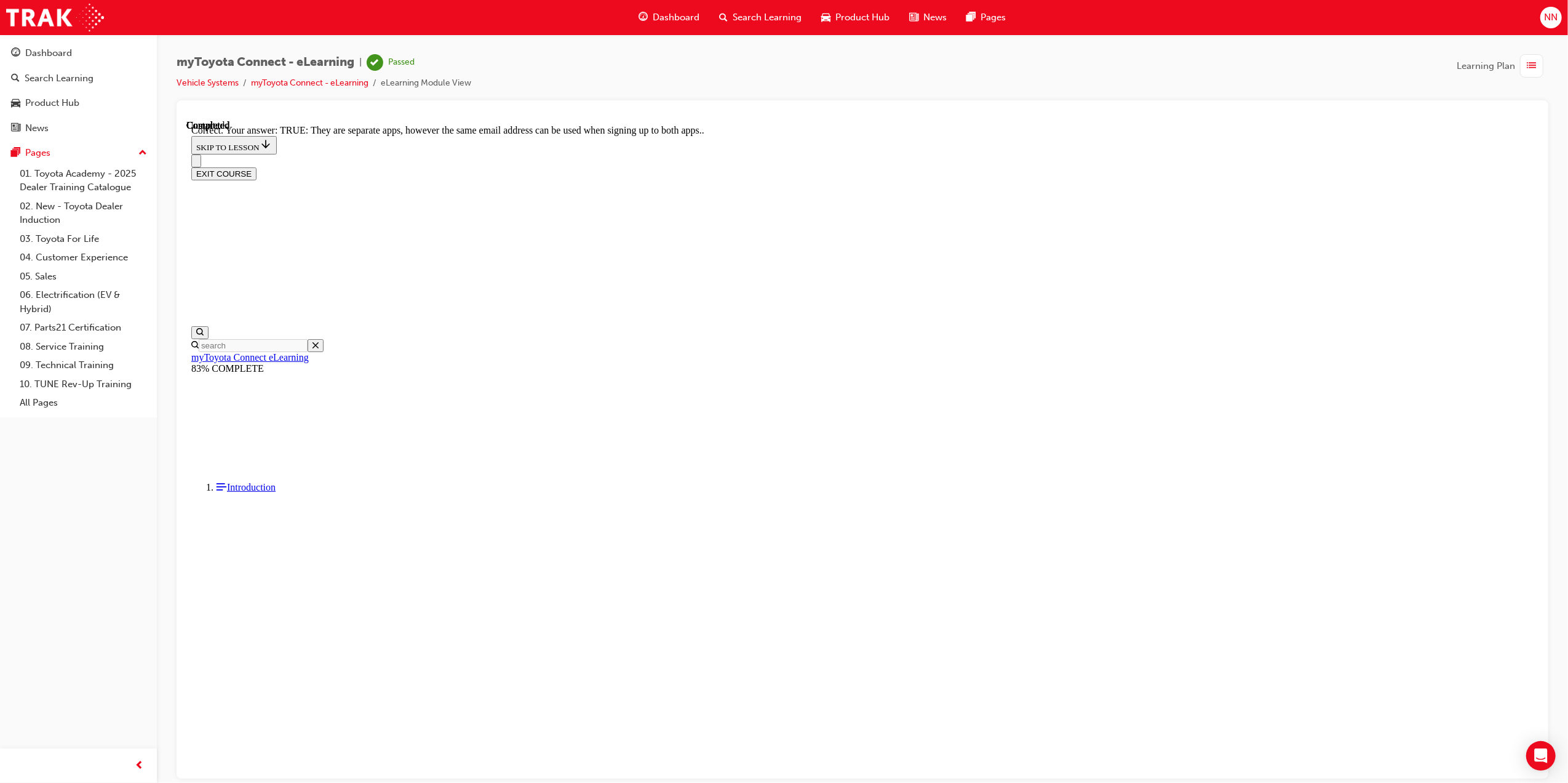
drag, startPoint x: 959, startPoint y: 613, endPoint x: 953, endPoint y: 602, distance: 12.5
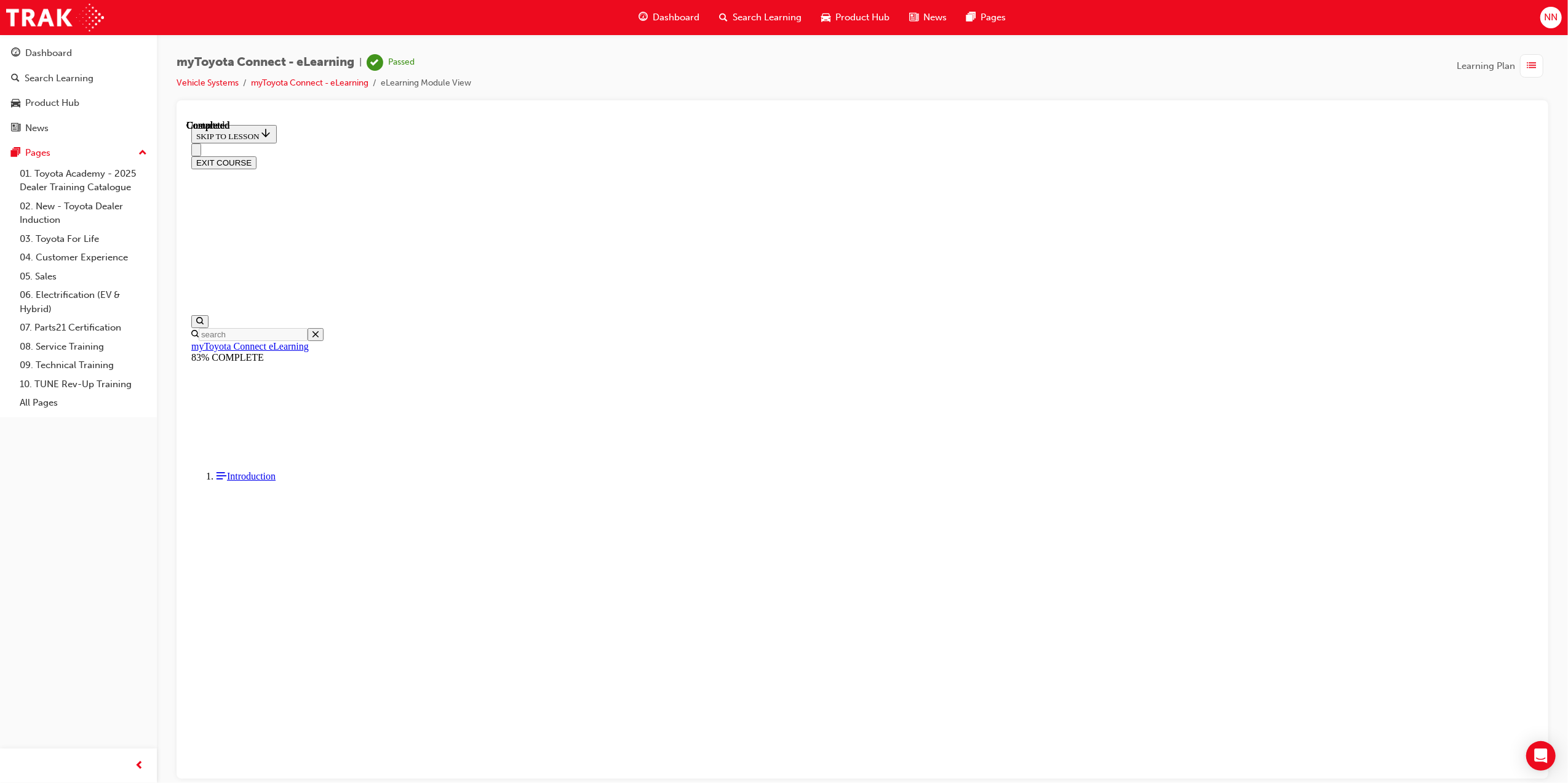
scroll to position [76, 0]
click at [1521, 64] on div "button" at bounding box center [1532, 66] width 23 height 23
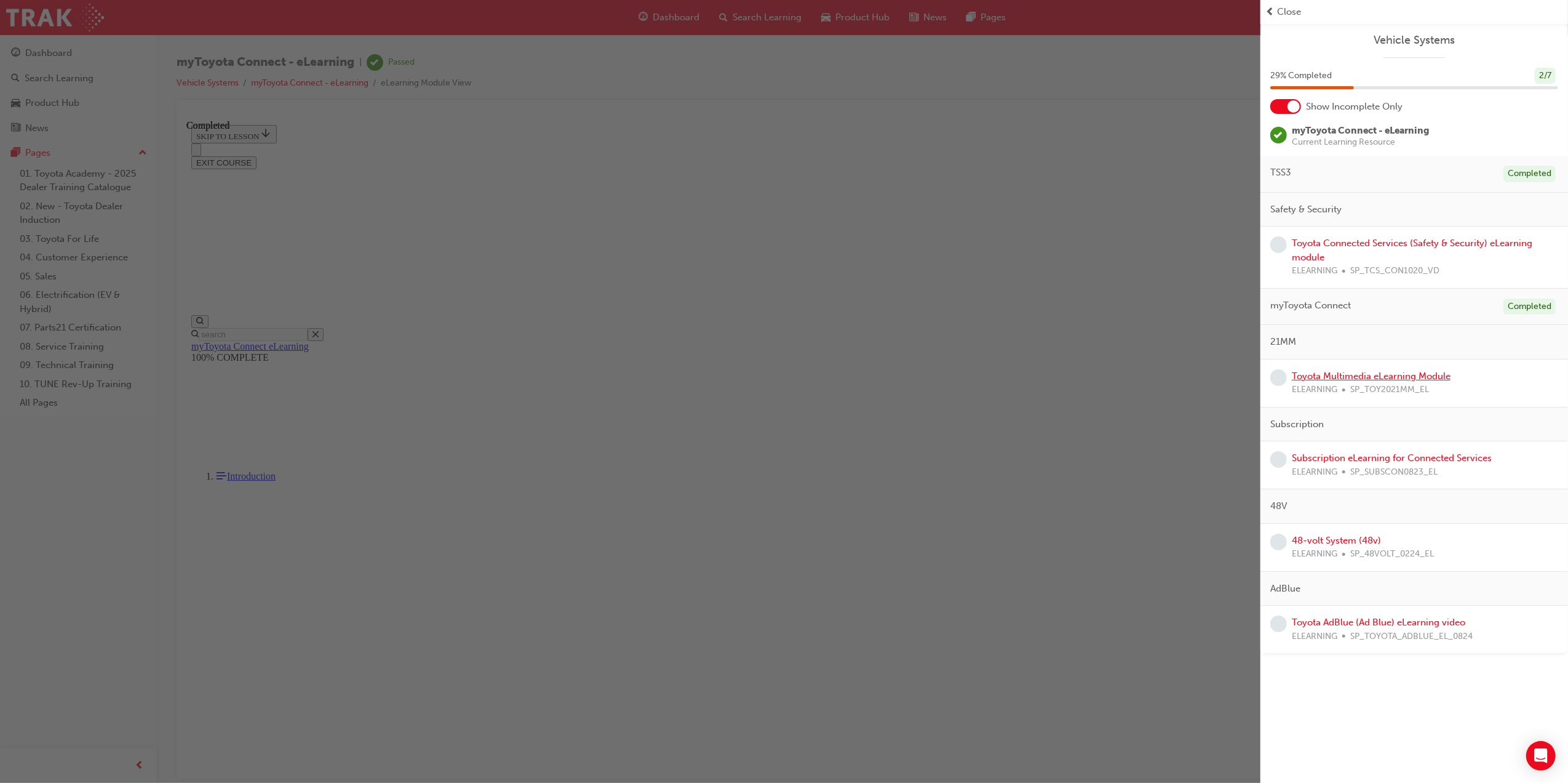
click at [1392, 372] on link "Toyota Multimedia eLearning Module" at bounding box center [1371, 376] width 159 height 11
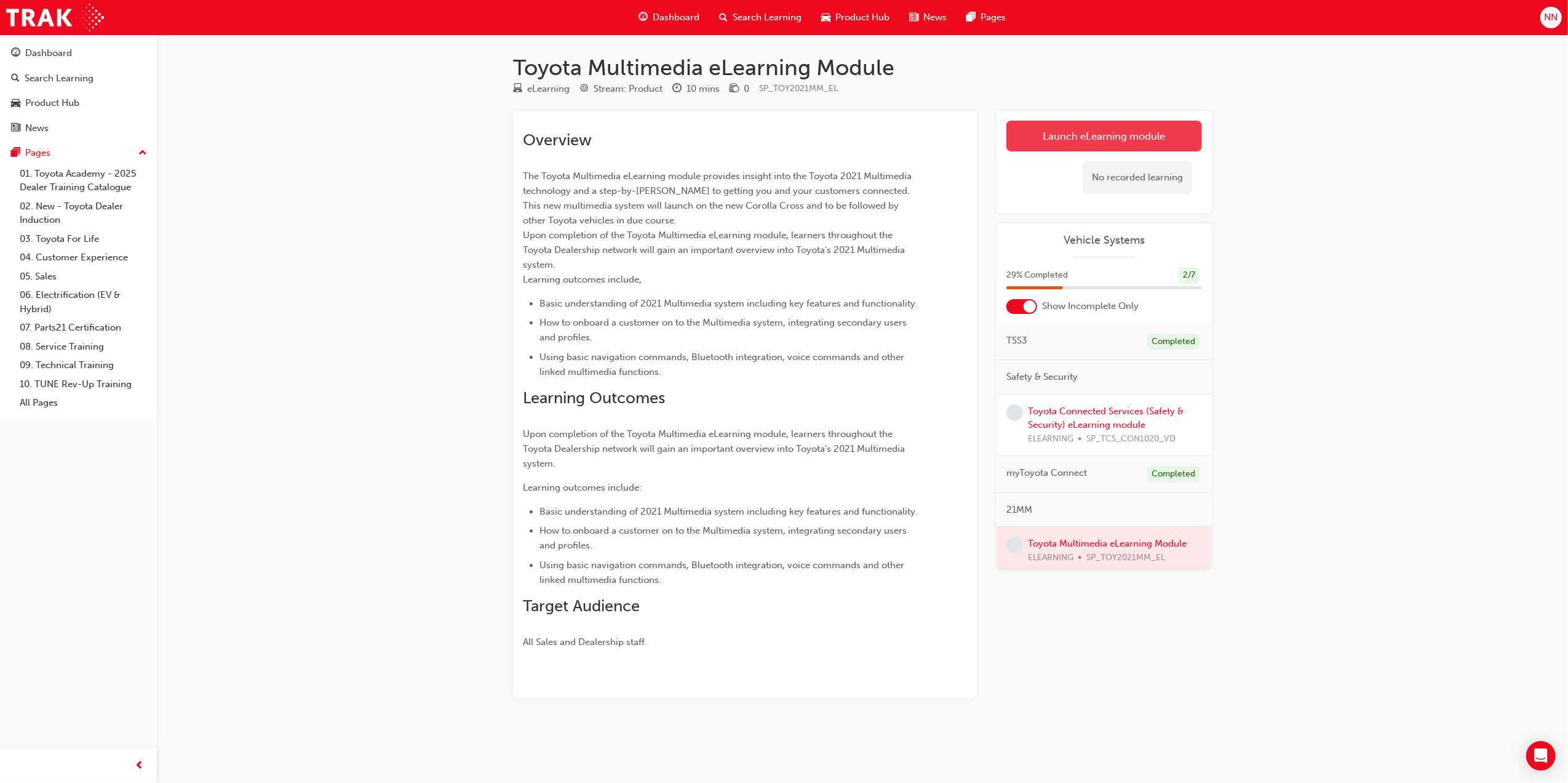
click at [1162, 133] on link "Launch eLearning module" at bounding box center [1105, 136] width 196 height 31
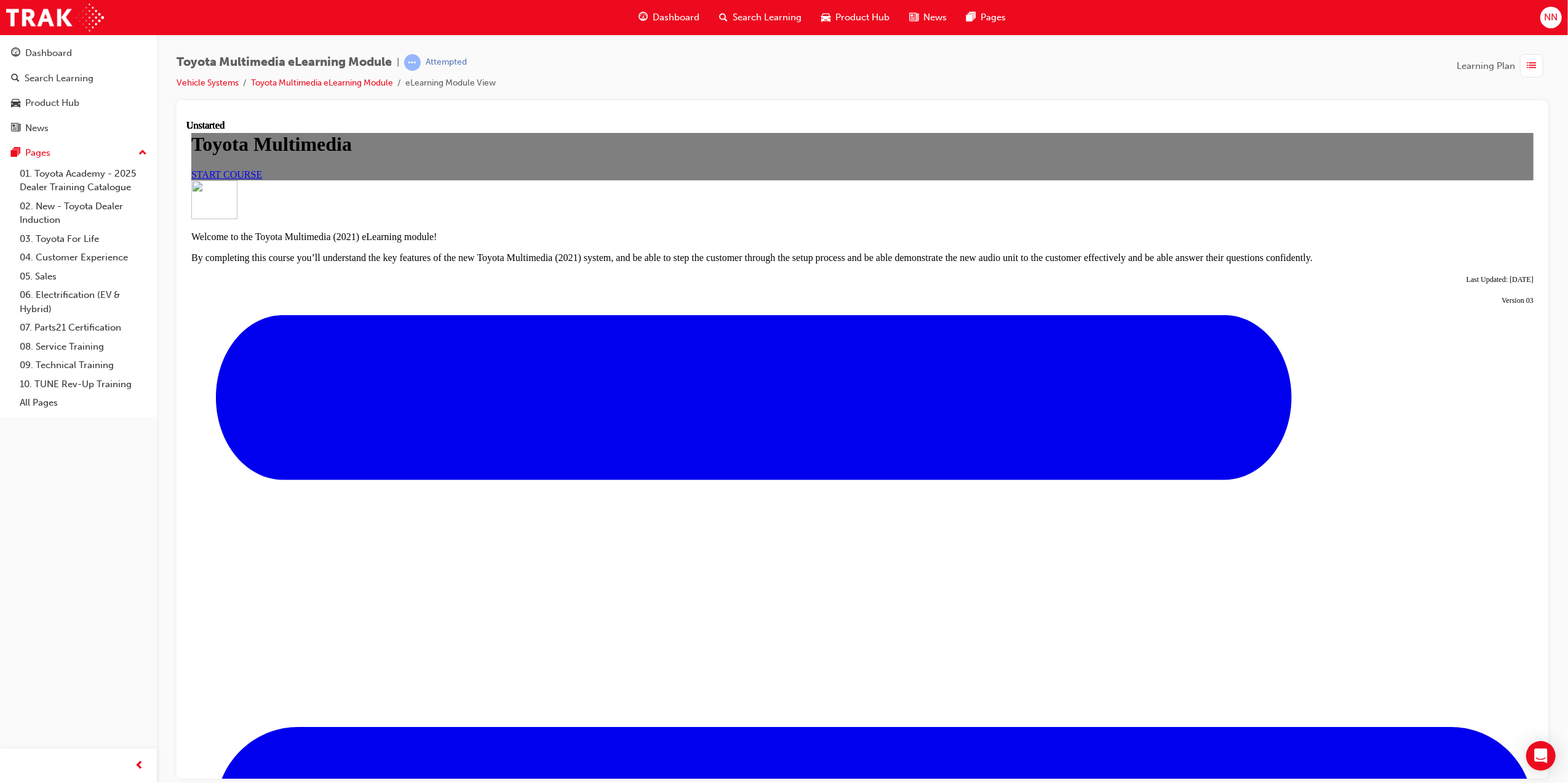
click at [262, 179] on link "START COURSE" at bounding box center [226, 174] width 71 height 10
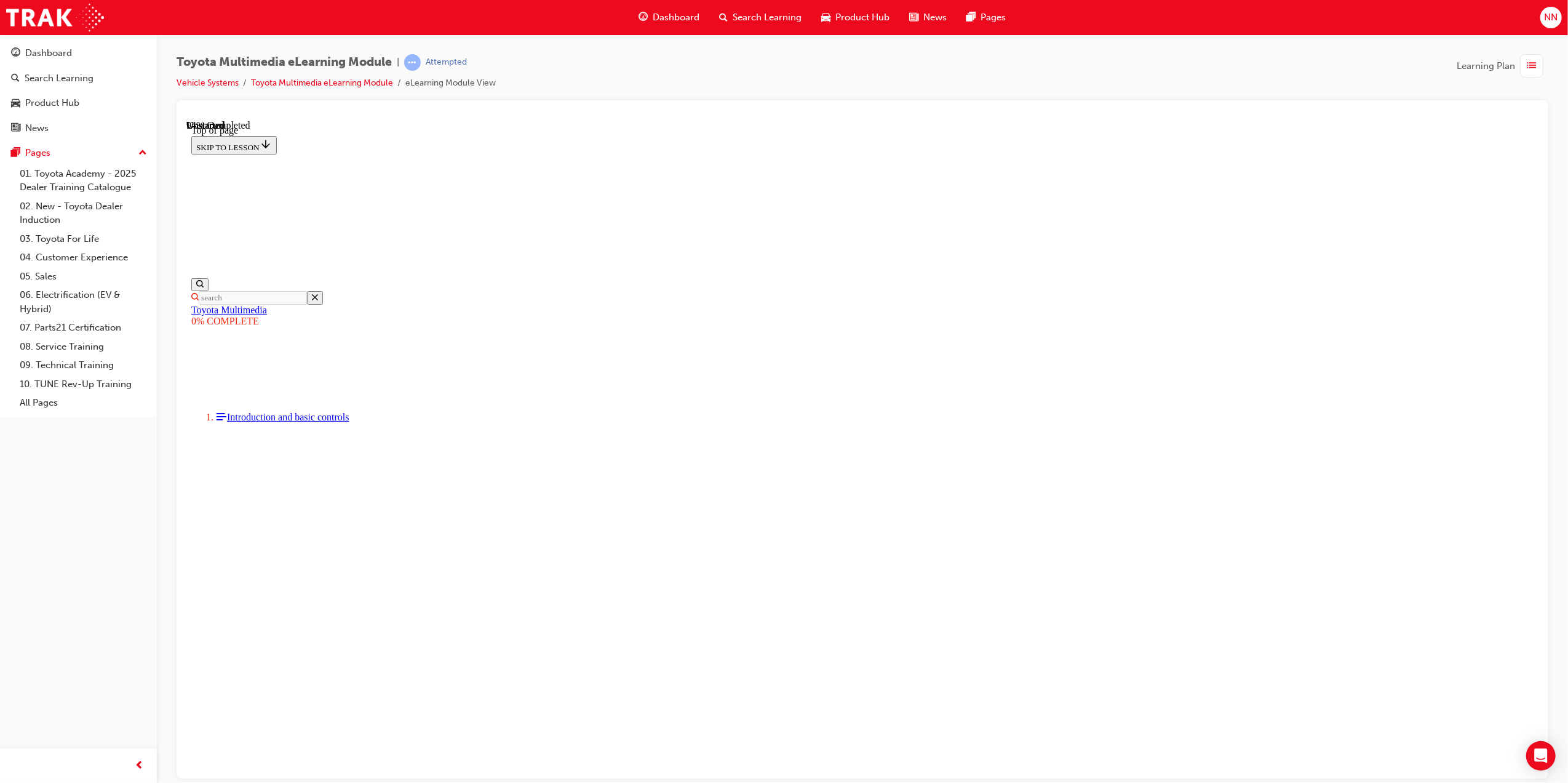
scroll to position [4187, 0]
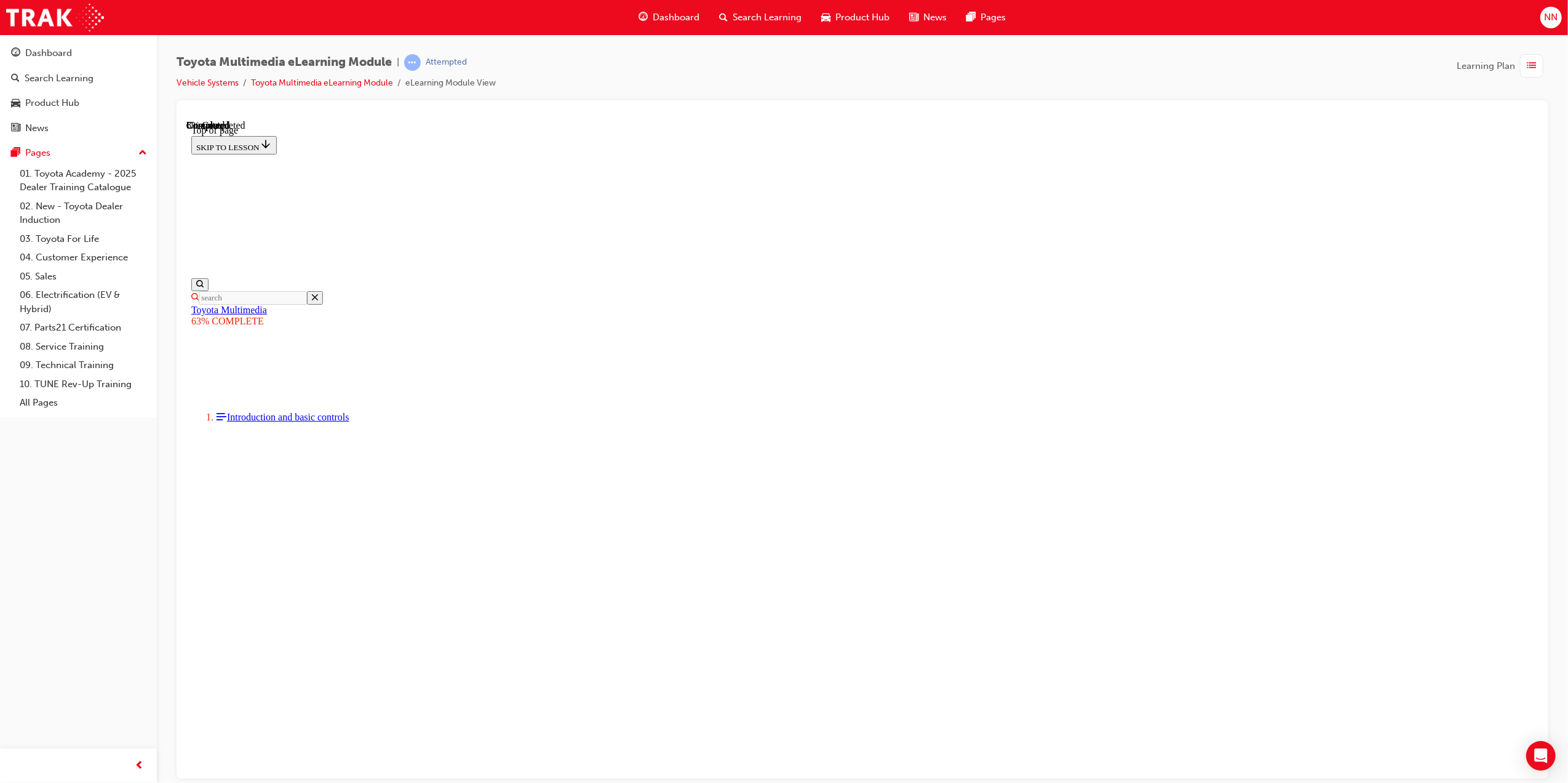
scroll to position [37, 0]
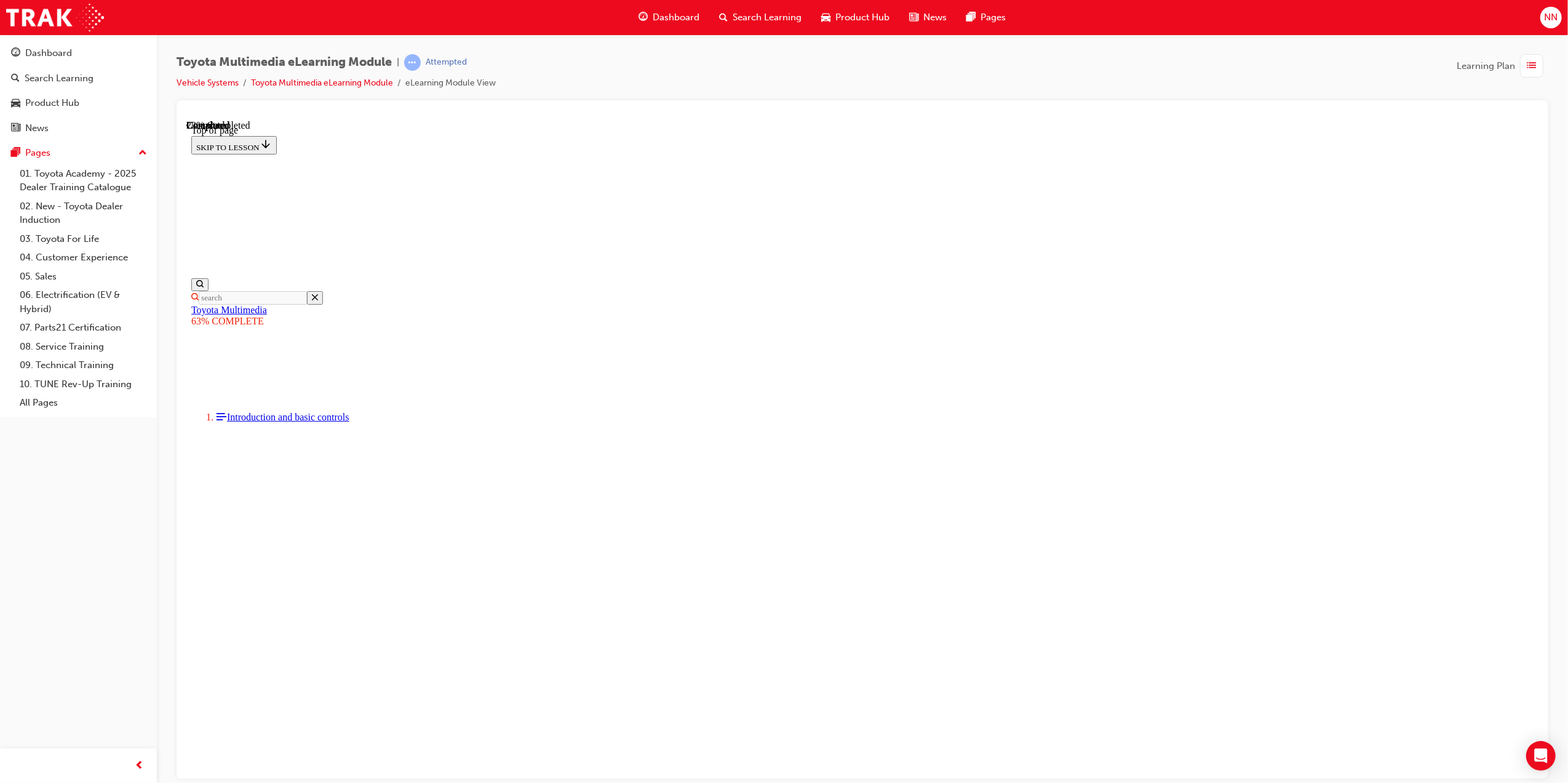
drag, startPoint x: 1270, startPoint y: 291, endPoint x: 1384, endPoint y: 402, distance: 159.1
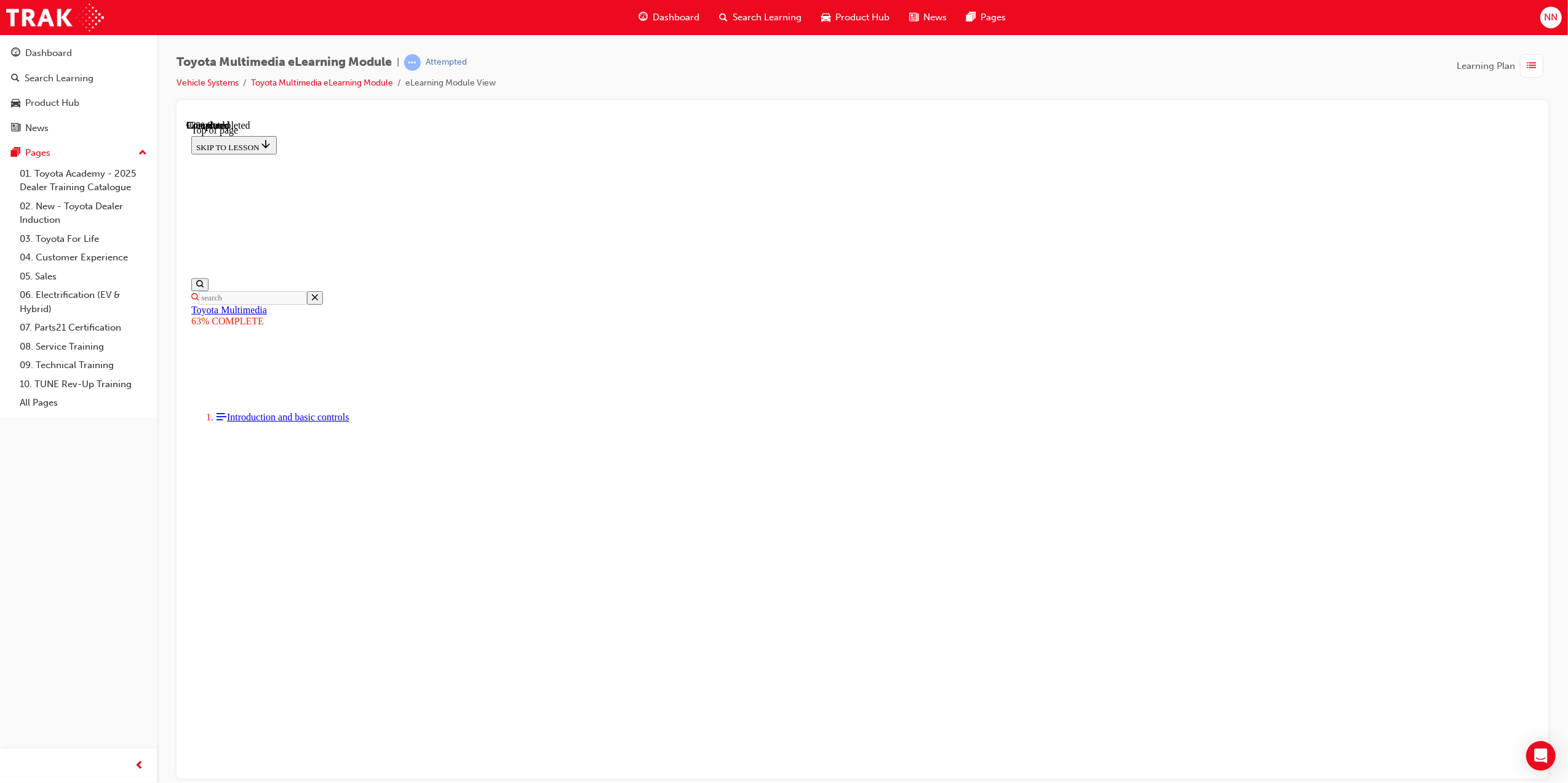
click at [1532, 61] on span "list-icon" at bounding box center [1532, 66] width 9 height 15
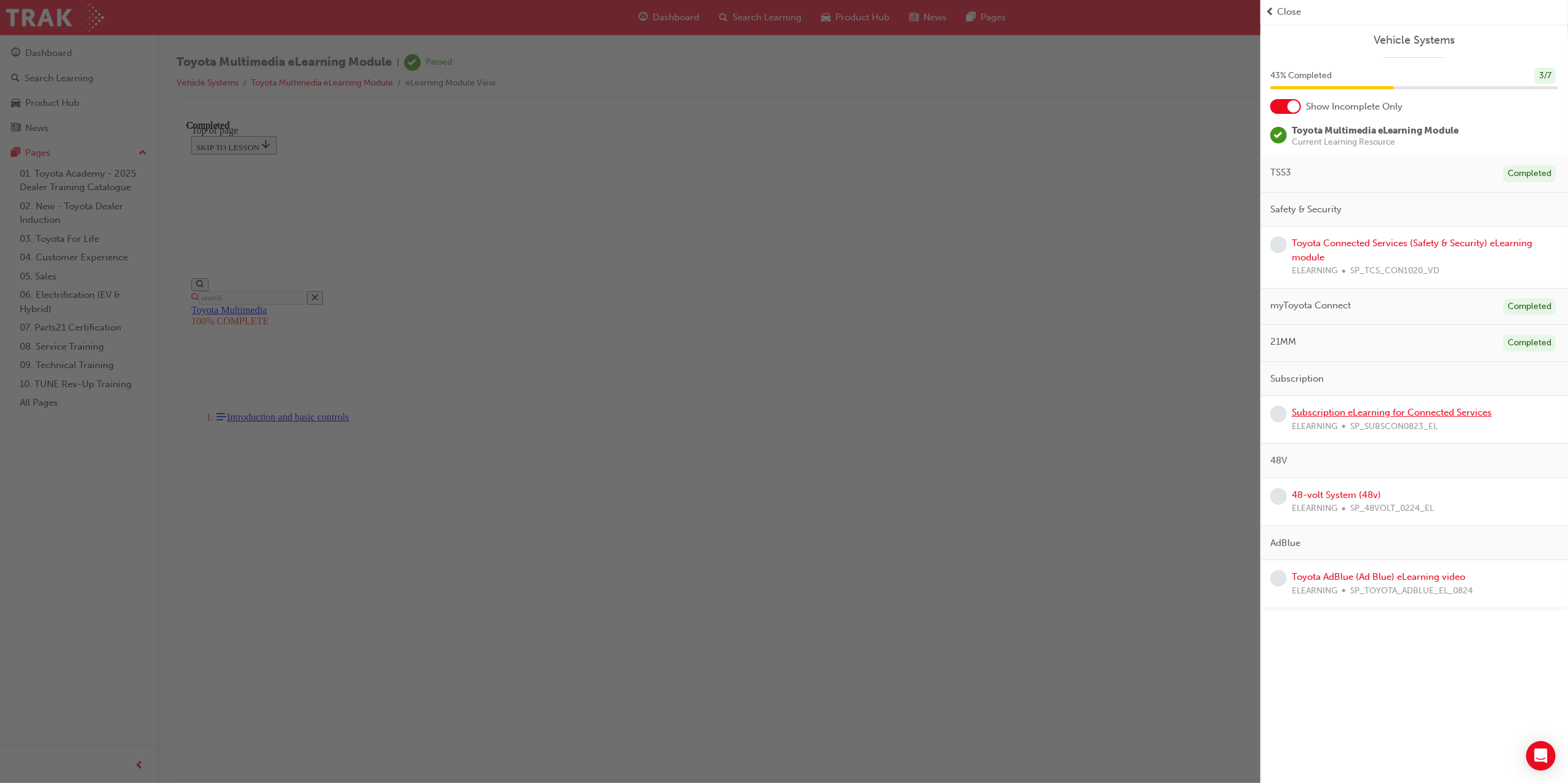
click at [1362, 412] on link "Subscription eLearning for Connected Services" at bounding box center [1392, 412] width 200 height 11
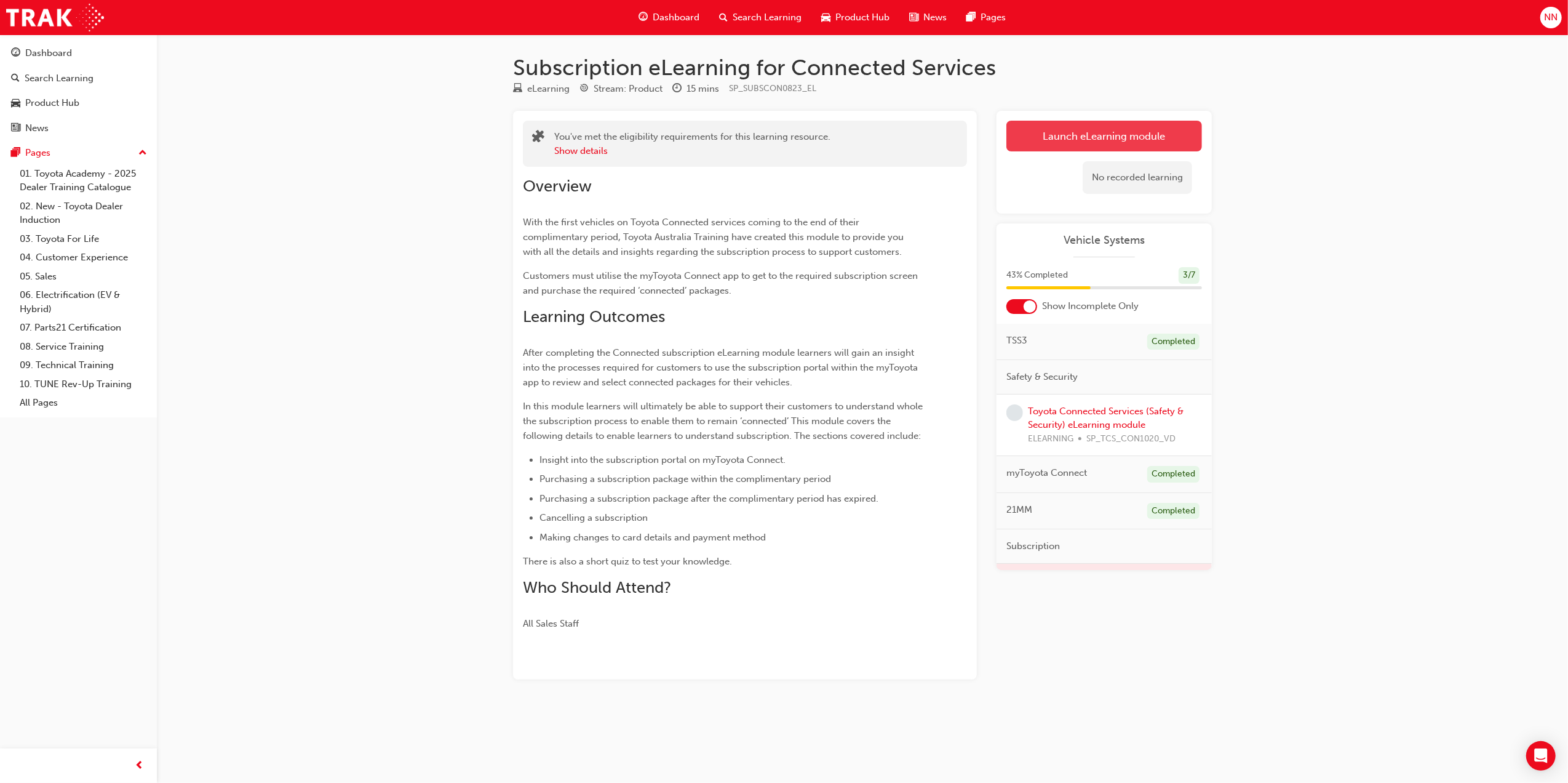
click at [1104, 135] on link "Launch eLearning module" at bounding box center [1105, 136] width 196 height 31
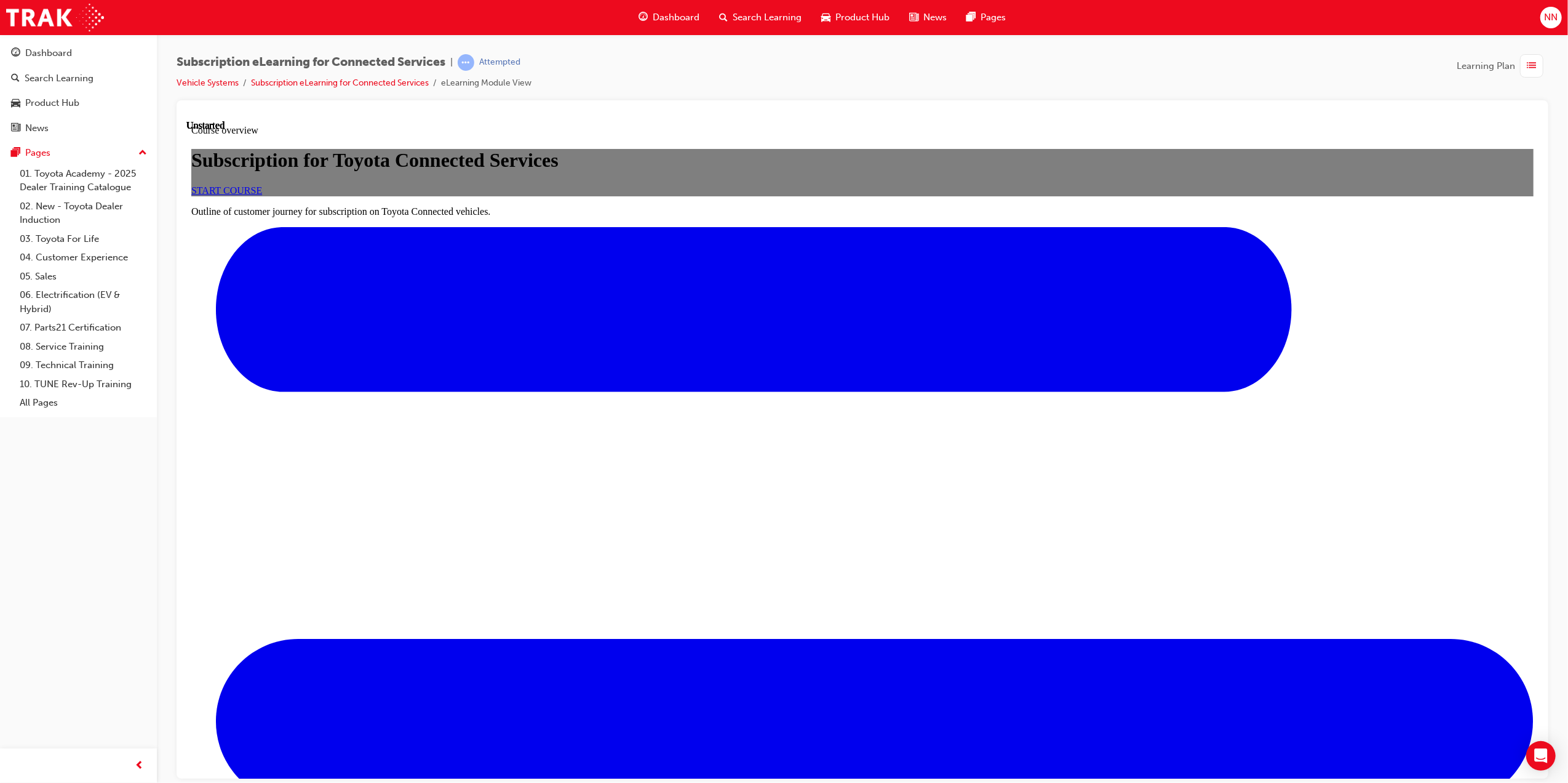
click at [262, 195] on span "START COURSE" at bounding box center [226, 190] width 71 height 10
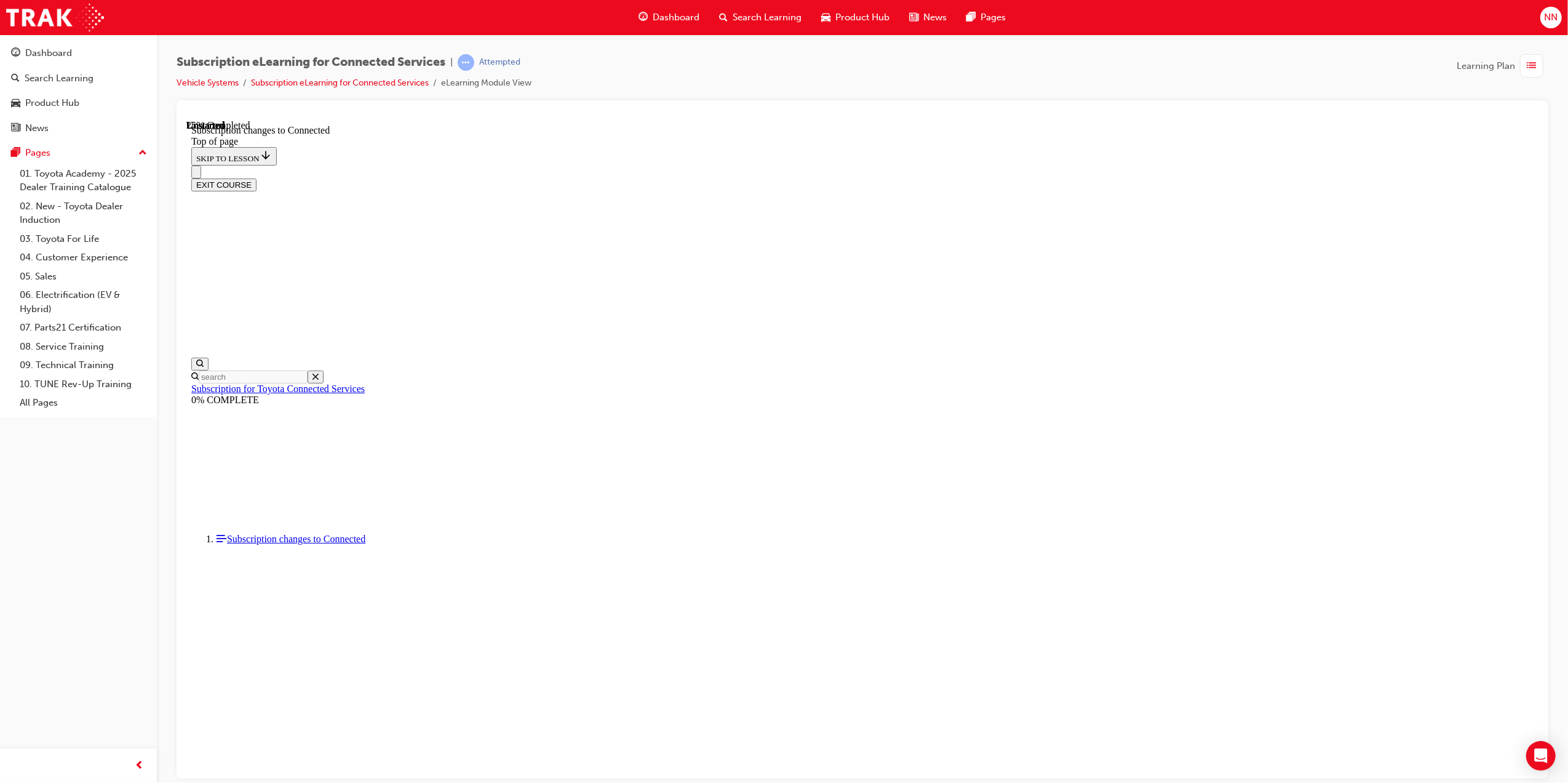
scroll to position [38, 0]
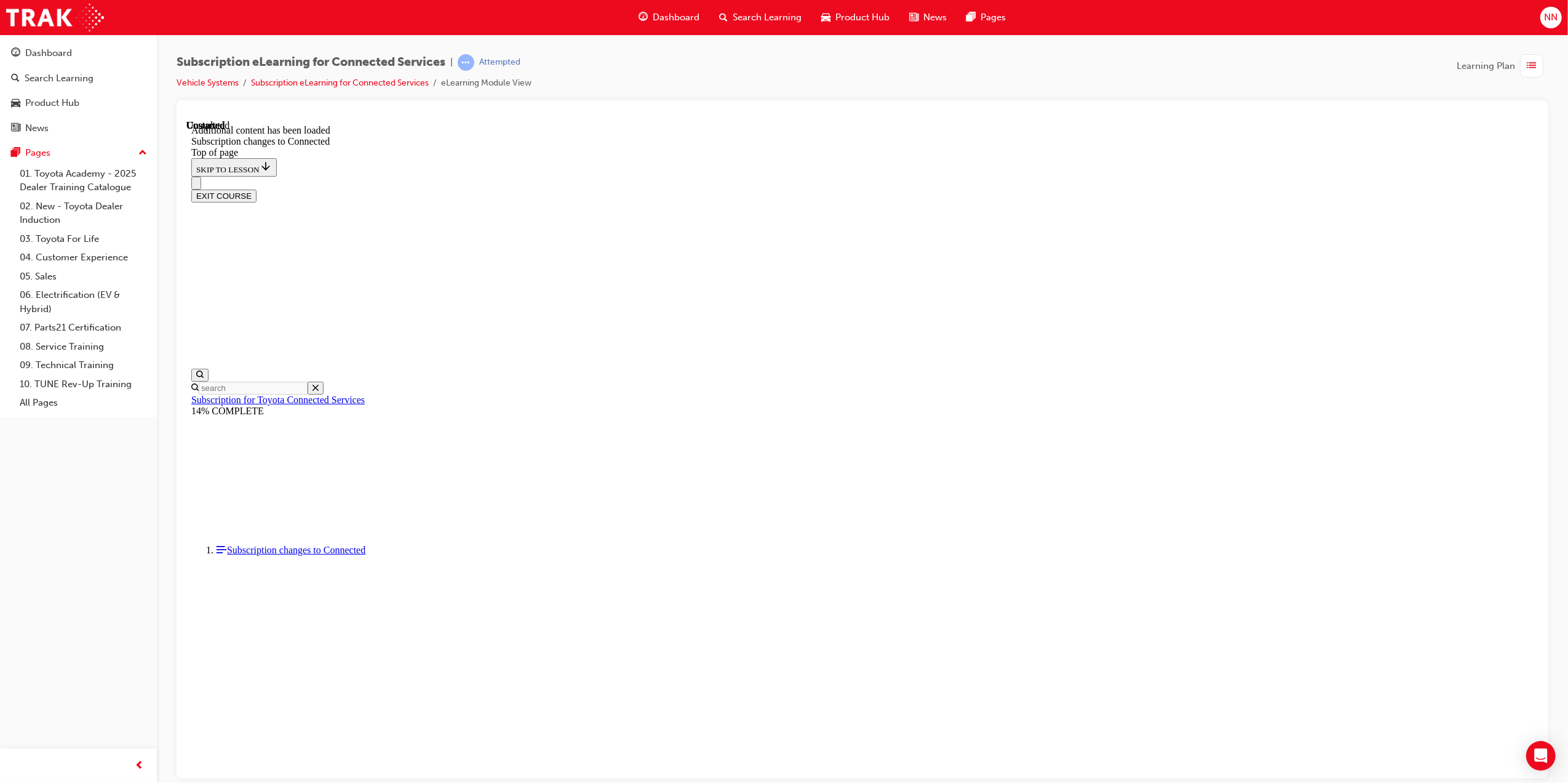
drag, startPoint x: 980, startPoint y: 680, endPoint x: 1059, endPoint y: 591, distance: 119.0
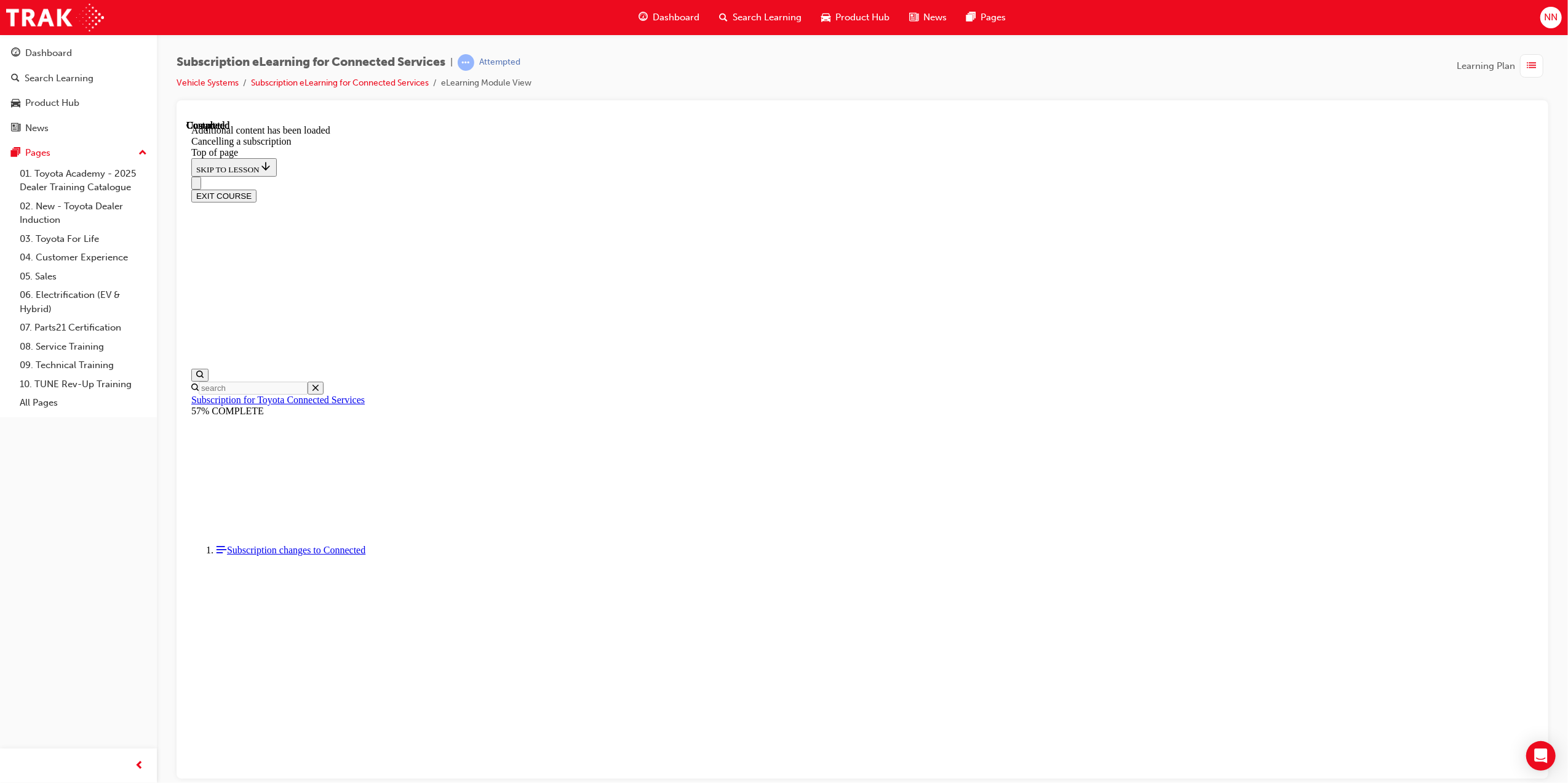
scroll to position [918, 0]
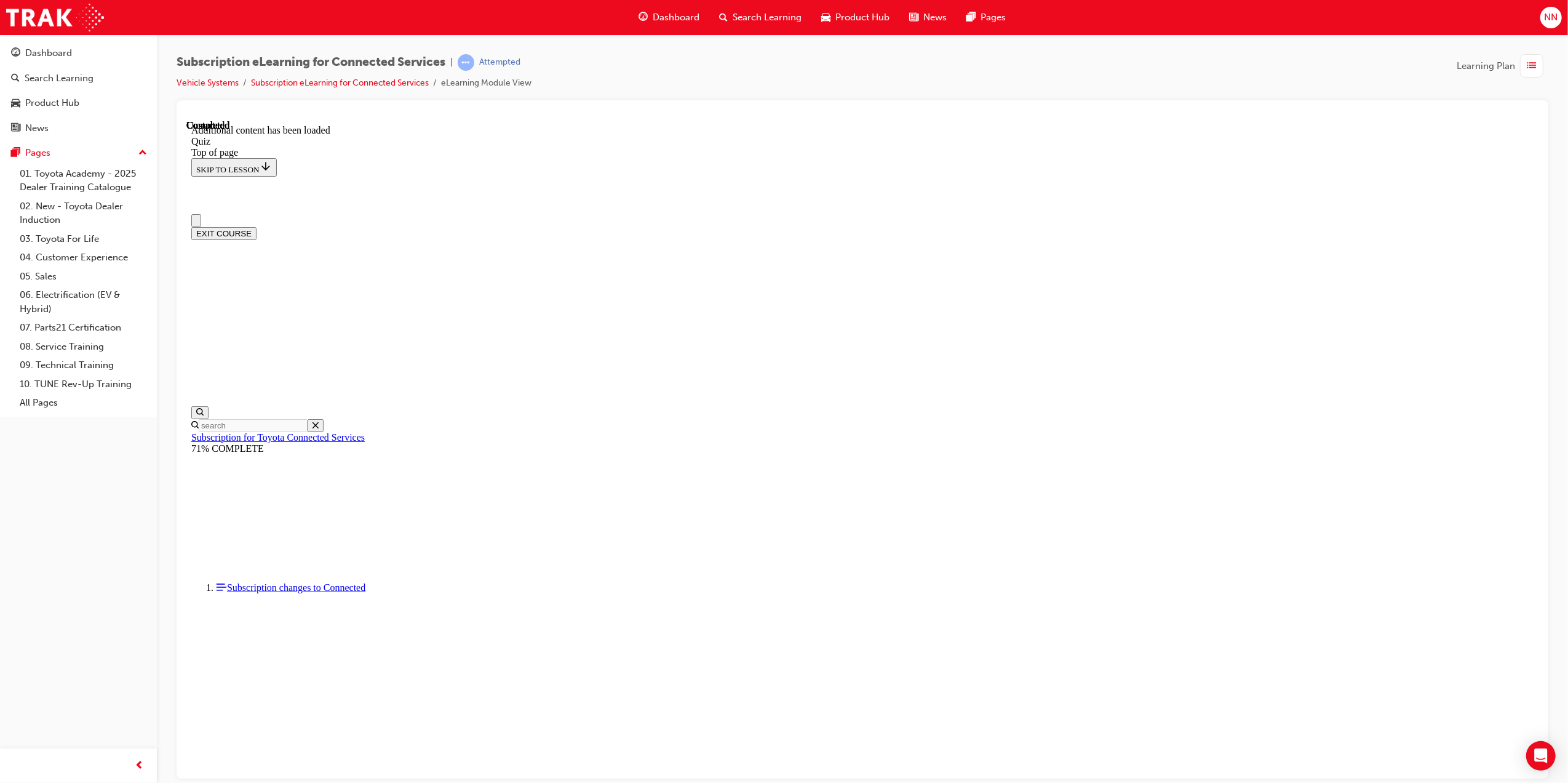
scroll to position [0, 0]
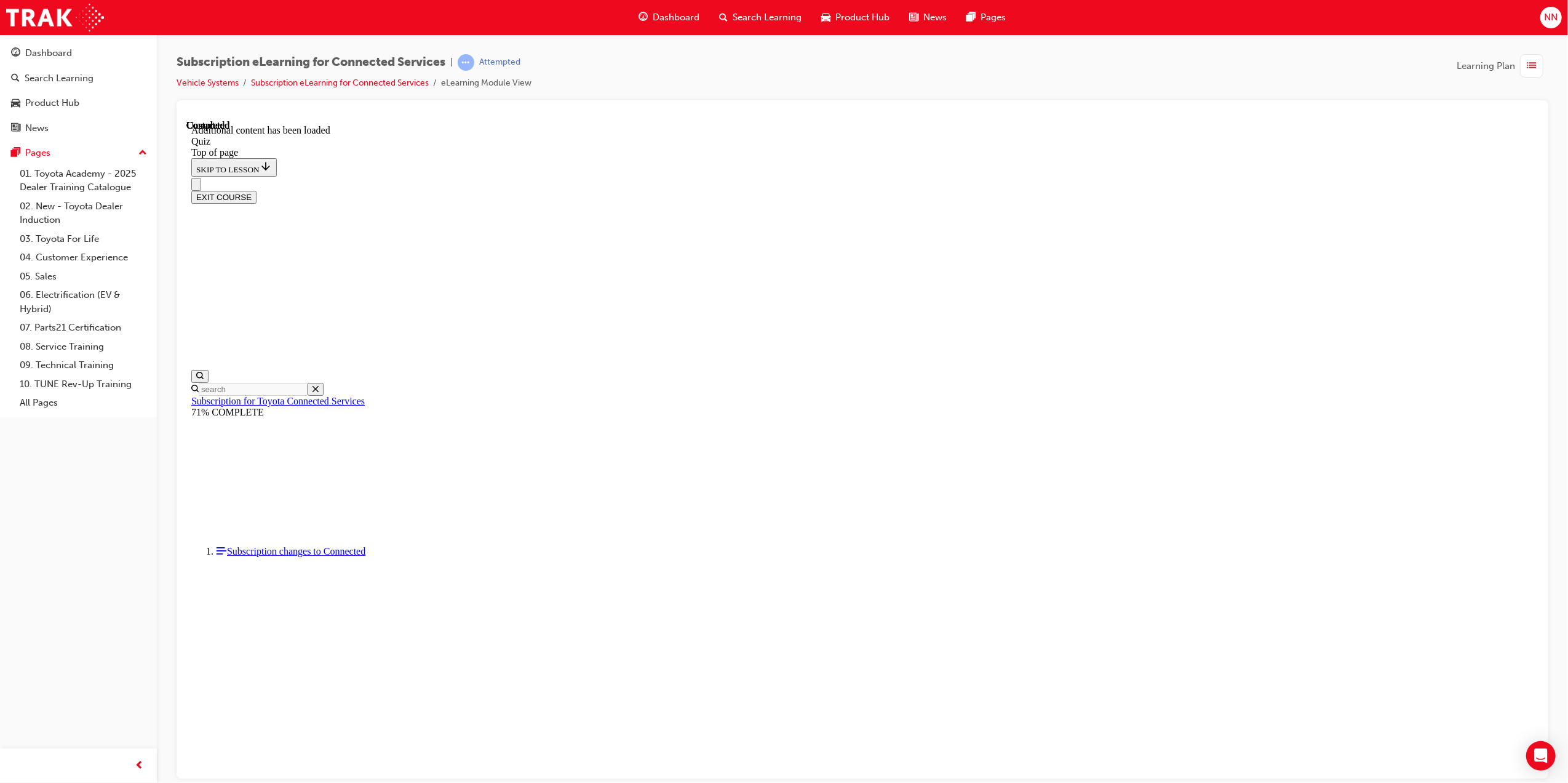
scroll to position [37, 0]
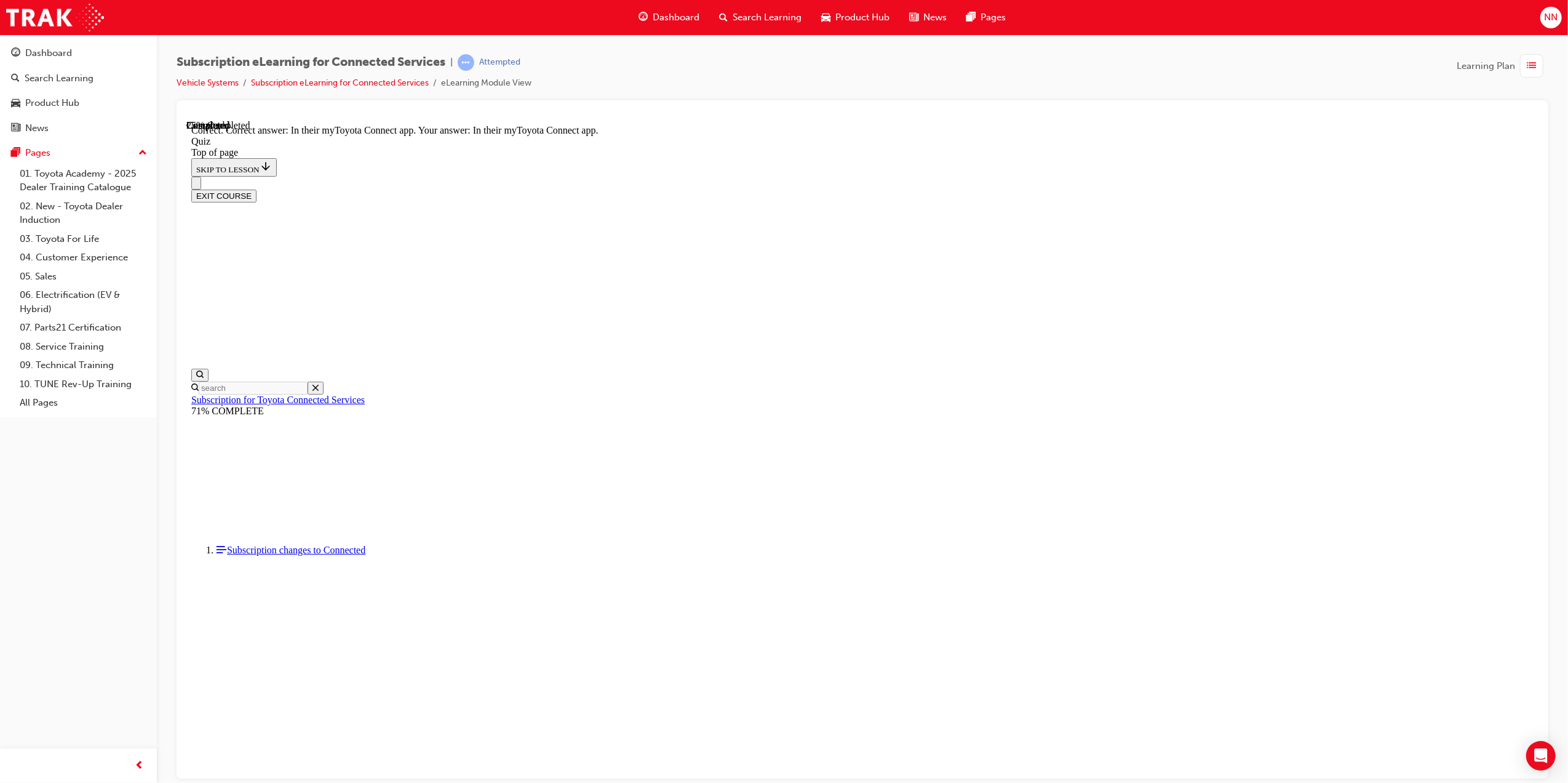
scroll to position [38, 0]
drag, startPoint x: 918, startPoint y: 307, endPoint x: 940, endPoint y: 307, distance: 22.0
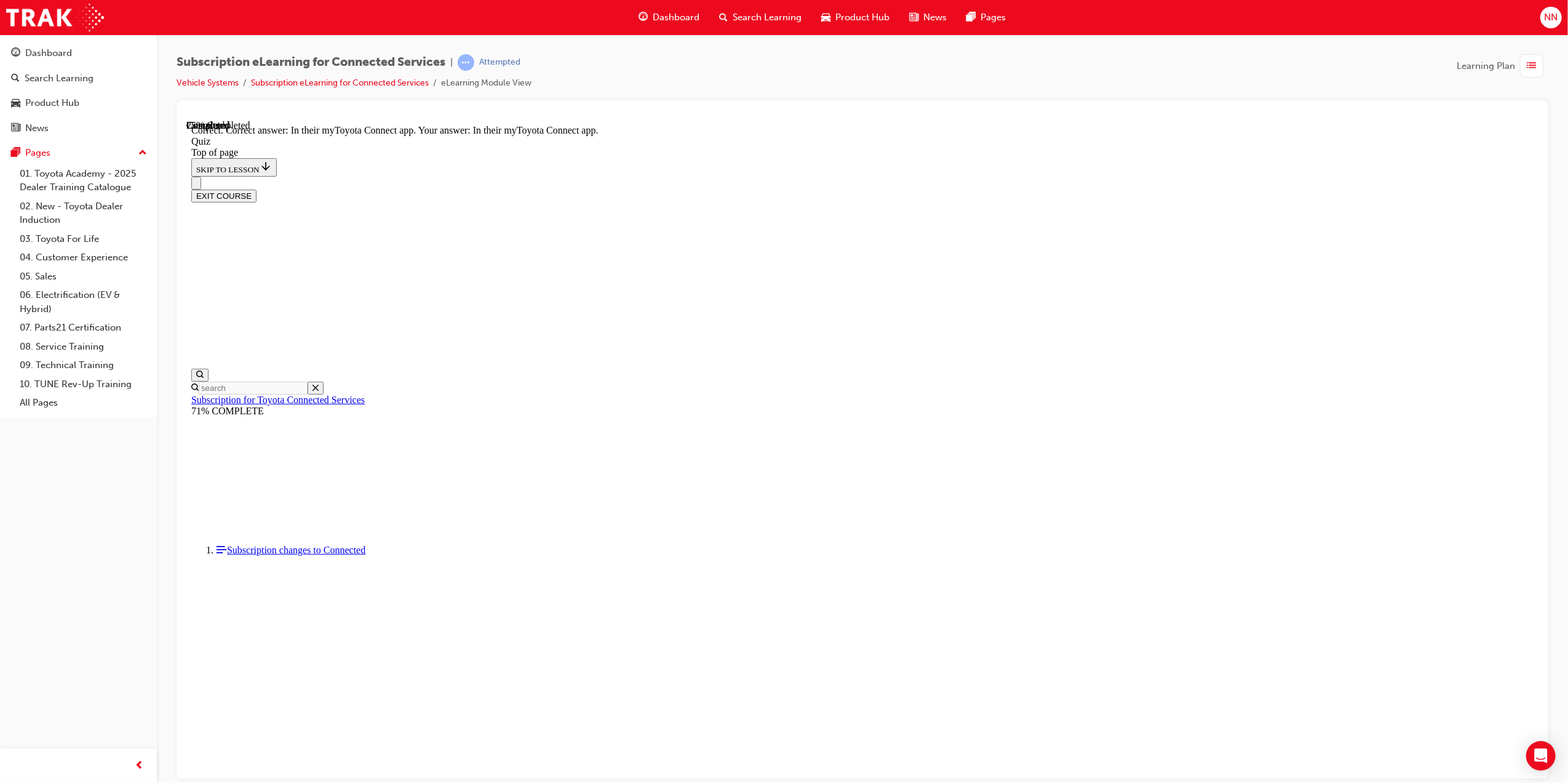
drag, startPoint x: 940, startPoint y: 307, endPoint x: 1070, endPoint y: 314, distance: 130.2
drag, startPoint x: 1070, startPoint y: 314, endPoint x: 1016, endPoint y: 327, distance: 55.5
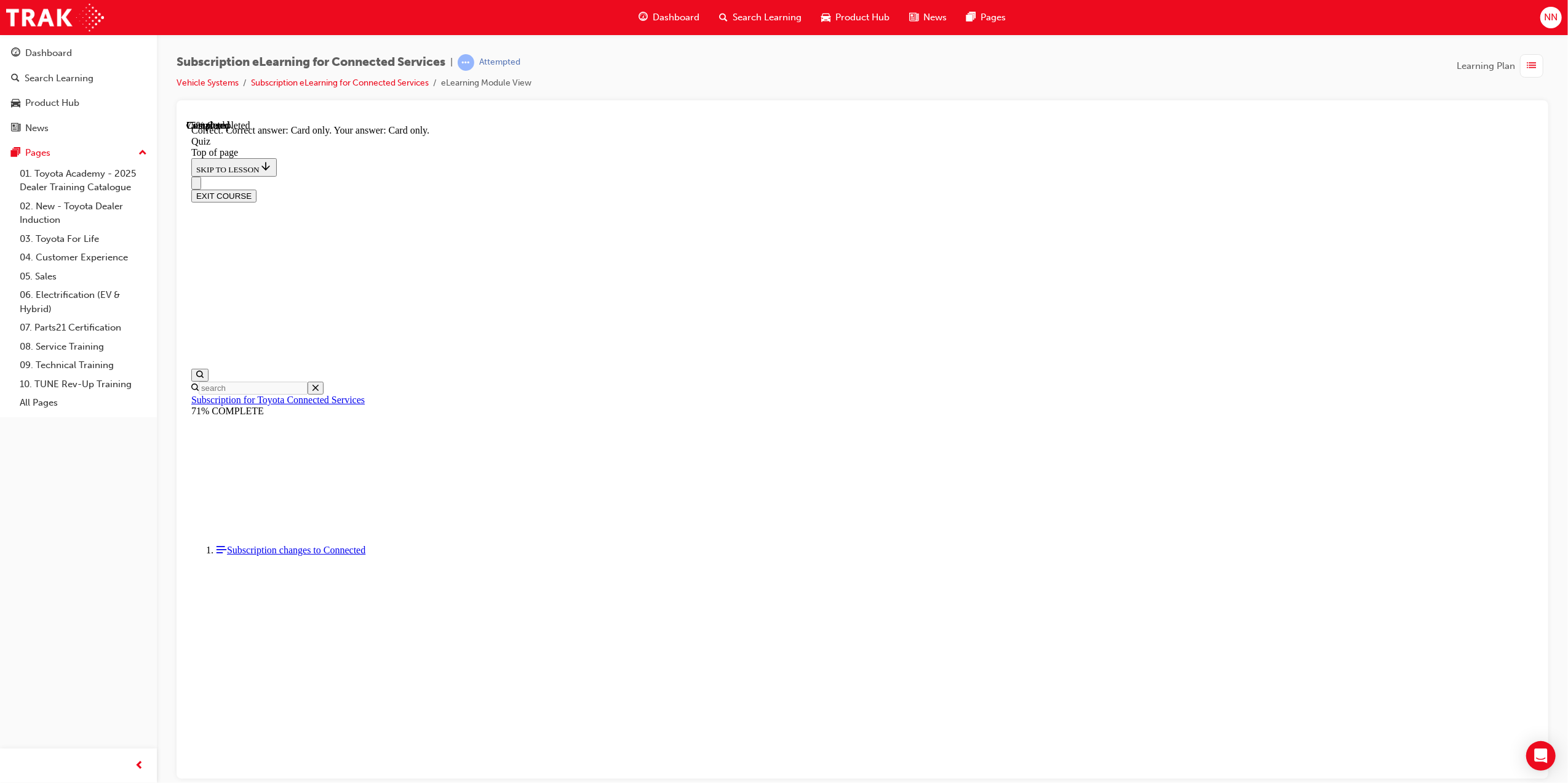
scroll to position [38, 0]
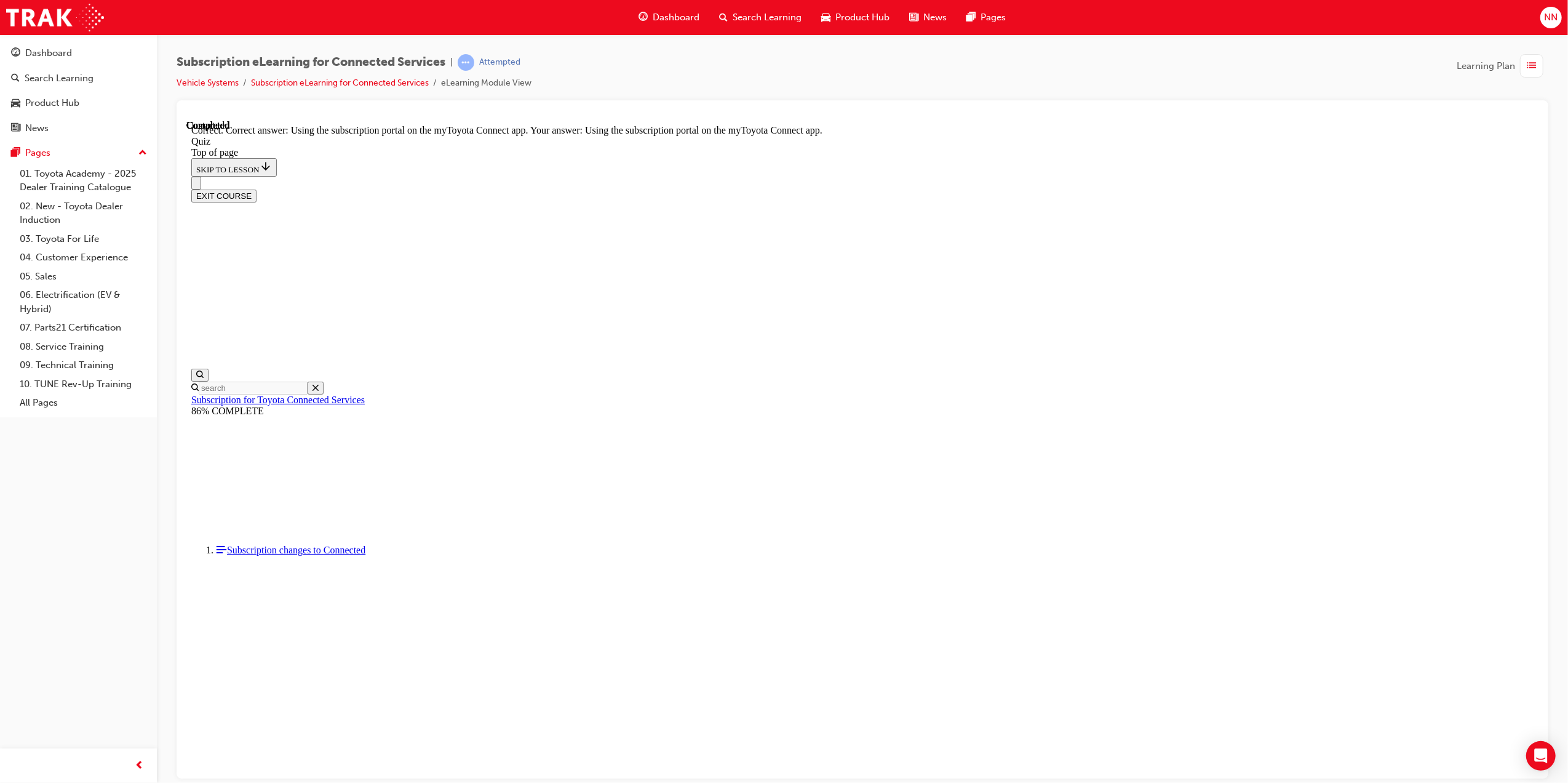
scroll to position [38, 0]
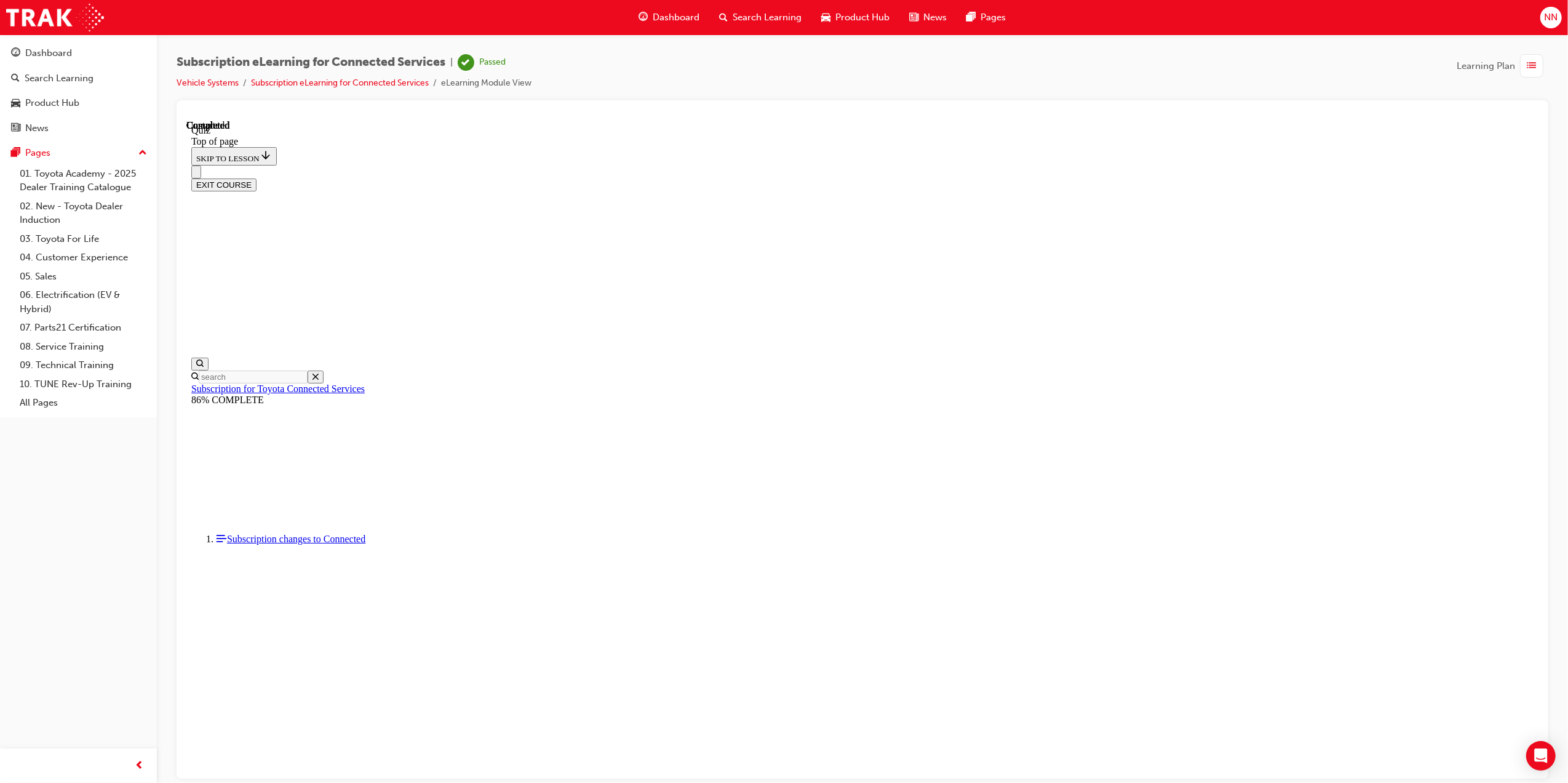
scroll to position [76, 0]
click at [1529, 75] on div "button" at bounding box center [1532, 66] width 23 height 23
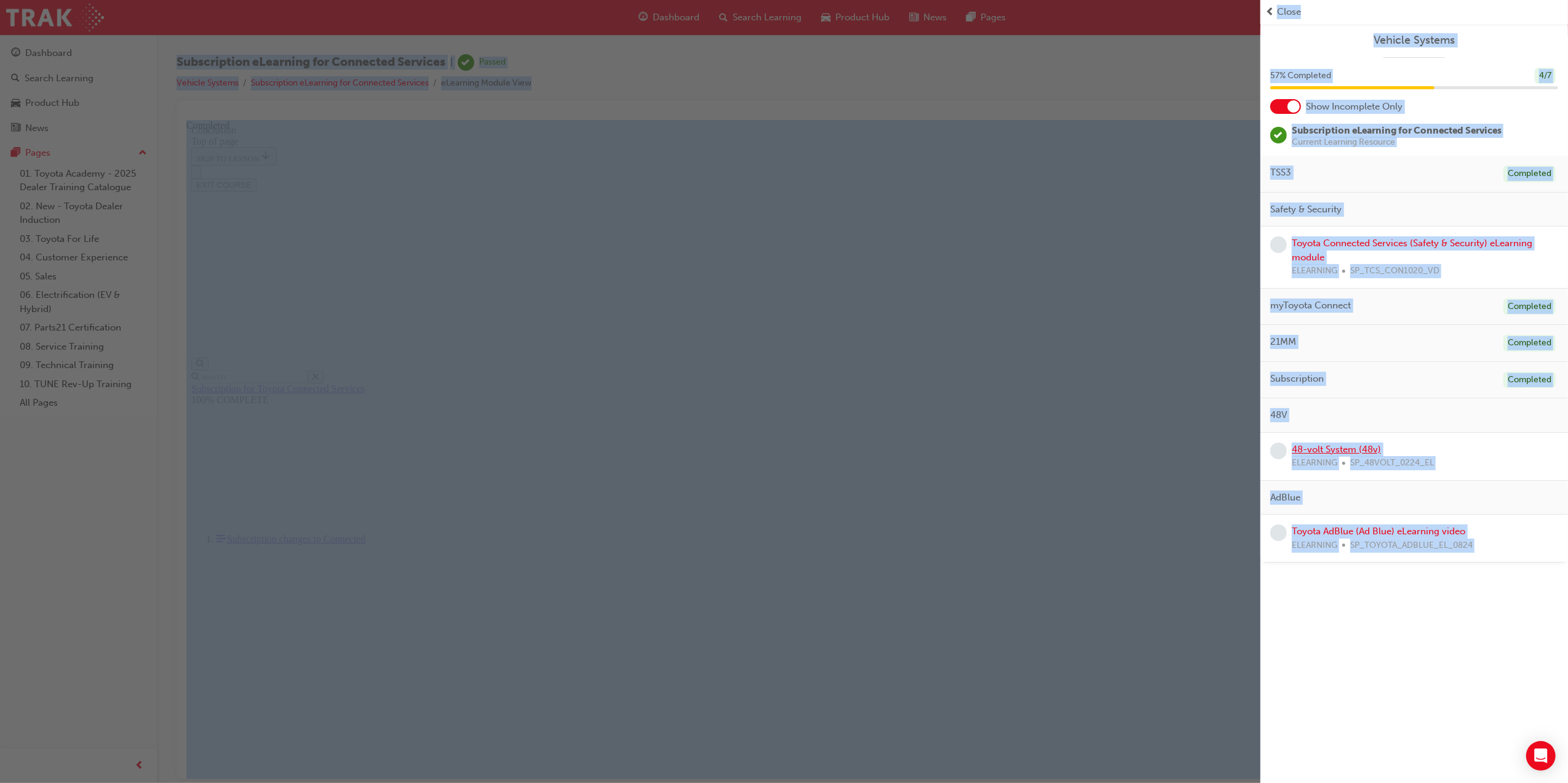
click at [1350, 450] on link "48-volt System (48v)" at bounding box center [1336, 449] width 89 height 11
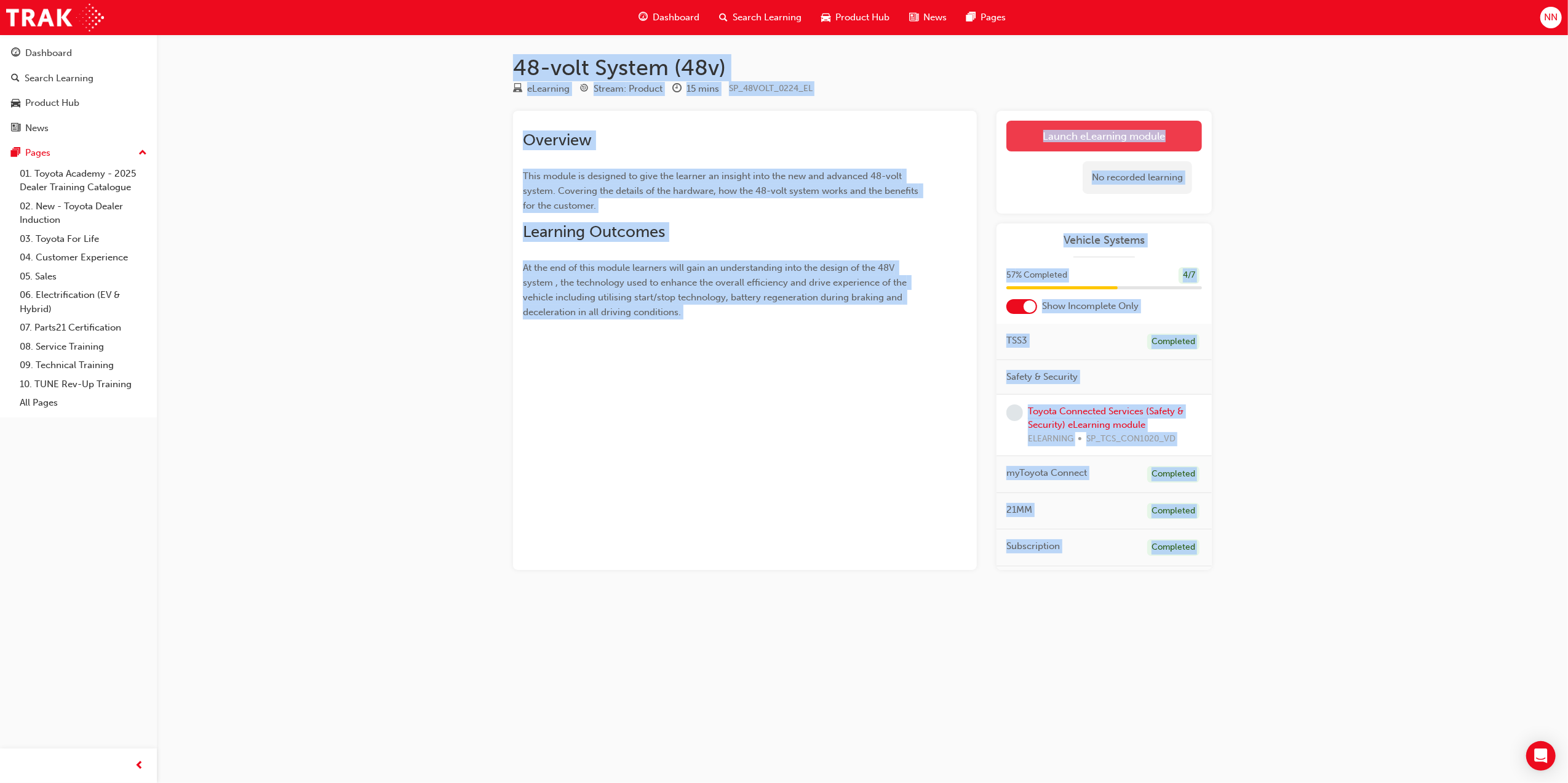
click at [1074, 132] on link "Launch eLearning module" at bounding box center [1105, 136] width 196 height 31
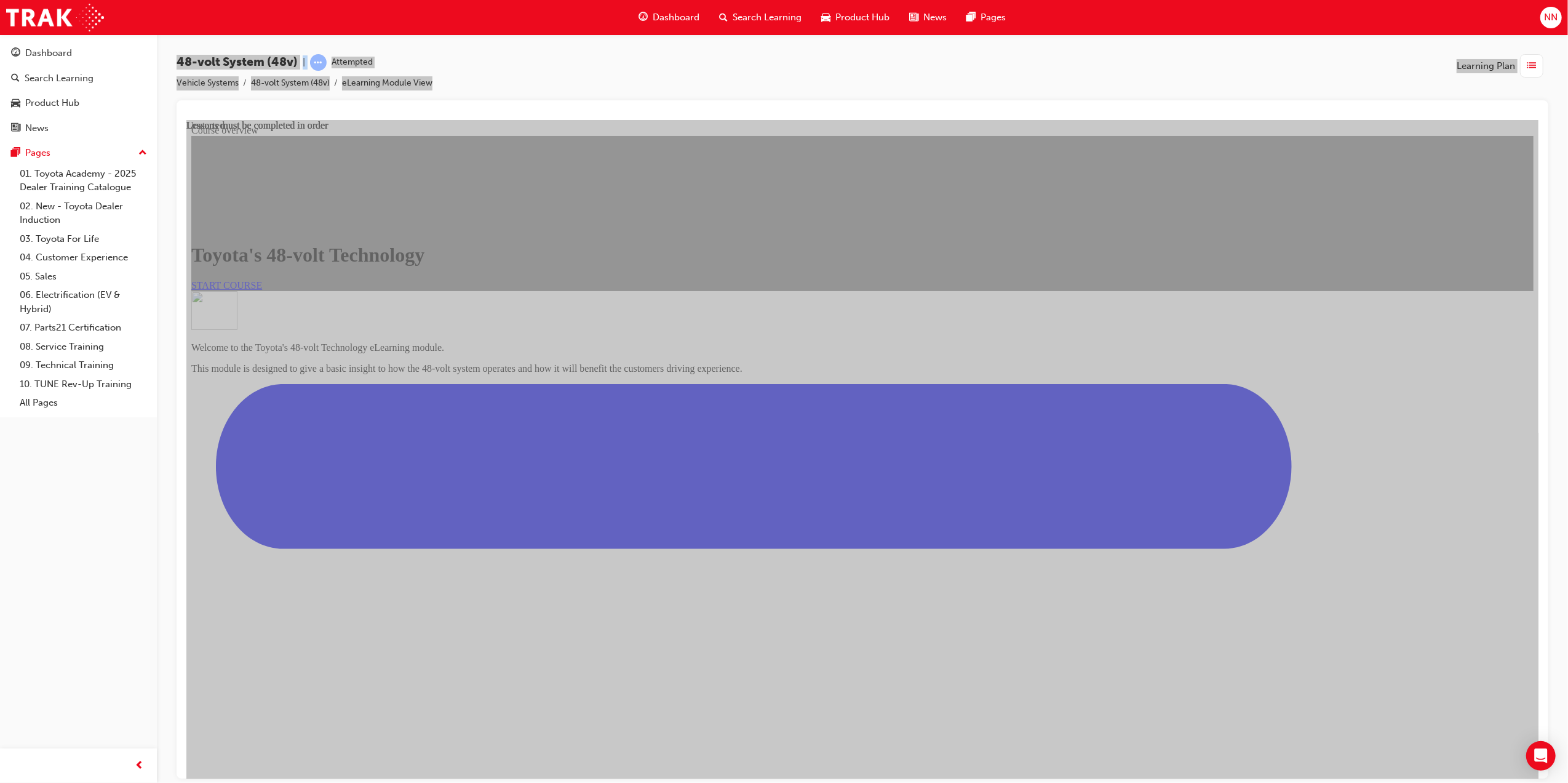
click at [262, 290] on span "START COURSE" at bounding box center [226, 284] width 71 height 10
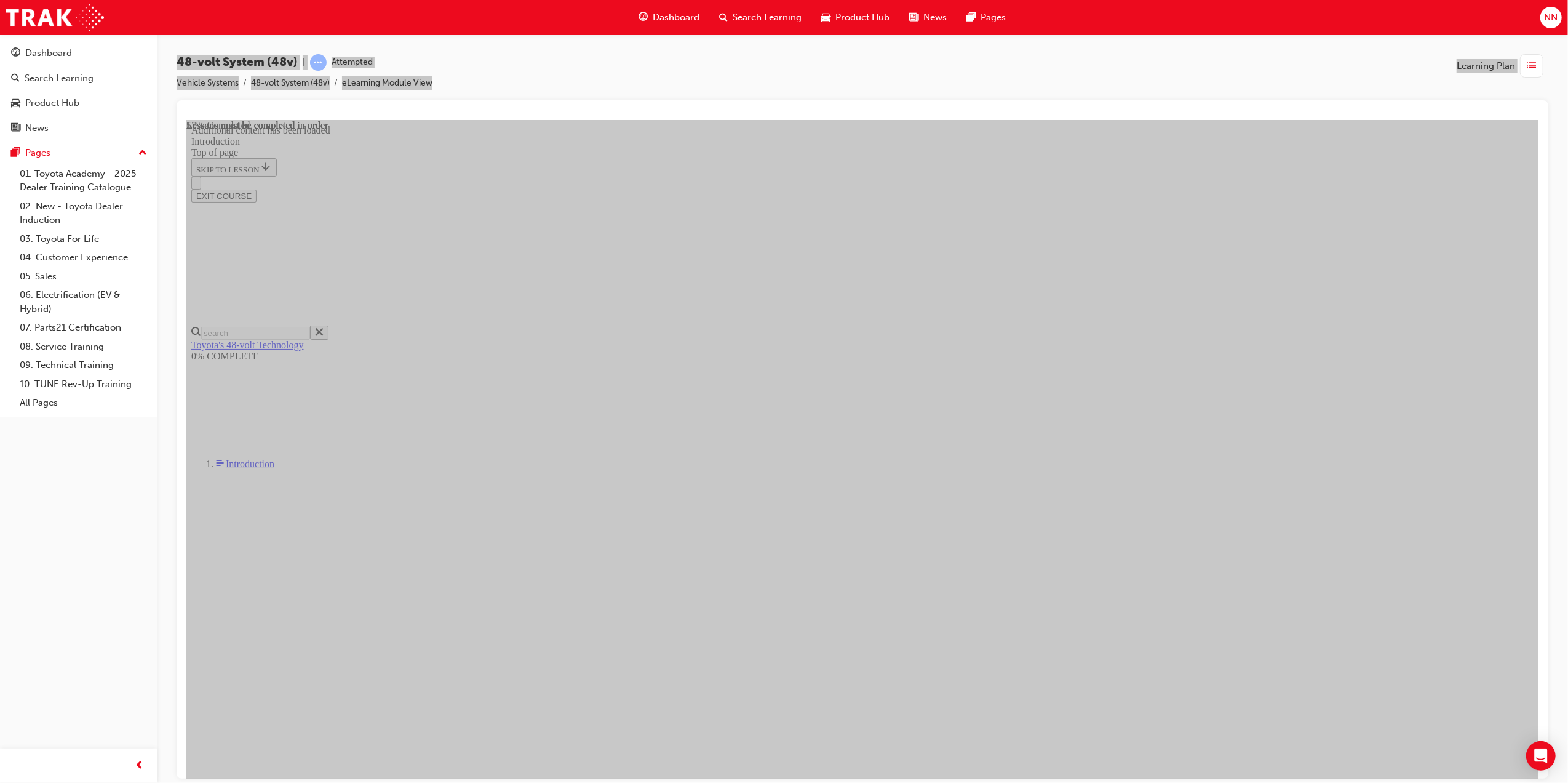
scroll to position [735, 0]
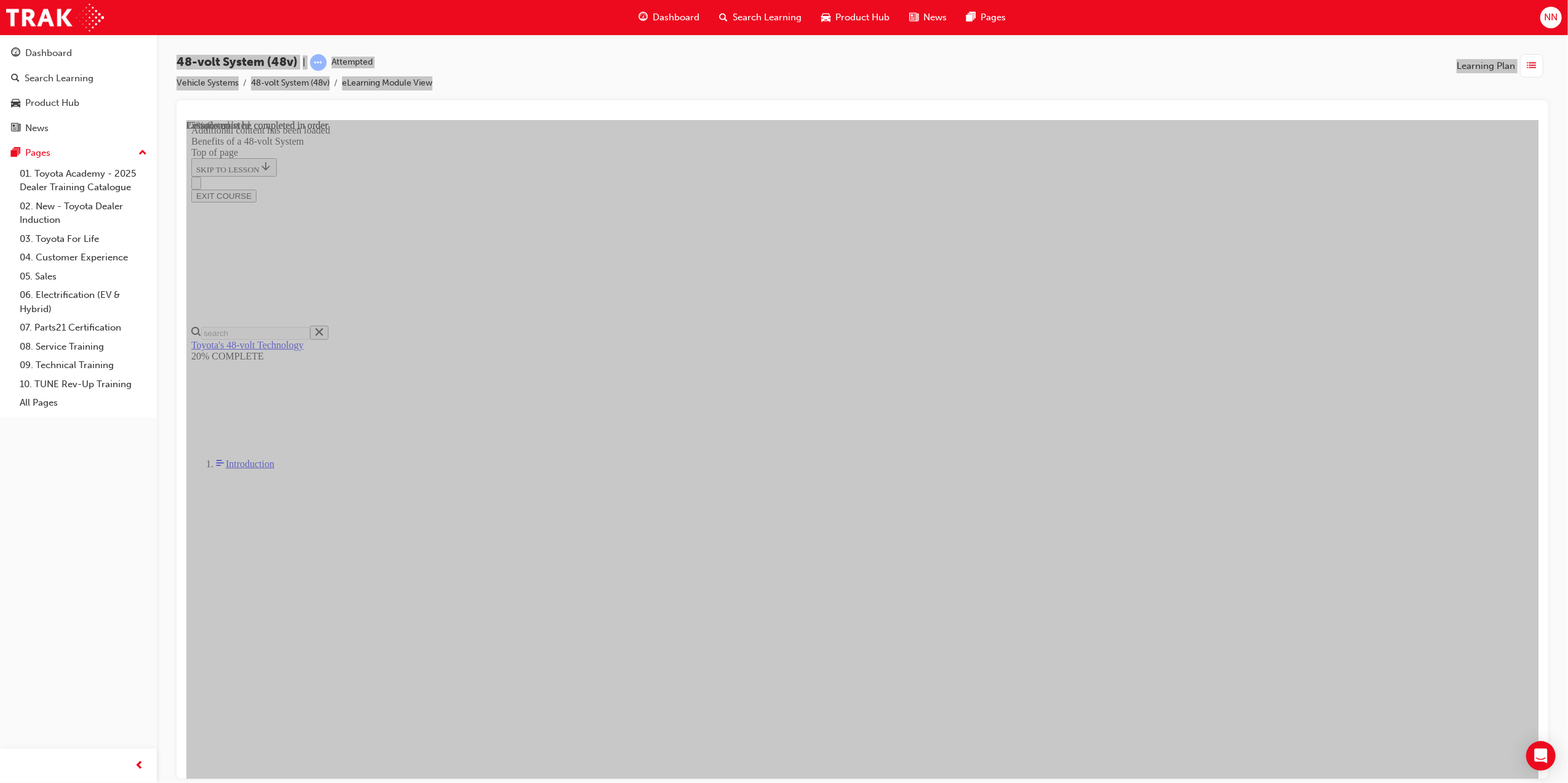
scroll to position [454, 0]
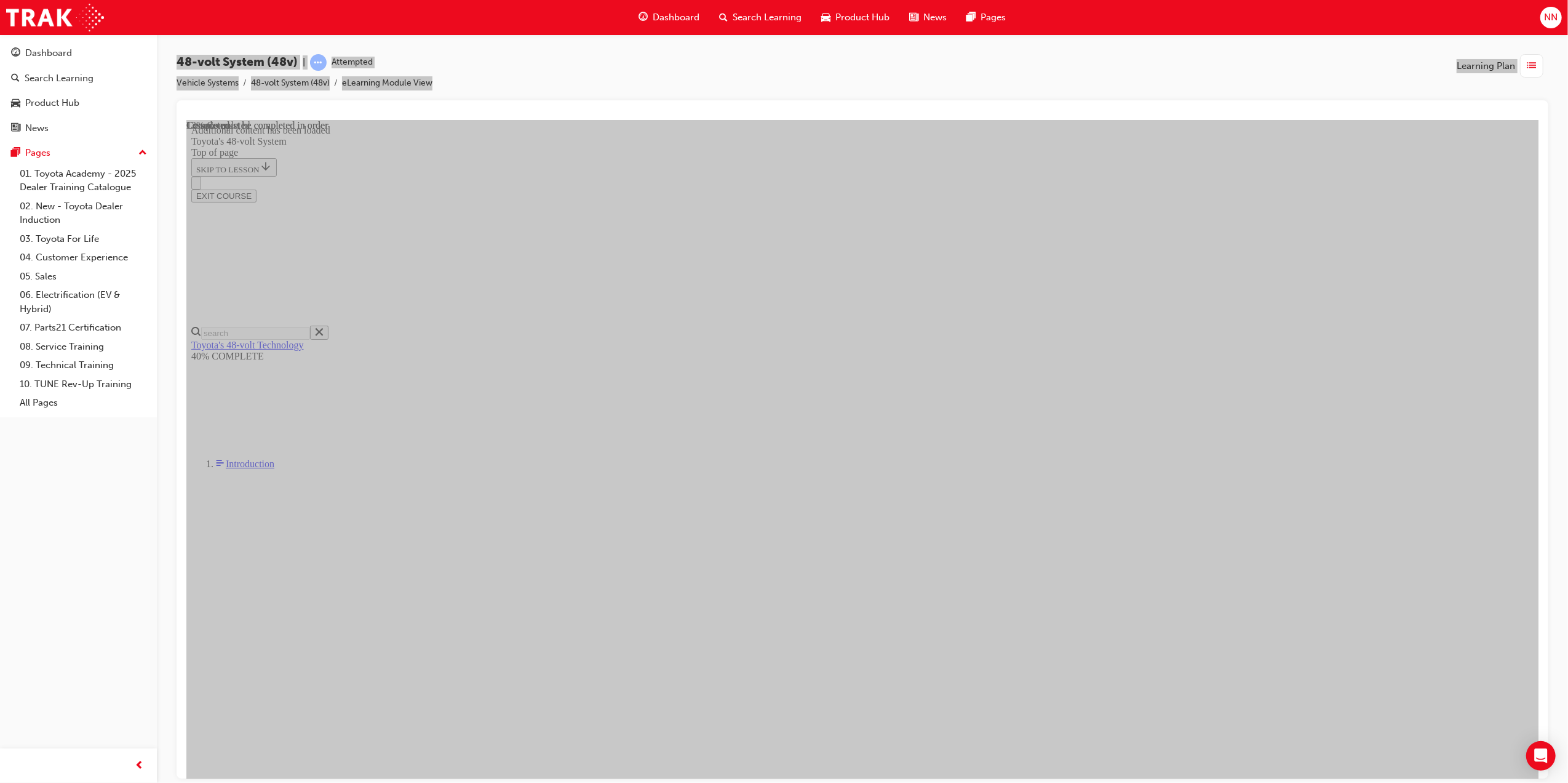
scroll to position [387, 0]
drag, startPoint x: 807, startPoint y: 449, endPoint x: 1132, endPoint y: 439, distance: 325.2
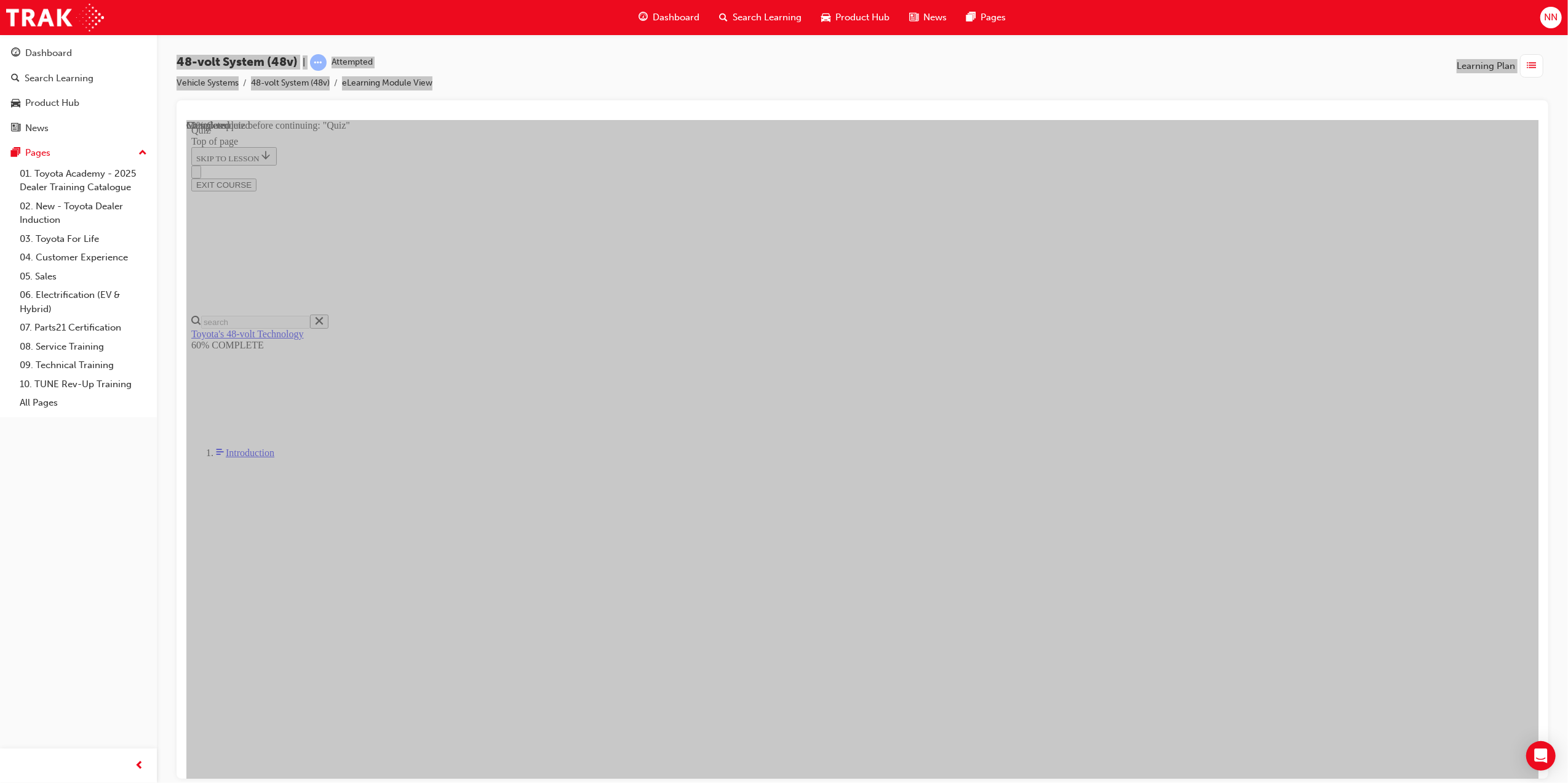
drag, startPoint x: 754, startPoint y: 431, endPoint x: 762, endPoint y: 433, distance: 8.2
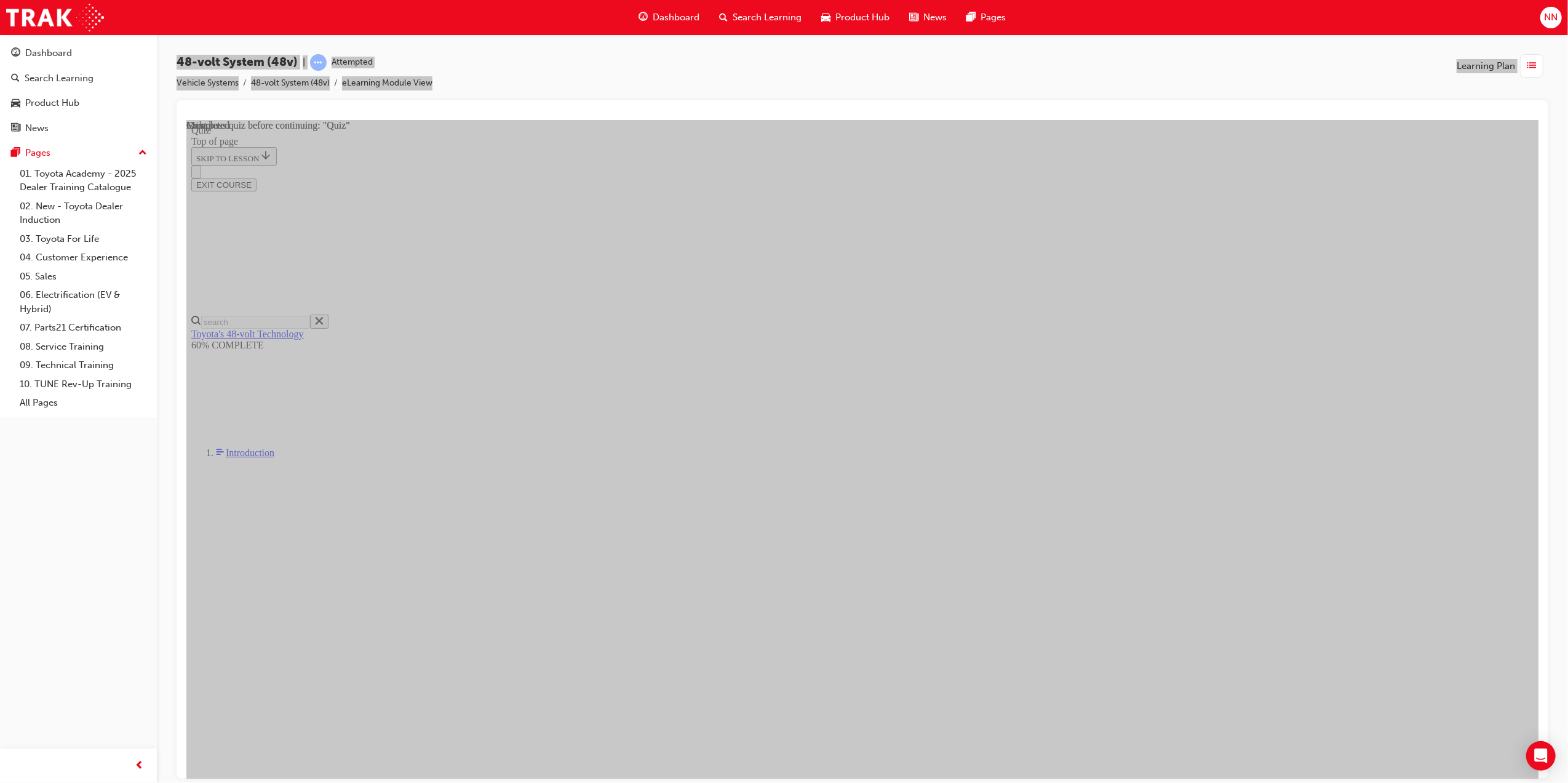
scroll to position [42, 0]
click at [186, 119] on div at bounding box center [186, 119] width 0 height 0
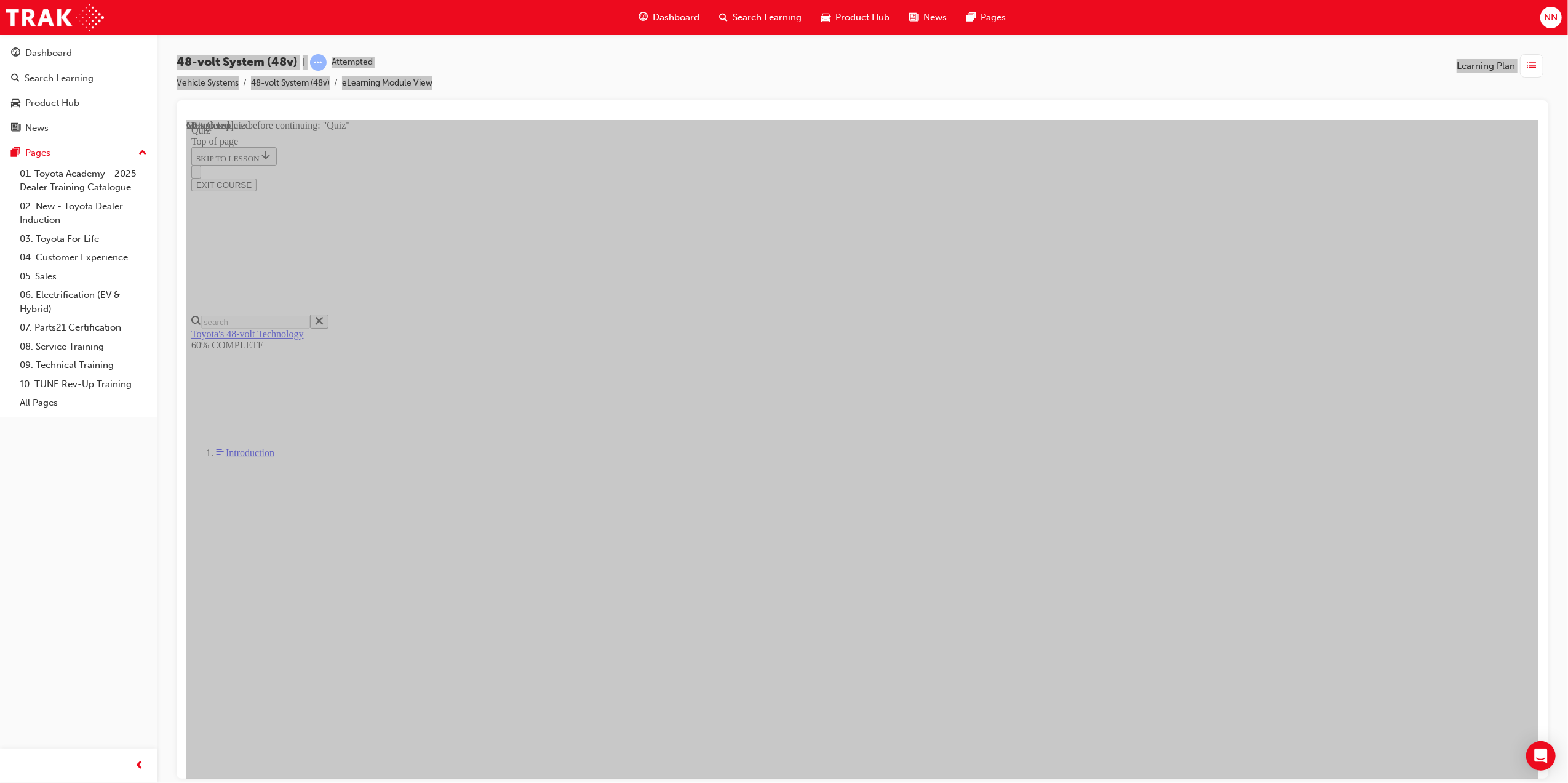
drag, startPoint x: 748, startPoint y: 428, endPoint x: 748, endPoint y: 470, distance: 42.0
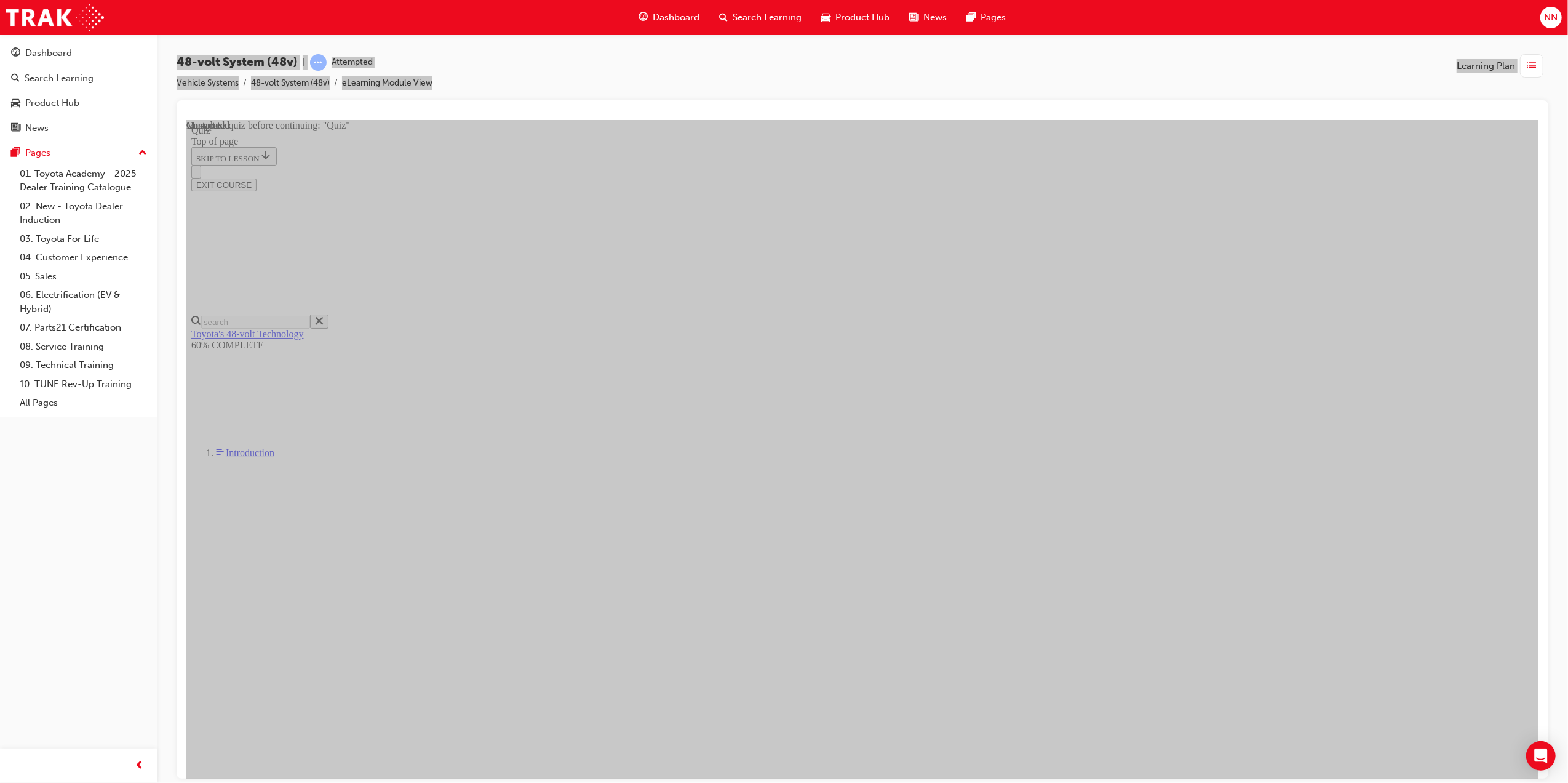
scroll to position [42, 0]
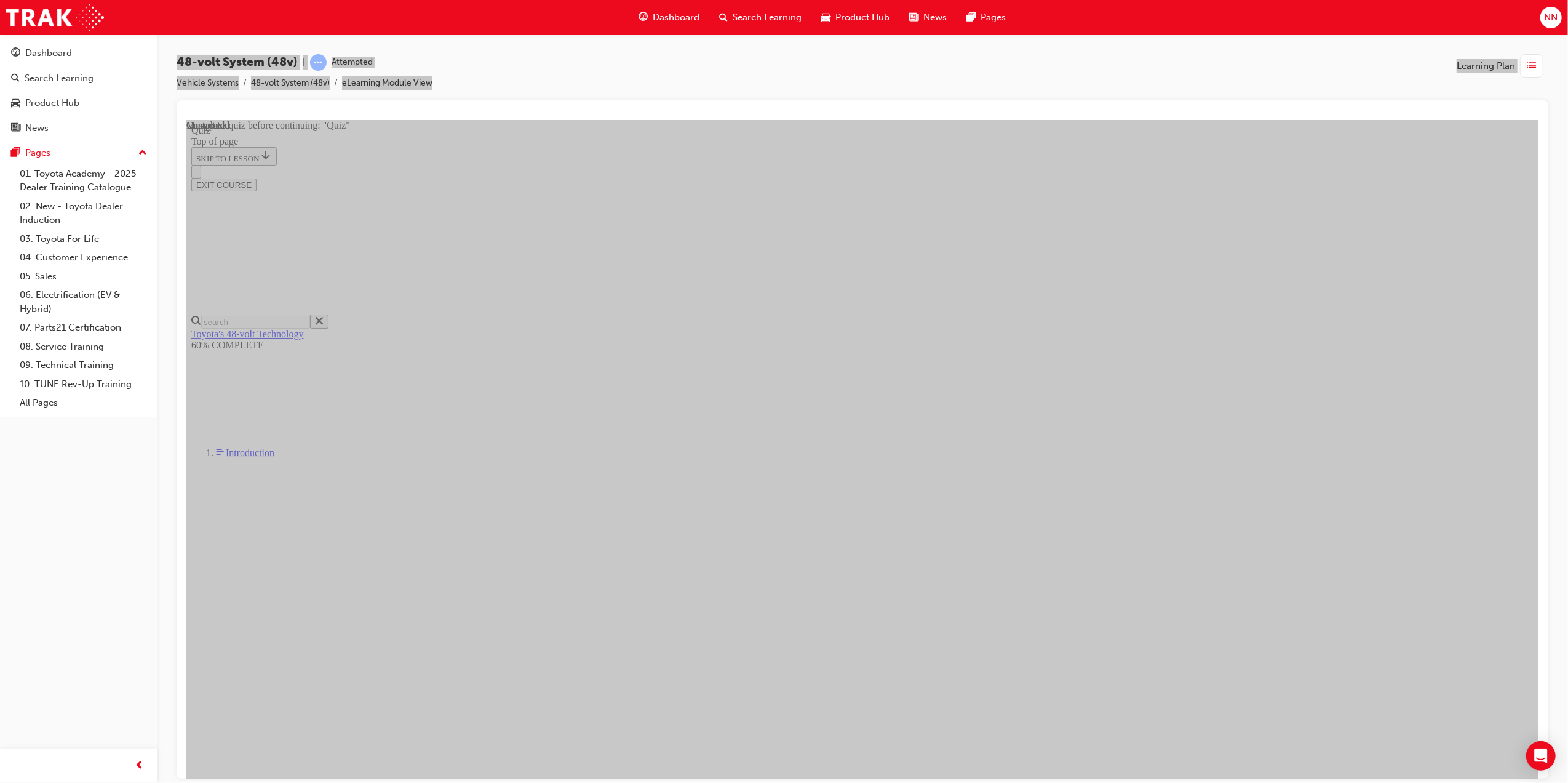
drag, startPoint x: 758, startPoint y: 551, endPoint x: 764, endPoint y: 559, distance: 10.0
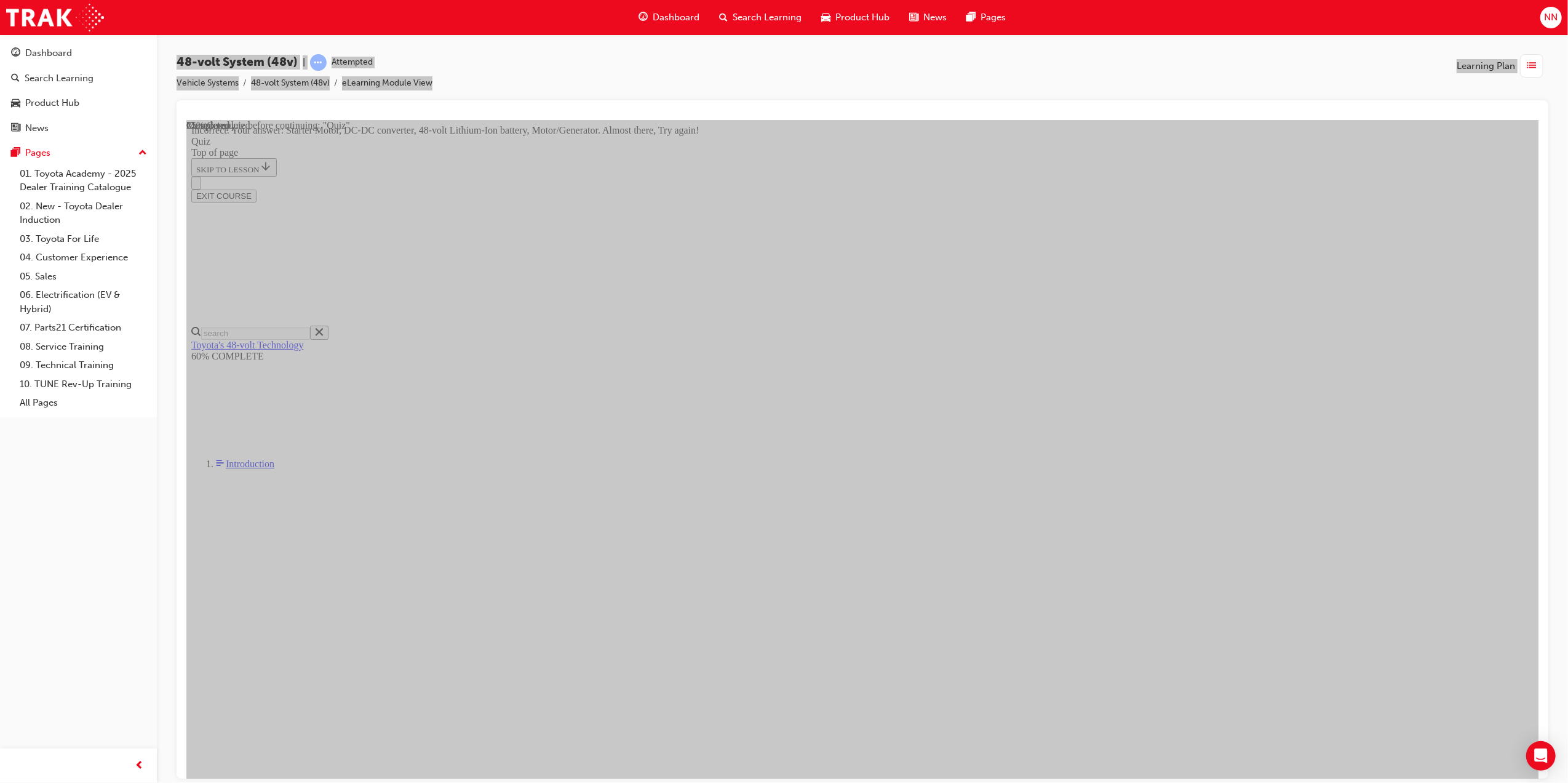
scroll to position [42, 0]
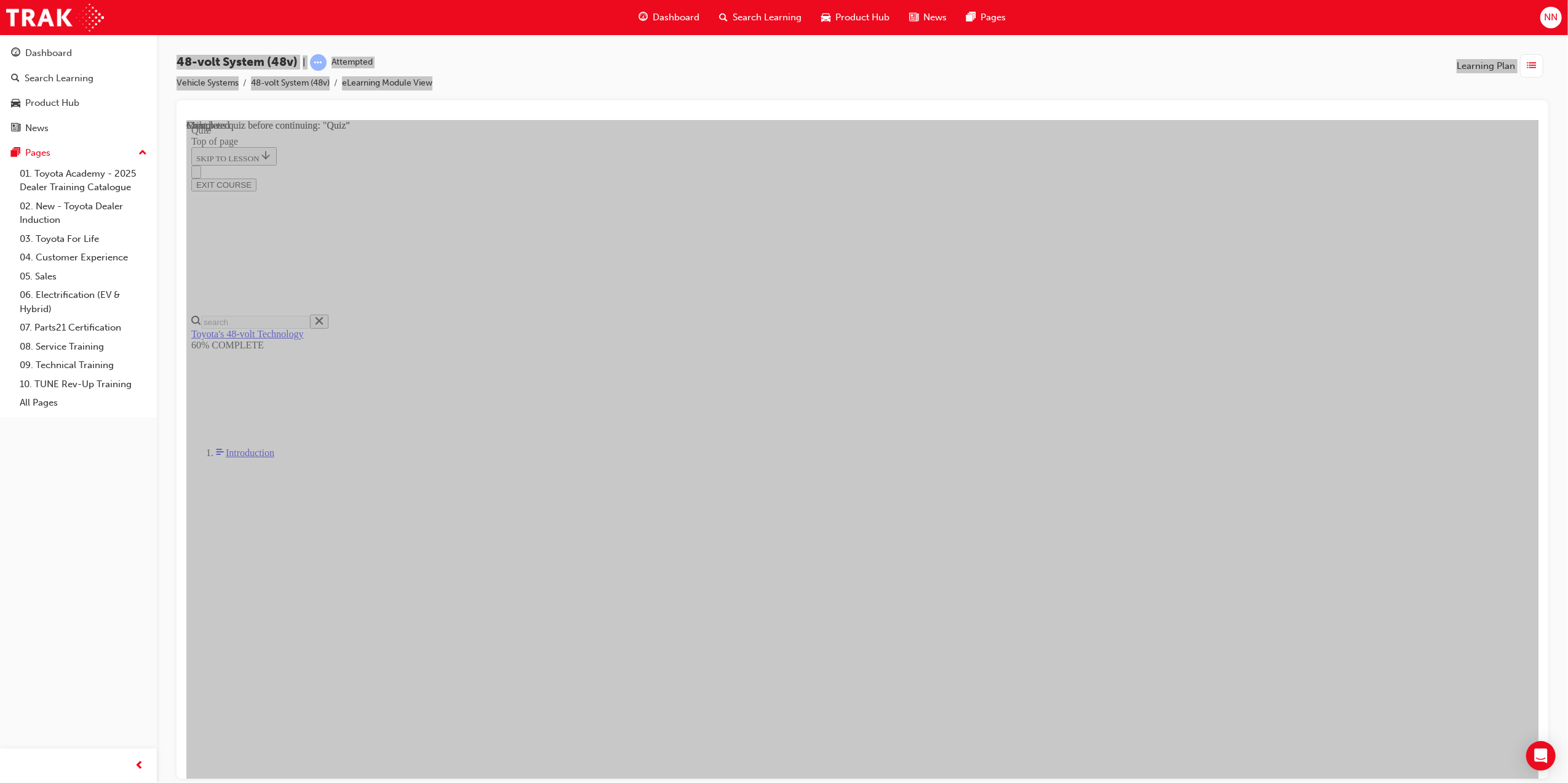
scroll to position [85, 0]
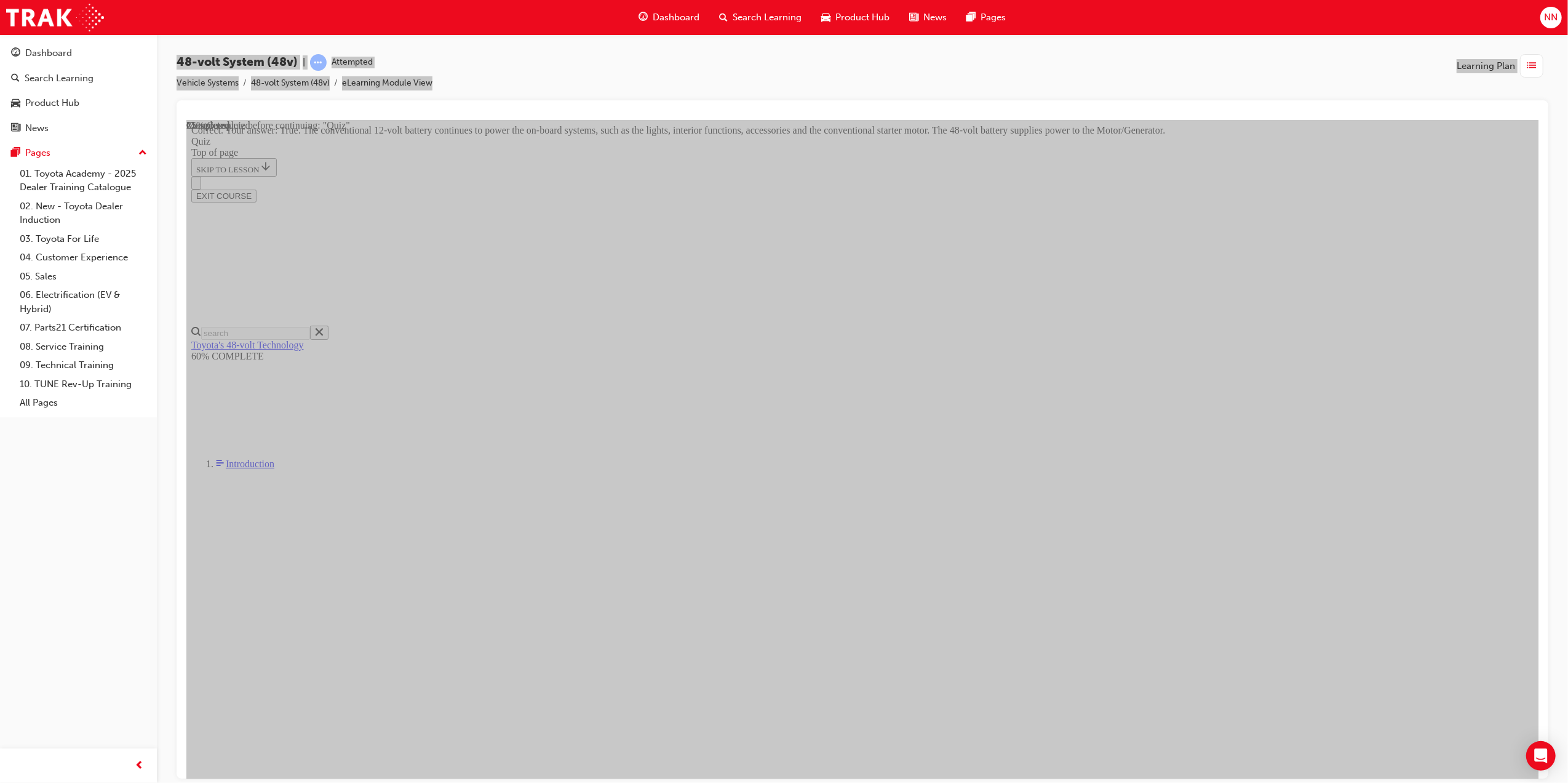
drag, startPoint x: 972, startPoint y: 711, endPoint x: 974, endPoint y: 721, distance: 10.2
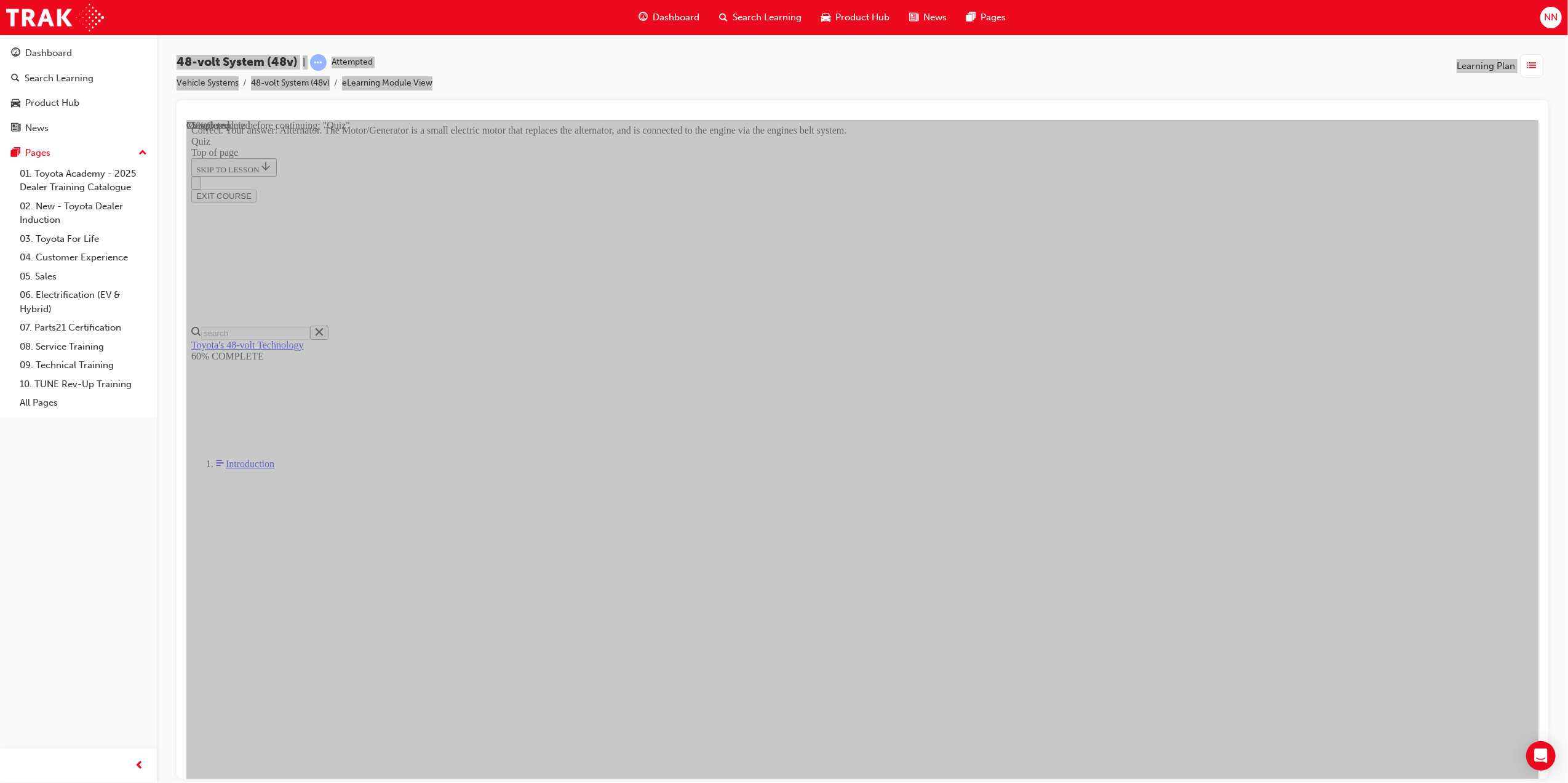
drag, startPoint x: 960, startPoint y: 719, endPoint x: 950, endPoint y: 719, distance: 10.0
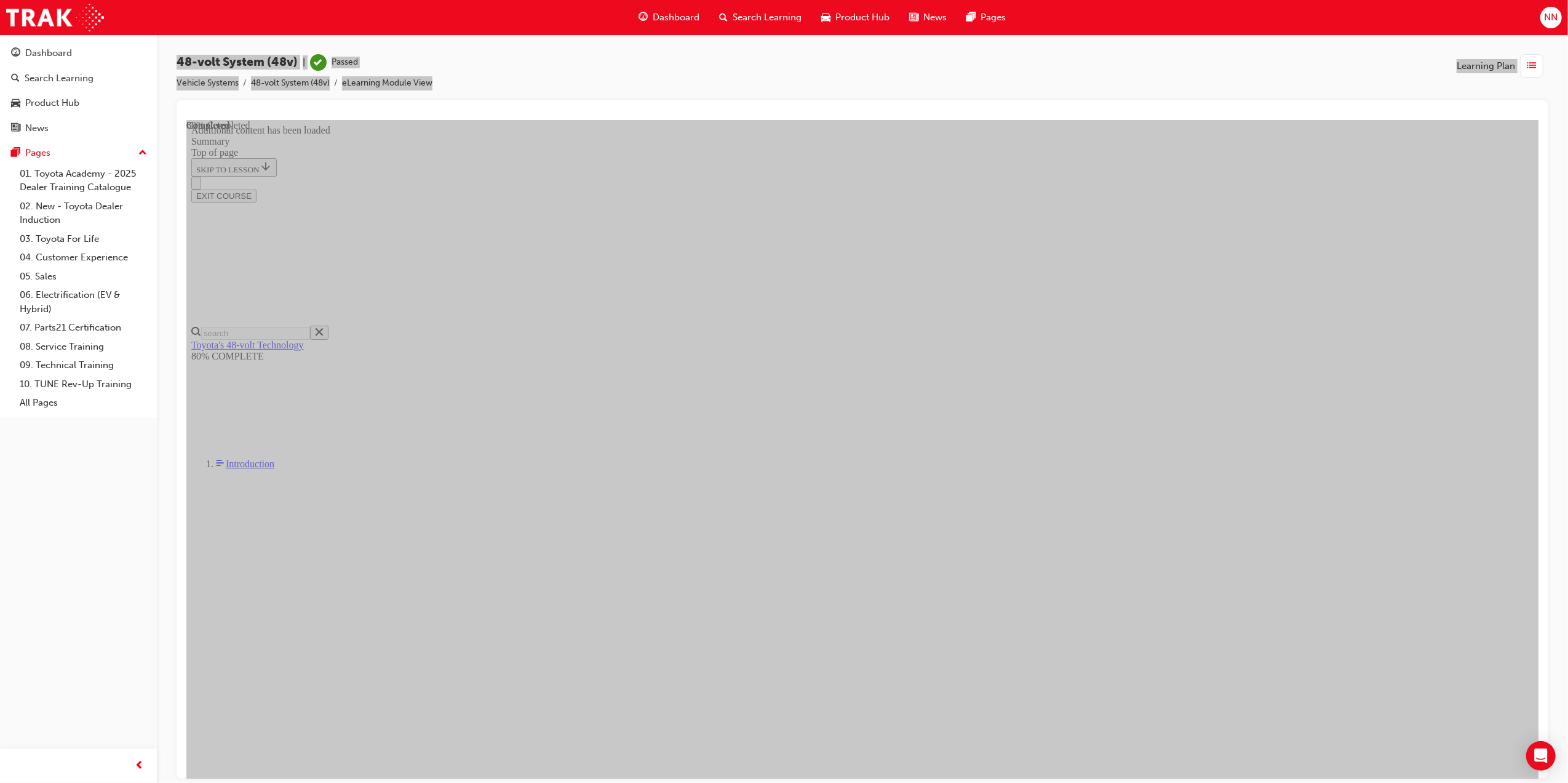
scroll to position [1064, 0]
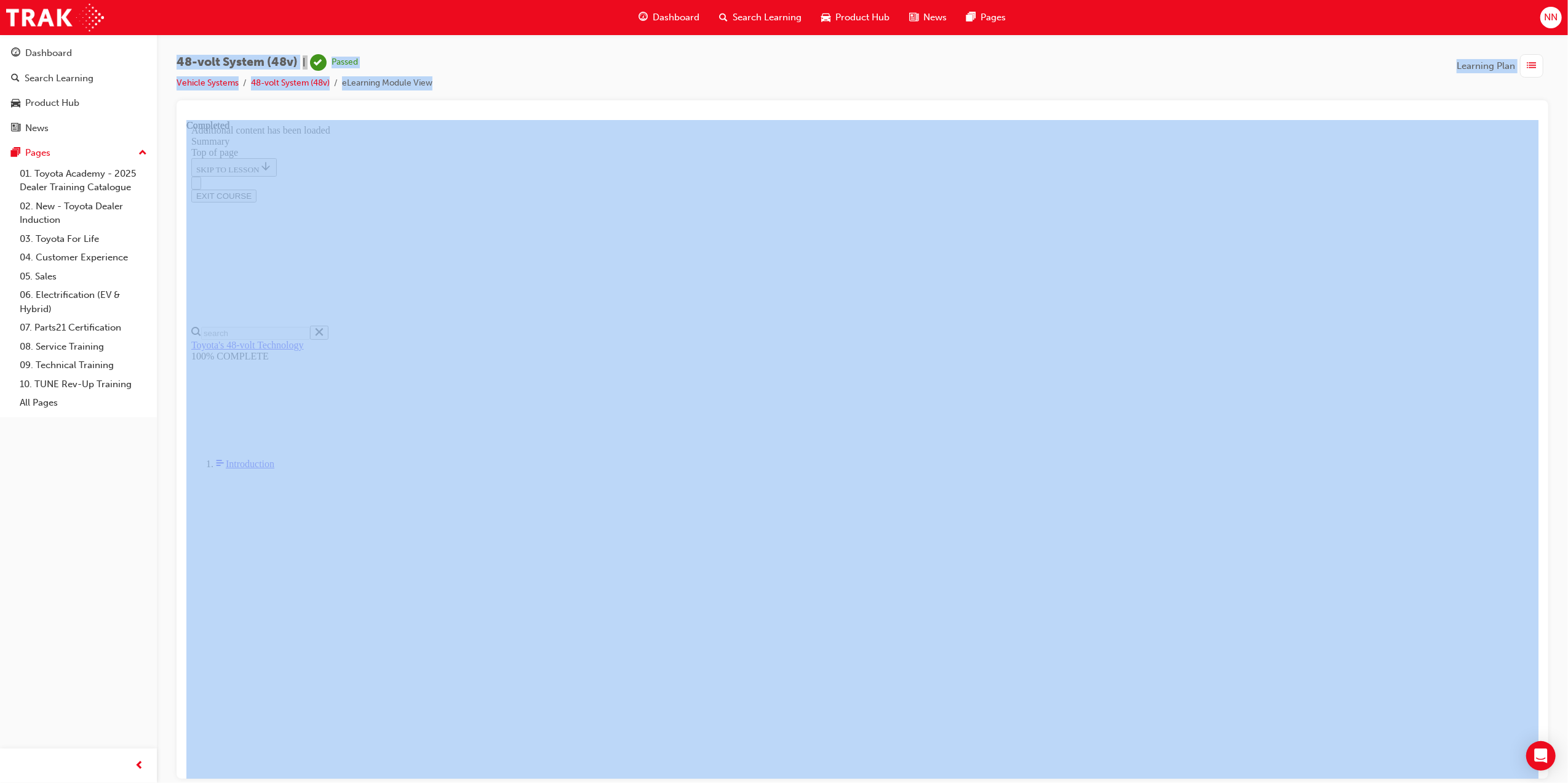
click at [1537, 72] on div "button" at bounding box center [1532, 66] width 23 height 23
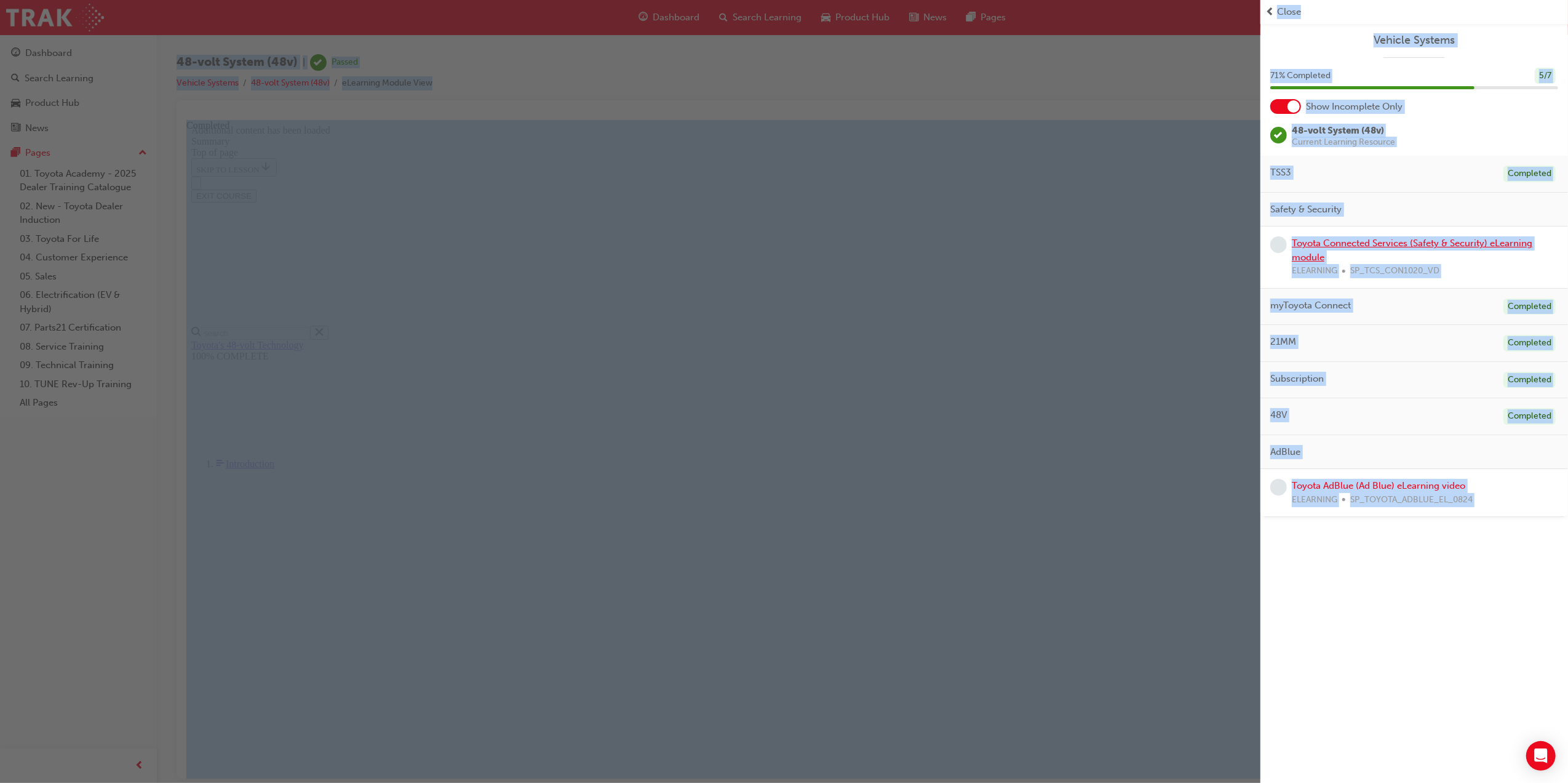
click at [1416, 243] on link "Toyota Connected Services (Safety & Security) eLearning module" at bounding box center [1412, 250] width 240 height 26
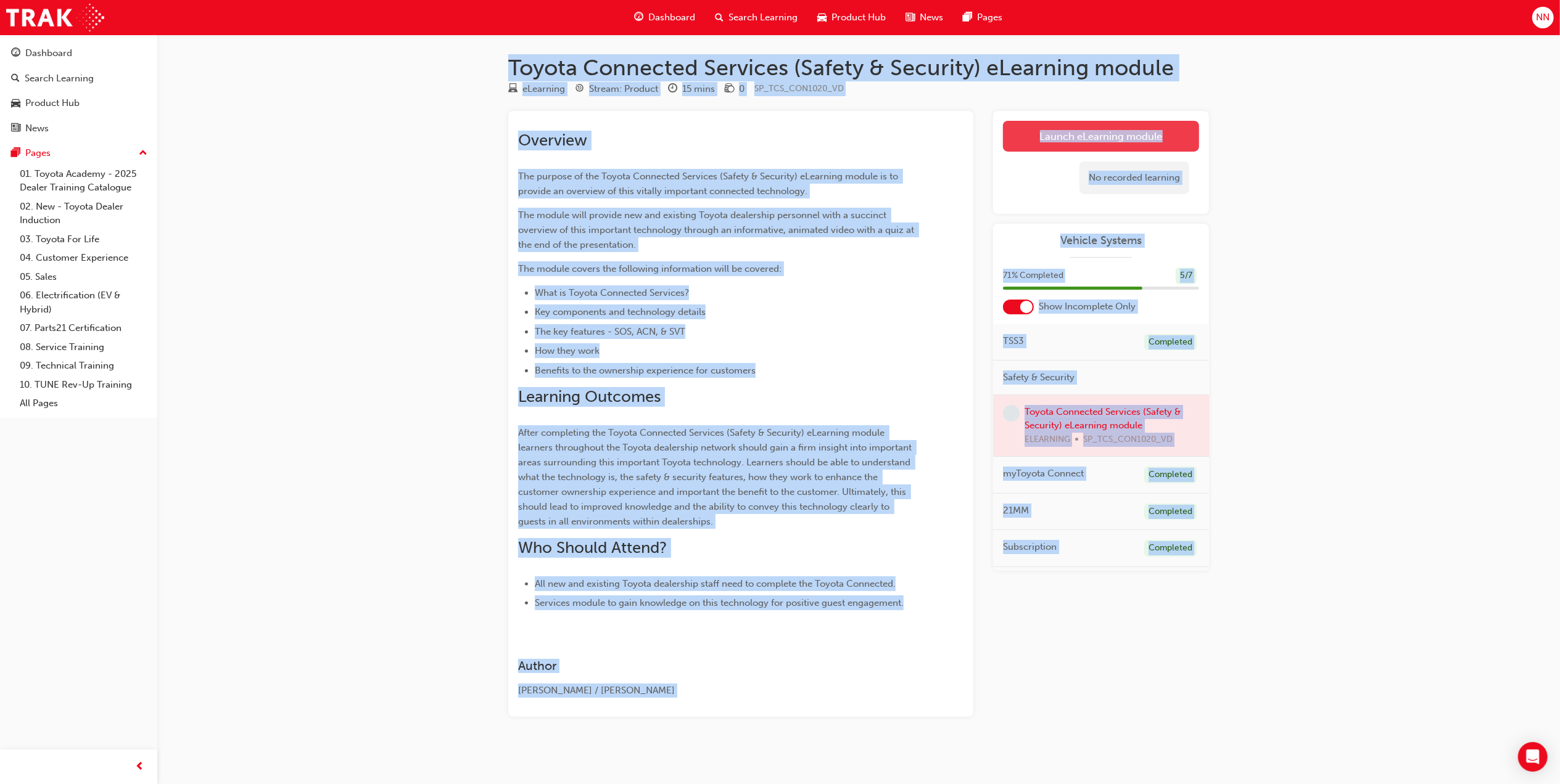
click at [1148, 136] on link "Launch eLearning module" at bounding box center [1101, 136] width 196 height 31
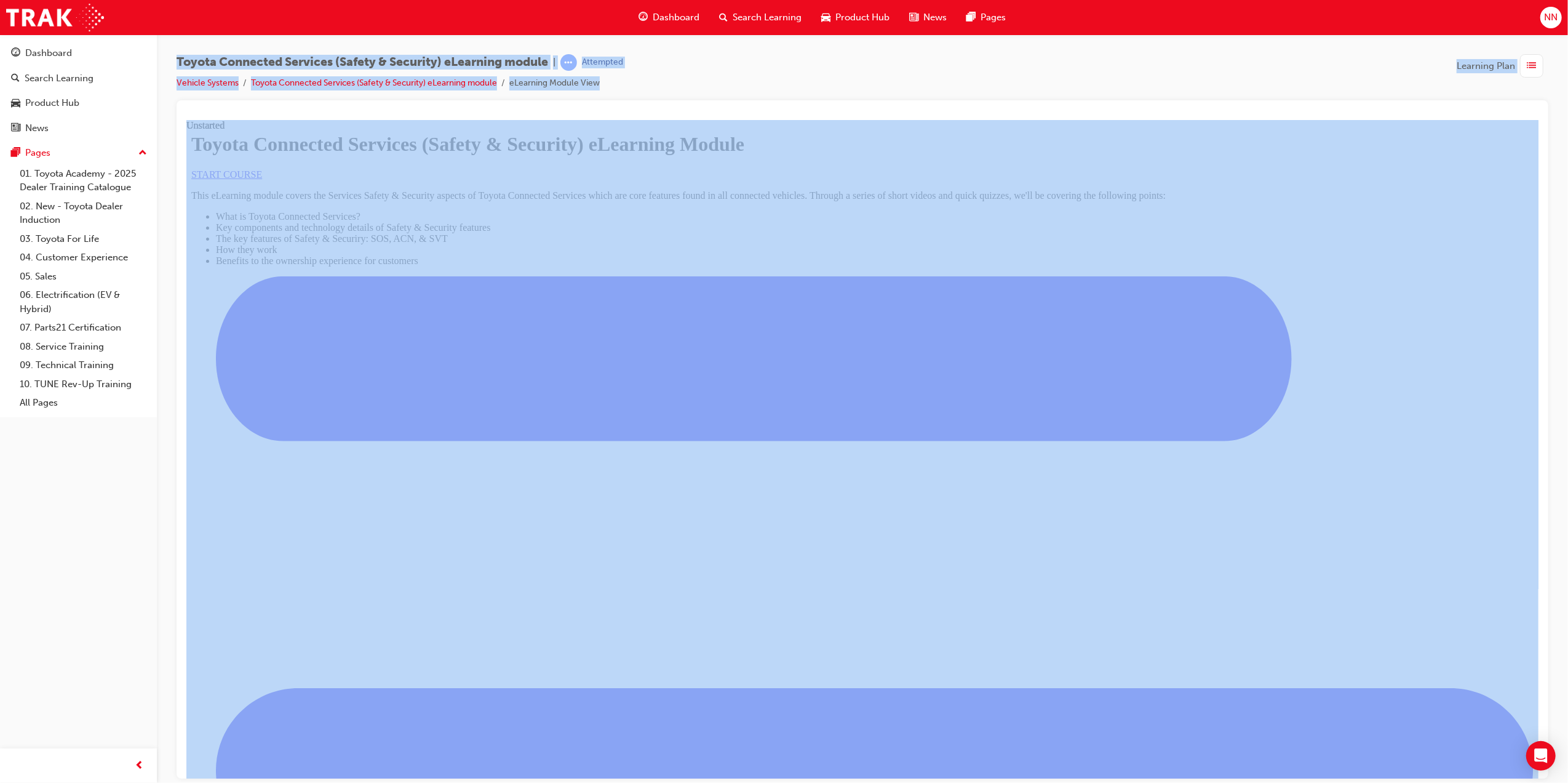
scroll to position [203, 0]
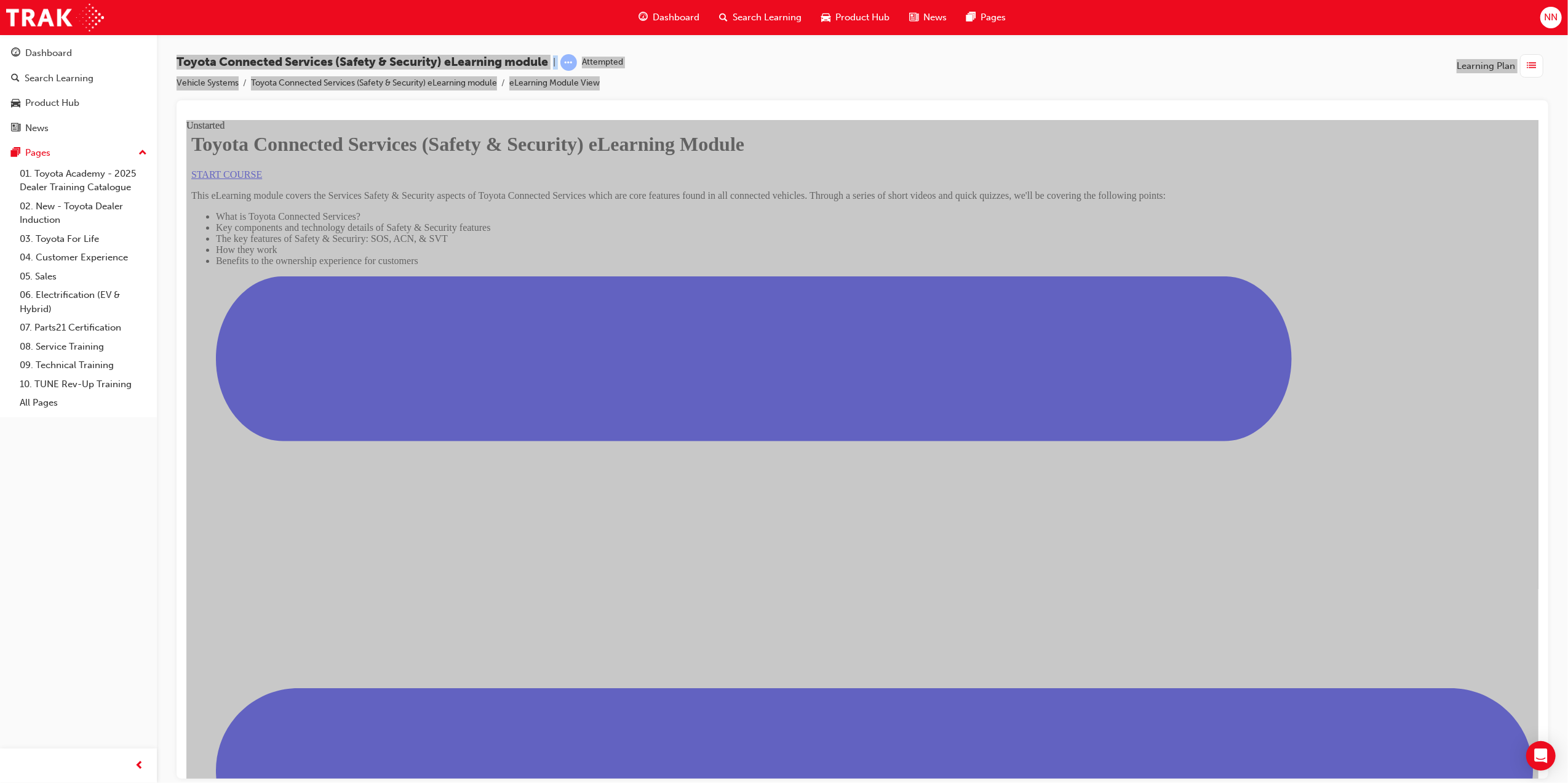
click at [262, 179] on span "START COURSE" at bounding box center [226, 174] width 71 height 10
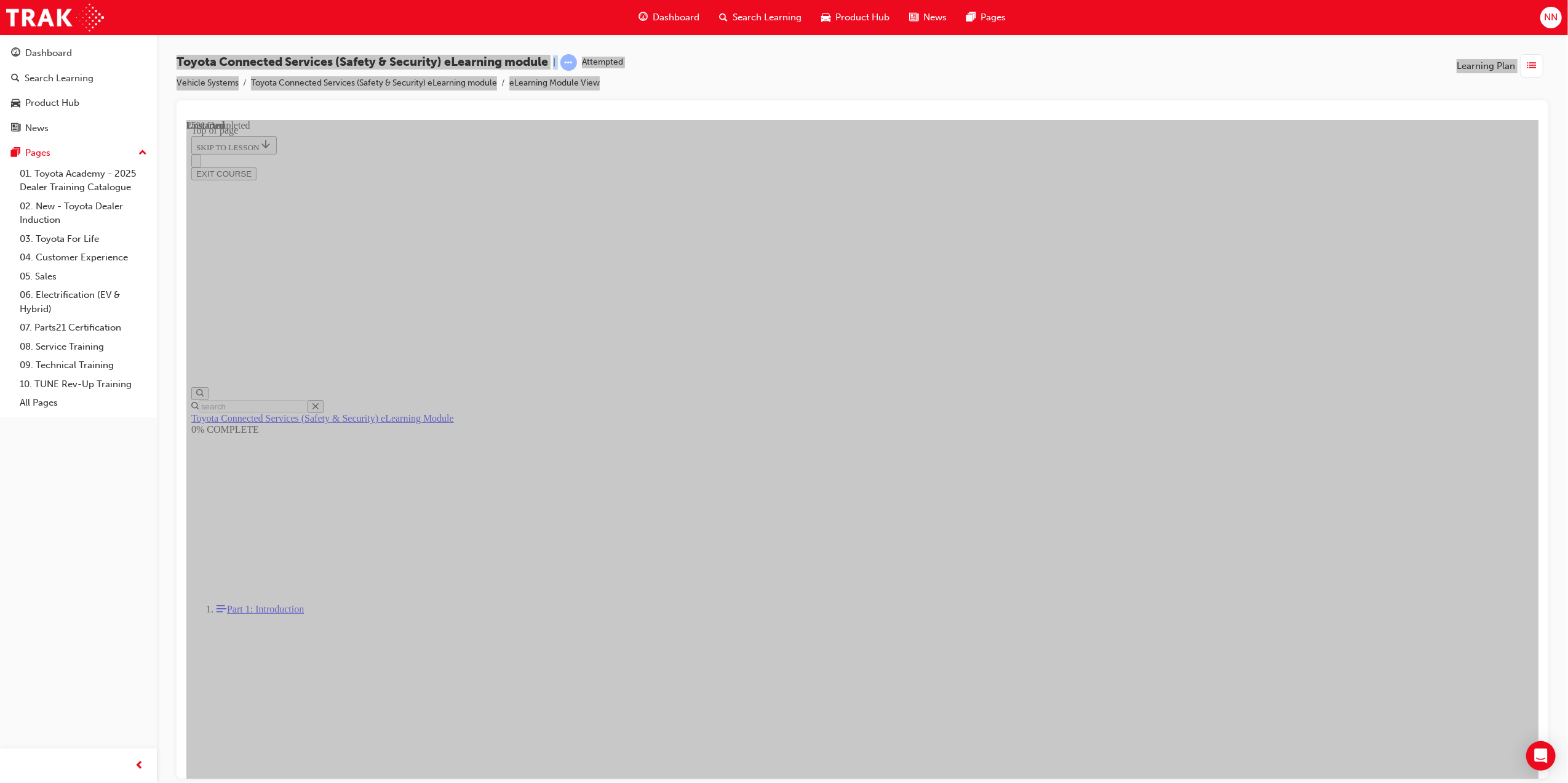
scroll to position [37, 0]
drag, startPoint x: 655, startPoint y: 591, endPoint x: 1008, endPoint y: 591, distance: 353.0
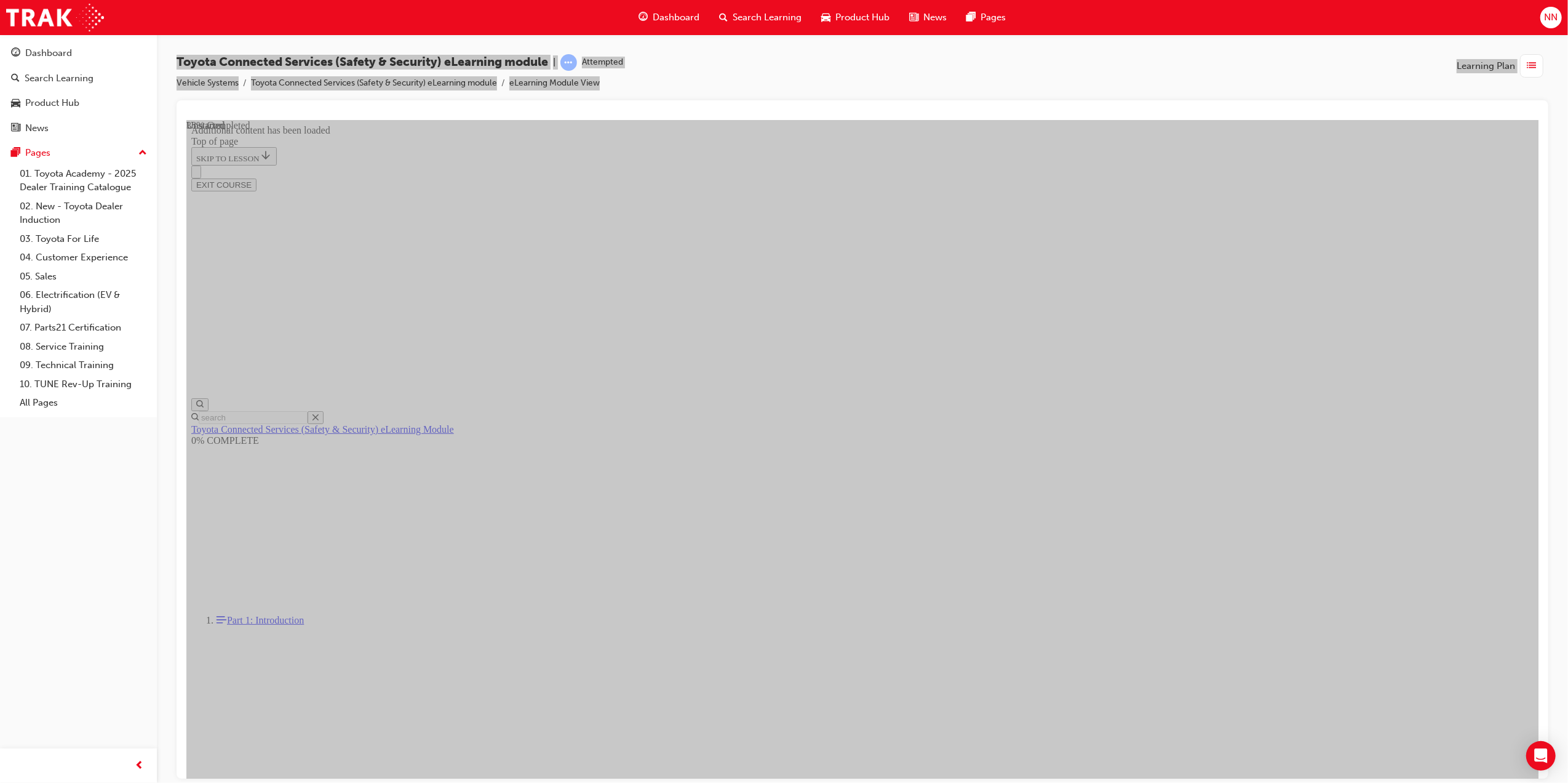
drag, startPoint x: 1016, startPoint y: 589, endPoint x: 1109, endPoint y: 591, distance: 93.0
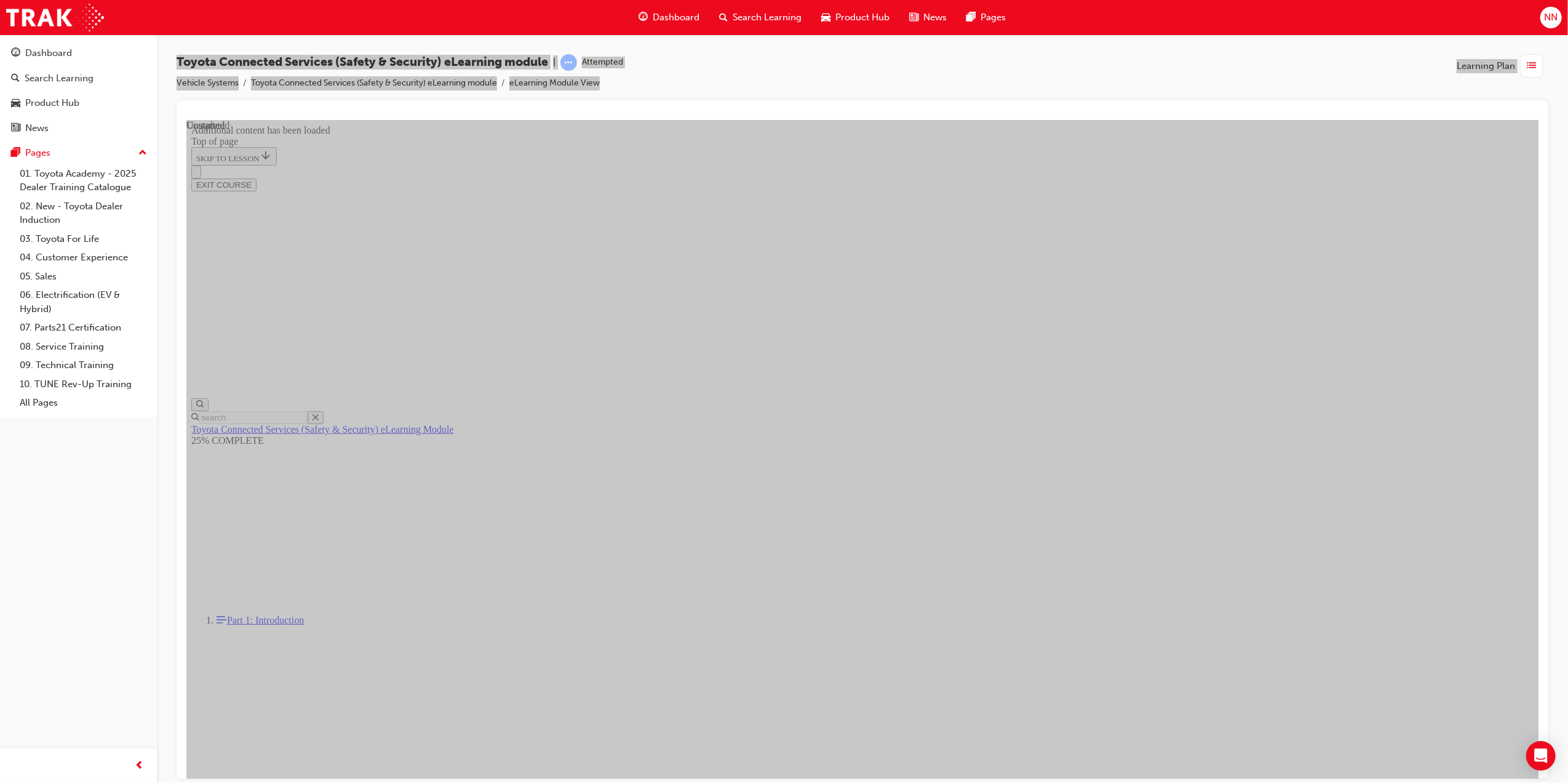
scroll to position [1454, 0]
drag, startPoint x: 657, startPoint y: 648, endPoint x: 1103, endPoint y: 650, distance: 446.0
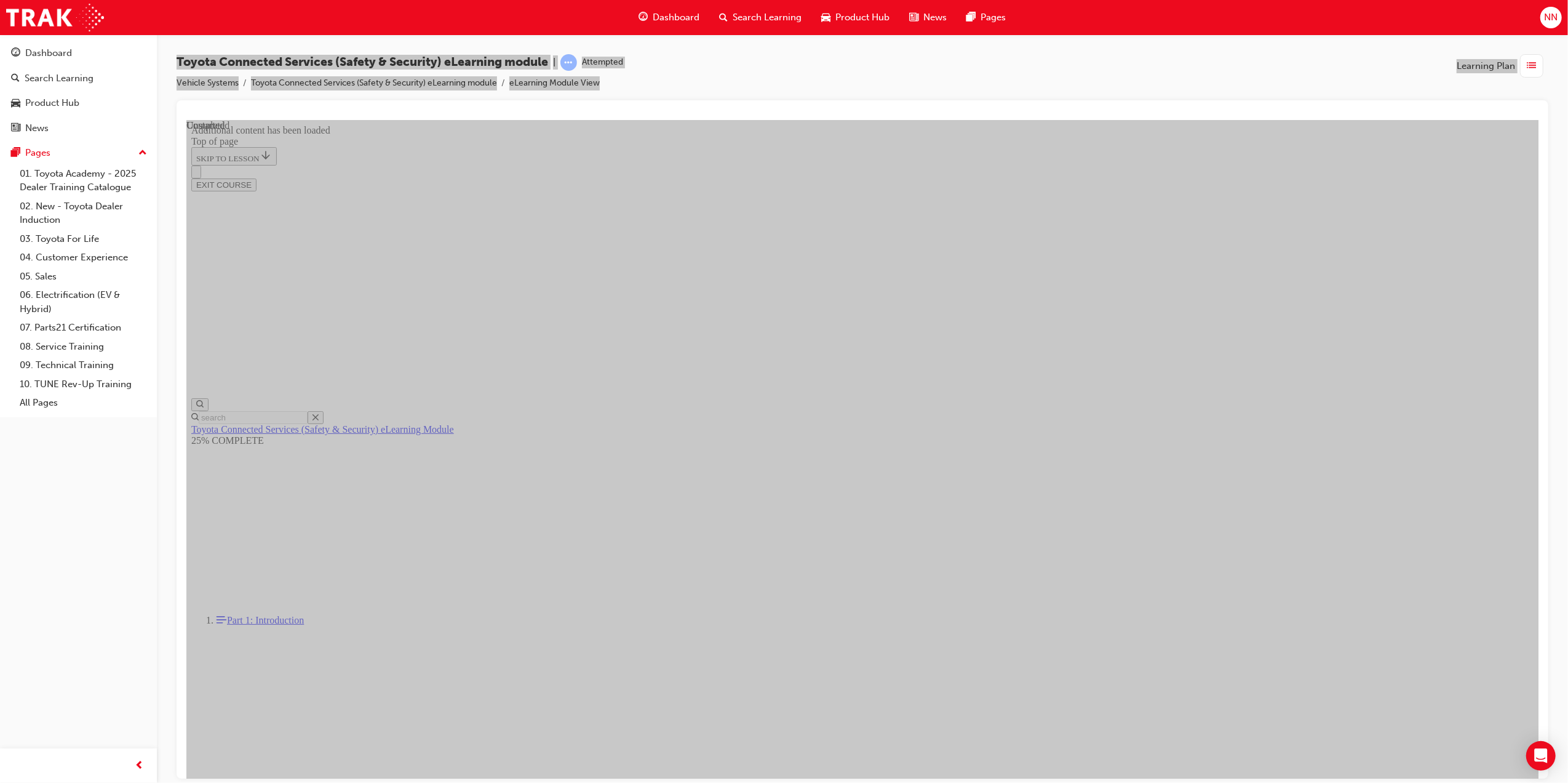
drag, startPoint x: 1100, startPoint y: 650, endPoint x: 1109, endPoint y: 652, distance: 9.2
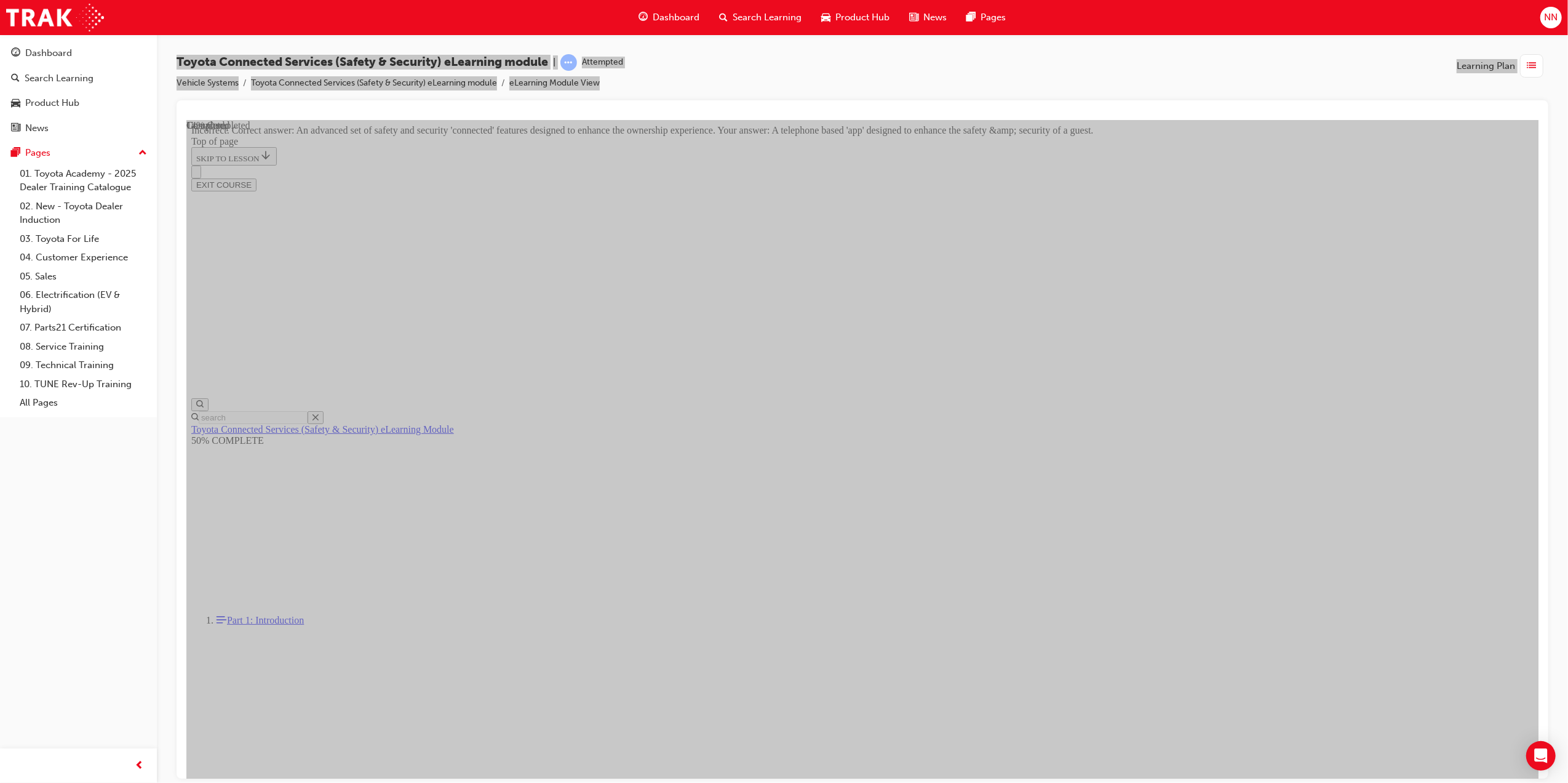
drag, startPoint x: 922, startPoint y: 683, endPoint x: 964, endPoint y: 722, distance: 57.3
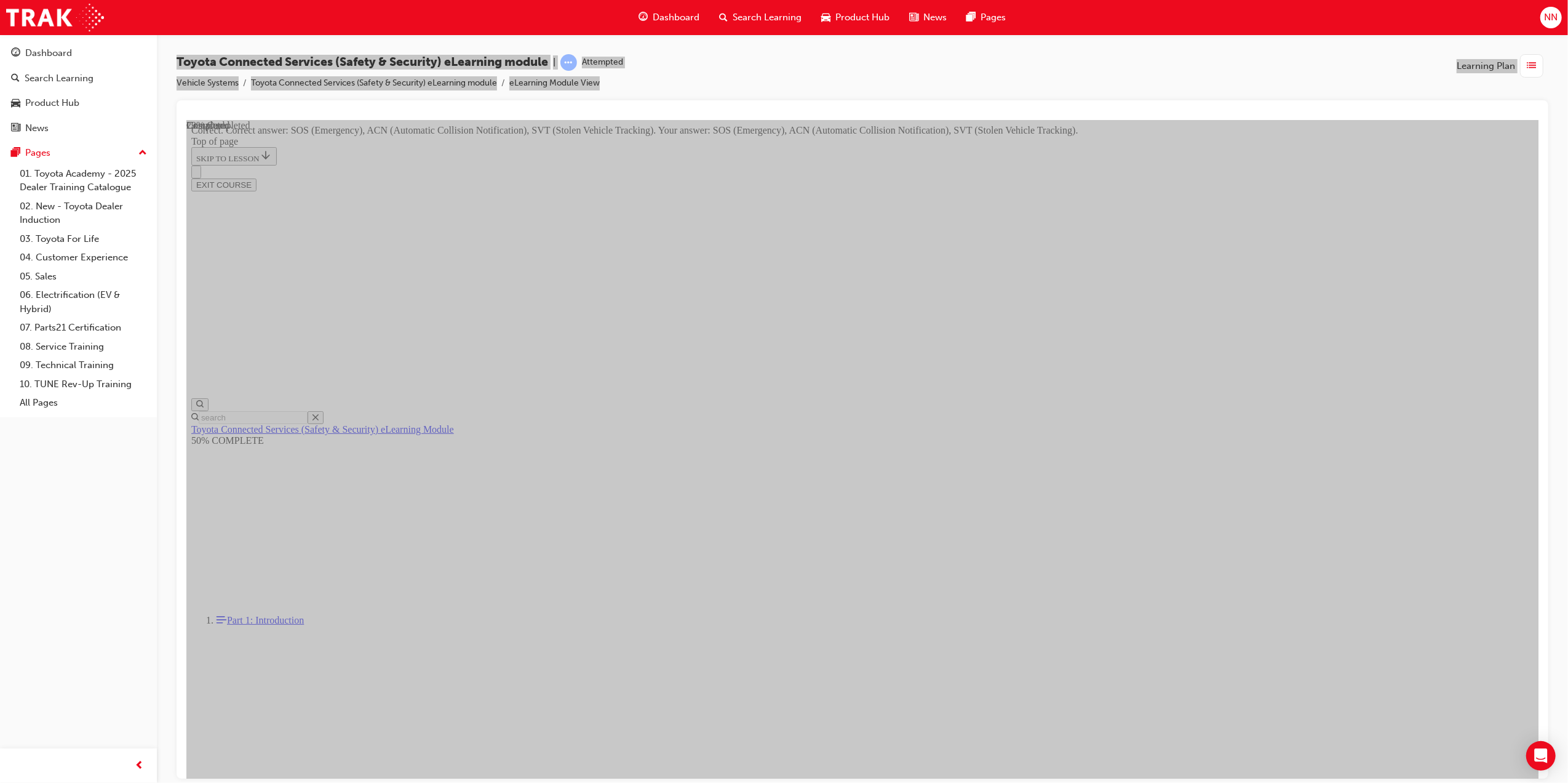
scroll to position [37, 0]
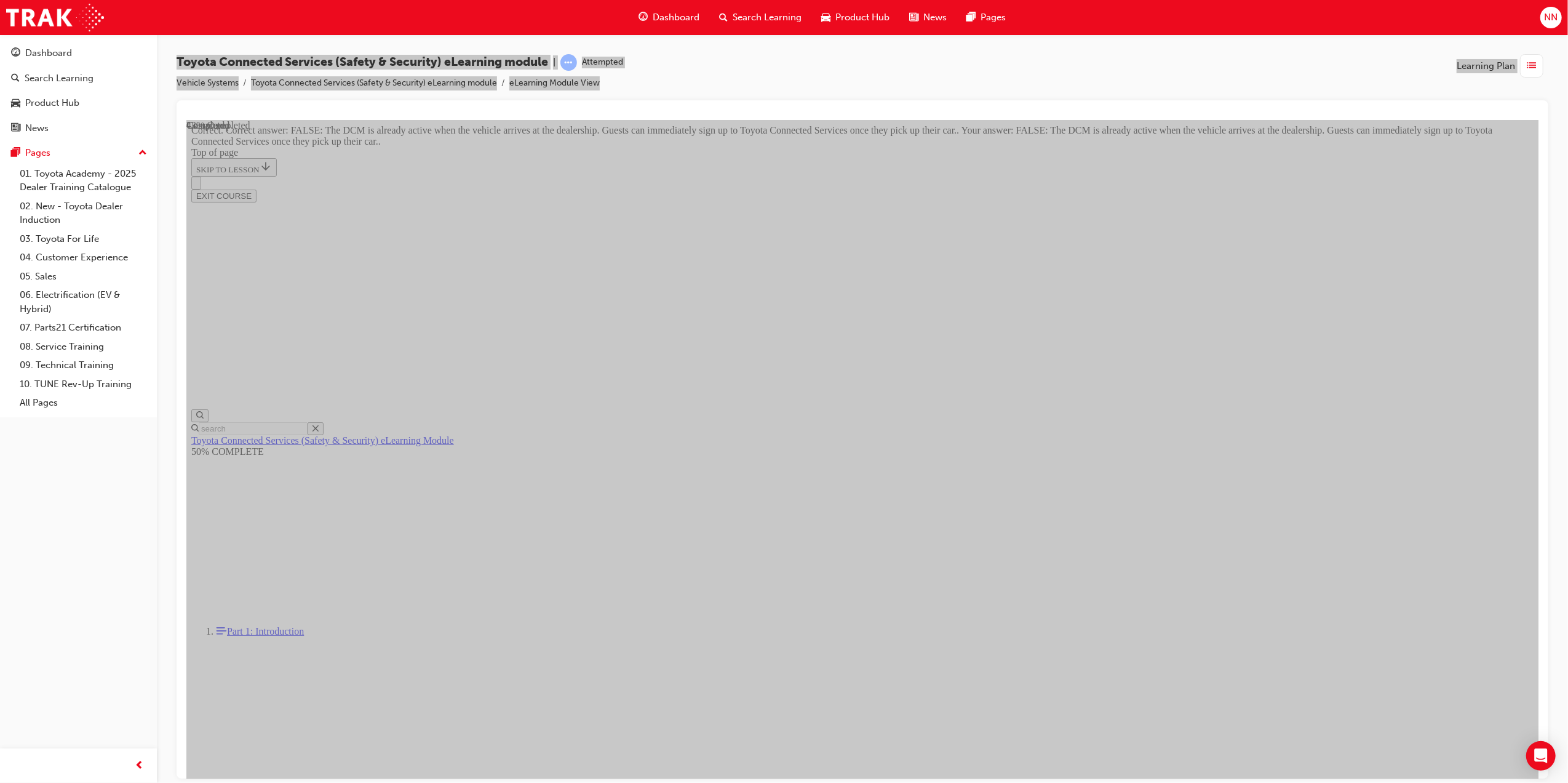
scroll to position [37, 0]
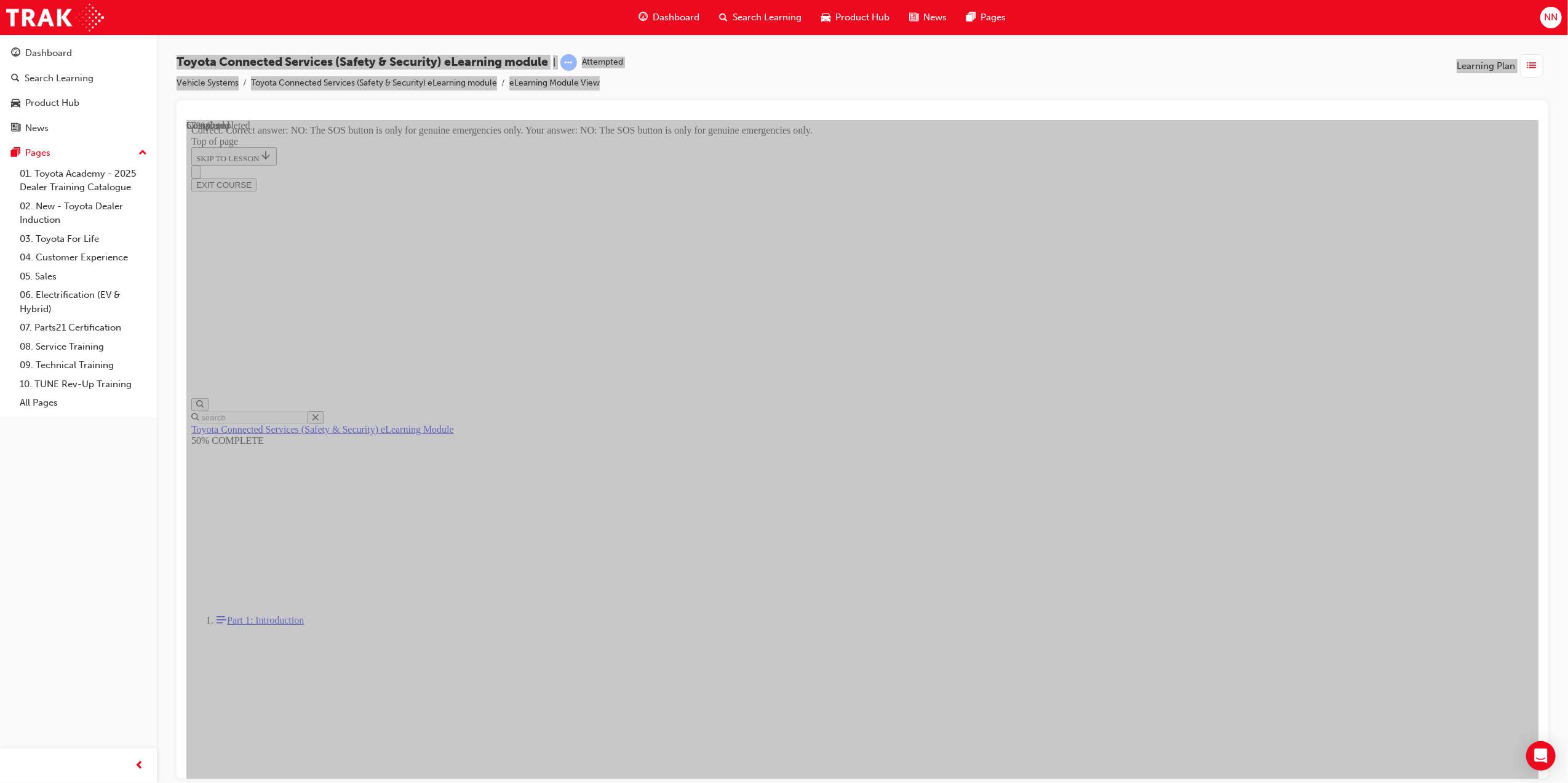
drag, startPoint x: 777, startPoint y: 719, endPoint x: 777, endPoint y: 708, distance: 11.0
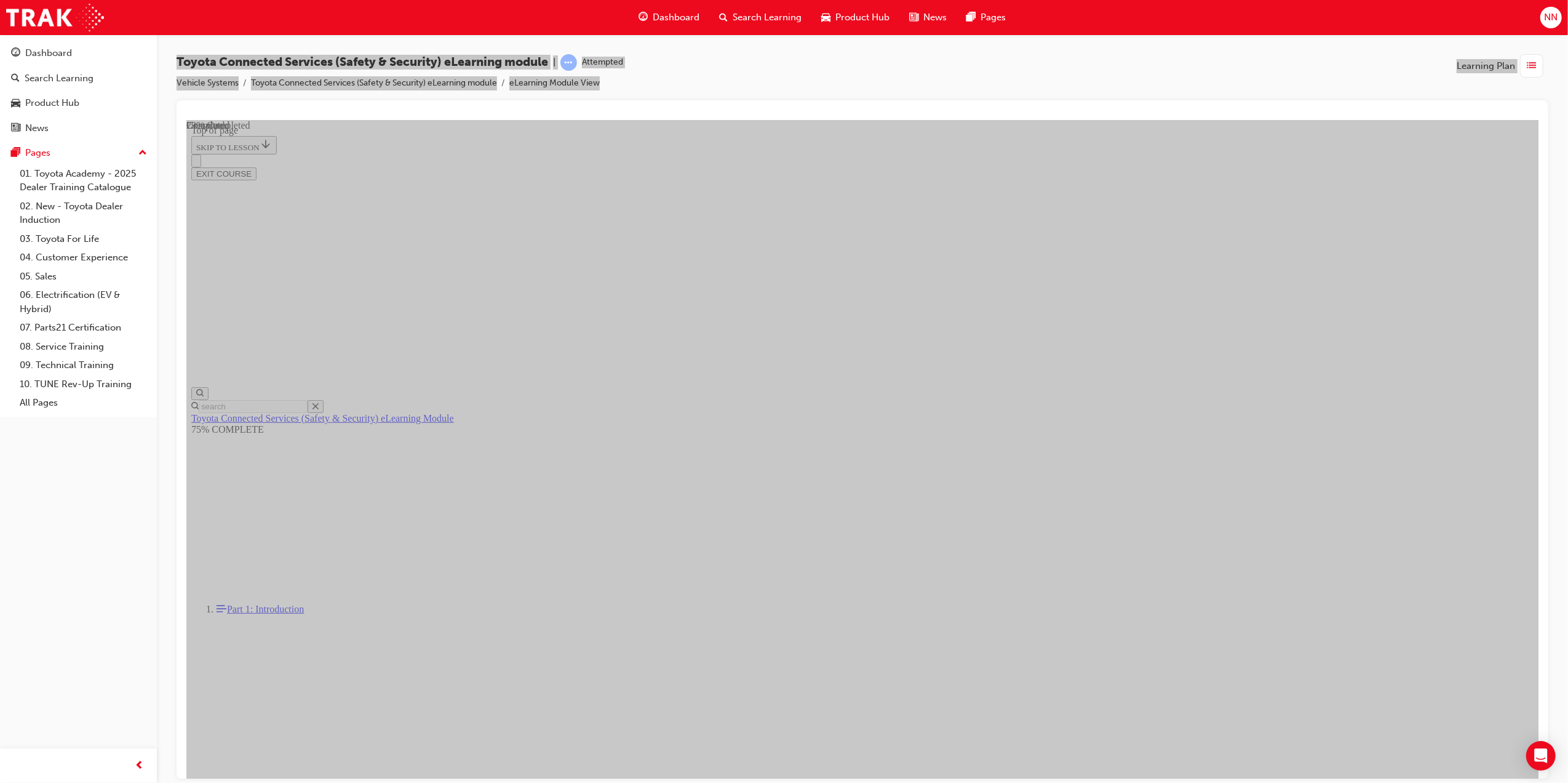
scroll to position [37, 0]
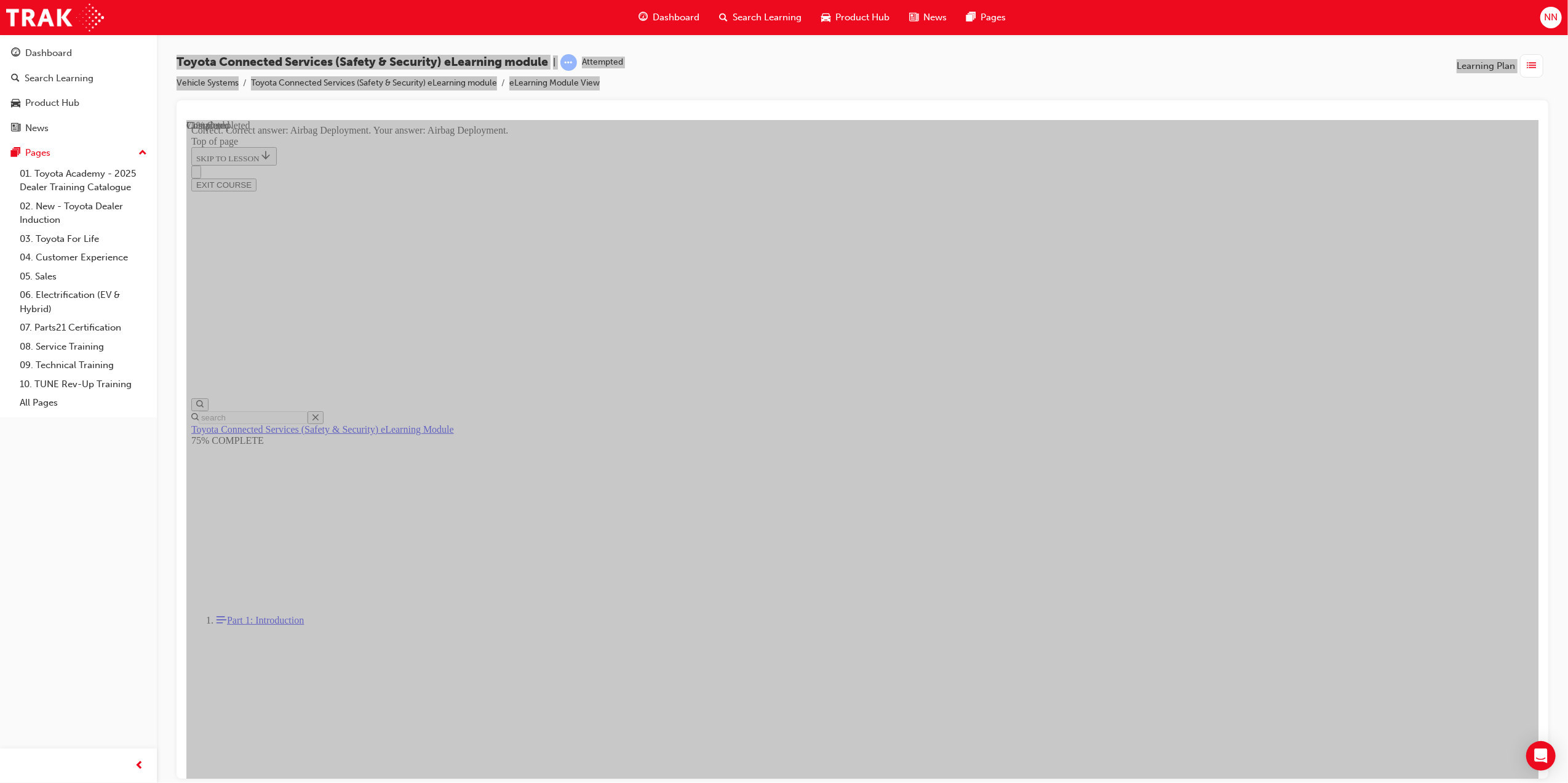
scroll to position [38, 0]
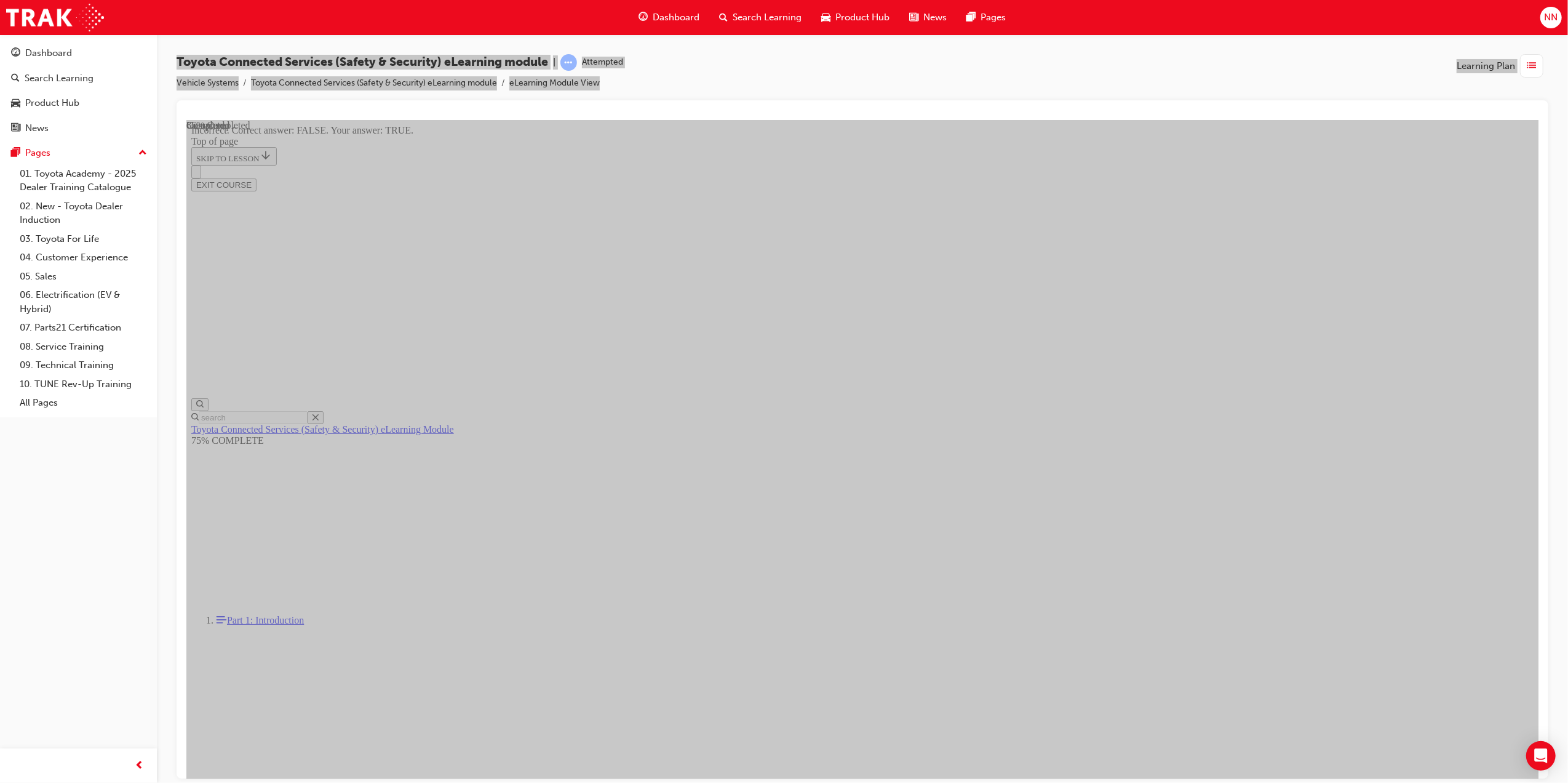
scroll to position [38, 0]
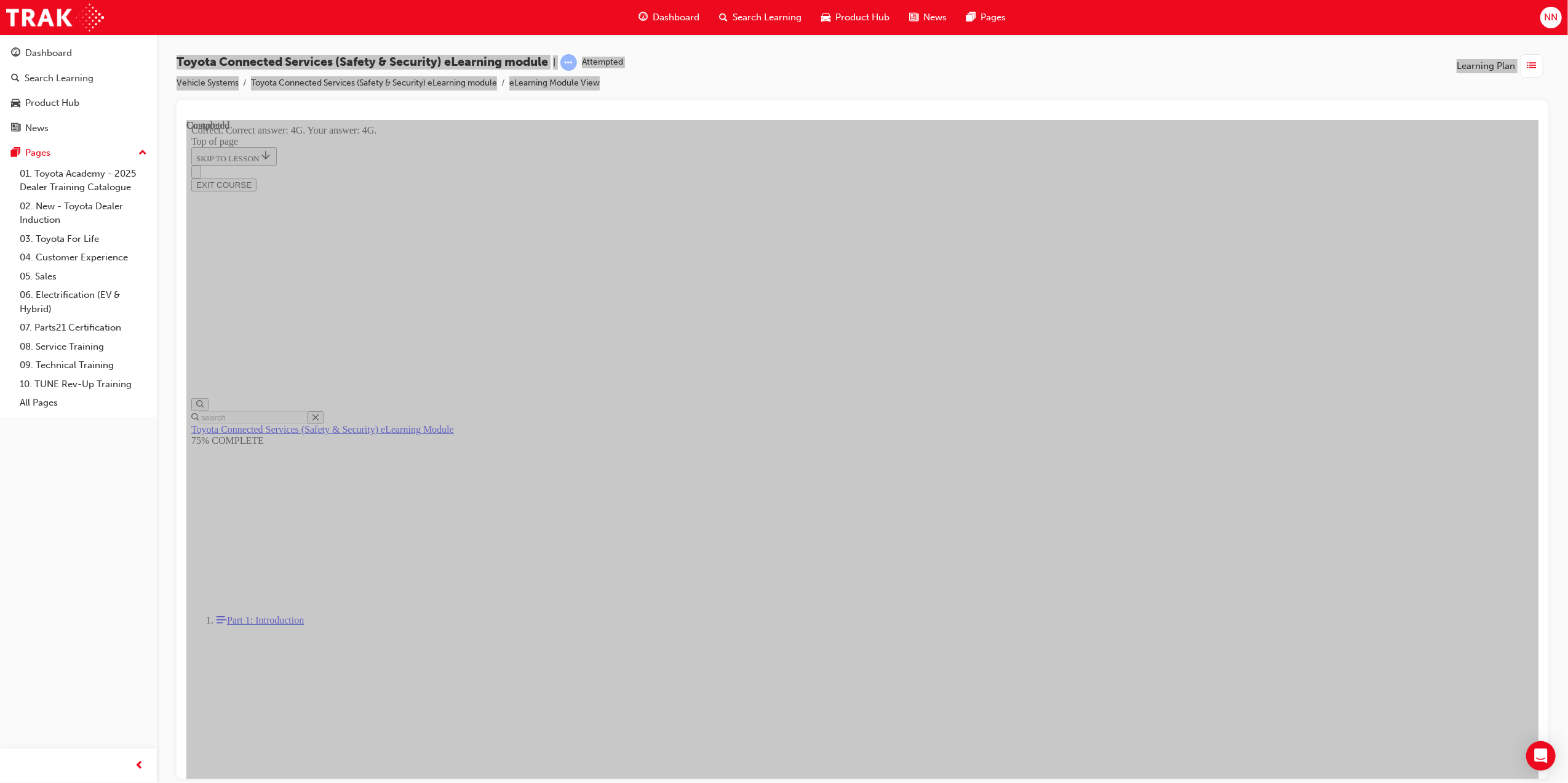
scroll to position [53, 0]
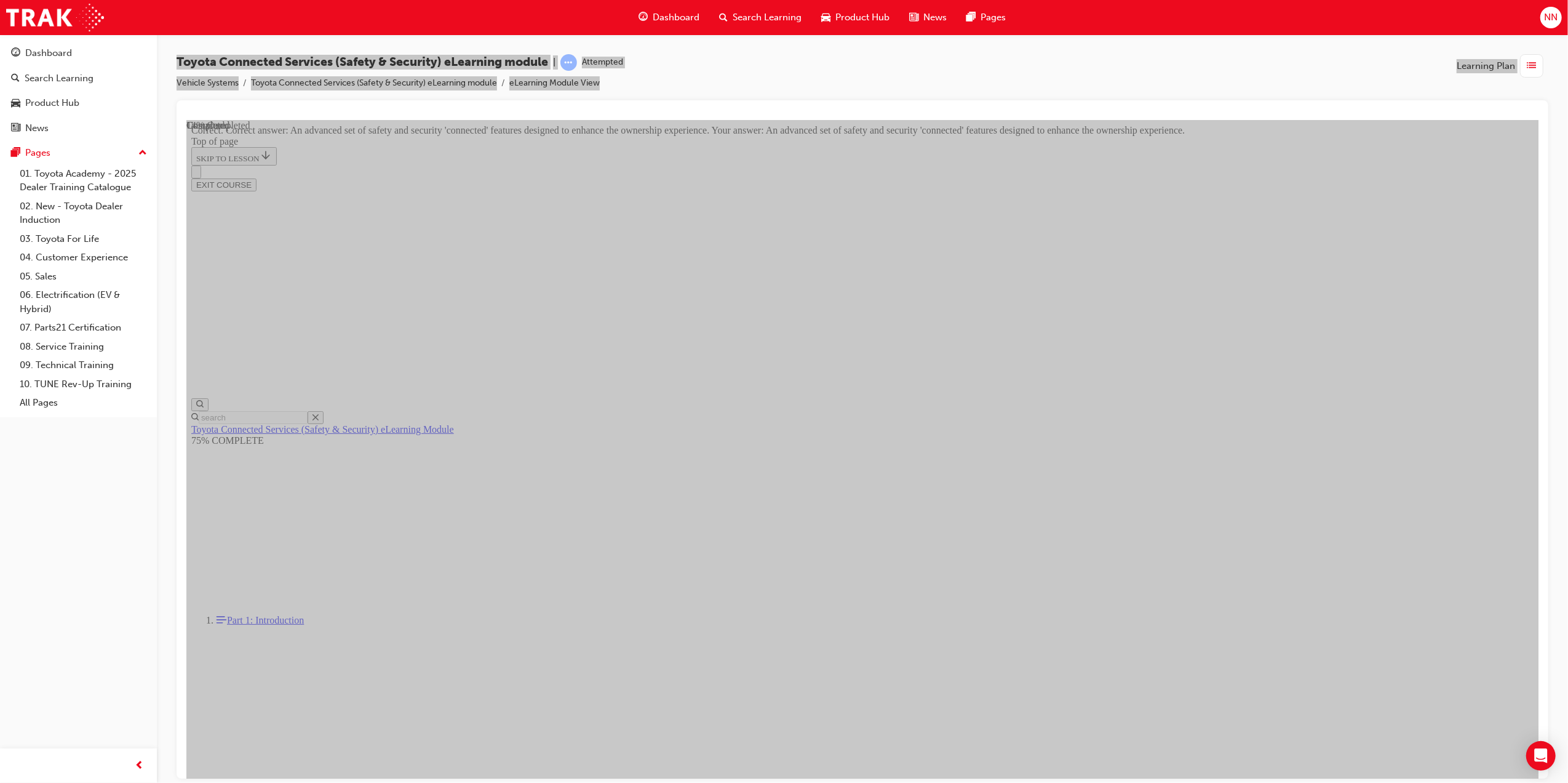
scroll to position [60, 0]
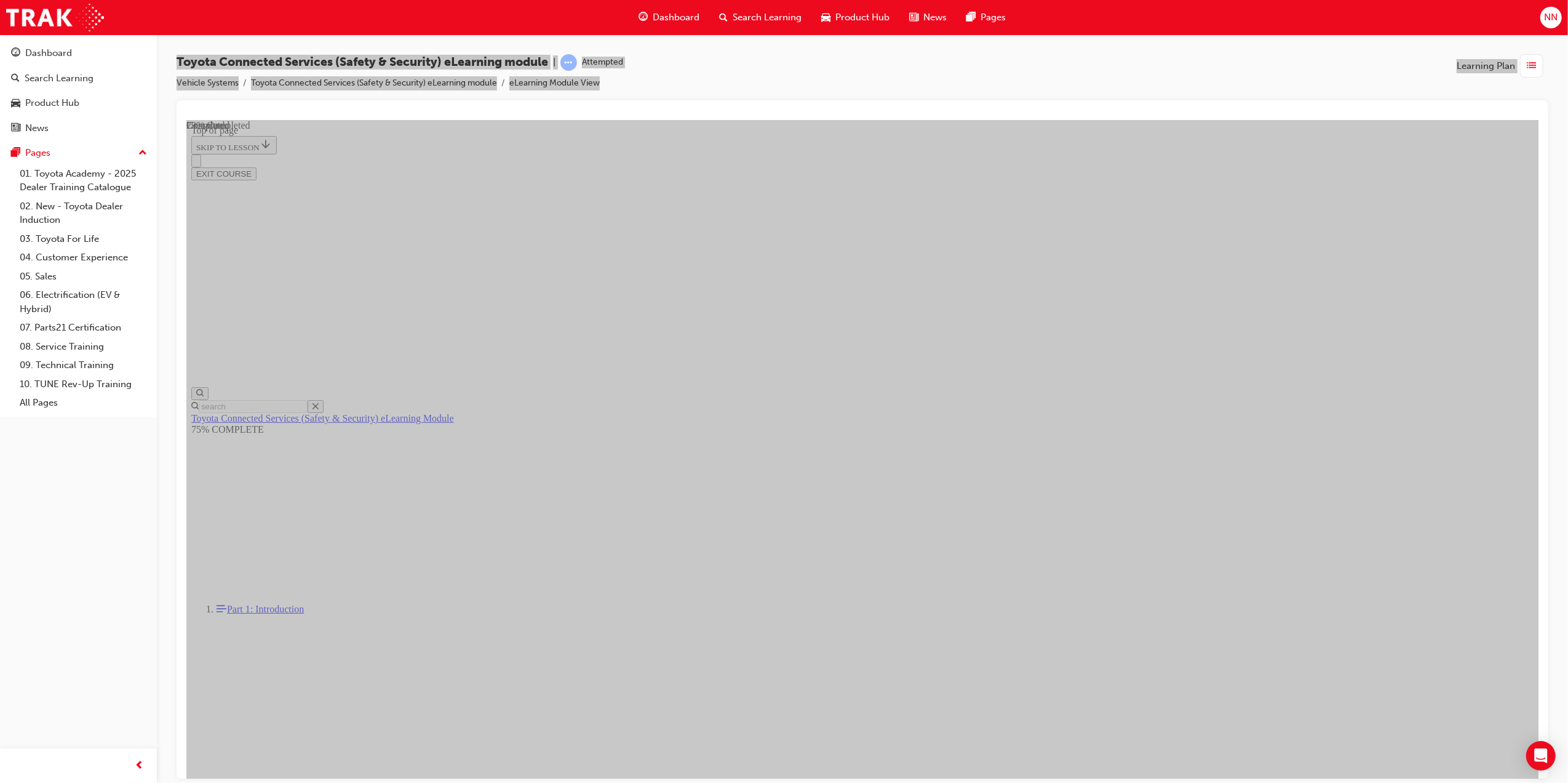
drag, startPoint x: 936, startPoint y: 591, endPoint x: 995, endPoint y: 613, distance: 63.0
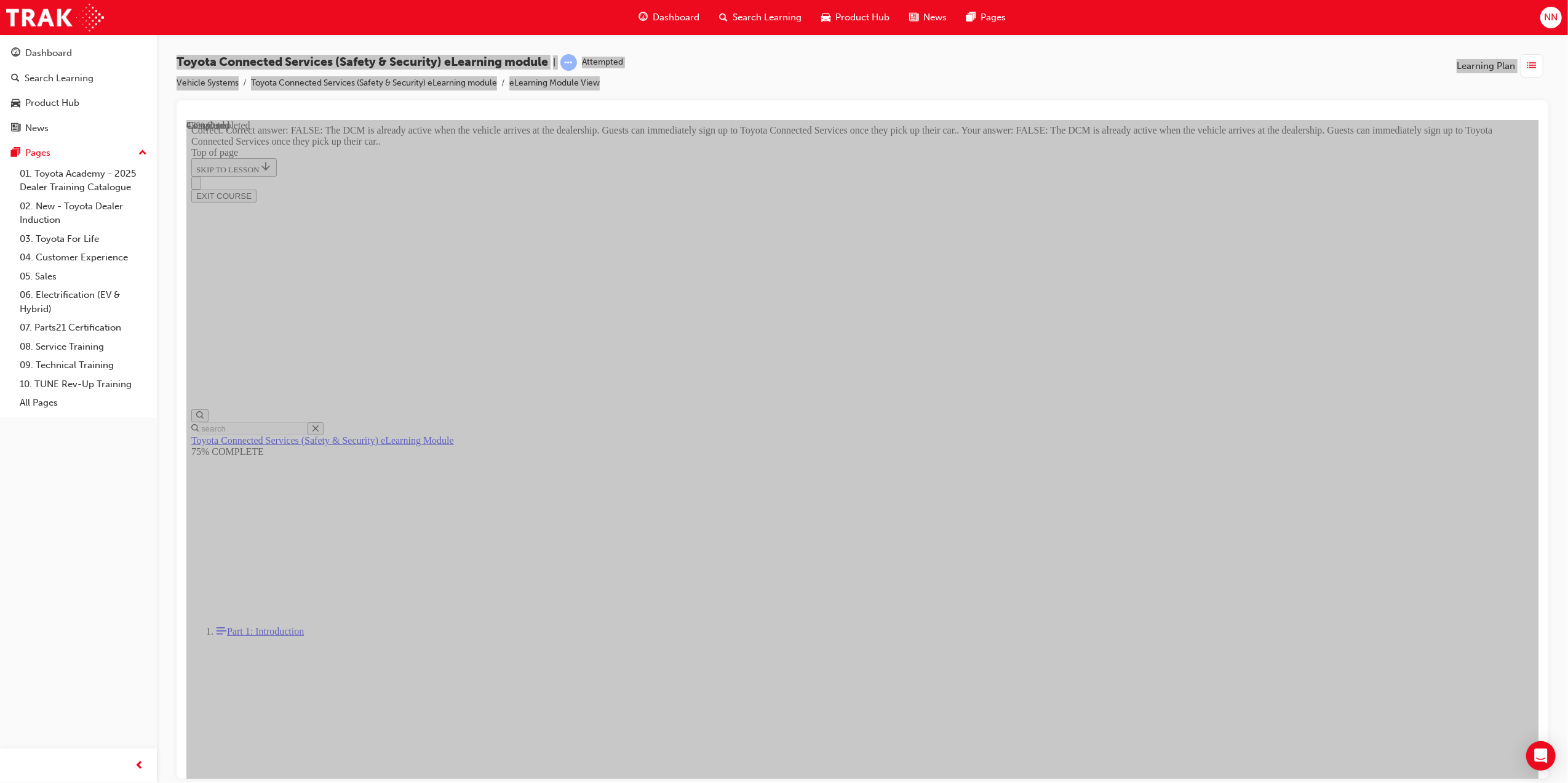
drag, startPoint x: 935, startPoint y: 559, endPoint x: 927, endPoint y: 557, distance: 8.2
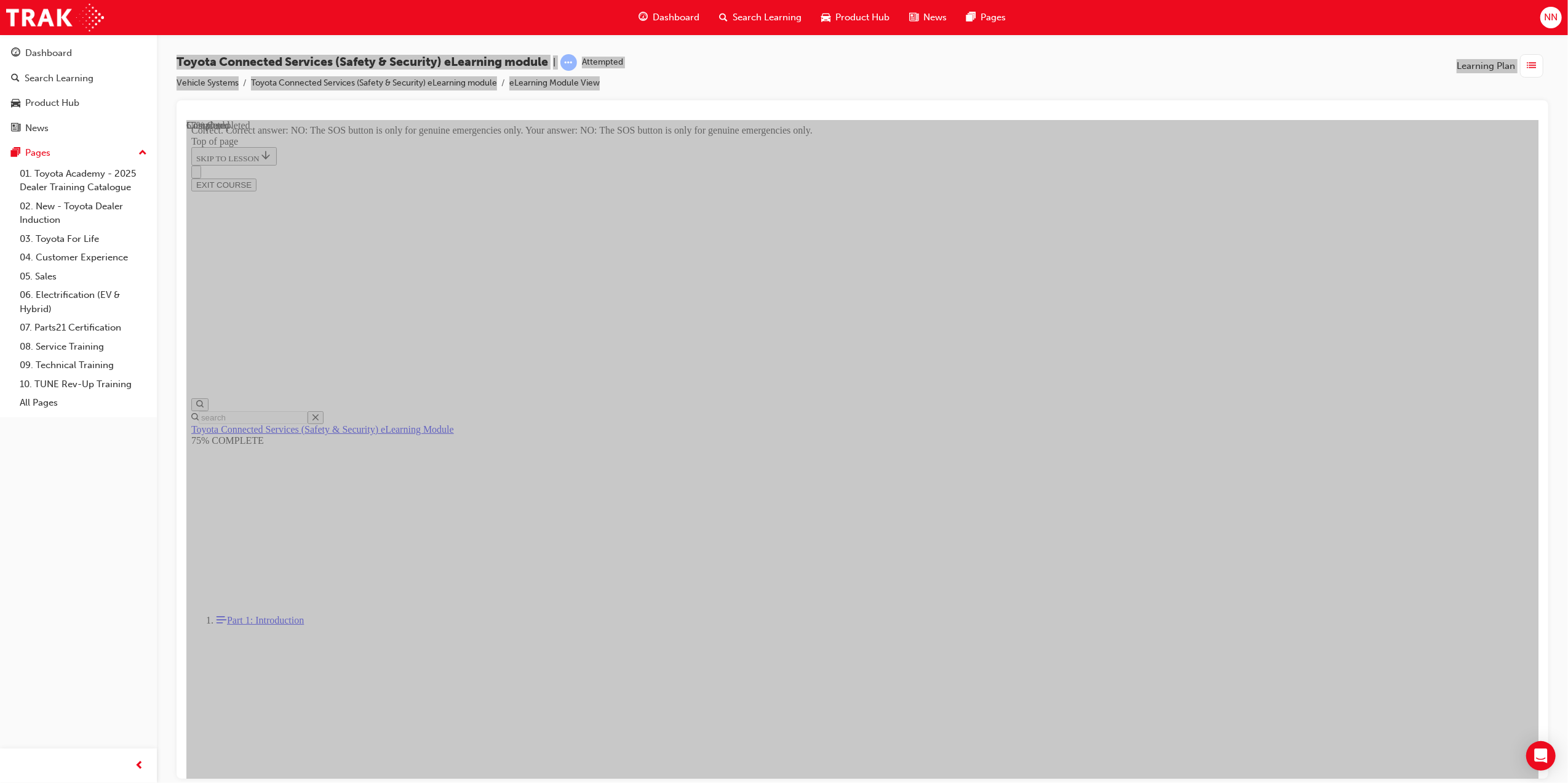
scroll to position [38, 0]
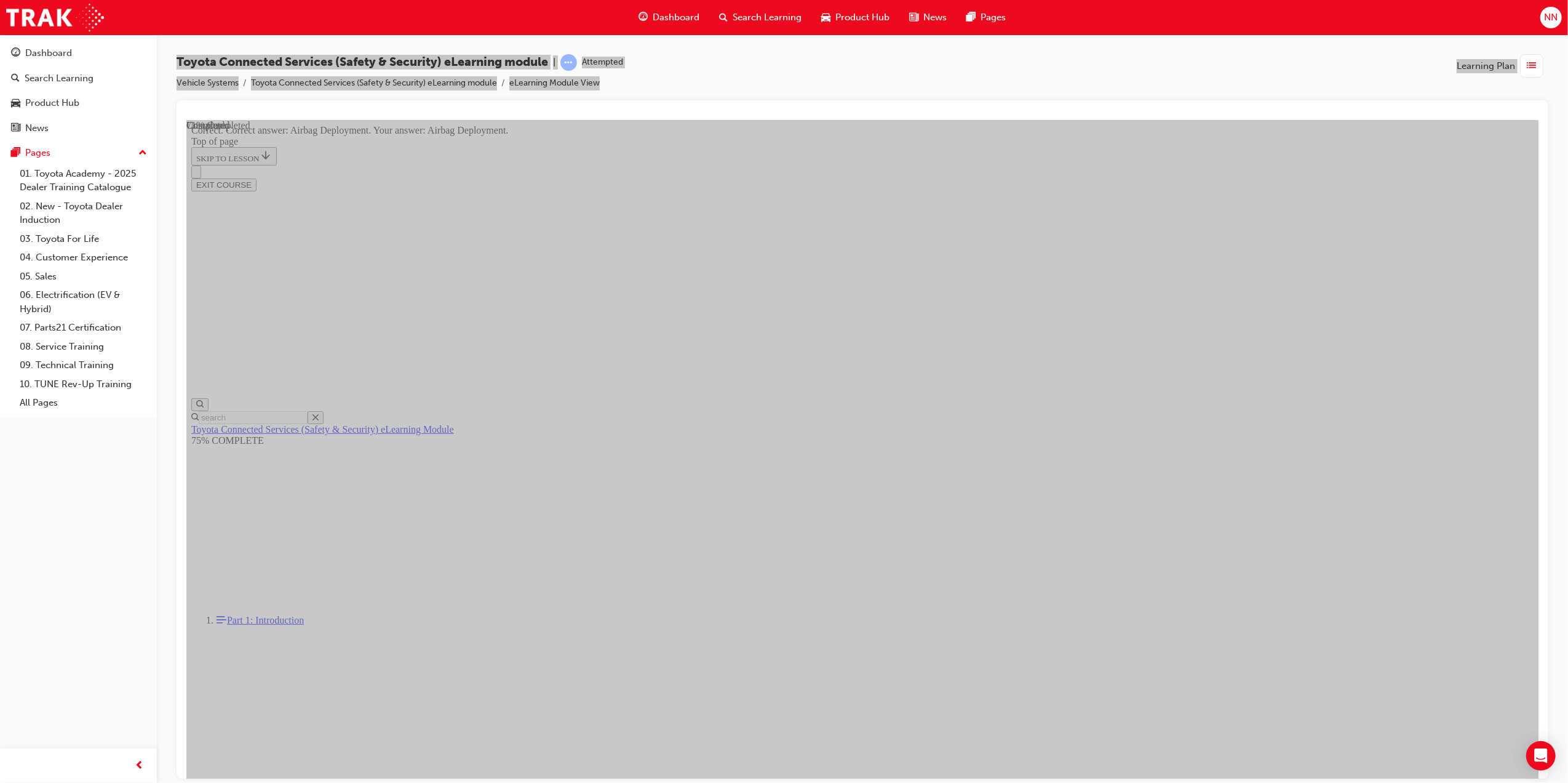
scroll to position [38, 0]
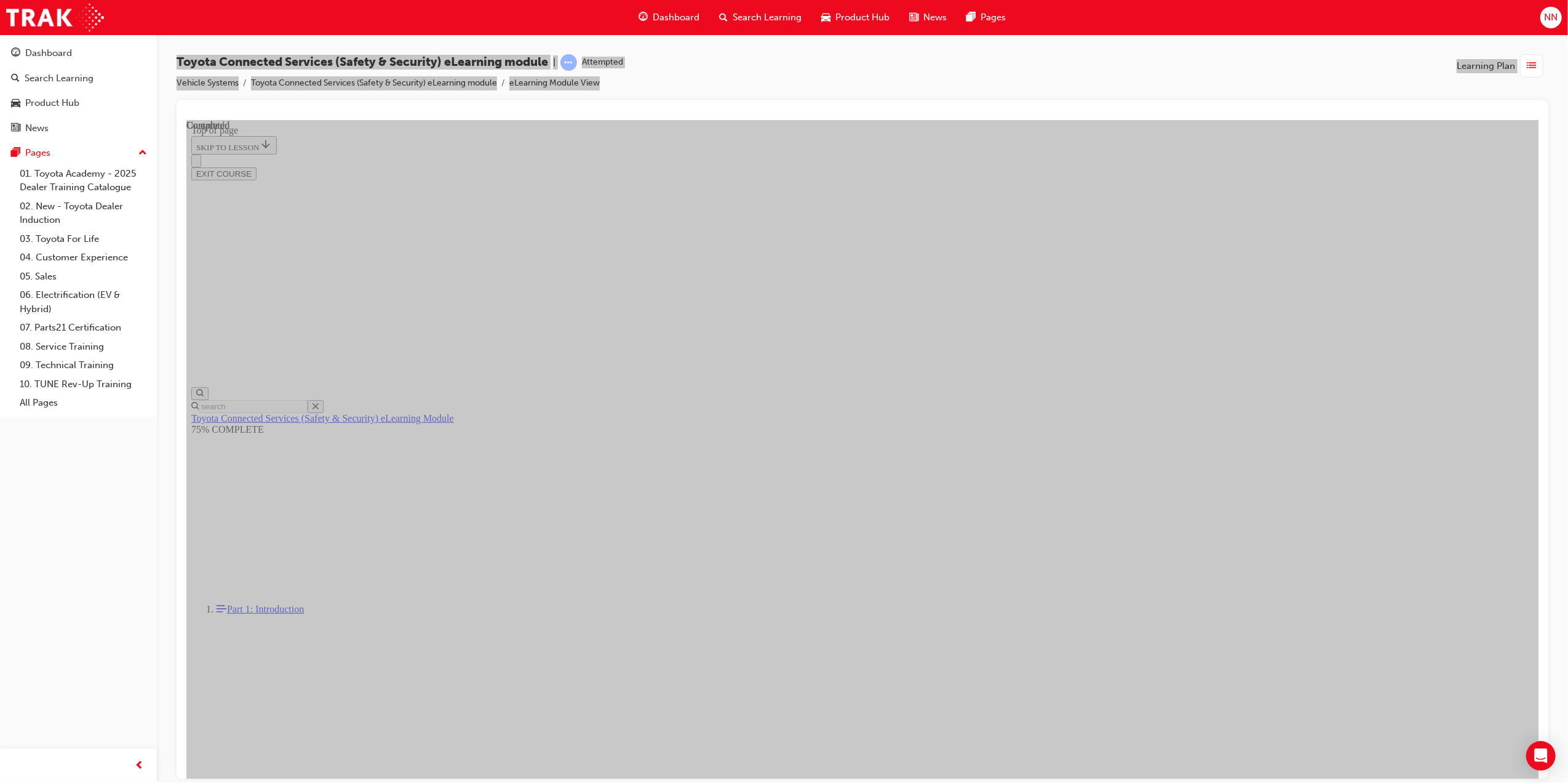
drag, startPoint x: 928, startPoint y: 497, endPoint x: 936, endPoint y: 490, distance: 10.6
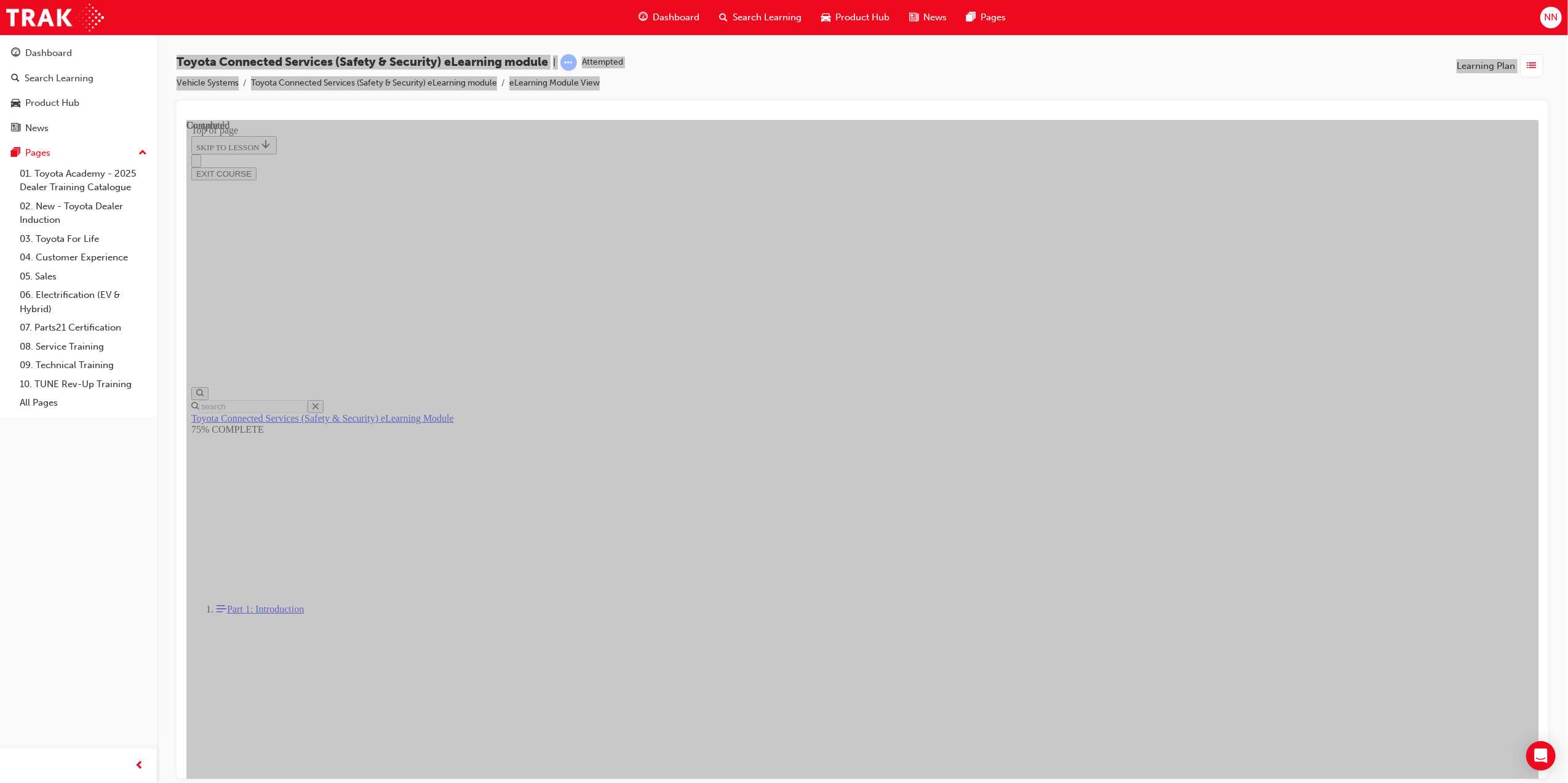
drag, startPoint x: 1054, startPoint y: 643, endPoint x: 1073, endPoint y: 643, distance: 19.0
drag, startPoint x: 1073, startPoint y: 643, endPoint x: 1111, endPoint y: 646, distance: 38.1
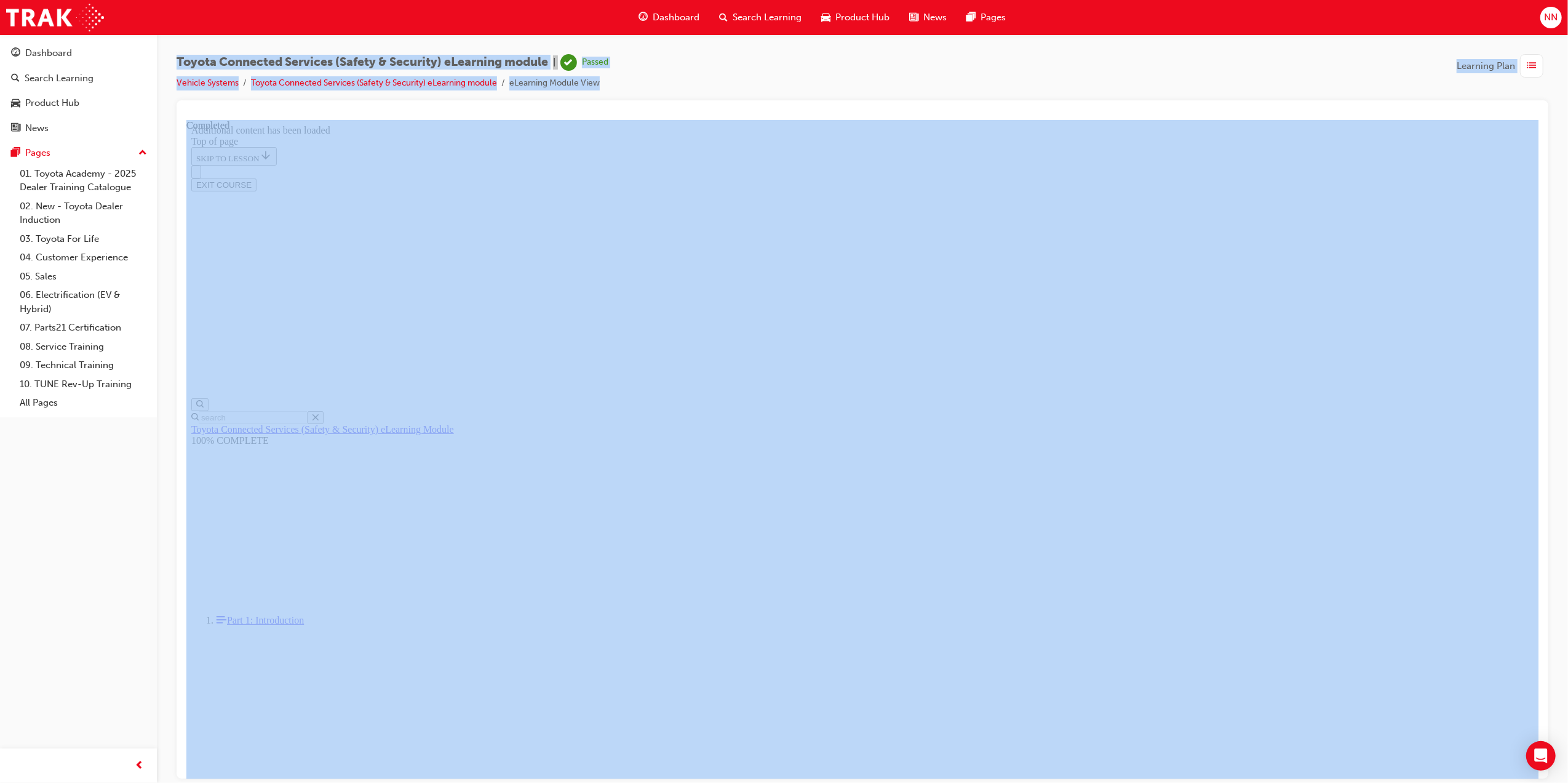
click at [1540, 68] on div "button" at bounding box center [1532, 66] width 23 height 23
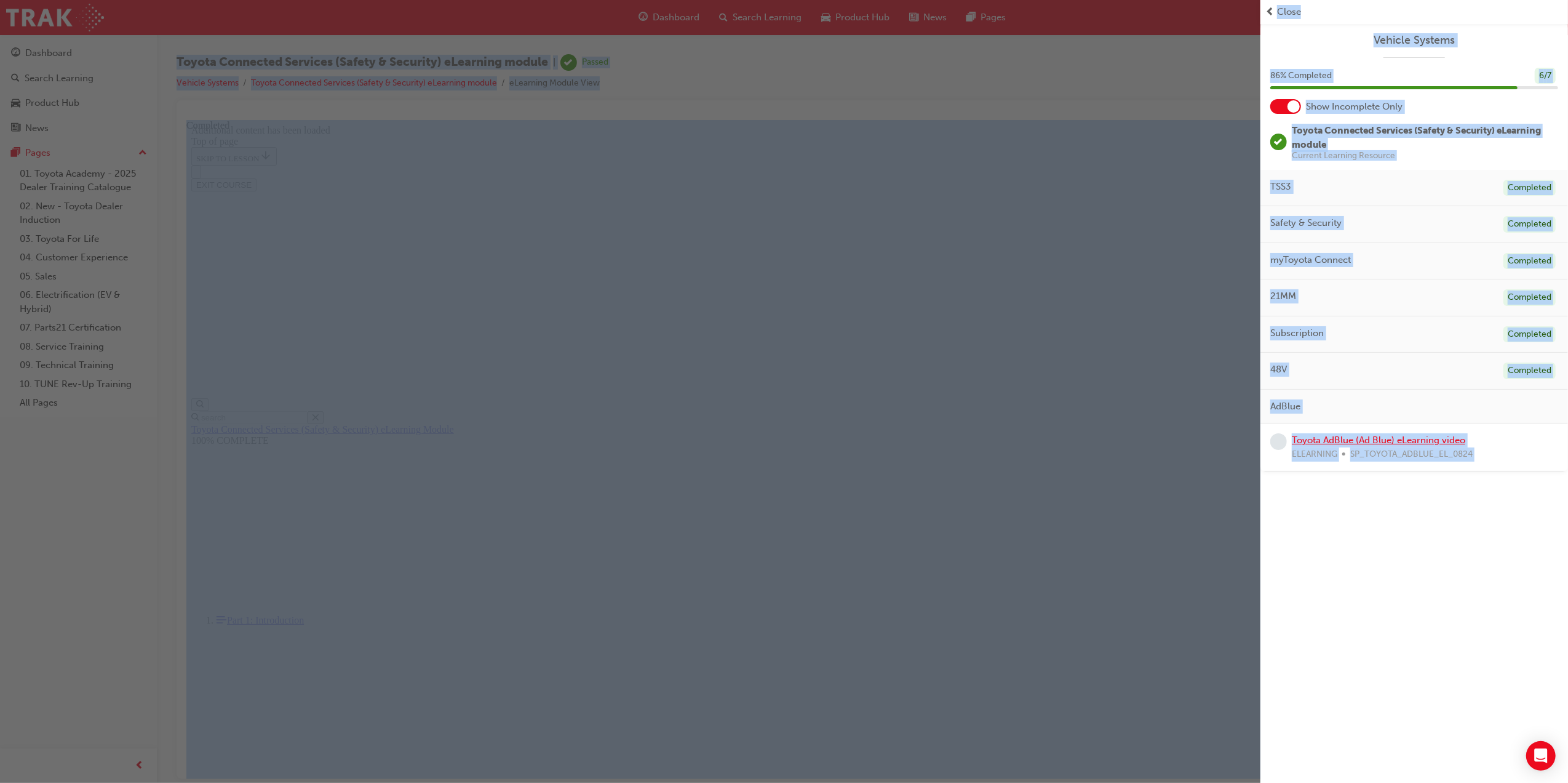
click at [1396, 444] on link "Toyota AdBlue (Ad Blue) eLearning video" at bounding box center [1378, 439] width 173 height 11
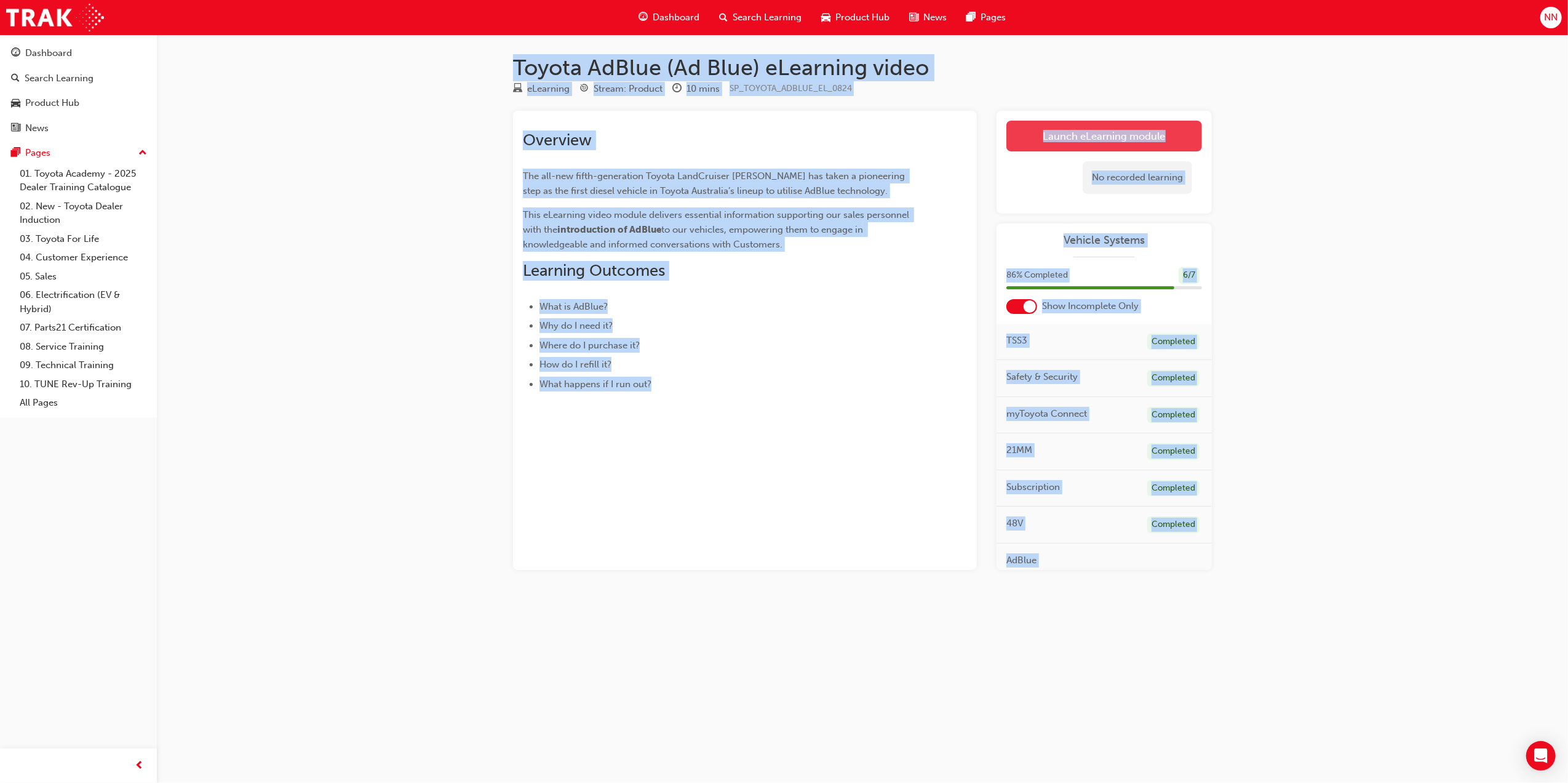
click at [1054, 136] on link "Launch eLearning module" at bounding box center [1105, 136] width 196 height 31
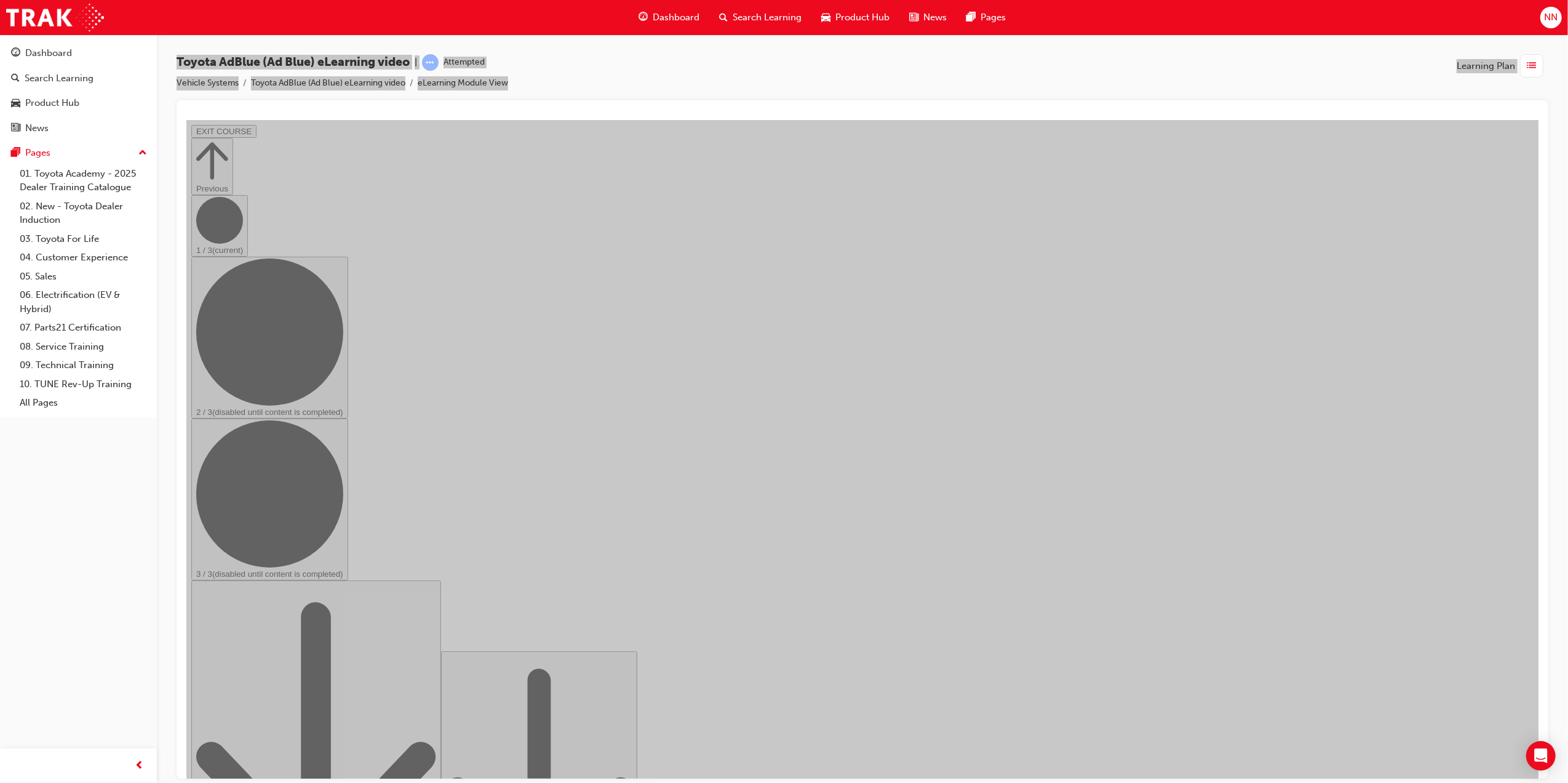
drag, startPoint x: 603, startPoint y: 576, endPoint x: 1051, endPoint y: 582, distance: 448.0
drag, startPoint x: 1051, startPoint y: 582, endPoint x: 1030, endPoint y: 584, distance: 21.1
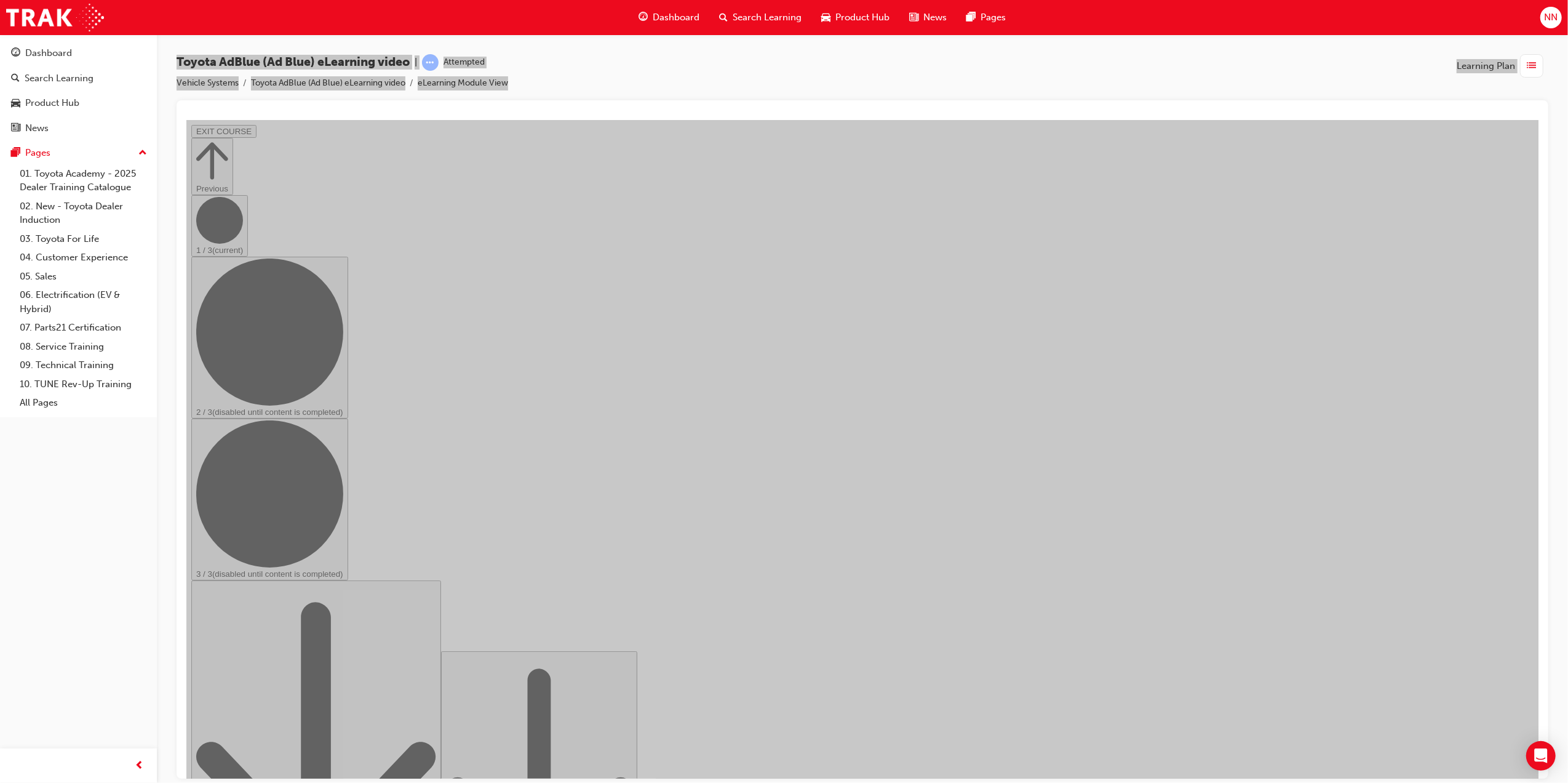
drag, startPoint x: 1030, startPoint y: 584, endPoint x: 1011, endPoint y: 575, distance: 21.0
drag, startPoint x: 598, startPoint y: 577, endPoint x: 802, endPoint y: 580, distance: 204.0
drag, startPoint x: 610, startPoint y: 578, endPoint x: 815, endPoint y: 578, distance: 205.0
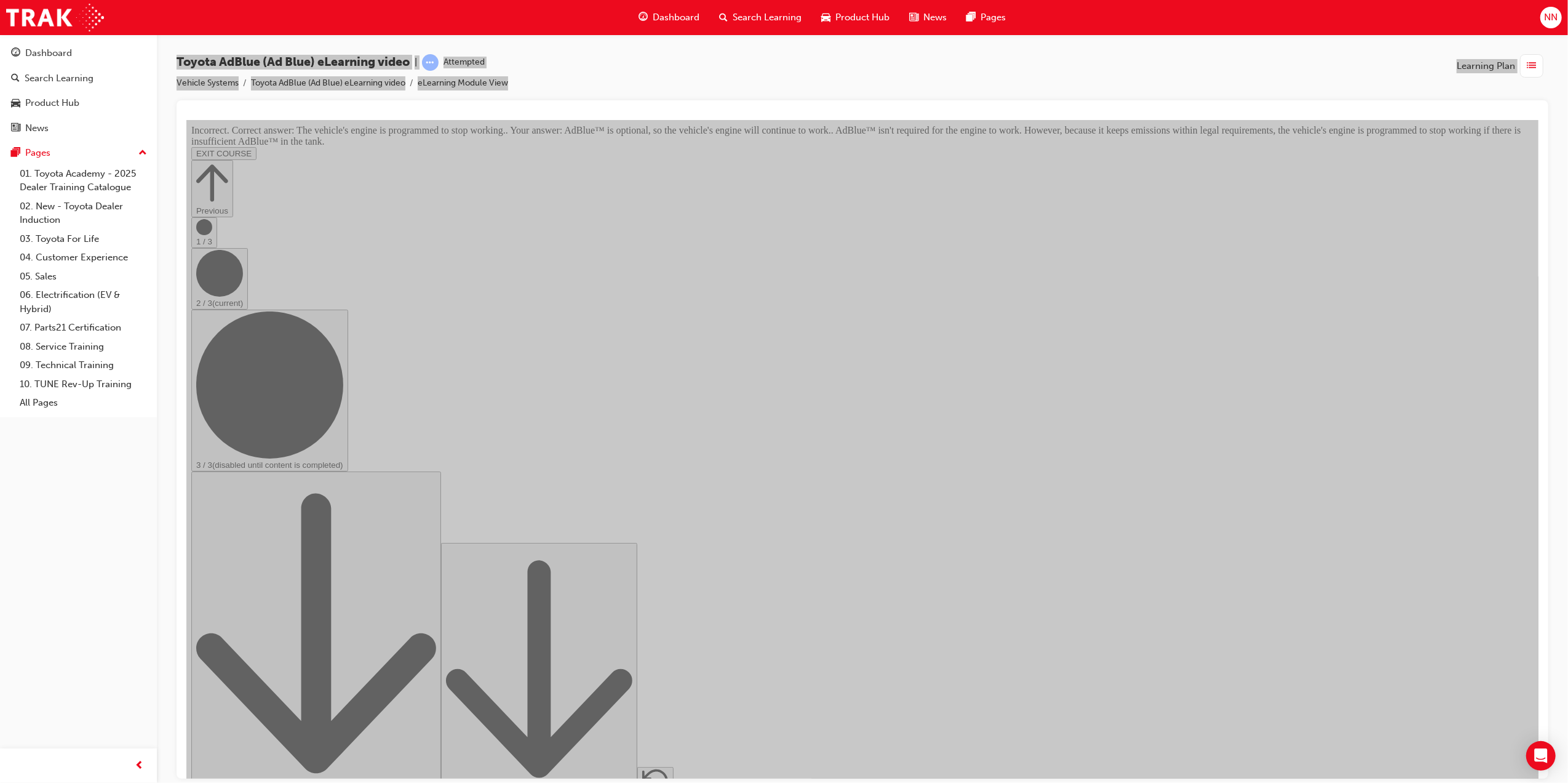
scroll to position [287, 0]
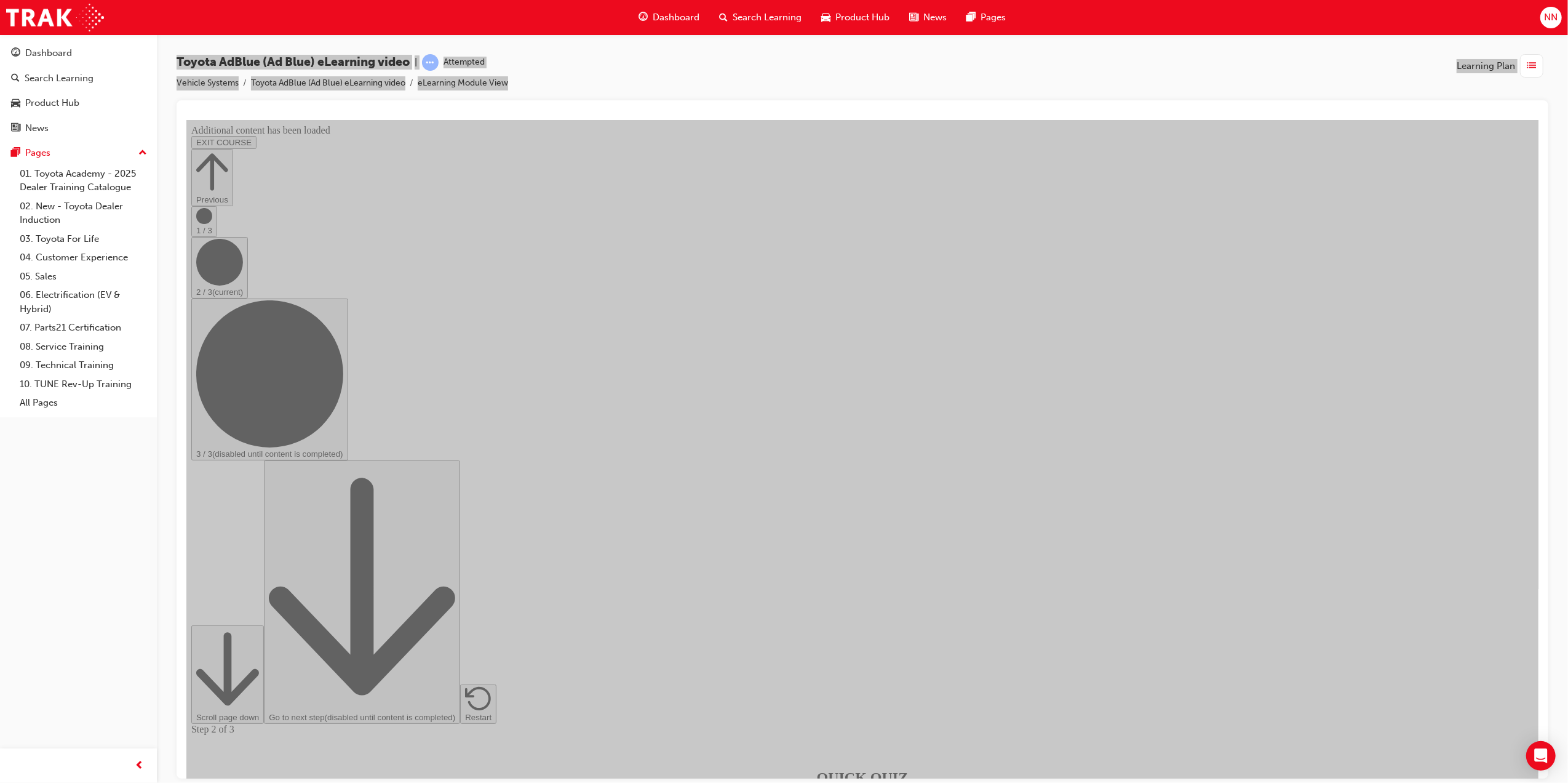
scroll to position [860, 0]
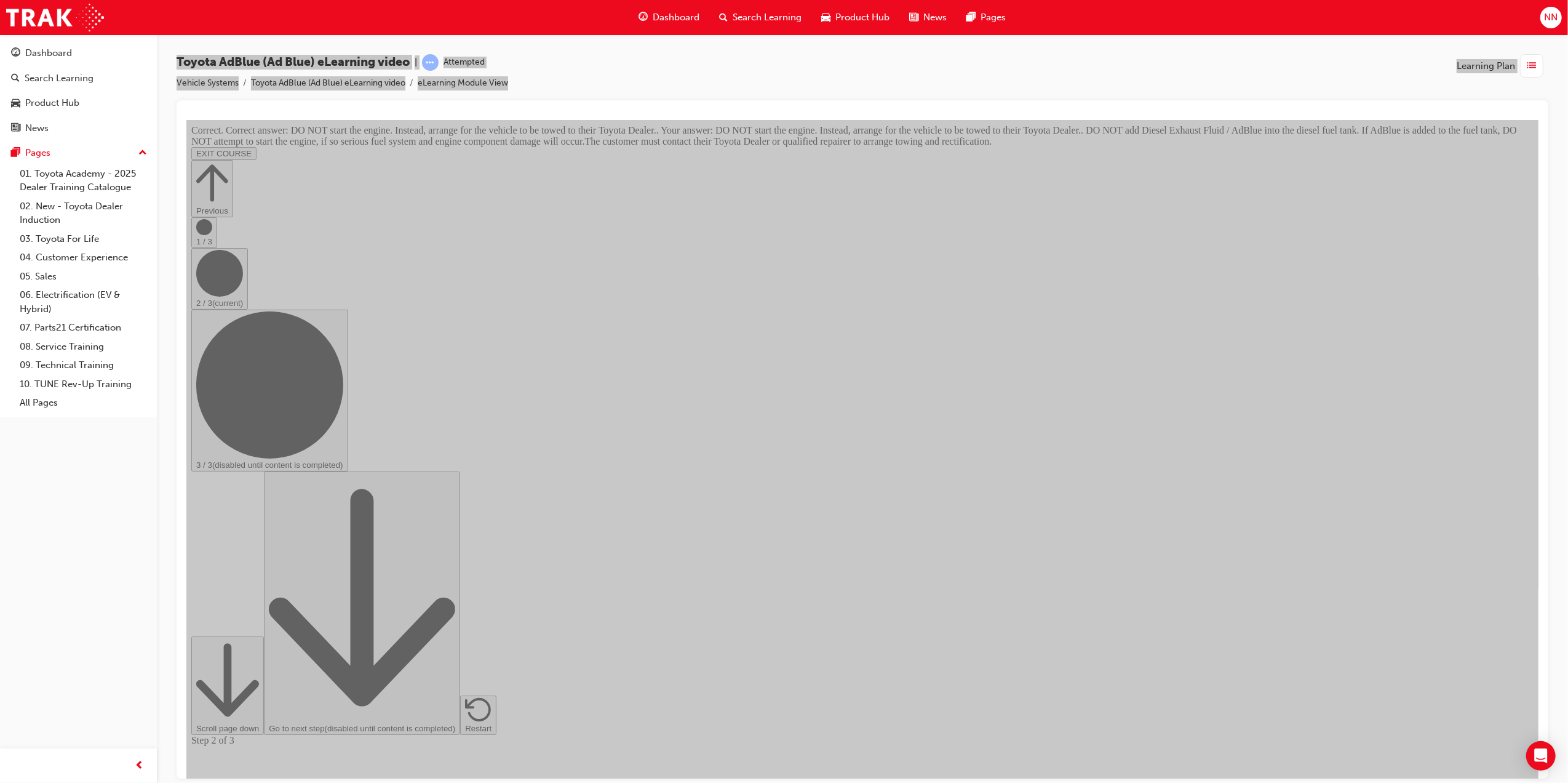
scroll to position [1140, 0]
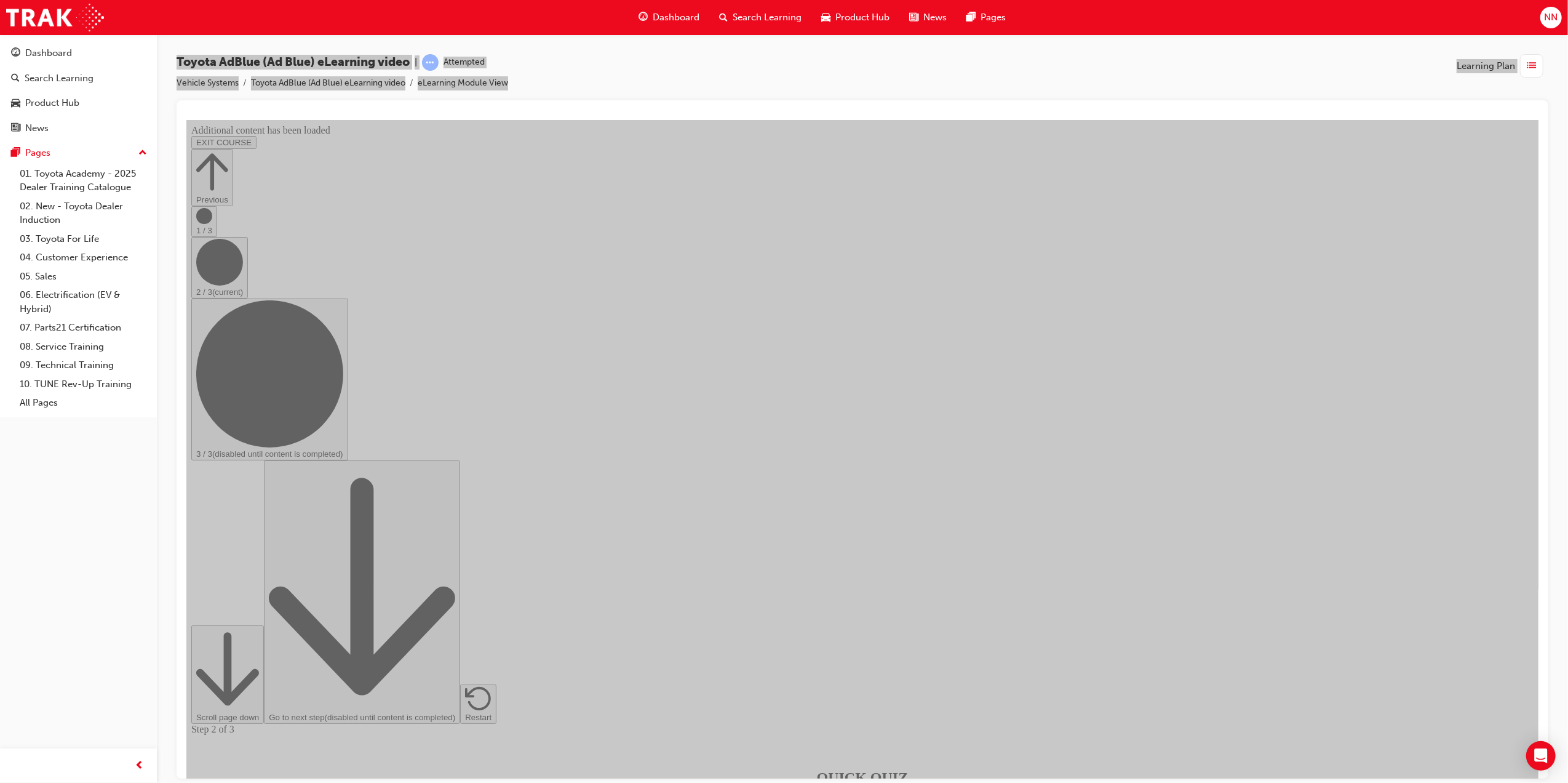
scroll to position [1760, 0]
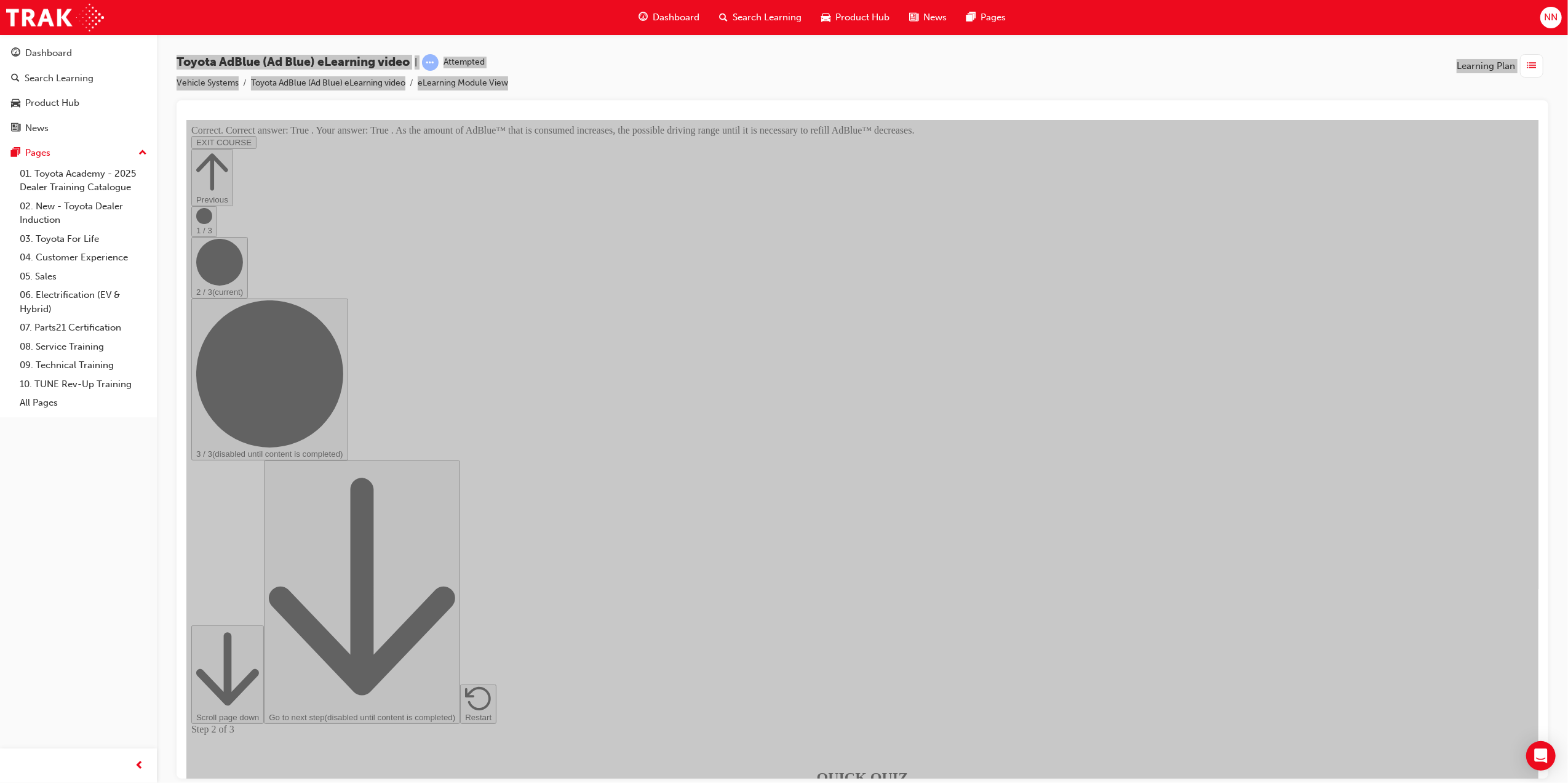
scroll to position [1845, 0]
drag, startPoint x: 856, startPoint y: 719, endPoint x: 1036, endPoint y: 695, distance: 181.6
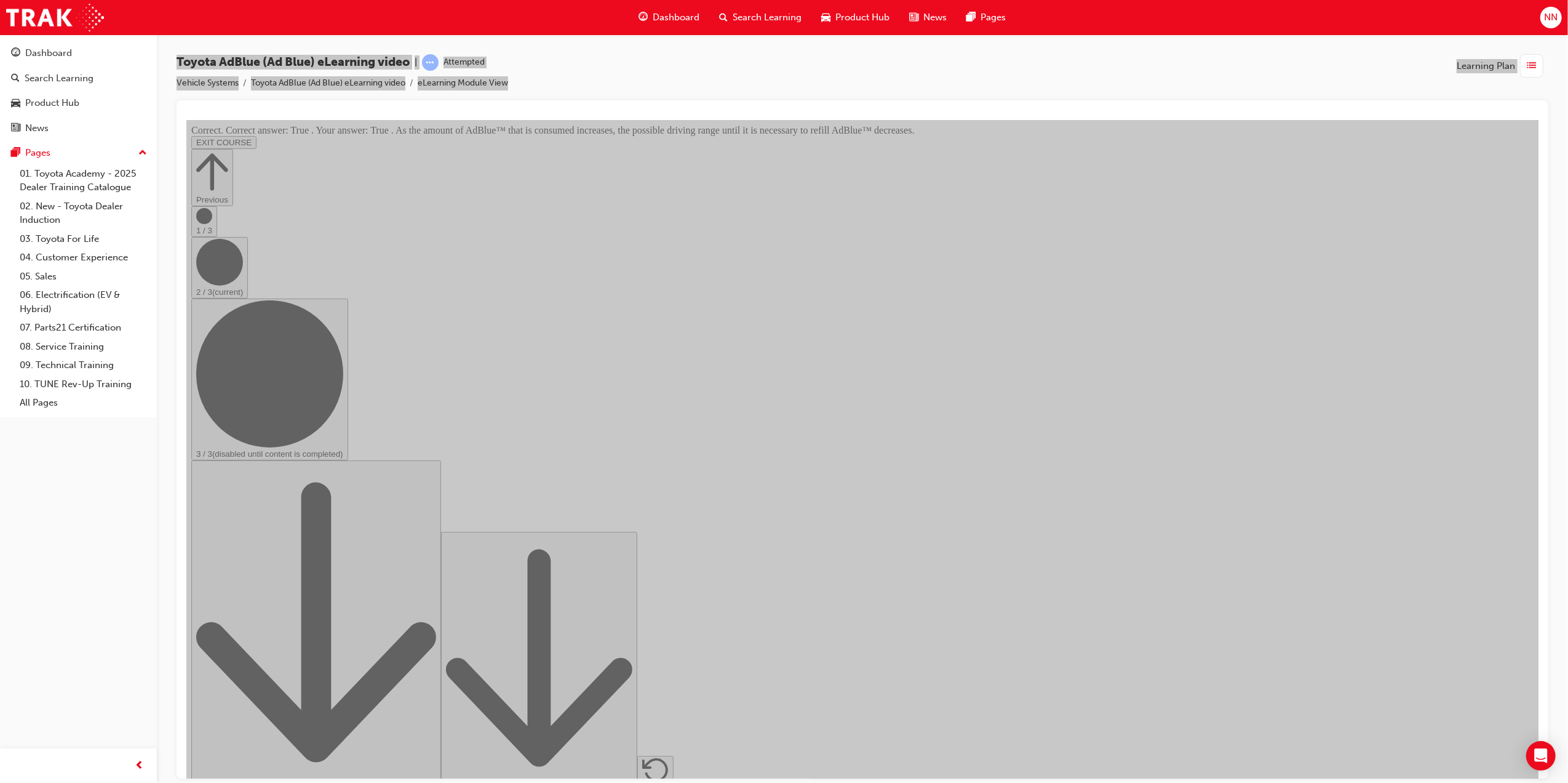
scroll to position [1758, 0]
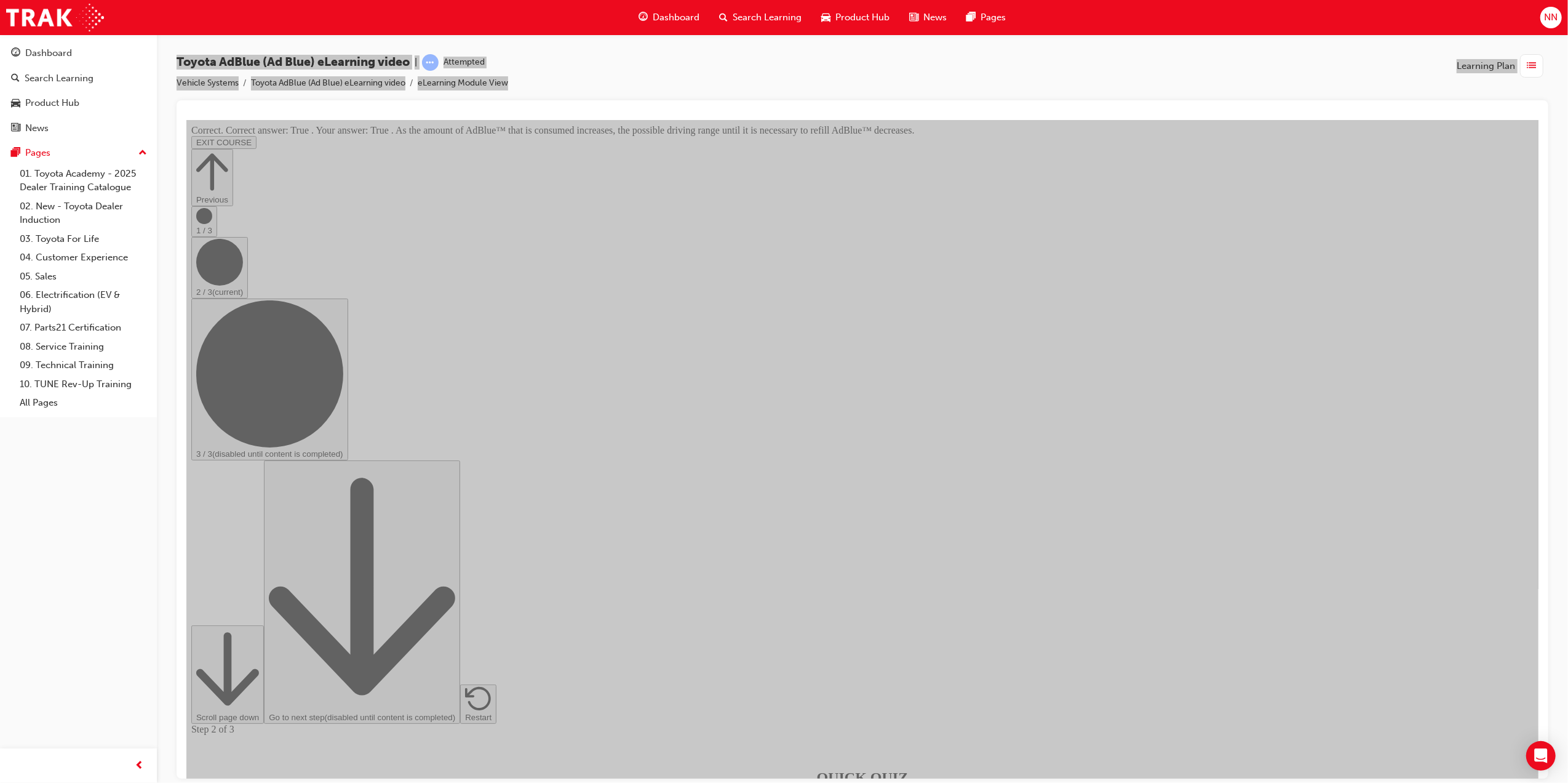
scroll to position [1929, 0]
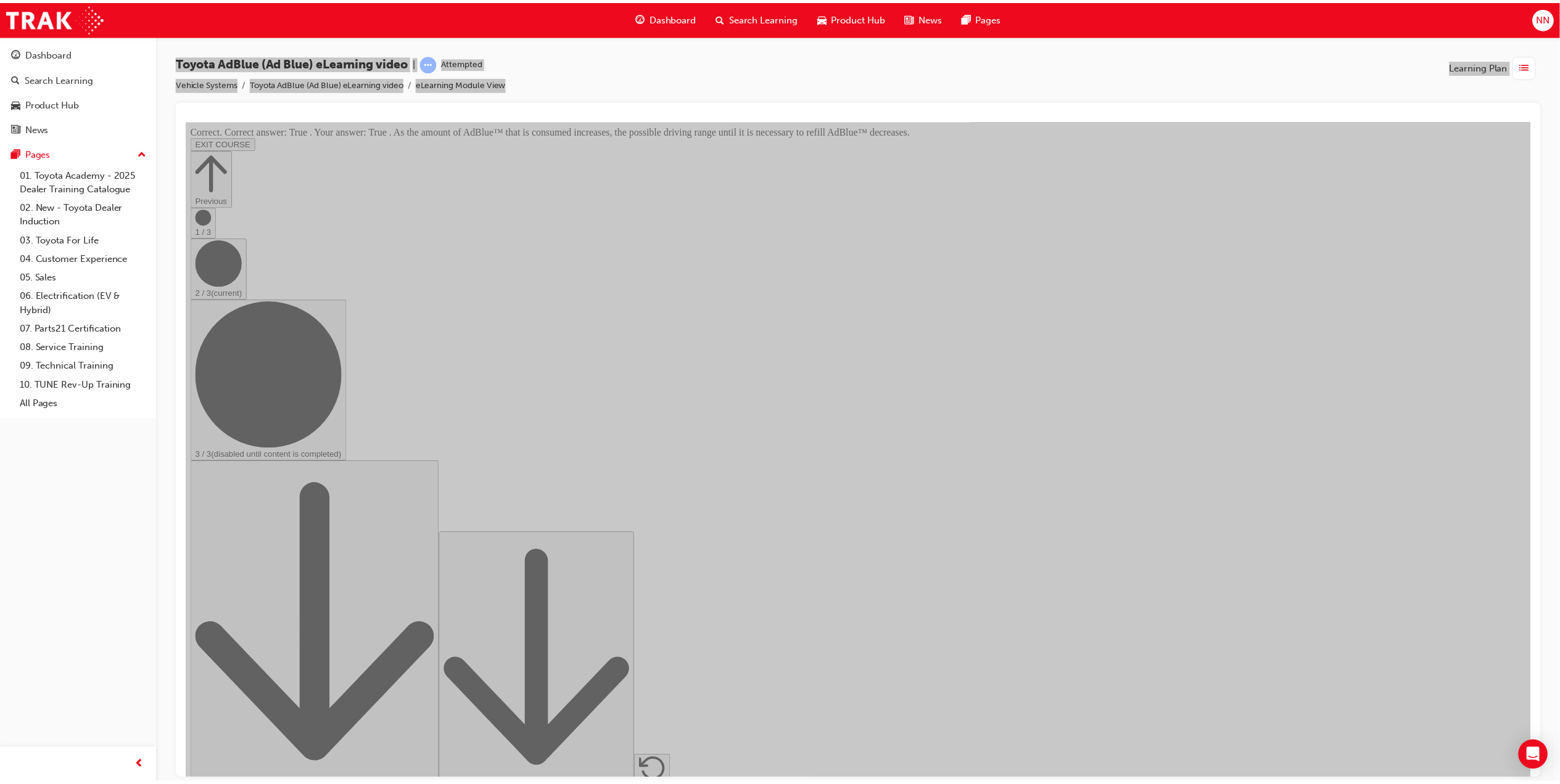
scroll to position [0, 0]
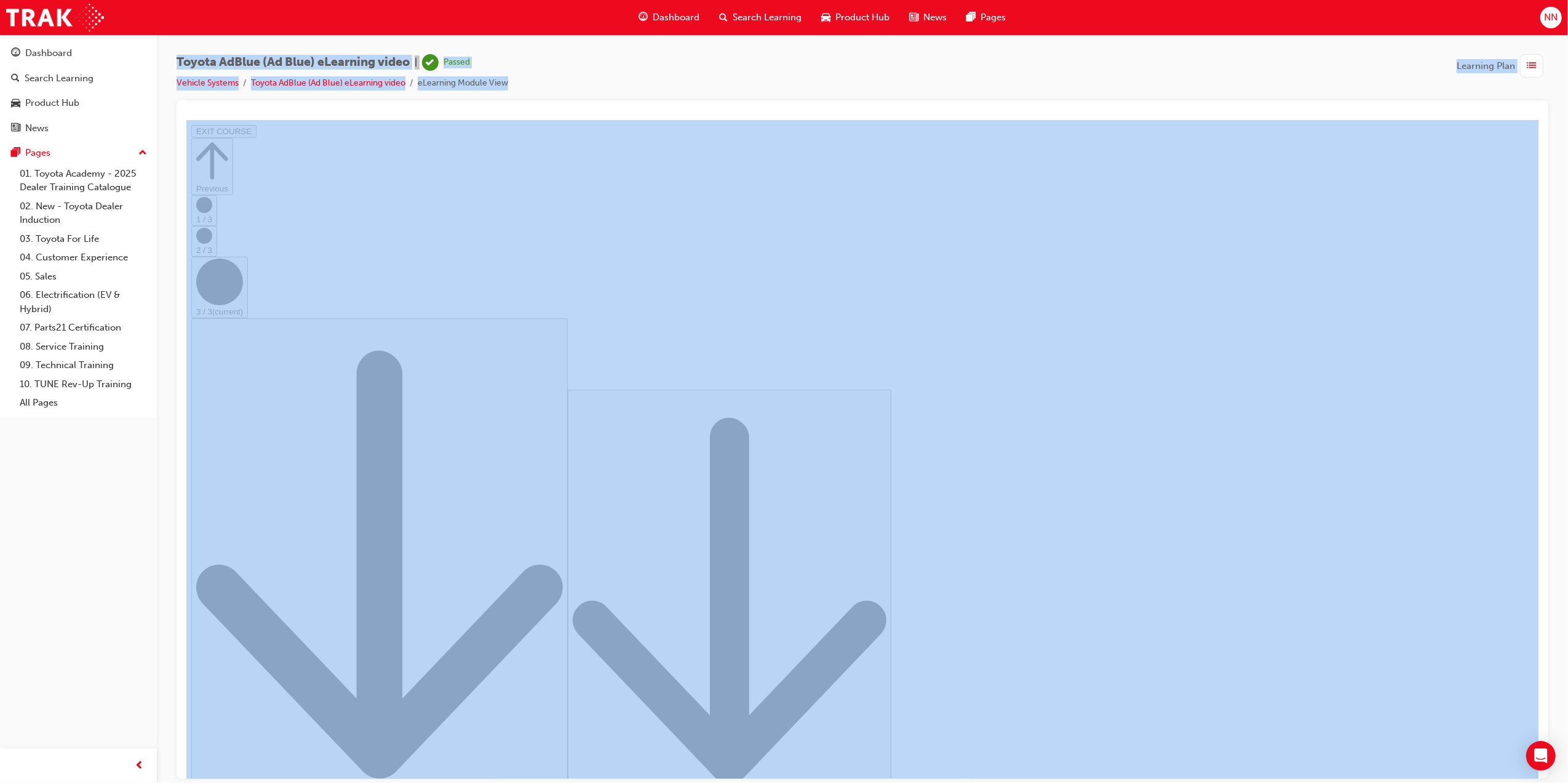
click at [1533, 65] on span "list-icon" at bounding box center [1532, 66] width 9 height 15
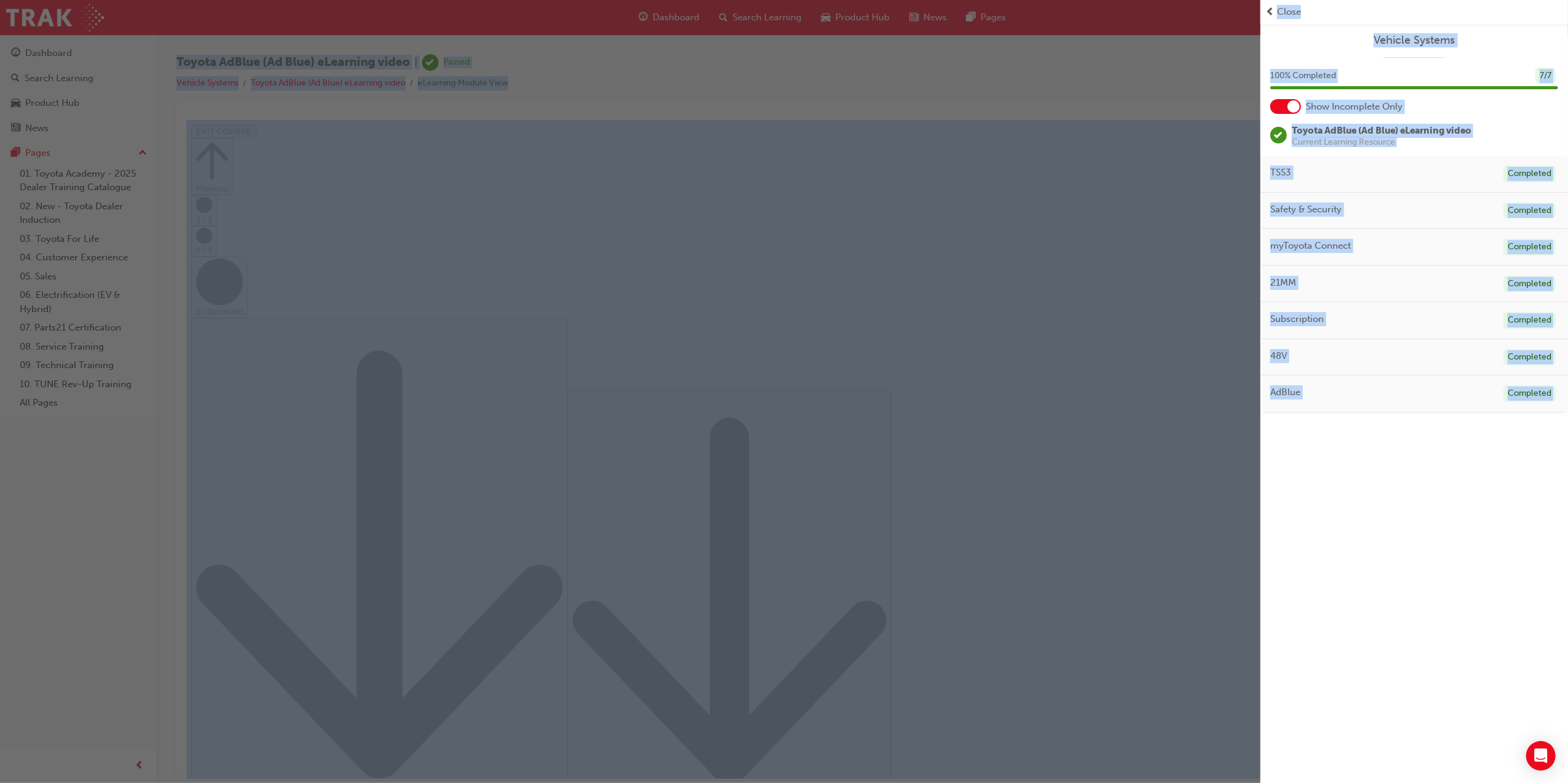
click at [675, 60] on div "button" at bounding box center [630, 391] width 1260 height 783
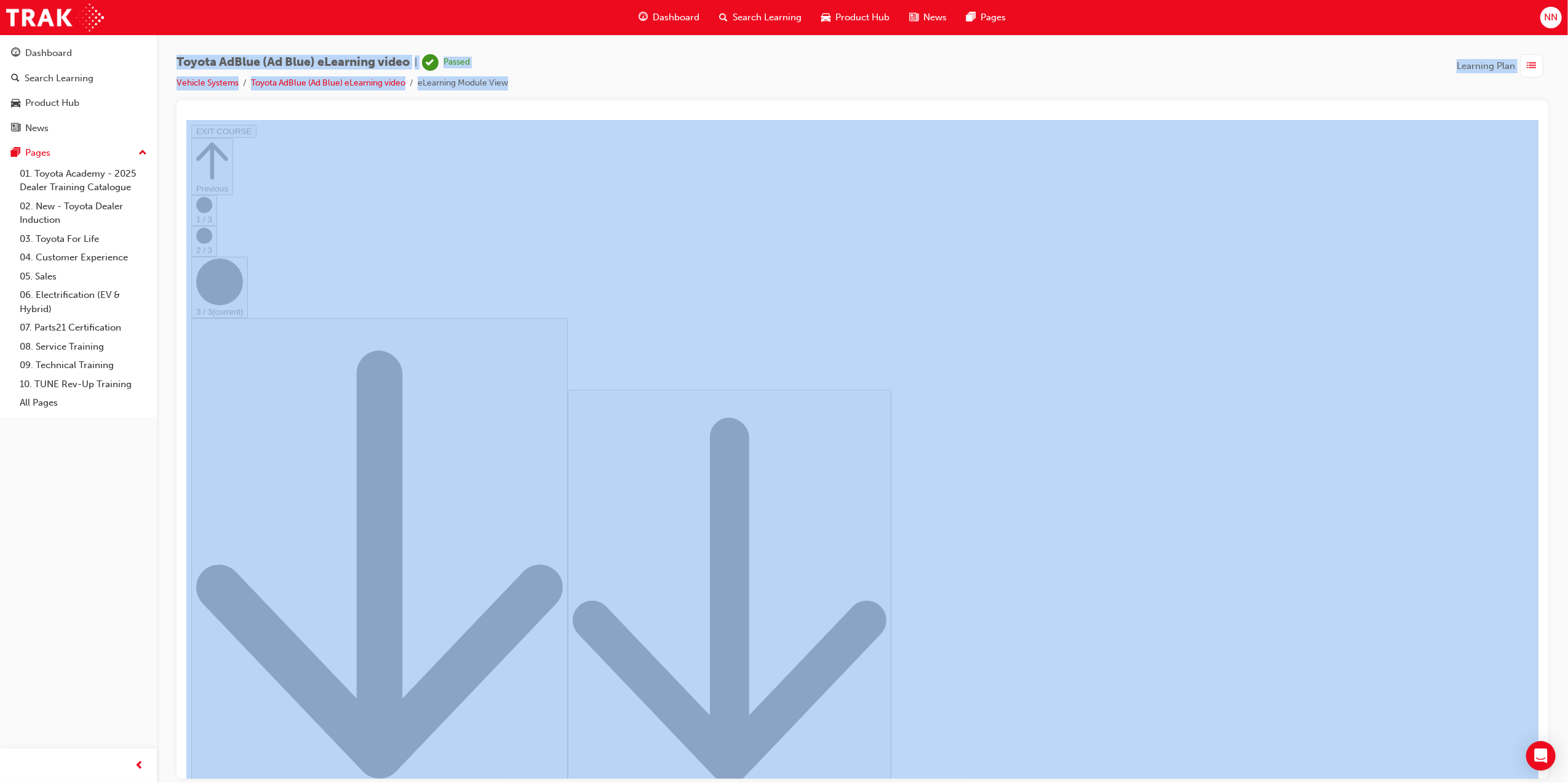
click at [685, 18] on span "Dashboard" at bounding box center [676, 17] width 47 height 14
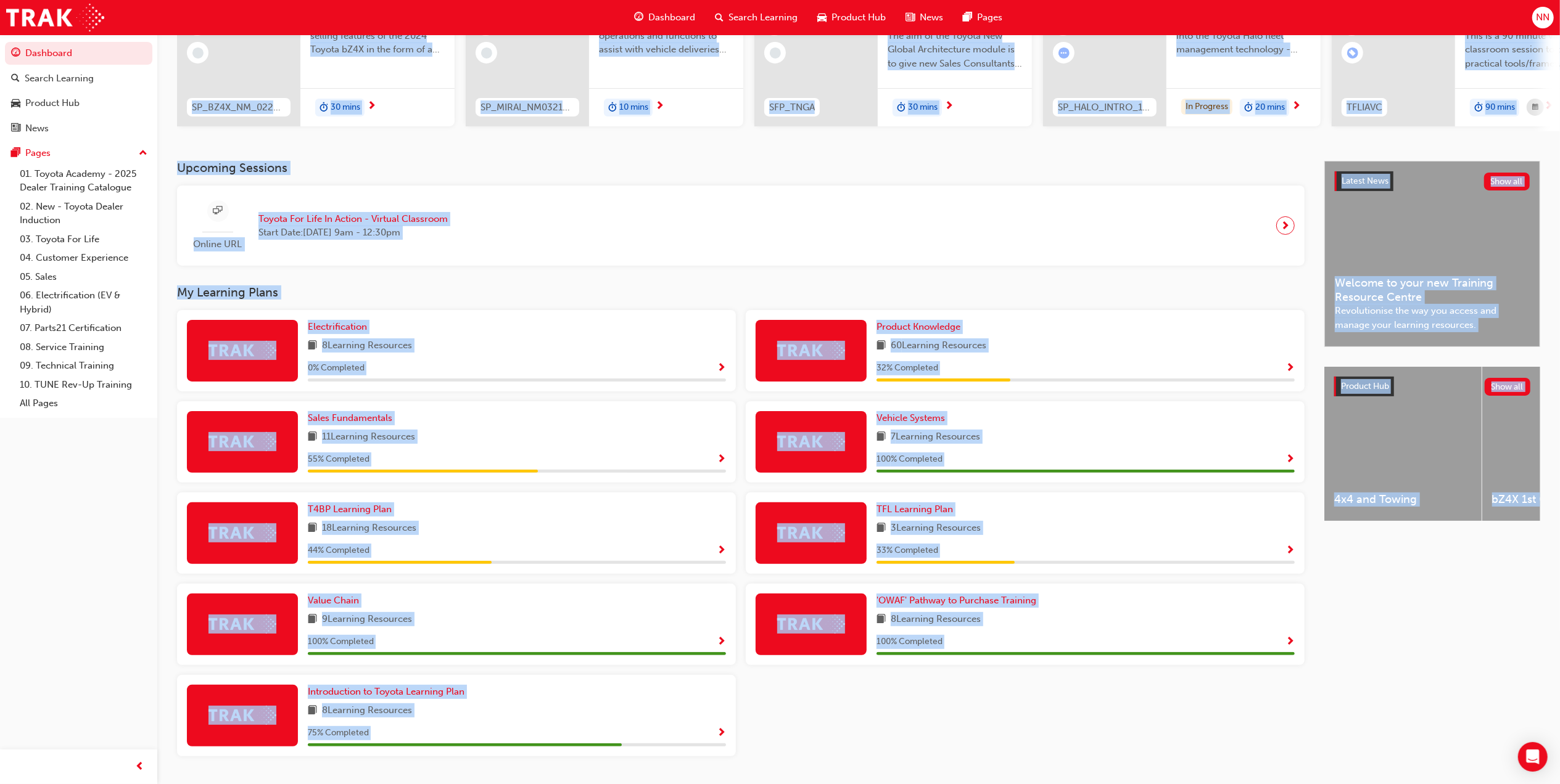
scroll to position [190, 0]
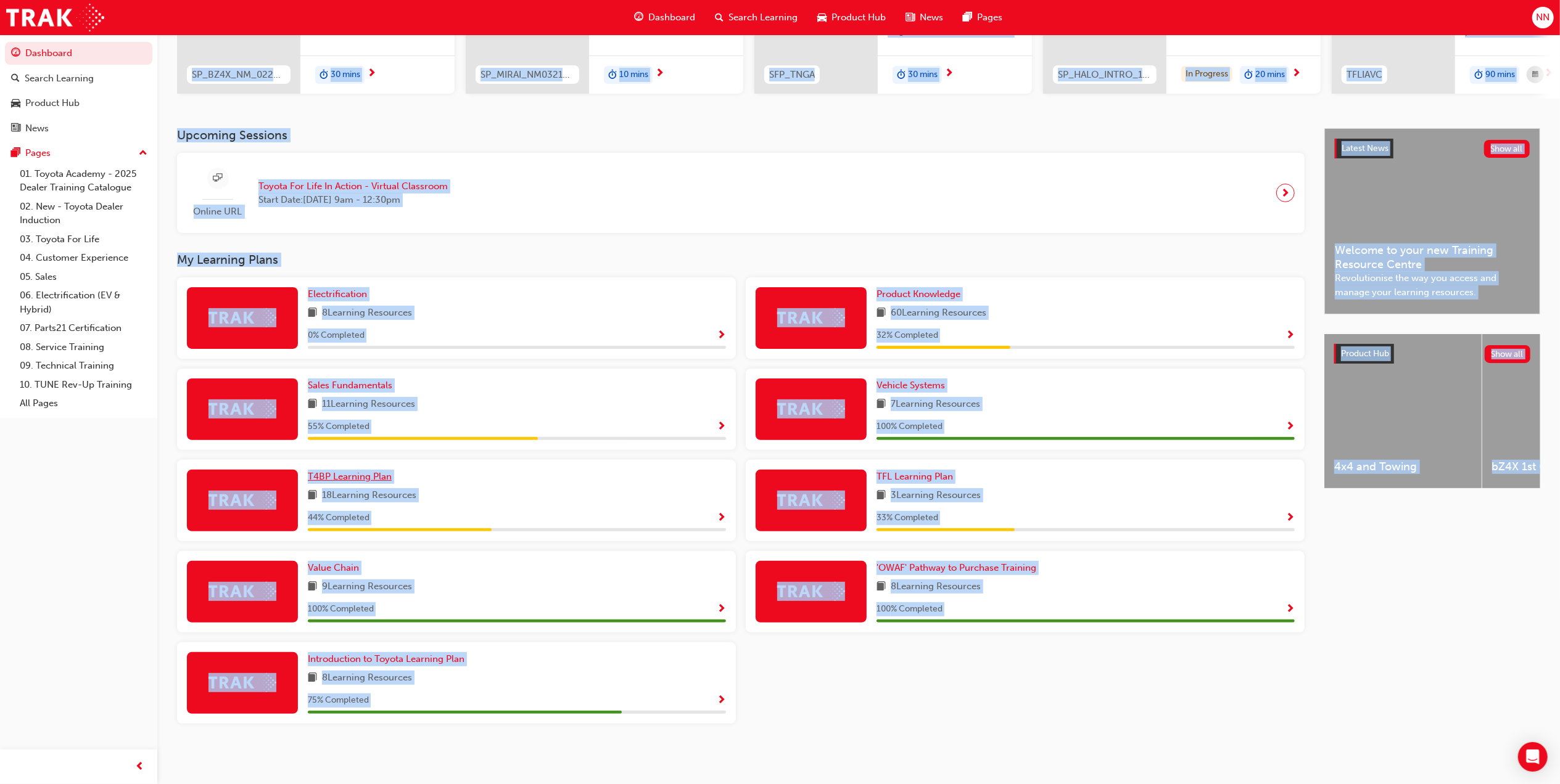
click at [384, 479] on span "T4BP Learning Plan" at bounding box center [349, 476] width 84 height 11
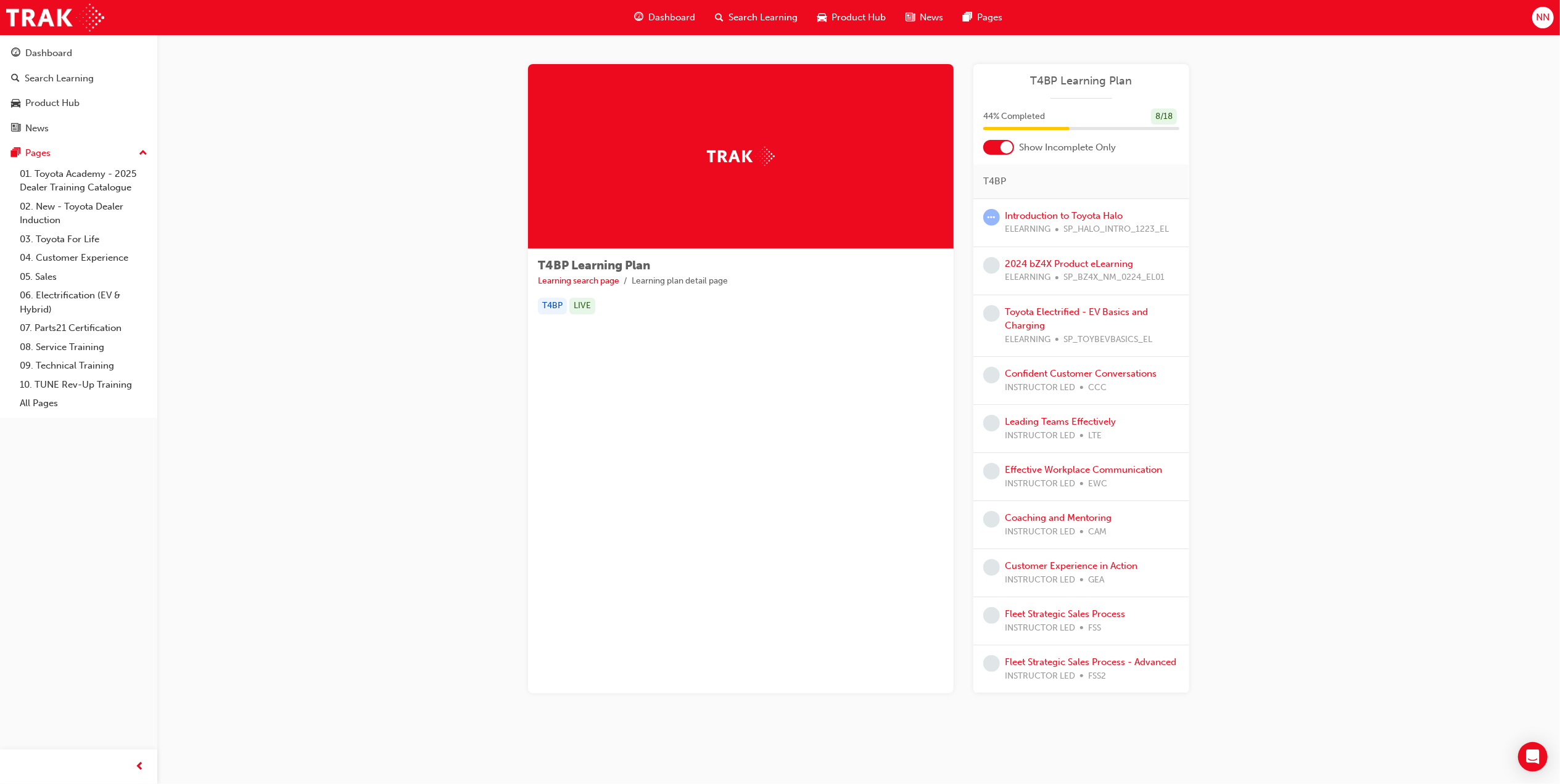
click at [1099, 209] on div "Introduction to Toyota Halo ELEARNING SP_HALO_INTRO_1223_EL" at bounding box center [1087, 223] width 164 height 28
click at [1101, 210] on link "Introduction to Toyota Halo" at bounding box center [1063, 215] width 118 height 11
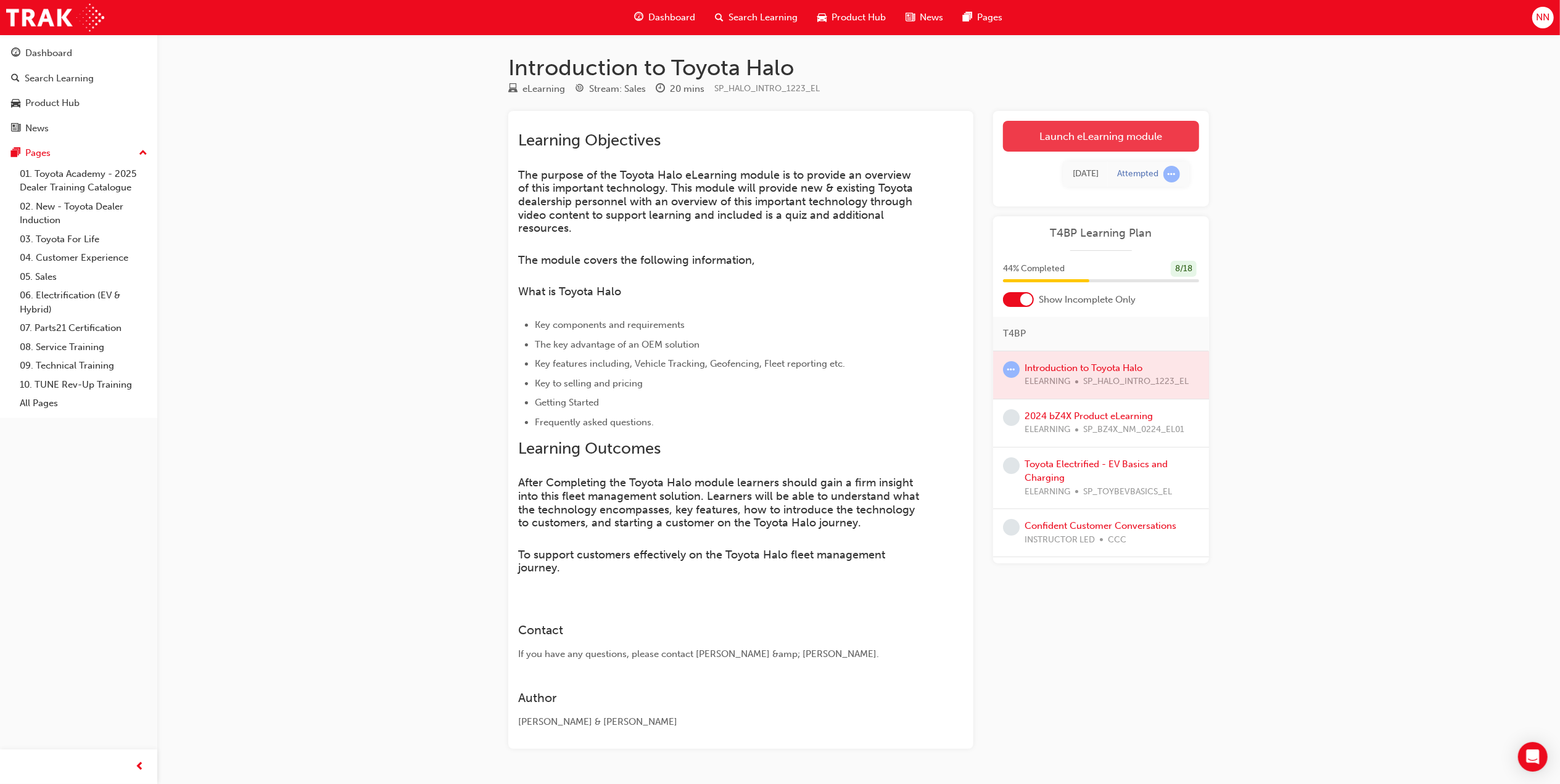
click at [1128, 131] on link "Launch eLearning module" at bounding box center [1101, 136] width 196 height 31
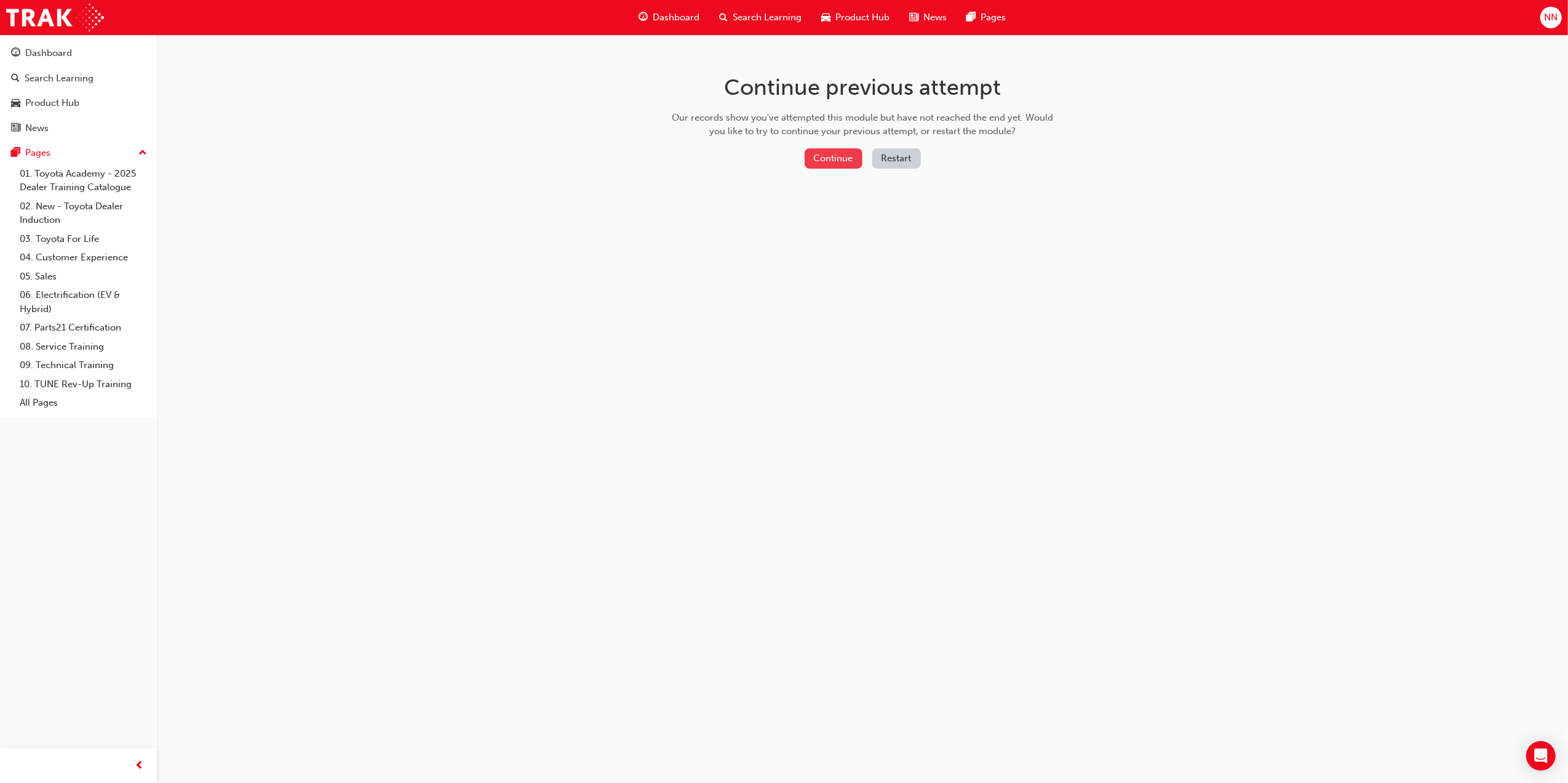
click at [811, 155] on button "Continue" at bounding box center [833, 159] width 58 height 20
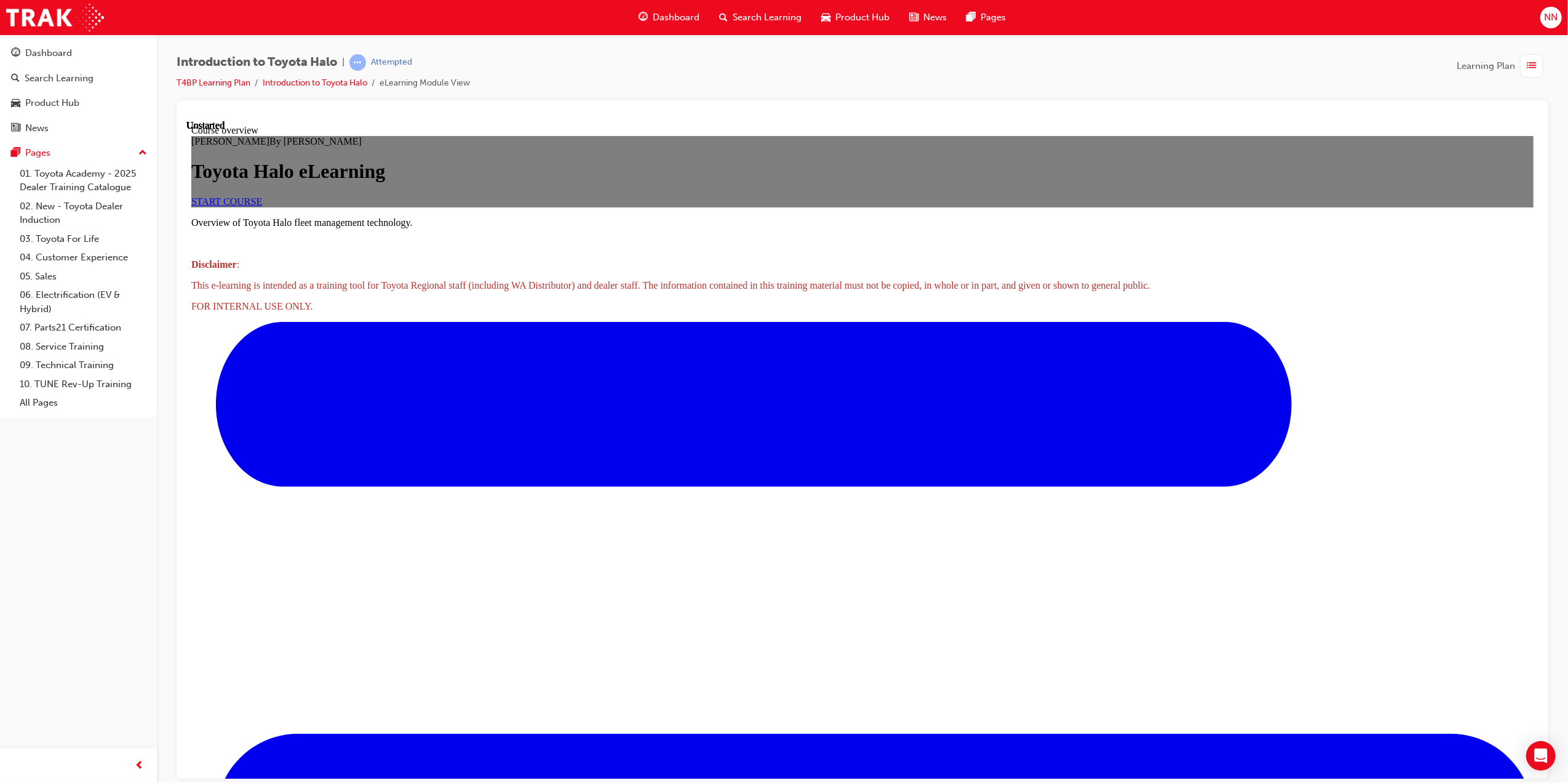
scroll to position [178, 0]
click at [262, 206] on link "START COURSE" at bounding box center [226, 201] width 71 height 10
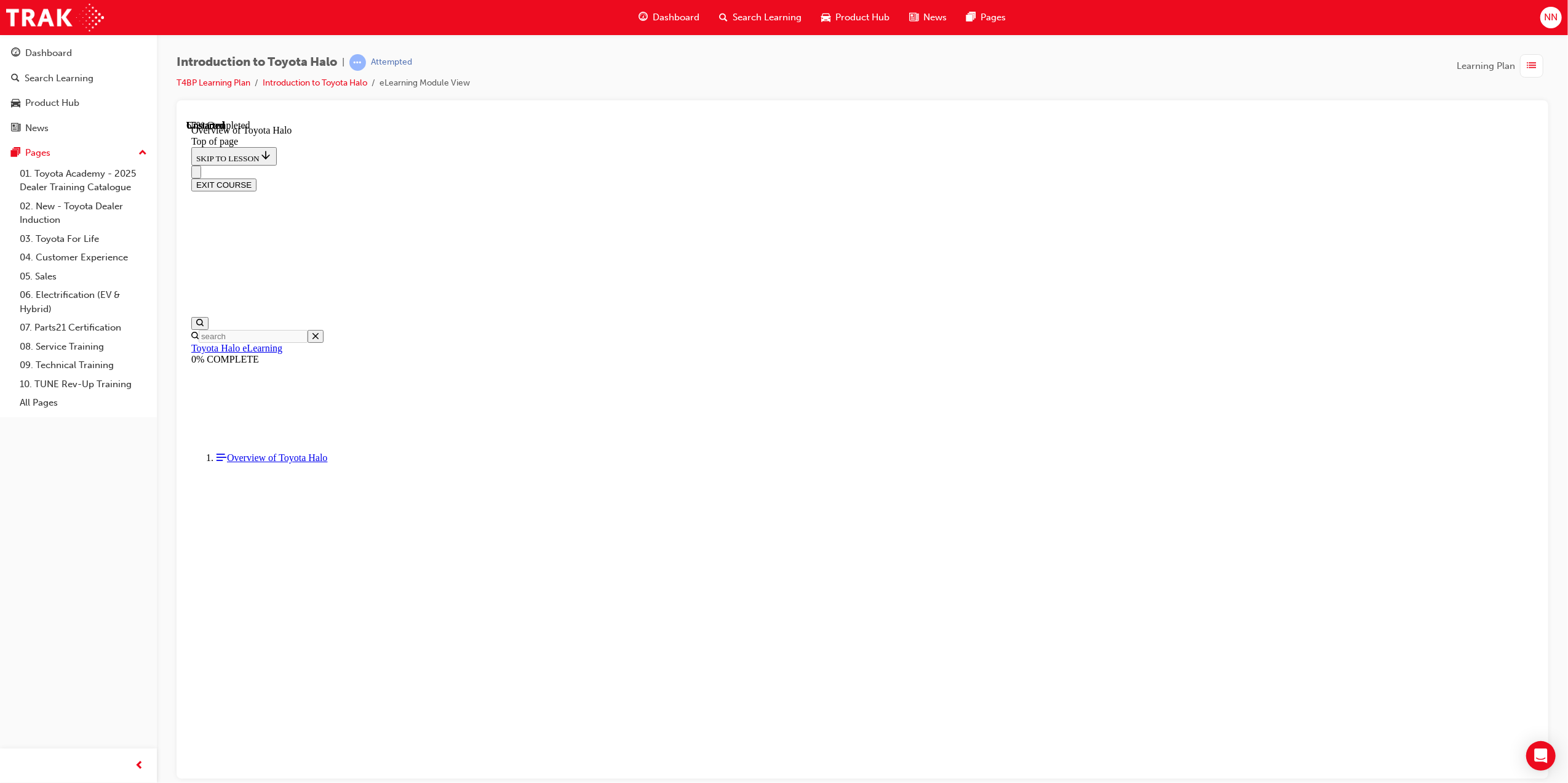
scroll to position [38, 0]
drag, startPoint x: 655, startPoint y: 425, endPoint x: 1127, endPoint y: 422, distance: 472.0
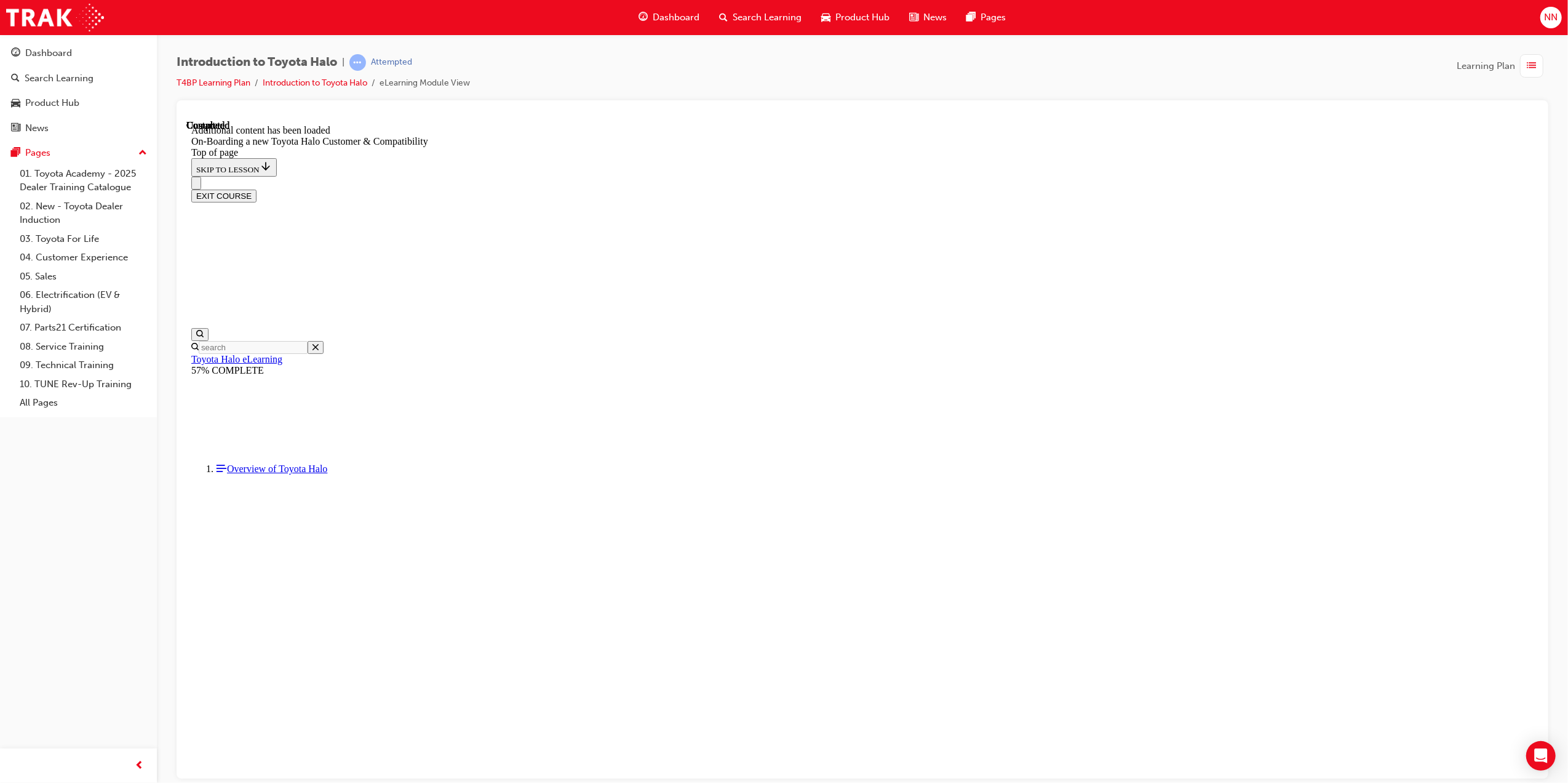
scroll to position [549, 0]
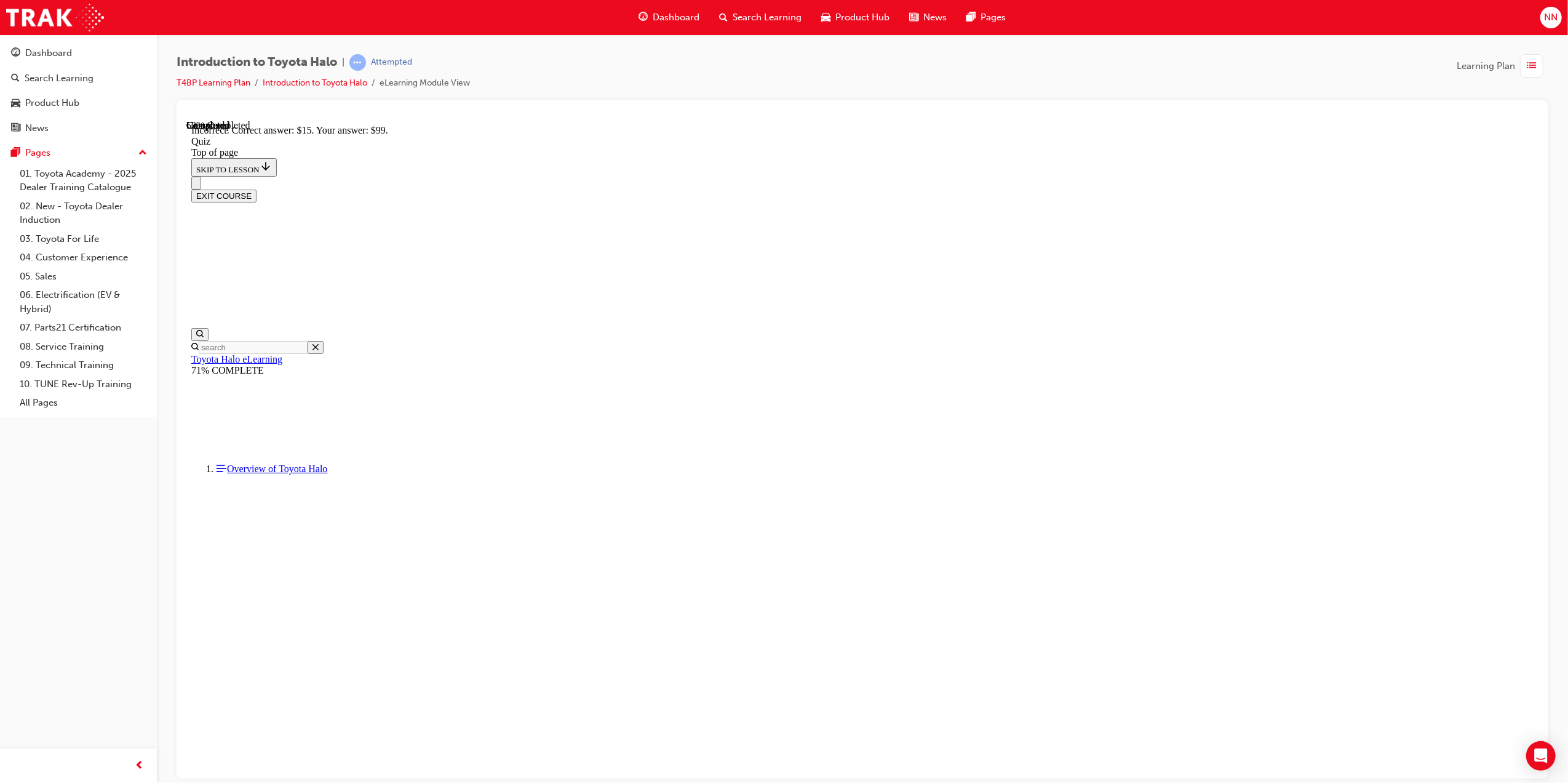
scroll to position [37, 0]
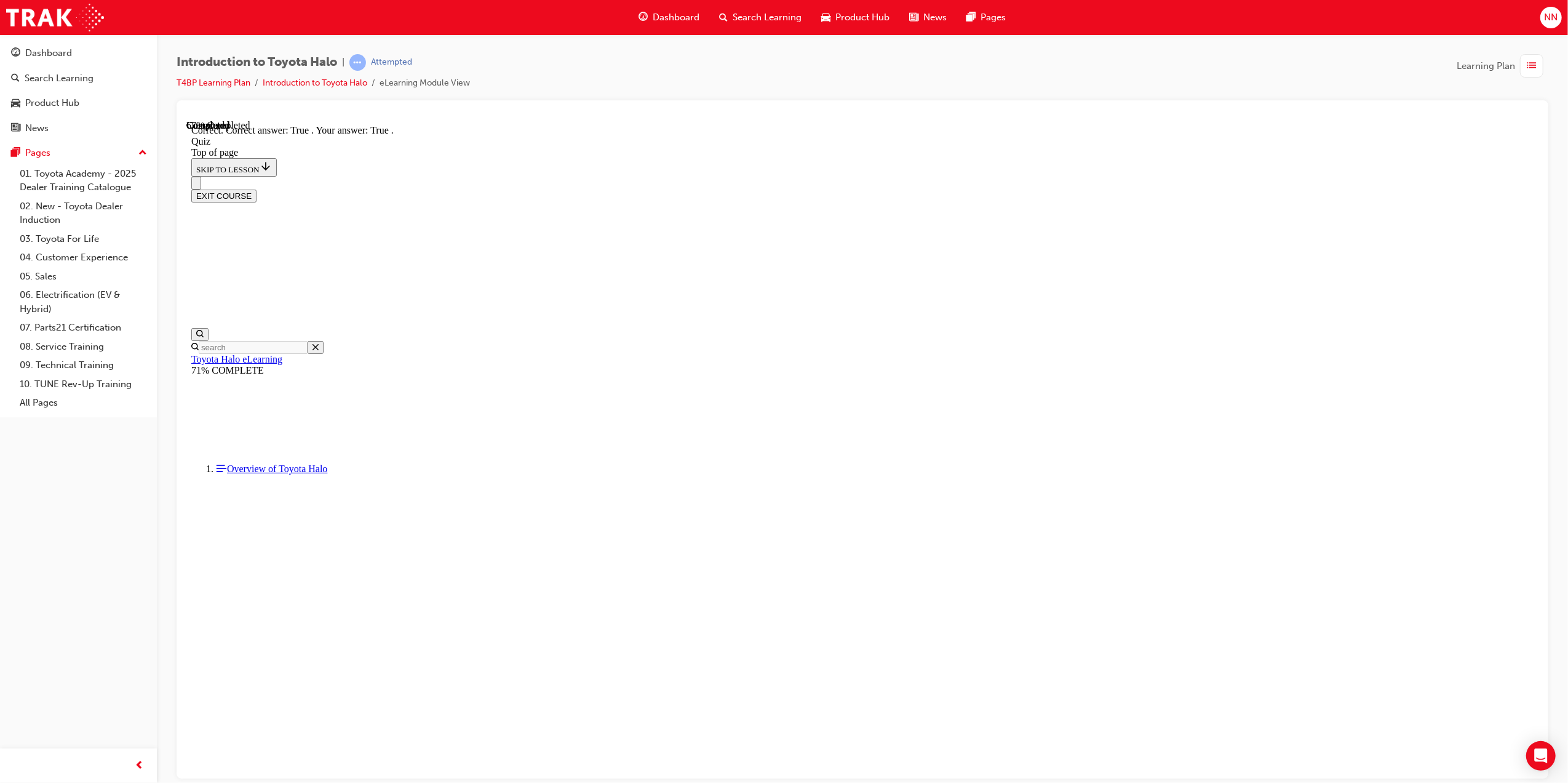
scroll to position [37, 0]
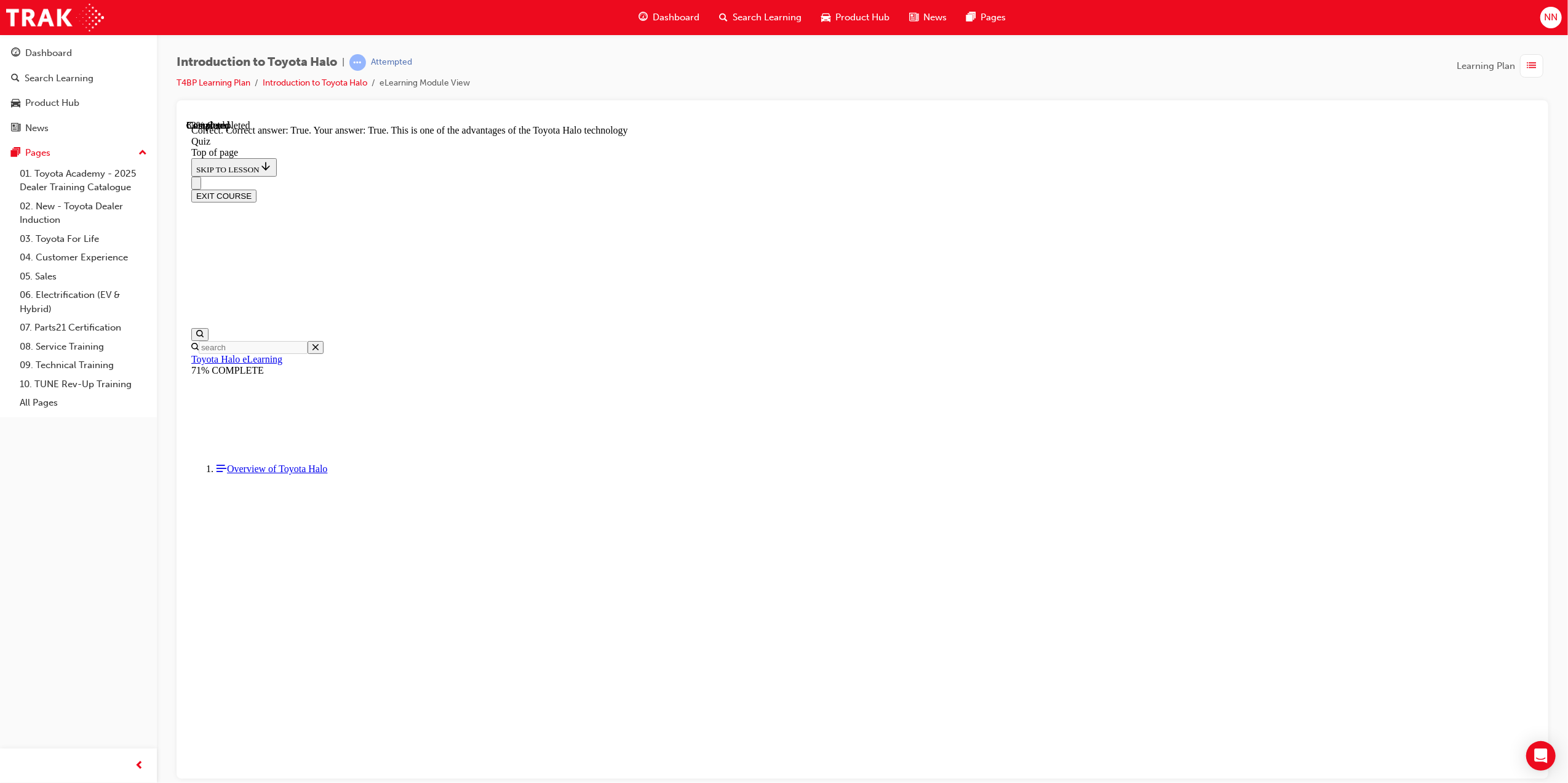
drag, startPoint x: 970, startPoint y: 636, endPoint x: 964, endPoint y: 643, distance: 9.2
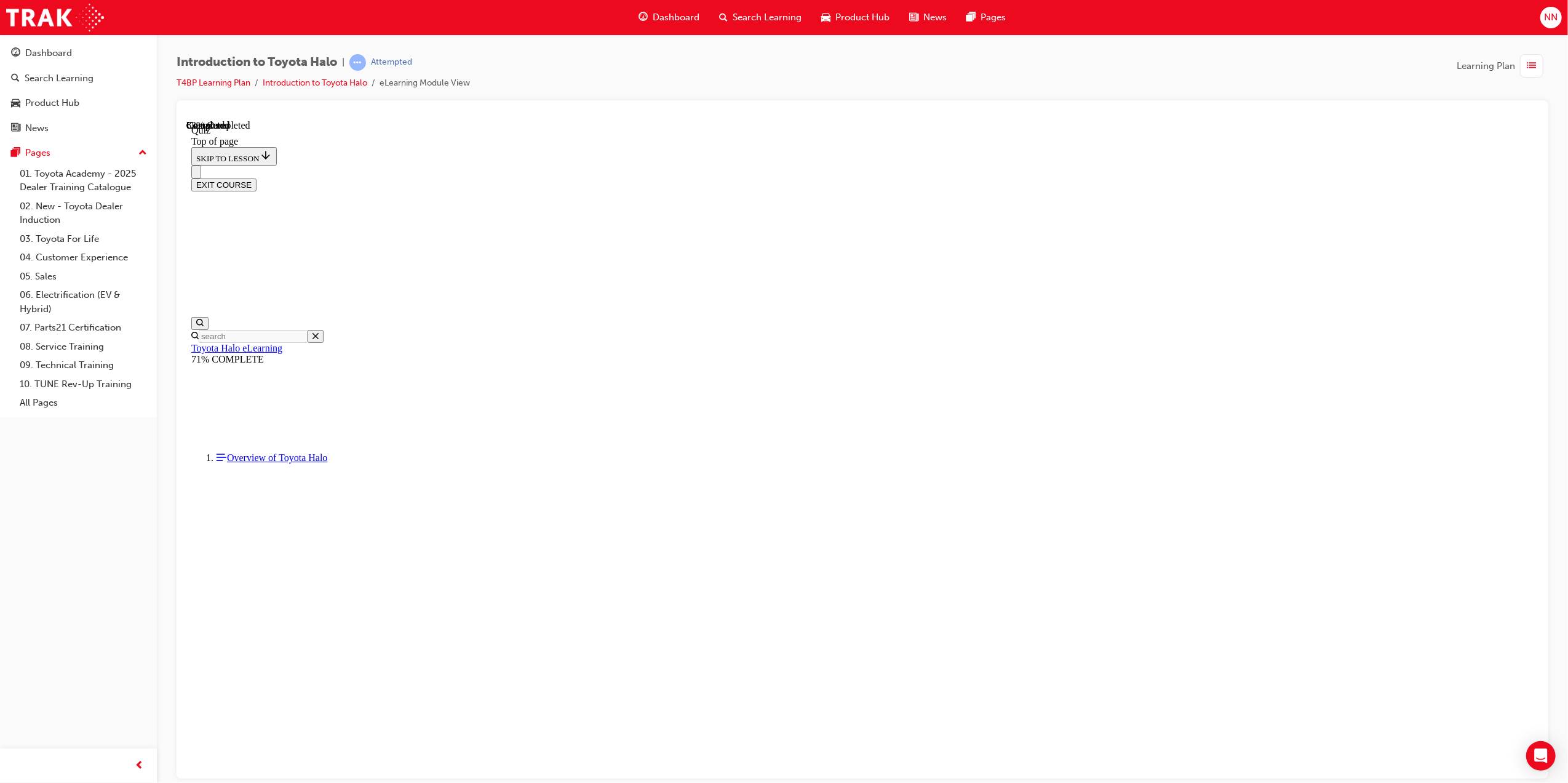
drag, startPoint x: 755, startPoint y: 504, endPoint x: 770, endPoint y: 515, distance: 18.6
drag, startPoint x: 943, startPoint y: 579, endPoint x: 951, endPoint y: 573, distance: 10.0
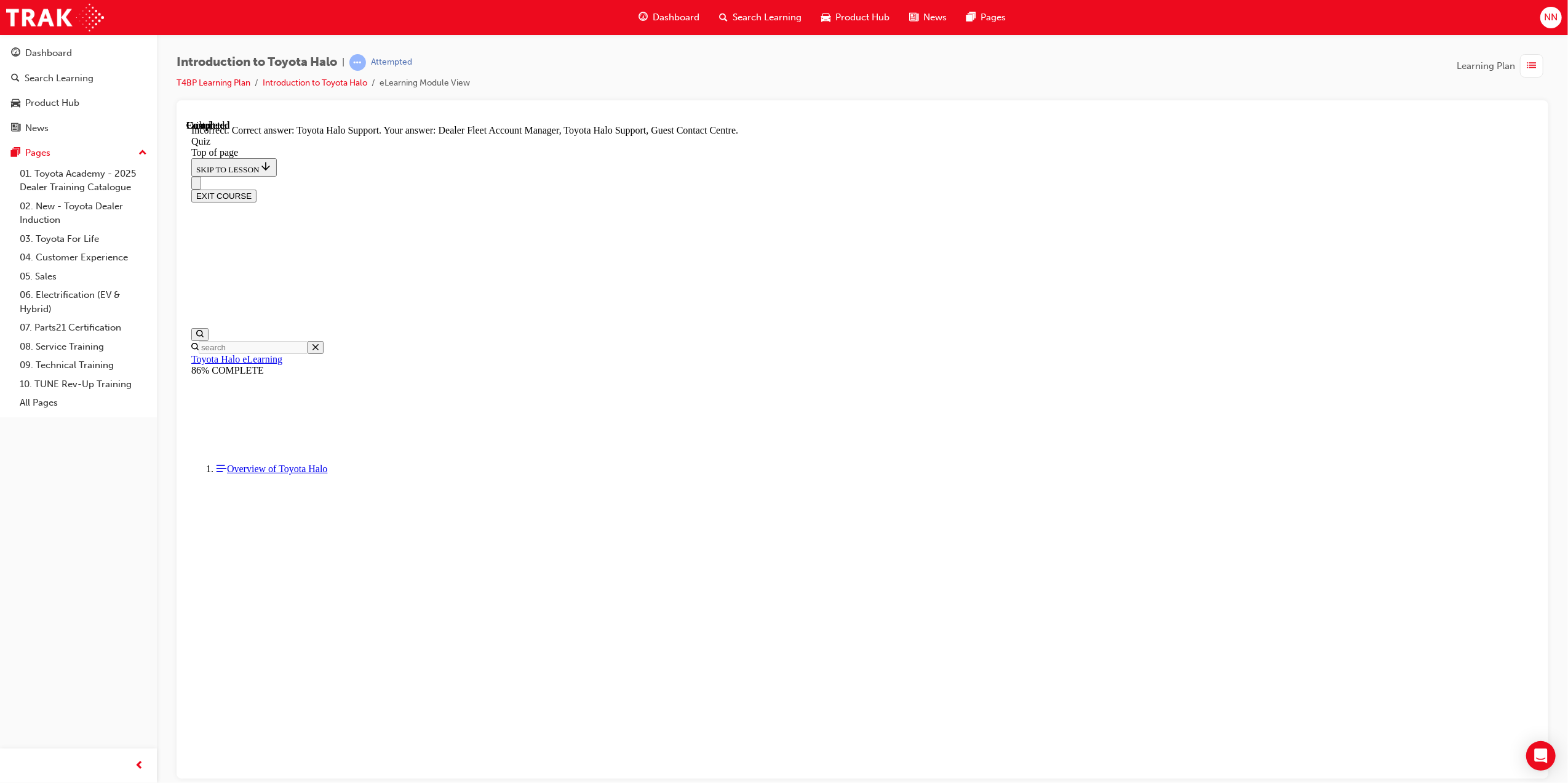
scroll to position [38, 0]
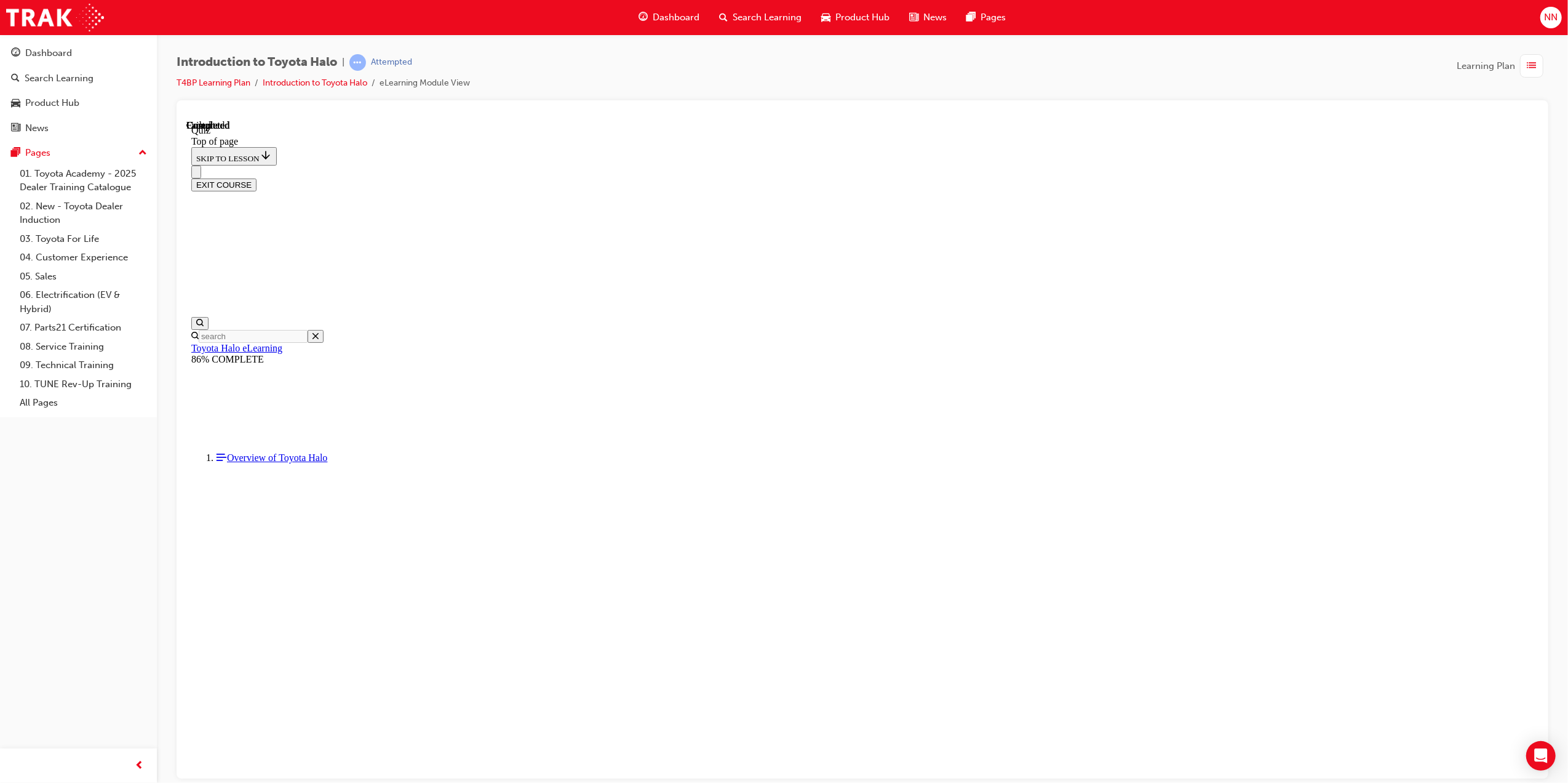
scroll to position [76, 0]
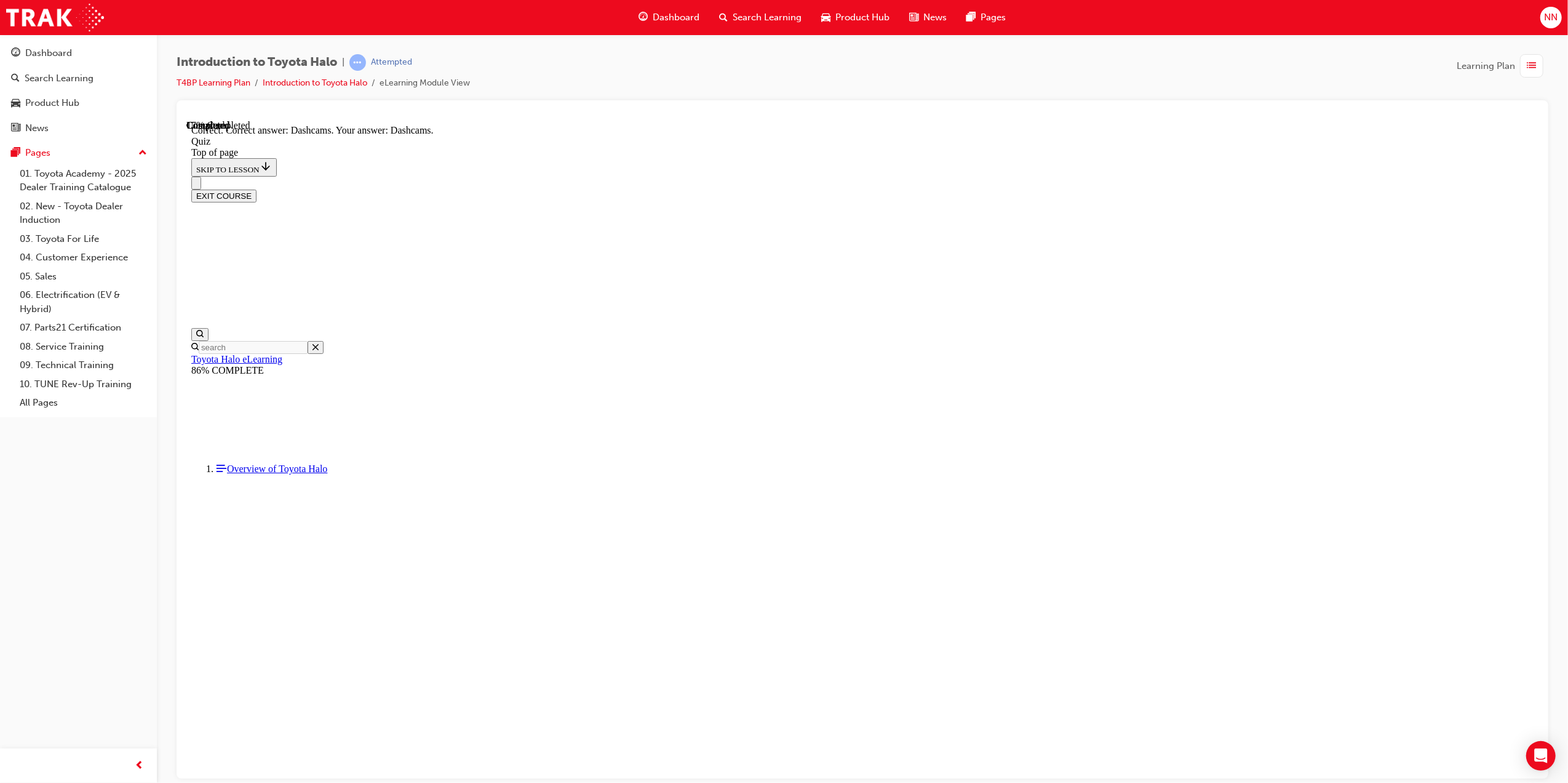
scroll to position [38, 0]
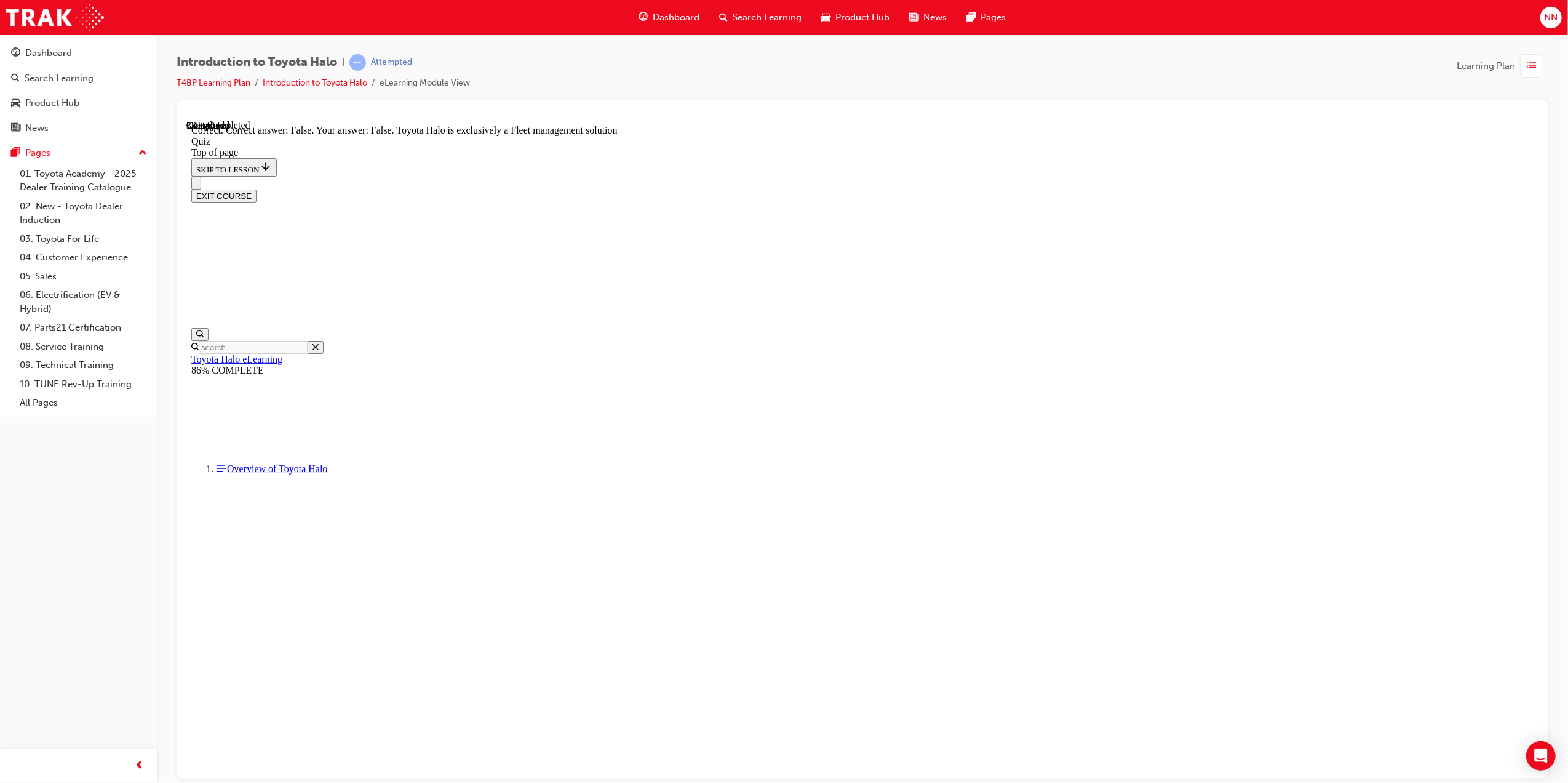
scroll to position [38, 0]
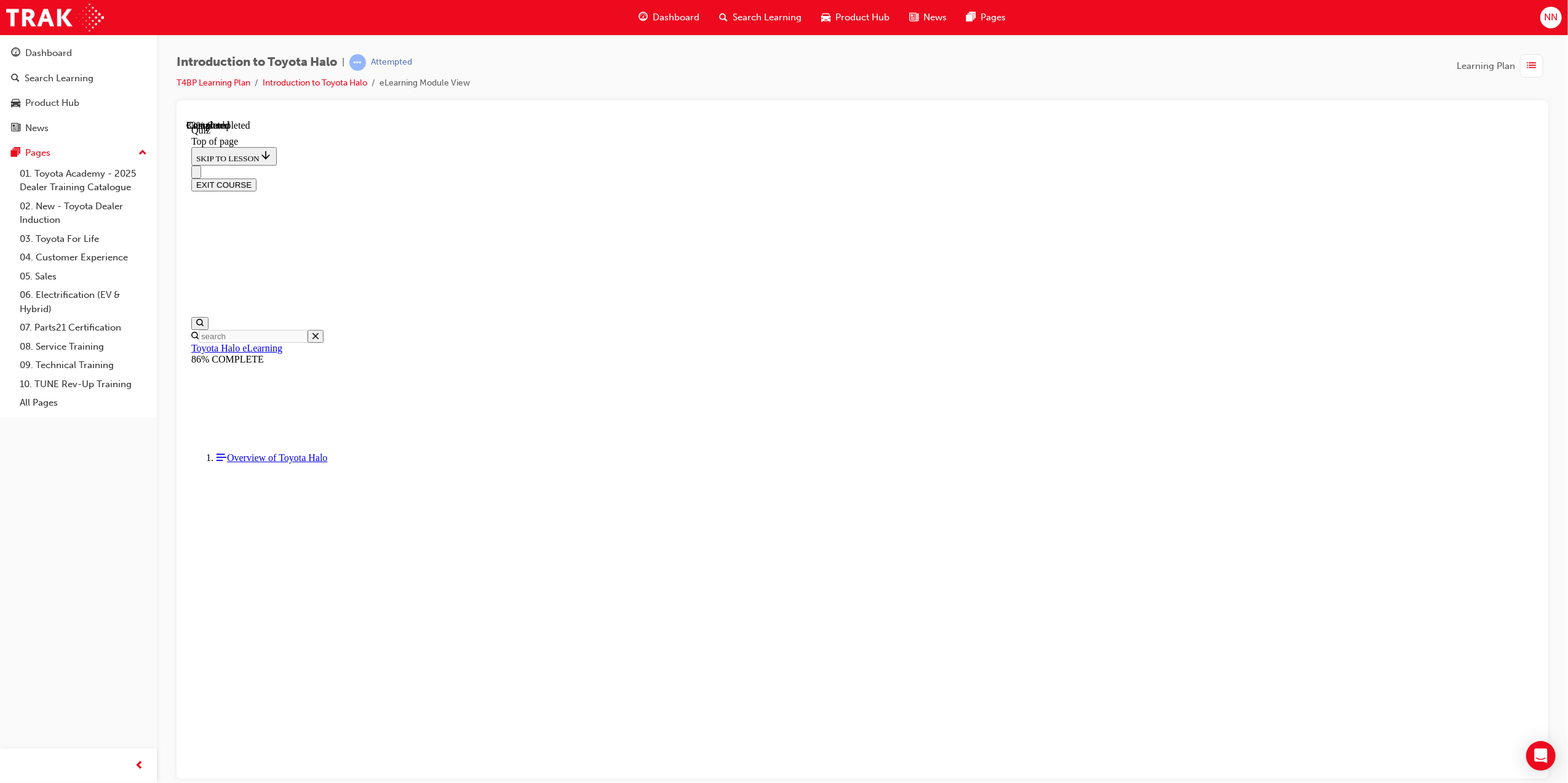
drag, startPoint x: 940, startPoint y: 579, endPoint x: 958, endPoint y: 574, distance: 18.7
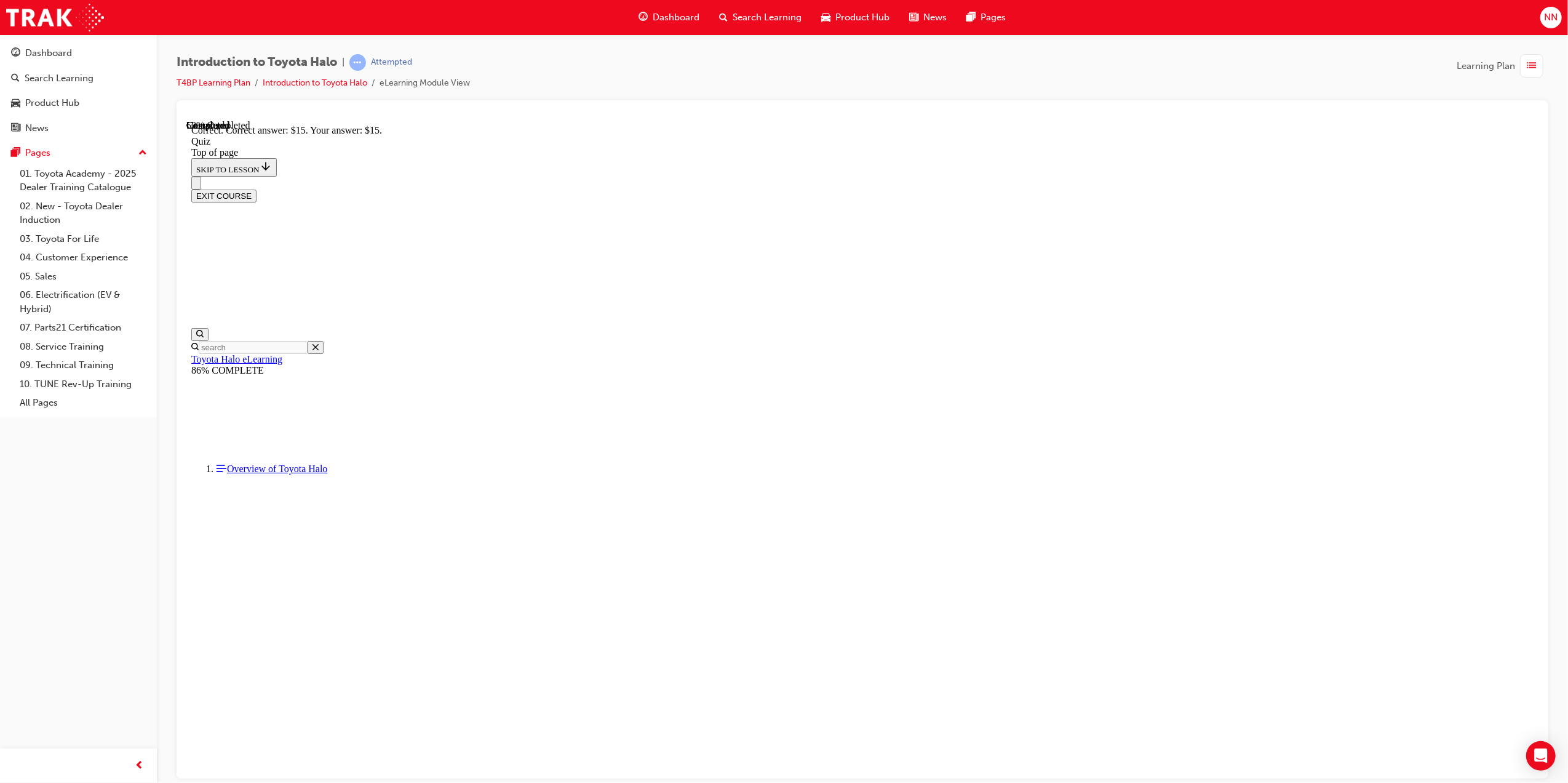
scroll to position [37, 0]
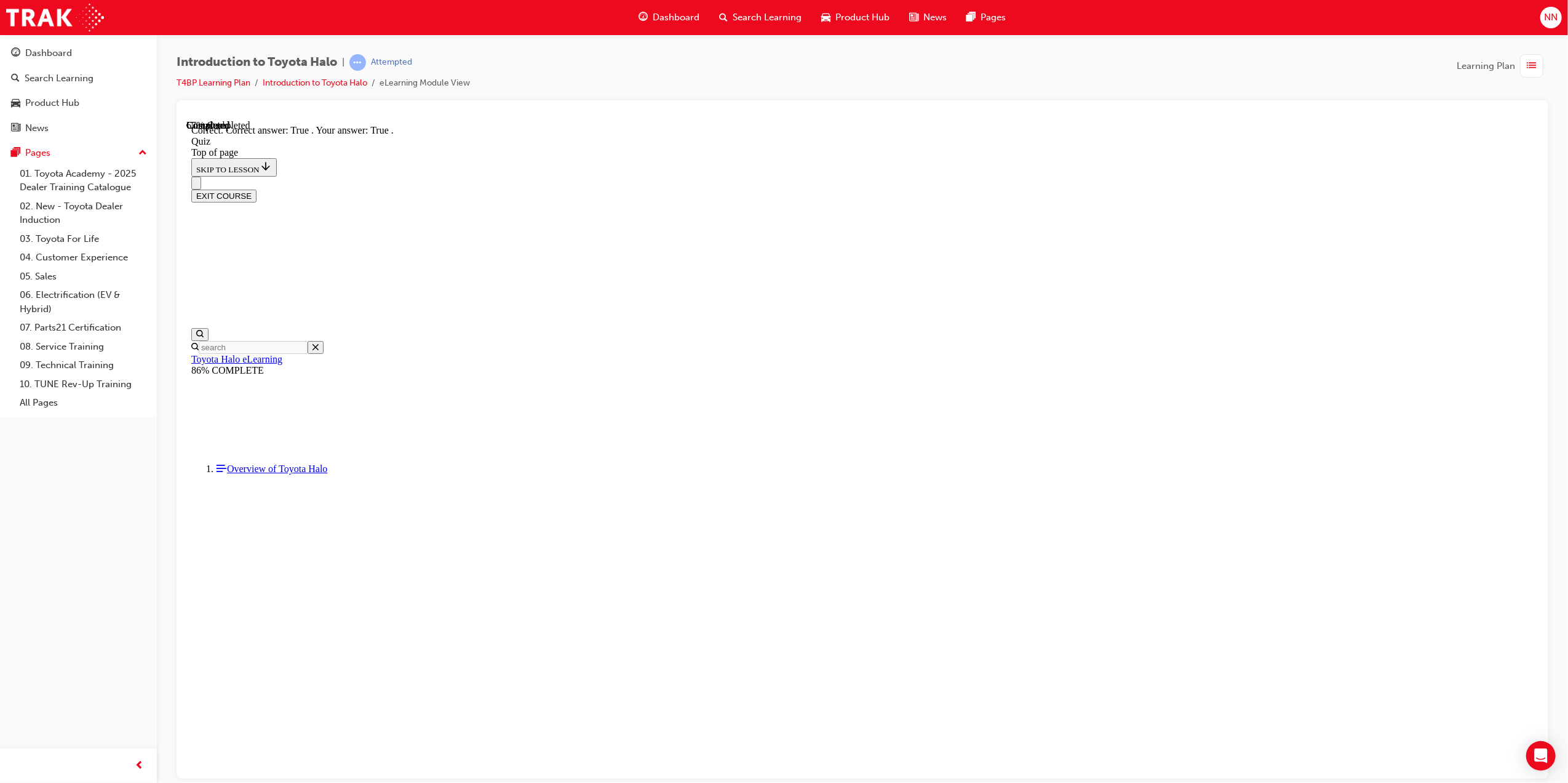
scroll to position [37, 0]
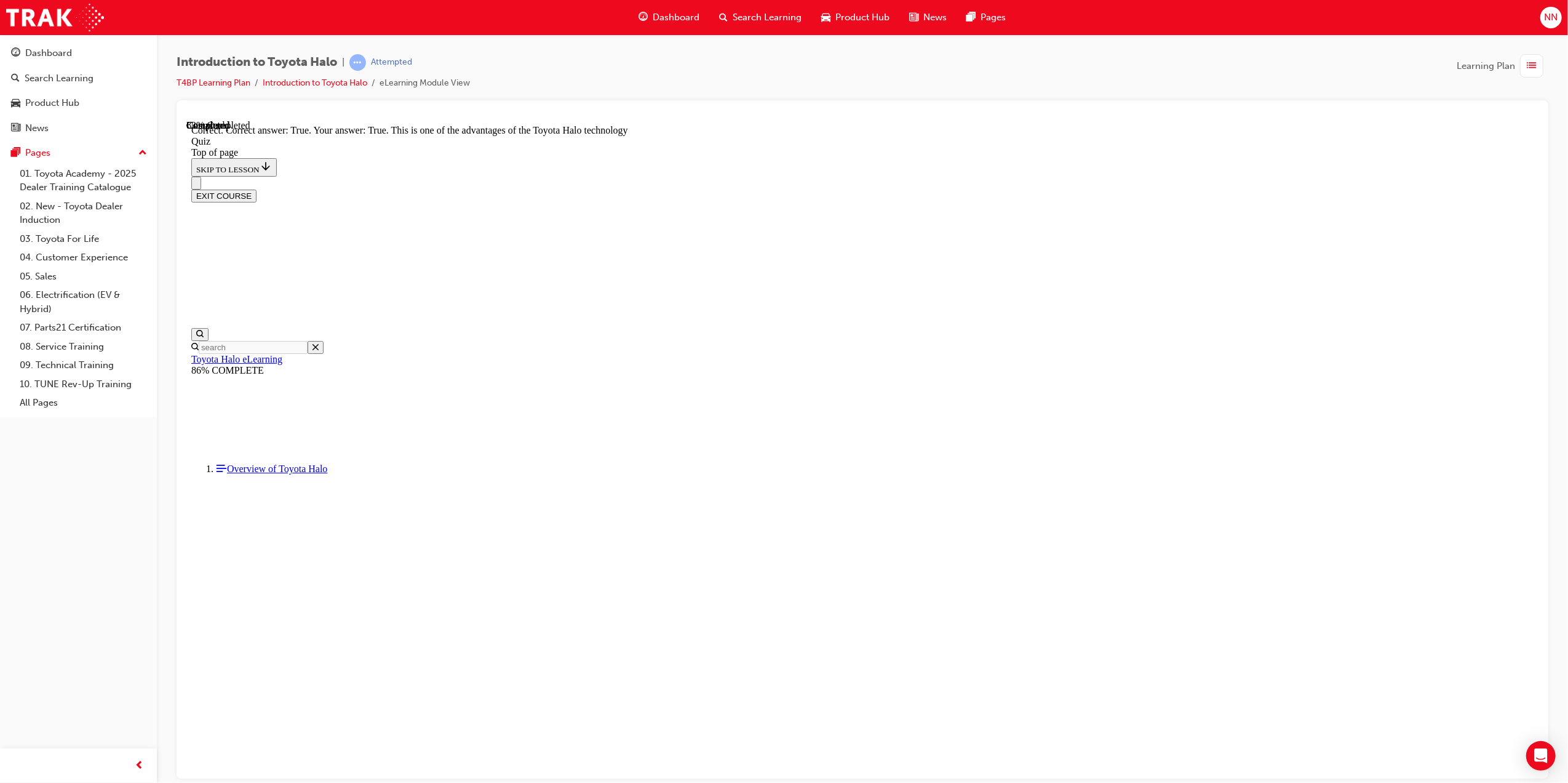
scroll to position [37, 0]
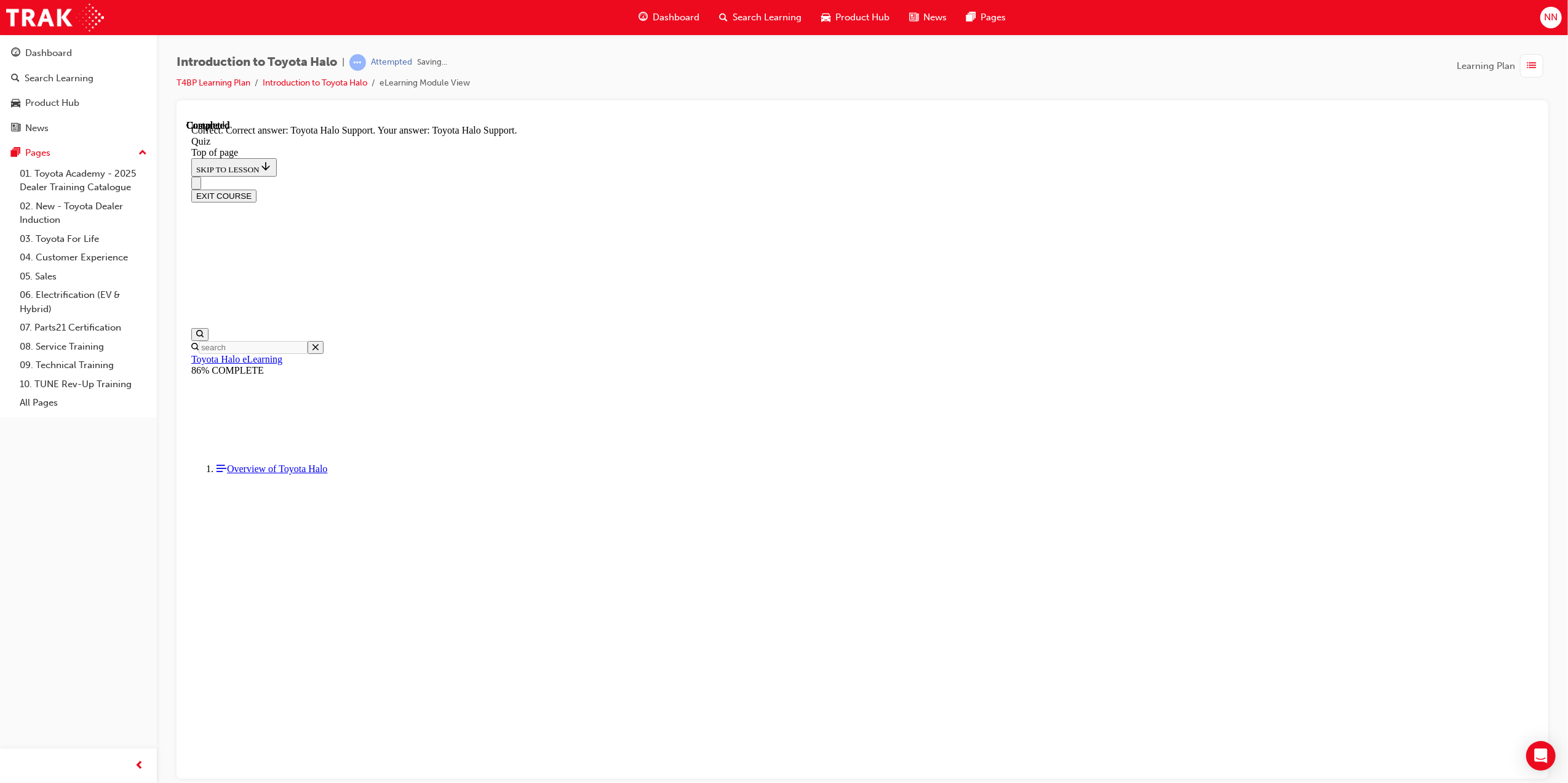
scroll to position [38, 0]
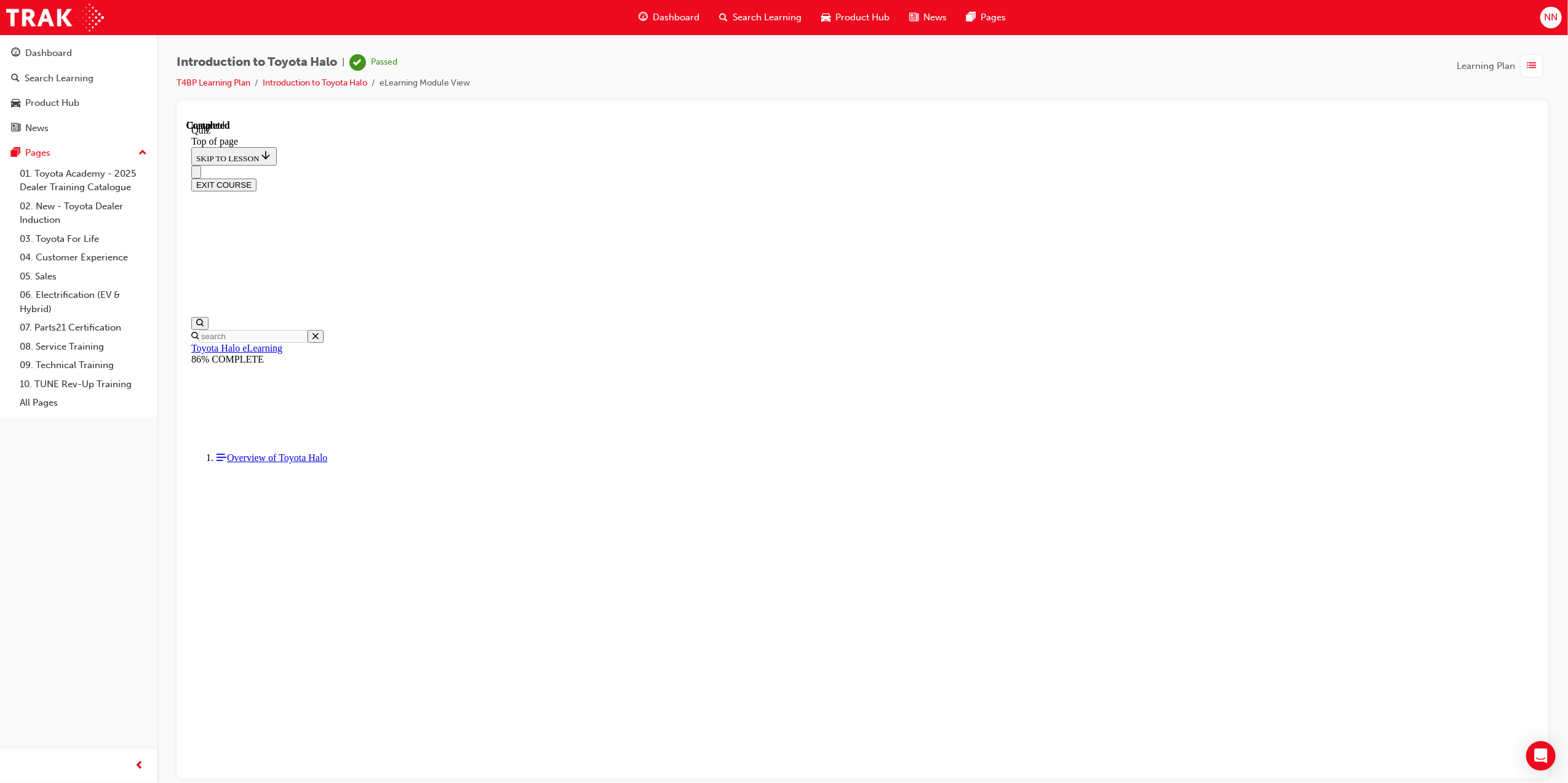
scroll to position [76, 0]
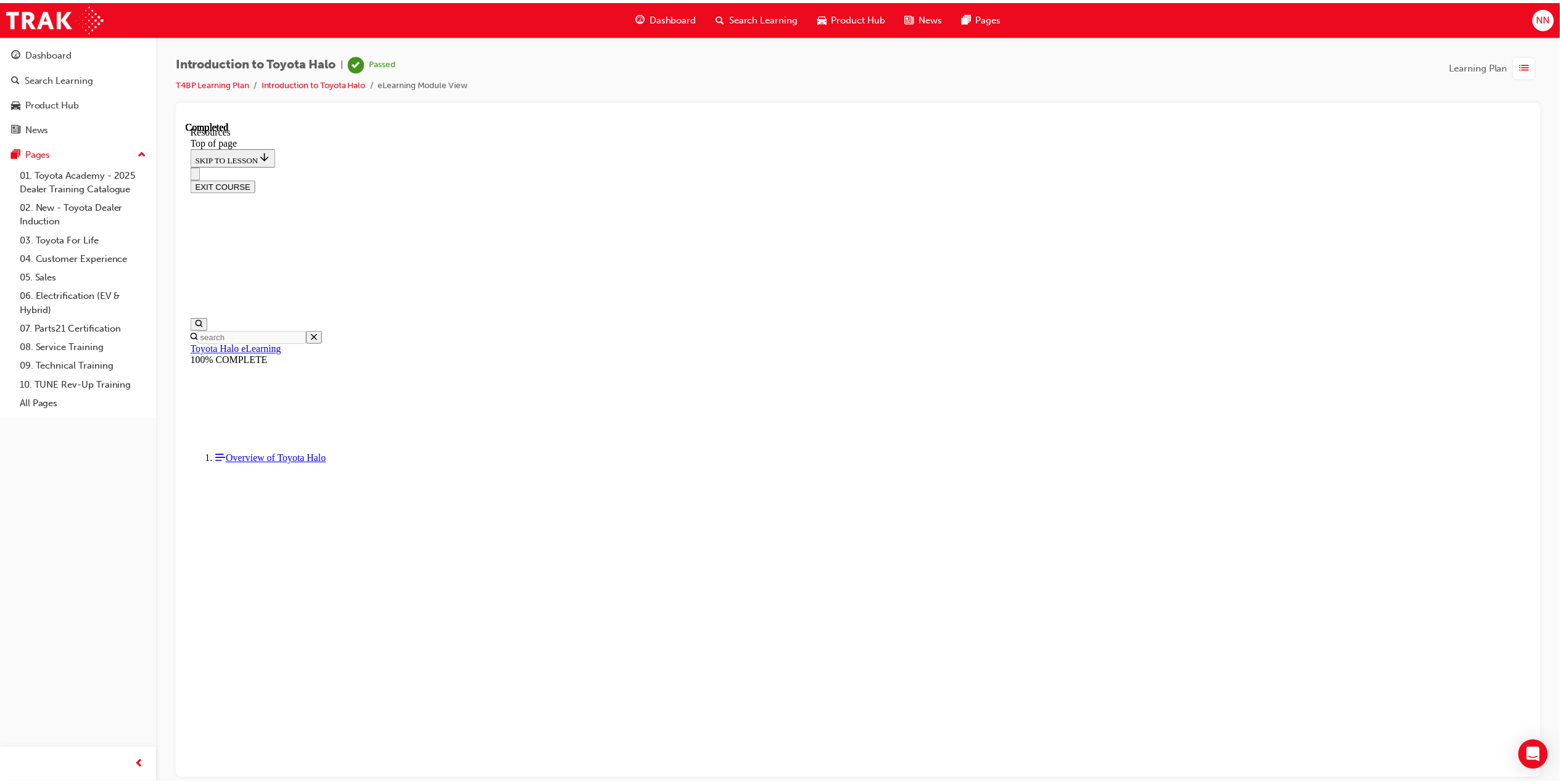
scroll to position [0, 0]
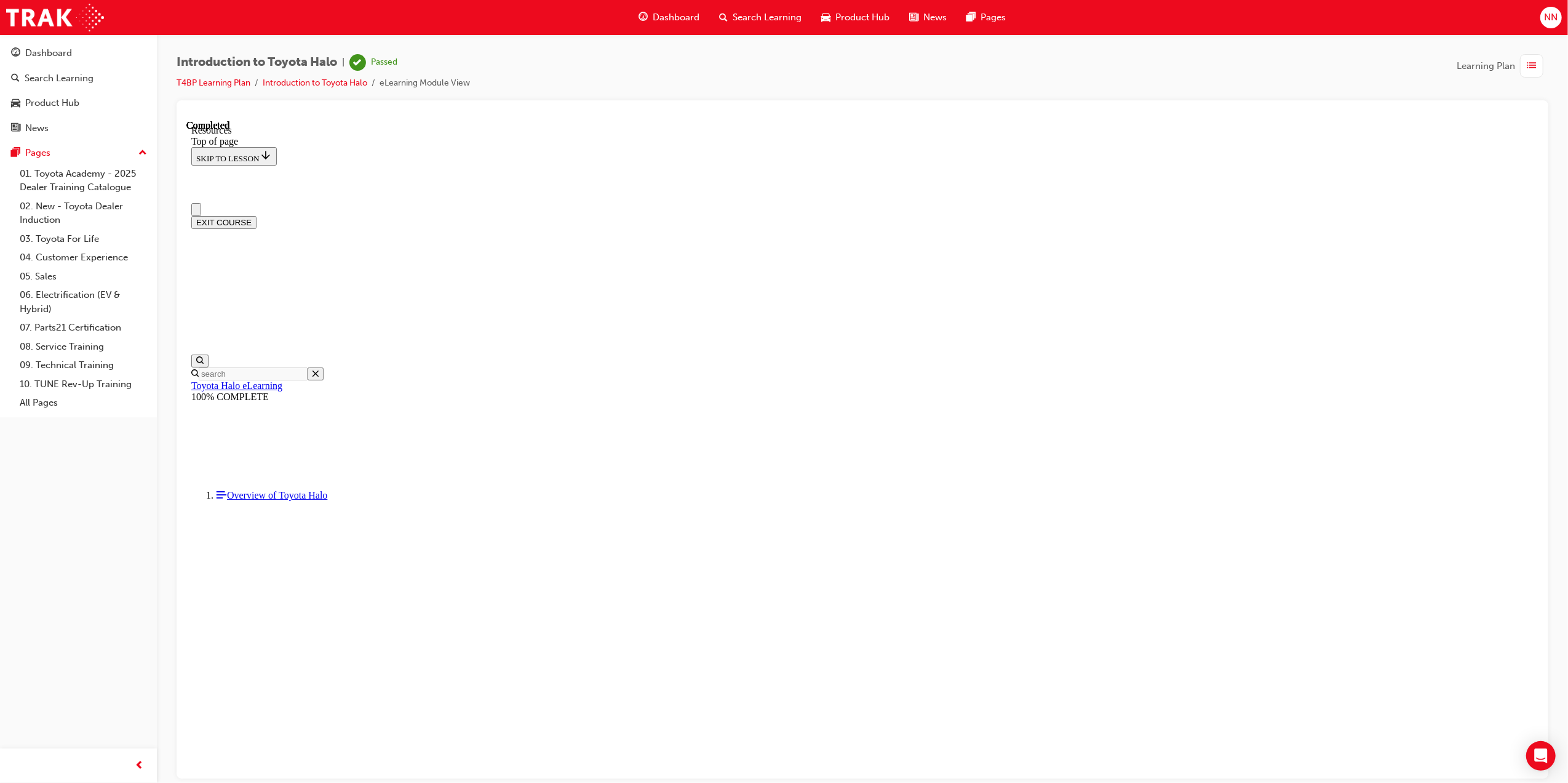
click at [1519, 72] on div "Learning Plan" at bounding box center [1502, 66] width 91 height 23
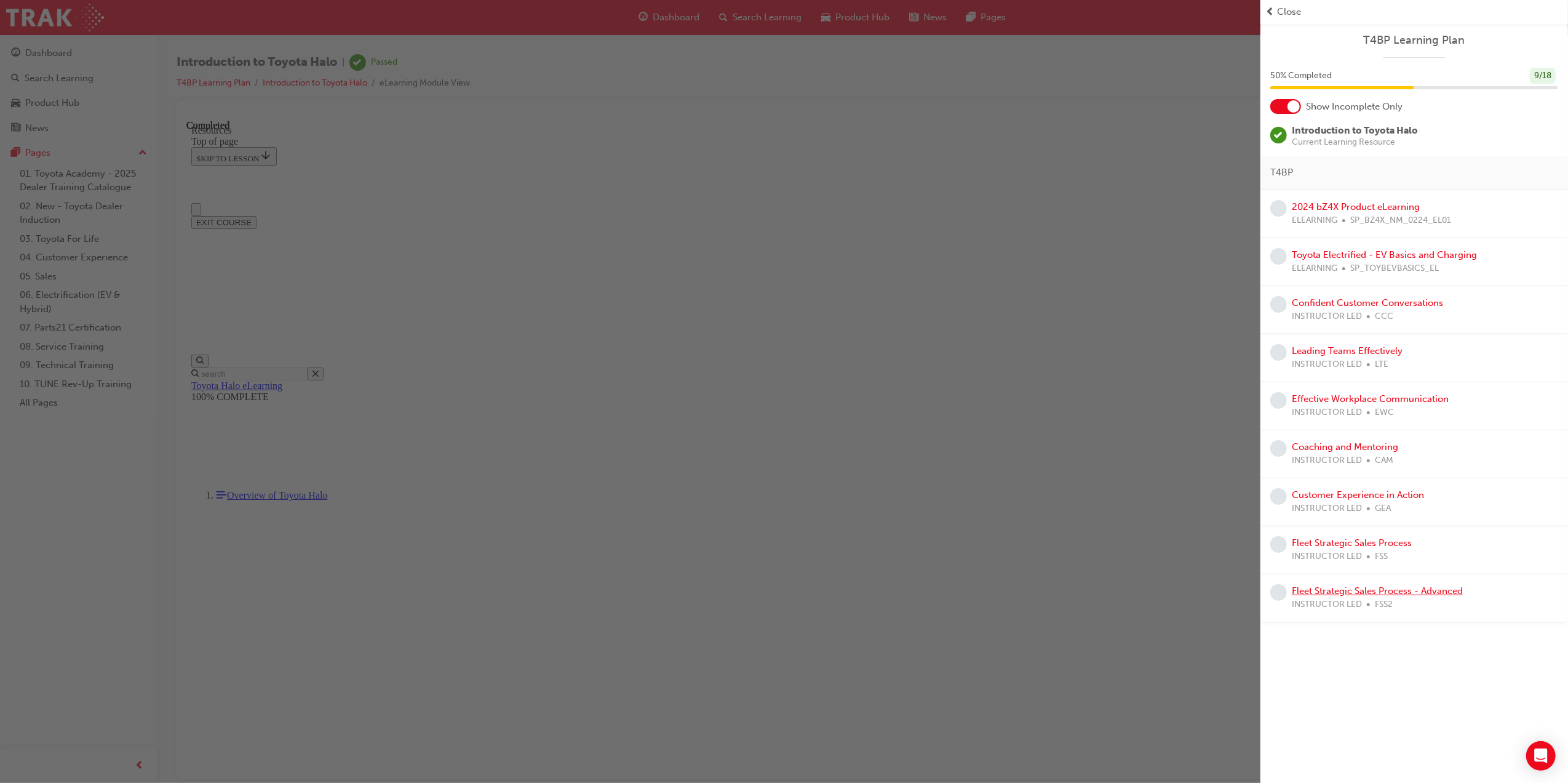
click at [1439, 594] on link "Fleet Strategic Sales Process - Advanced" at bounding box center [1377, 591] width 171 height 11
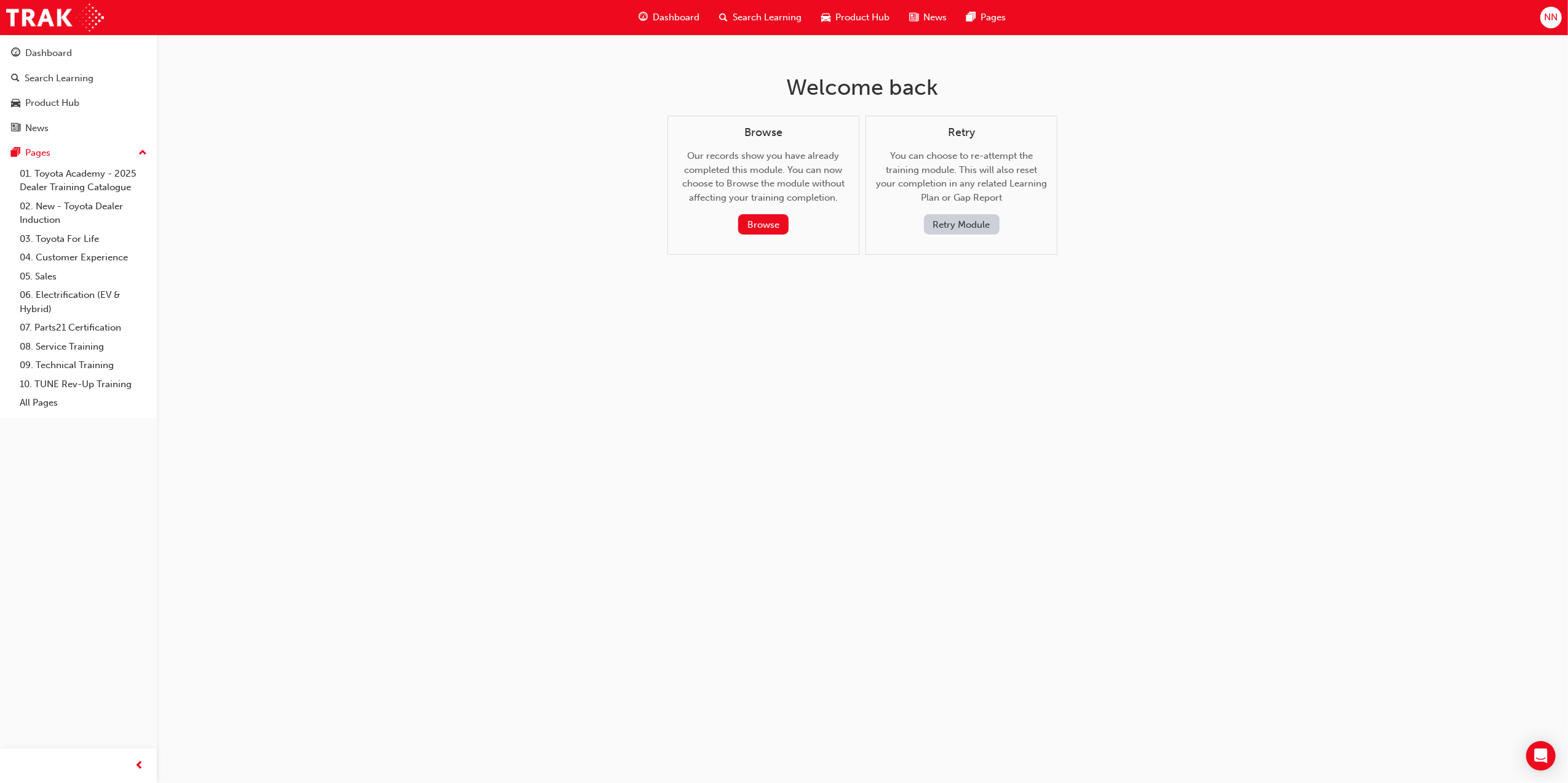
click at [669, 11] on span "Dashboard" at bounding box center [676, 17] width 47 height 14
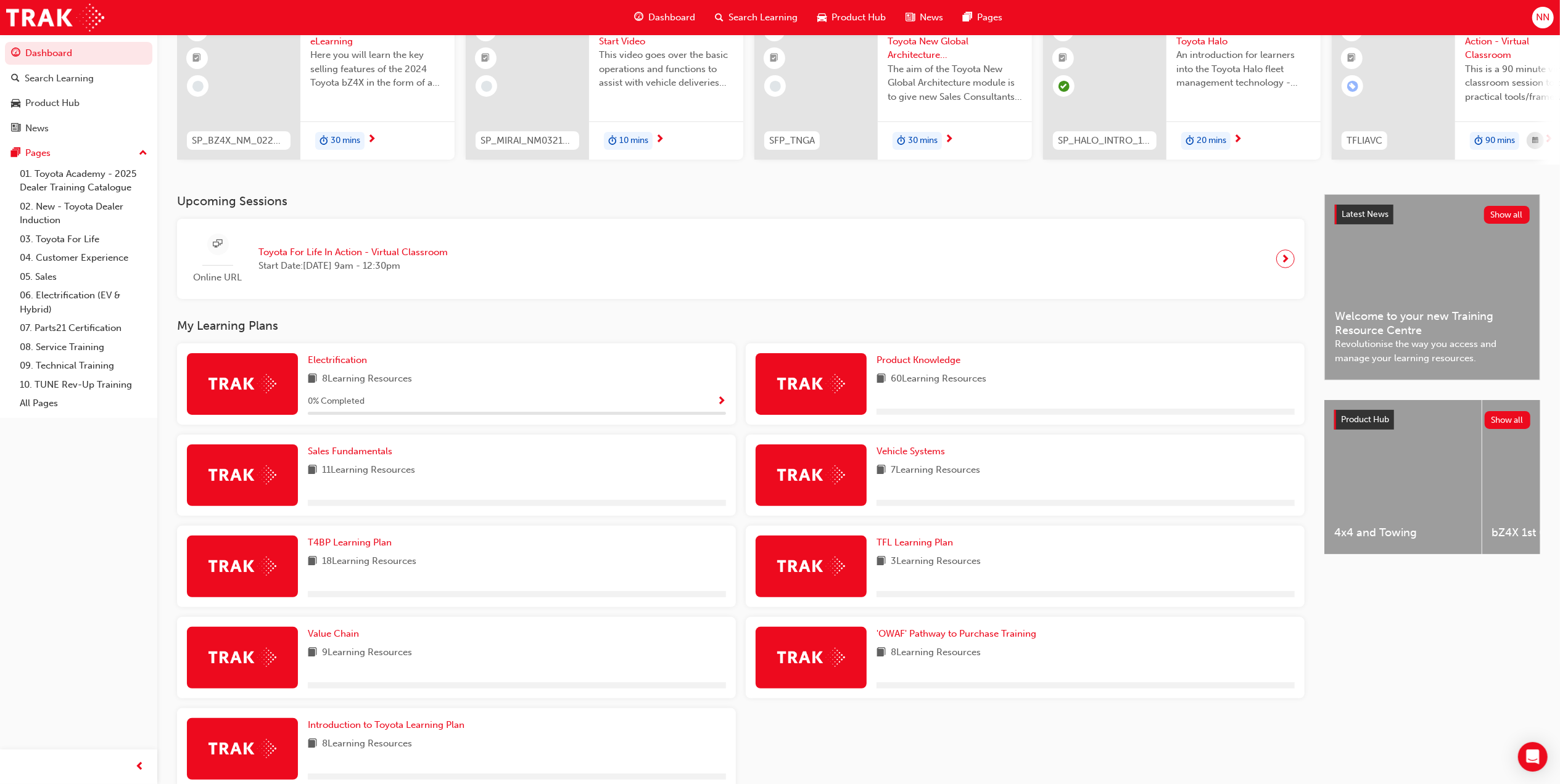
scroll to position [190, 0]
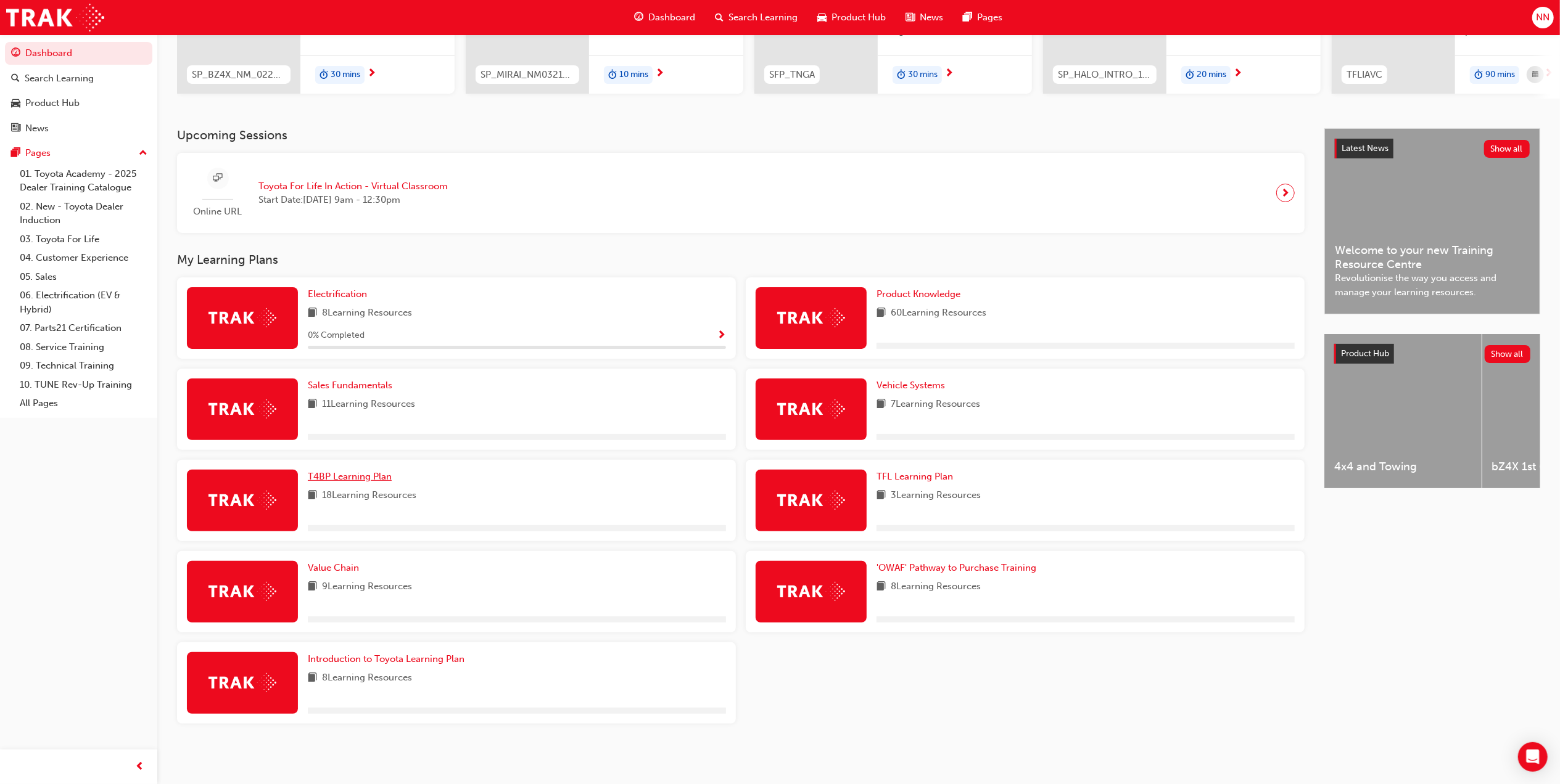
click at [352, 477] on span "T4BP Learning Plan" at bounding box center [349, 476] width 84 height 11
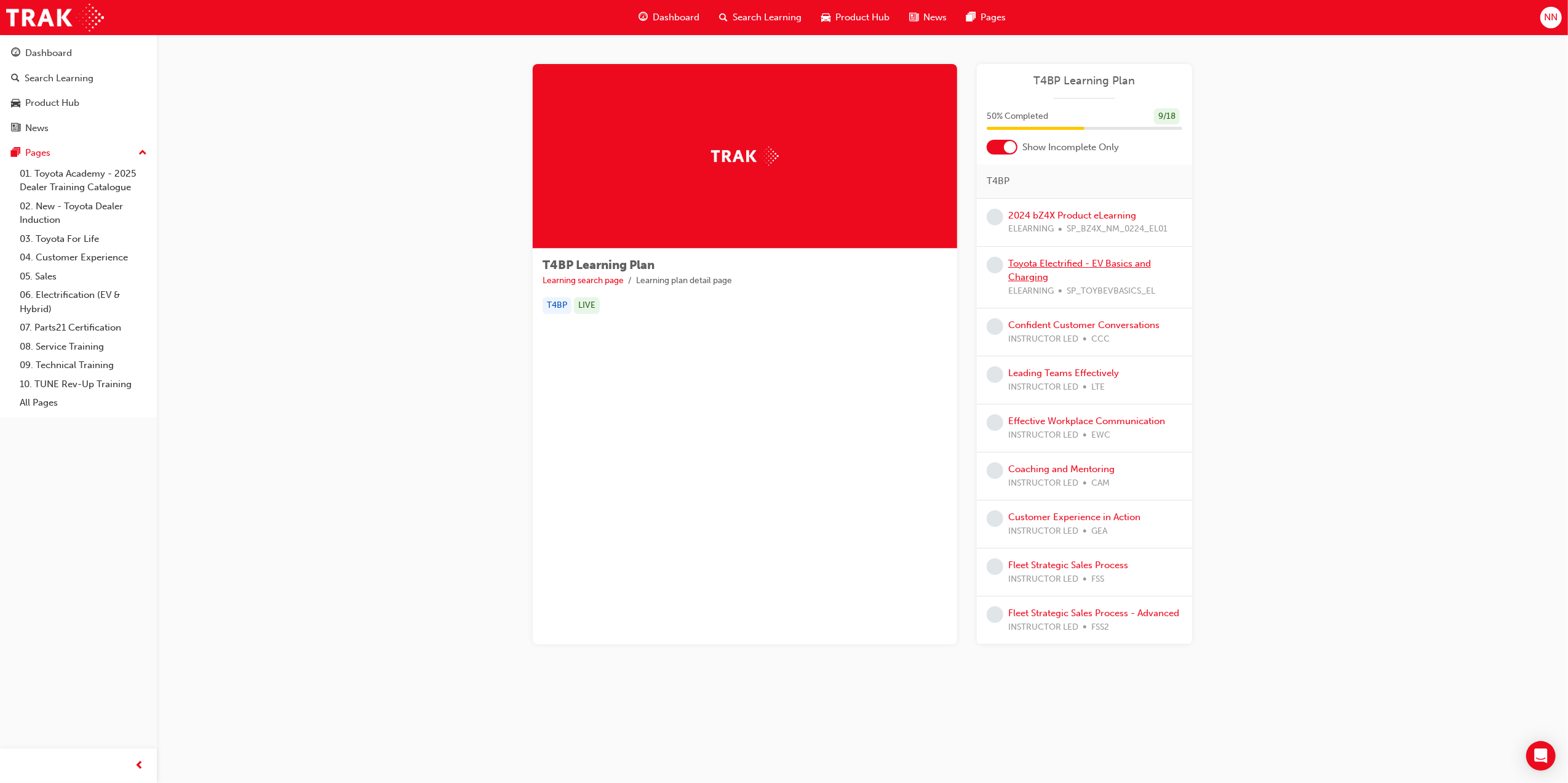
click at [1108, 263] on link "Toyota Electrified - EV Basics and Charging" at bounding box center [1079, 271] width 142 height 26
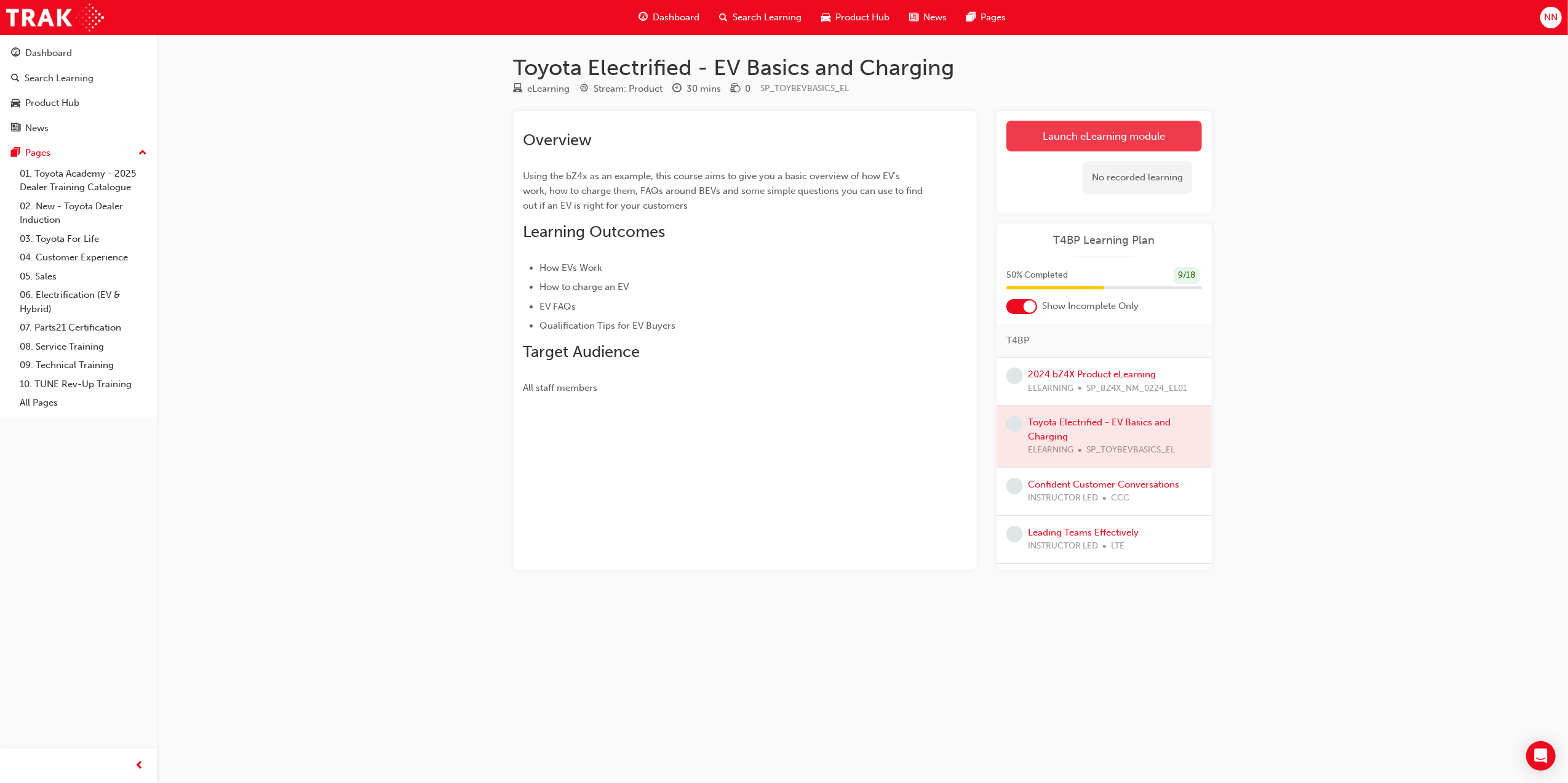
click at [1110, 133] on link "Launch eLearning module" at bounding box center [1105, 136] width 196 height 31
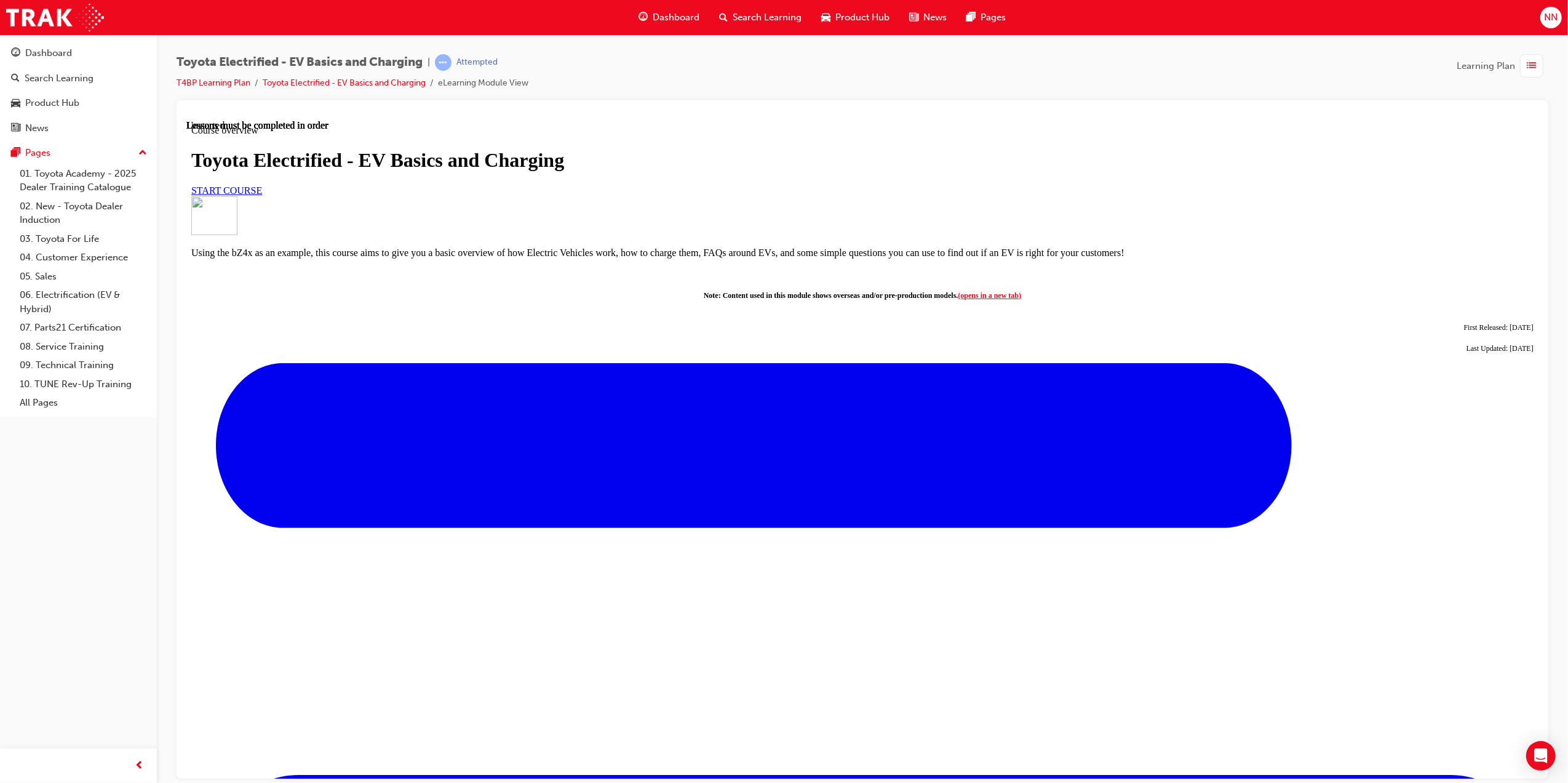
click at [262, 195] on link "START COURSE" at bounding box center [226, 190] width 71 height 10
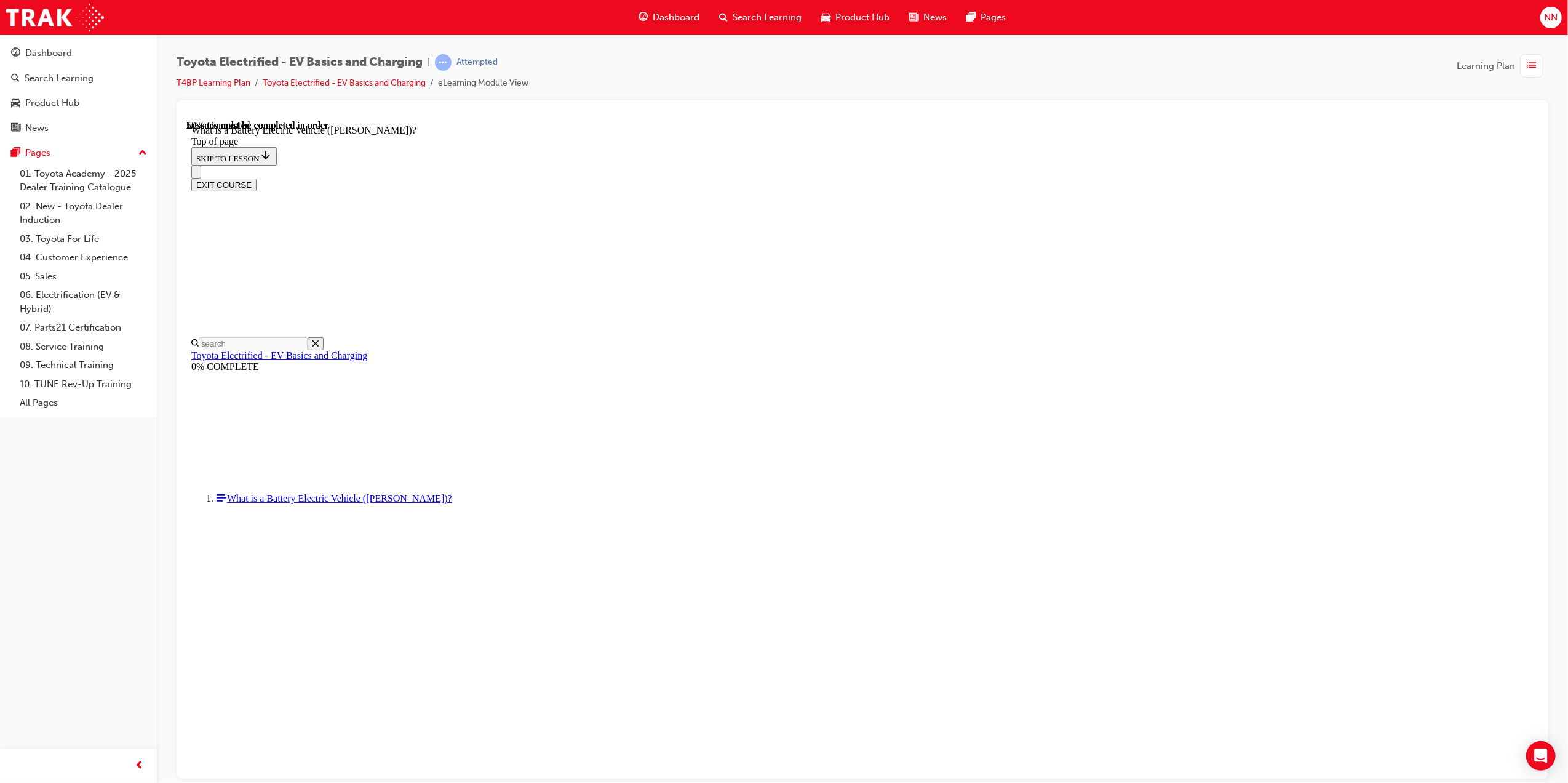
scroll to position [1151, 0]
drag, startPoint x: 788, startPoint y: 564, endPoint x: 1120, endPoint y: 564, distance: 332.0
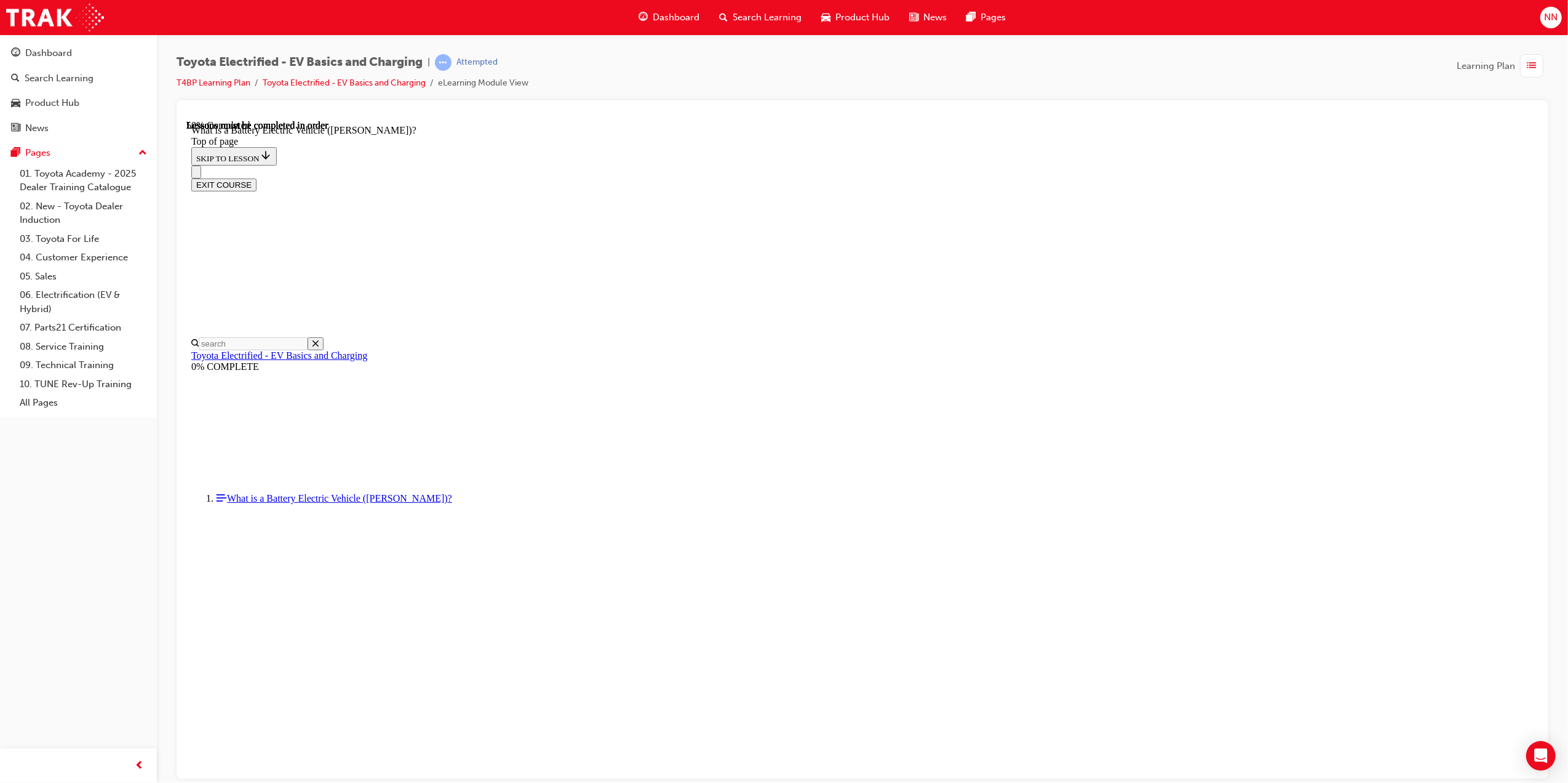
drag, startPoint x: 1007, startPoint y: 688, endPoint x: 1309, endPoint y: 494, distance: 358.9
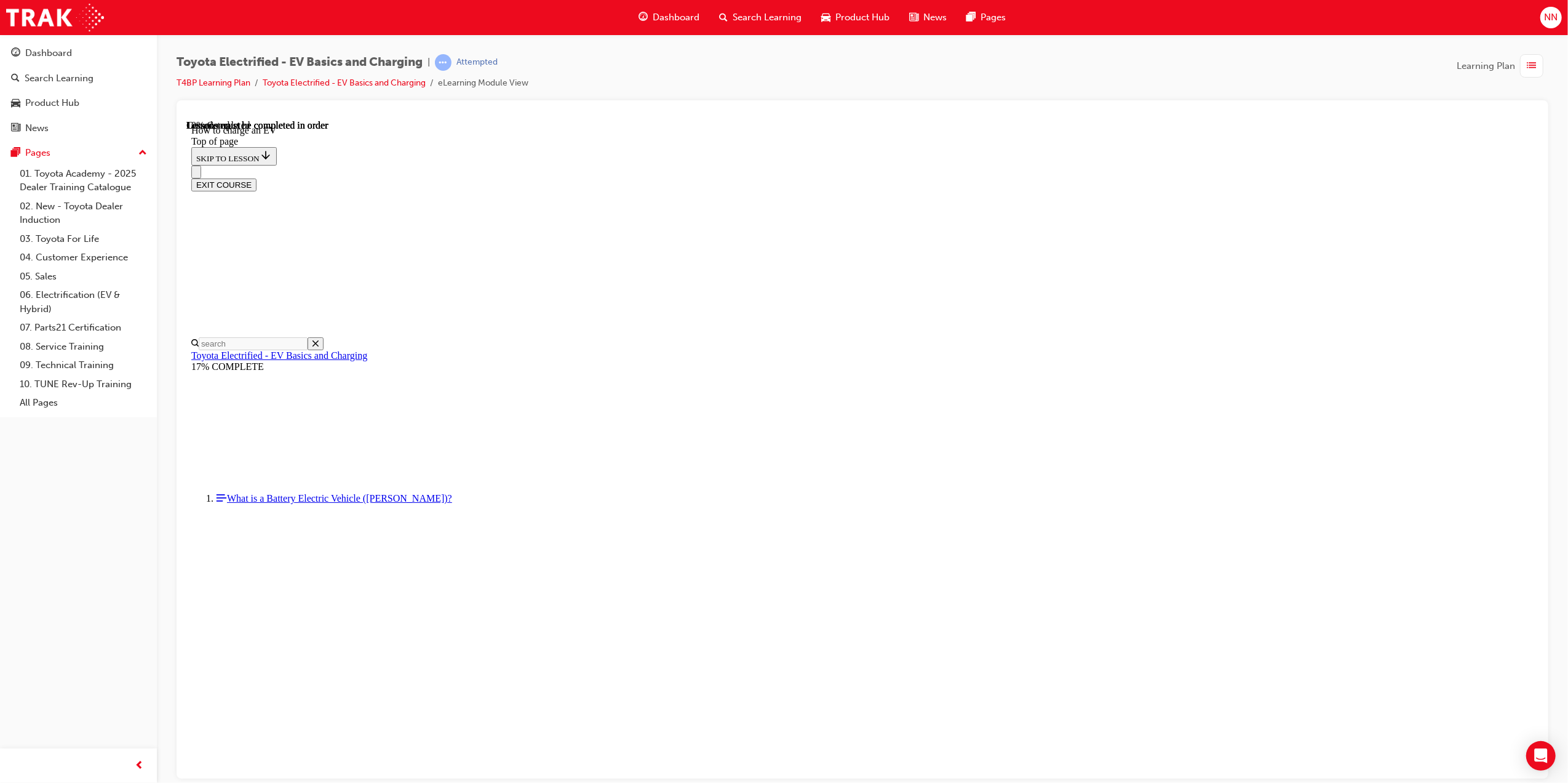
scroll to position [203, 0]
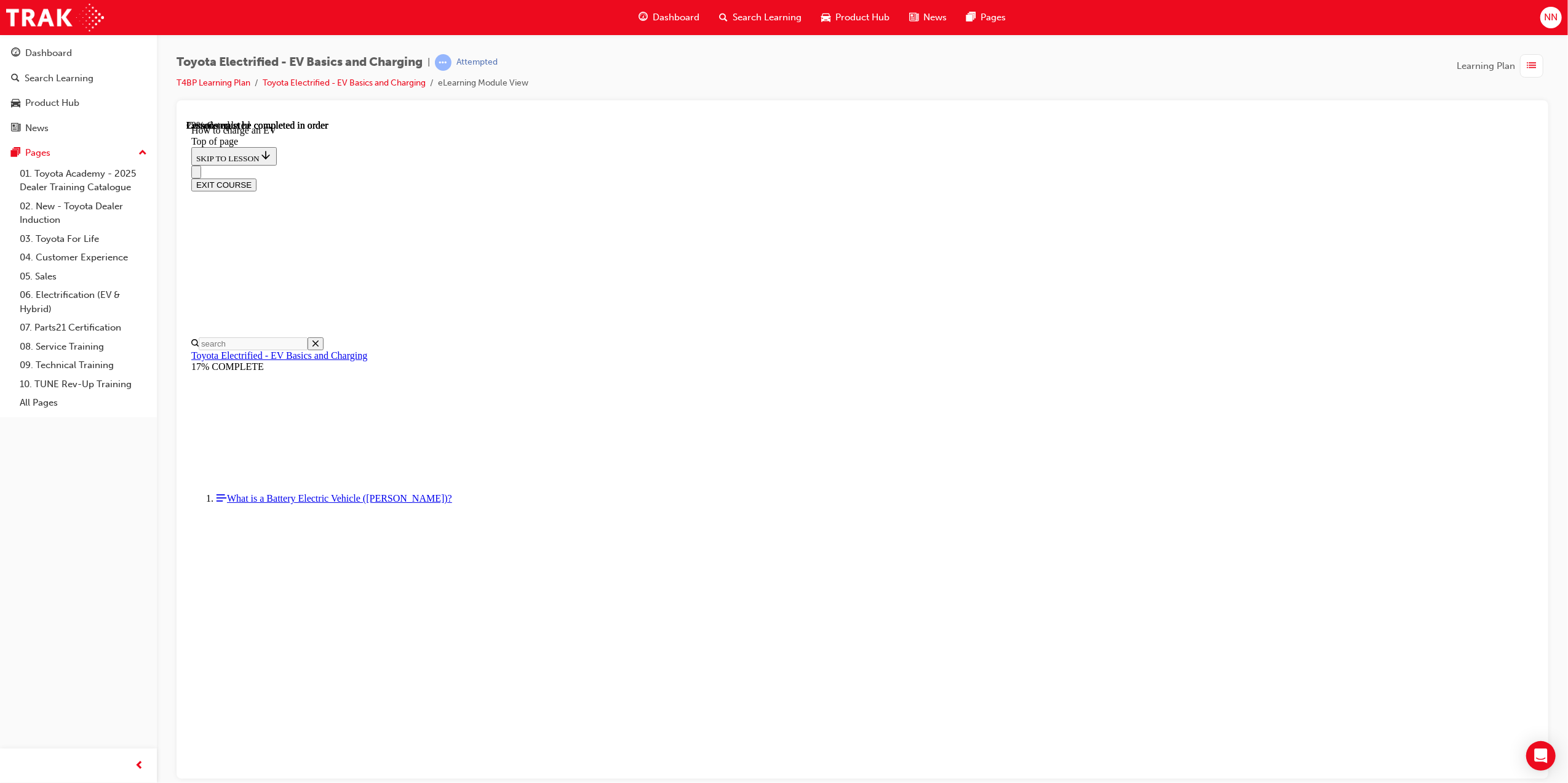
drag, startPoint x: 684, startPoint y: 649, endPoint x: 644, endPoint y: 661, distance: 41.8
